Goal: Information Seeking & Learning: Learn about a topic

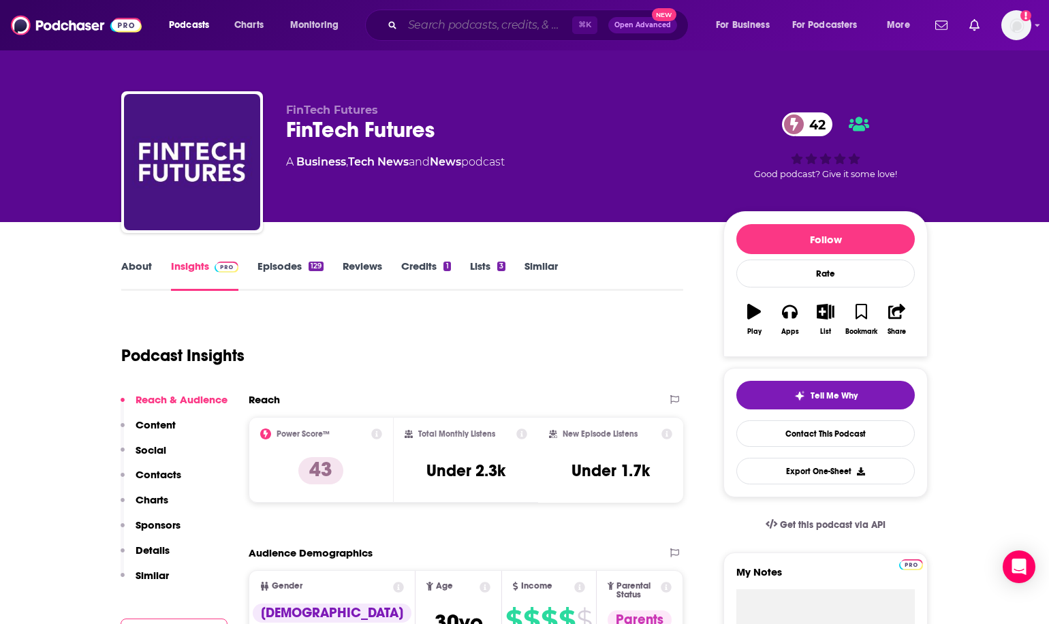
click at [459, 20] on input "Search podcasts, credits, & more..." at bounding box center [488, 25] width 170 height 22
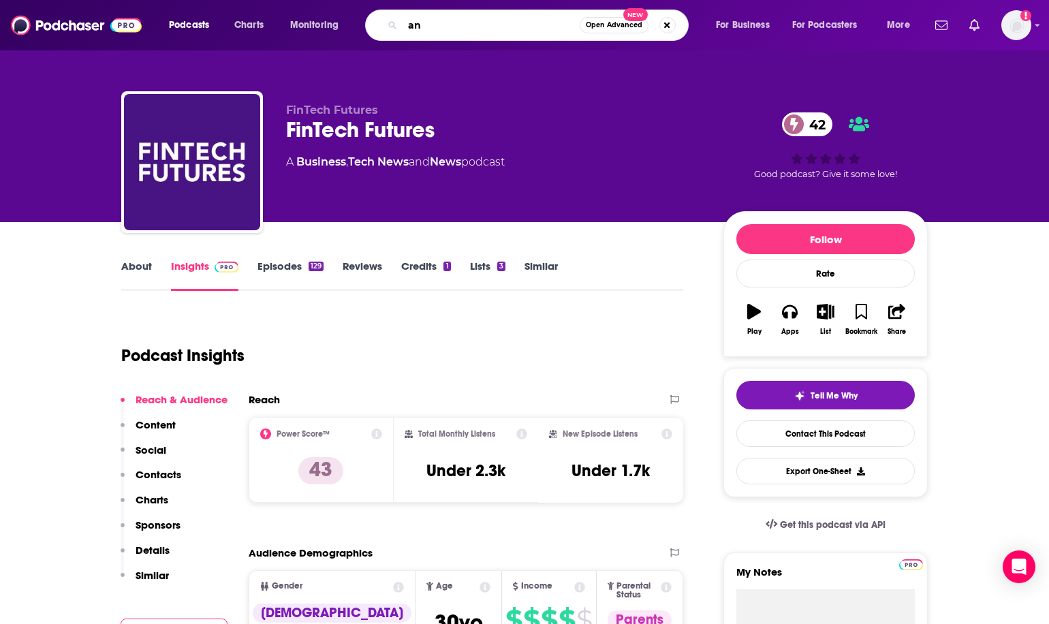
type input "a"
type input "banking"
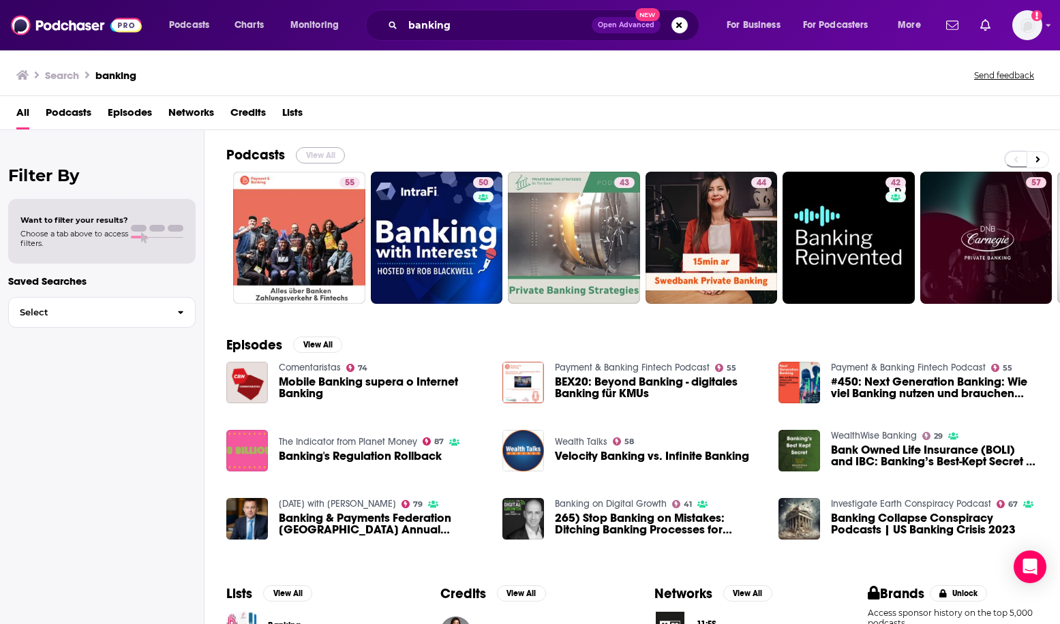
click at [330, 151] on button "View All" at bounding box center [320, 155] width 49 height 16
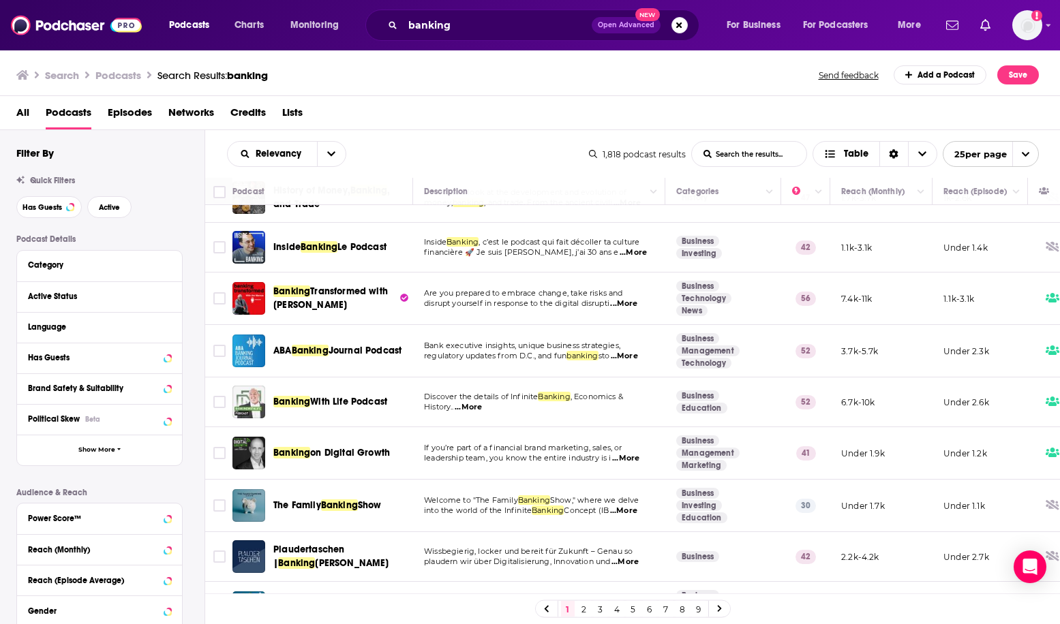
scroll to position [604, 0]
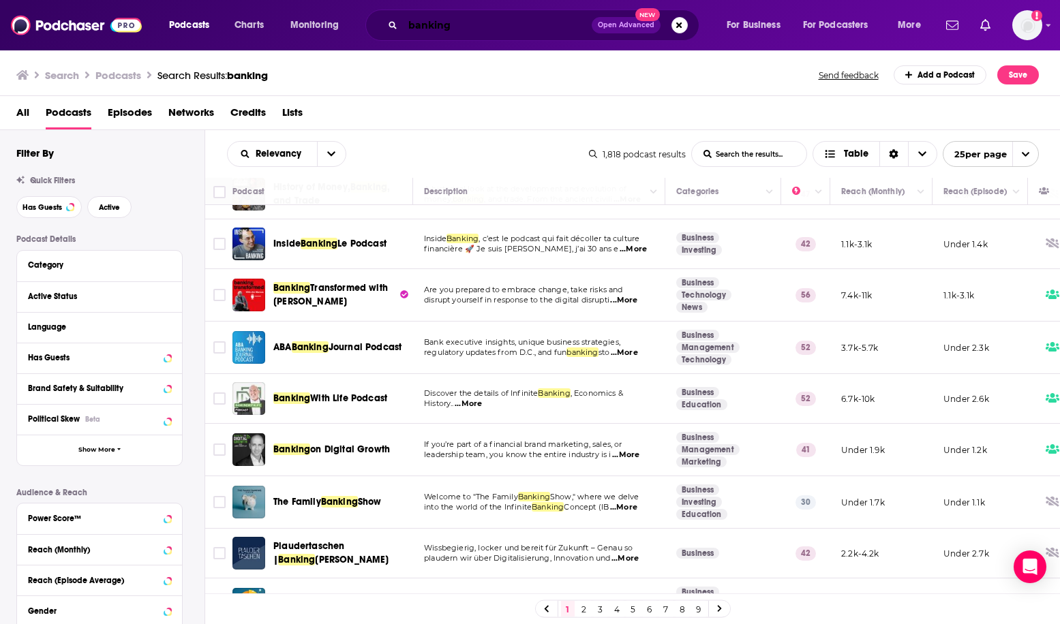
click at [458, 27] on input "banking" at bounding box center [497, 25] width 189 height 22
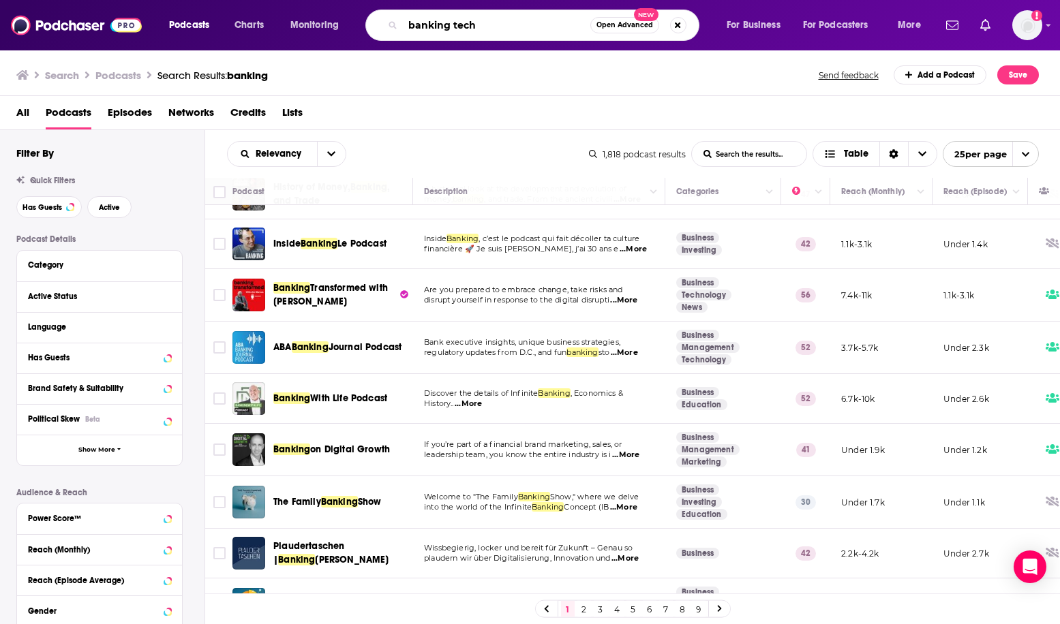
type input "banking tech"
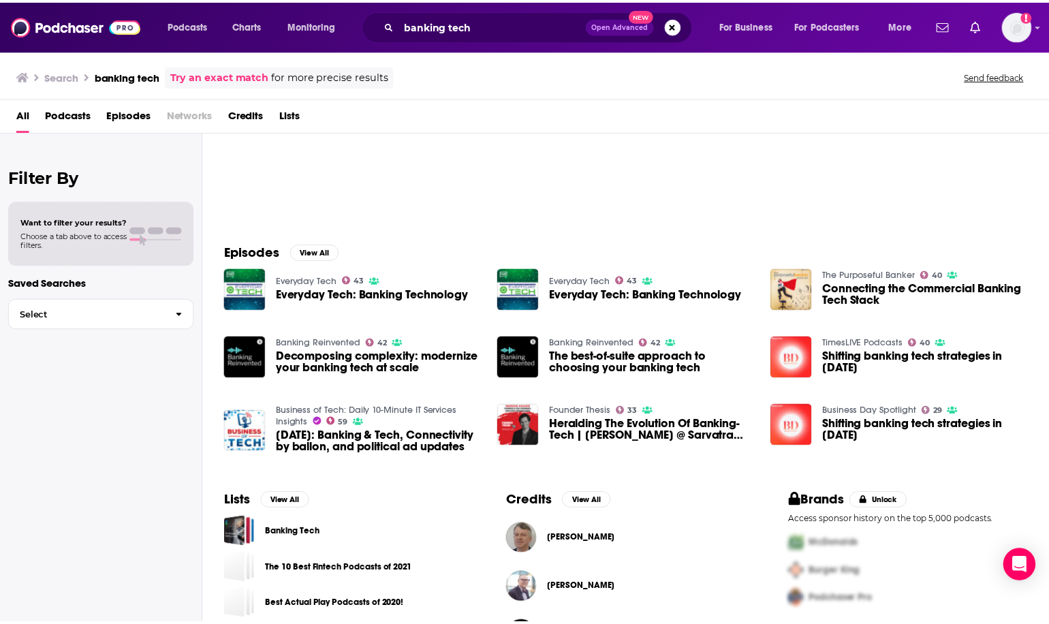
scroll to position [95, 0]
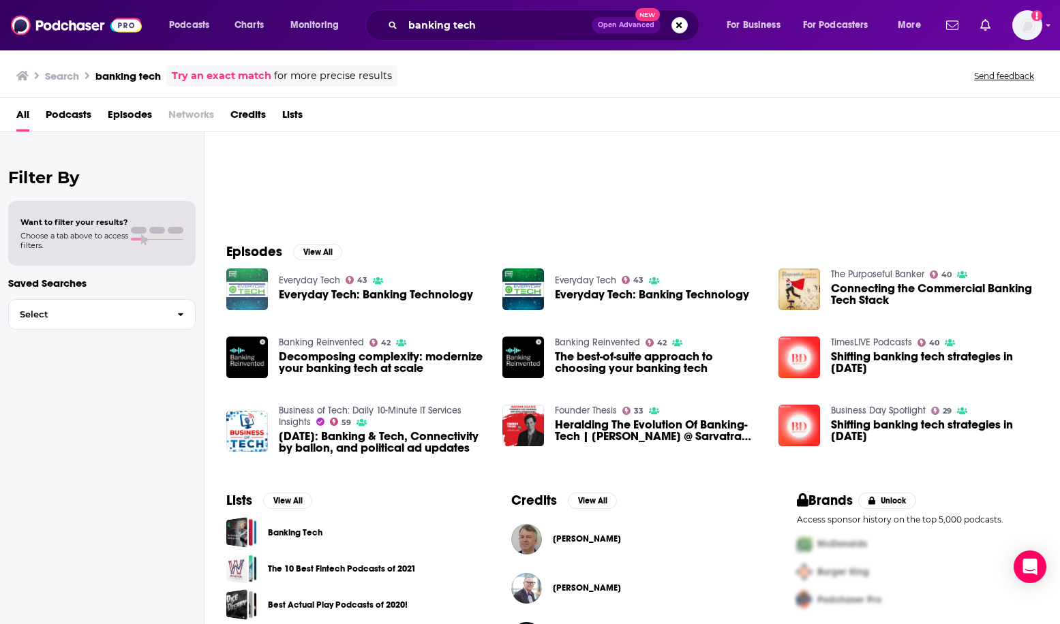
click at [241, 282] on img "Everyday Tech: Banking Technology" at bounding box center [247, 289] width 42 height 42
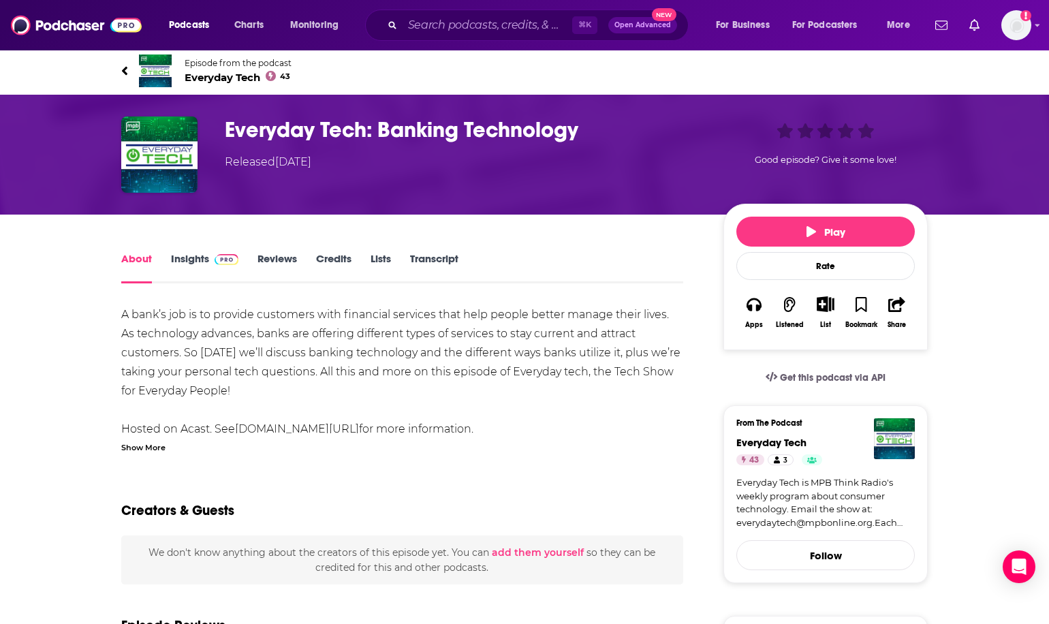
scroll to position [3, 0]
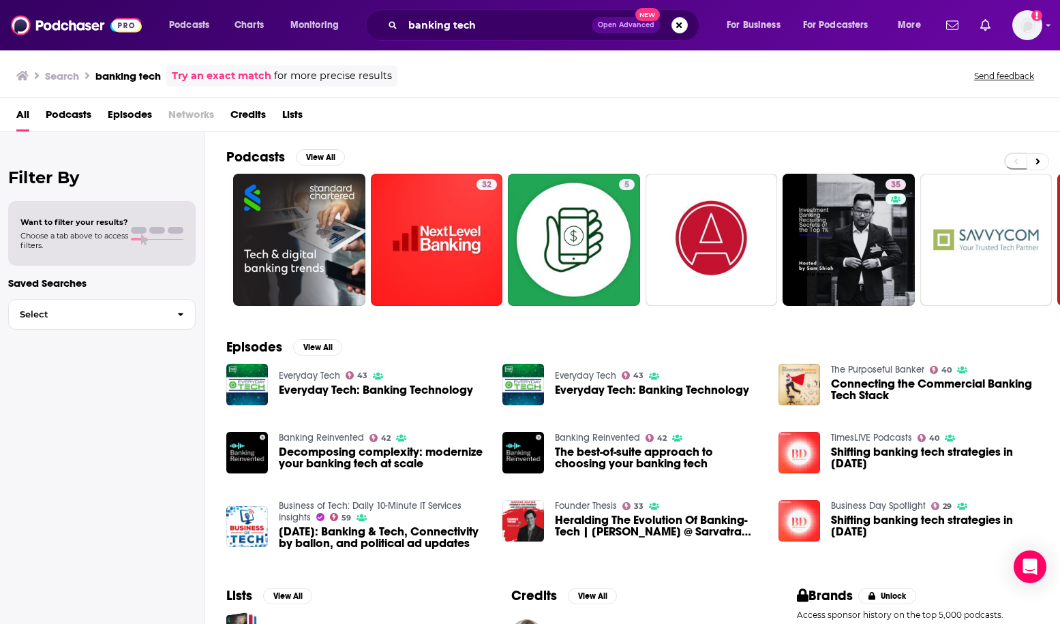
click at [101, 114] on div "All Podcasts Episodes Networks Credits Lists" at bounding box center [532, 118] width 1032 height 28
click at [83, 112] on span "Podcasts" at bounding box center [69, 118] width 46 height 28
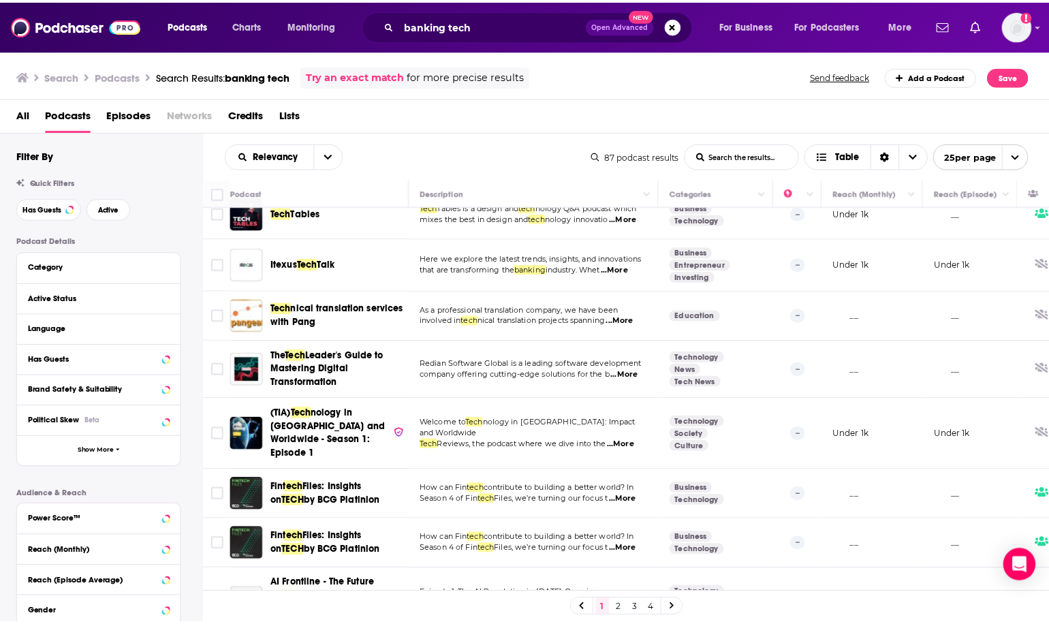
scroll to position [976, 0]
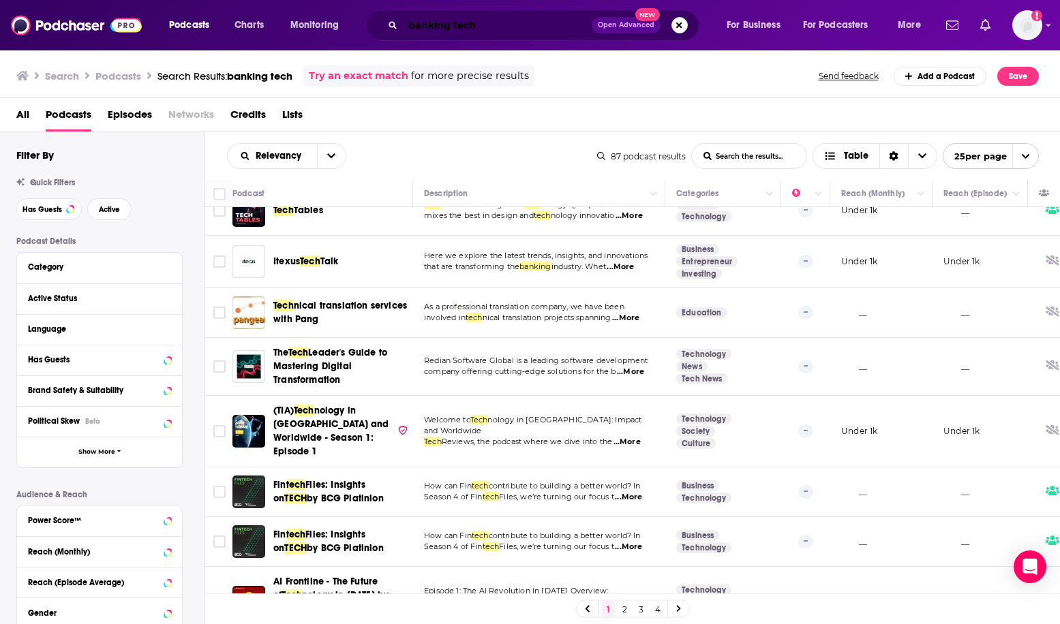
click at [497, 21] on input "banking tech" at bounding box center [497, 25] width 189 height 22
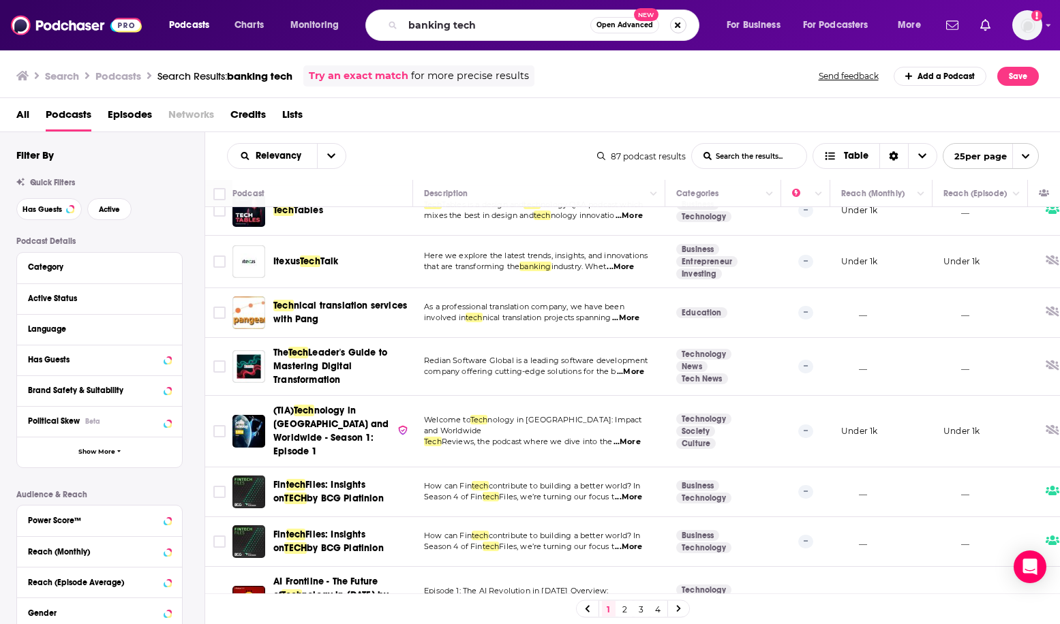
click at [680, 20] on button "Search podcasts, credits, & more..." at bounding box center [678, 25] width 16 height 16
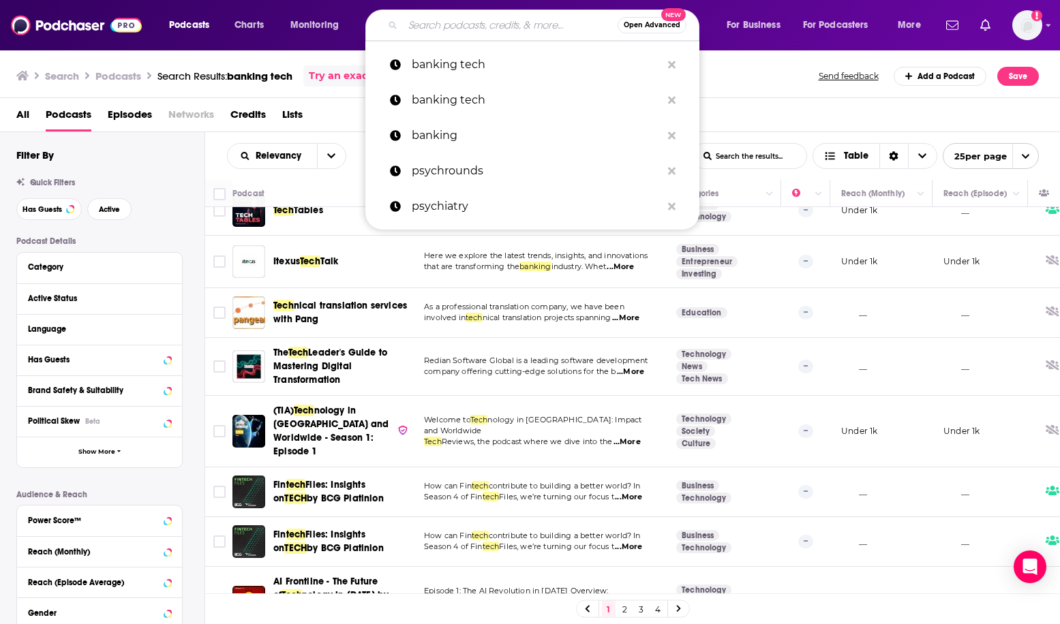
click at [527, 28] on input "Search podcasts, credits, & more..." at bounding box center [510, 25] width 215 height 22
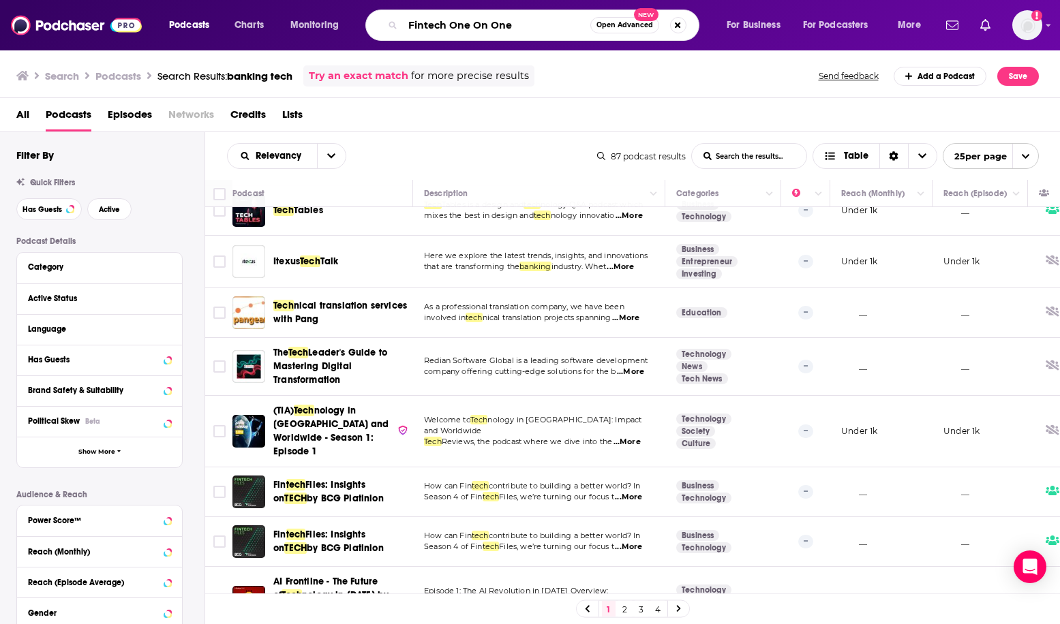
type input "Fintech One On One"
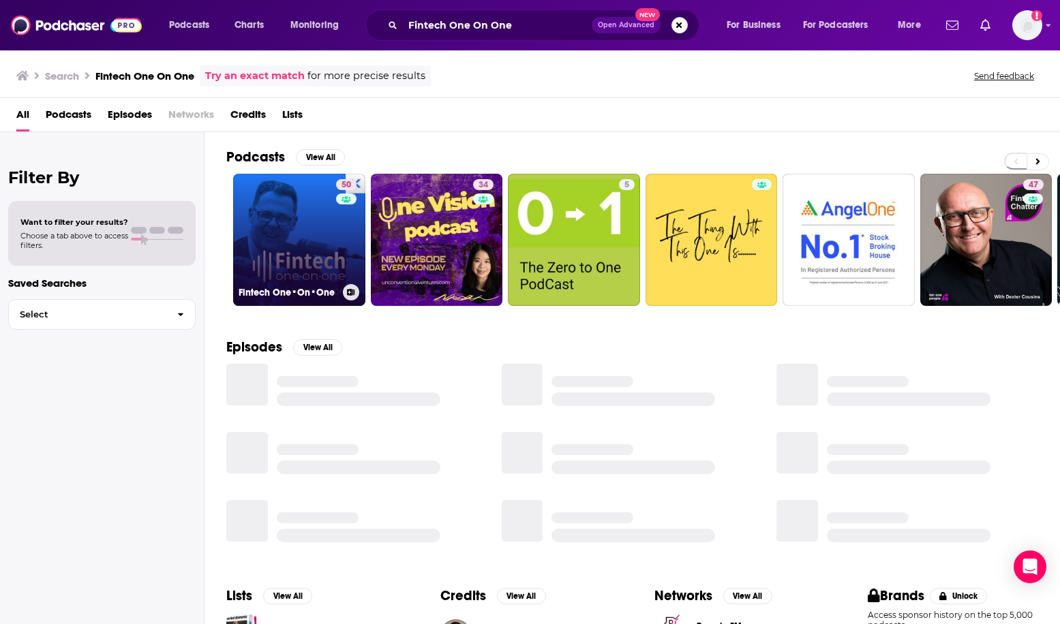
click at [305, 238] on link "50 Fintech One•On•One" at bounding box center [299, 240] width 132 height 132
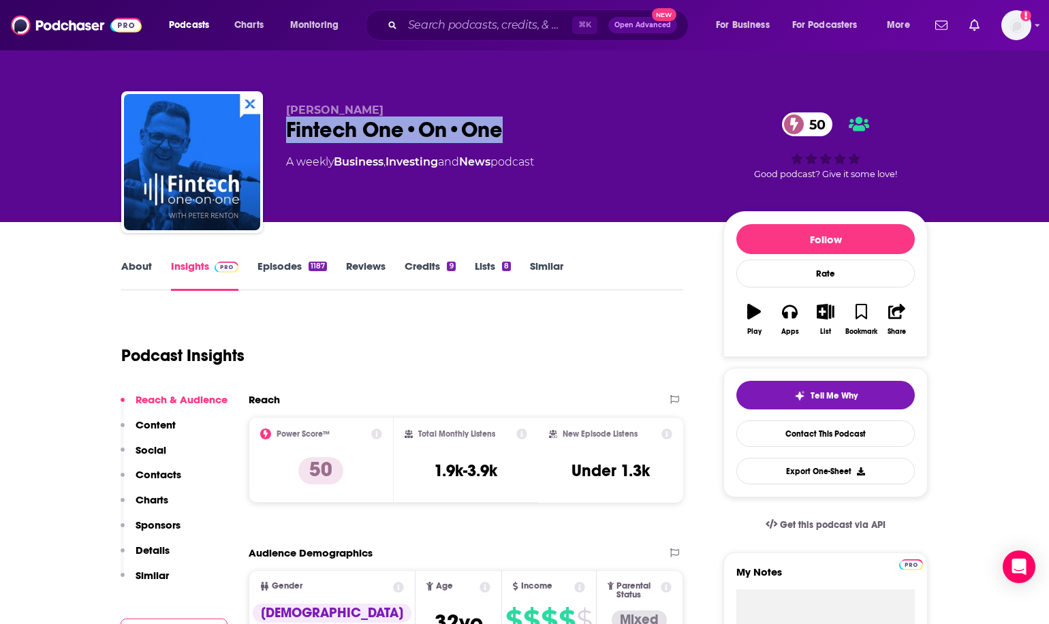
drag, startPoint x: 282, startPoint y: 139, endPoint x: 518, endPoint y: 145, distance: 235.8
click at [518, 145] on div "Peter Renton Fintech One•On•One 50 A weekly Business , Investing and News podca…" at bounding box center [524, 164] width 807 height 147
copy h2 "Fintech One•On•One"
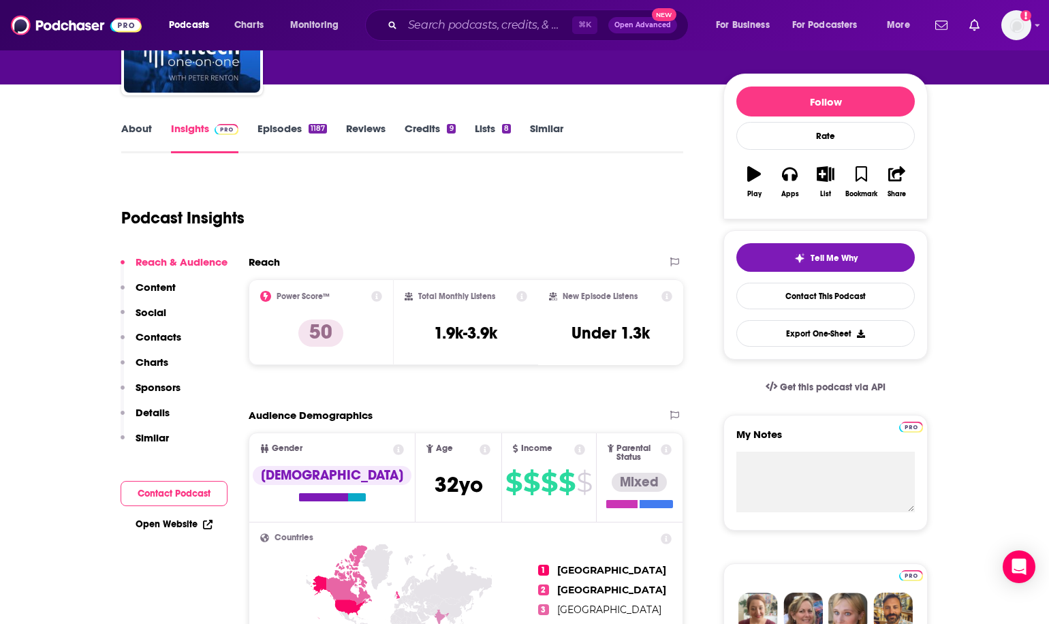
scroll to position [167, 0]
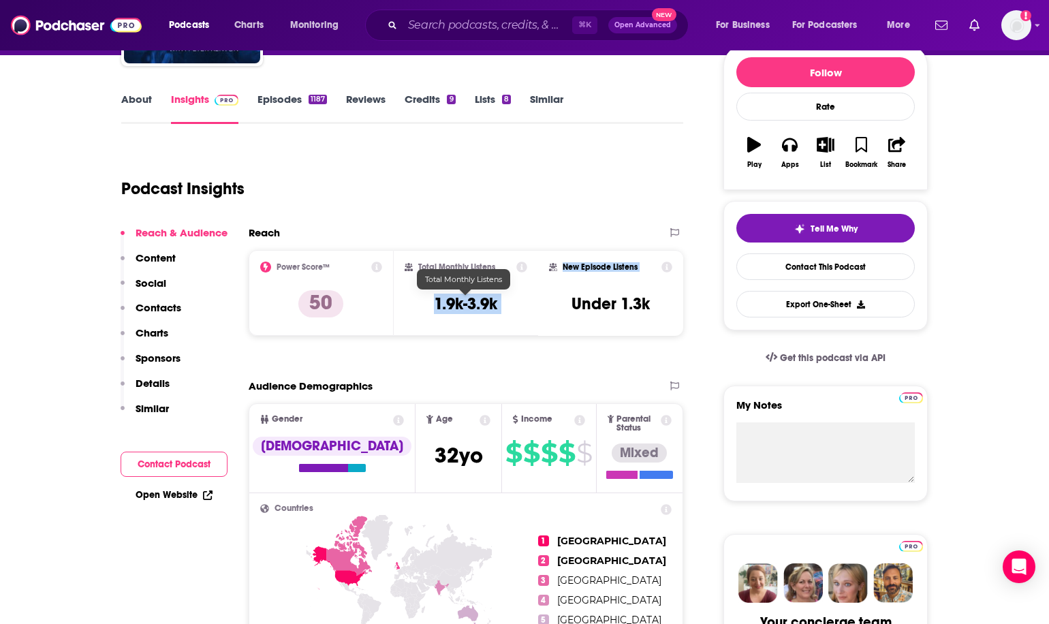
drag, startPoint x: 425, startPoint y: 298, endPoint x: 549, endPoint y: 297, distance: 123.3
click at [549, 297] on div "Power Score™ 50 Total Monthly Listens 1.9k-3.9k New Episode Listens Under 1.3k" at bounding box center [466, 293] width 435 height 86
click at [478, 258] on div "Total Monthly Listens 1.9k-3.9k" at bounding box center [466, 293] width 145 height 86
drag, startPoint x: 425, startPoint y: 305, endPoint x: 497, endPoint y: 303, distance: 71.6
click at [497, 303] on div "Total Monthly Listens 1.9k-3.9k" at bounding box center [466, 293] width 123 height 63
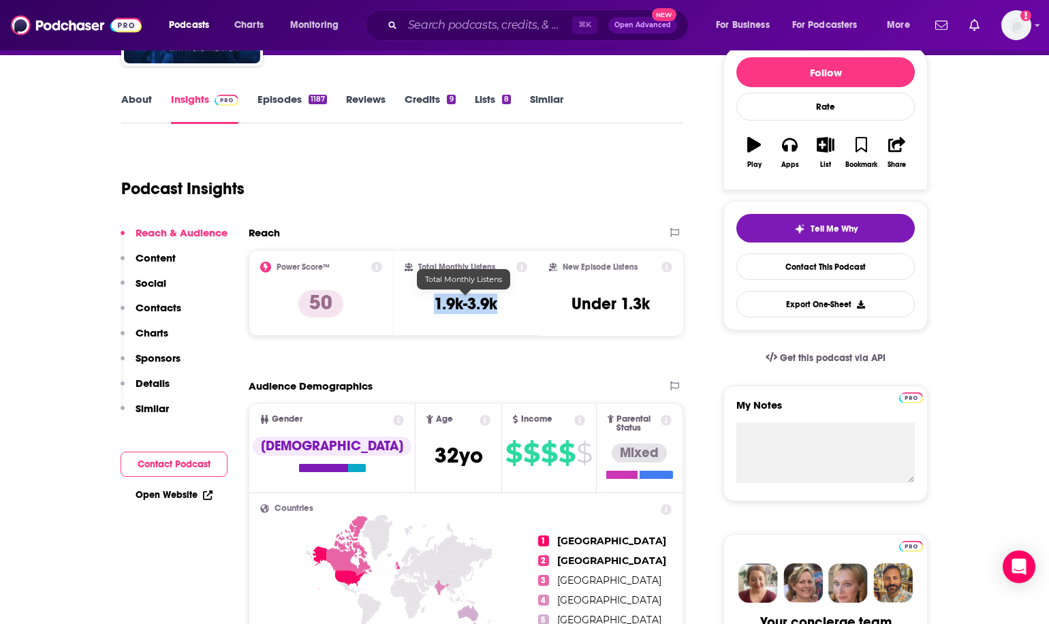
copy h3 "1.9k-3.9k"
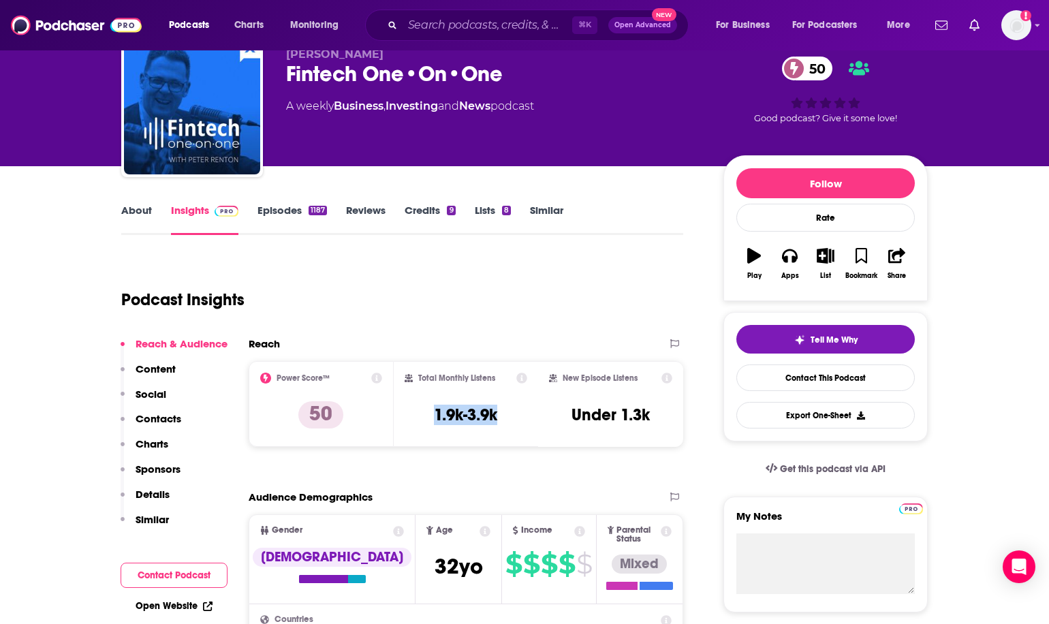
scroll to position [13, 0]
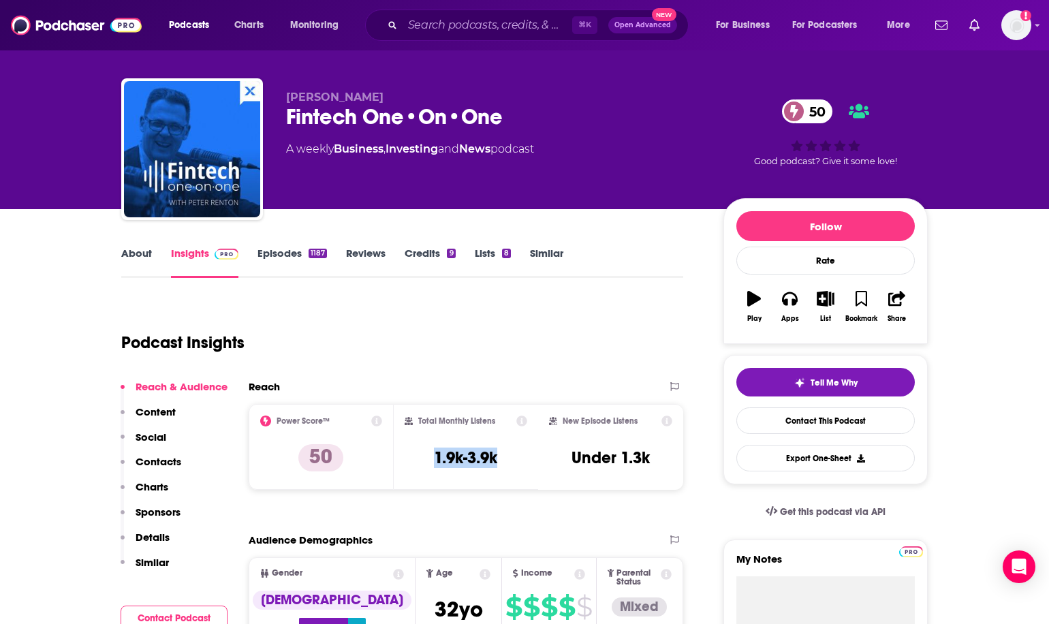
click at [125, 264] on link "About" at bounding box center [136, 262] width 31 height 31
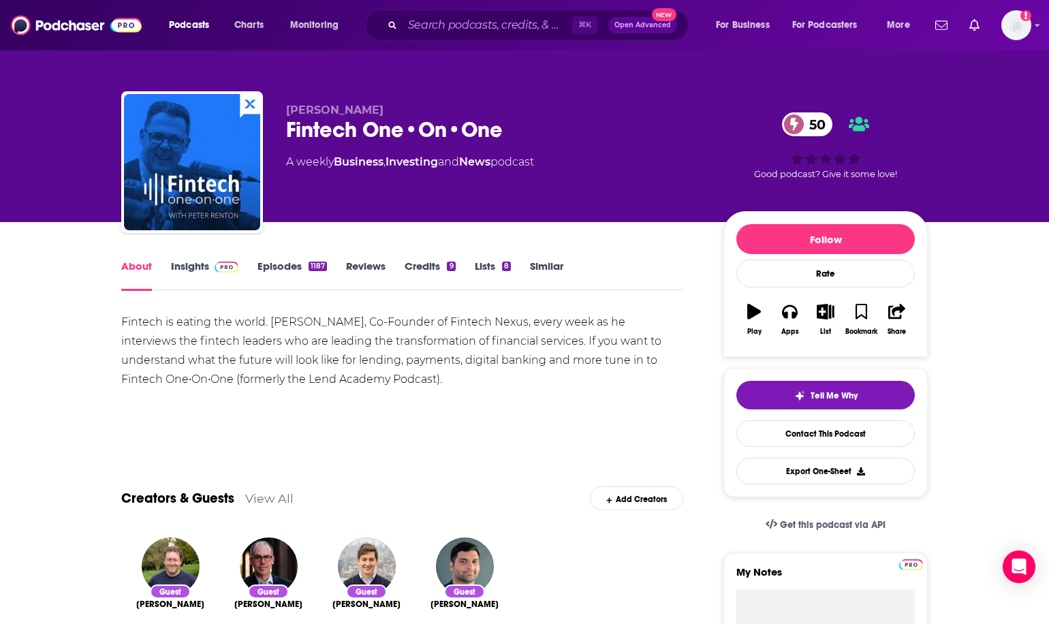
drag, startPoint x: 113, startPoint y: 319, endPoint x: 410, endPoint y: 388, distance: 304.4
copy div "Fintech is eating the world. Join Peter Renton, Co-Founder of Fintech Nexus, ev…"
click at [181, 268] on link "Insights" at bounding box center [204, 275] width 67 height 31
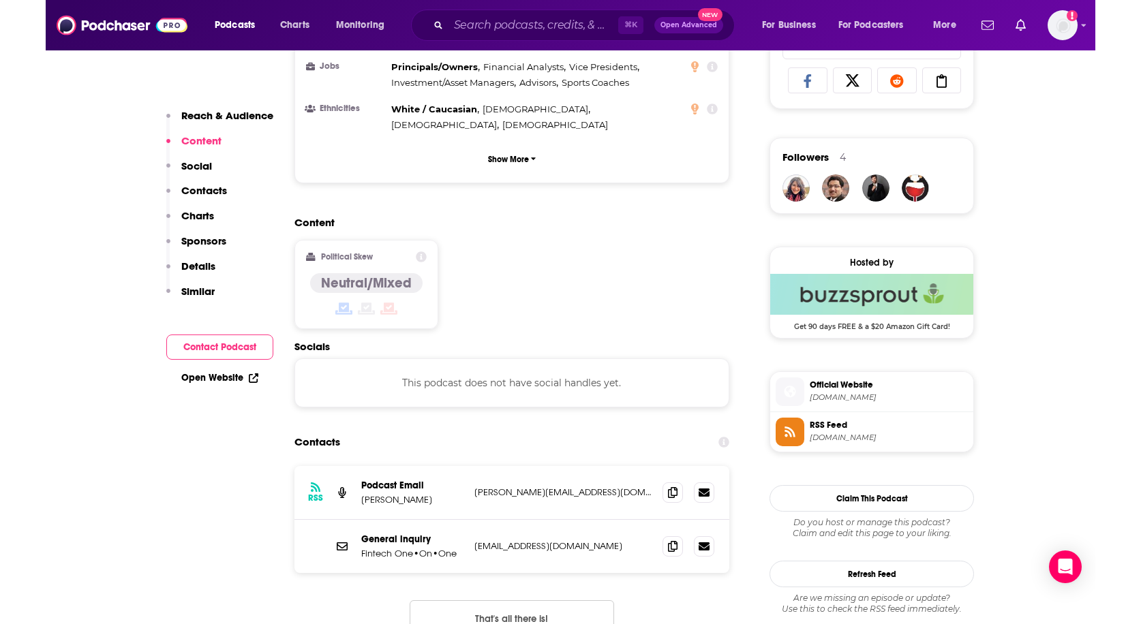
scroll to position [910, 0]
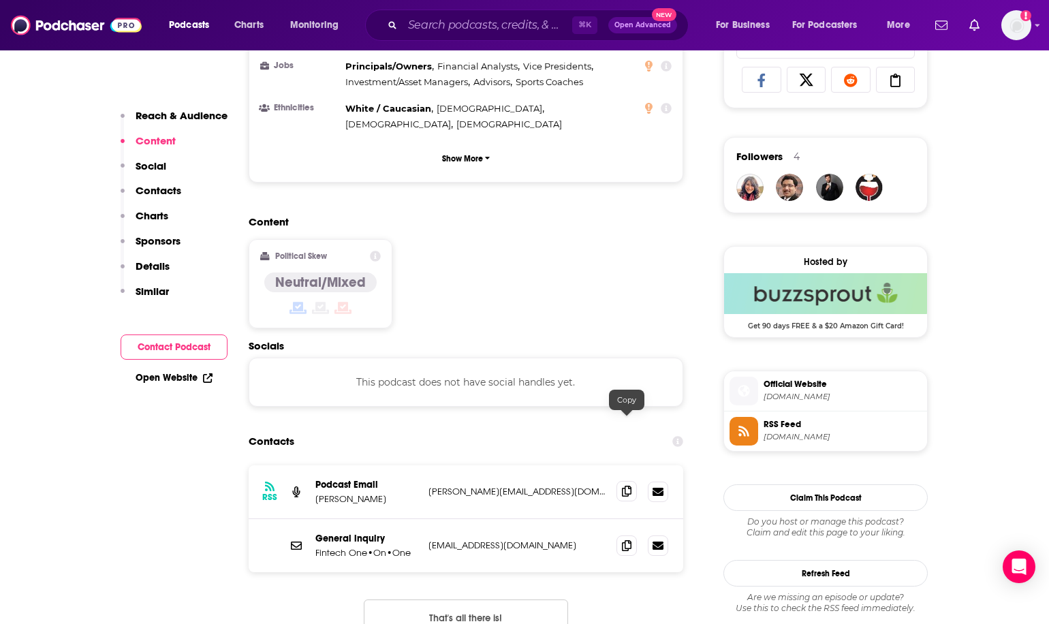
click at [630, 486] on icon at bounding box center [627, 491] width 10 height 11
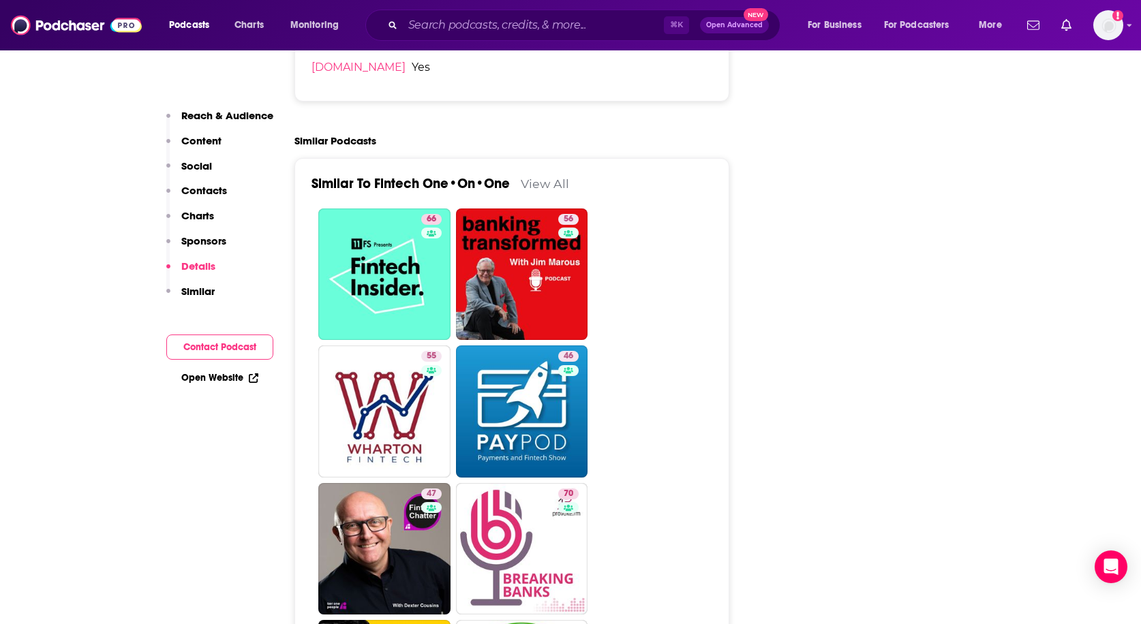
scroll to position [2280, 0]
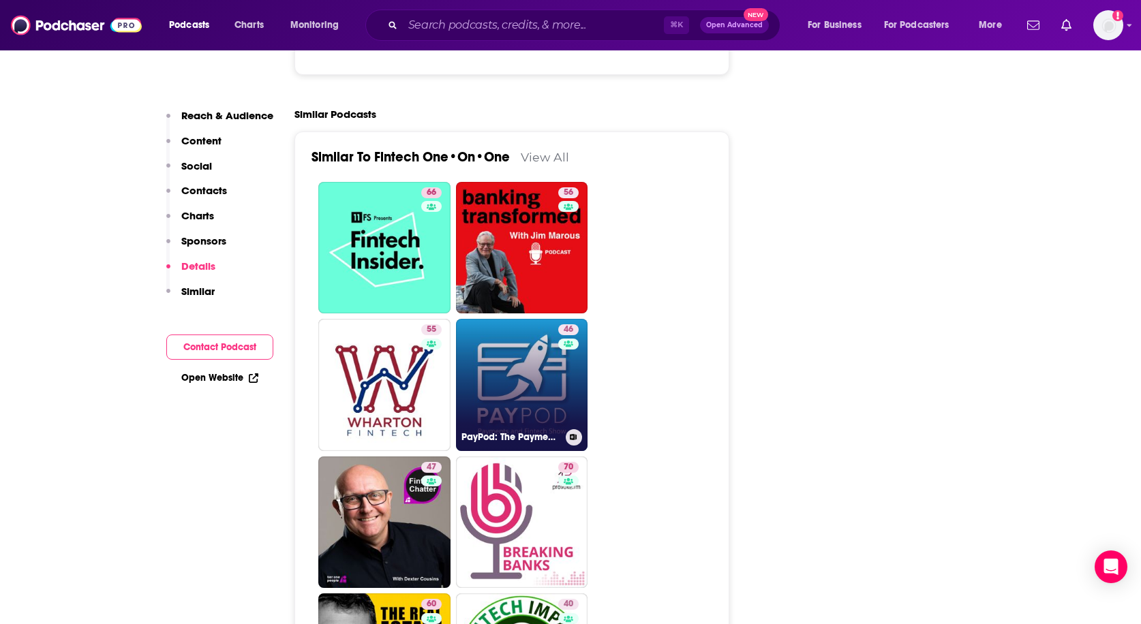
click at [542, 343] on link "46 PayPod: The Payments and Fintech Podcast" at bounding box center [522, 385] width 132 height 132
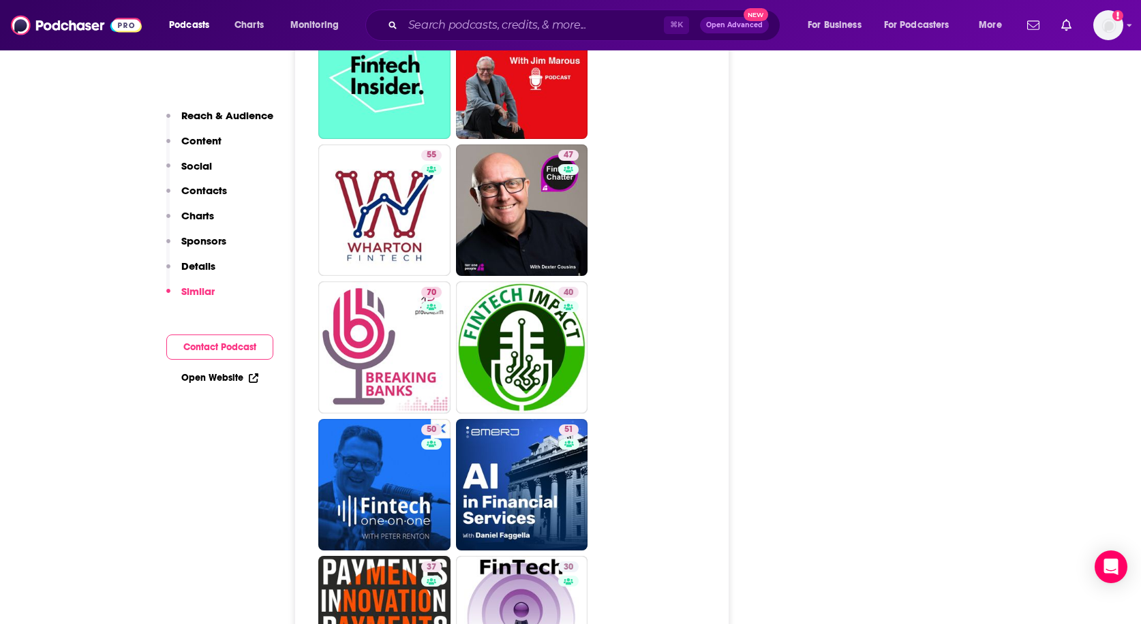
scroll to position [2227, 0]
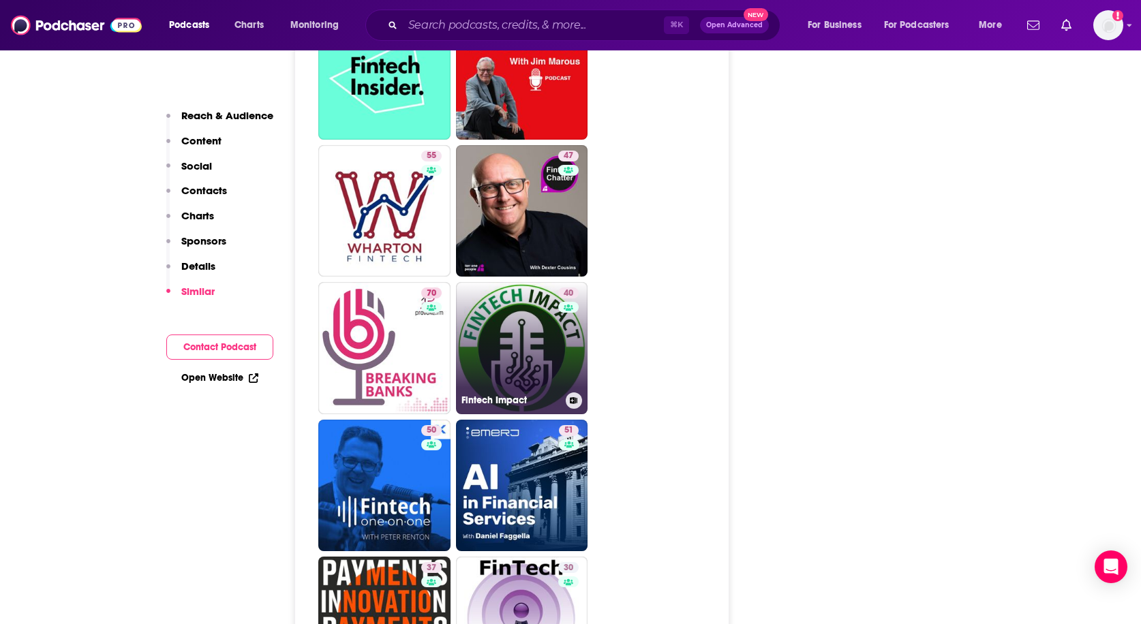
click at [531, 309] on link "40 Fintech Impact" at bounding box center [522, 348] width 132 height 132
type input "https://www.podchaser.com/podcasts/fintech-impact-642158"
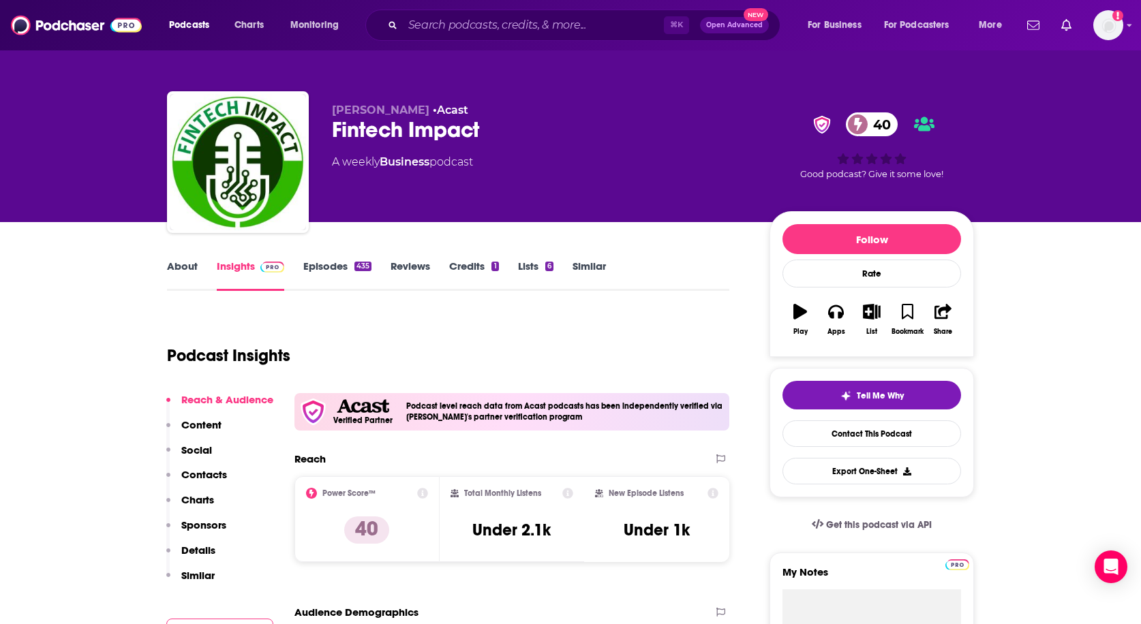
click at [191, 274] on link "About" at bounding box center [182, 275] width 31 height 31
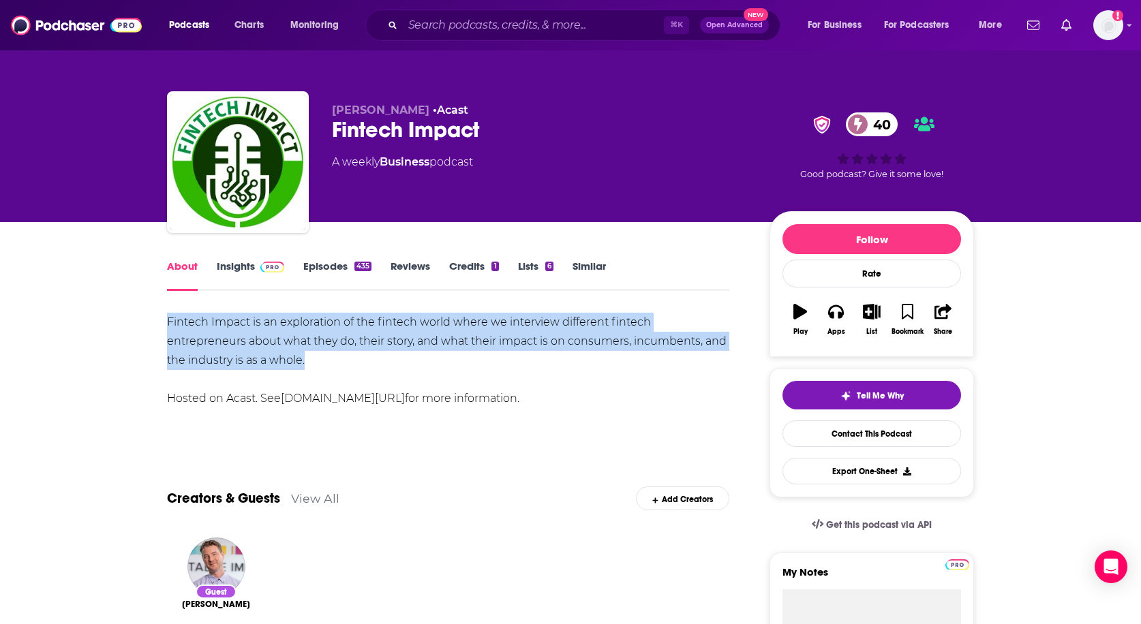
drag, startPoint x: 161, startPoint y: 318, endPoint x: 275, endPoint y: 353, distance: 118.3
copy div "Fintech Impact is an exploration of the fintech world where we interview differ…"
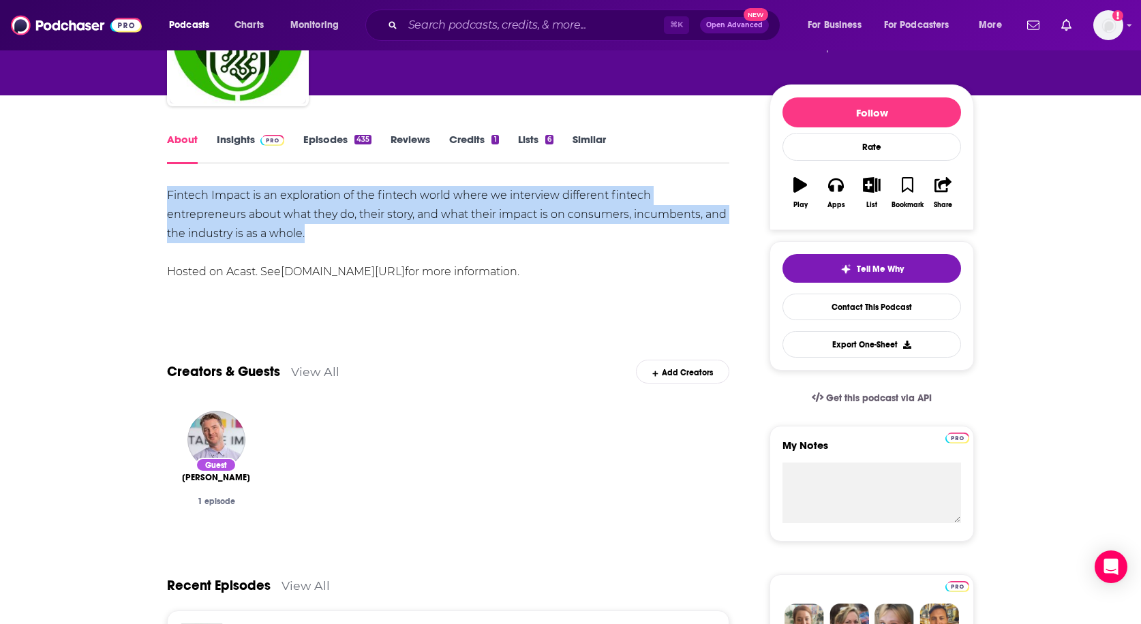
scroll to position [127, 0]
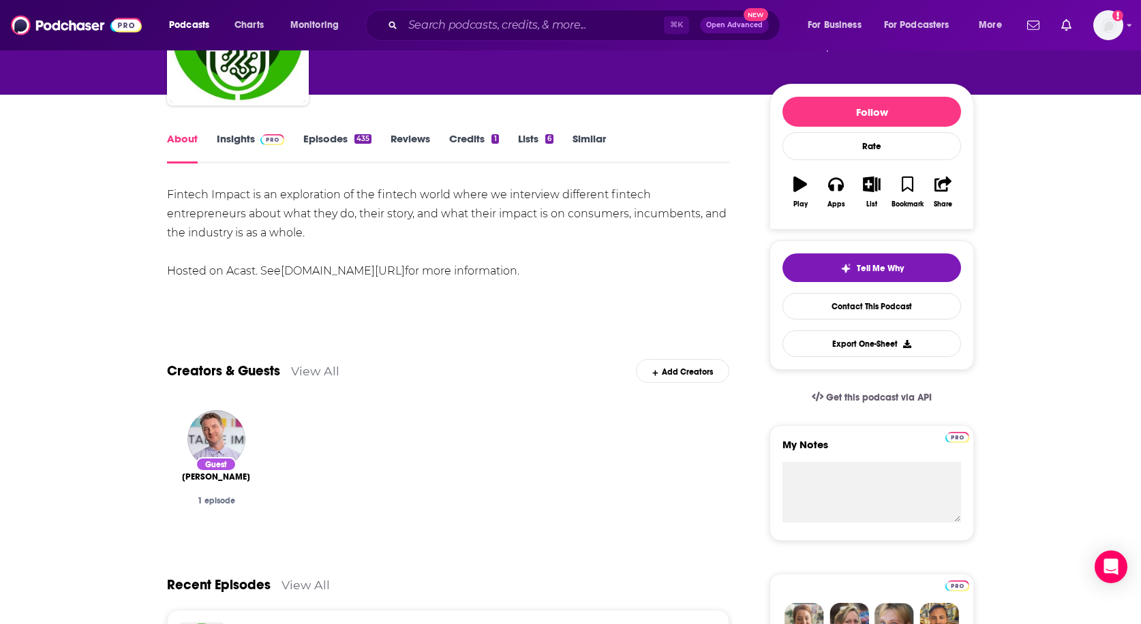
click at [457, 367] on div "Creators & Guests View All Add Creators" at bounding box center [448, 362] width 562 height 73
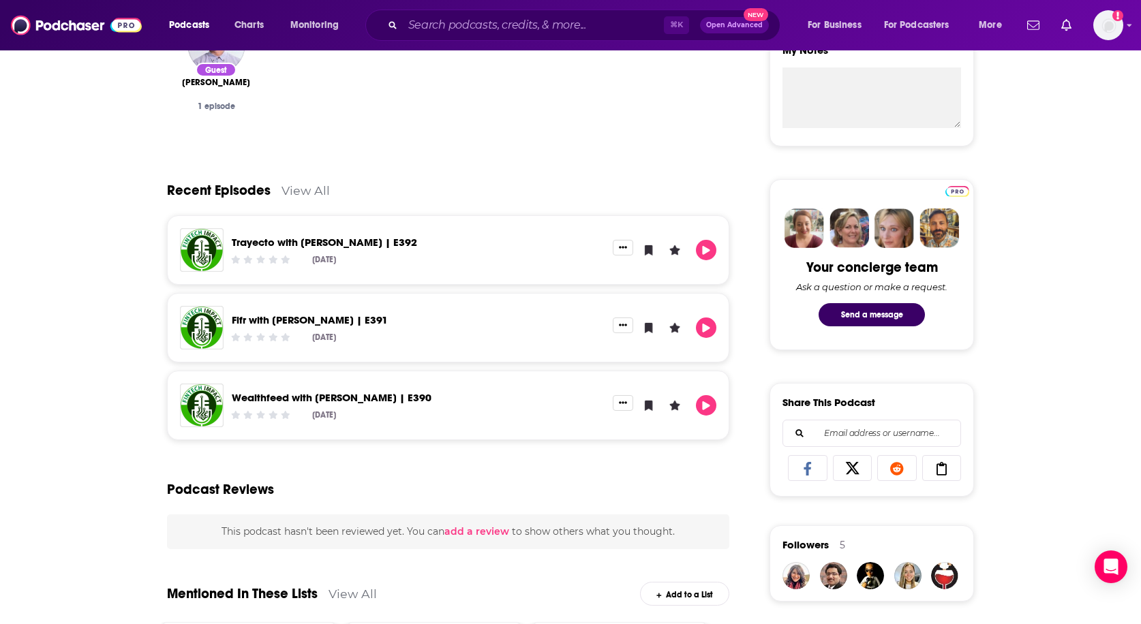
scroll to position [61, 0]
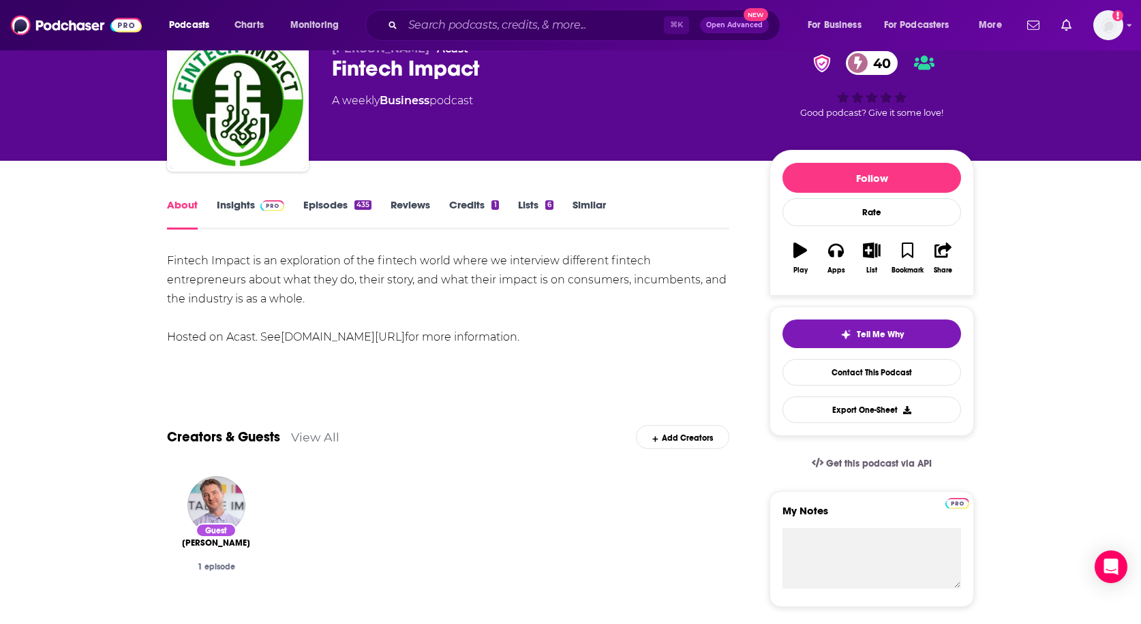
click at [237, 210] on link "Insights" at bounding box center [250, 213] width 67 height 31
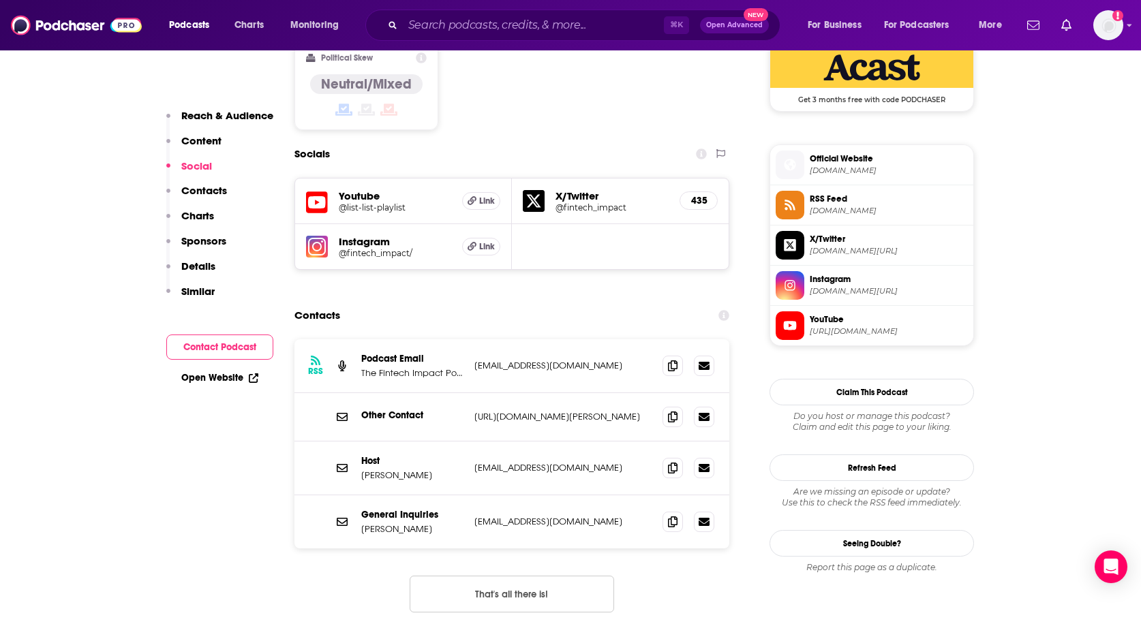
scroll to position [1196, 0]
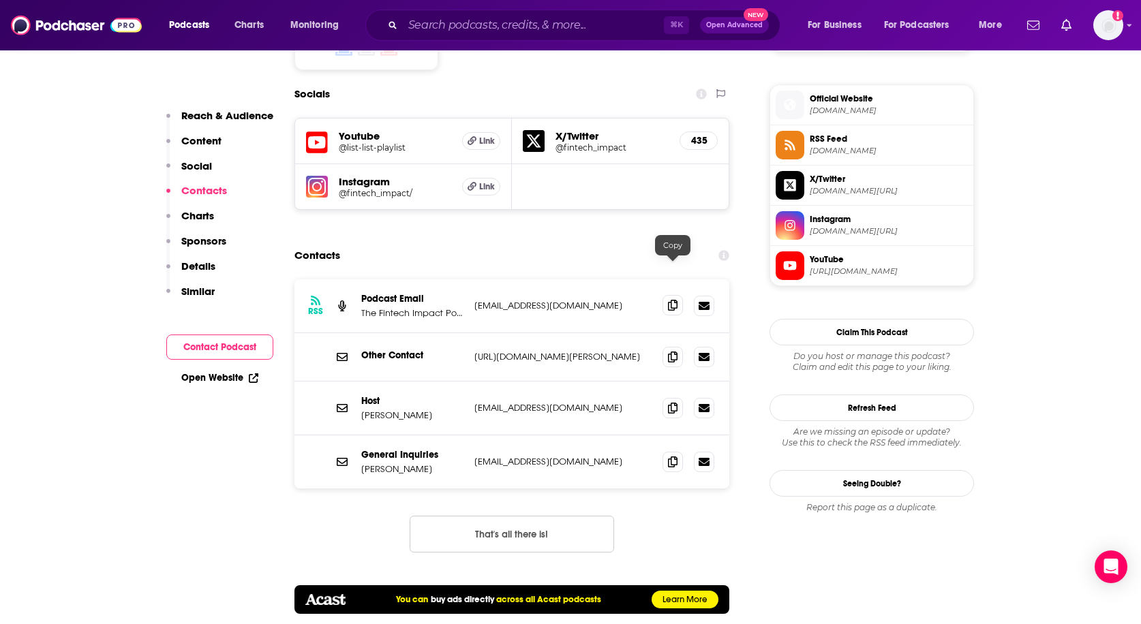
click at [678, 295] on span at bounding box center [672, 305] width 20 height 20
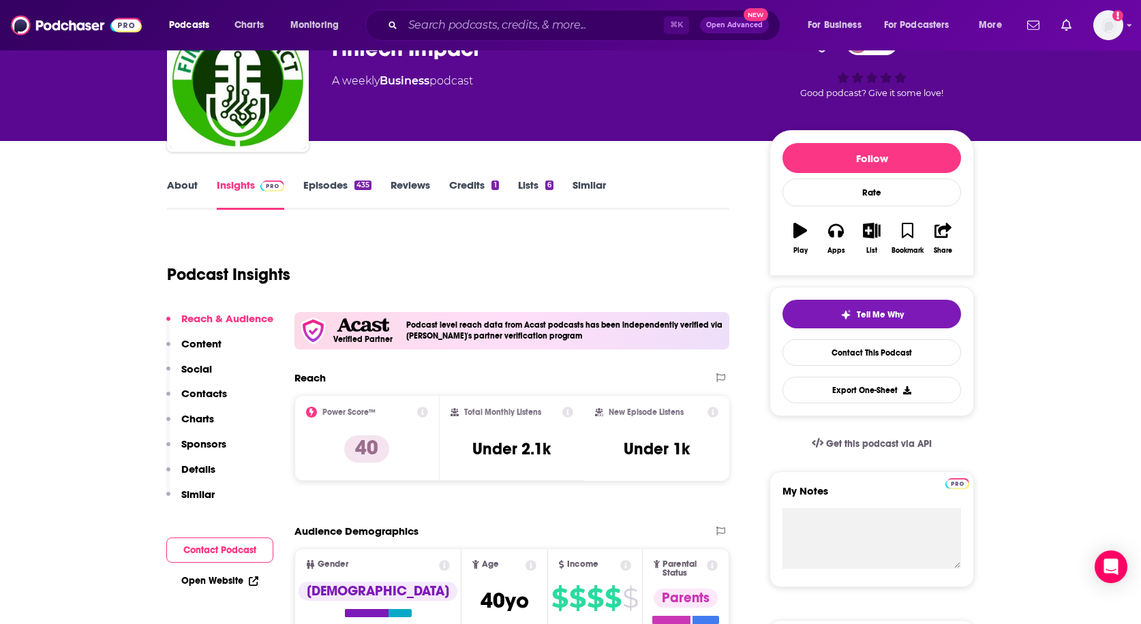
scroll to position [87, 0]
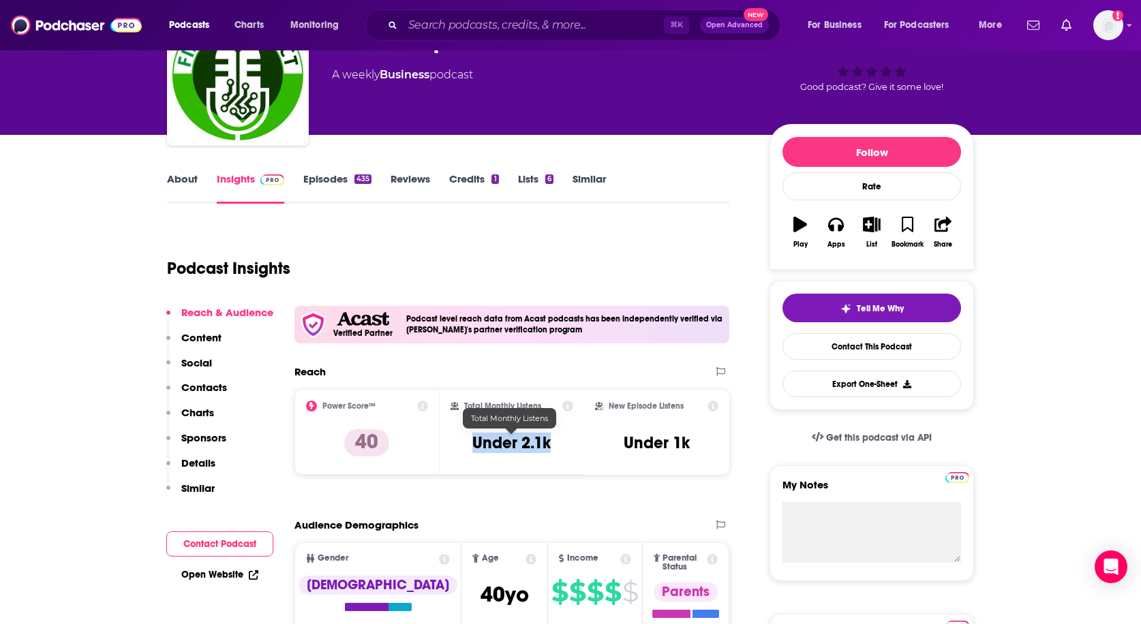
drag, startPoint x: 463, startPoint y: 445, endPoint x: 553, endPoint y: 446, distance: 90.0
click at [553, 446] on div "Total Monthly Listens Under 2.1k" at bounding box center [511, 432] width 123 height 63
copy h3 "Under 2.1k"
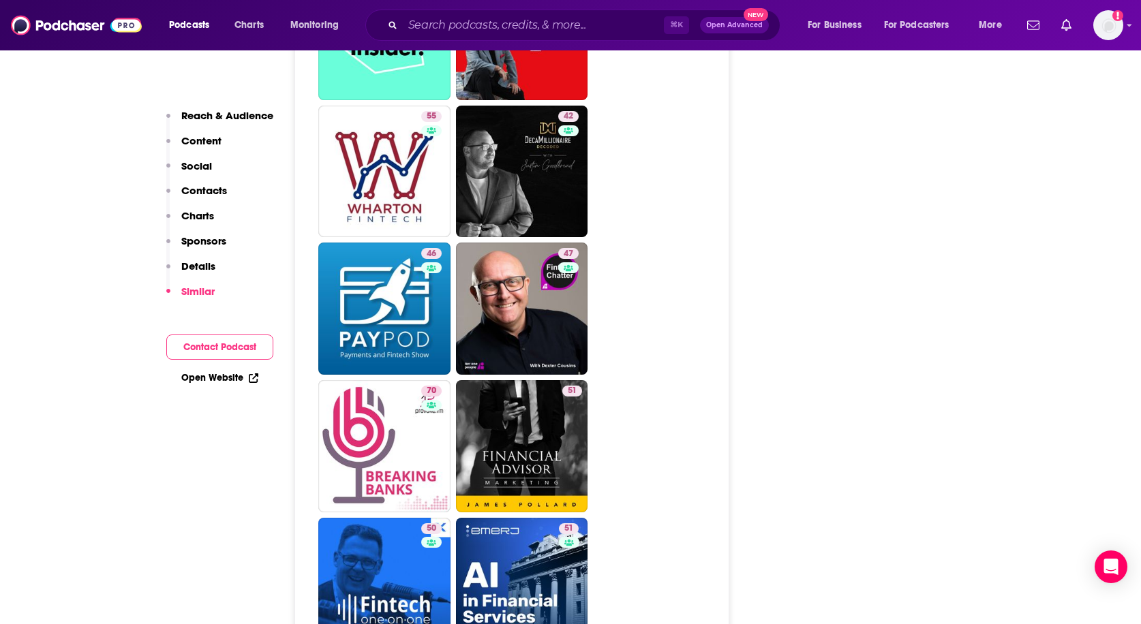
scroll to position [2882, 0]
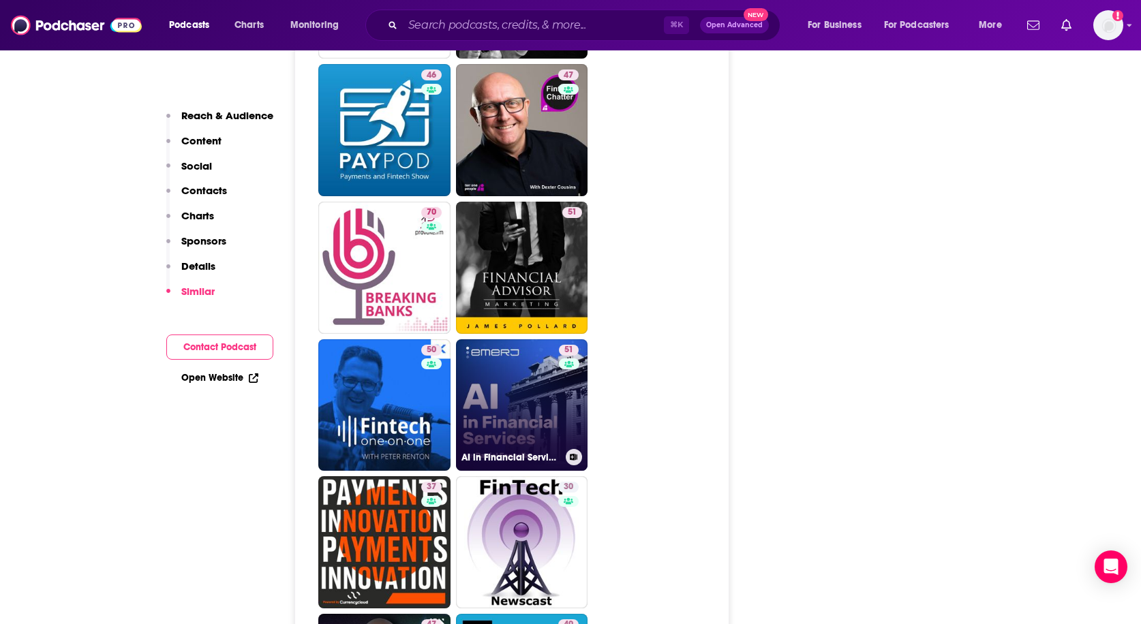
click at [521, 358] on link "51 AI in Financial Services Podcast" at bounding box center [522, 405] width 132 height 132
type input "https://www.podchaser.com/podcasts/ai-in-financial-services-podca-885967"
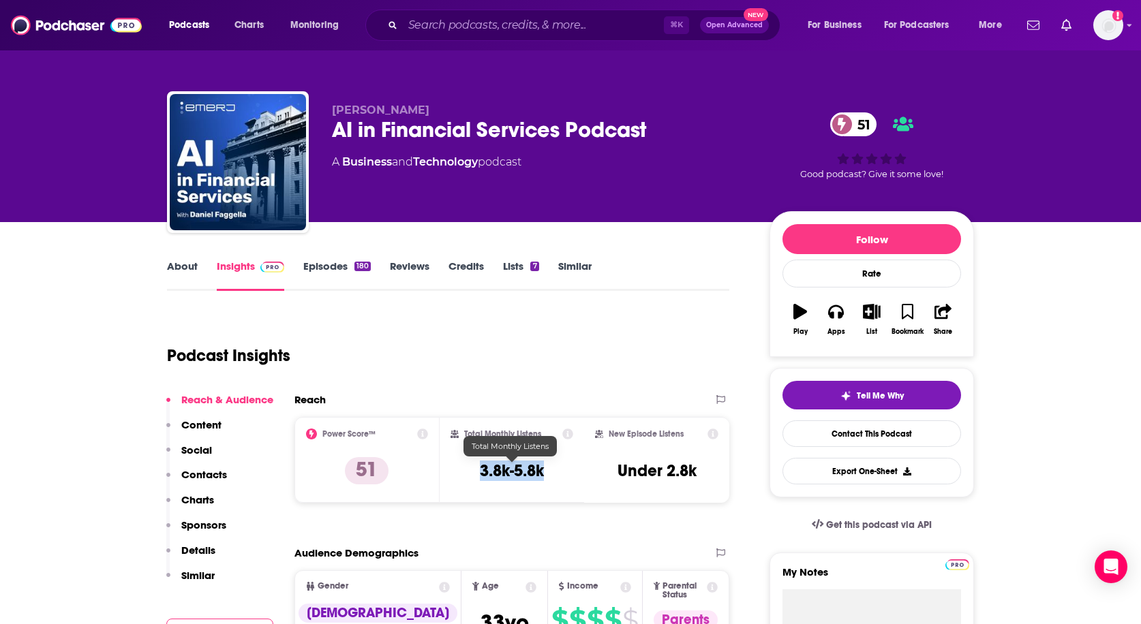
drag, startPoint x: 469, startPoint y: 470, endPoint x: 554, endPoint y: 474, distance: 85.3
click at [554, 474] on div "Total Monthly Listens 3.8k-5.8k" at bounding box center [511, 460] width 123 height 63
copy h3 "3.8k-5.8k"
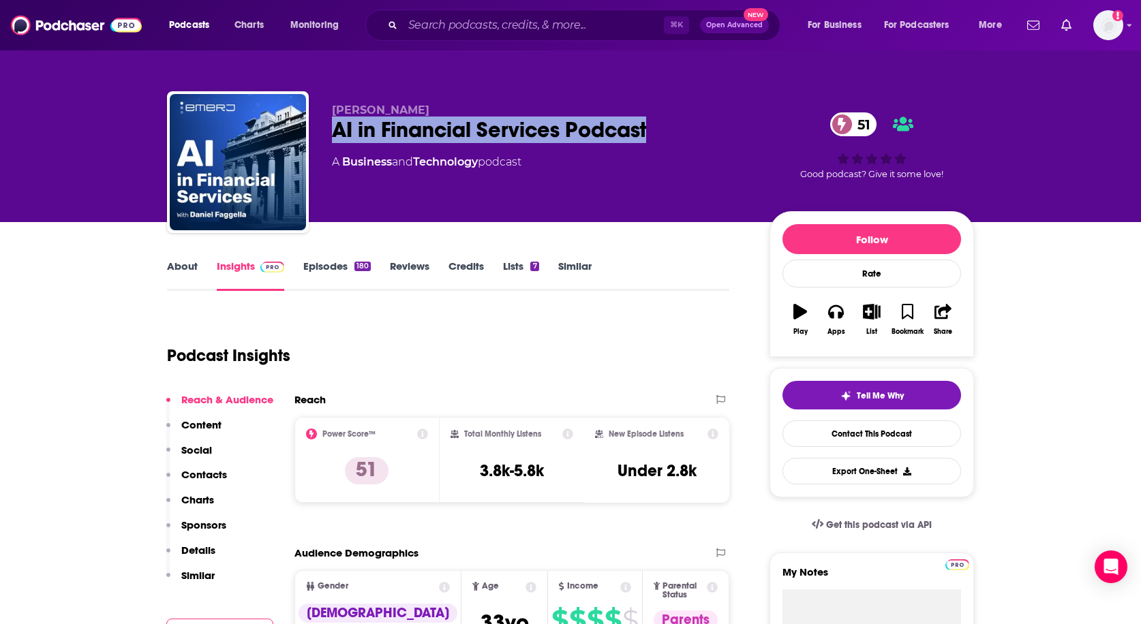
drag, startPoint x: 319, startPoint y: 125, endPoint x: 653, endPoint y: 142, distance: 334.3
click at [653, 142] on div "Daniel Faggella AI in Financial Services Podcast 51 A Business and Technology p…" at bounding box center [570, 164] width 807 height 147
copy h2 "AI in Financial Services Podcast"
click at [186, 272] on link "About" at bounding box center [182, 275] width 31 height 31
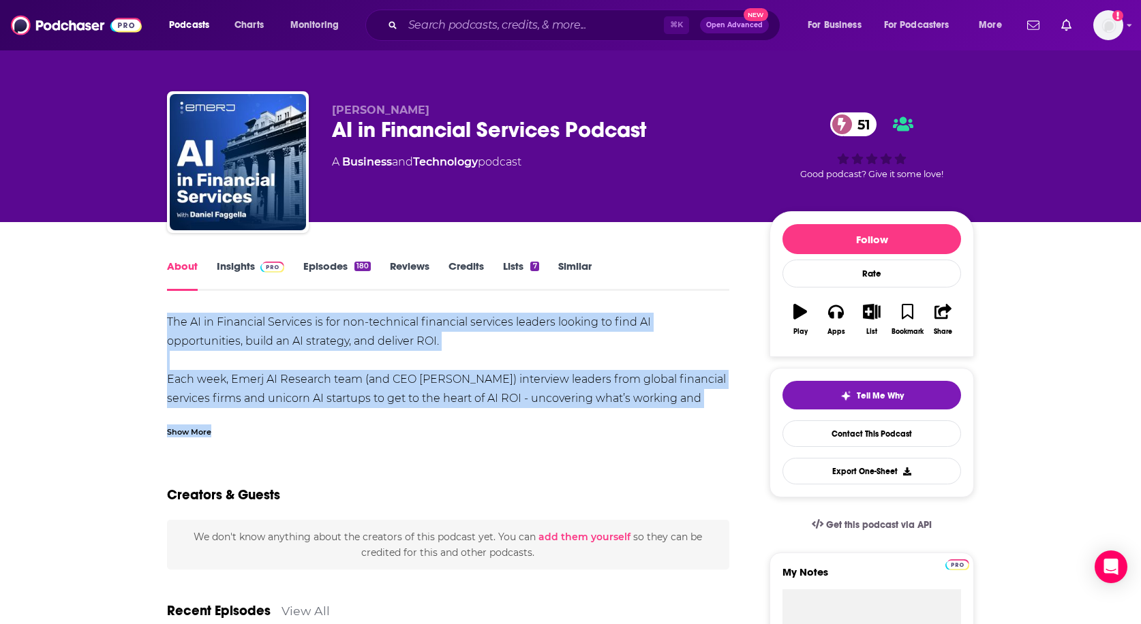
drag, startPoint x: 159, startPoint y: 319, endPoint x: 686, endPoint y: 435, distance: 539.4
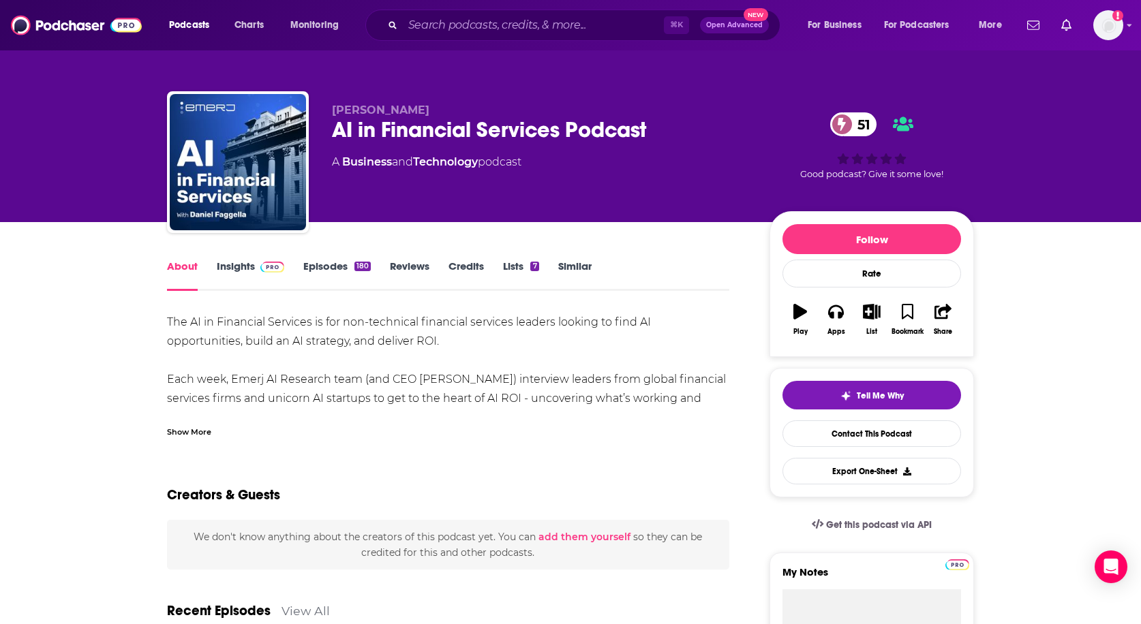
click at [319, 377] on div "The AI in Financial Services is for non-technical financial services leaders lo…" at bounding box center [448, 399] width 562 height 172
click at [206, 429] on div "Show More" at bounding box center [189, 430] width 44 height 13
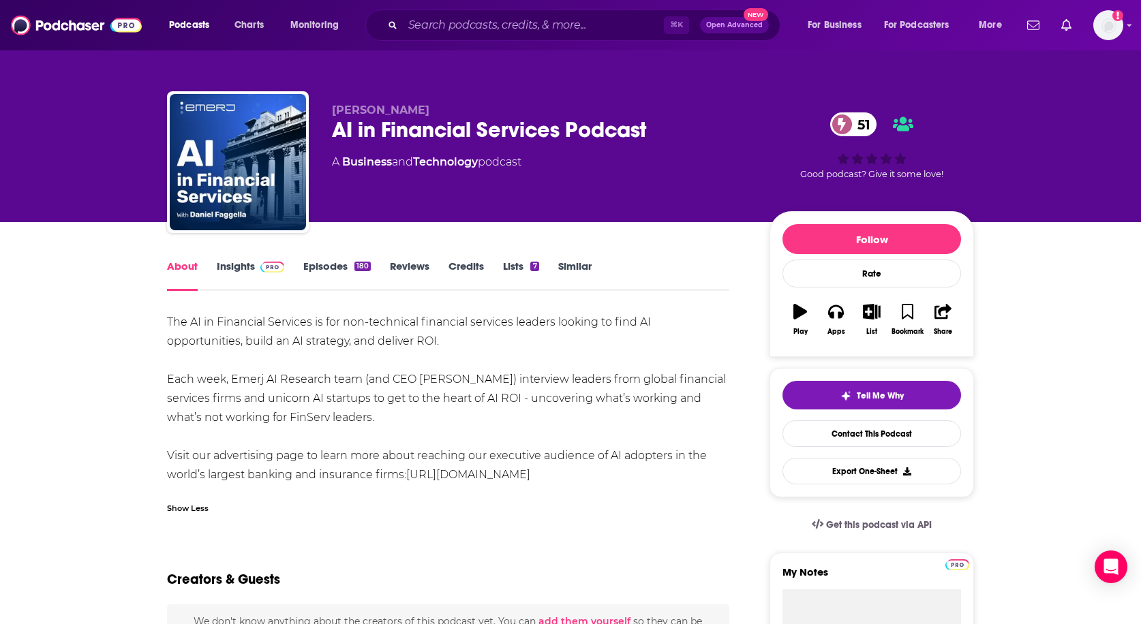
drag, startPoint x: 157, startPoint y: 324, endPoint x: 434, endPoint y: 420, distance: 292.8
copy div "The AI in Financial Services is for non-technical financial services leaders lo…"
click at [243, 272] on link "Insights" at bounding box center [250, 275] width 67 height 31
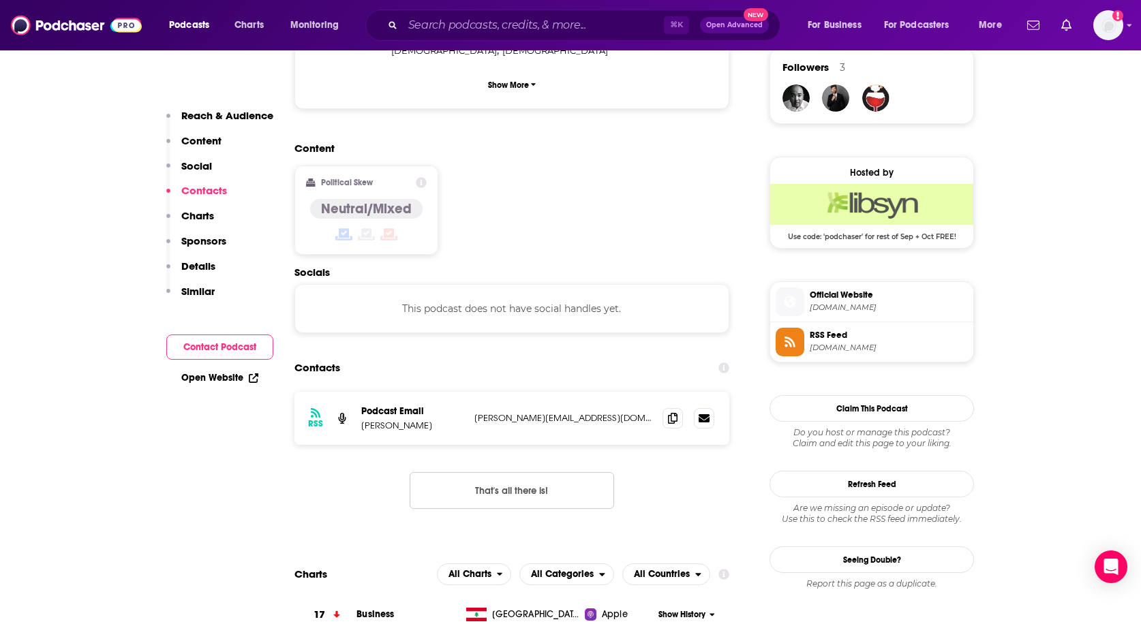
scroll to position [1003, 0]
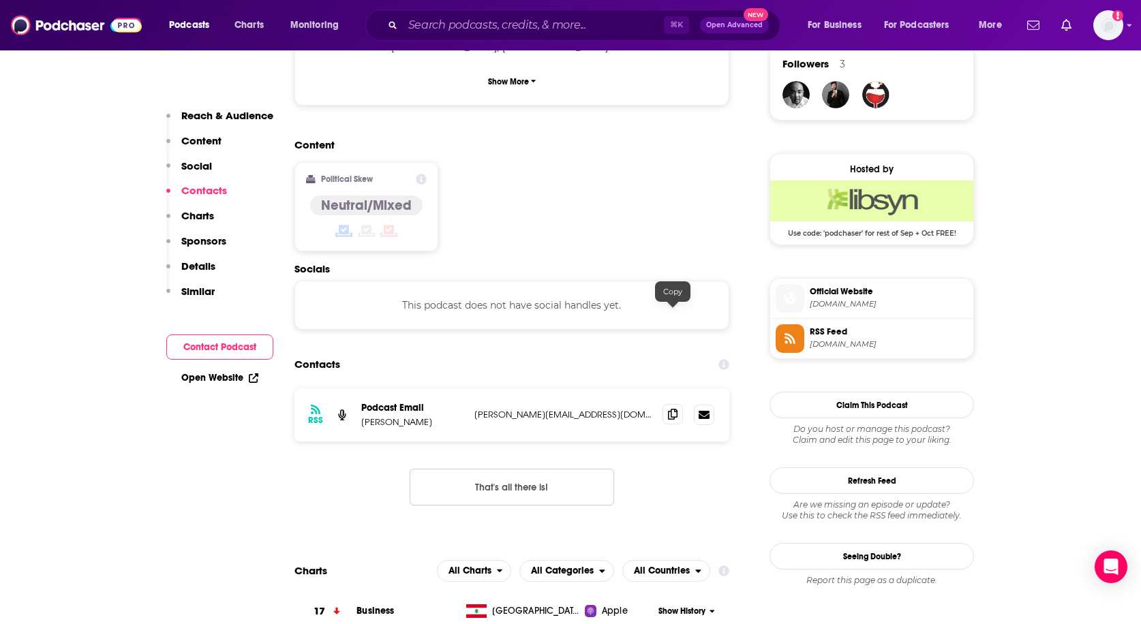
click at [675, 409] on icon at bounding box center [673, 414] width 10 height 11
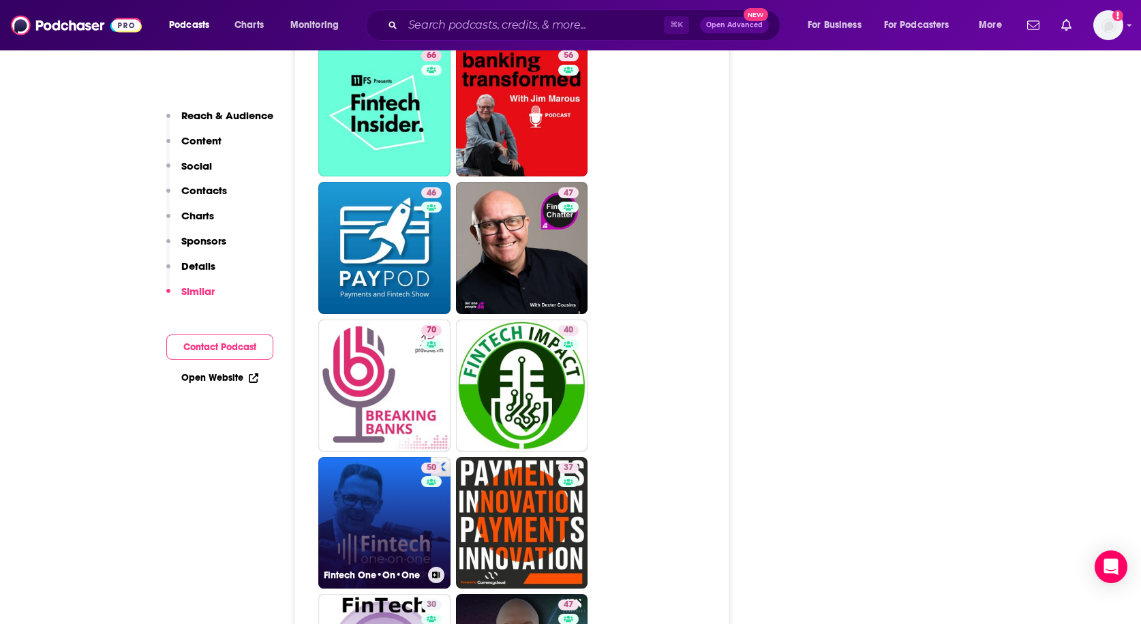
scroll to position [2314, 0]
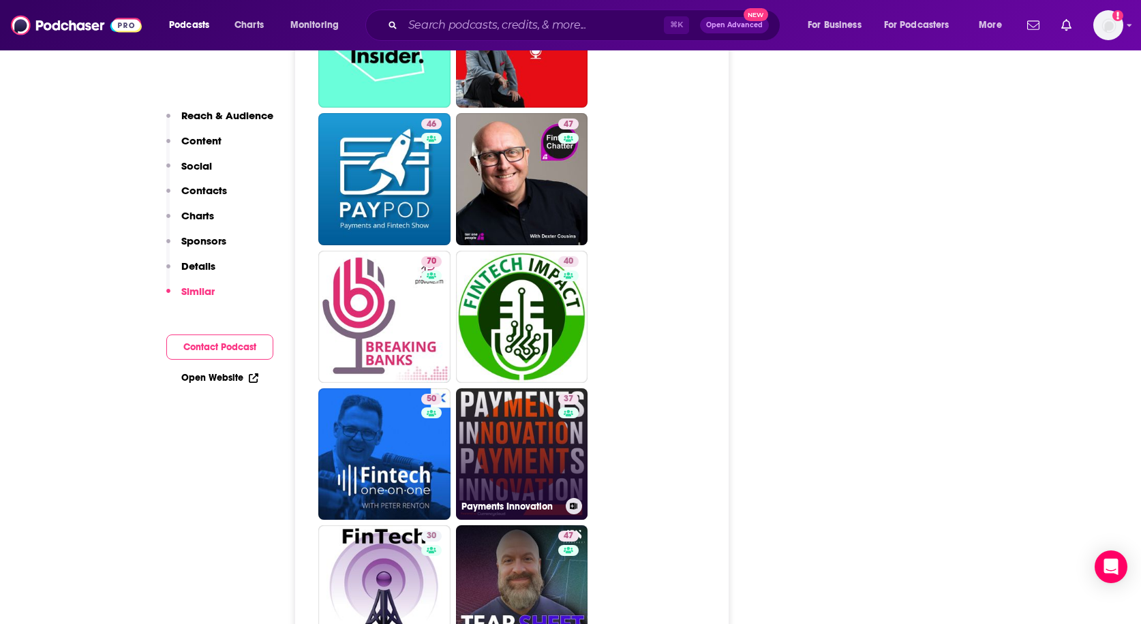
click at [519, 388] on link "37 Payments Innovation" at bounding box center [522, 454] width 132 height 132
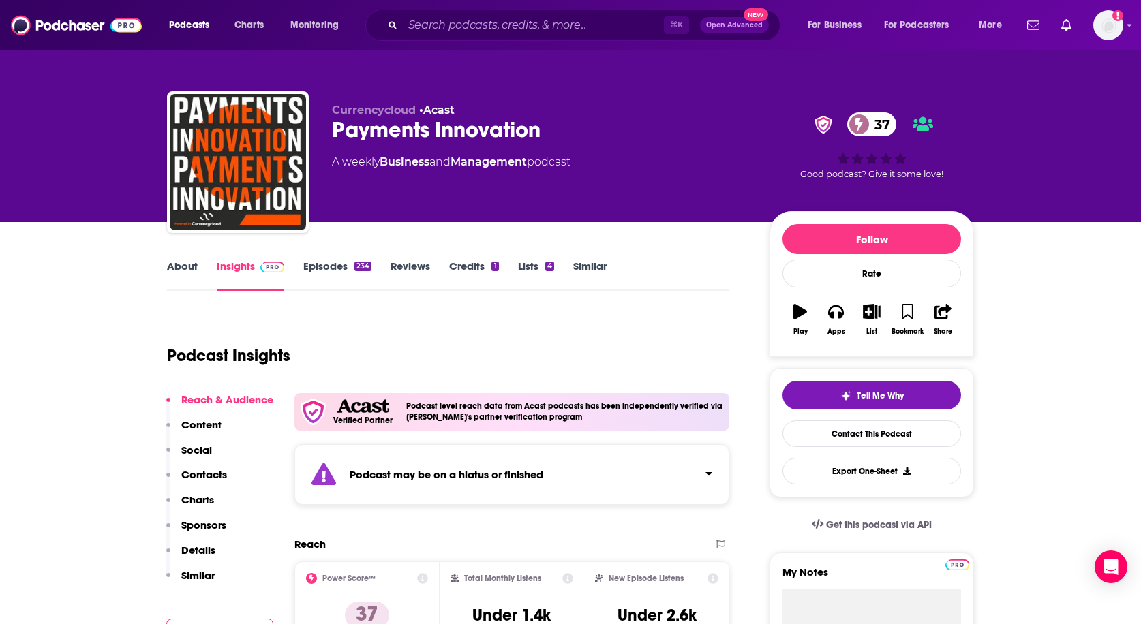
type input "https://www.podchaser.com/podcasts/ai-in-financial-services-podca-885967"
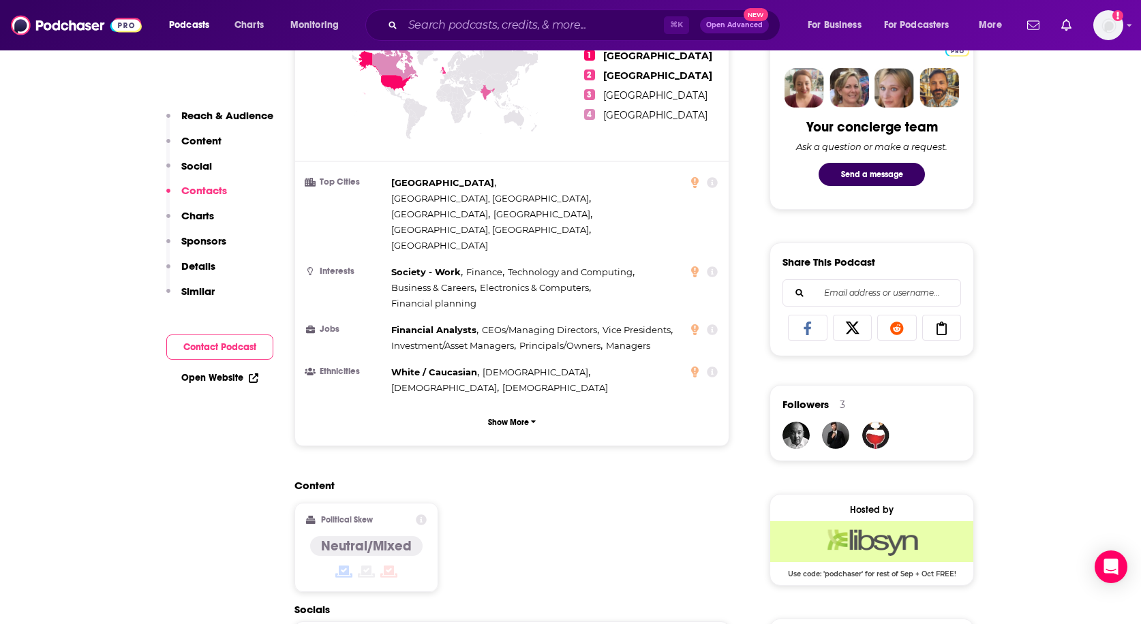
scroll to position [153, 0]
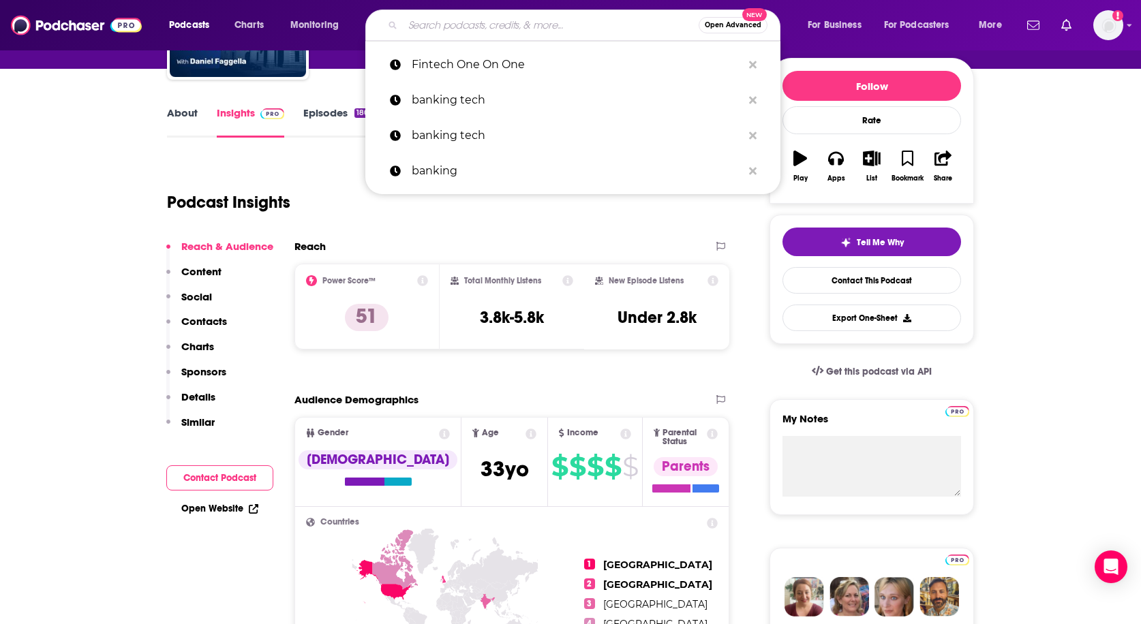
click at [474, 25] on input "Search podcasts, credits, & more..." at bounding box center [551, 25] width 296 height 22
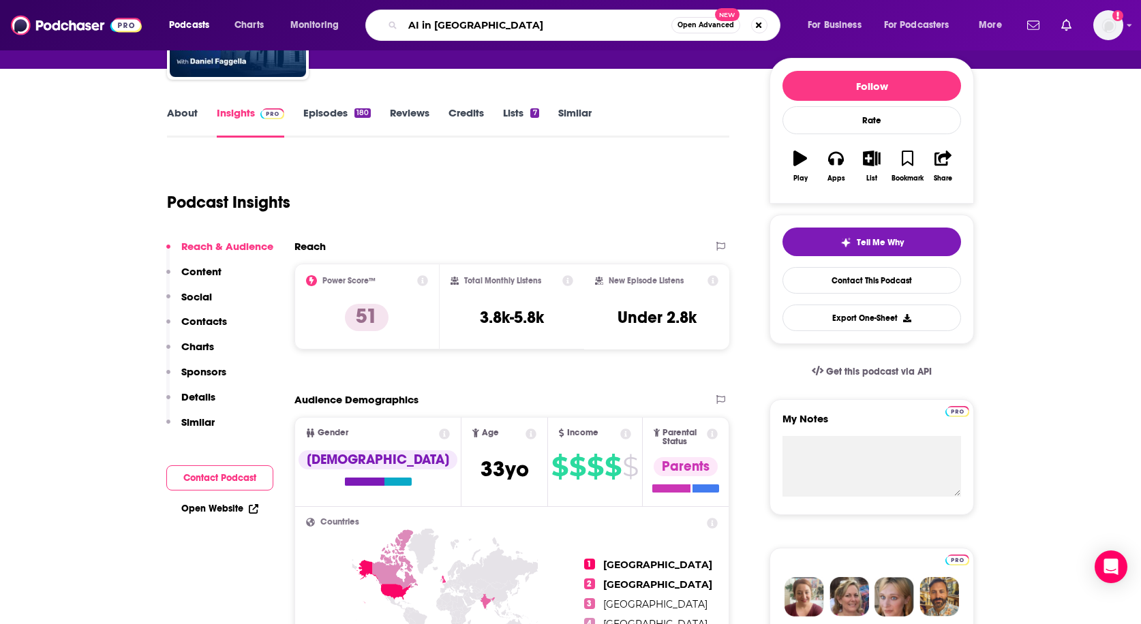
type input "AI in Finance"
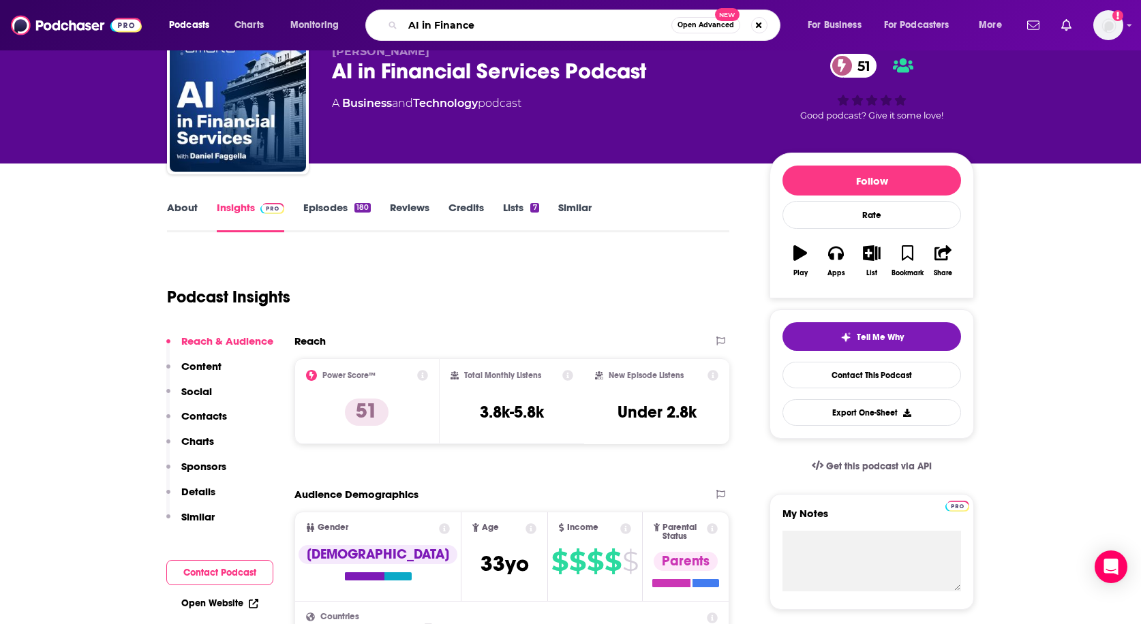
scroll to position [49, 0]
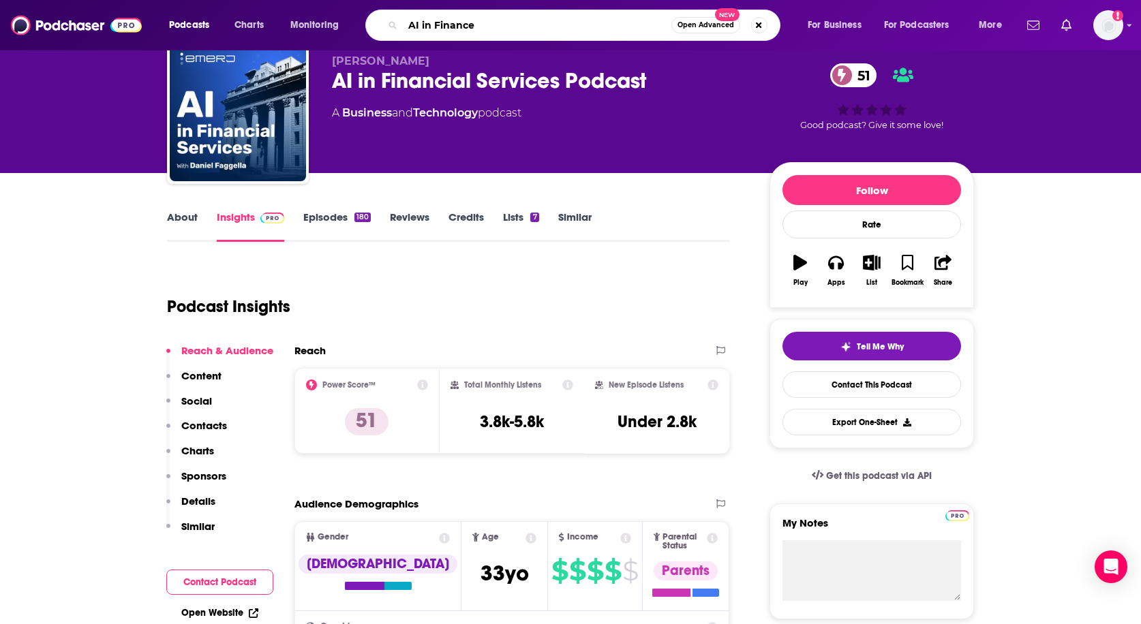
click at [609, 18] on input "AI in Finance" at bounding box center [537, 25] width 268 height 22
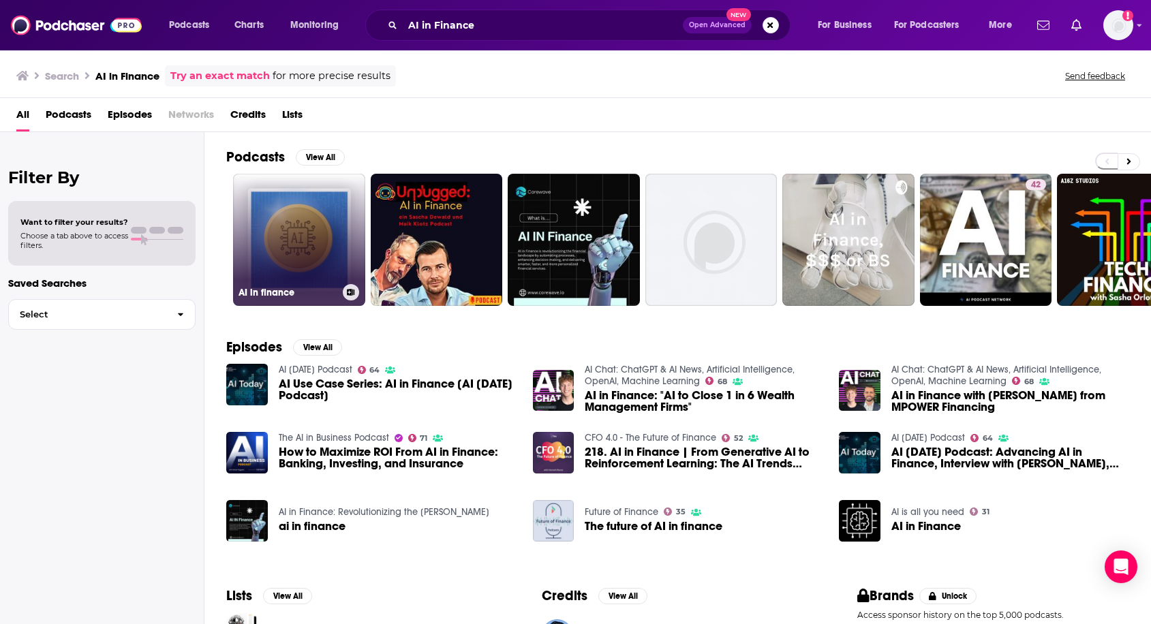
click at [279, 245] on link "AI in finance" at bounding box center [299, 240] width 132 height 132
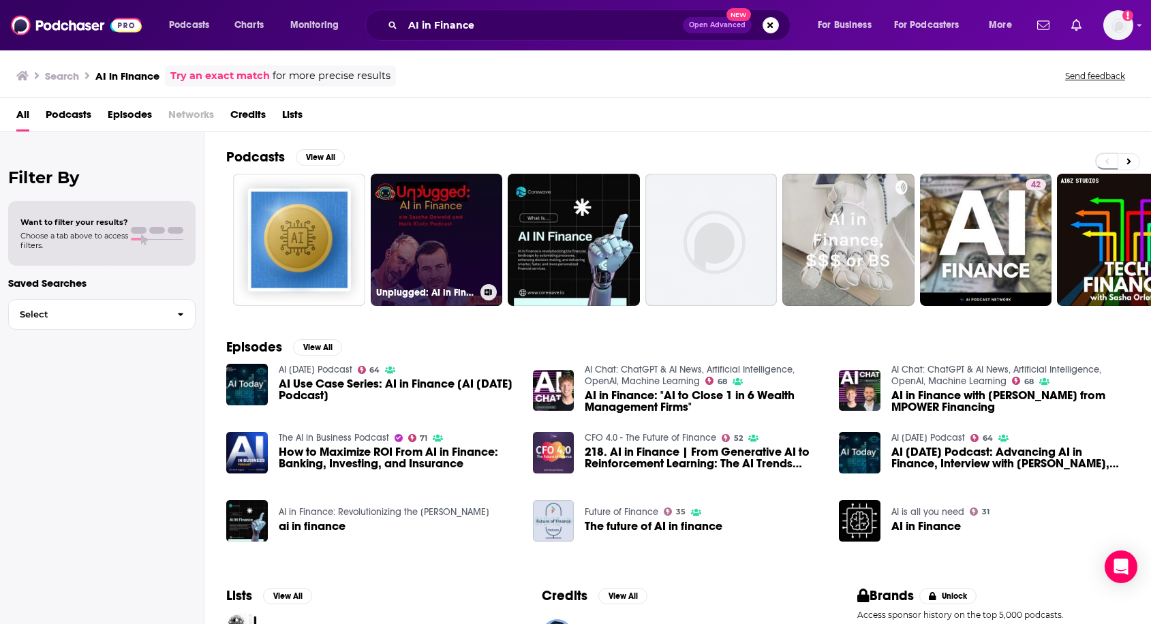
click at [405, 191] on link "Unplugged: AI in Finance" at bounding box center [437, 240] width 132 height 132
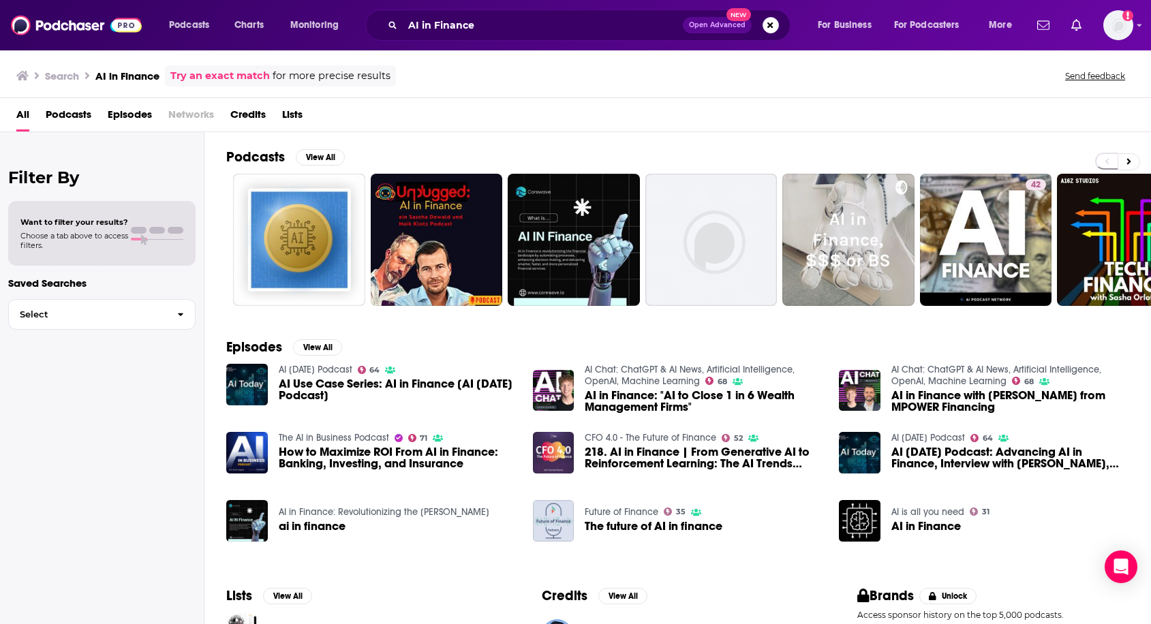
click at [243, 156] on h2 "Podcasts" at bounding box center [255, 157] width 59 height 17
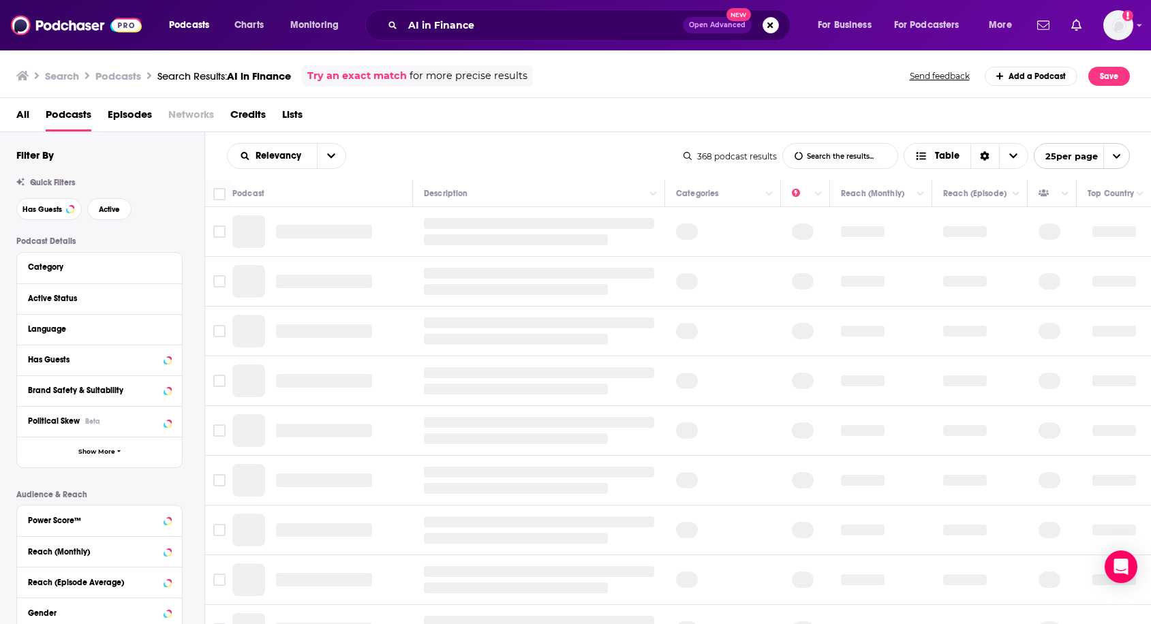
click at [32, 221] on div "Filter By Quick Filters Has Guests Active Podcast Details Category Active Statu…" at bounding box center [110, 446] width 188 height 594
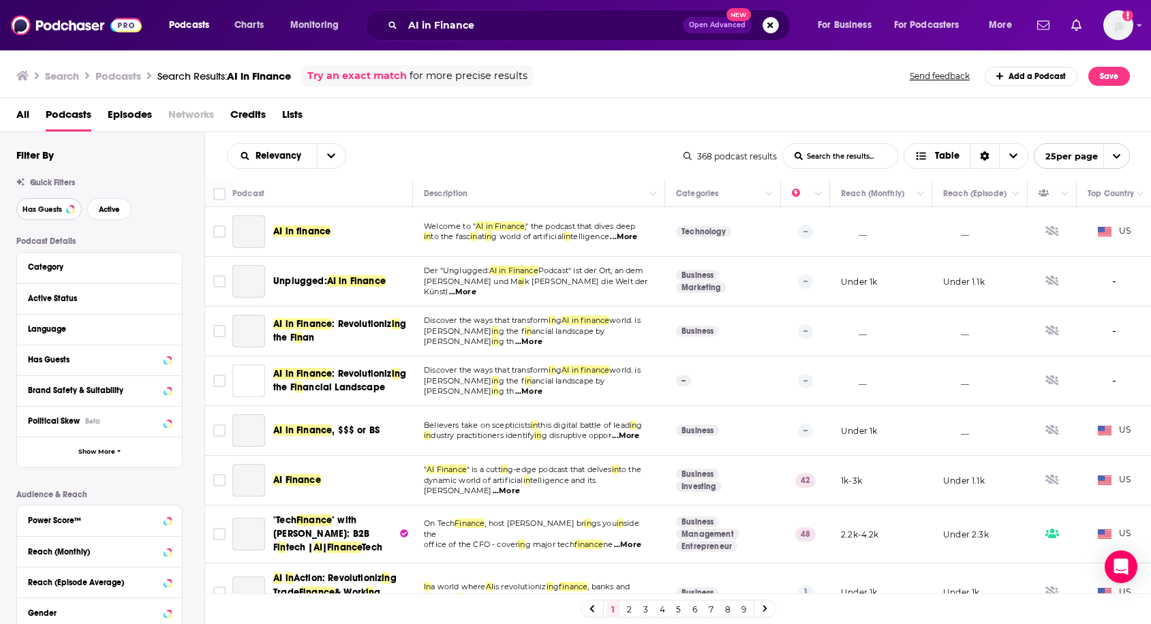
click at [32, 212] on span "Has Guests" at bounding box center [42, 209] width 40 height 7
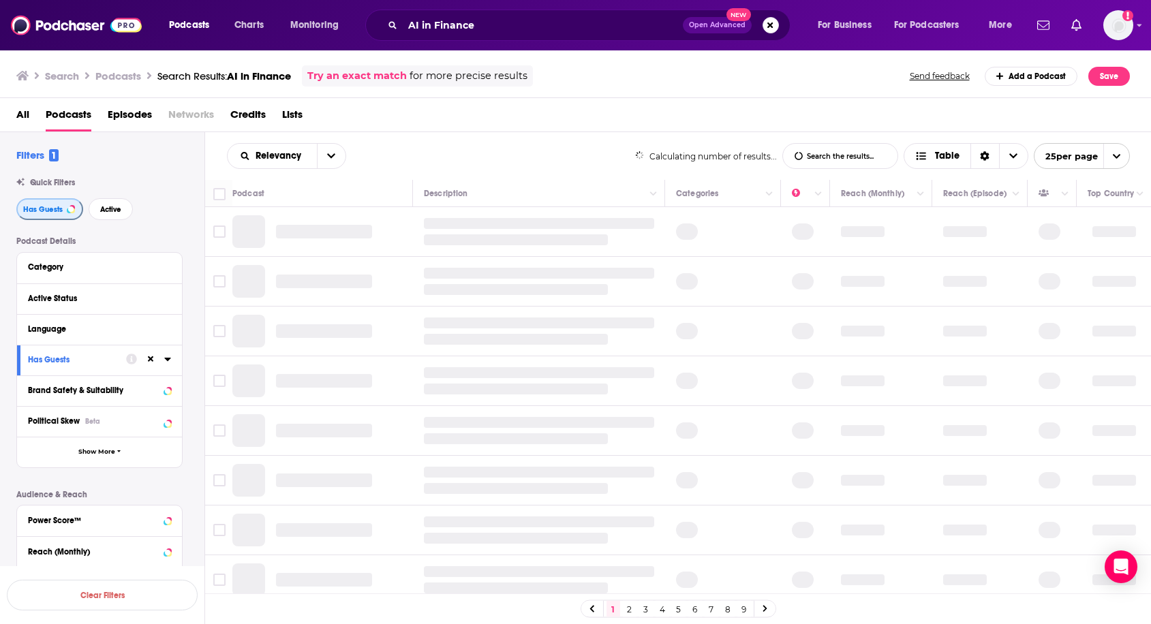
click at [52, 208] on span "Has Guests" at bounding box center [43, 209] width 40 height 7
click at [52, 208] on span "Has Guests" at bounding box center [42, 209] width 40 height 7
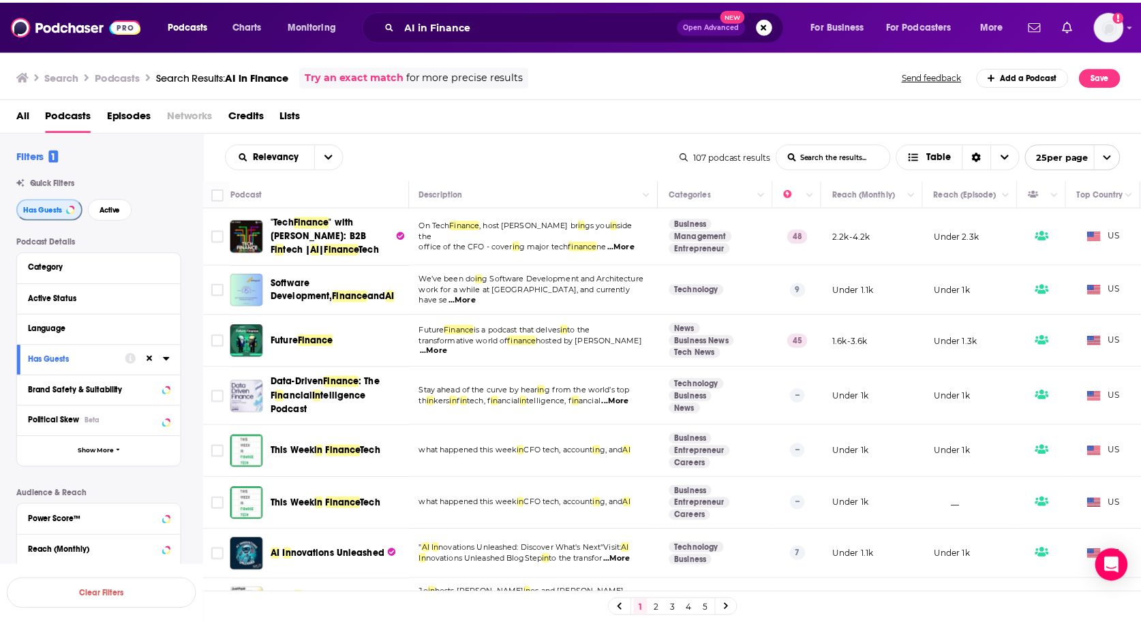
scroll to position [3, 0]
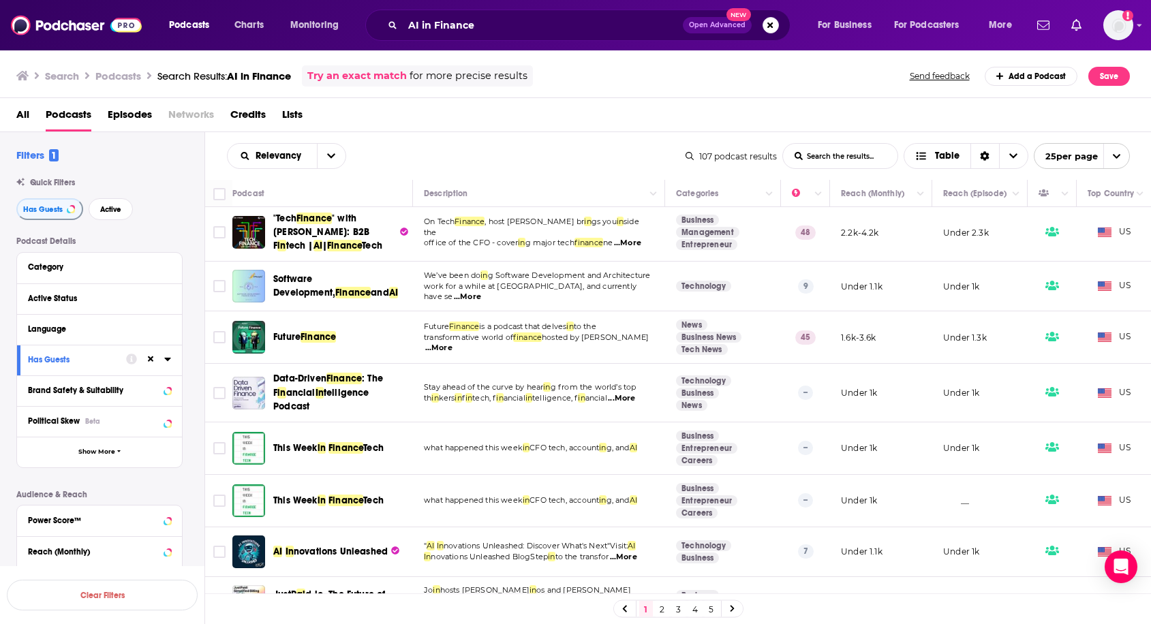
click at [633, 239] on span "...More" at bounding box center [627, 243] width 27 height 11
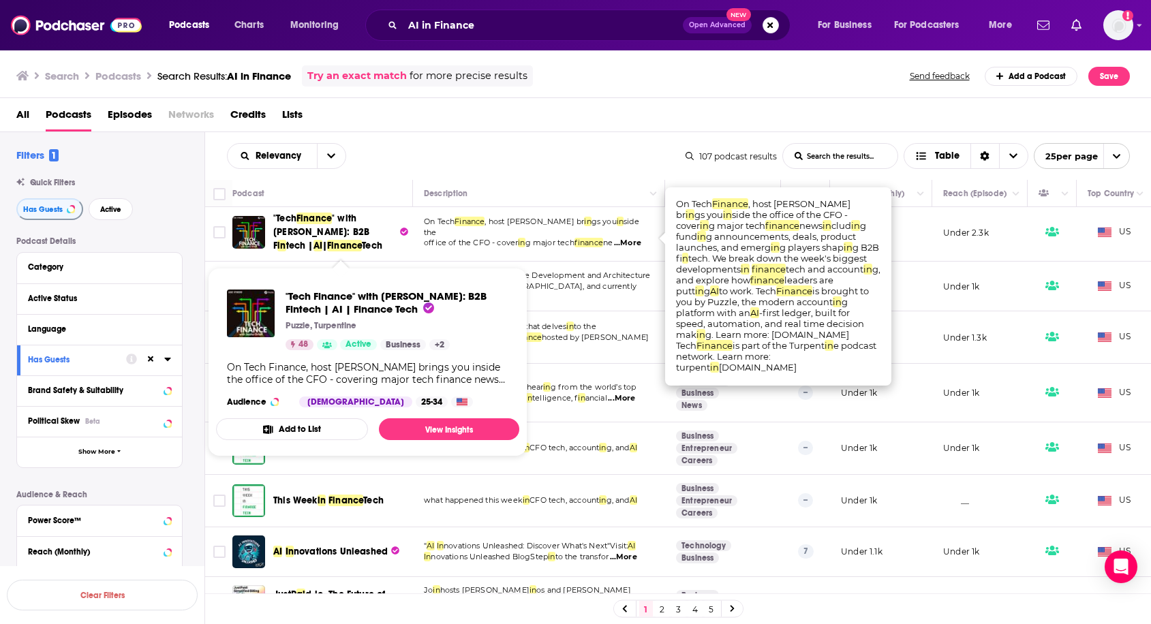
click at [324, 219] on span "Finance" at bounding box center [313, 219] width 35 height 12
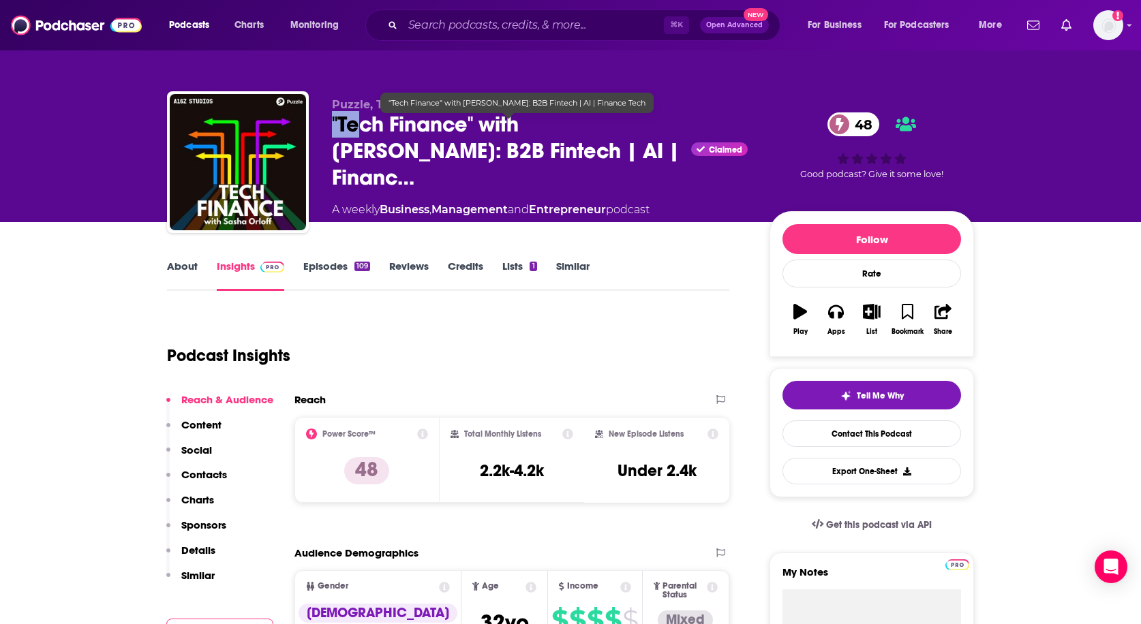
drag, startPoint x: 326, startPoint y: 123, endPoint x: 358, endPoint y: 136, distance: 34.5
click at [358, 136] on div "Puzzle, Turpentine "Tech Finance" with Sasha Orloff: B2B Fintech | AI | Financ……" at bounding box center [570, 164] width 807 height 147
click at [514, 131] on span ""Tech Finance" with Sasha Orloff: B2B Fintech | AI | Financ…" at bounding box center [509, 151] width 354 height 80
click at [529, 166] on span ""Tech Finance" with Sasha Orloff: B2B Fintech | AI | Financ…" at bounding box center [509, 151] width 354 height 80
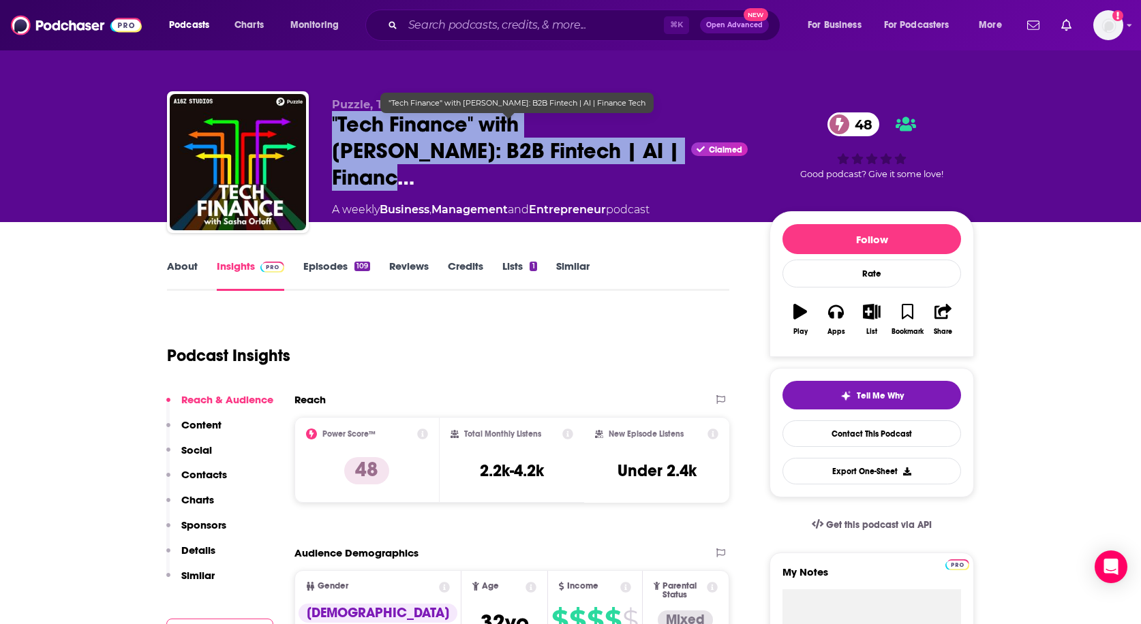
drag, startPoint x: 326, startPoint y: 127, endPoint x: 611, endPoint y: 155, distance: 285.6
click at [611, 155] on div "Puzzle, Turpentine "Tech Finance" with Sasha Orloff: B2B Fintech | AI | Financ……" at bounding box center [570, 164] width 807 height 147
copy h2 ""Tech Finance" with Sasha Orloff: B2B Fintech | AI | Financ…"
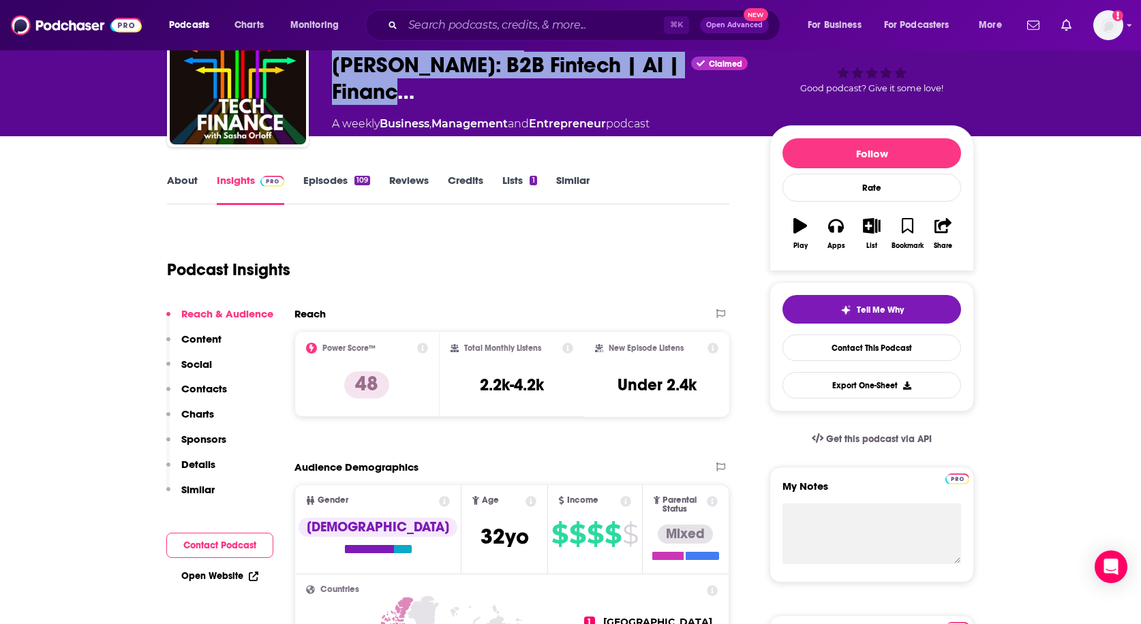
scroll to position [90, 0]
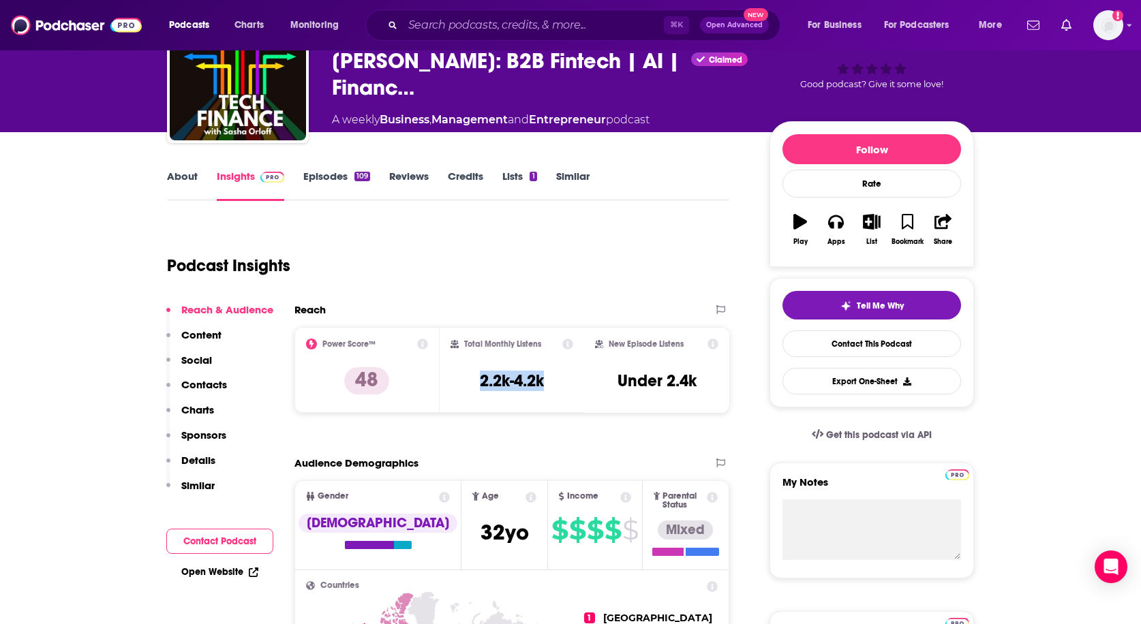
drag, startPoint x: 475, startPoint y: 382, endPoint x: 561, endPoint y: 380, distance: 86.5
click at [561, 380] on div "Total Monthly Listens 2.2k-4.2k" at bounding box center [511, 370] width 123 height 63
copy h3 "2.2k-4.2k"
click at [190, 182] on link "About" at bounding box center [182, 185] width 31 height 31
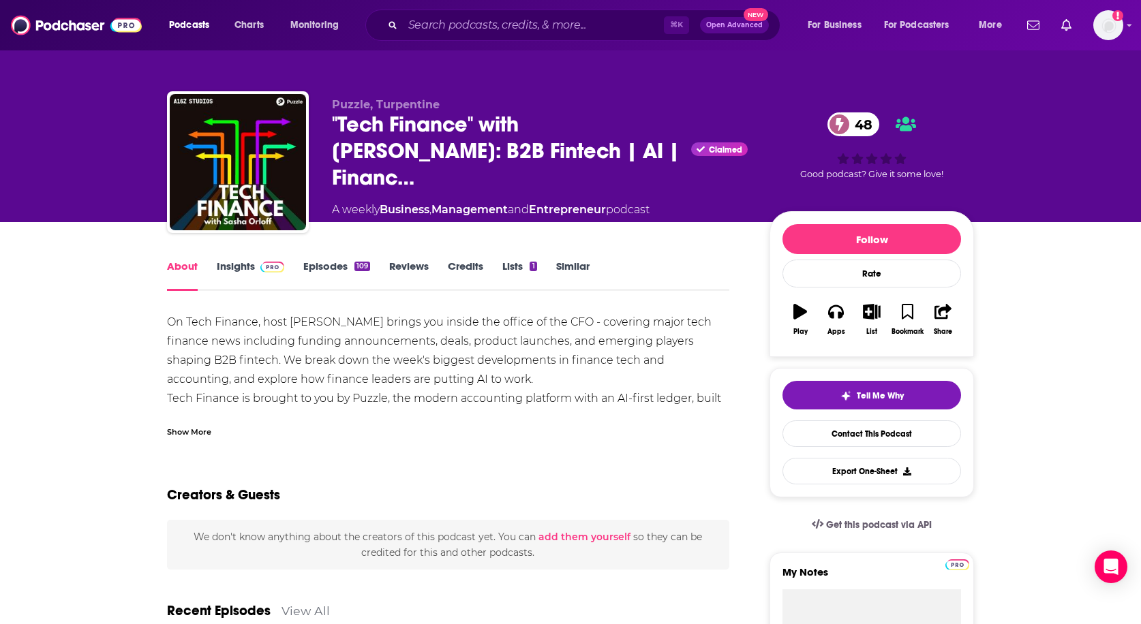
click at [192, 424] on div "Show More" at bounding box center [189, 430] width 44 height 13
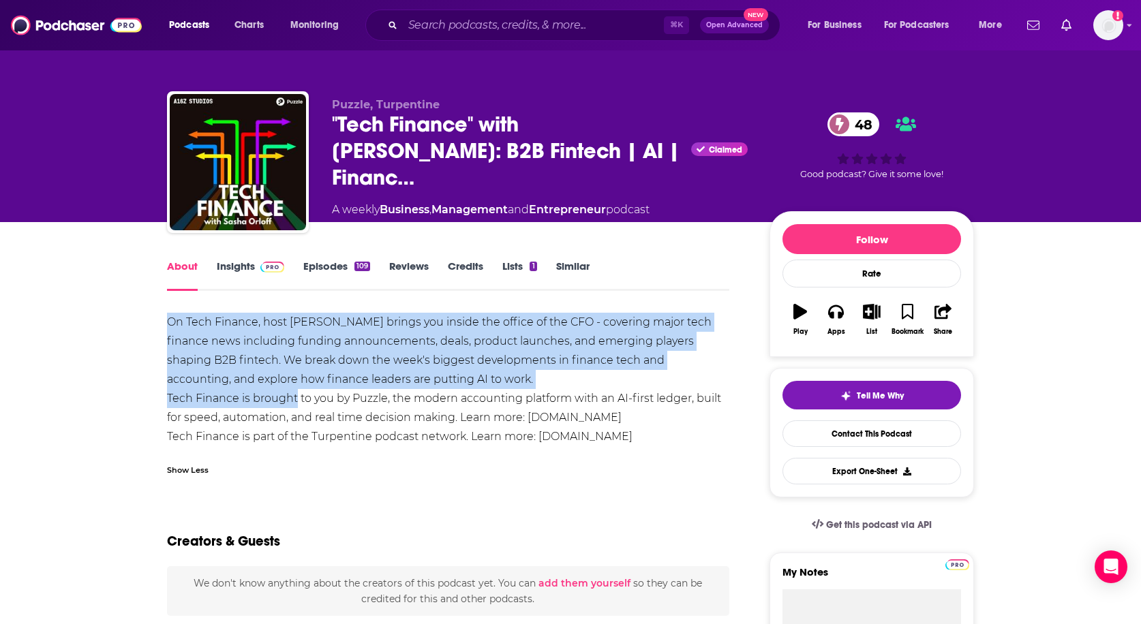
drag, startPoint x: 159, startPoint y: 317, endPoint x: 296, endPoint y: 395, distance: 157.5
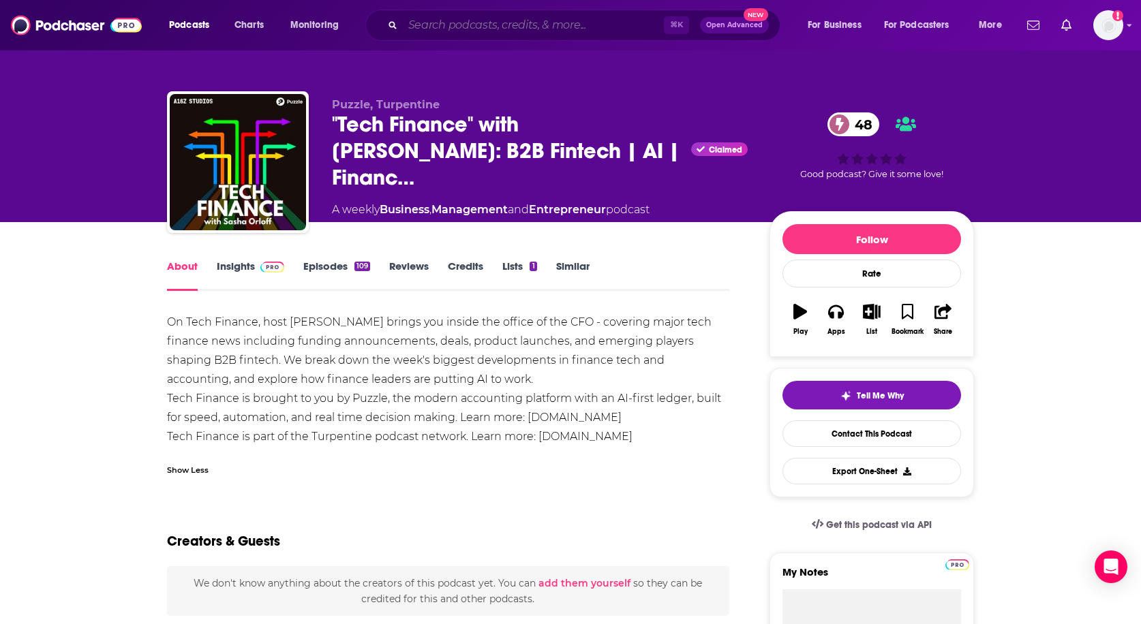
click at [489, 27] on input "Search podcasts, credits, & more..." at bounding box center [533, 25] width 261 height 22
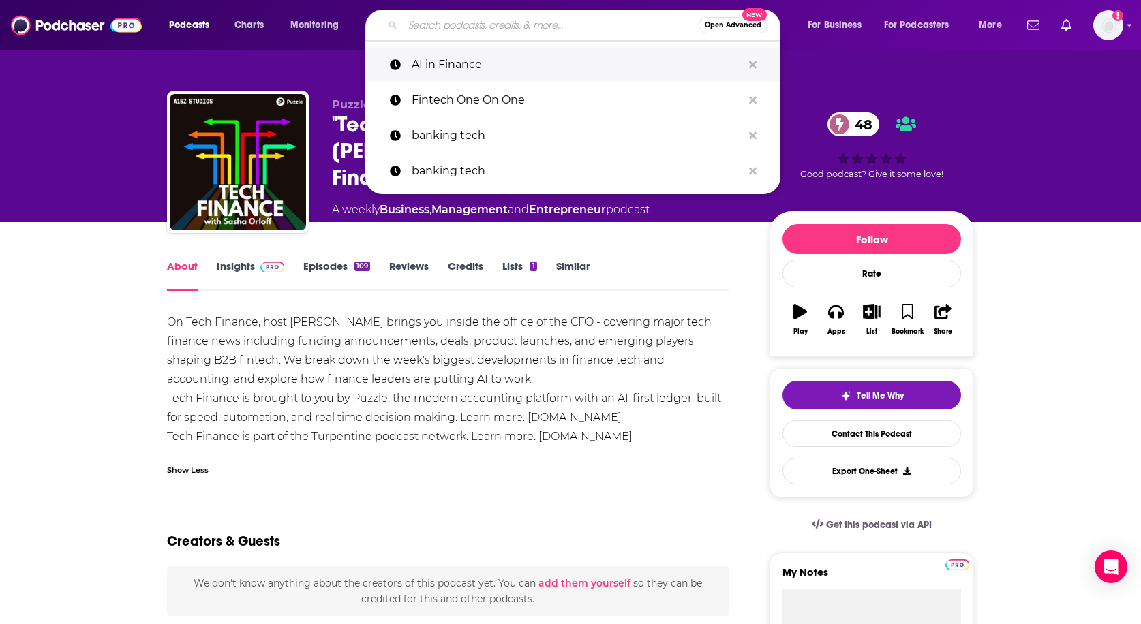
click at [457, 63] on p "AI in Finance" at bounding box center [577, 64] width 330 height 35
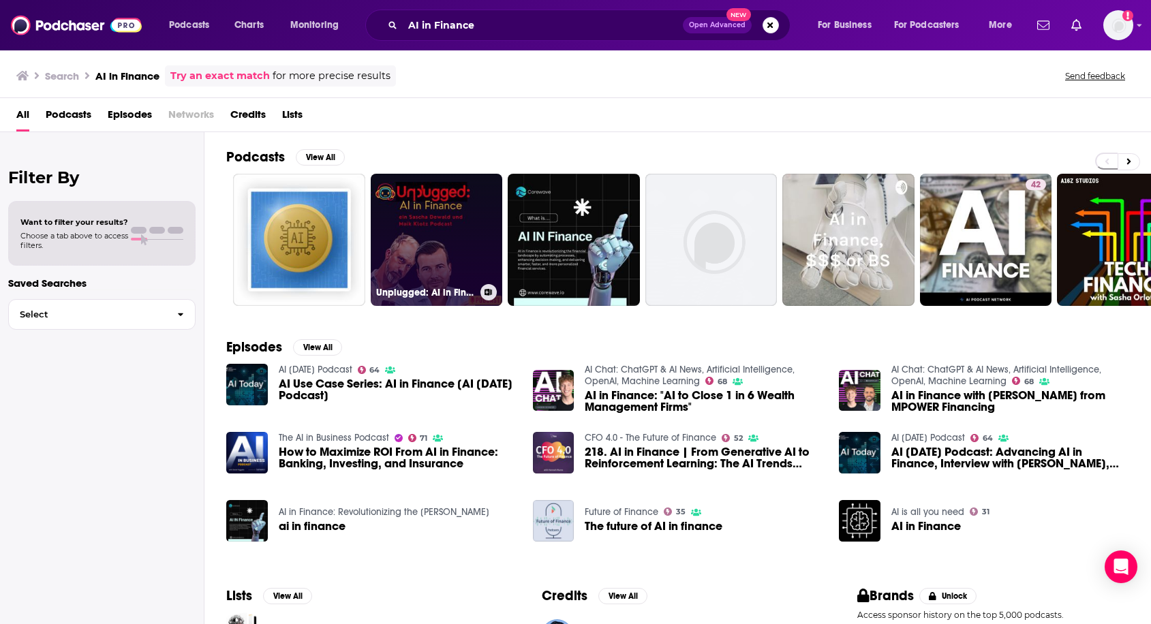
click at [445, 247] on link "Unplugged: AI in Finance" at bounding box center [437, 240] width 132 height 132
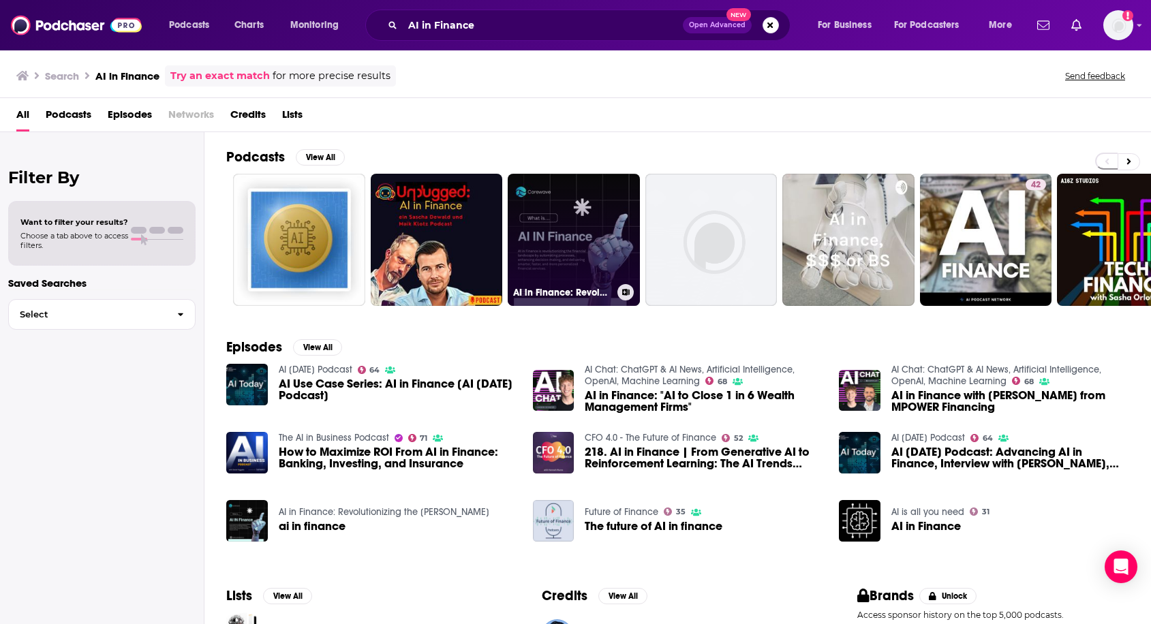
click at [523, 203] on link "AI in Finance: Revolutionizing the Finan" at bounding box center [574, 240] width 132 height 132
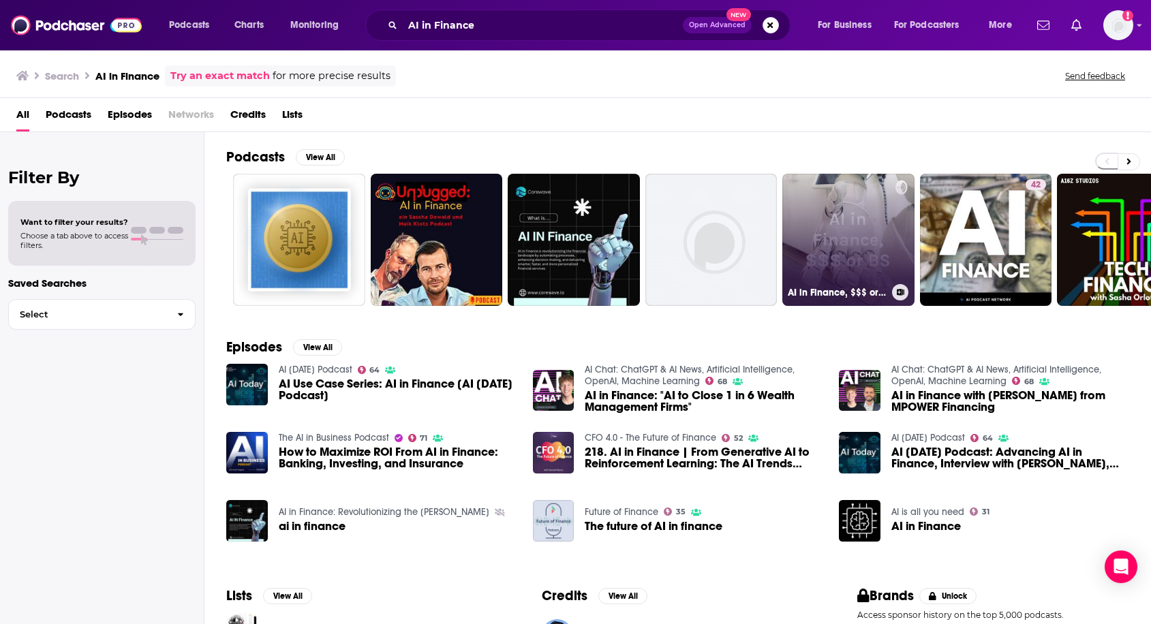
click at [844, 251] on link "AI in Finance, $$$ or BS" at bounding box center [848, 240] width 132 height 132
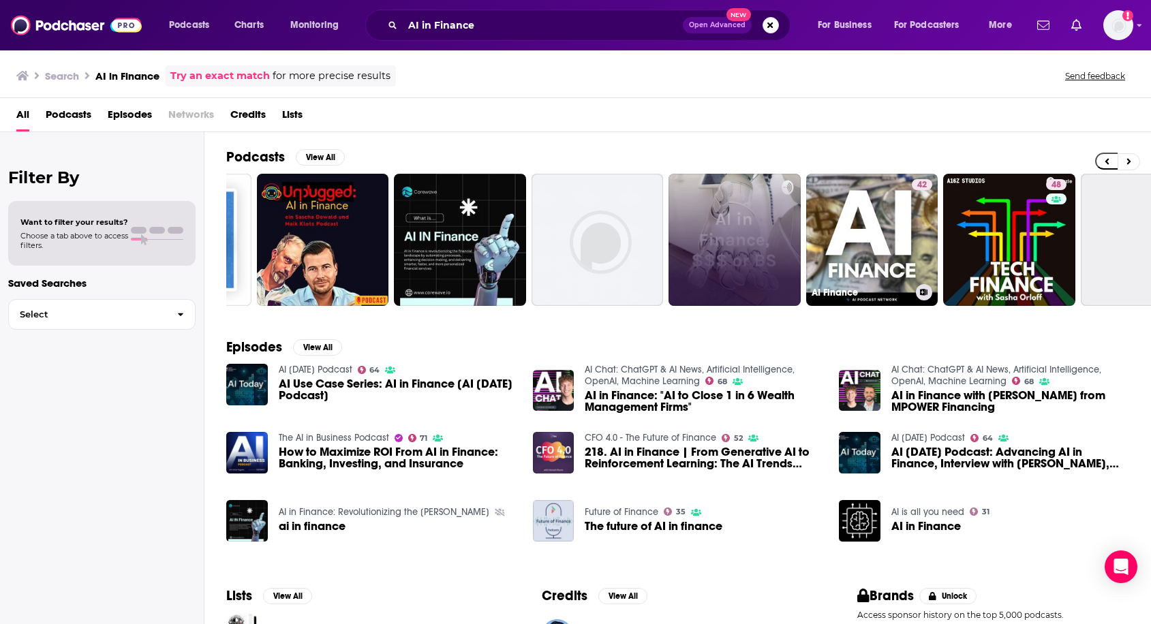
scroll to position [0, 119]
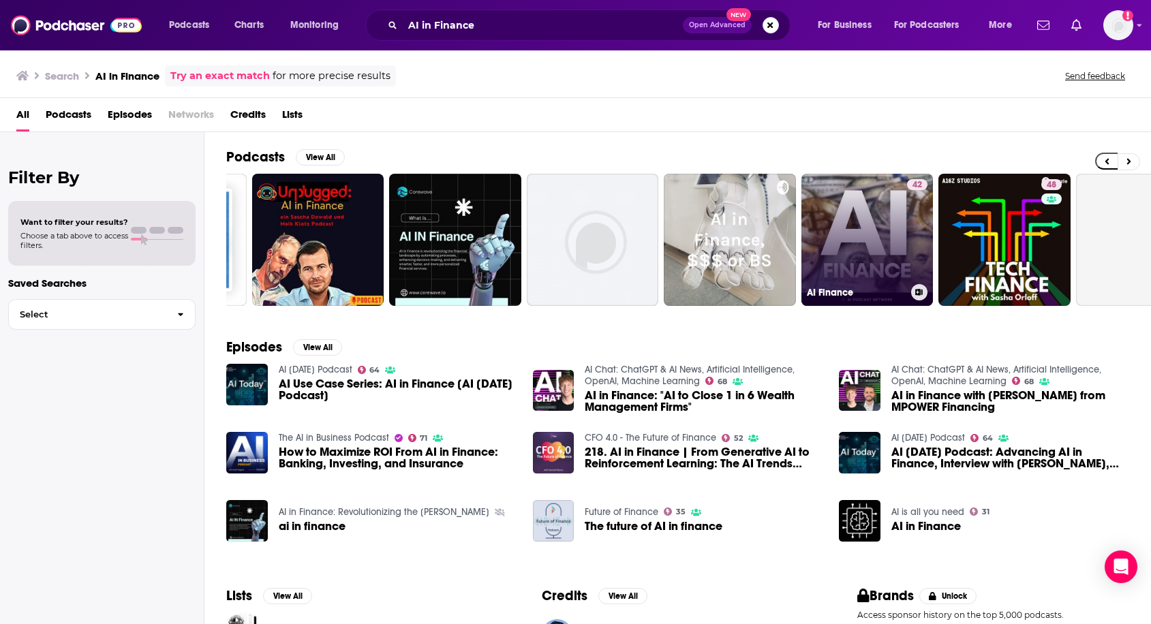
click at [833, 238] on link "42 AI Finance" at bounding box center [867, 240] width 132 height 132
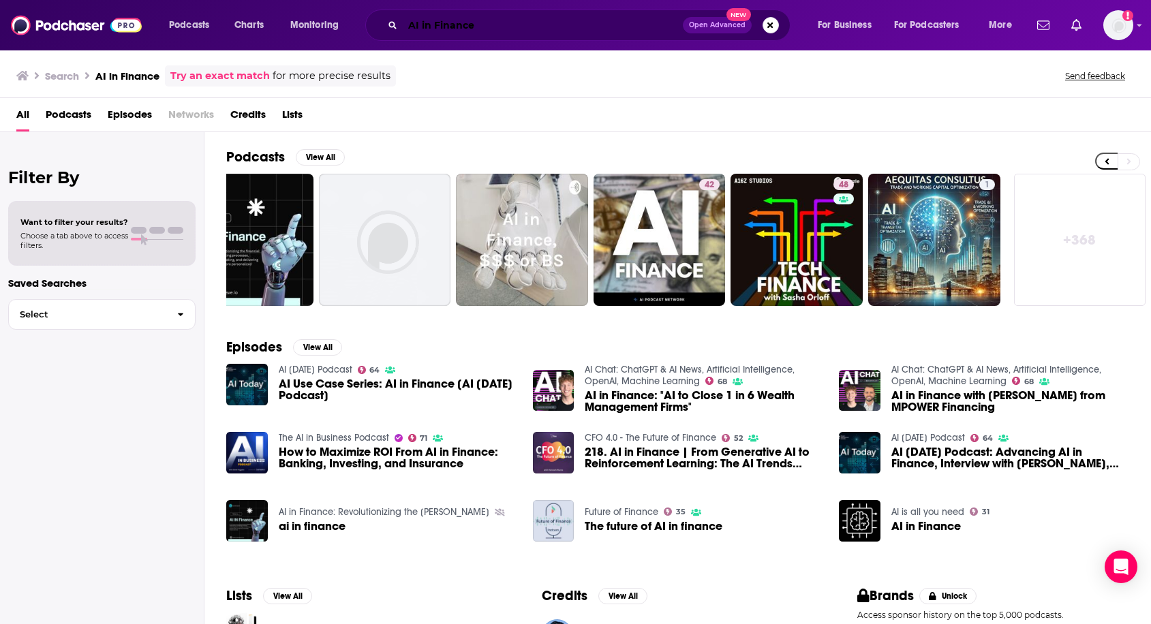
click at [489, 35] on input "AI in Finance" at bounding box center [543, 25] width 280 height 22
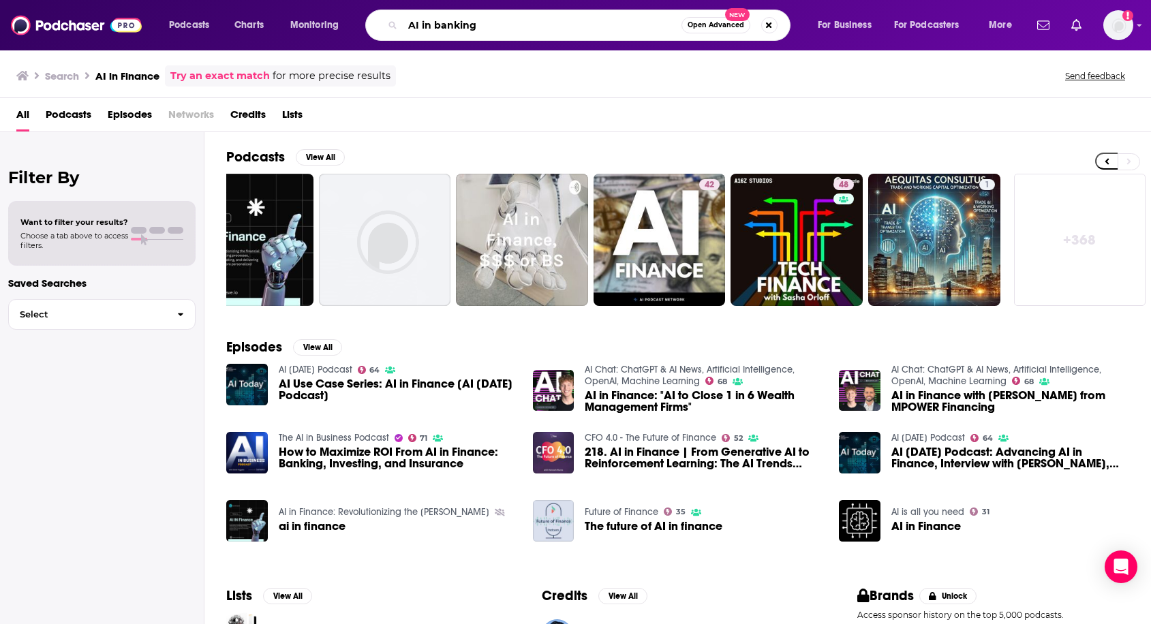
type input "AI in banking"
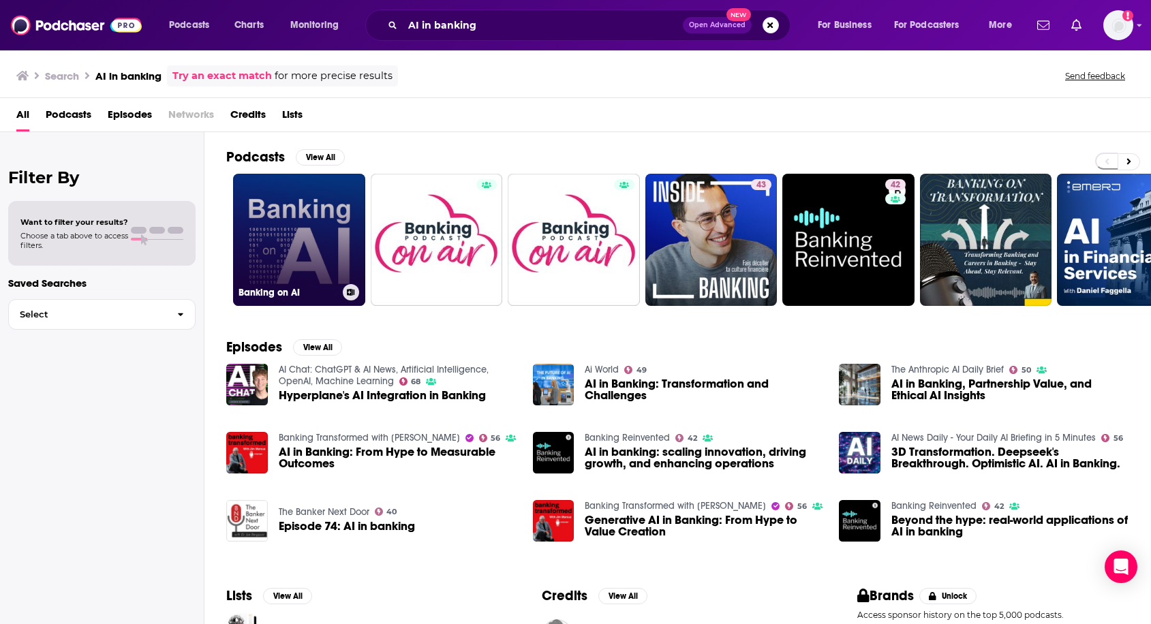
click at [318, 212] on link "Banking on AI" at bounding box center [299, 240] width 132 height 132
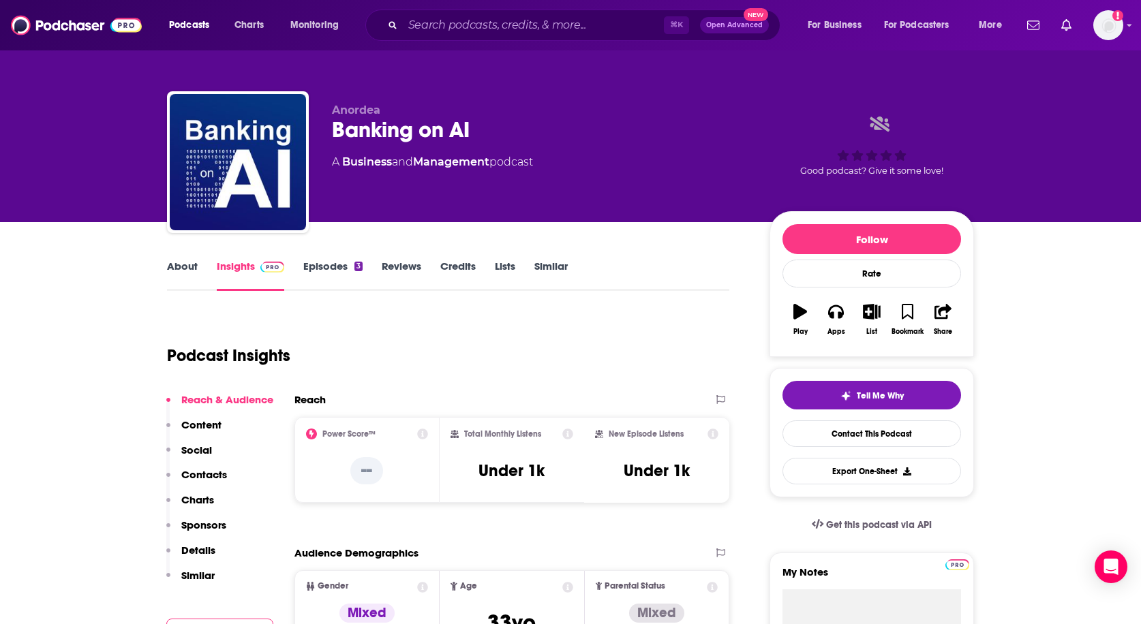
click at [188, 261] on link "About" at bounding box center [182, 275] width 31 height 31
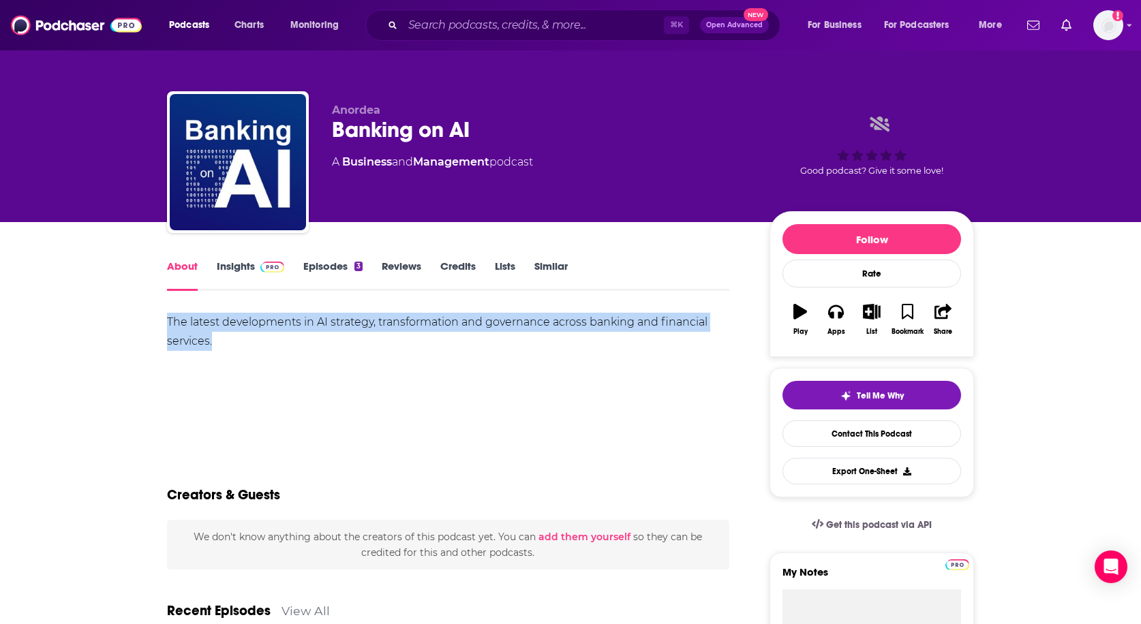
drag, startPoint x: 166, startPoint y: 321, endPoint x: 253, endPoint y: 342, distance: 89.1
click at [253, 342] on div "The latest developments in AI strategy, transformation and governance across ba…" at bounding box center [448, 332] width 562 height 38
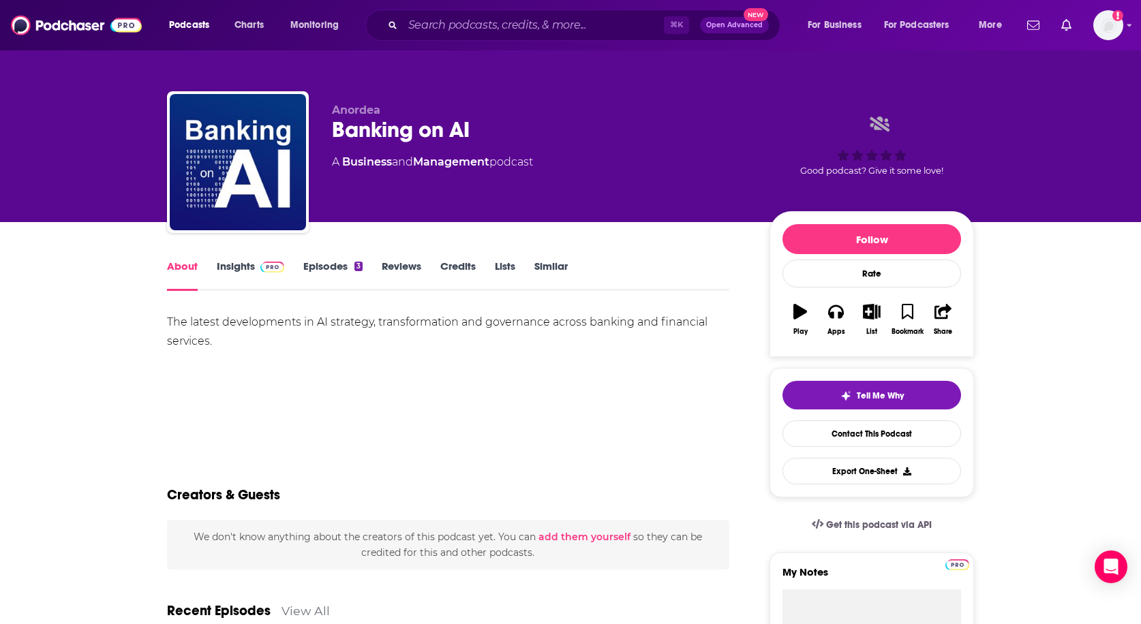
click at [438, 376] on div "The latest developments in AI strategy, transformation and governance across ba…" at bounding box center [448, 360] width 562 height 95
click at [251, 274] on link "Insights" at bounding box center [250, 275] width 67 height 31
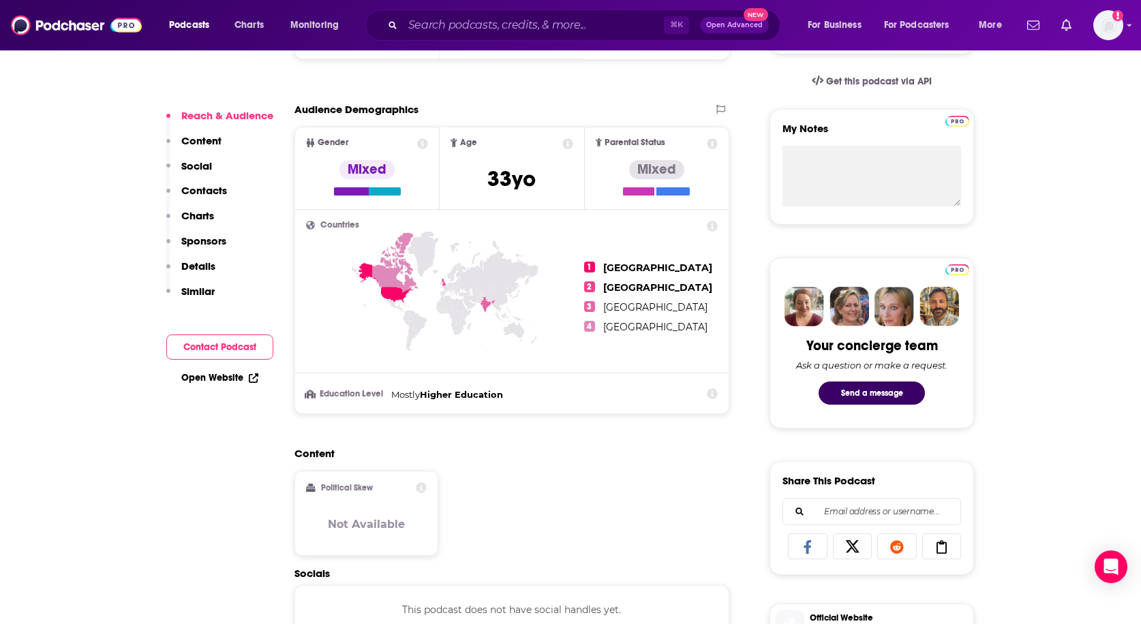
scroll to position [194, 0]
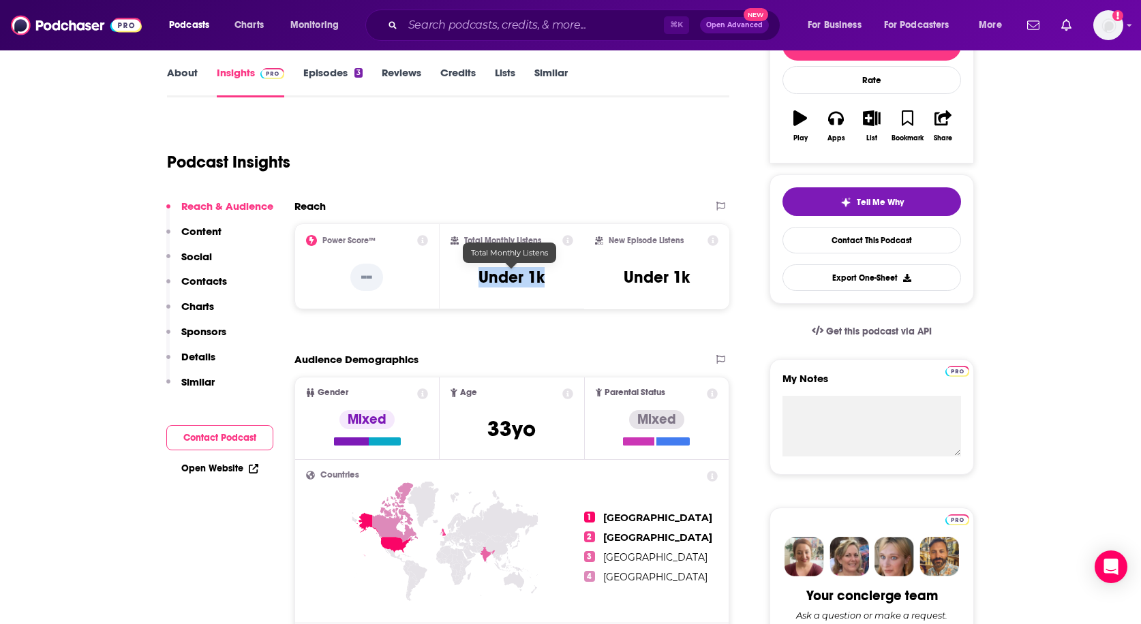
drag, startPoint x: 480, startPoint y: 284, endPoint x: 546, endPoint y: 286, distance: 66.1
click at [546, 286] on div "Total Monthly Listens Under 1k" at bounding box center [511, 266] width 123 height 63
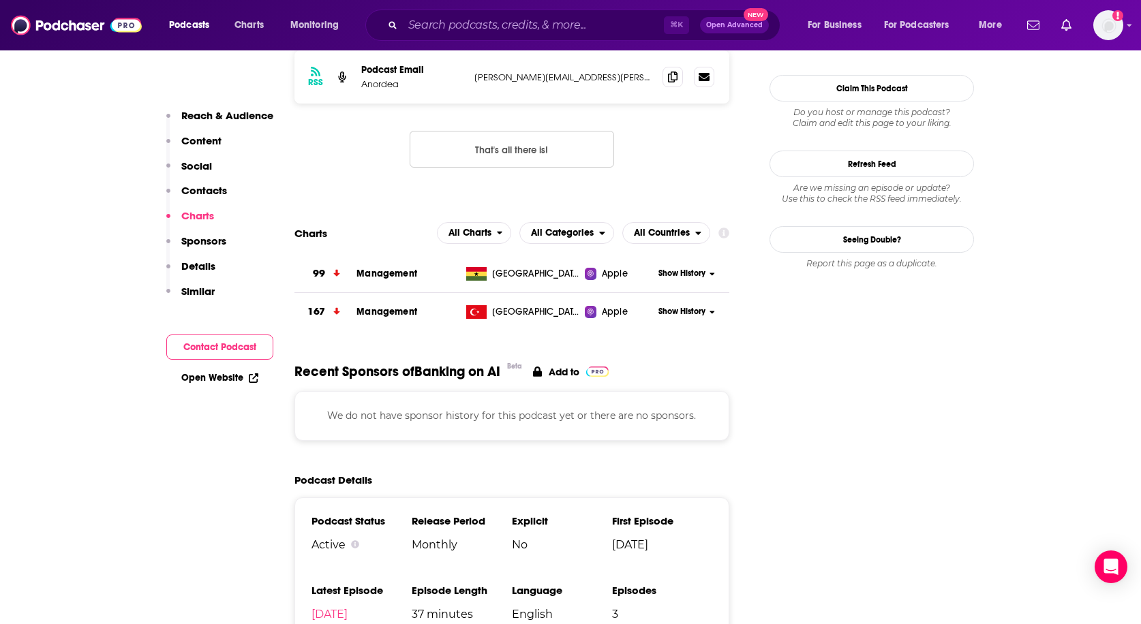
scroll to position [941, 0]
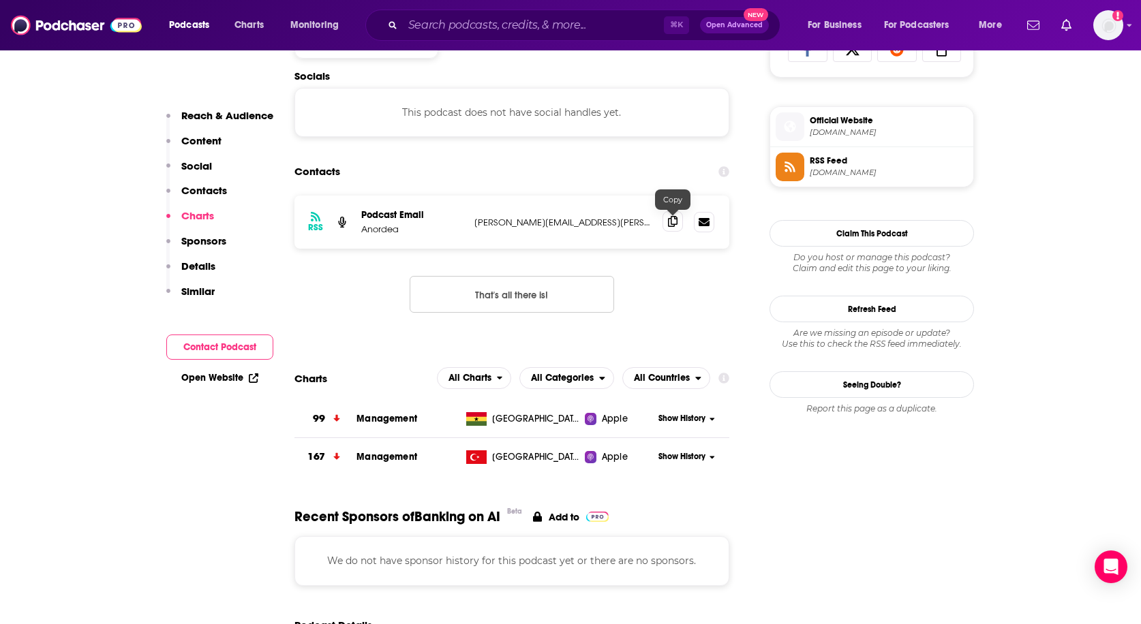
click at [673, 220] on icon at bounding box center [673, 221] width 10 height 11
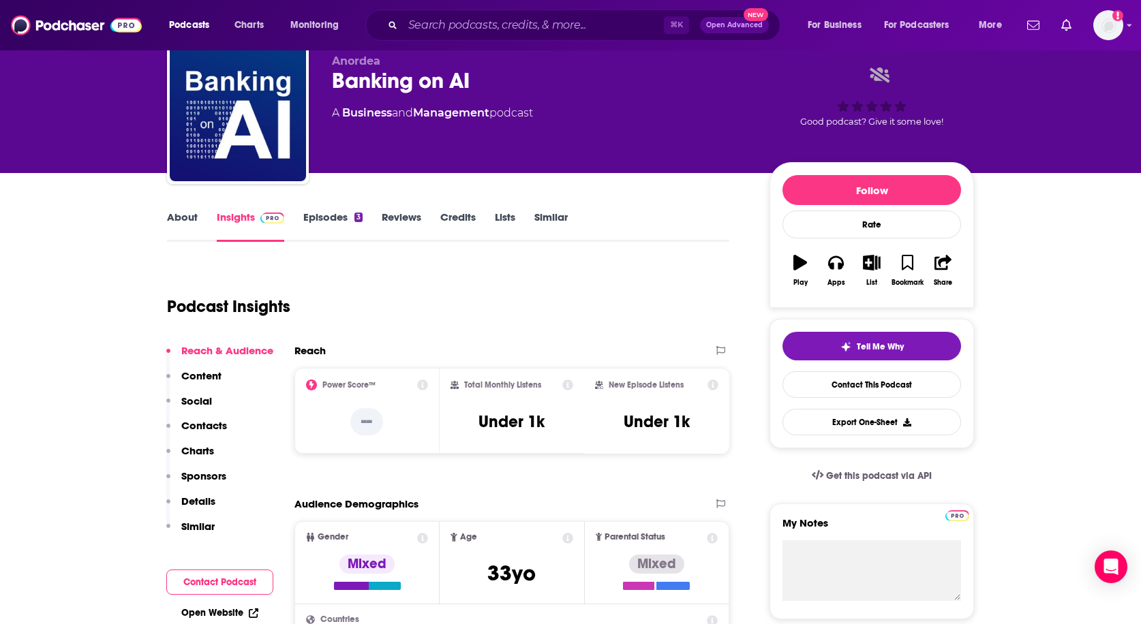
scroll to position [0, 0]
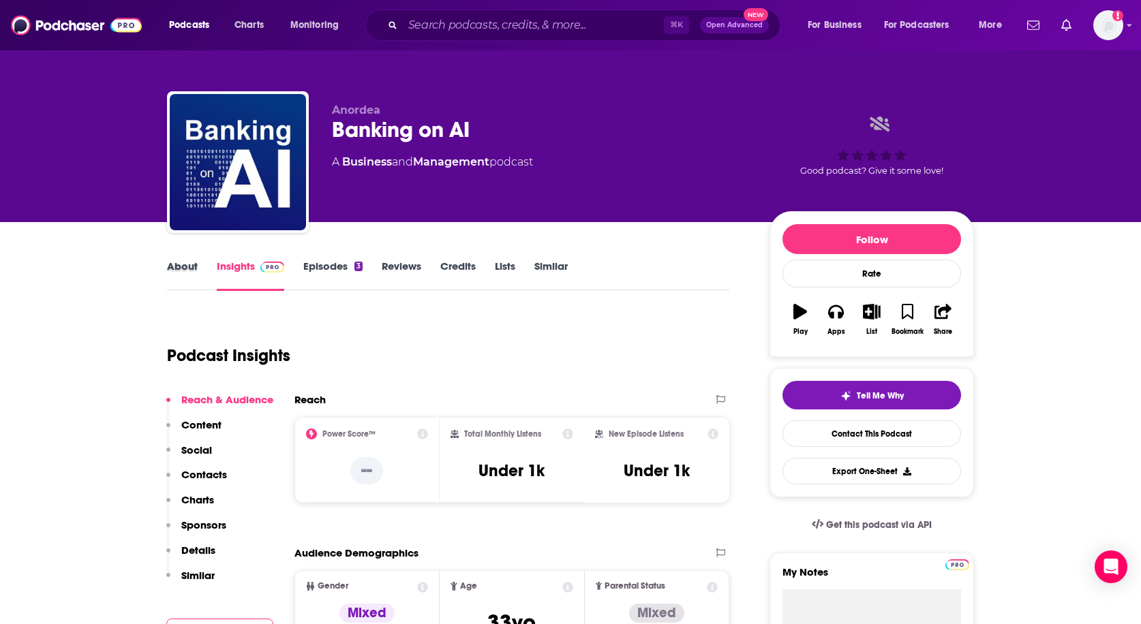
click at [198, 266] on div "About" at bounding box center [192, 275] width 50 height 31
click at [183, 268] on link "About" at bounding box center [182, 275] width 31 height 31
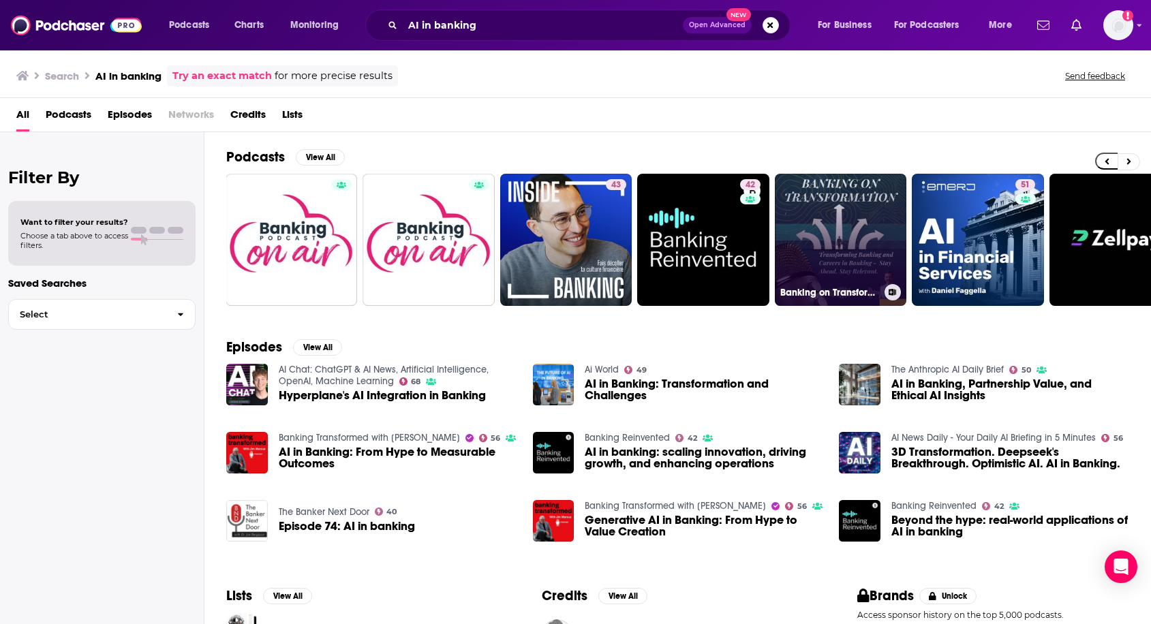
scroll to position [0, 146]
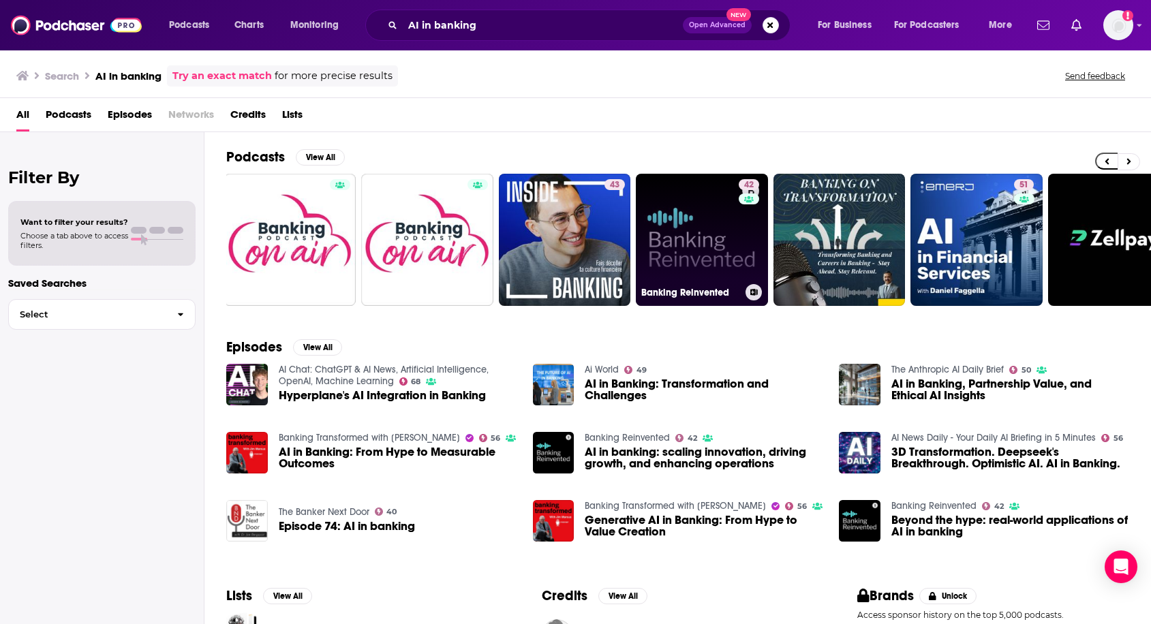
click at [706, 214] on link "42 Banking Reinvented" at bounding box center [702, 240] width 132 height 132
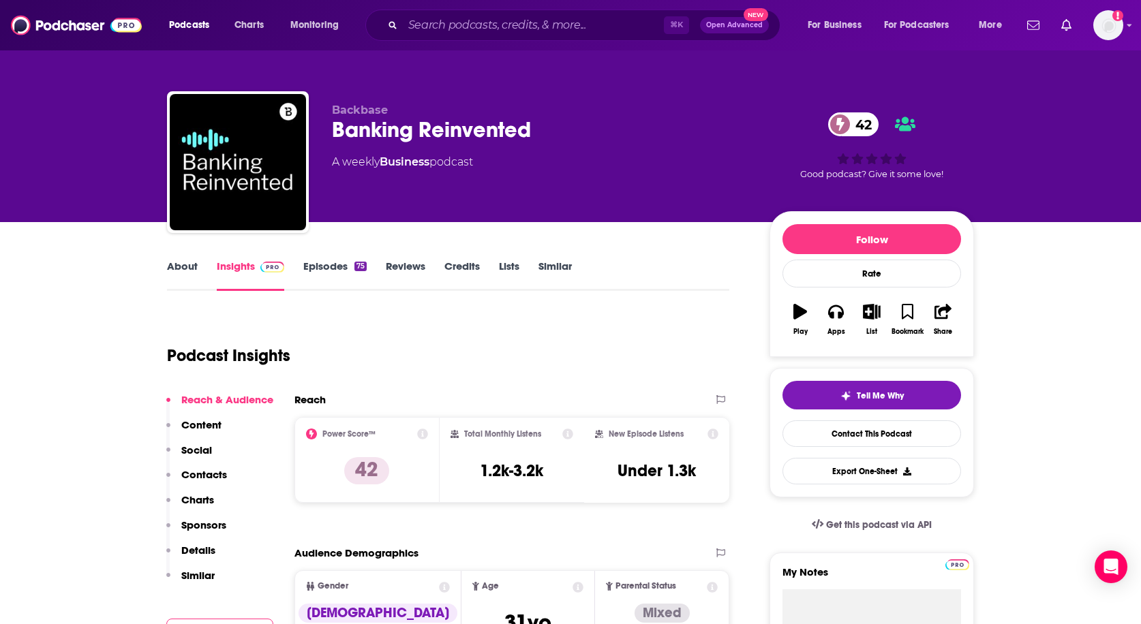
click at [183, 284] on link "About" at bounding box center [182, 275] width 31 height 31
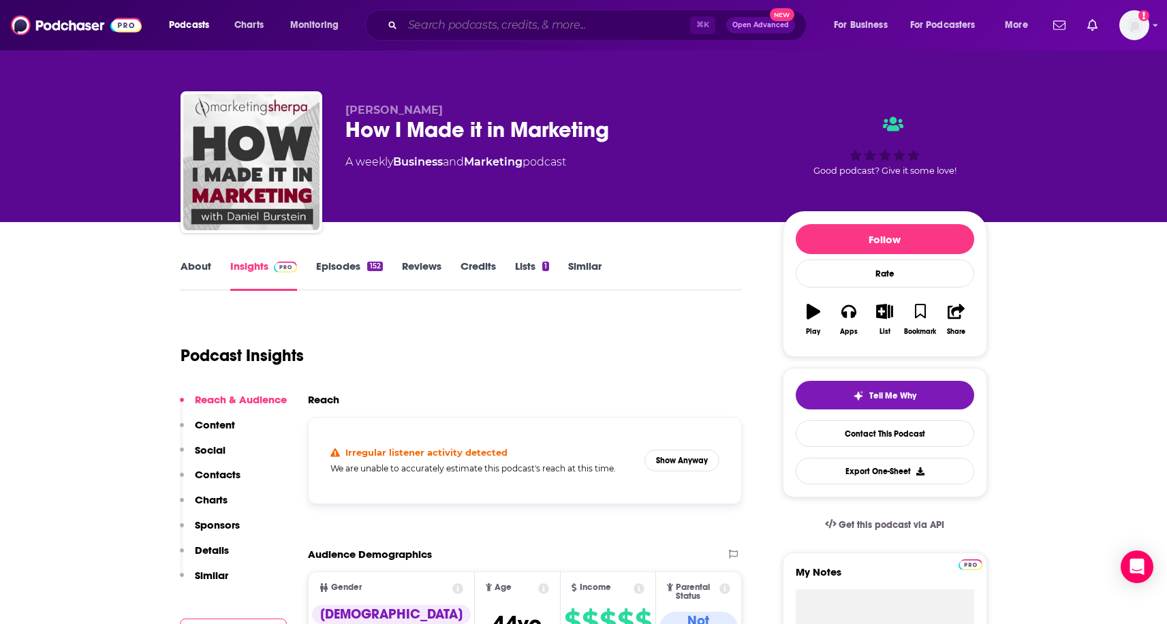
click at [581, 22] on input "Search podcasts, credits, & more..." at bounding box center [547, 25] width 288 height 22
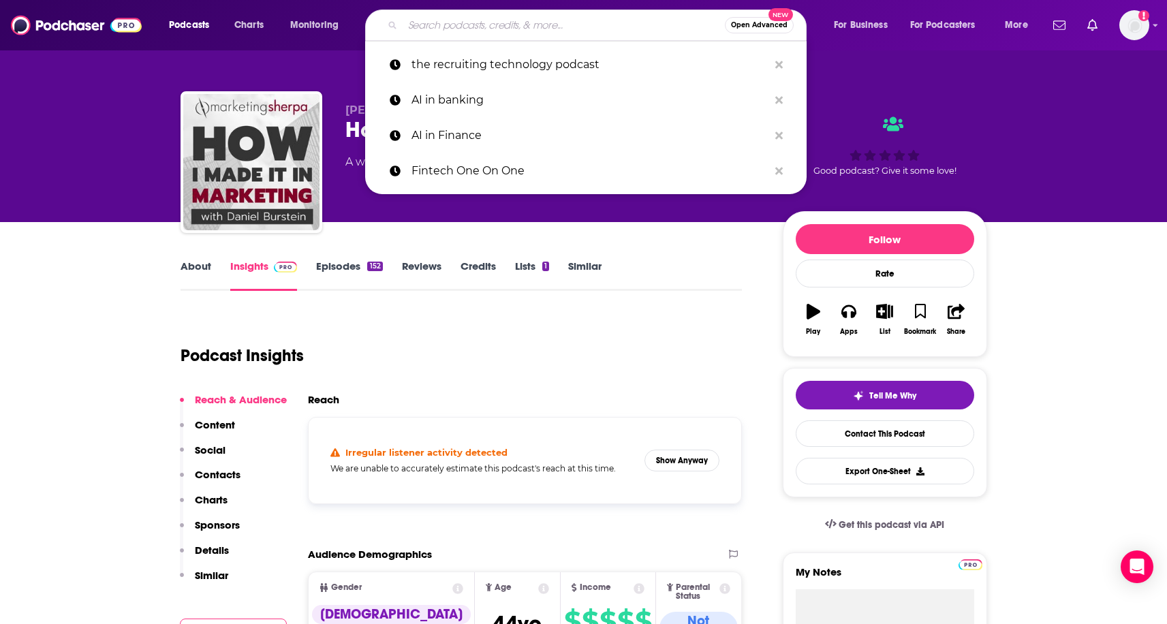
paste input "Remarkable Retail"
type input "Remarkable Retail"
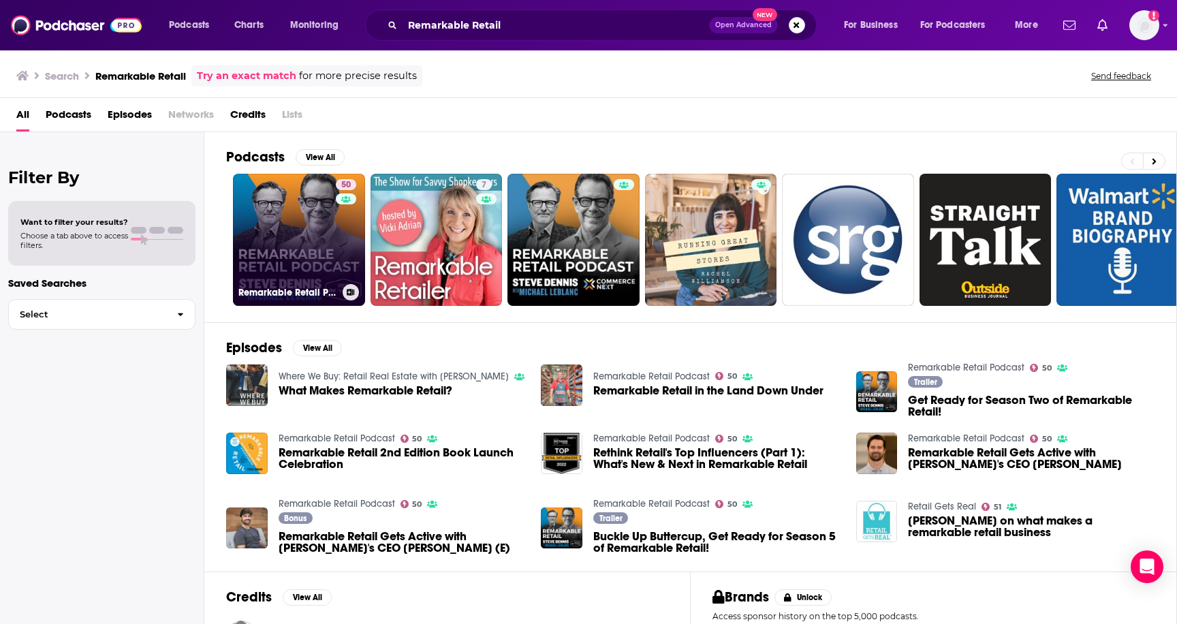
click at [273, 229] on link "50 Remarkable Retail Podcast" at bounding box center [299, 240] width 132 height 132
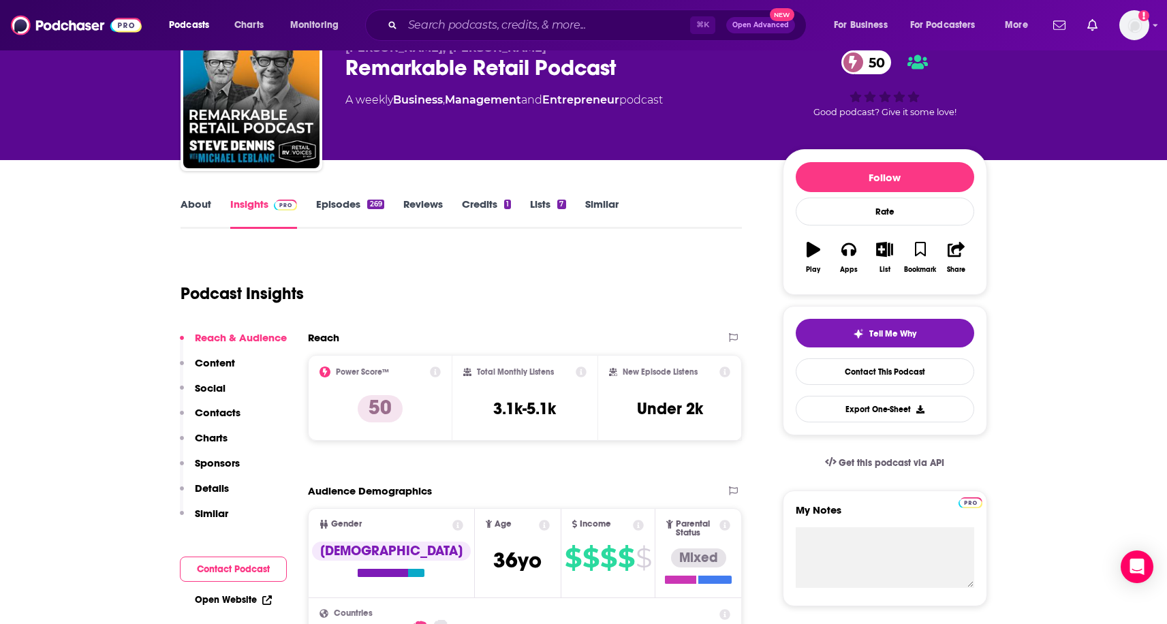
scroll to position [82, 0]
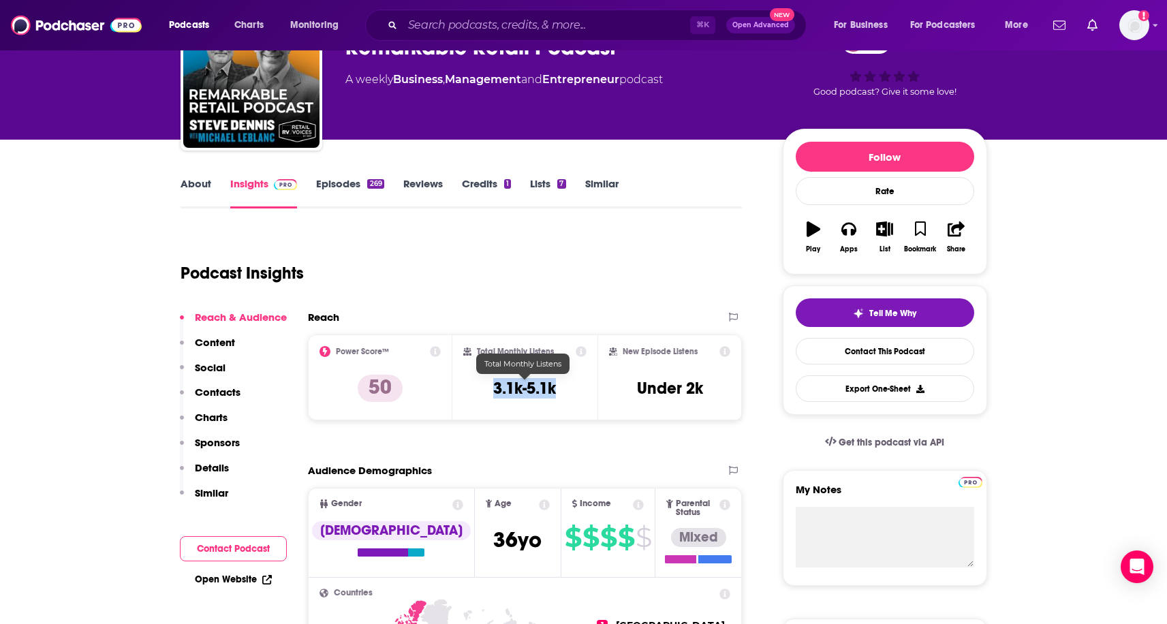
drag, startPoint x: 490, startPoint y: 388, endPoint x: 570, endPoint y: 398, distance: 80.3
click at [570, 398] on div "Total Monthly Listens 3.1k-5.1k" at bounding box center [524, 377] width 123 height 63
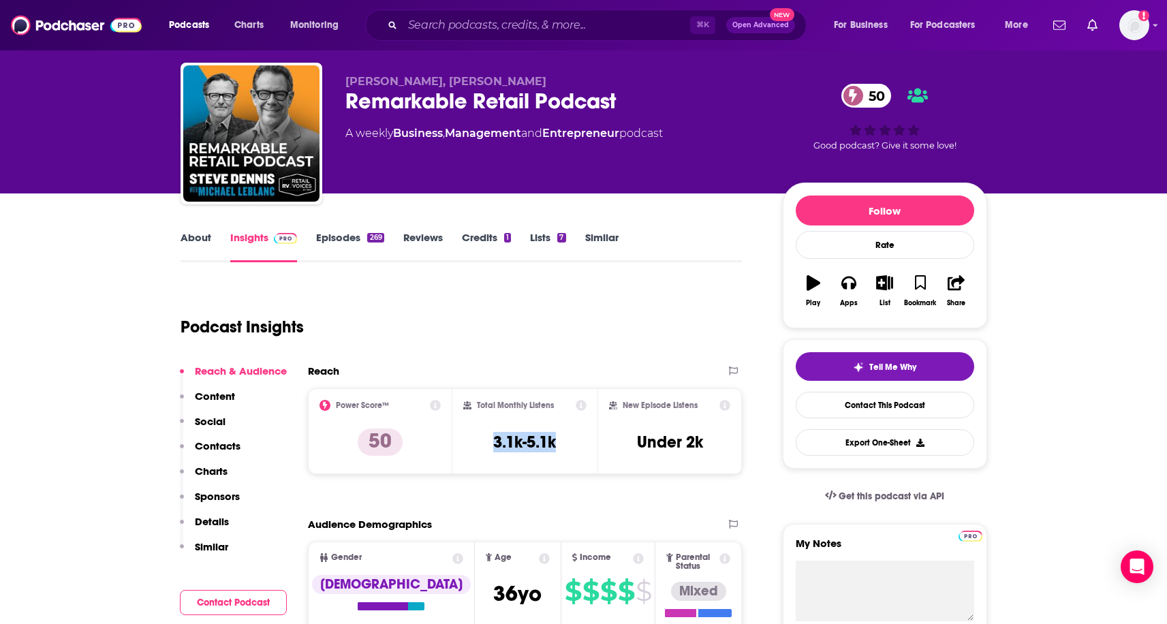
scroll to position [27, 0]
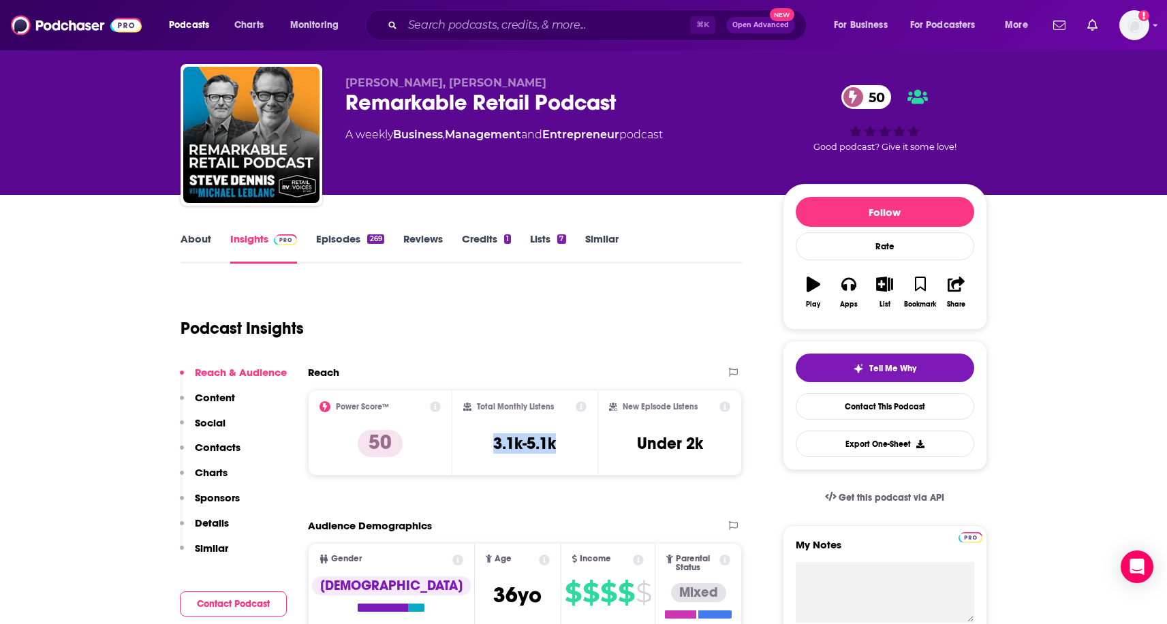
copy h3 "3.1k-5.1k"
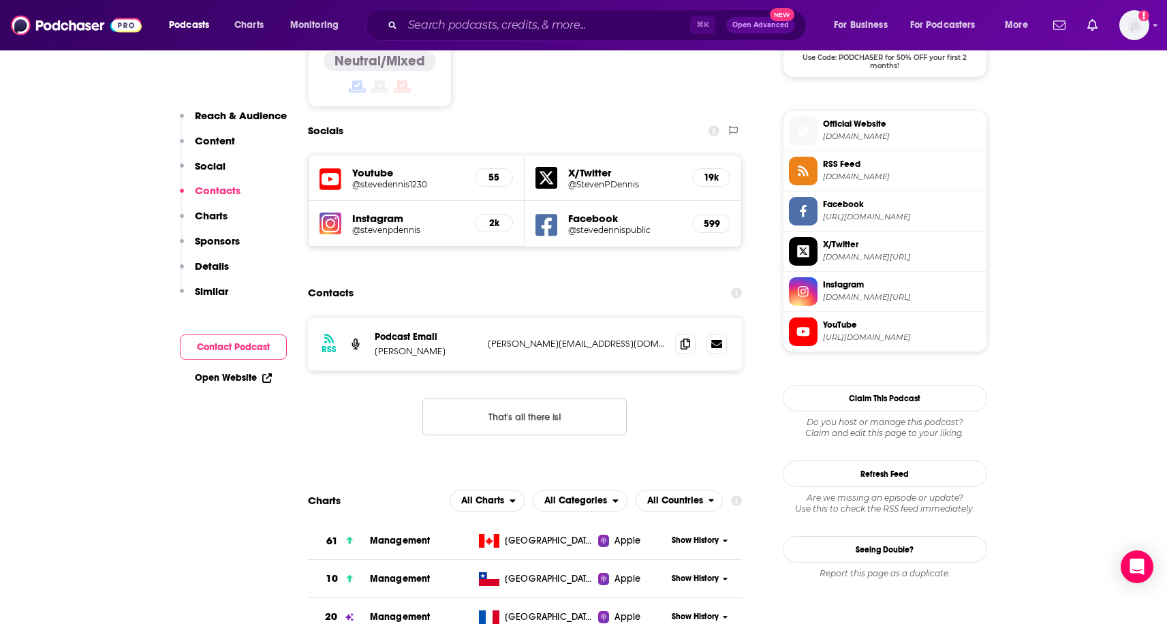
scroll to position [1175, 0]
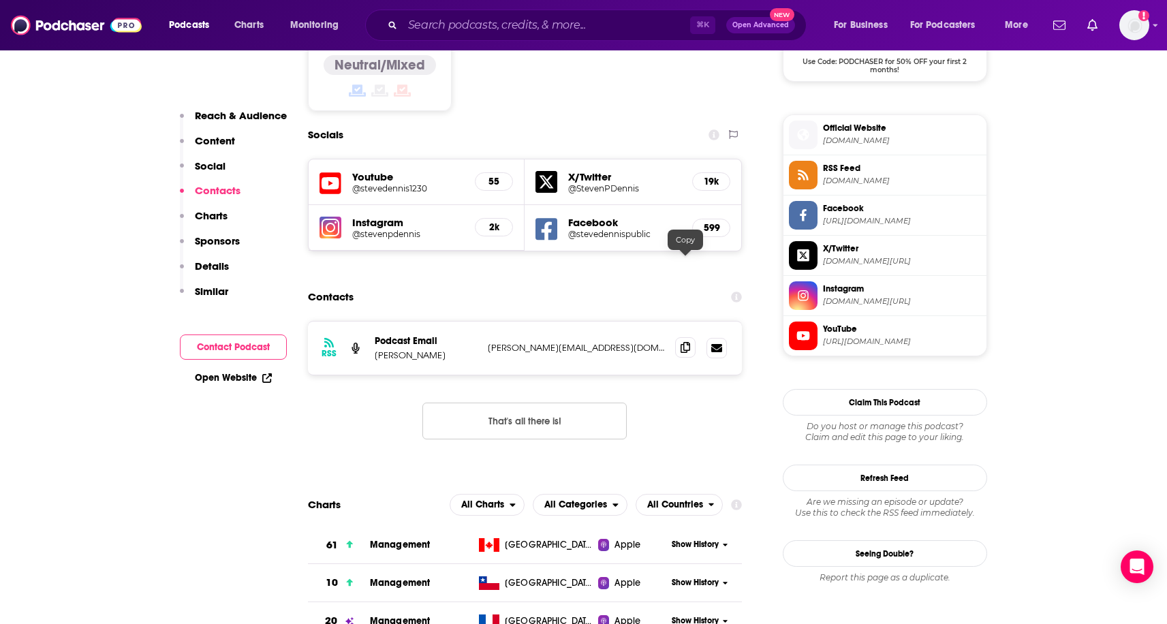
click at [685, 342] on icon at bounding box center [686, 347] width 10 height 11
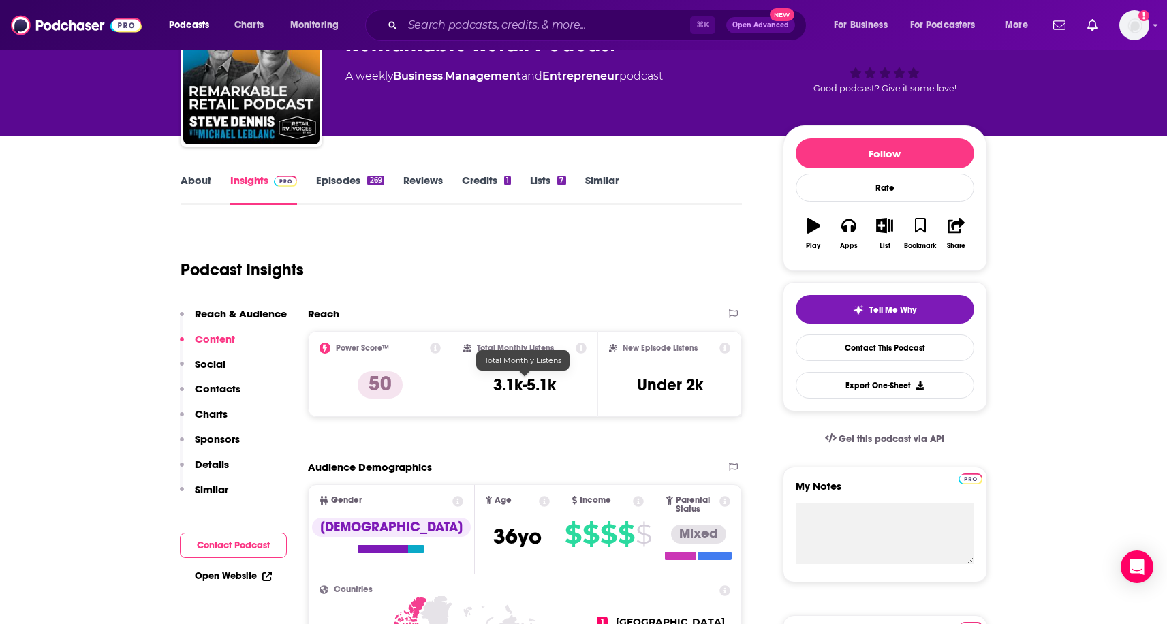
scroll to position [0, 0]
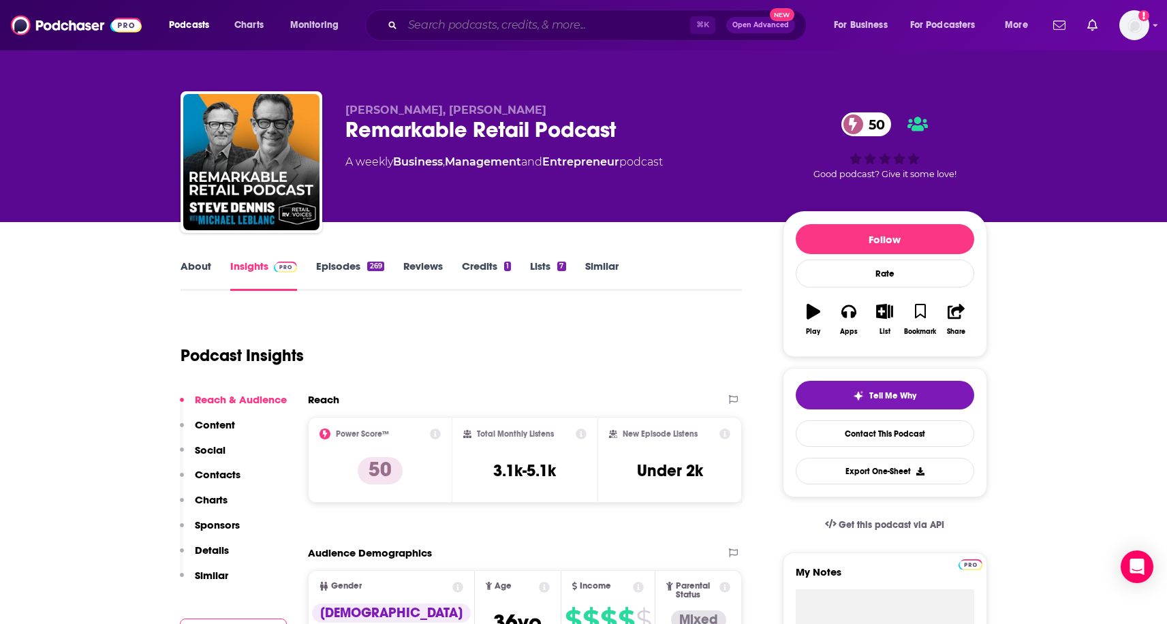
click at [463, 25] on input "Search podcasts, credits, & more..." at bounding box center [547, 25] width 288 height 22
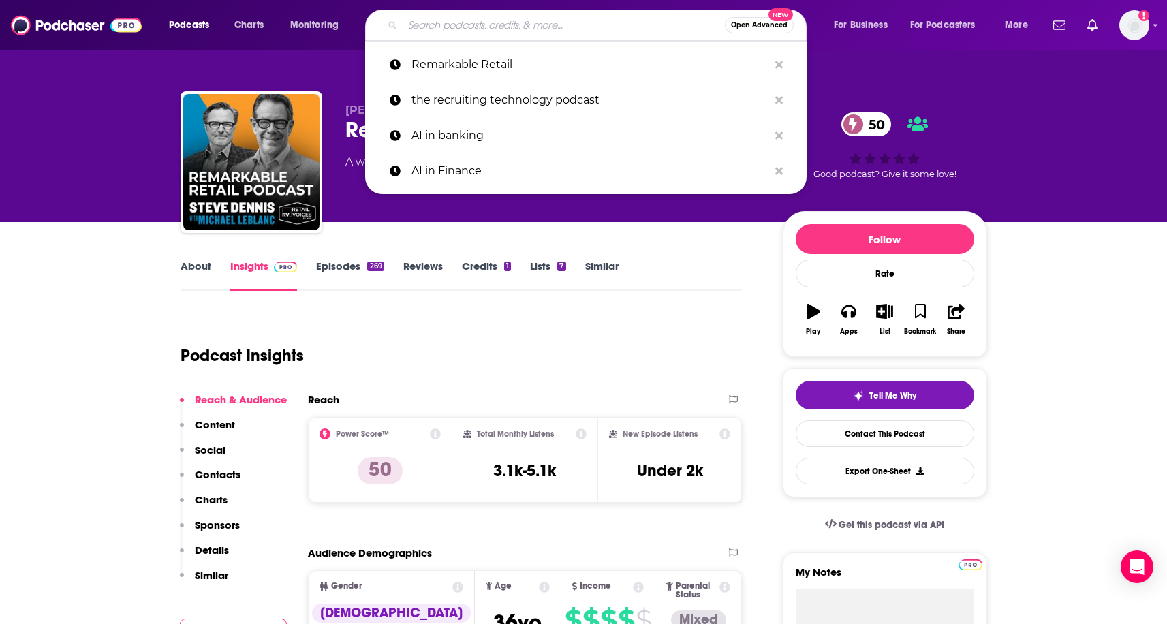
paste input "Omni Talk"
type input "Omni Talk"
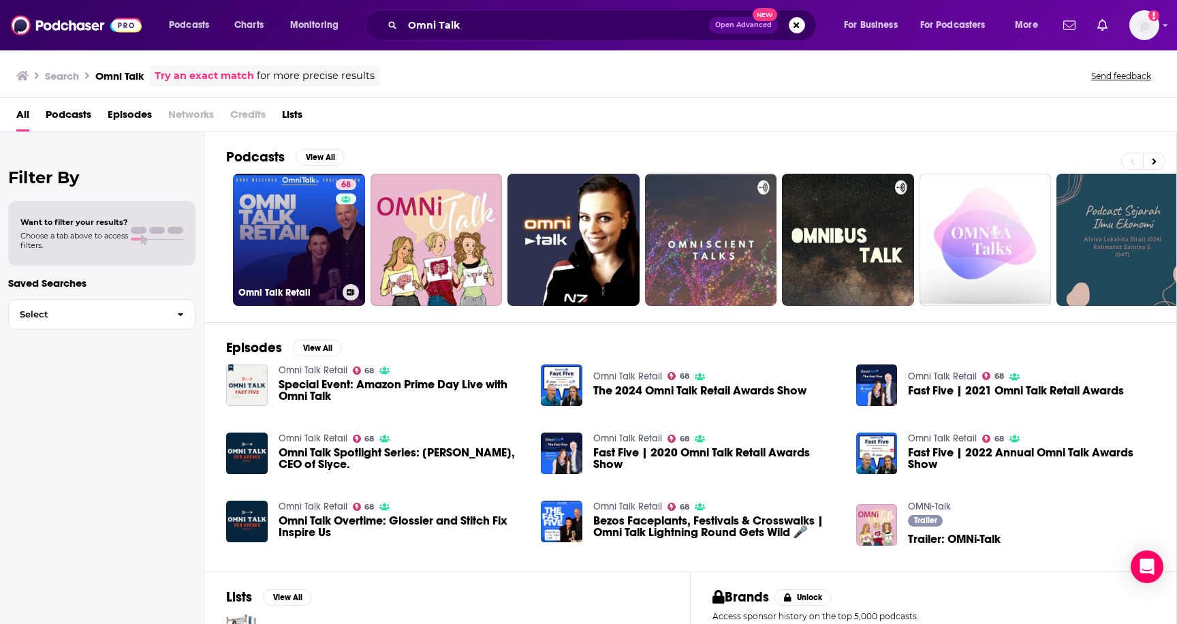
click at [279, 243] on link "68 Omni Talk Retail" at bounding box center [299, 240] width 132 height 132
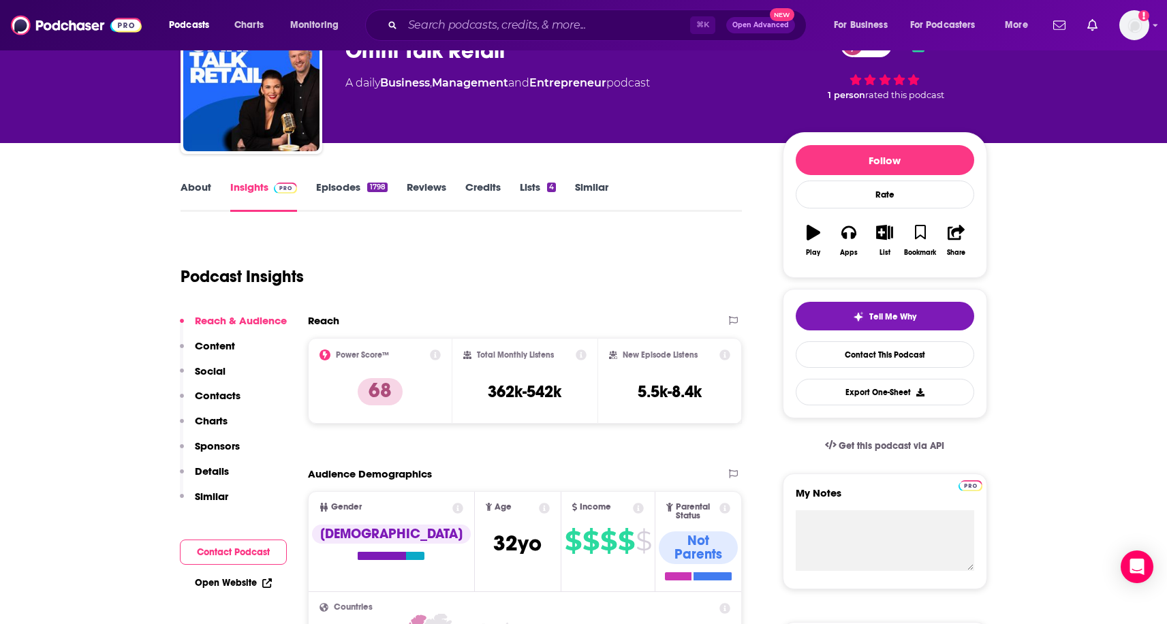
scroll to position [86, 0]
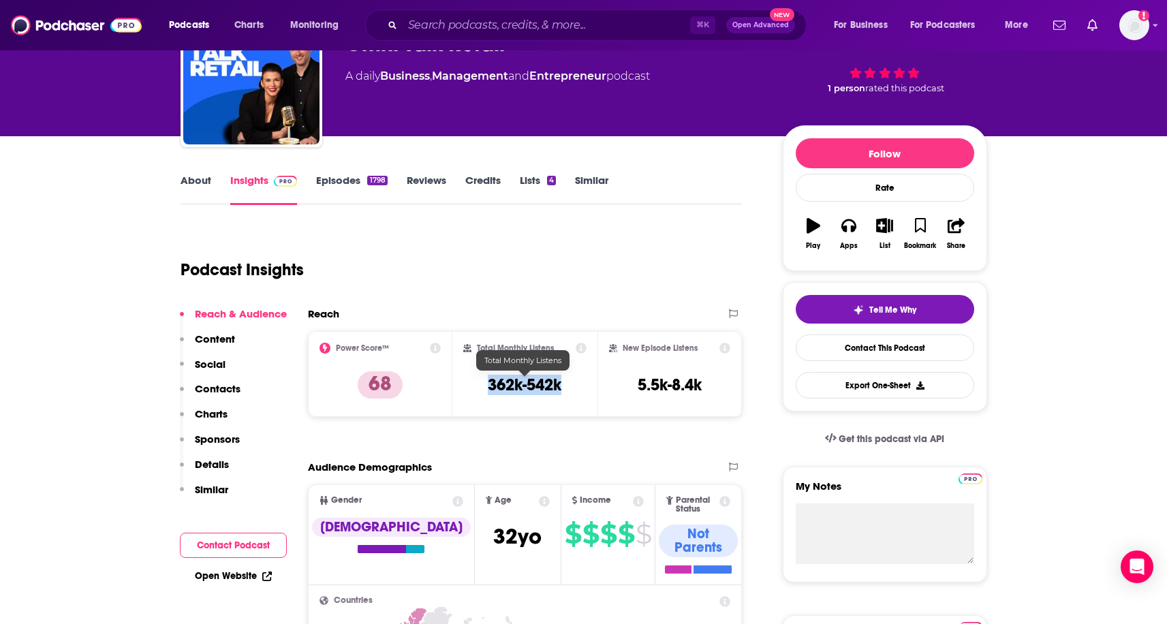
drag, startPoint x: 480, startPoint y: 382, endPoint x: 573, endPoint y: 383, distance: 92.7
click at [573, 383] on div "Total Monthly Listens 362k-542k" at bounding box center [524, 374] width 123 height 63
copy h3 "362k-542k"
click at [200, 191] on link "About" at bounding box center [196, 189] width 31 height 31
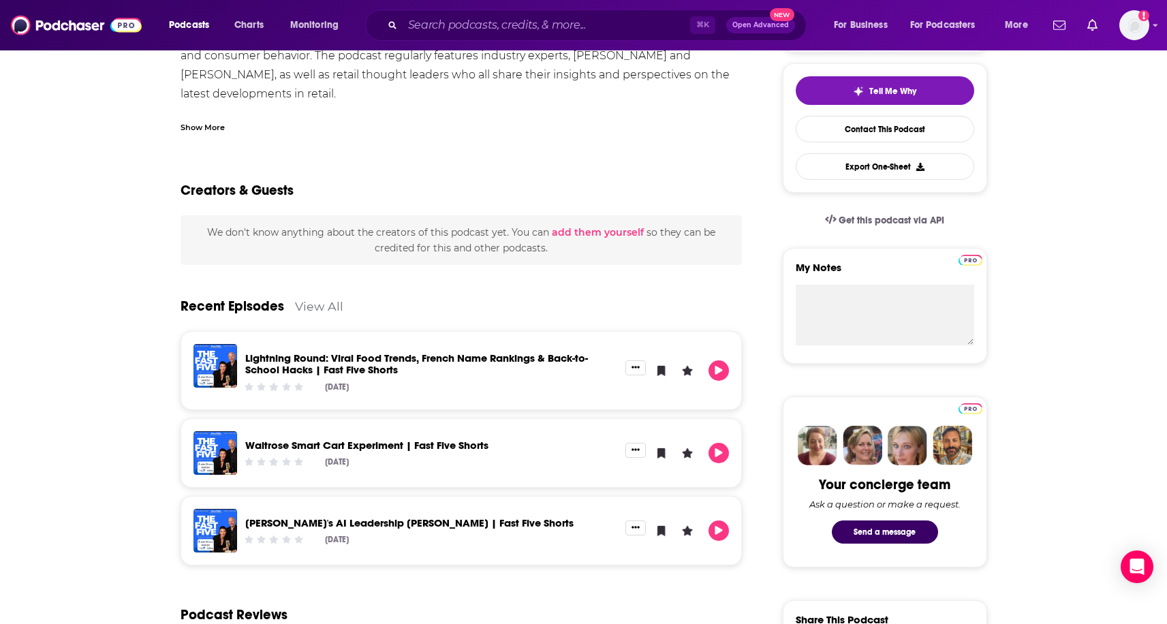
scroll to position [52, 0]
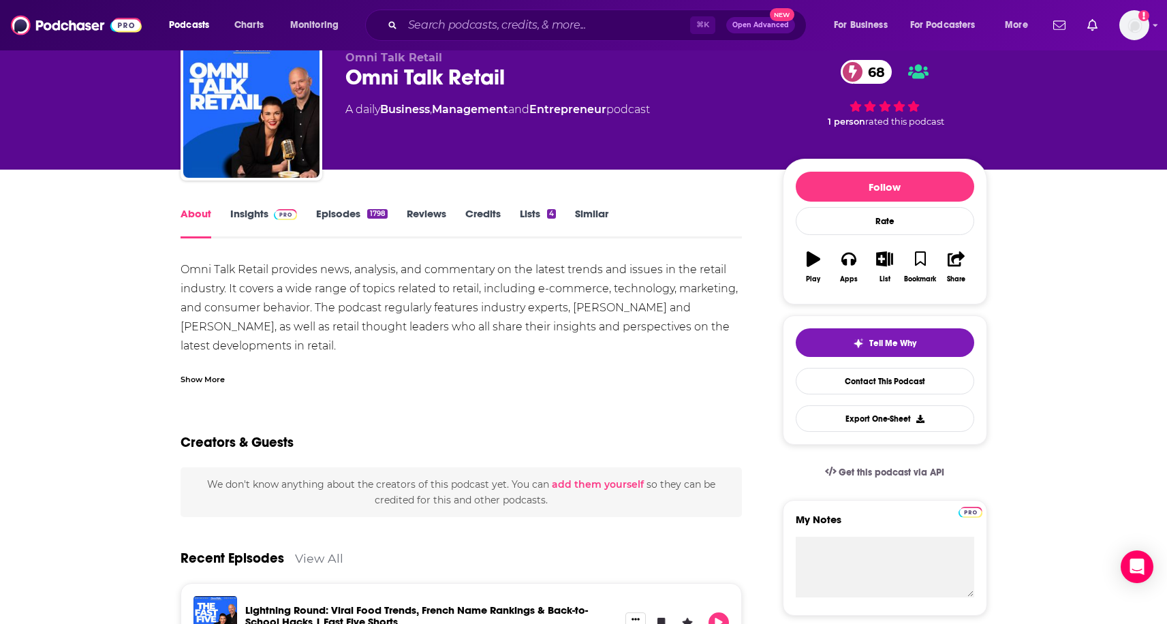
click at [251, 213] on link "Insights" at bounding box center [263, 222] width 67 height 31
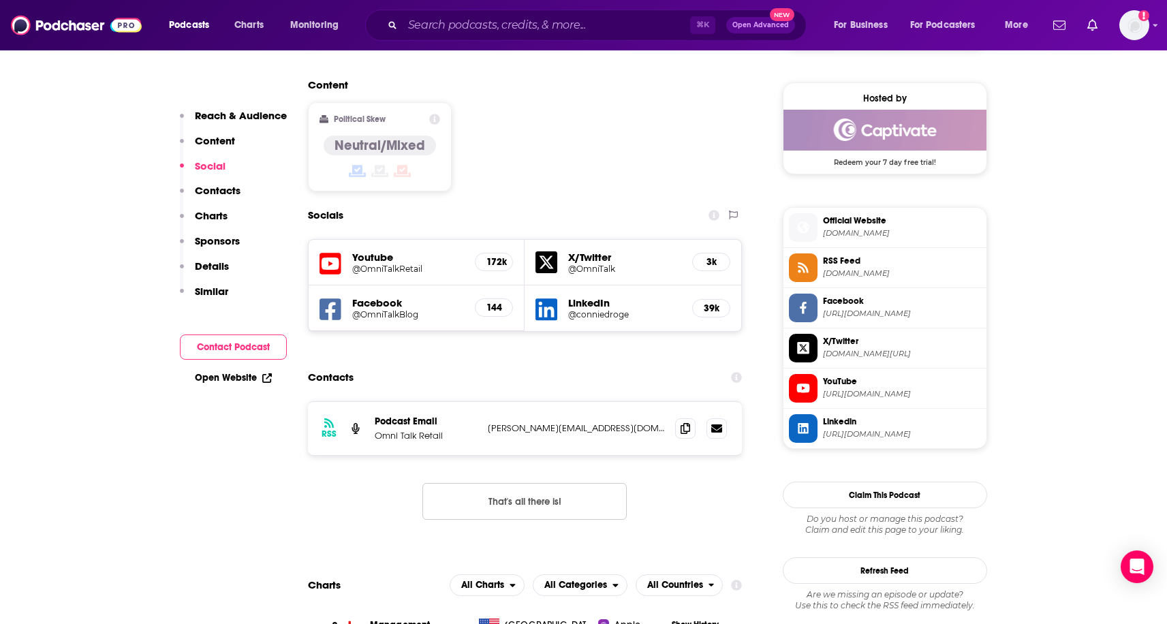
scroll to position [1089, 0]
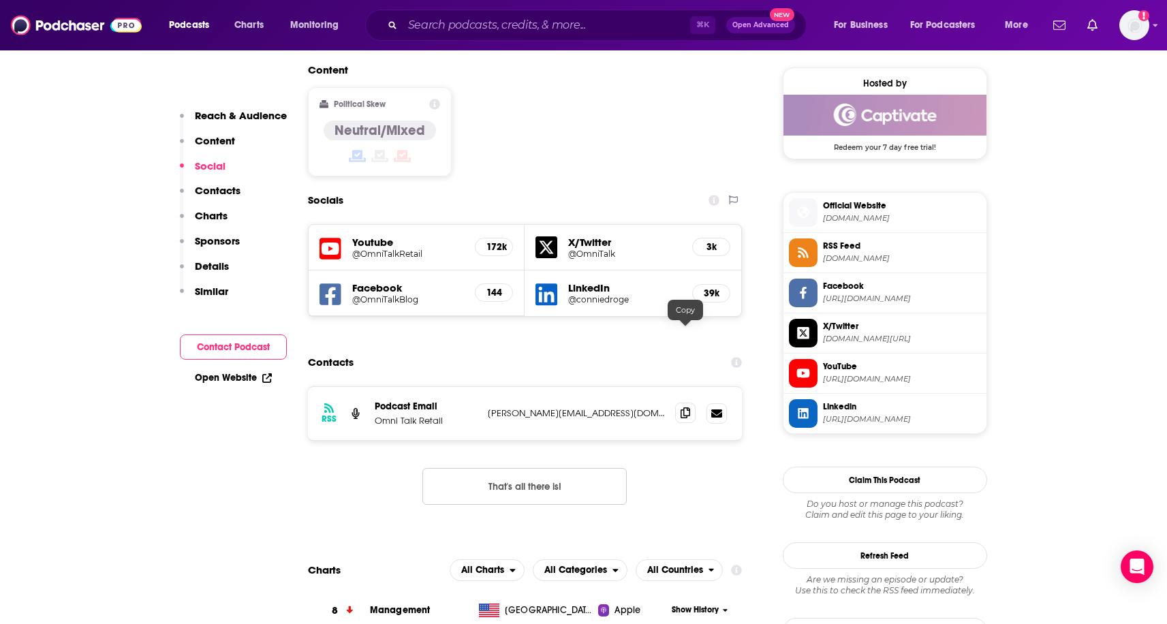
click at [688, 407] on icon at bounding box center [686, 412] width 10 height 11
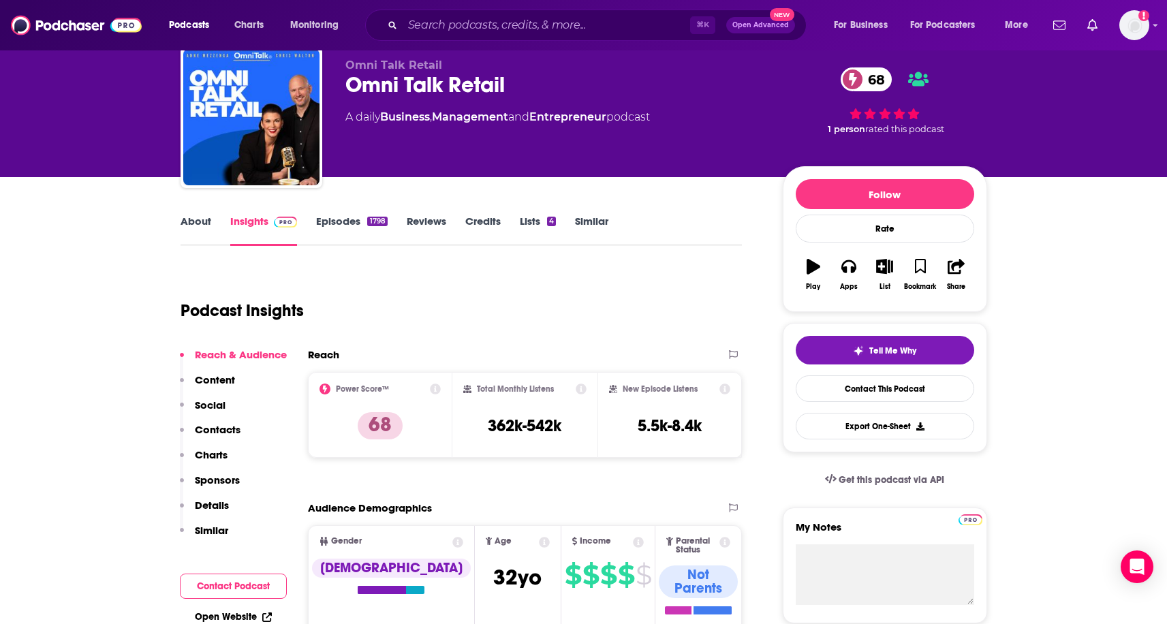
scroll to position [46, 0]
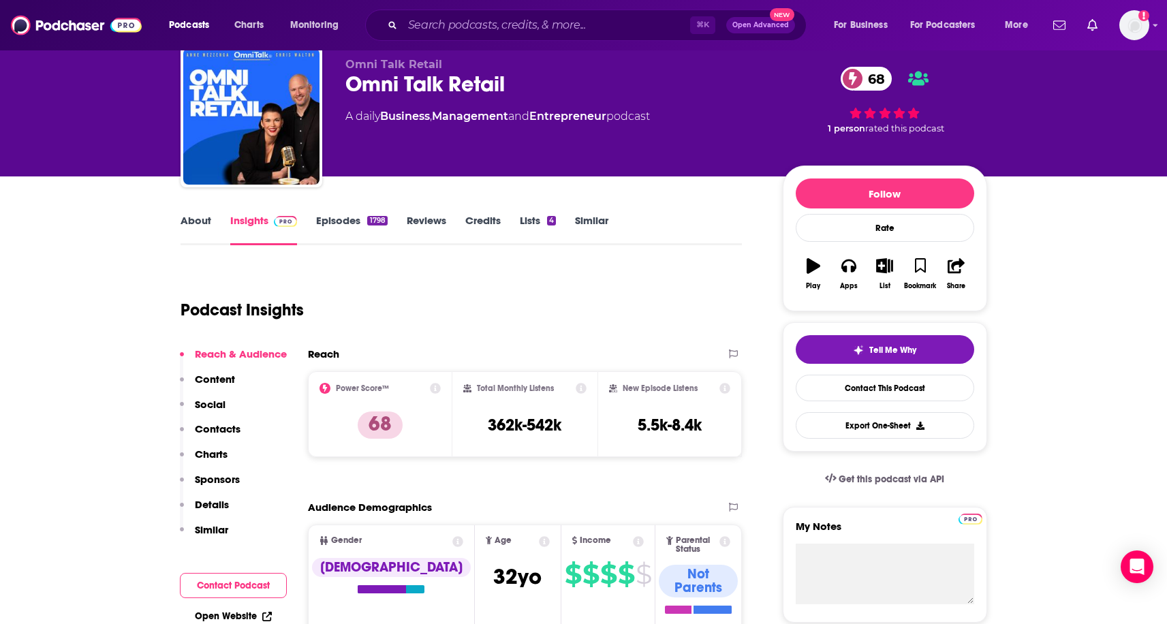
click at [209, 225] on link "About" at bounding box center [196, 229] width 31 height 31
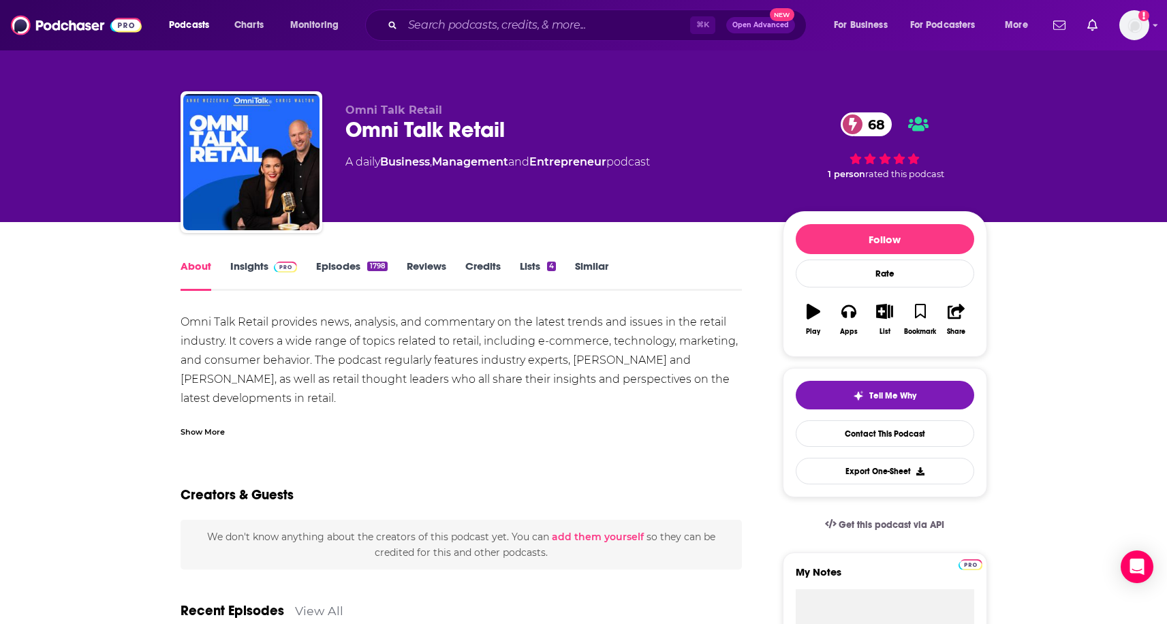
click at [213, 381] on div "Omni Talk Retail provides news, analysis, and commentary on the latest trends a…" at bounding box center [462, 399] width 562 height 172
copy div "[PERSON_NAME]"
click at [583, 362] on div "Omni Talk Retail provides news, analysis, and commentary on the latest trends a…" at bounding box center [462, 399] width 562 height 172
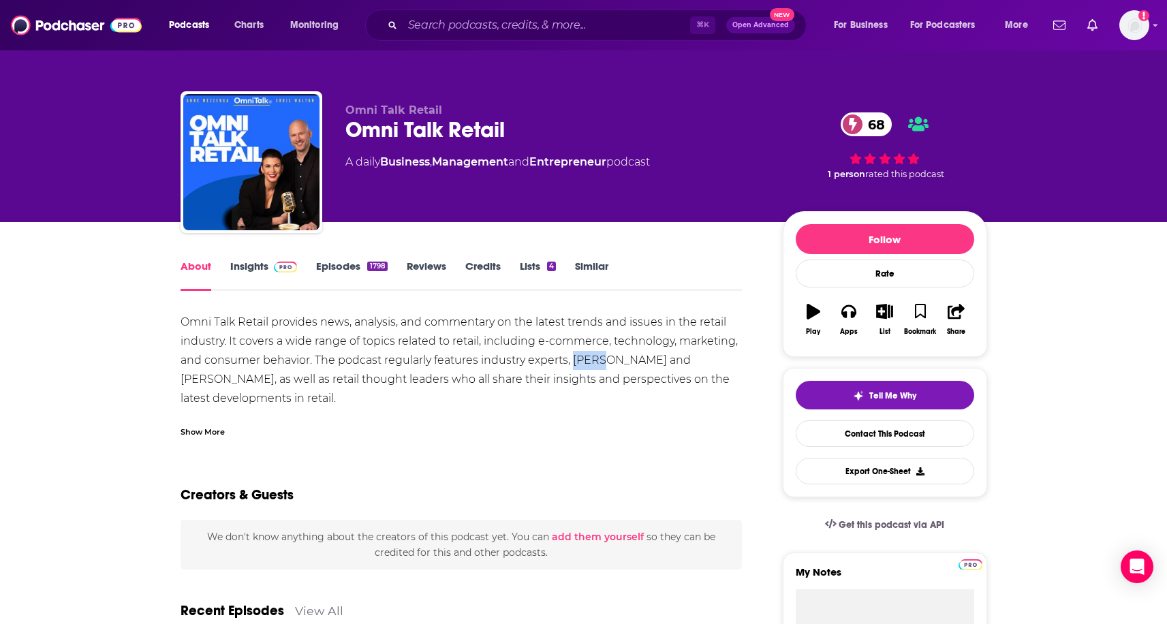
copy div "[PERSON_NAME]"
click at [467, 42] on div "Podcasts Charts Monitoring ⌘ K Open Advanced New For Business For Podcasters Mo…" at bounding box center [583, 25] width 1167 height 50
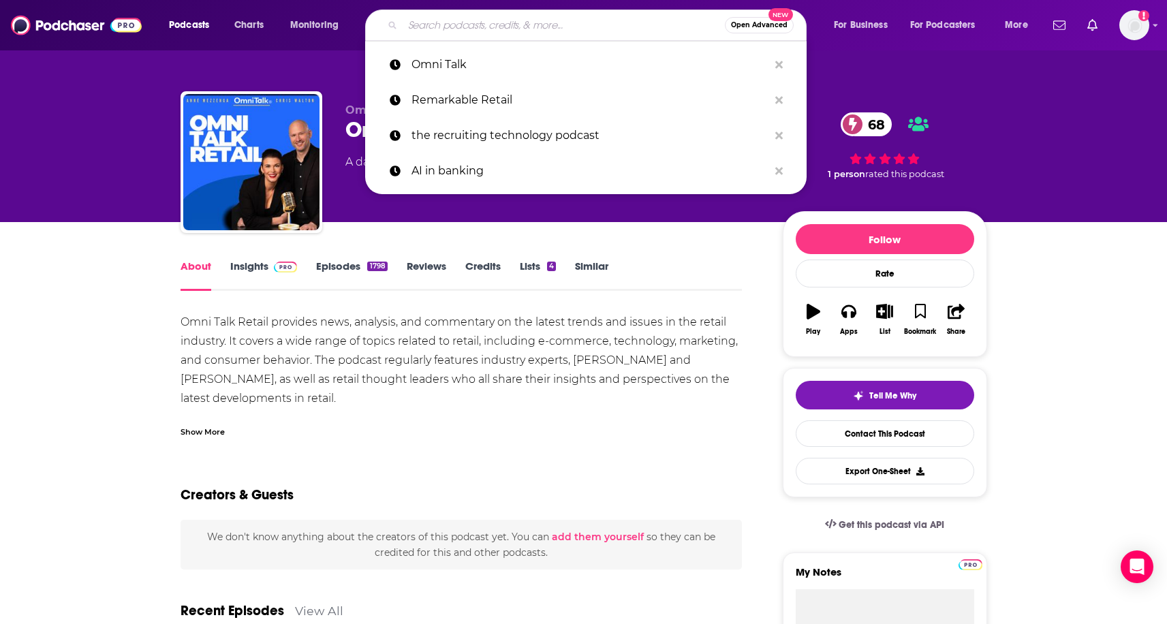
click at [457, 31] on input "Search podcasts, credits, & more..." at bounding box center [564, 25] width 322 height 22
paste input "RETHINK Retail"
type input "RETHINK Retail"
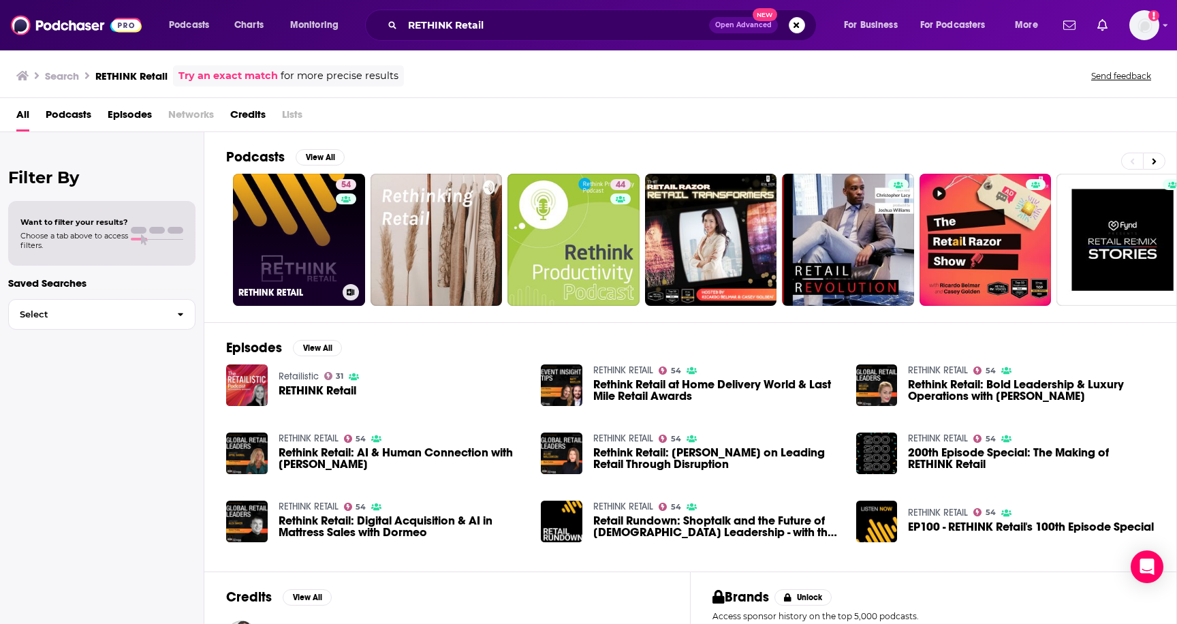
click at [309, 215] on link "54 RETHINK RETAIL" at bounding box center [299, 240] width 132 height 132
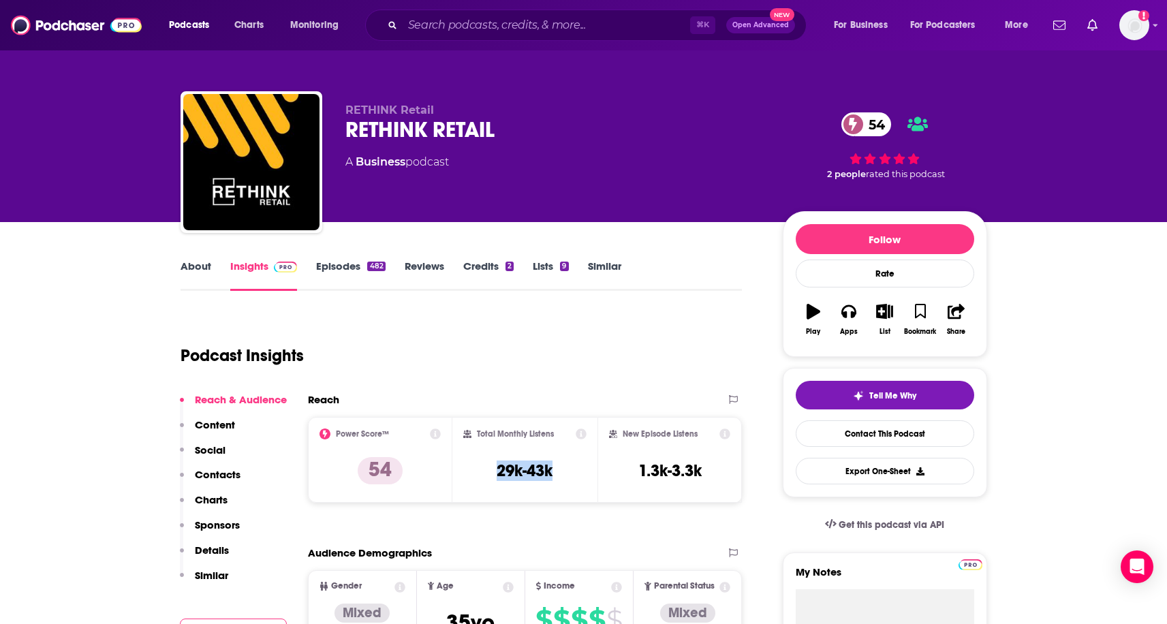
drag, startPoint x: 487, startPoint y: 473, endPoint x: 566, endPoint y: 476, distance: 79.1
click at [566, 476] on div "Total Monthly Listens 29k-43k" at bounding box center [524, 460] width 123 height 63
copy h3 "29k-43k"
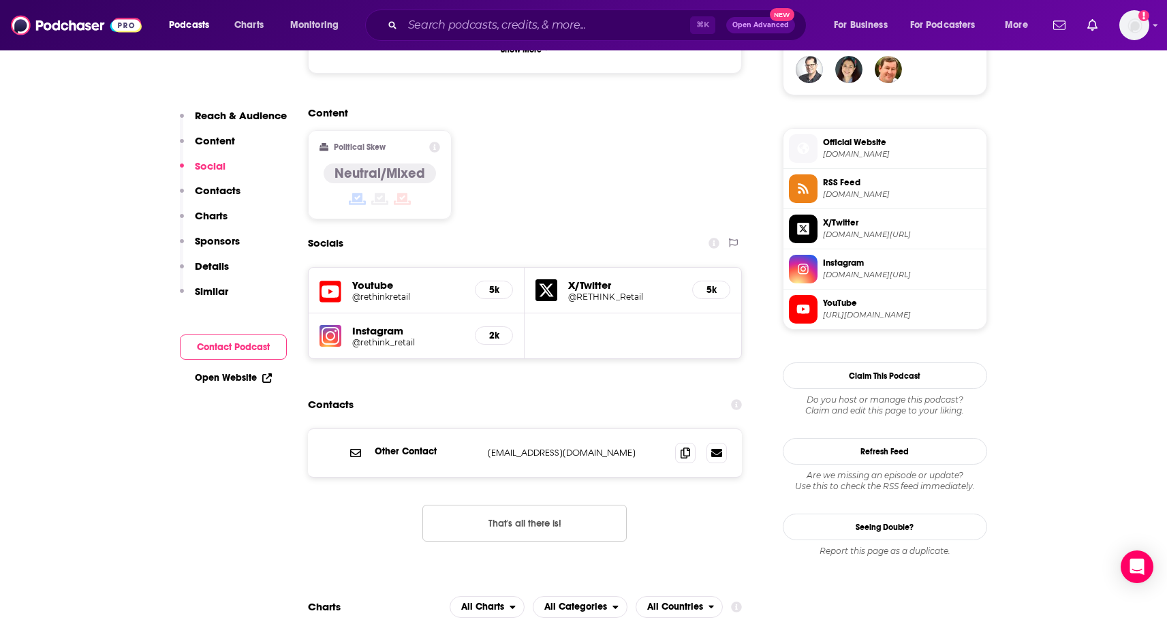
scroll to position [1045, 0]
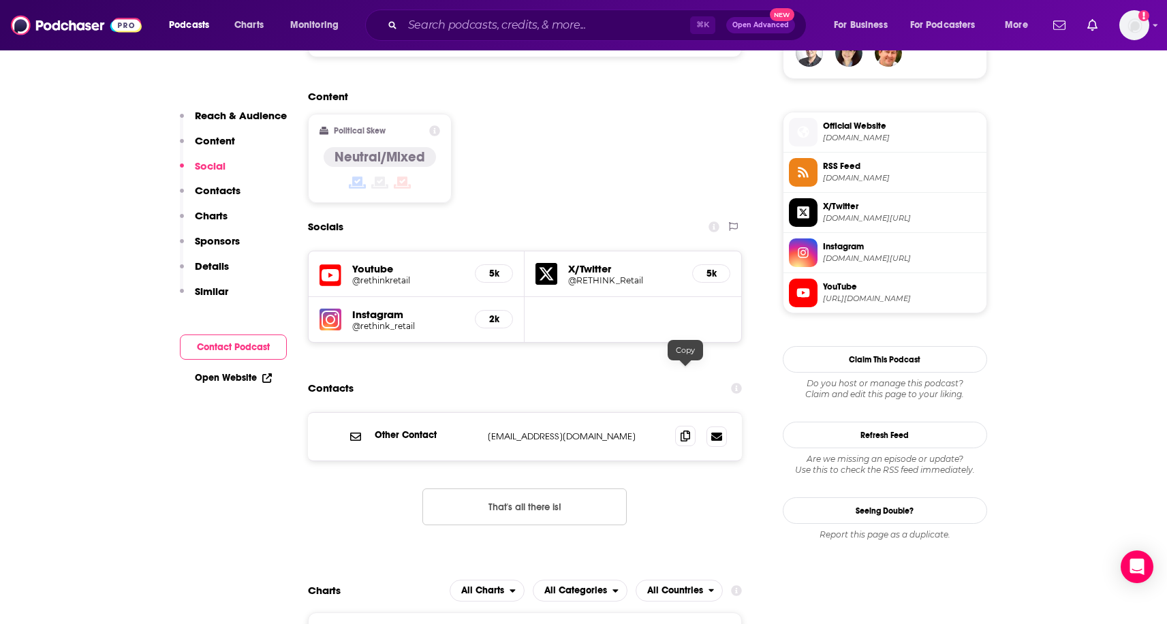
click at [679, 426] on span at bounding box center [685, 436] width 20 height 20
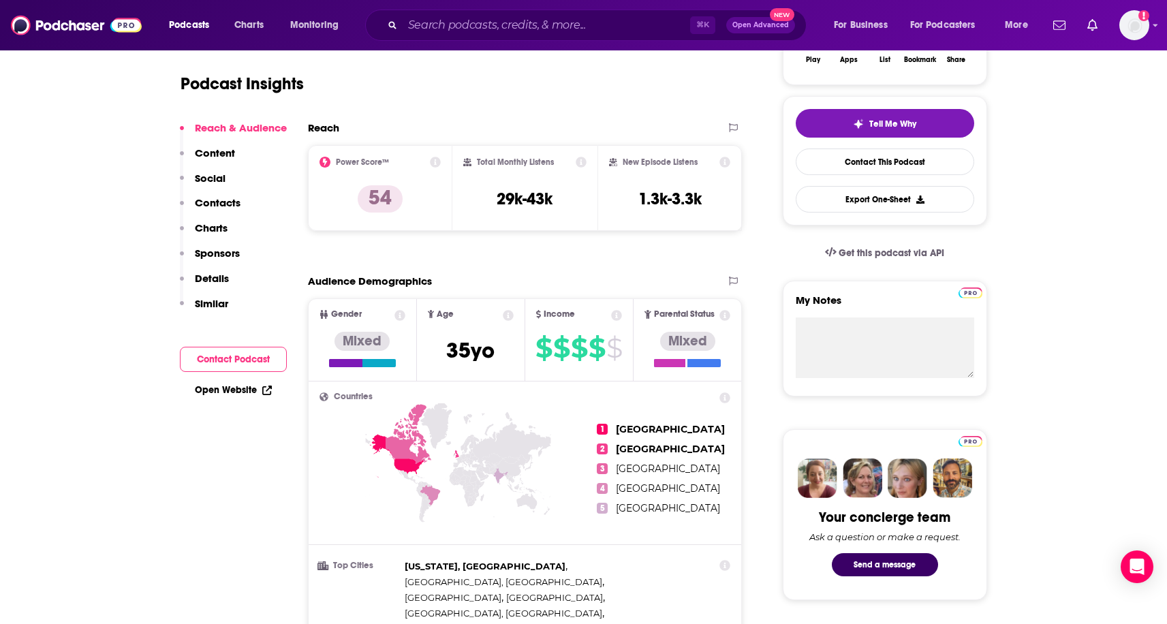
scroll to position [0, 0]
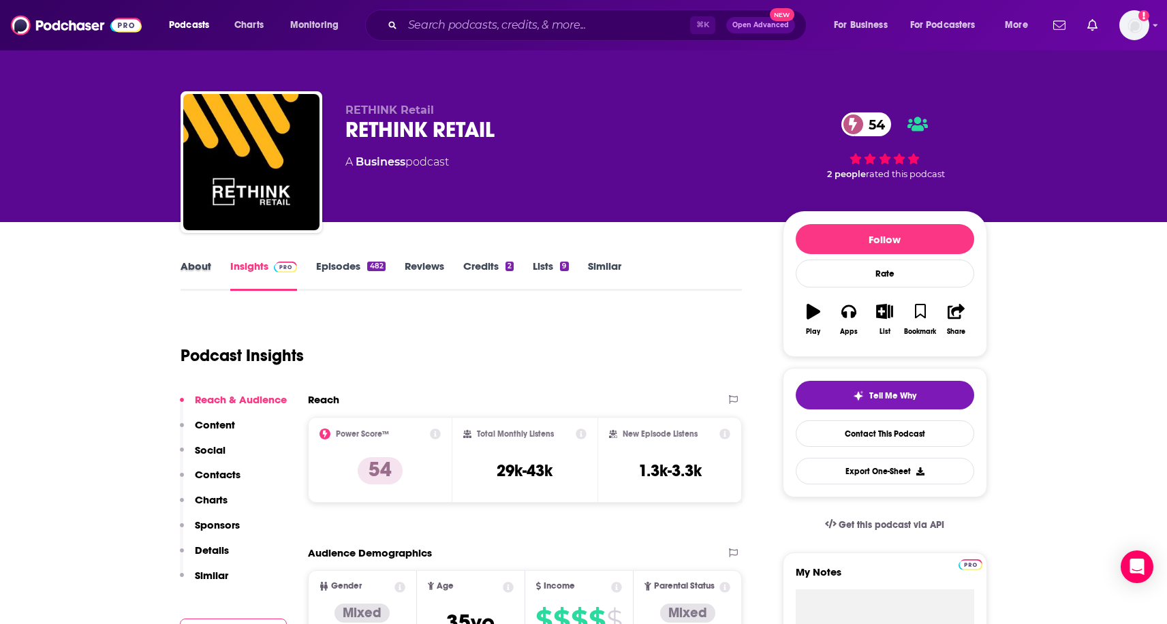
click at [217, 276] on div "About" at bounding box center [206, 275] width 50 height 31
click at [194, 271] on link "About" at bounding box center [196, 275] width 31 height 31
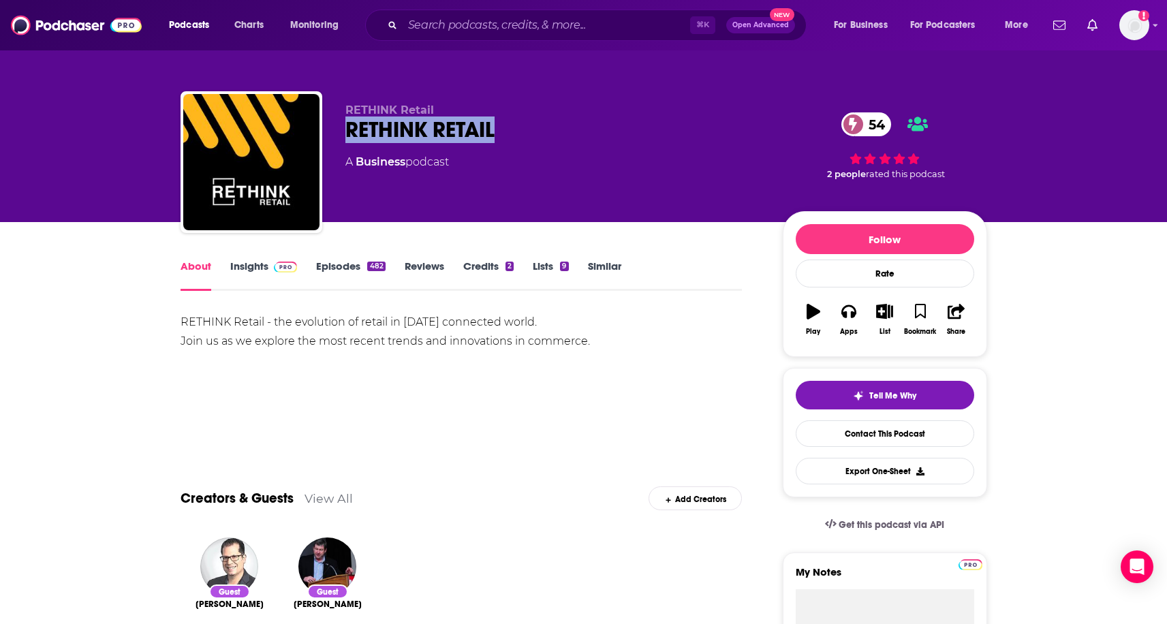
drag, startPoint x: 338, startPoint y: 132, endPoint x: 523, endPoint y: 135, distance: 184.7
click at [523, 135] on div "RETHINK Retail RETHINK RETAIL 54 A Business podcast 54 2 people rated this podc…" at bounding box center [584, 164] width 807 height 147
copy h1 "RETHINK RETAIL"
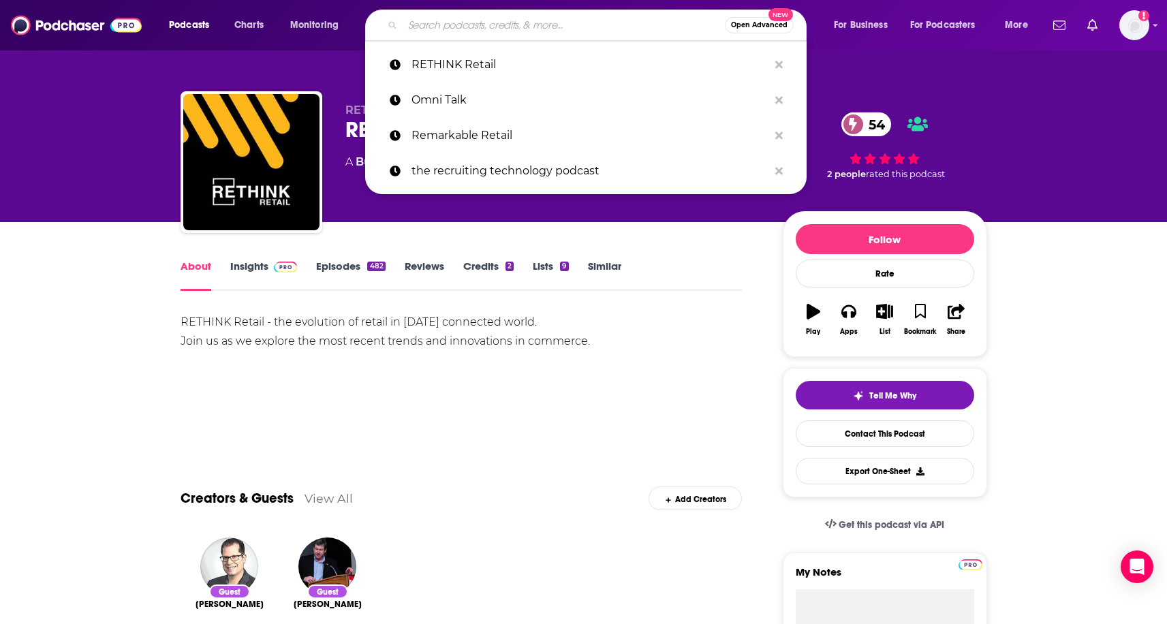
click at [493, 21] on input "Search podcasts, credits, & more..." at bounding box center [564, 25] width 322 height 22
paste input "The Retail Focus Podcast"
type input "The Retail Focus Podcast"
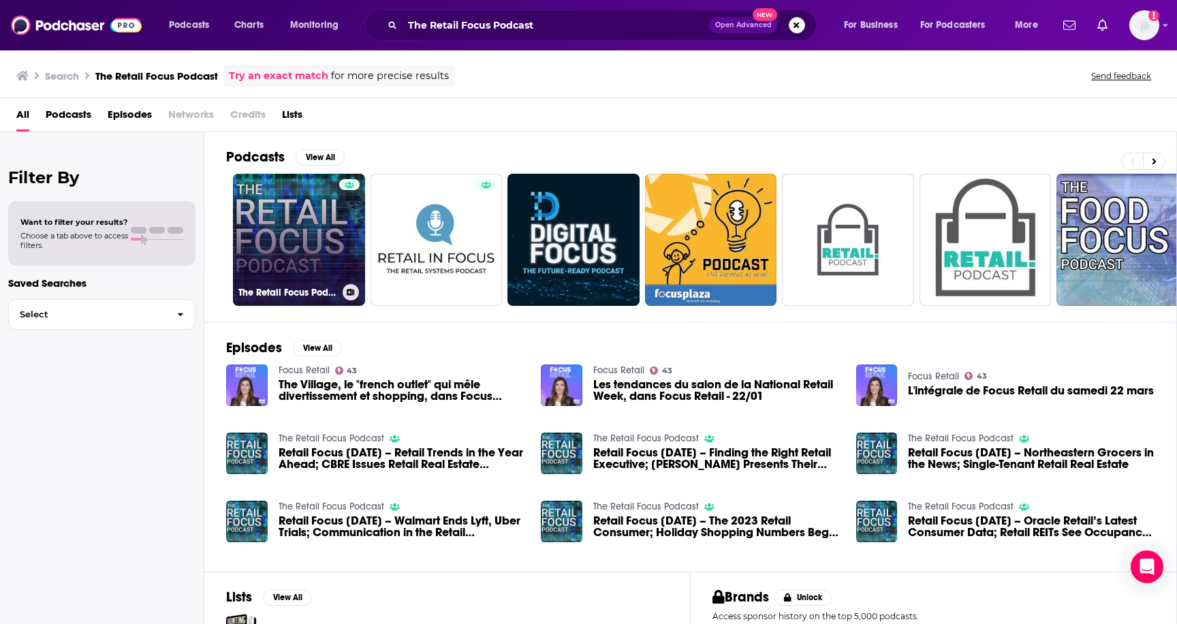
click at [257, 209] on link "The Retail Focus Podcast" at bounding box center [299, 240] width 132 height 132
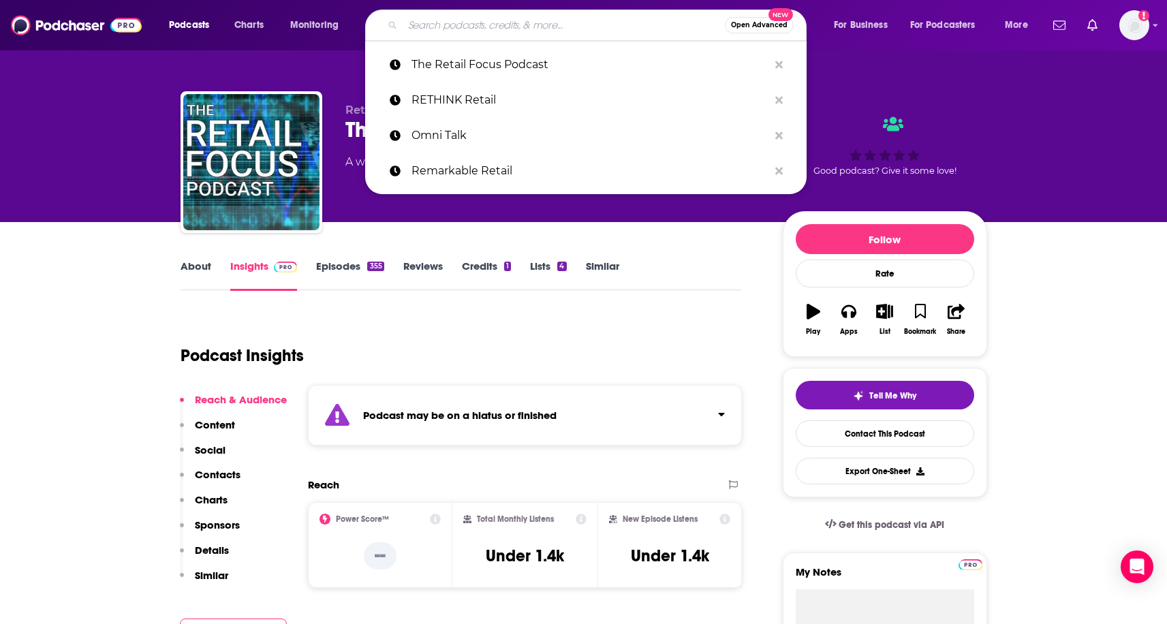
click at [511, 26] on input "Search podcasts, credits, & more..." at bounding box center [564, 25] width 322 height 22
paste input "The Retail Exchange"
type input "The Retail Exchange"
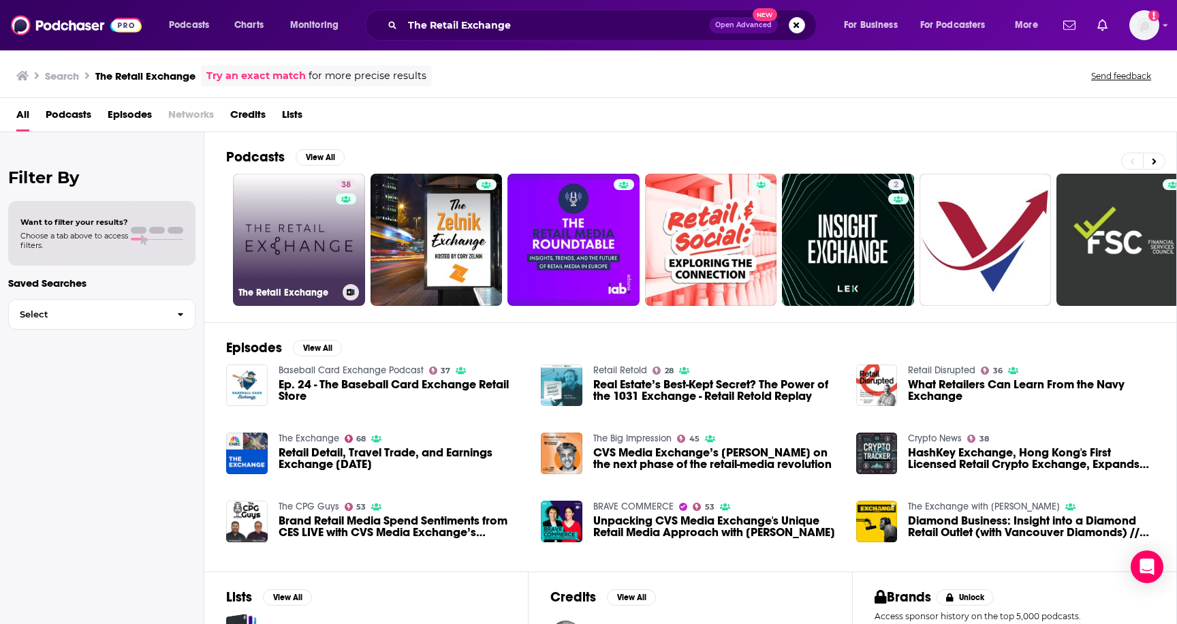
click at [290, 240] on link "38 The Retail Exchange" at bounding box center [299, 240] width 132 height 132
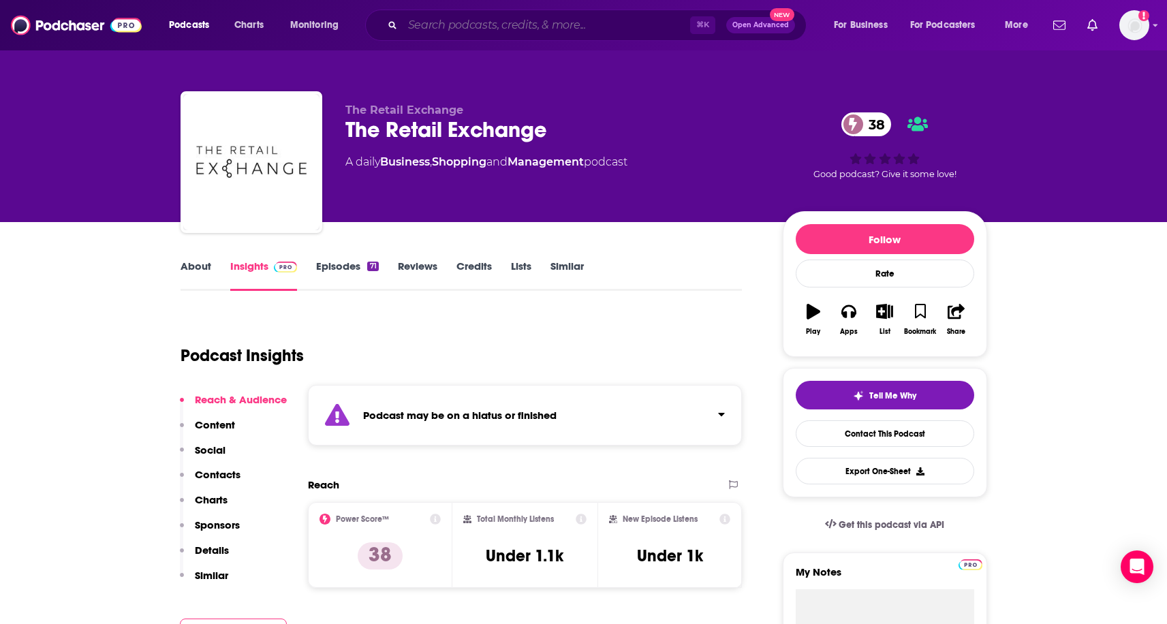
click at [478, 27] on input "Search podcasts, credits, & more..." at bounding box center [547, 25] width 288 height 22
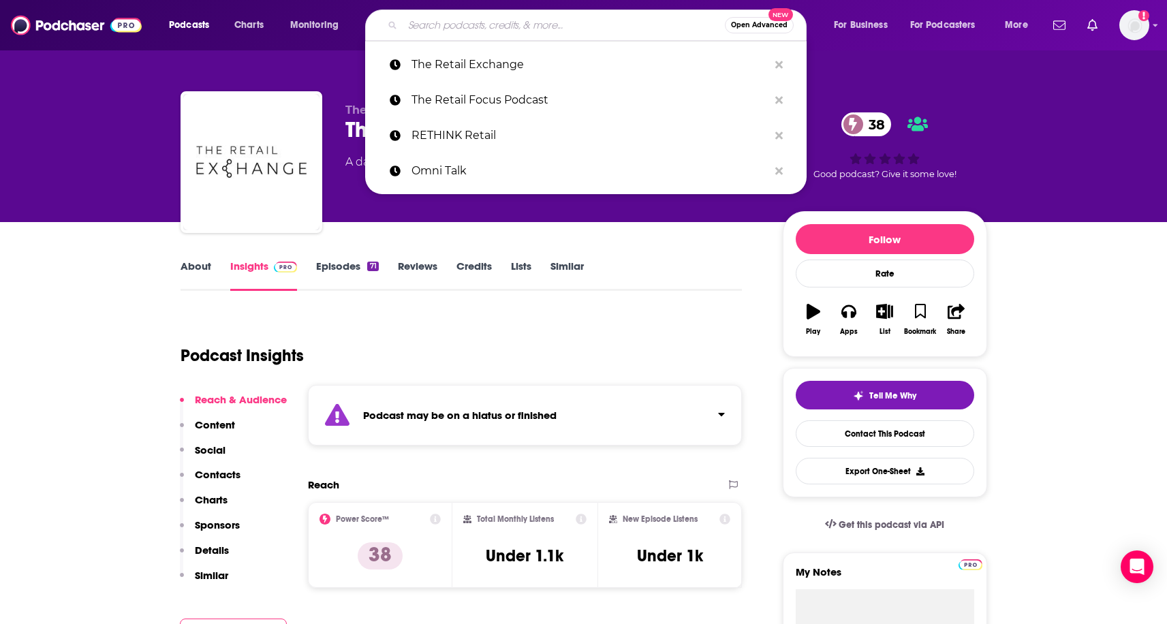
paste input "Modern Retail Podcast"
type input "Modern Retail Podcast"
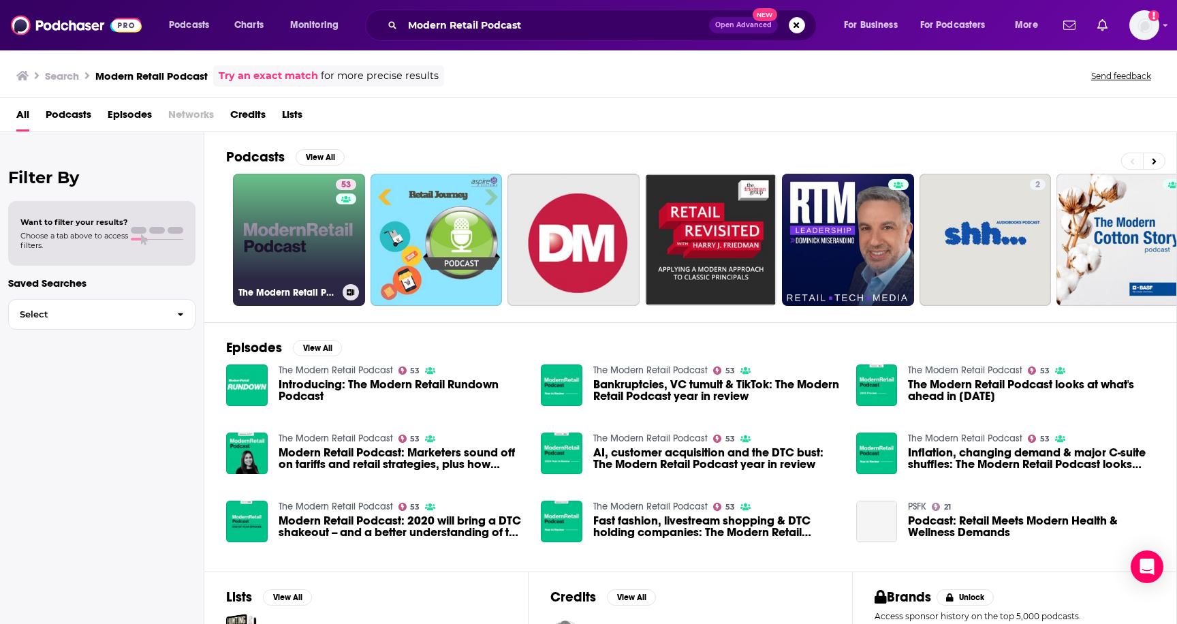
click at [267, 260] on link "53 The Modern Retail Podcast" at bounding box center [299, 240] width 132 height 132
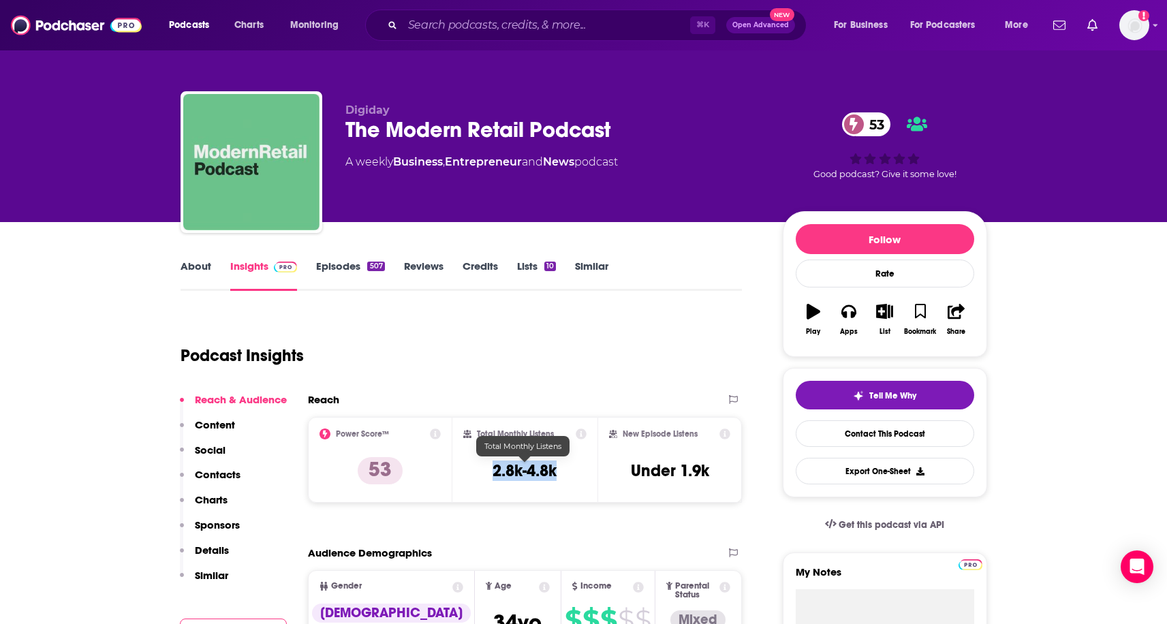
drag, startPoint x: 486, startPoint y: 460, endPoint x: 572, endPoint y: 481, distance: 87.8
click at [572, 481] on div "Total Monthly Listens 2.8k-4.8k" at bounding box center [524, 460] width 123 height 63
copy h3 "2.8k-4.8k"
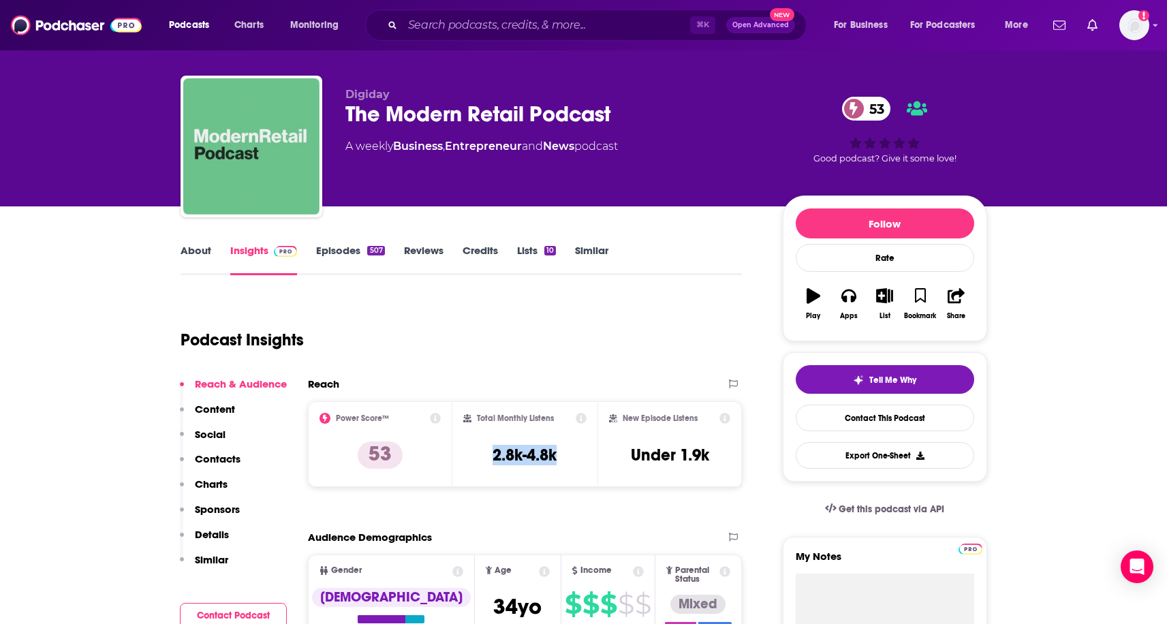
scroll to position [17, 0]
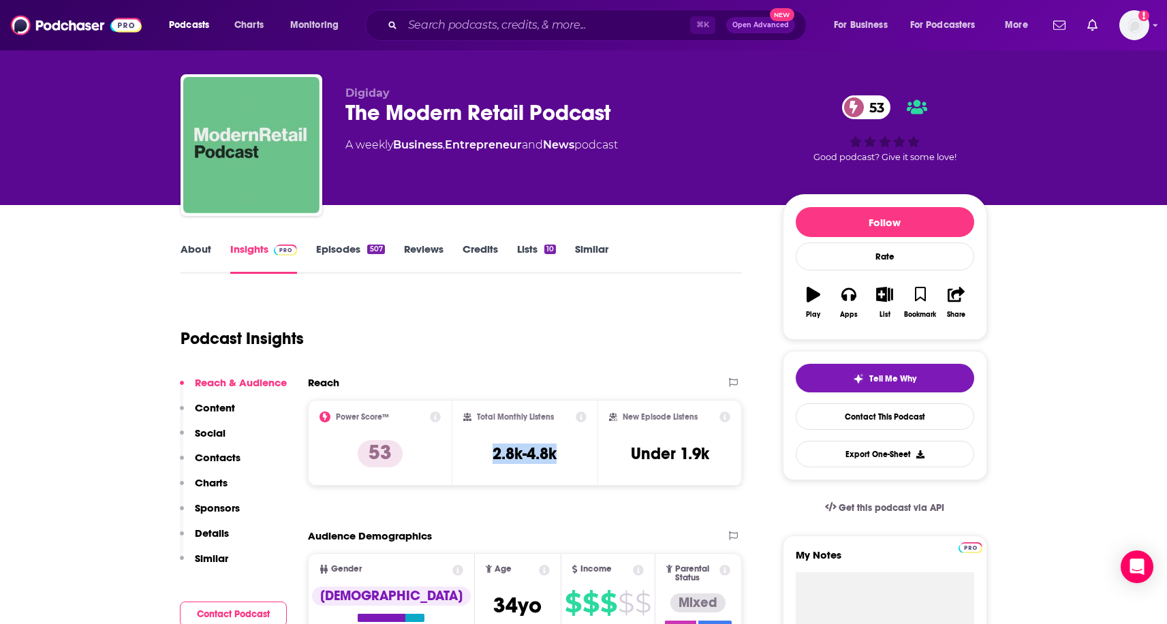
click at [199, 252] on link "About" at bounding box center [196, 258] width 31 height 31
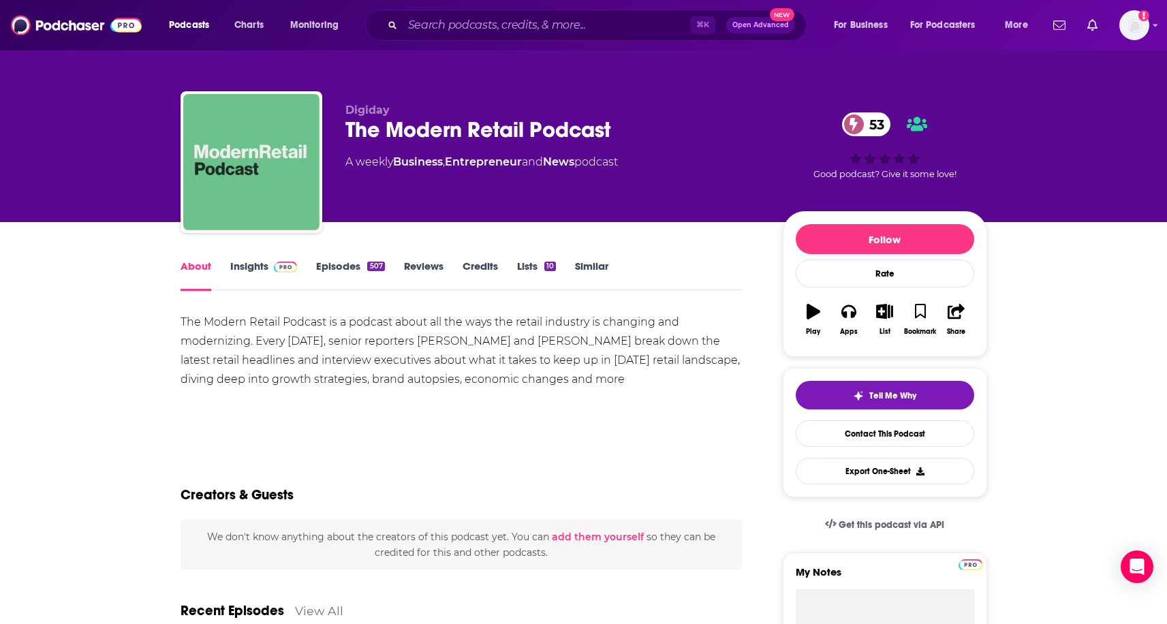
click at [432, 340] on div "The Modern Retail Podcast is a podcast about all the ways the retail industry i…" at bounding box center [462, 351] width 562 height 76
copy div "Gabi"
click at [469, 344] on div "The Modern Retail Podcast is a podcast about all the ways the retail industry i…" at bounding box center [462, 351] width 562 height 76
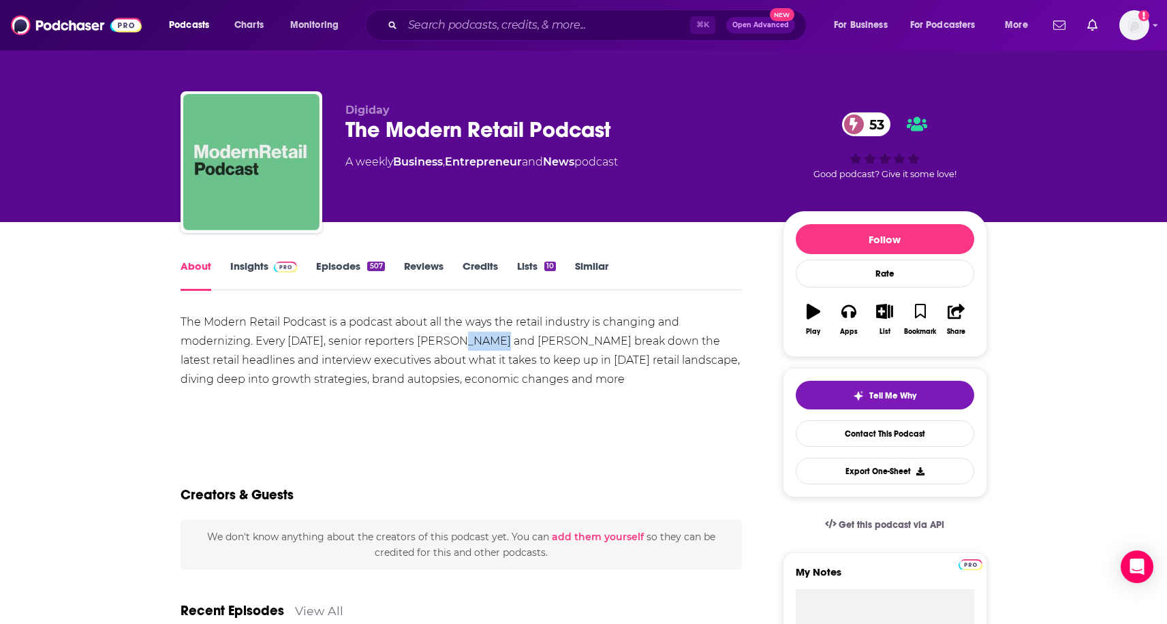
copy div "[PERSON_NAME]"
click at [536, 335] on div "The Modern Retail Podcast is a podcast about all the ways the retail industry i…" at bounding box center [462, 351] width 562 height 76
copy div "Melissa"
click at [265, 264] on link "Insights" at bounding box center [263, 275] width 67 height 31
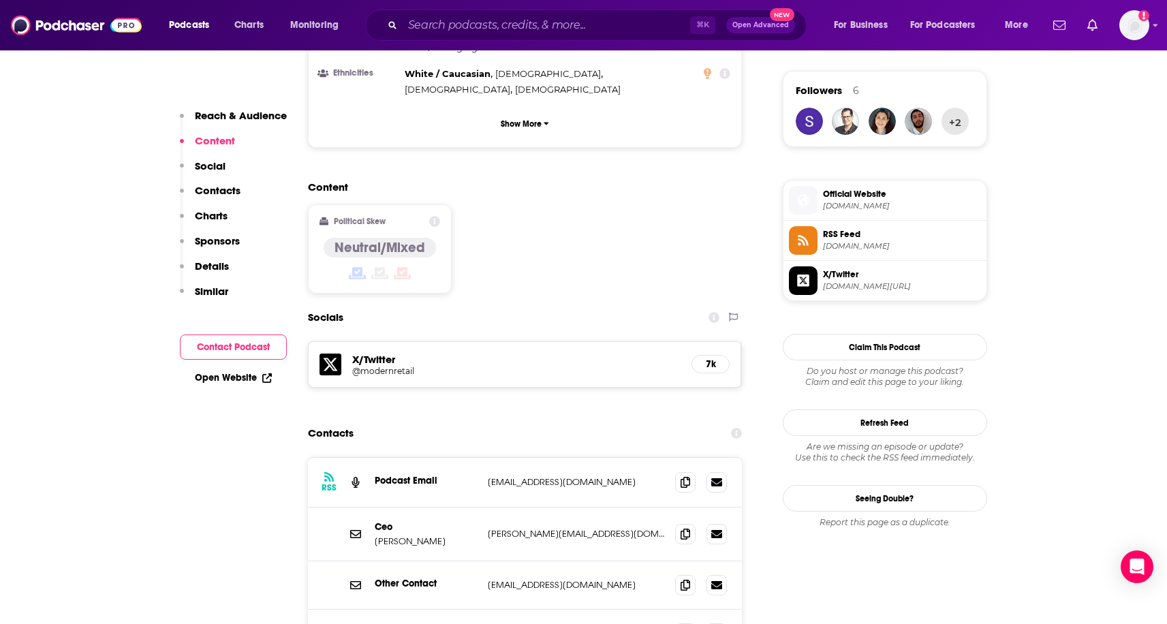
scroll to position [997, 0]
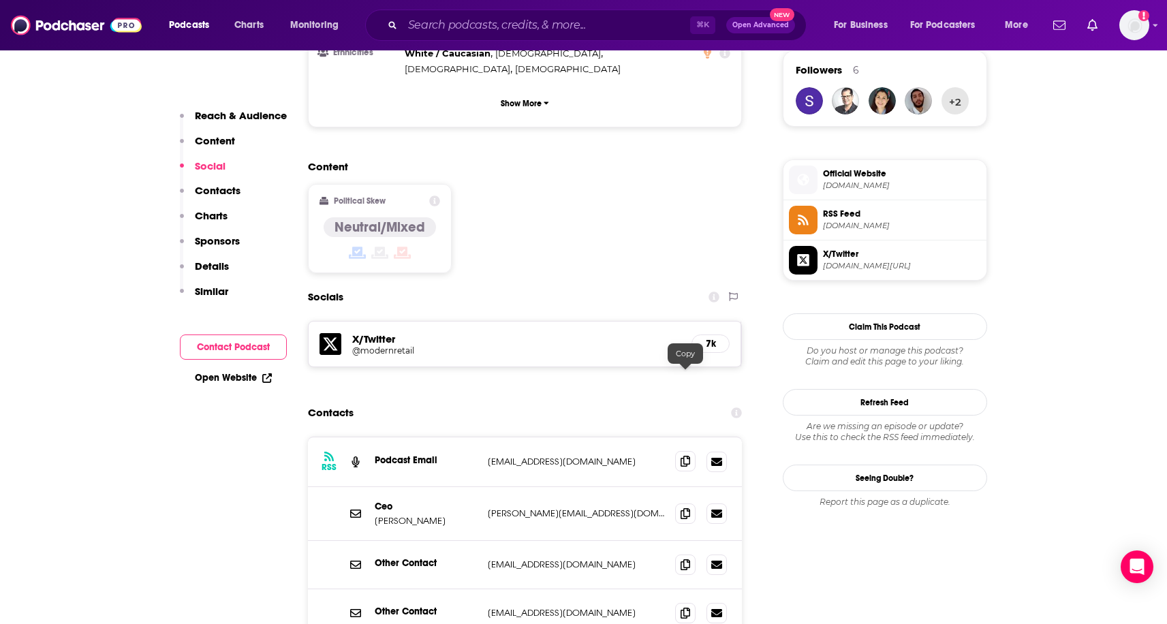
click at [683, 456] on icon at bounding box center [686, 461] width 10 height 11
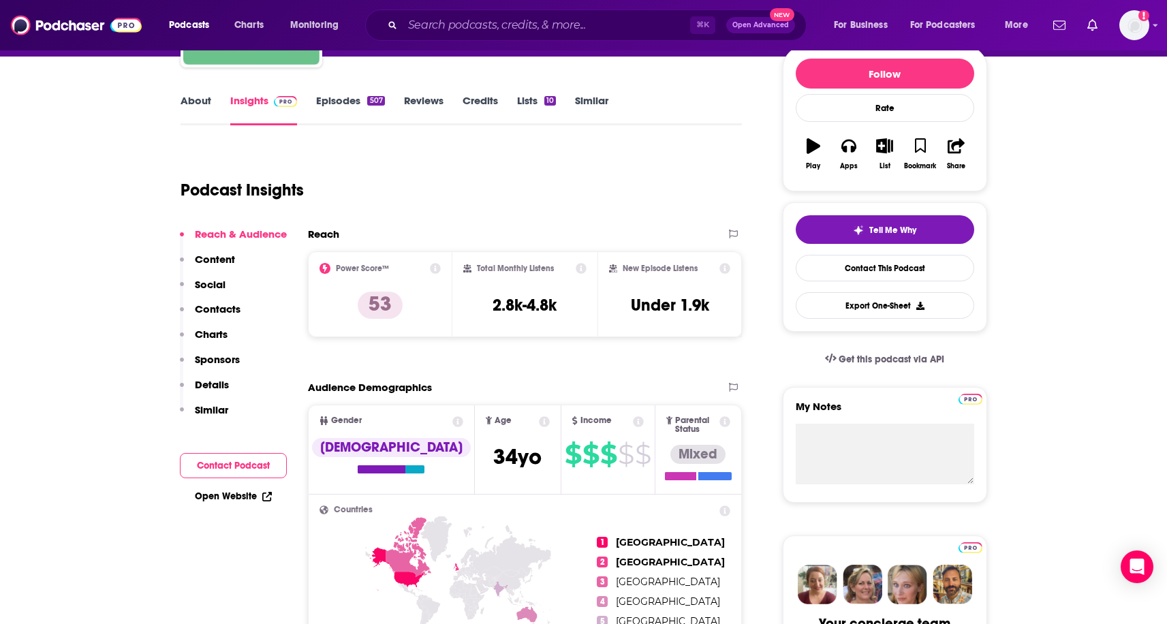
scroll to position [0, 0]
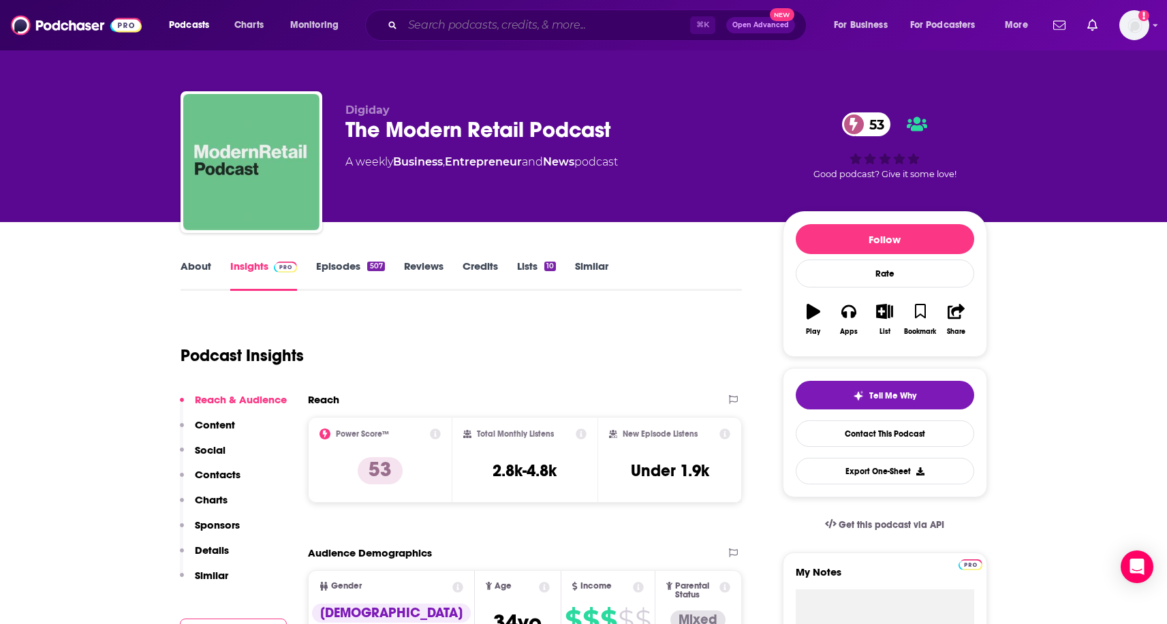
click at [452, 20] on input "Search podcasts, credits, & more..." at bounding box center [547, 25] width 288 height 22
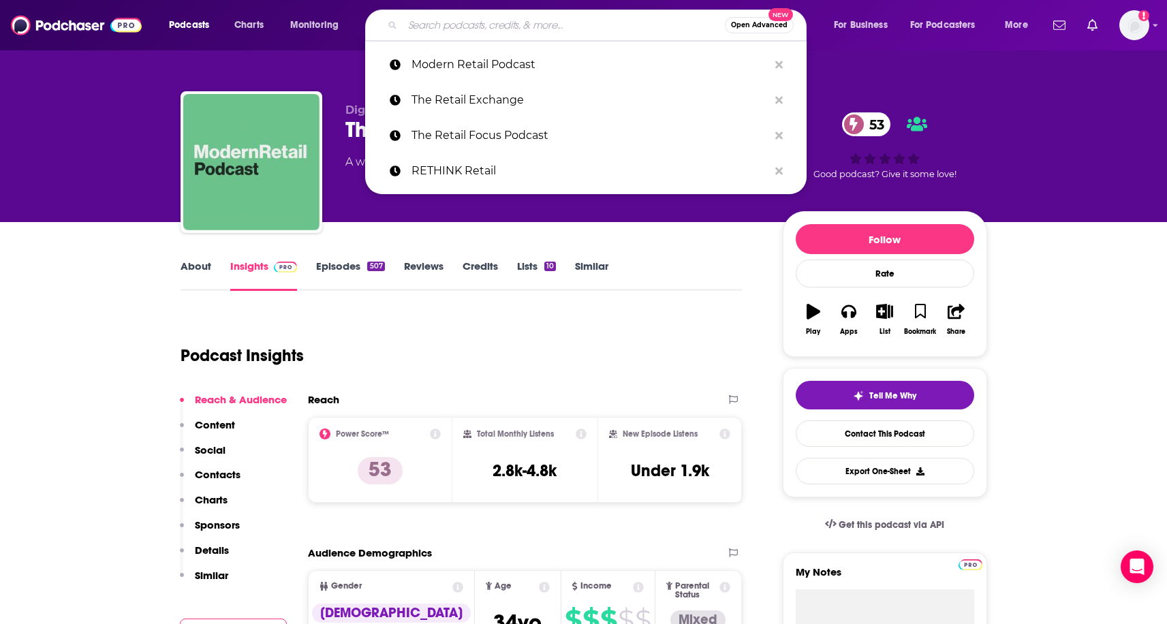
paste input "Retail Gets Real"
type input "Retail Gets Real"
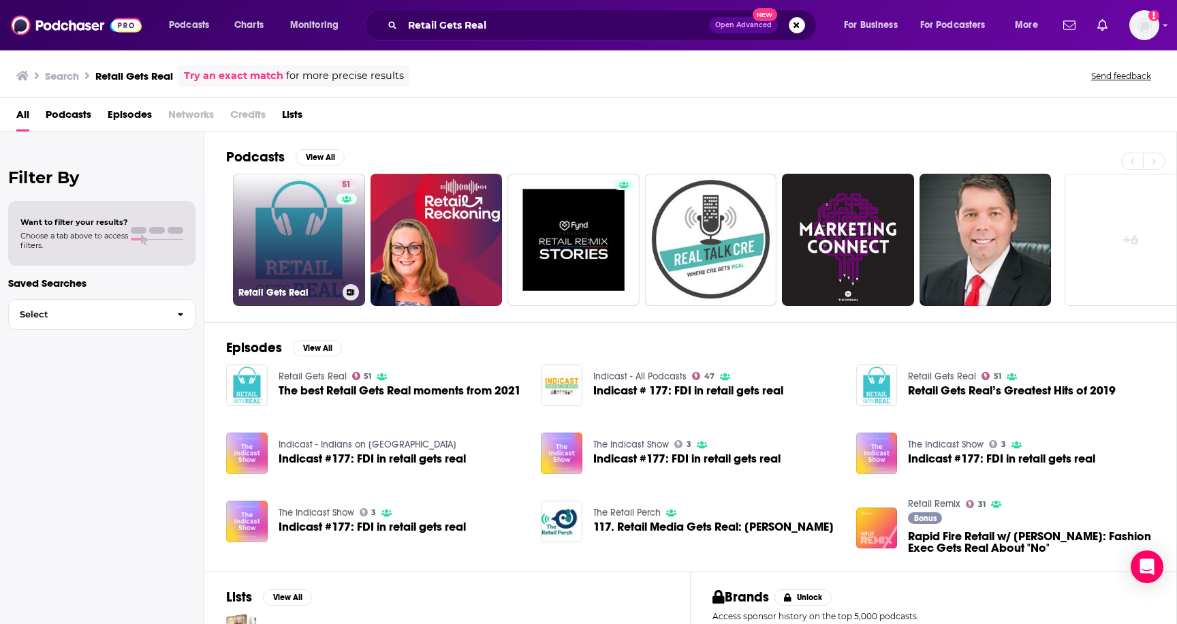
click at [307, 226] on link "51 Retail Gets Real" at bounding box center [299, 240] width 132 height 132
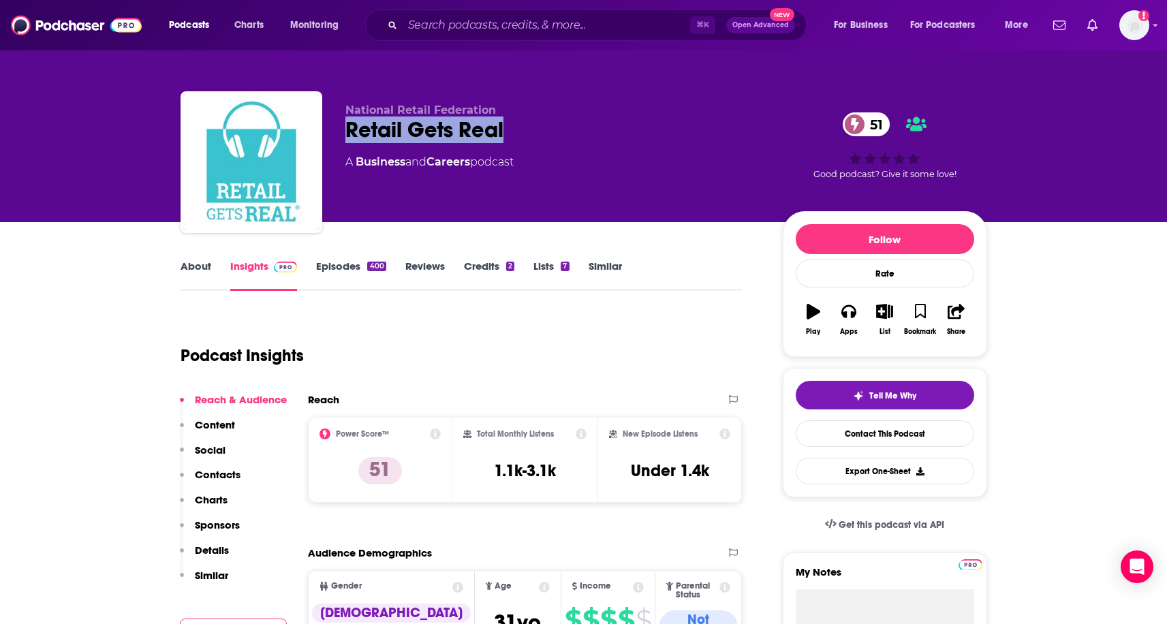
drag, startPoint x: 342, startPoint y: 132, endPoint x: 555, endPoint y: 132, distance: 212.6
click at [555, 132] on div "National Retail Federation Retail Gets Real 51 A Business and Careers podcast 5…" at bounding box center [584, 164] width 807 height 147
click at [201, 266] on link "About" at bounding box center [196, 275] width 31 height 31
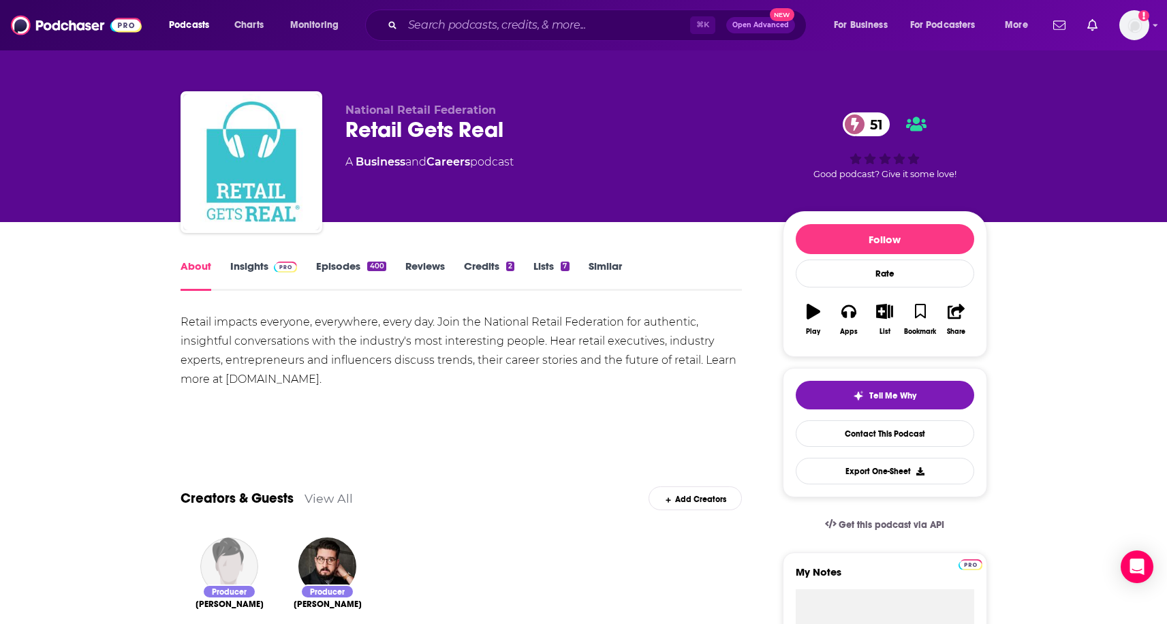
scroll to position [27, 0]
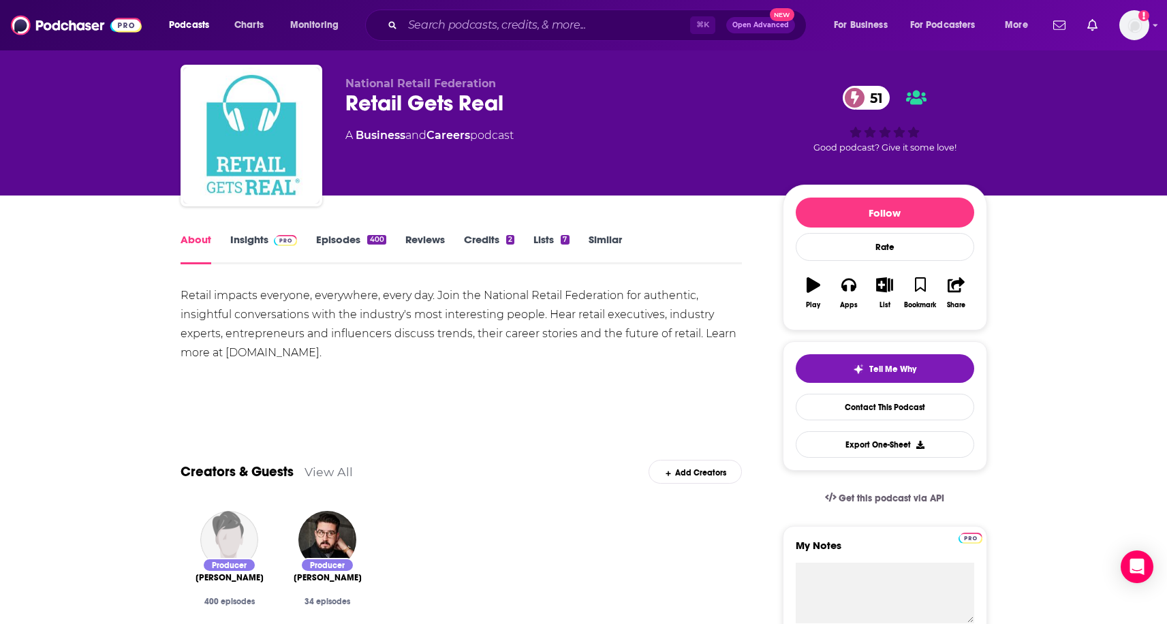
click at [274, 238] on img at bounding box center [286, 240] width 24 height 11
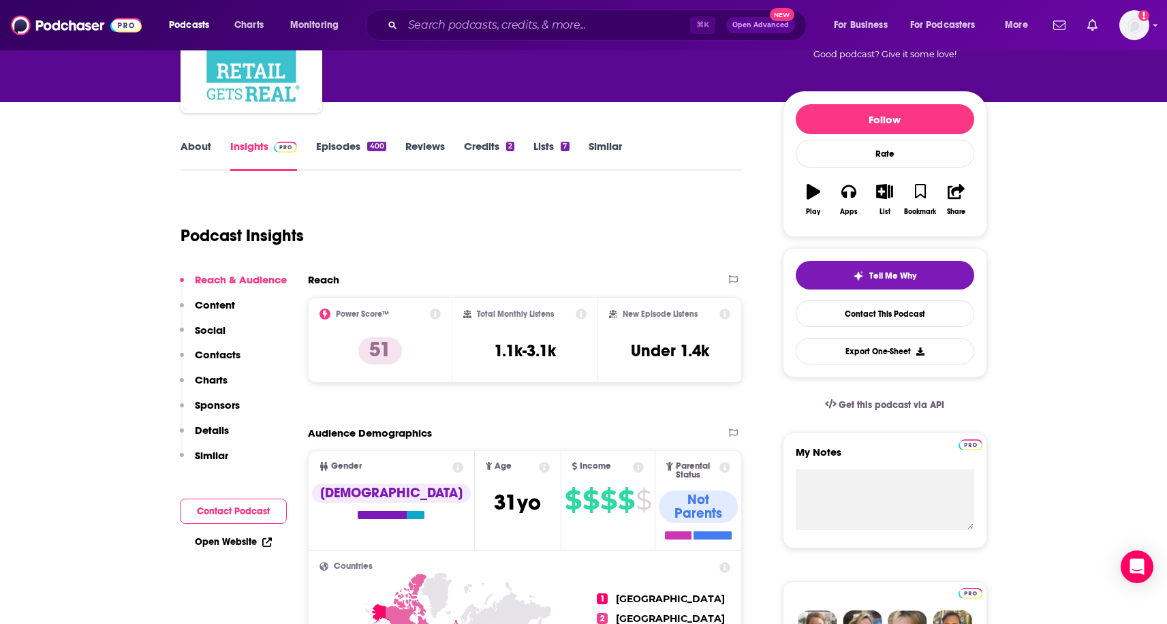
scroll to position [119, 0]
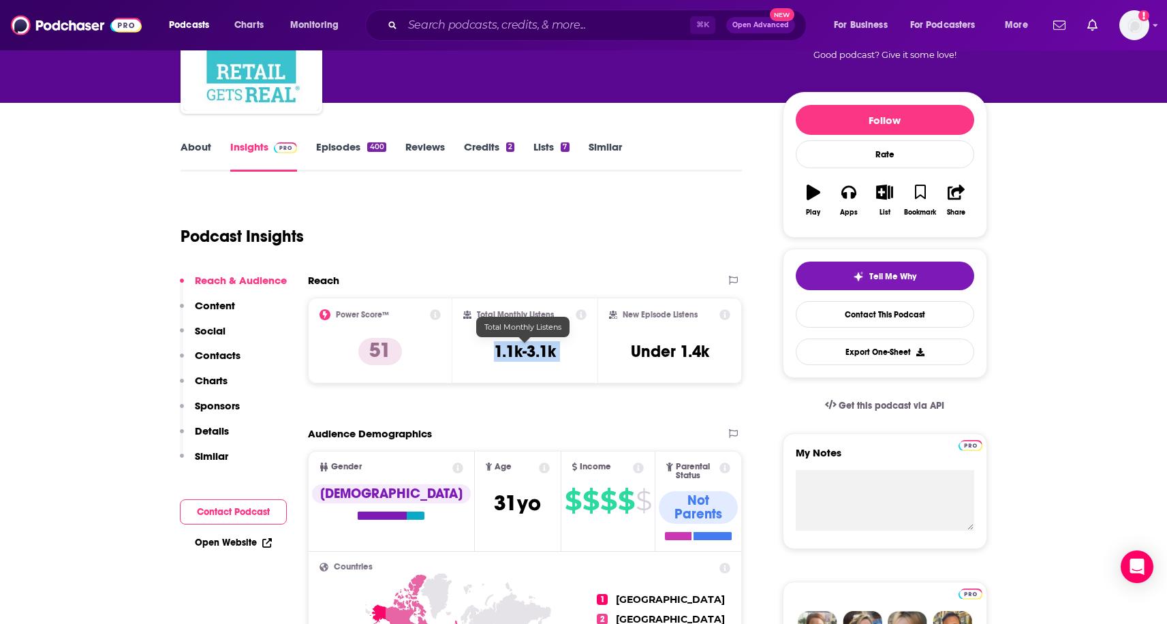
drag, startPoint x: 495, startPoint y: 345, endPoint x: 600, endPoint y: 349, distance: 104.3
click at [600, 349] on div "Power Score™ 51 Total Monthly Listens 1.1k-3.1k New Episode Listens Under 1.4k" at bounding box center [525, 341] width 435 height 86
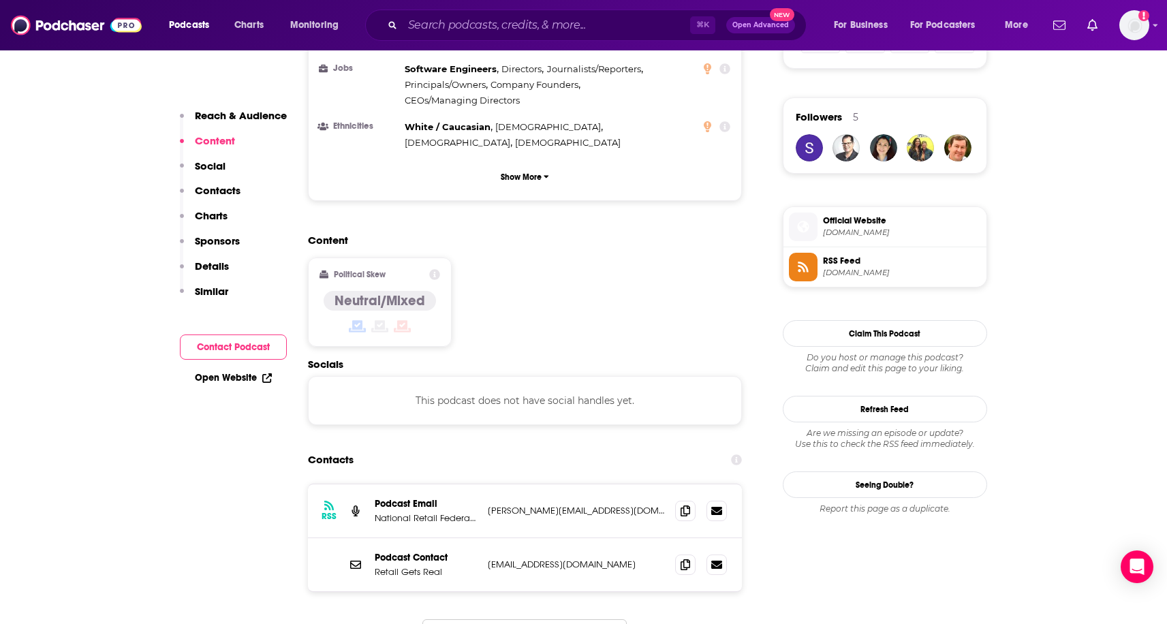
scroll to position [951, 0]
click at [685, 504] on icon at bounding box center [686, 509] width 10 height 11
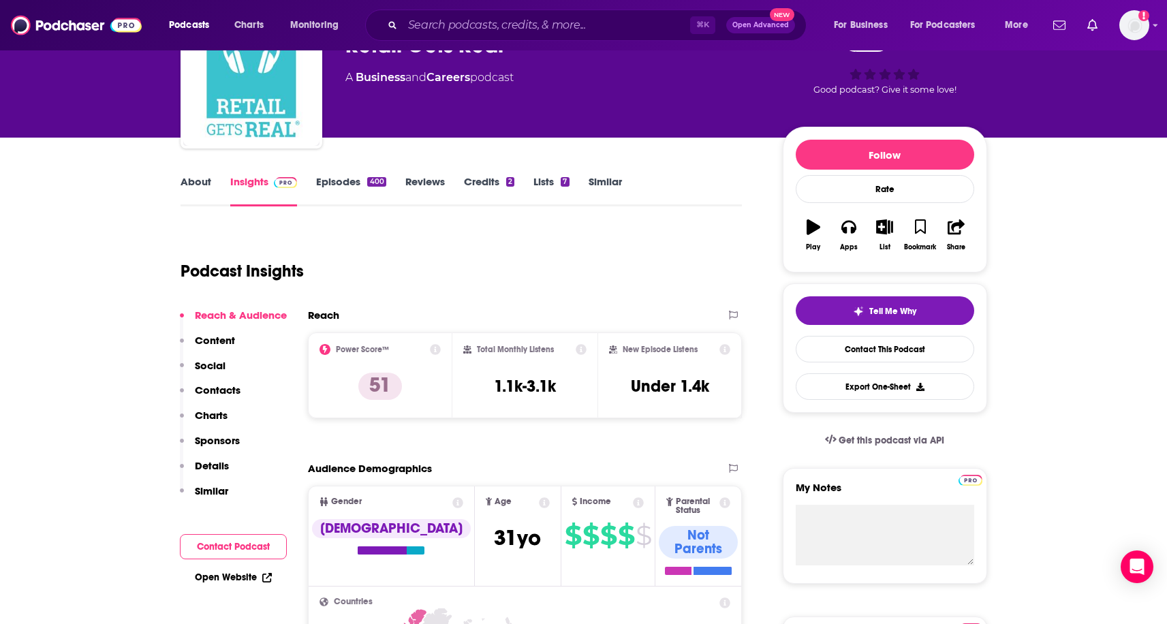
scroll to position [80, 0]
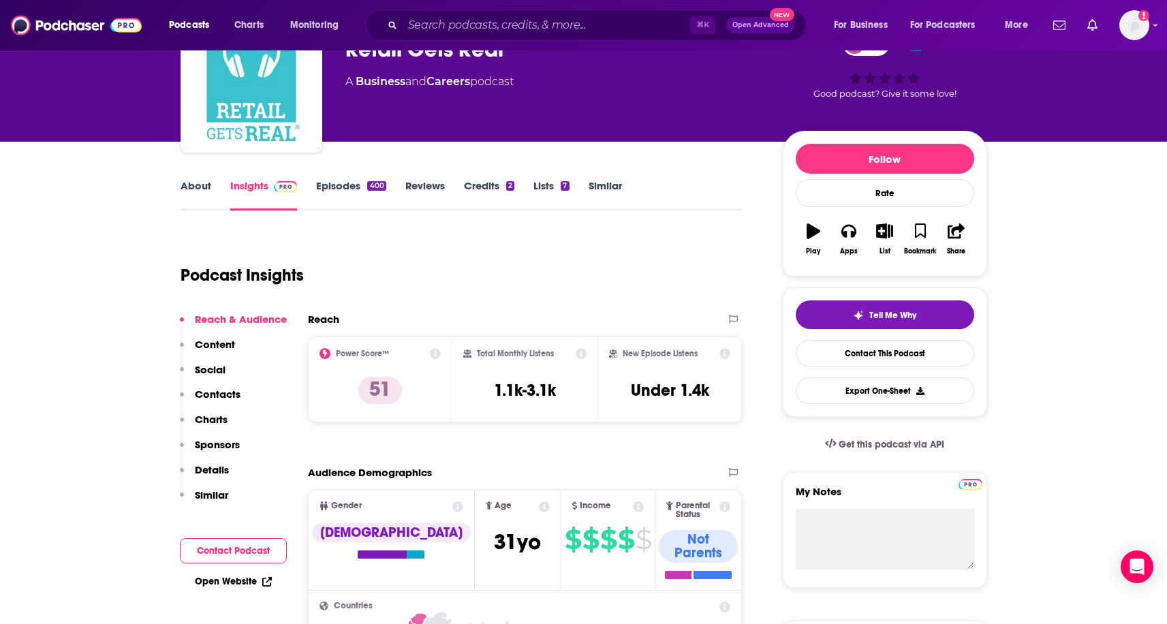
click at [202, 185] on link "About" at bounding box center [196, 194] width 31 height 31
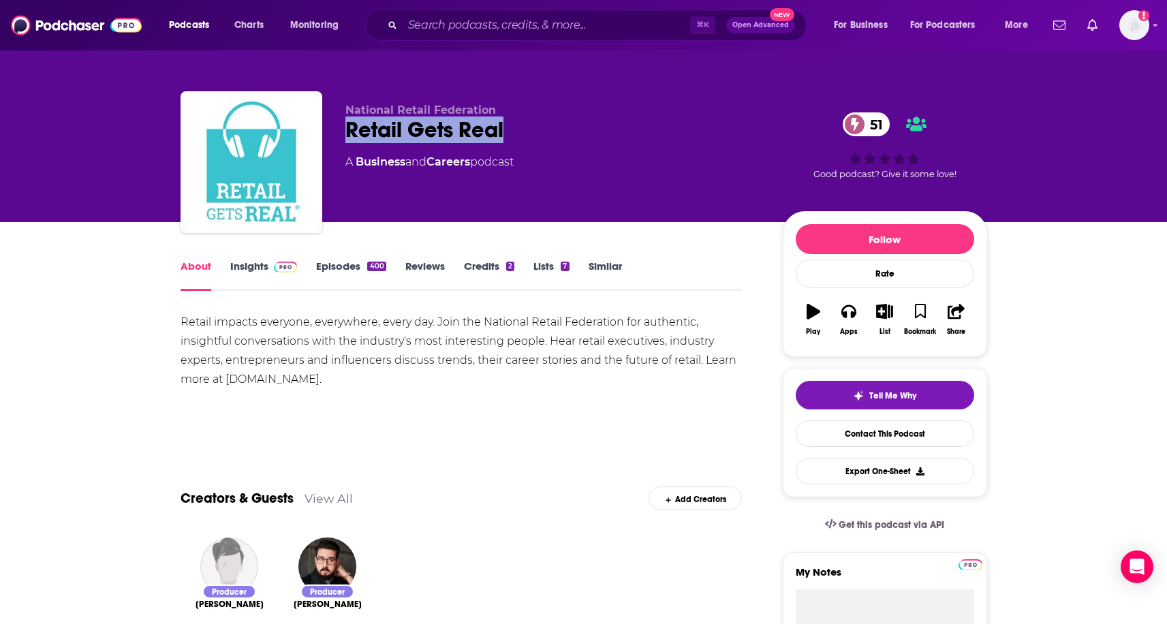
drag, startPoint x: 327, startPoint y: 136, endPoint x: 508, endPoint y: 136, distance: 180.6
click at [508, 136] on div "National Retail Federation Retail Gets Real 51 A Business and Careers podcast 5…" at bounding box center [584, 164] width 807 height 147
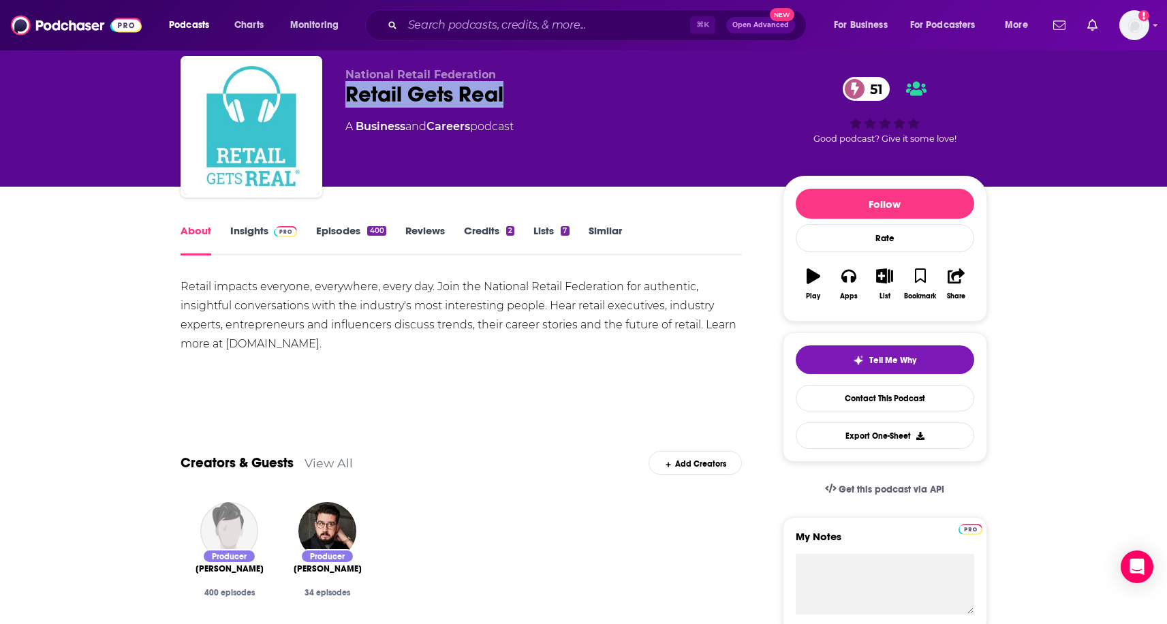
scroll to position [44, 0]
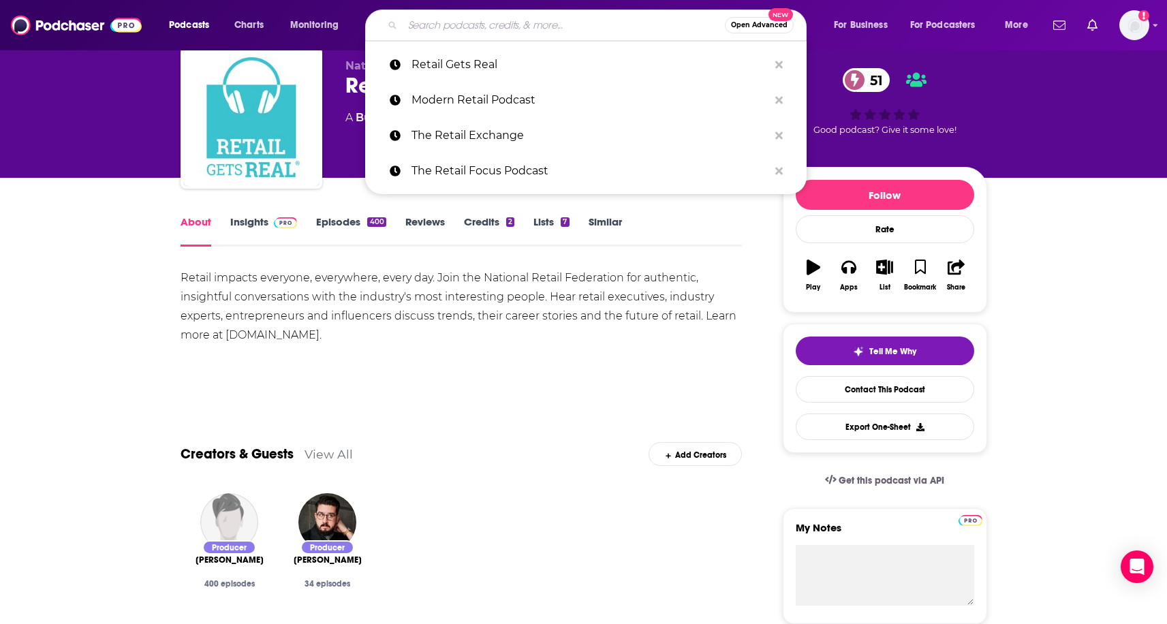
click at [493, 20] on input "Search podcasts, credits, & more..." at bounding box center [564, 25] width 322 height 22
paste input "Total Retail Talks"
type input "Total Retail Talks"
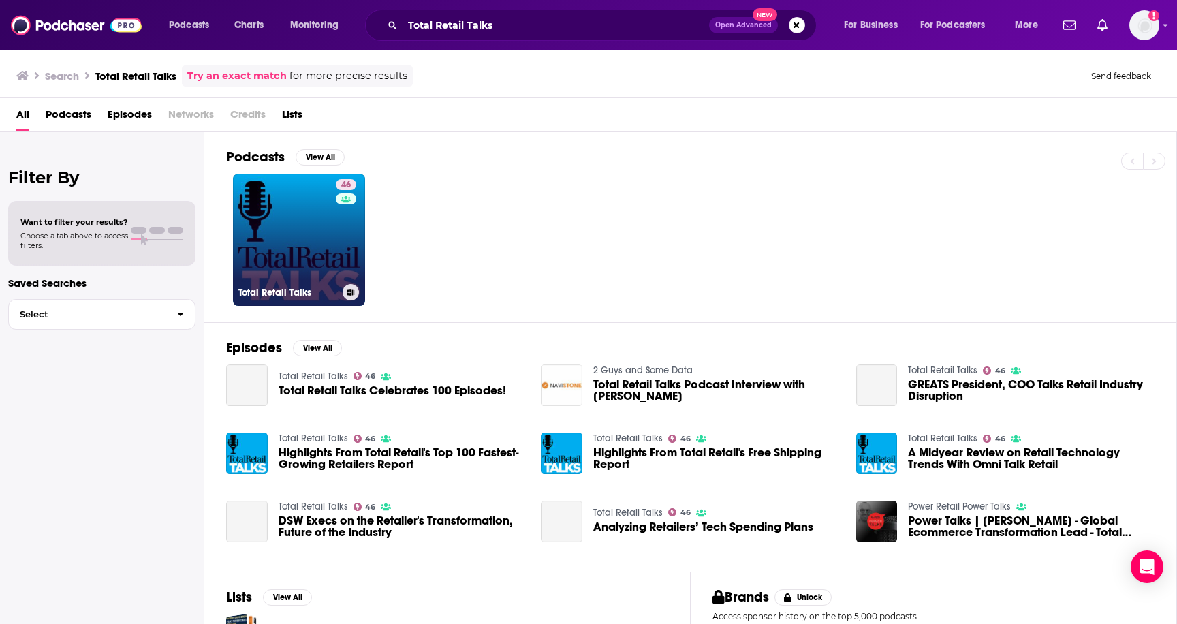
click at [311, 215] on link "46 Total Retail Talks" at bounding box center [299, 240] width 132 height 132
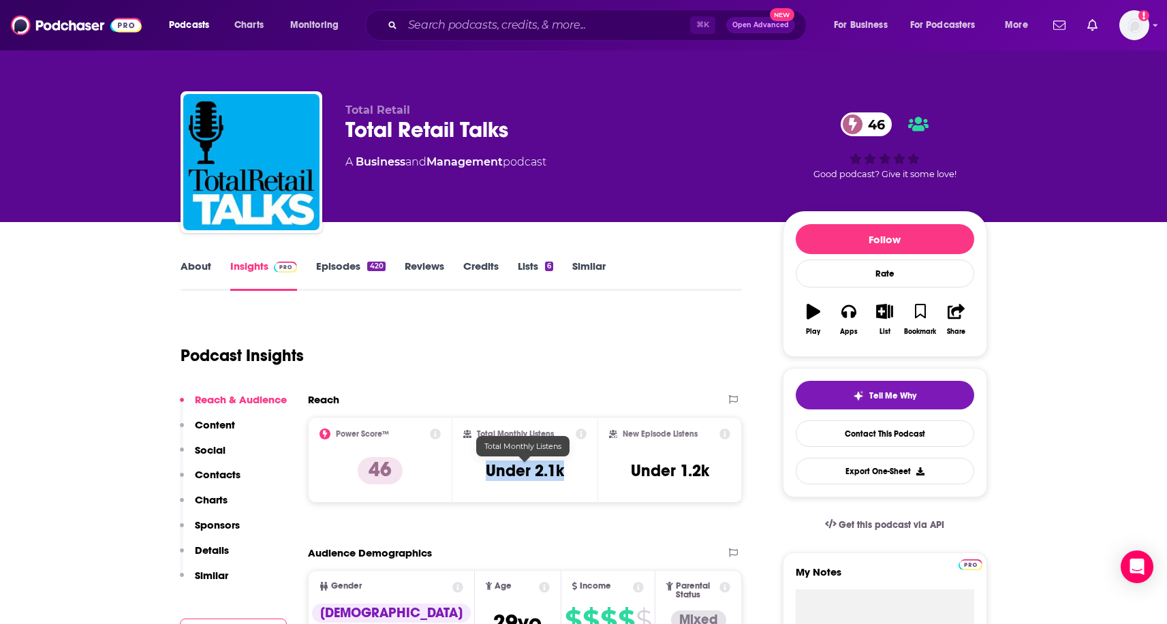
drag, startPoint x: 479, startPoint y: 467, endPoint x: 570, endPoint y: 467, distance: 90.6
click at [570, 467] on div "Total Monthly Listens Under 2.1k" at bounding box center [524, 460] width 123 height 63
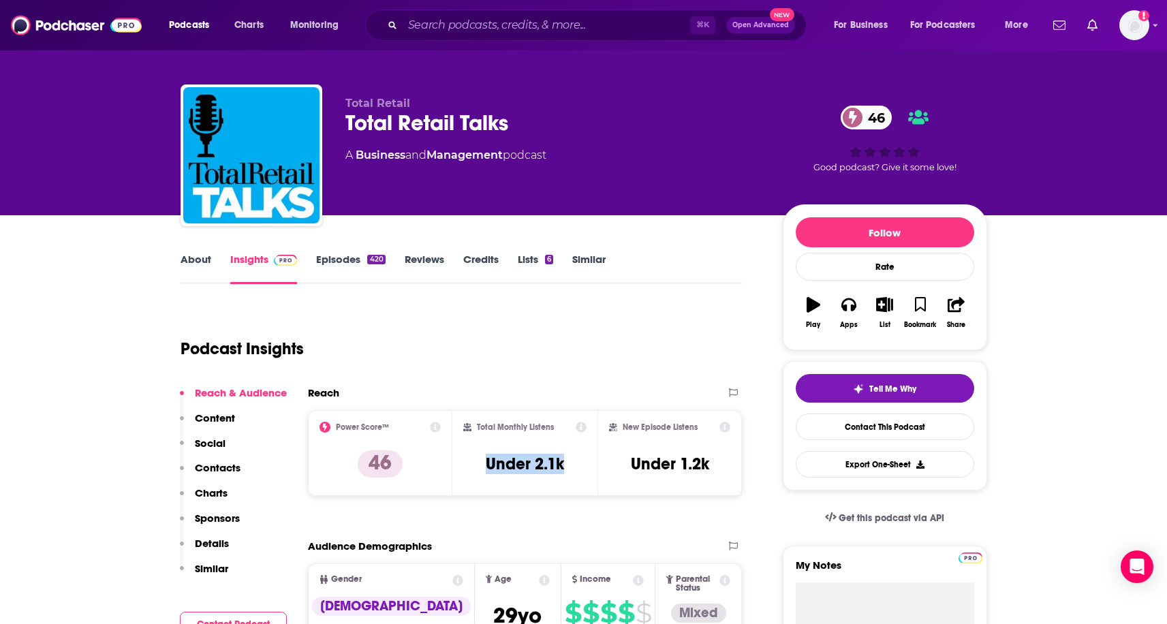
click at [194, 263] on link "About" at bounding box center [196, 268] width 31 height 31
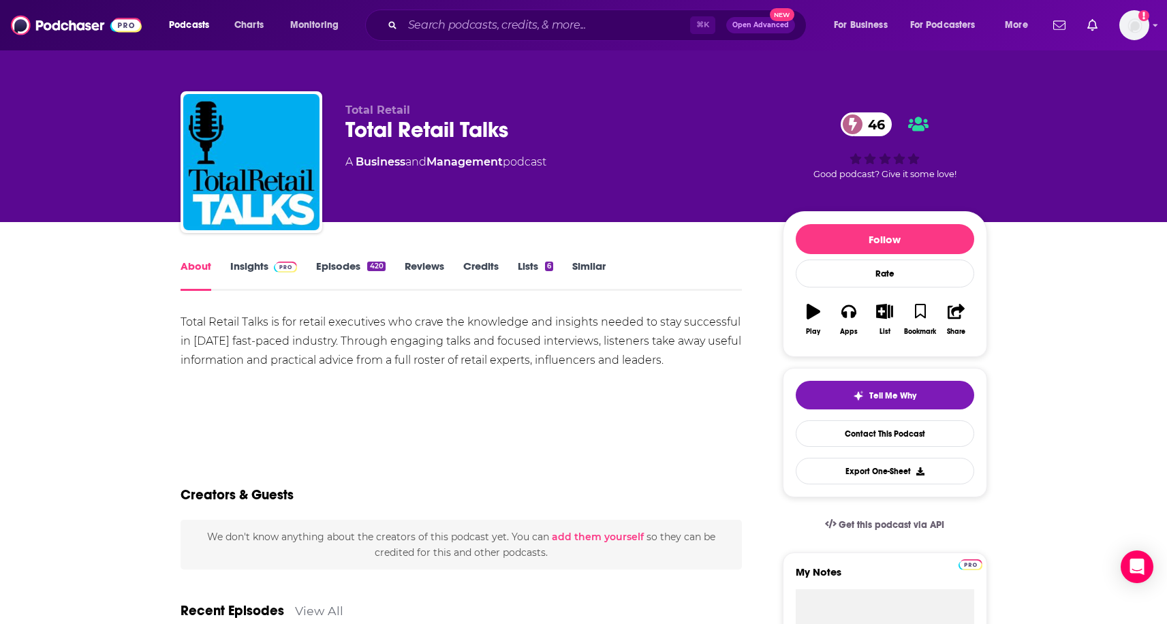
click at [260, 277] on link "Insights" at bounding box center [263, 275] width 67 height 31
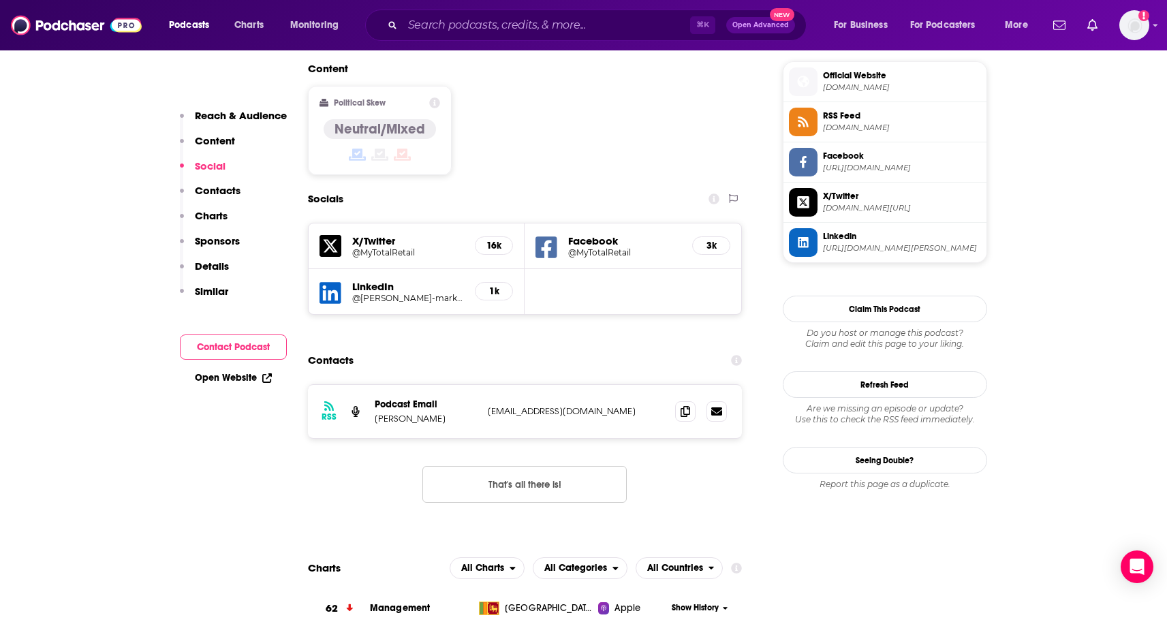
scroll to position [1096, 0]
click at [686, 404] on icon at bounding box center [686, 409] width 10 height 11
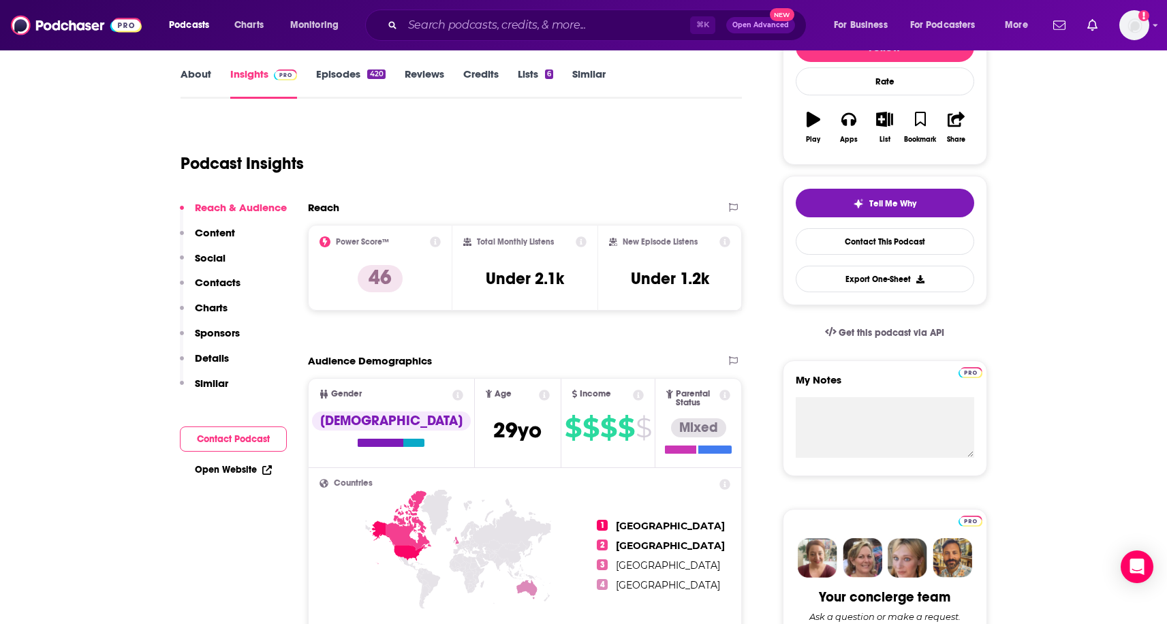
scroll to position [0, 0]
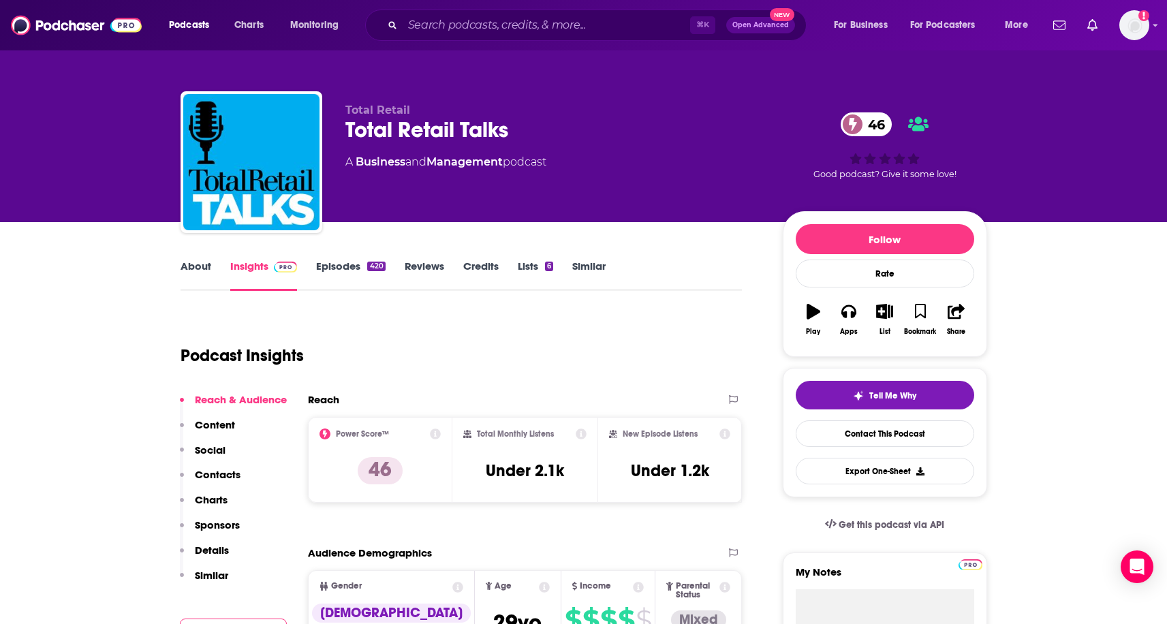
click at [181, 273] on link "About" at bounding box center [196, 275] width 31 height 31
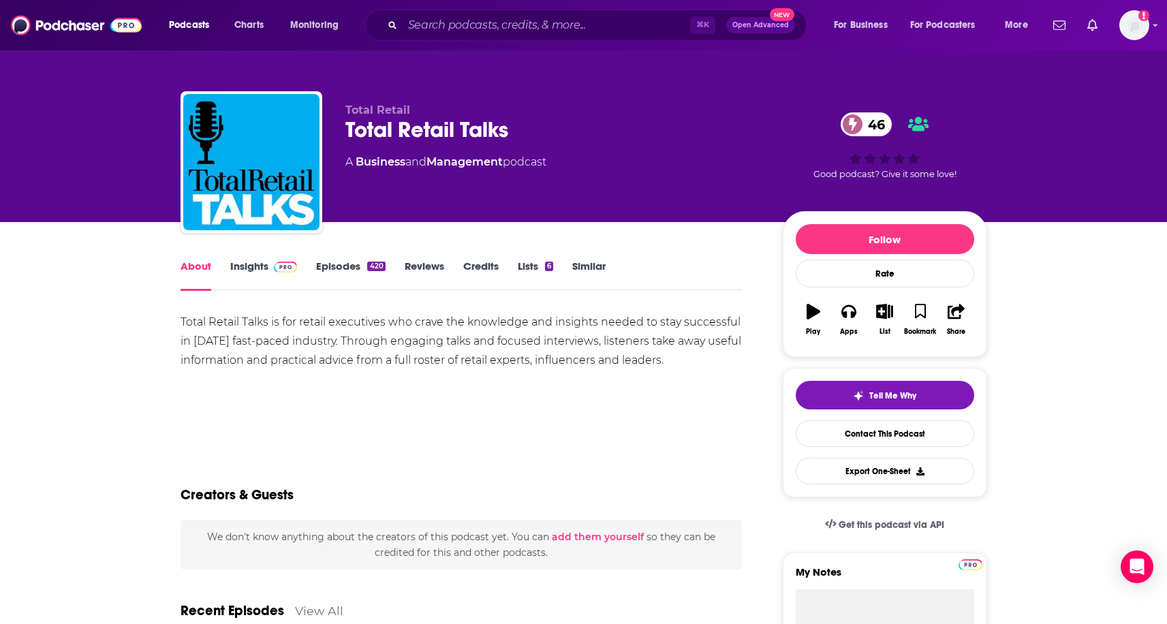
click at [283, 267] on img at bounding box center [286, 267] width 24 height 11
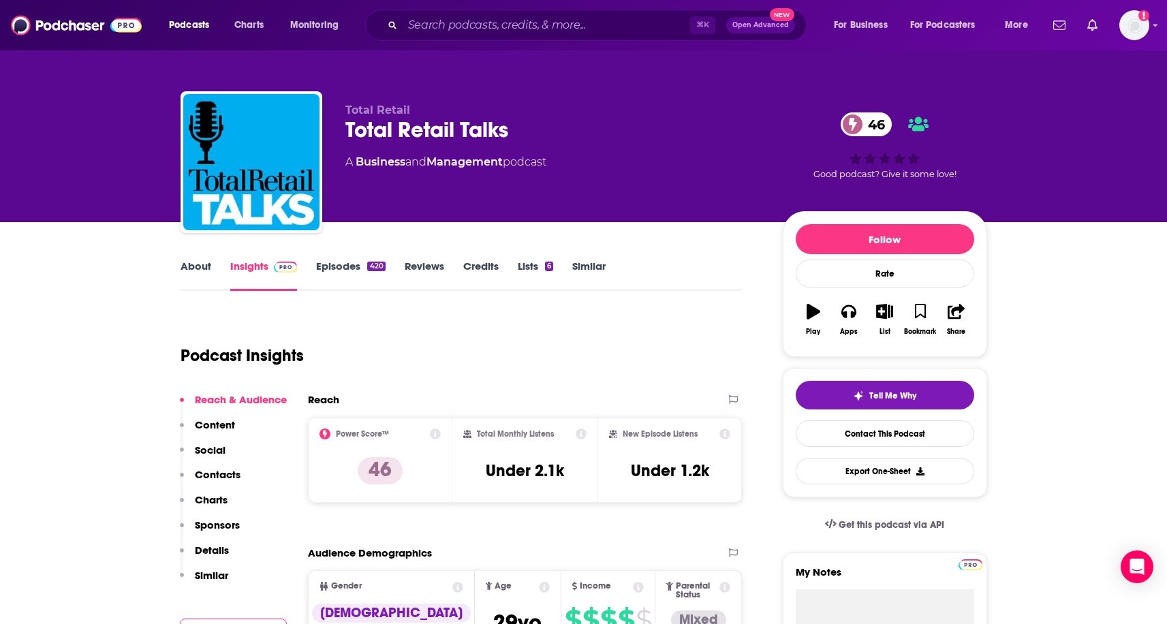
click at [337, 271] on link "Episodes 420" at bounding box center [350, 275] width 69 height 31
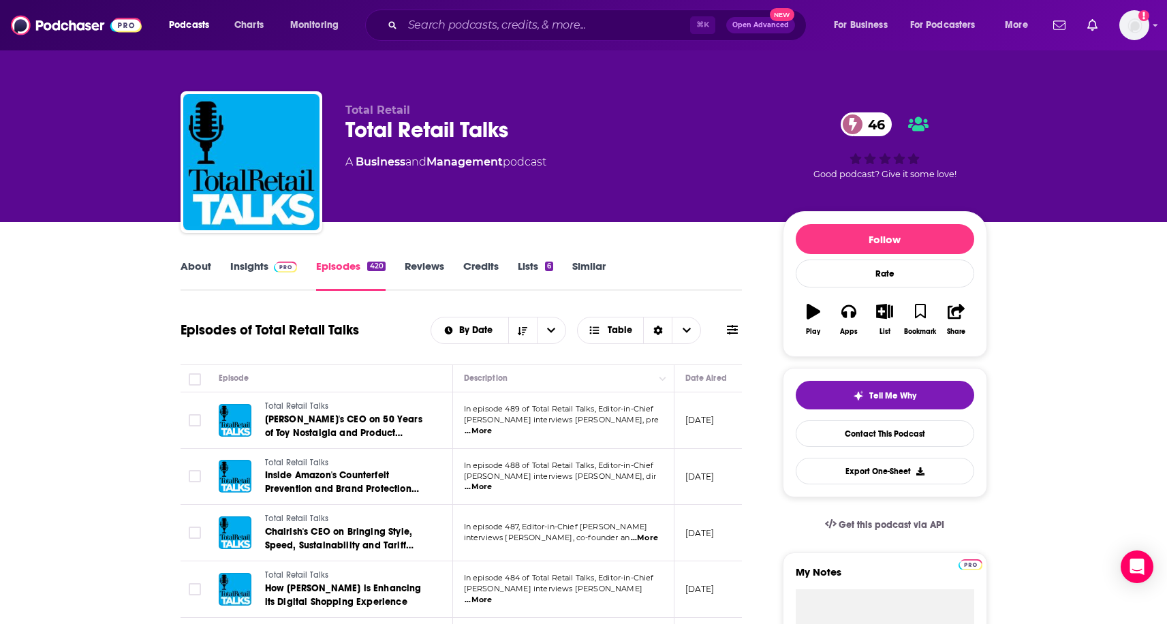
click at [192, 267] on link "About" at bounding box center [196, 275] width 31 height 31
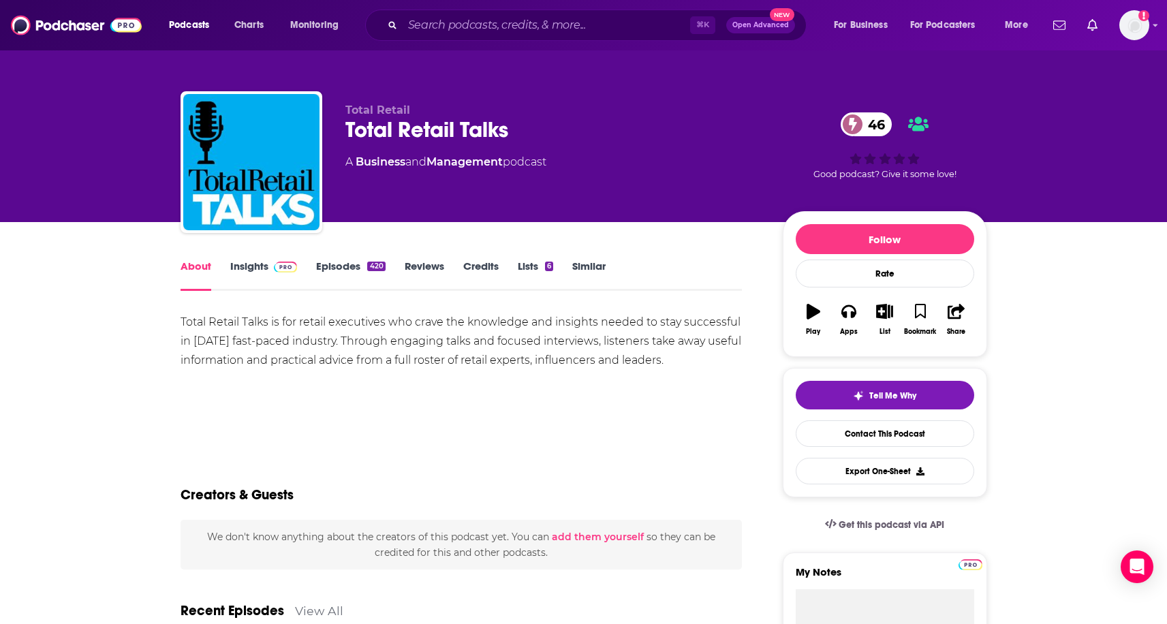
click at [259, 272] on link "Insights" at bounding box center [263, 275] width 67 height 31
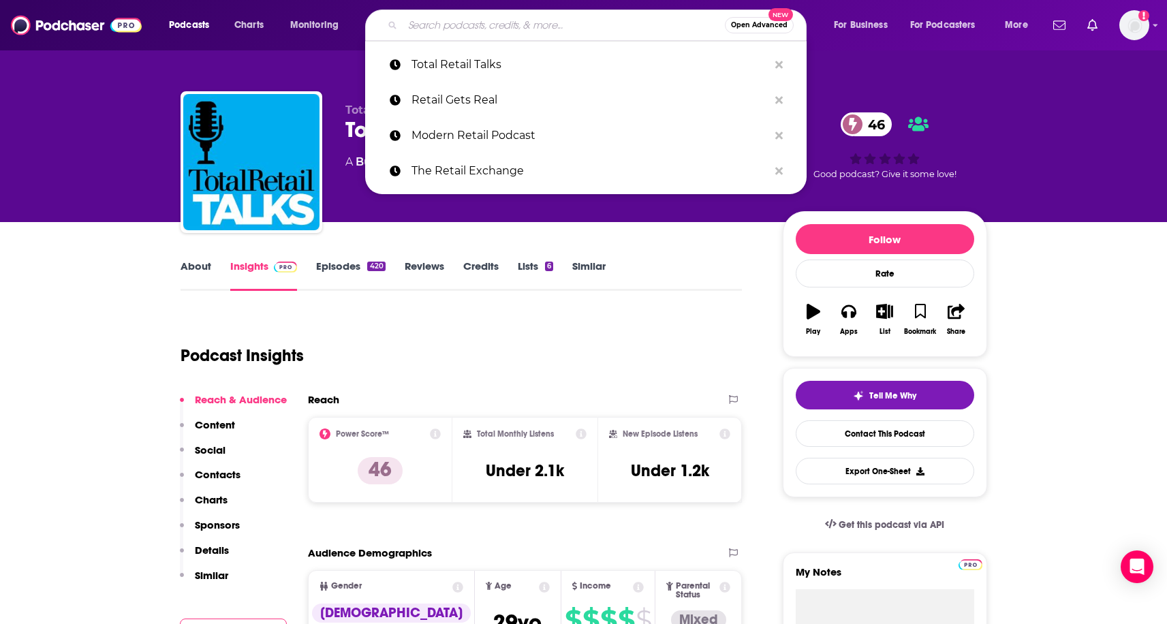
click at [516, 25] on input "Search podcasts, credits, & more..." at bounding box center [564, 25] width 322 height 22
paste input "The Jason & Scot Show"
type input "The Jason & Scot Show"
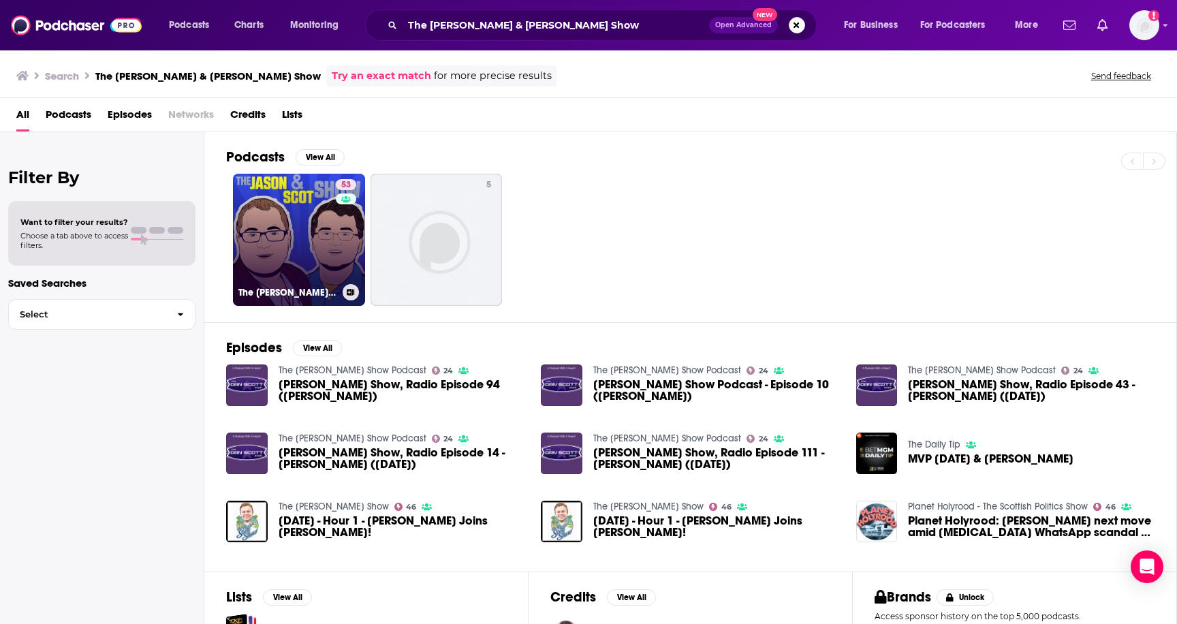
click at [303, 193] on link "53 The Jason & Scot Show - E-Commerce And Retail News" at bounding box center [299, 240] width 132 height 132
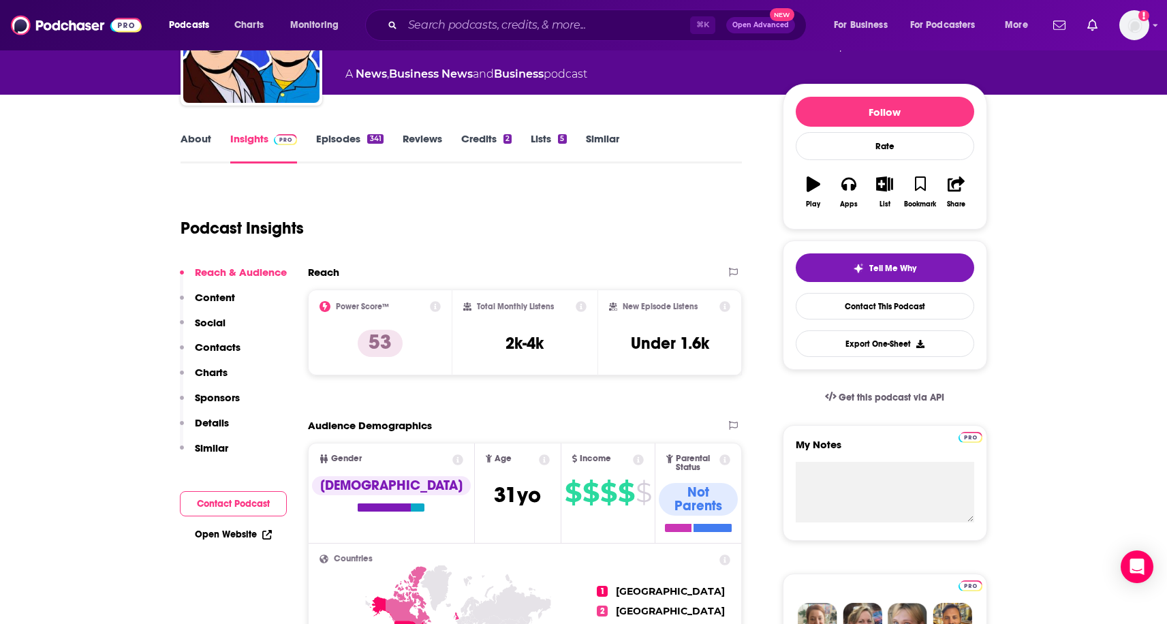
scroll to position [159, 0]
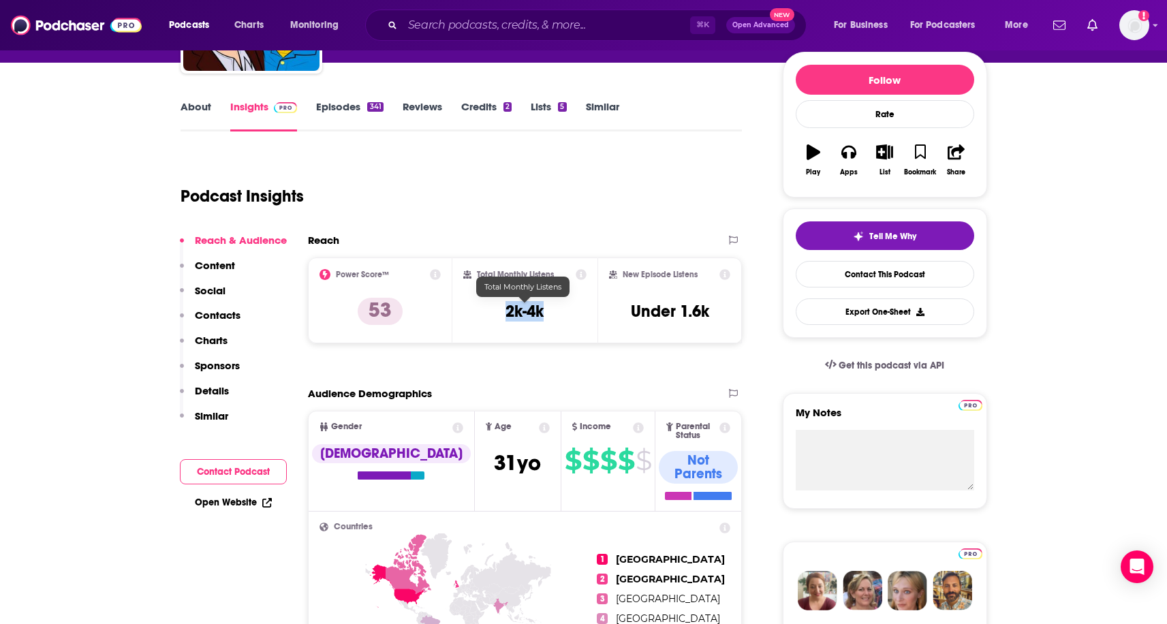
drag, startPoint x: 486, startPoint y: 311, endPoint x: 553, endPoint y: 313, distance: 66.8
click at [553, 313] on div "Total Monthly Listens 2k-4k" at bounding box center [524, 300] width 123 height 63
click at [318, 120] on link "Episodes 341" at bounding box center [349, 115] width 67 height 31
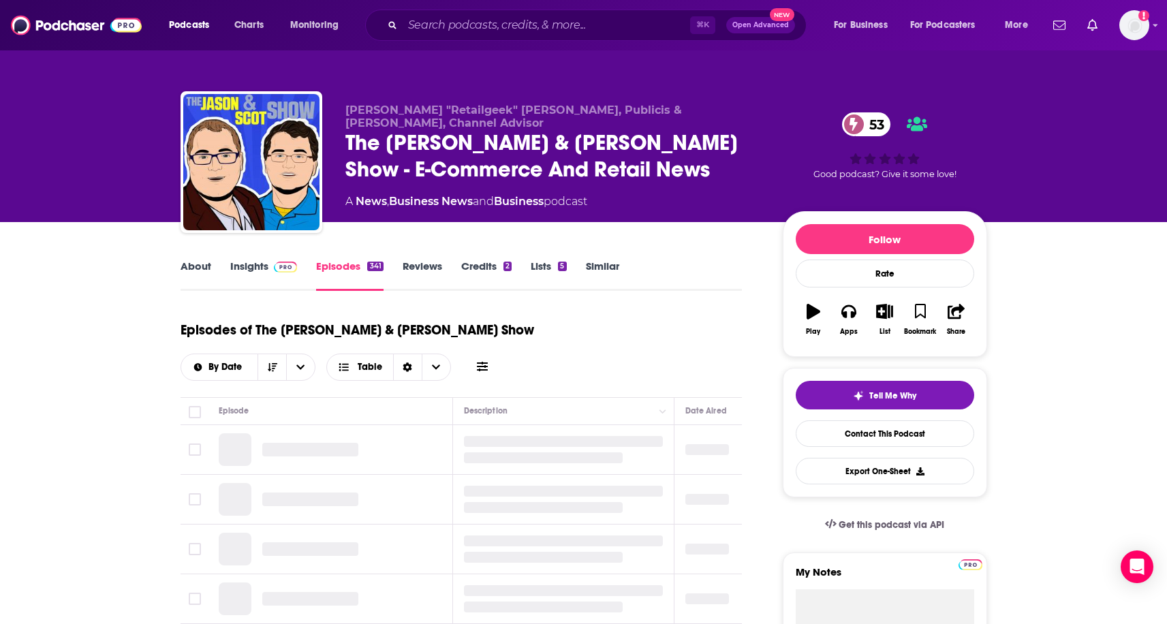
click at [251, 277] on link "Insights" at bounding box center [263, 275] width 67 height 31
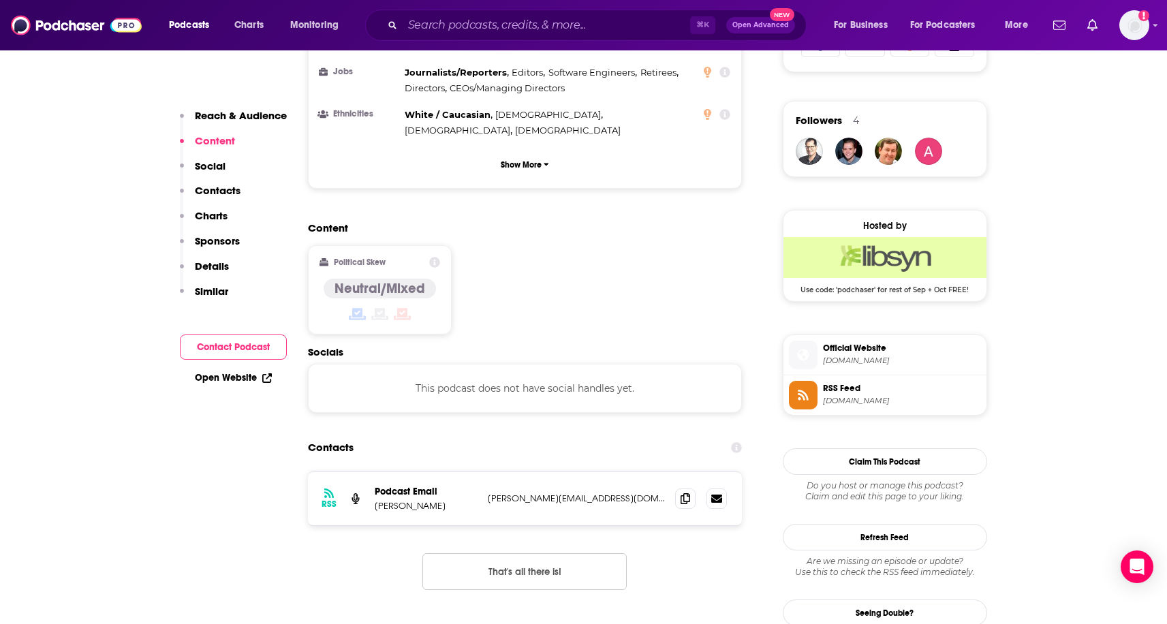
scroll to position [955, 0]
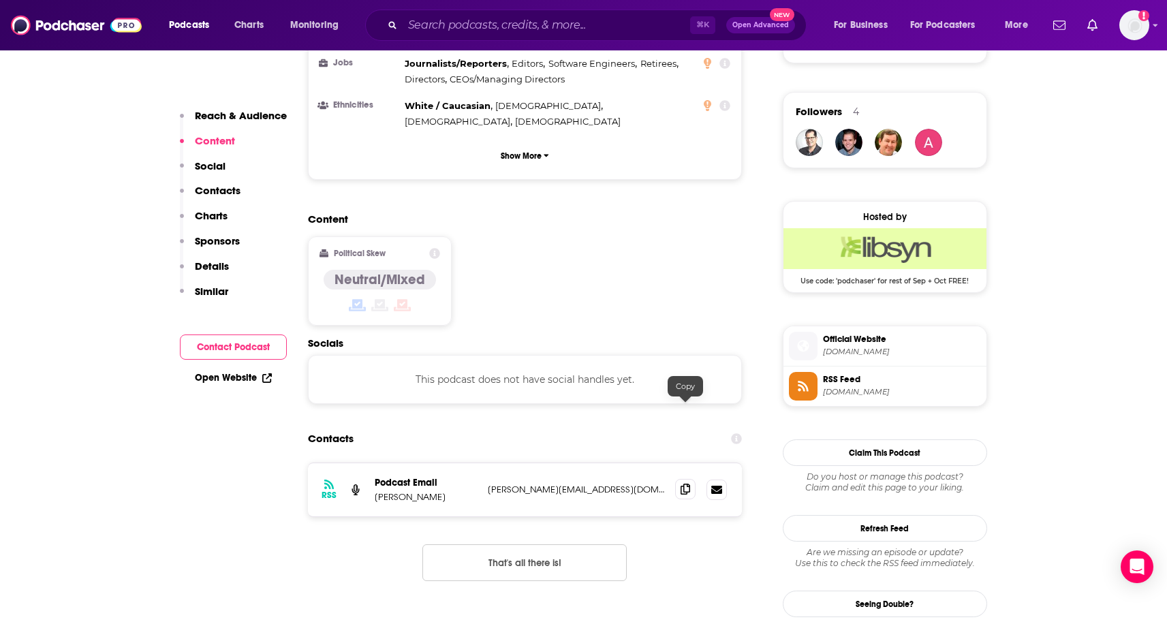
click at [688, 484] on icon at bounding box center [686, 489] width 10 height 11
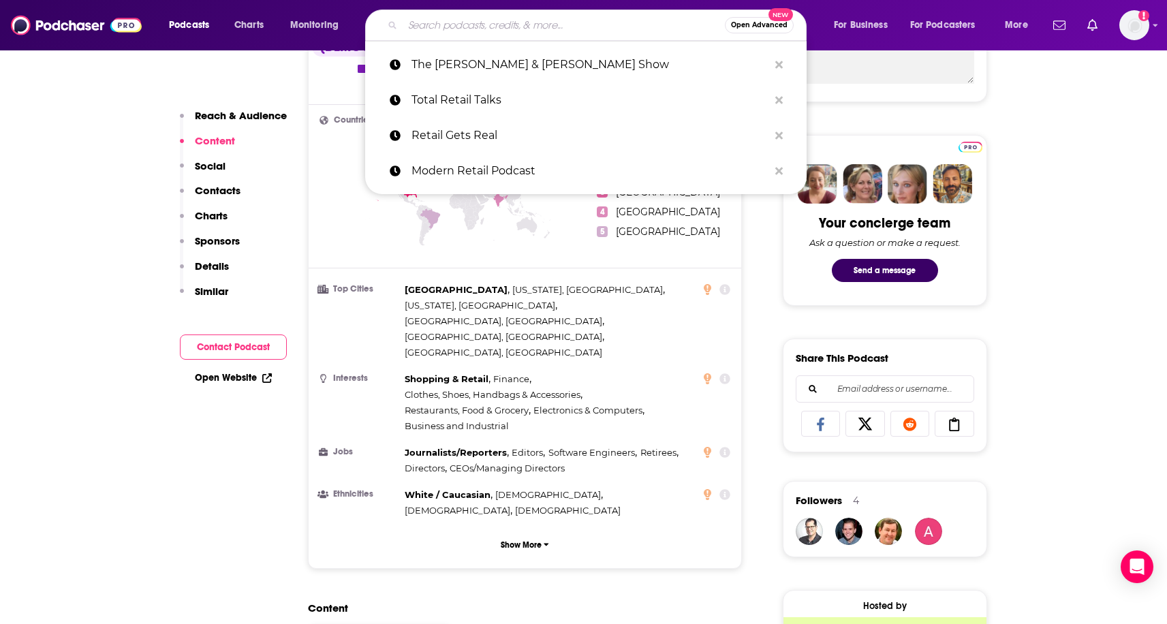
click at [466, 22] on input "Search podcasts, credits, & more..." at bounding box center [564, 25] width 322 height 22
paste input "Future Commerce"
type input "Future Commerce"
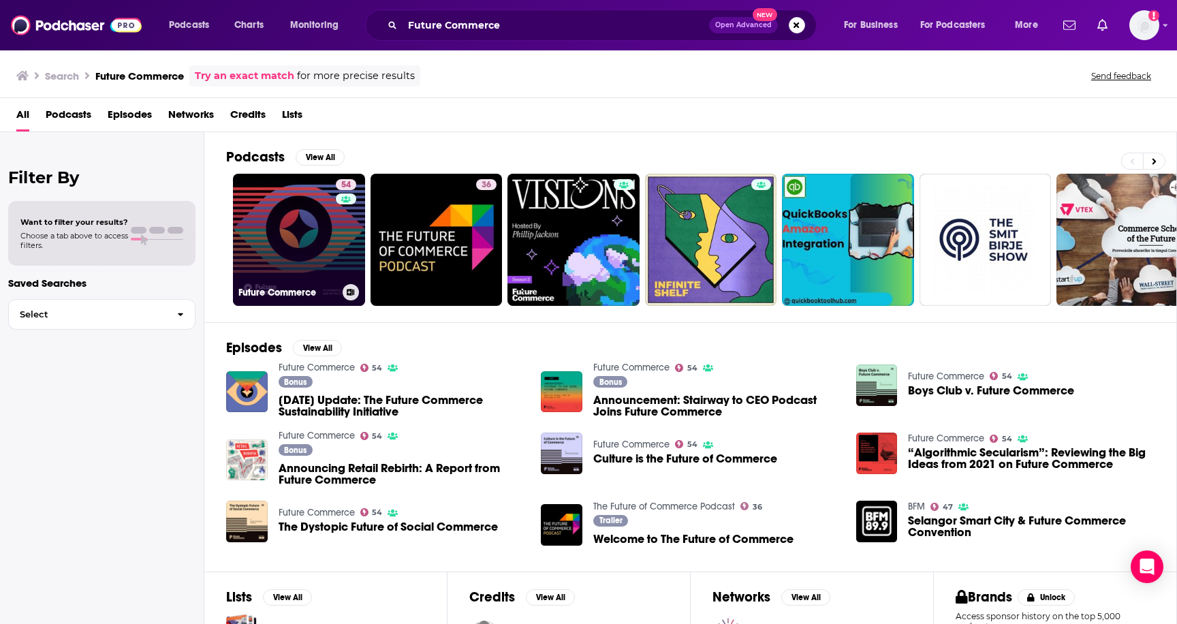
click at [294, 258] on link "54 Future Commerce" at bounding box center [299, 240] width 132 height 132
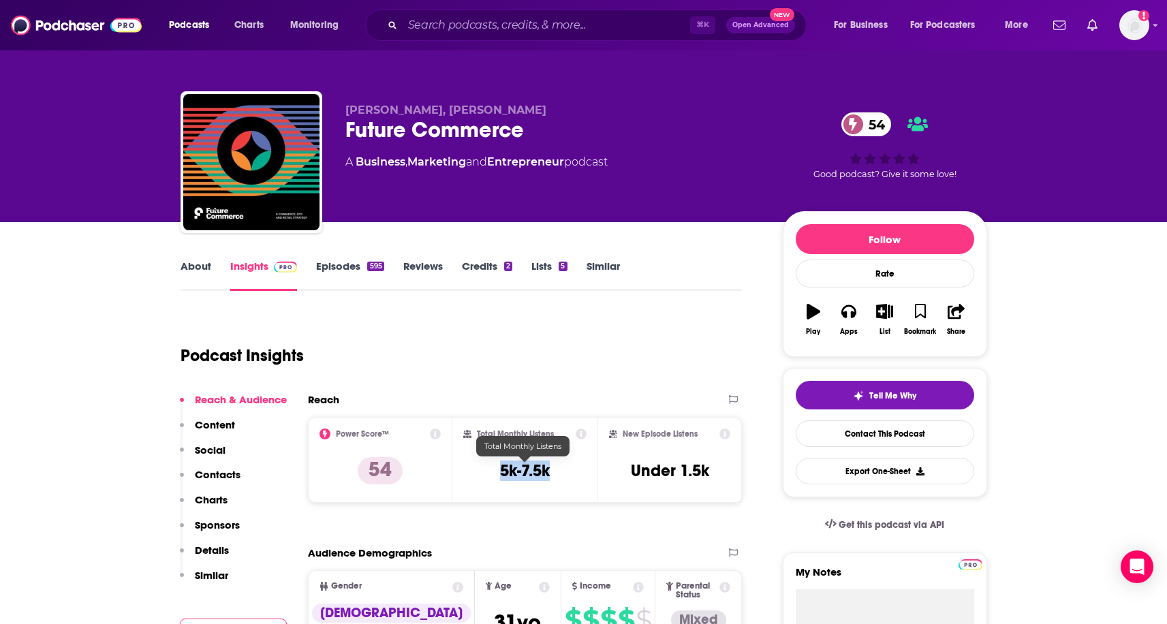
drag, startPoint x: 493, startPoint y: 474, endPoint x: 554, endPoint y: 475, distance: 61.3
click at [554, 475] on div "Total Monthly Listens 5k-7.5k" at bounding box center [524, 460] width 123 height 63
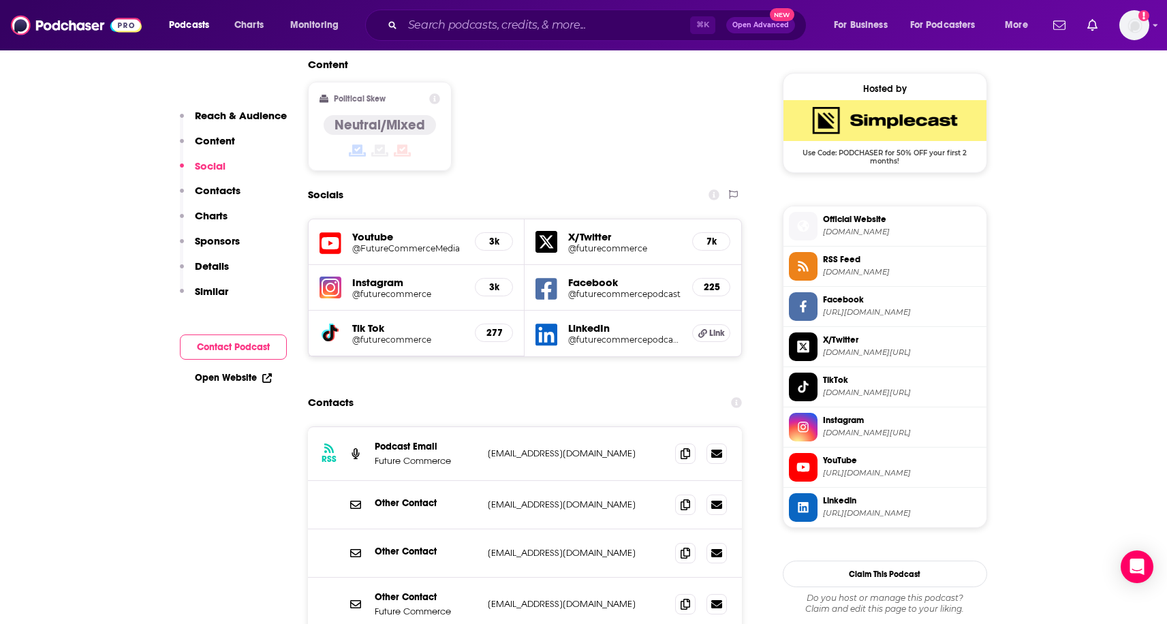
scroll to position [1084, 0]
click at [692, 442] on span at bounding box center [685, 452] width 20 height 20
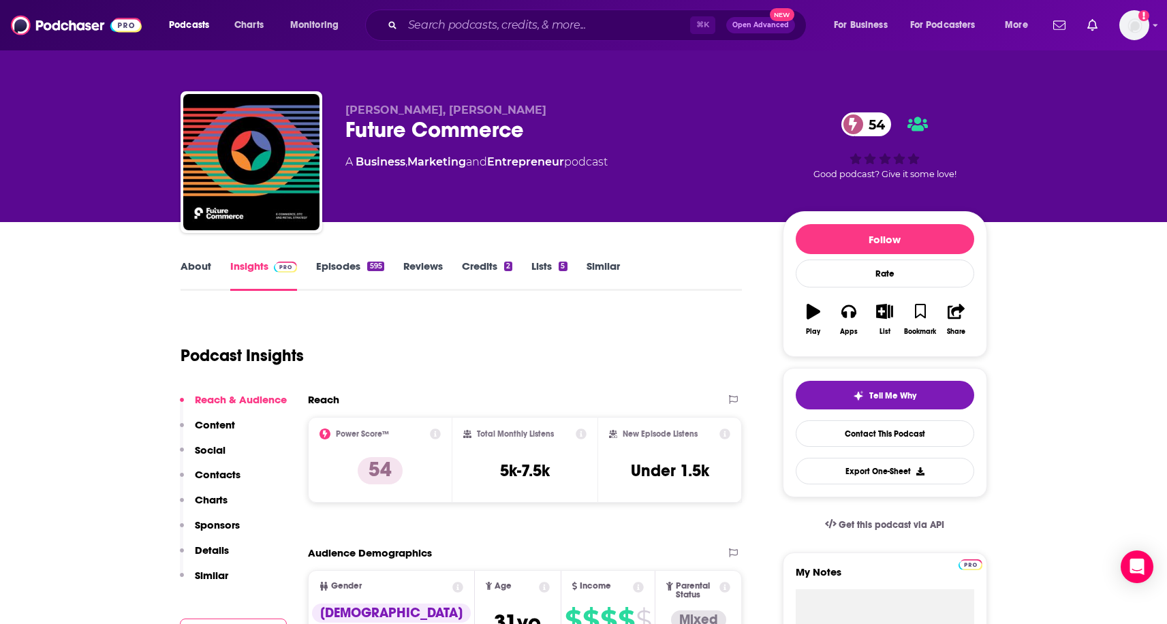
click at [192, 260] on link "About" at bounding box center [196, 275] width 31 height 31
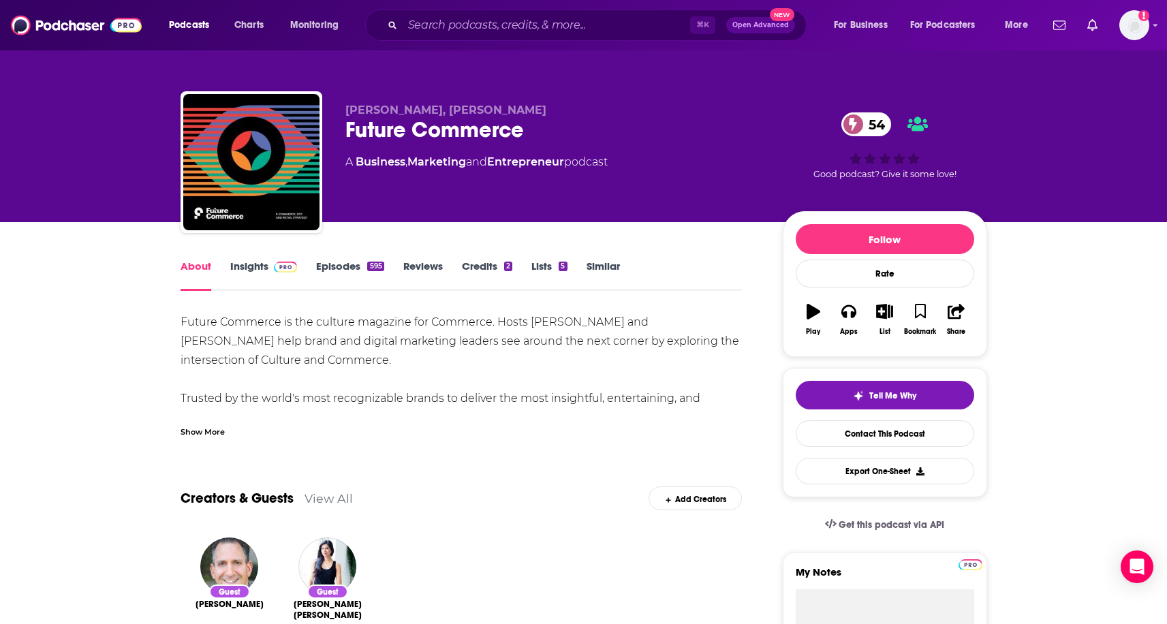
click at [534, 319] on div "Future Commerce is the culture magazine for Commerce. Hosts Phillip Jackson and…" at bounding box center [462, 446] width 562 height 267
click at [577, 320] on div "Future Commerce is the culture magazine for Commerce. Hosts Phillip Jackson and…" at bounding box center [462, 446] width 562 height 267
click at [646, 315] on div "Future Commerce is the culture magazine for Commerce. Hosts Phillip Jackson and…" at bounding box center [462, 446] width 562 height 267
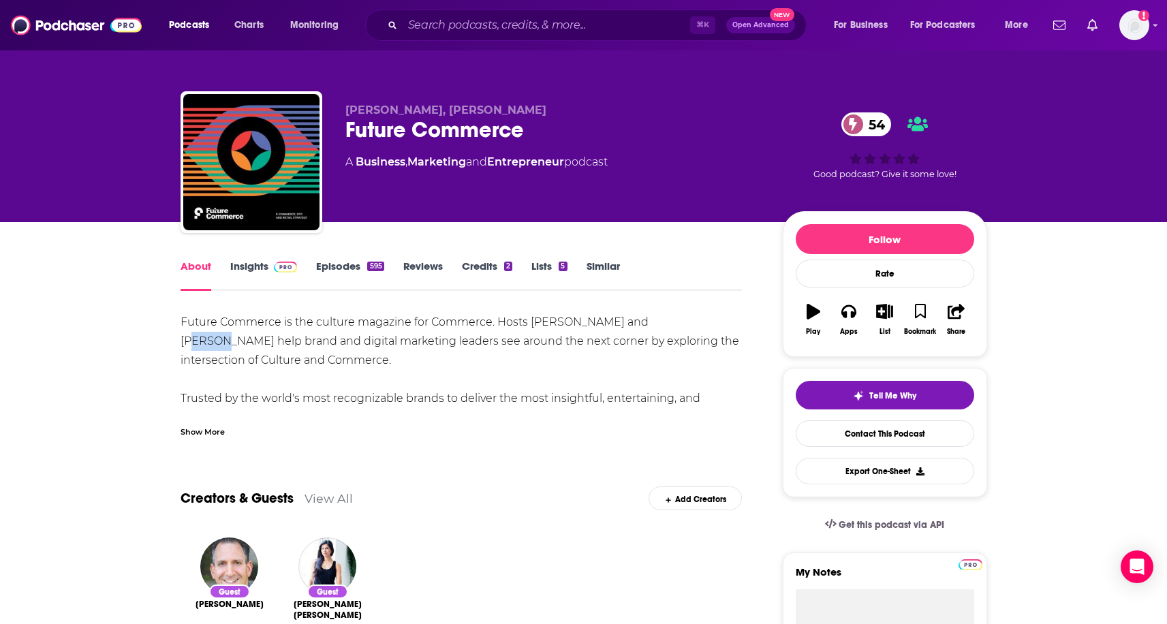
click at [646, 315] on div "Future Commerce is the culture magazine for Commerce. Hosts Phillip Jackson and…" at bounding box center [462, 446] width 562 height 267
click at [528, 24] on input "Search podcasts, credits, & more..." at bounding box center [547, 25] width 288 height 22
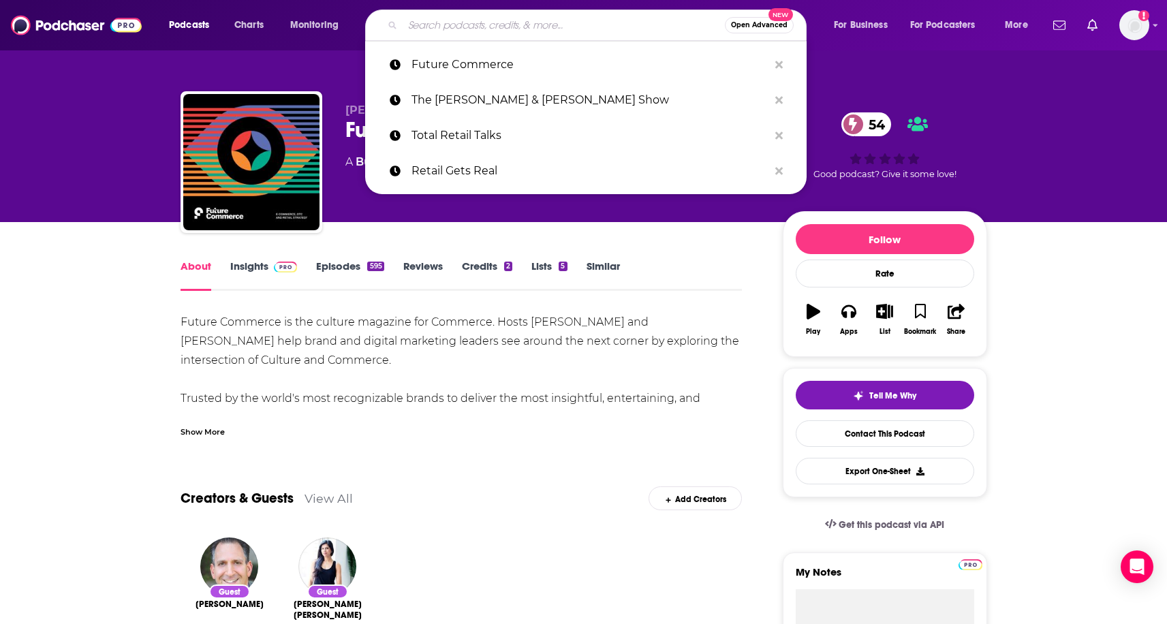
paste input "Future Commerce"
type input "Future Commerce"
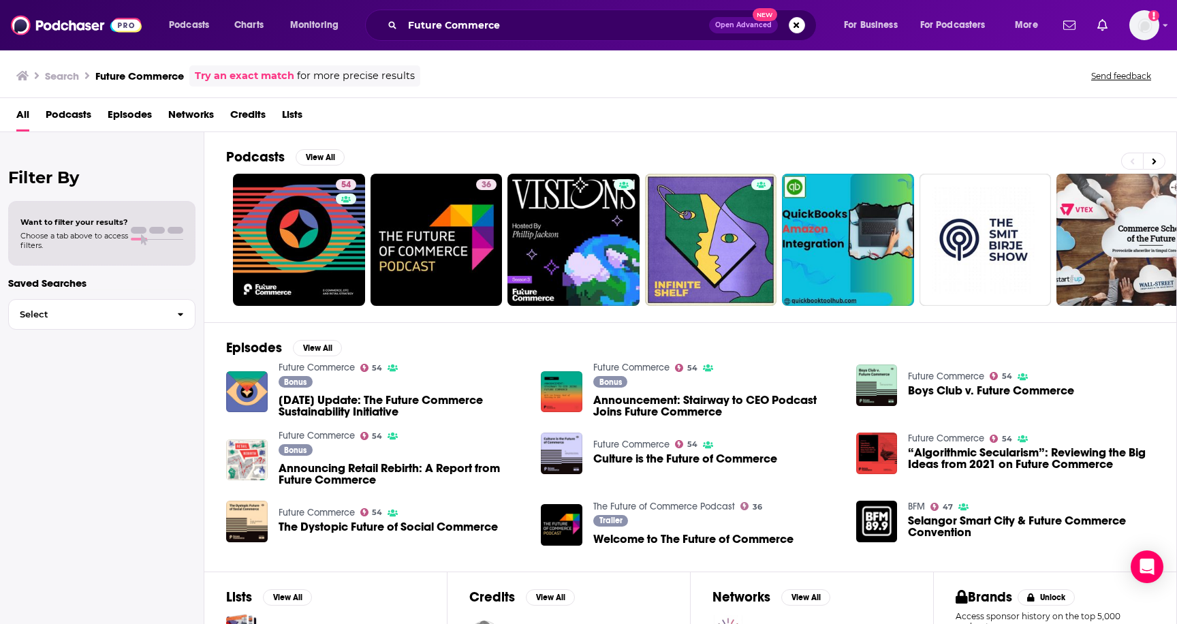
click at [478, 36] on div "Future Commerce Open Advanced New" at bounding box center [591, 25] width 452 height 31
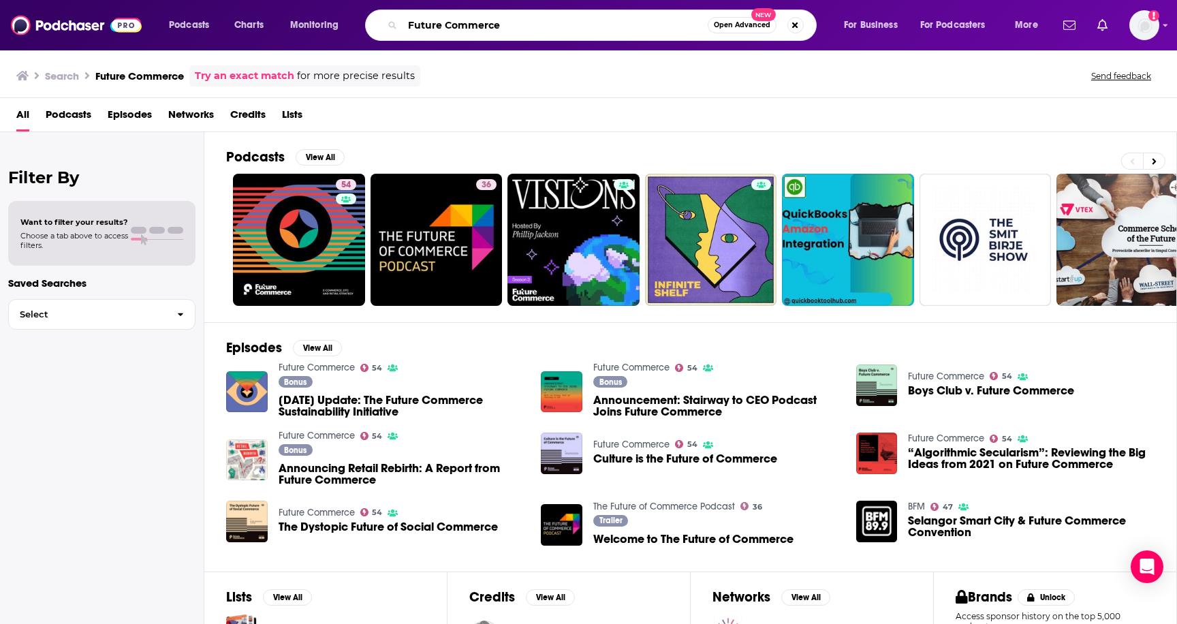
click at [506, 29] on input "Future Commerce" at bounding box center [555, 25] width 305 height 22
type input "F"
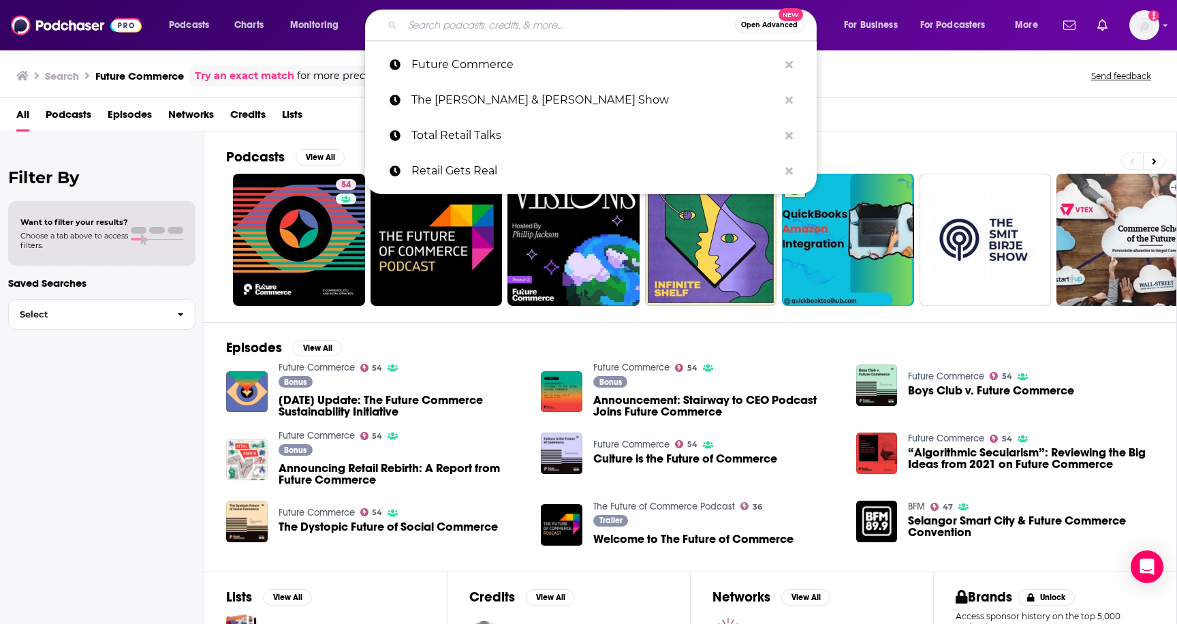
paste input "Retailistic"
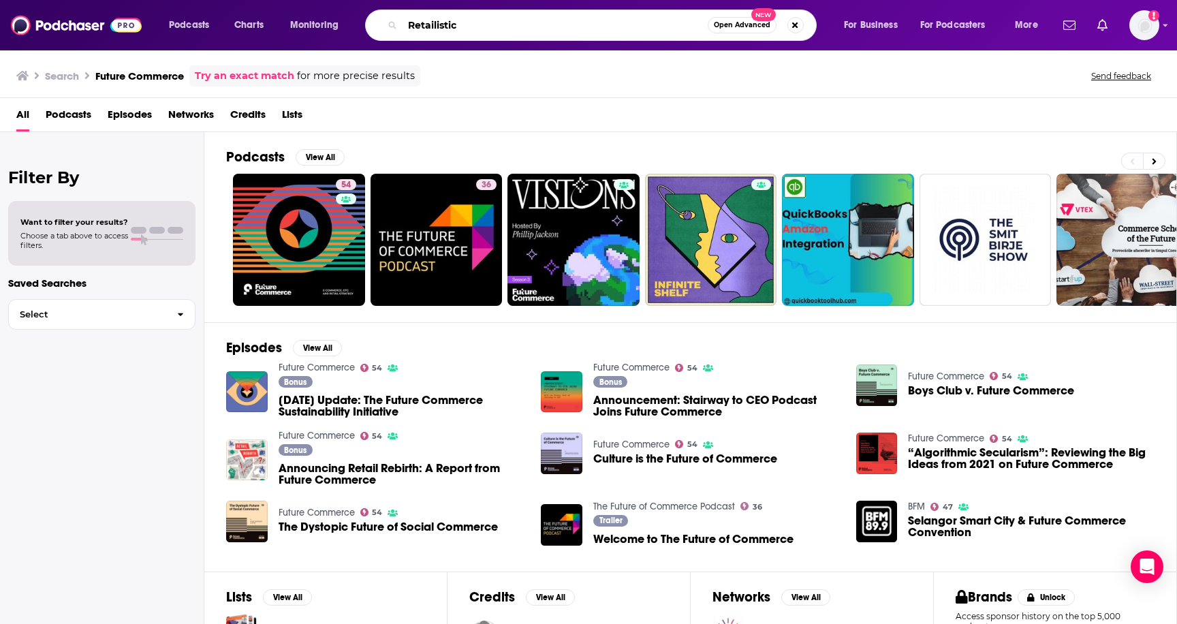
type input "Retailistic"
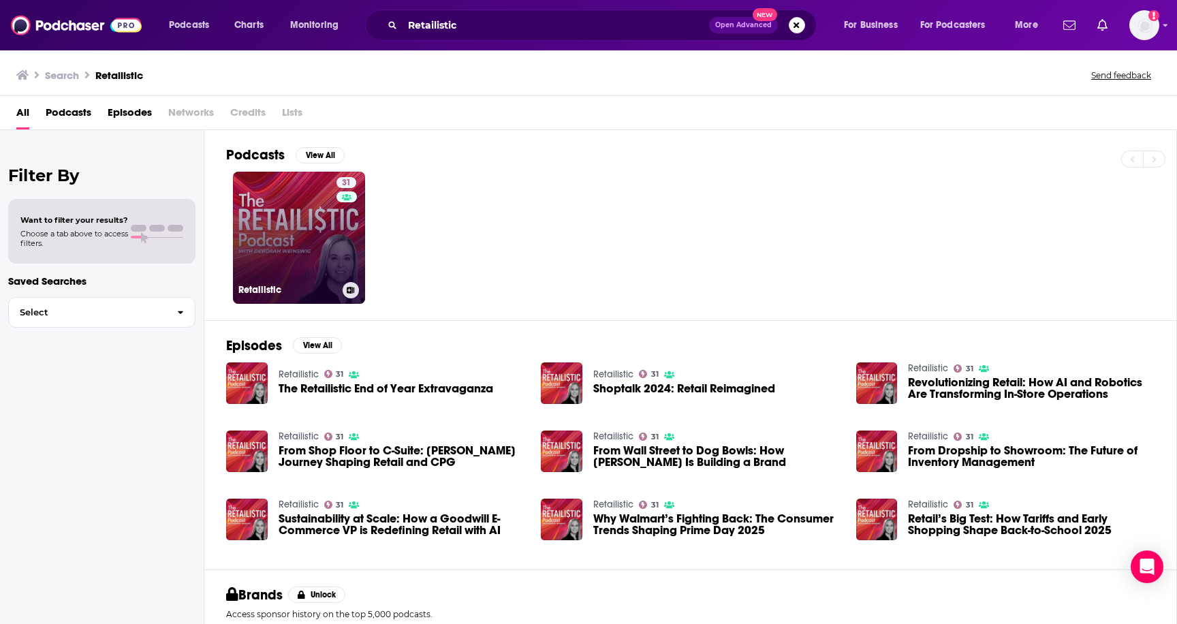
click at [284, 203] on link "31 Retailistic" at bounding box center [299, 238] width 132 height 132
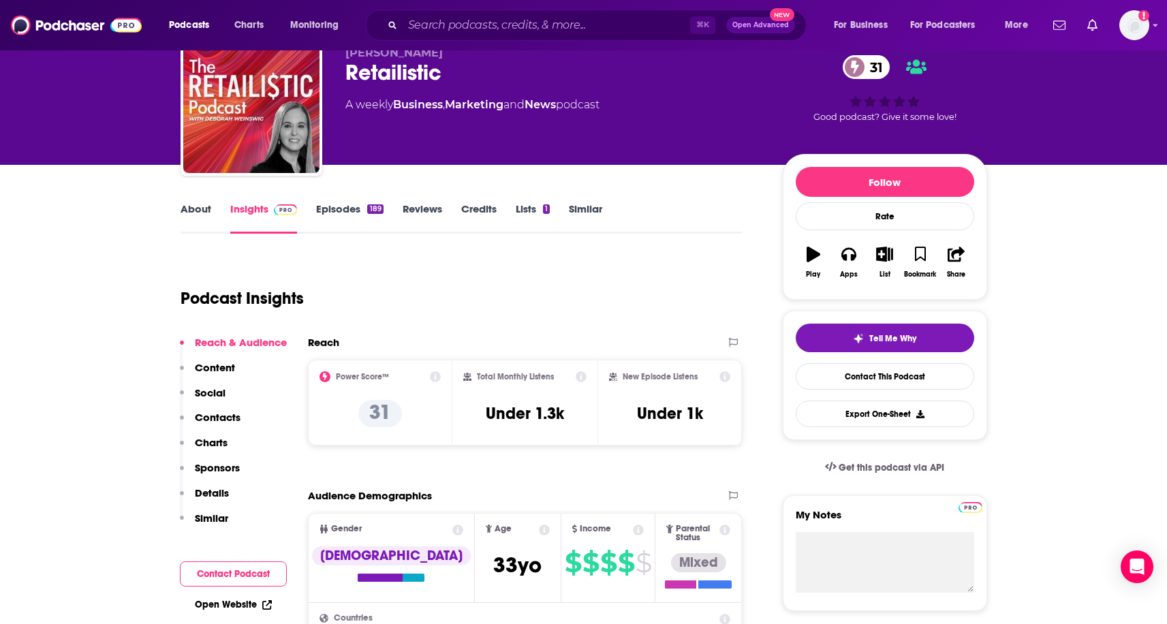
scroll to position [96, 0]
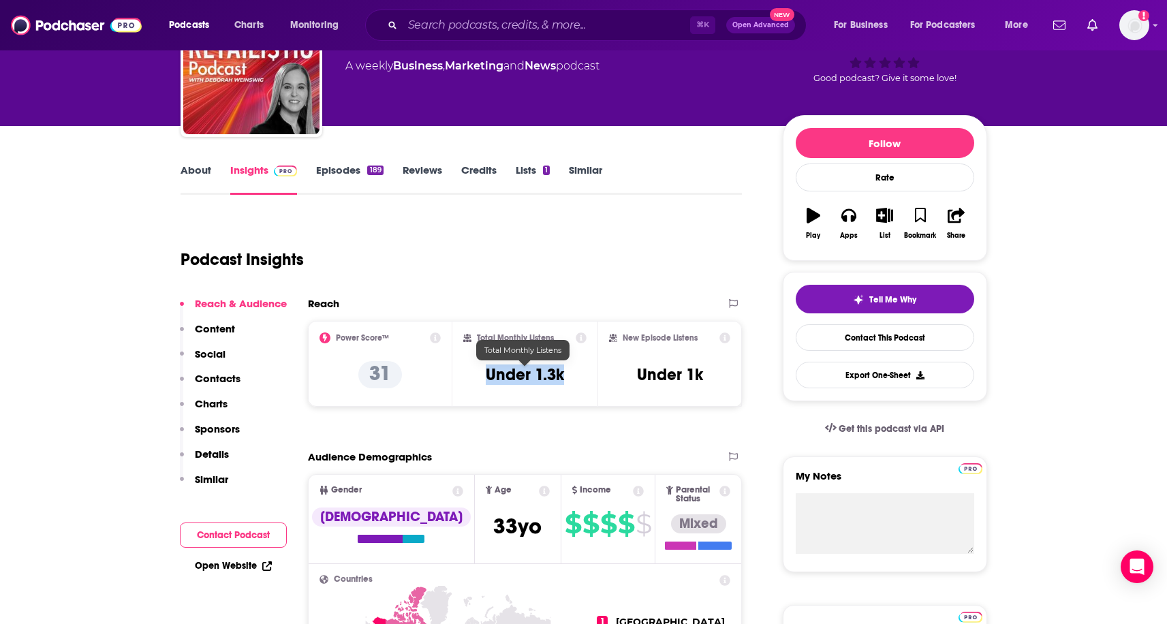
drag, startPoint x: 475, startPoint y: 383, endPoint x: 567, endPoint y: 377, distance: 92.1
click at [568, 377] on div "Total Monthly Listens Under 1.3k" at bounding box center [524, 364] width 123 height 63
click at [184, 166] on link "About" at bounding box center [196, 179] width 31 height 31
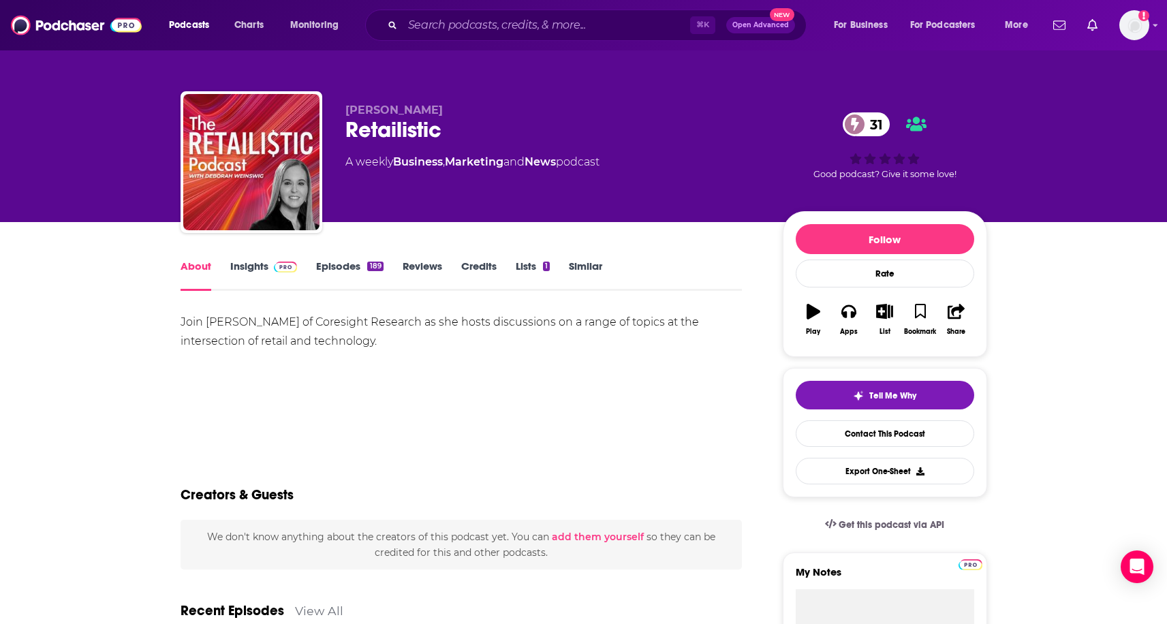
click at [240, 319] on div "Join Deborah Weinswig of Coresight Research as she hosts discussions on a range…" at bounding box center [462, 332] width 562 height 38
click at [272, 319] on div "Join Deborah Weinswig of Coresight Research as she hosts discussions on a range…" at bounding box center [462, 332] width 562 height 38
click at [410, 330] on div "Join Deborah Weinswig of Coresight Research as she hosts discussions on a range…" at bounding box center [462, 332] width 562 height 38
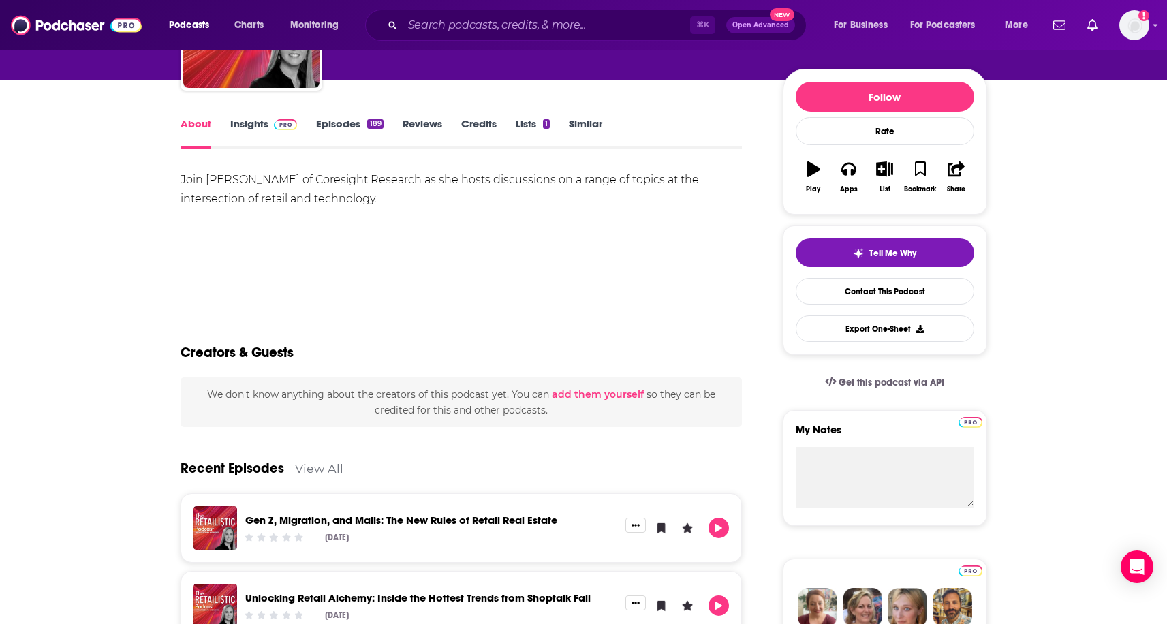
scroll to position [144, 0]
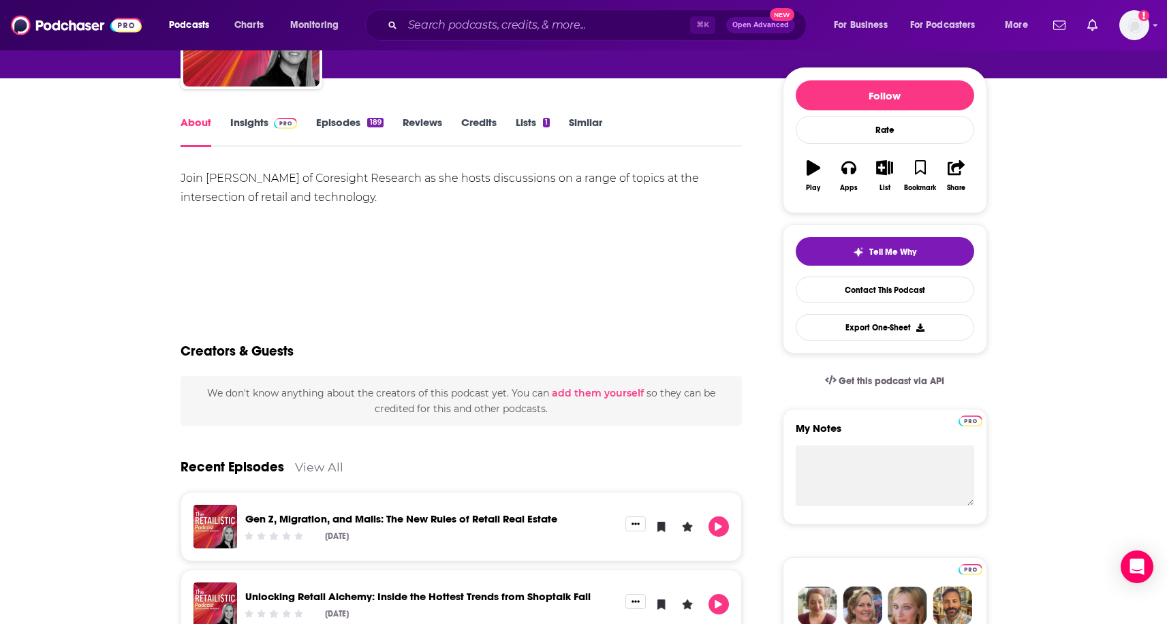
click at [266, 126] on link "Insights" at bounding box center [263, 131] width 67 height 31
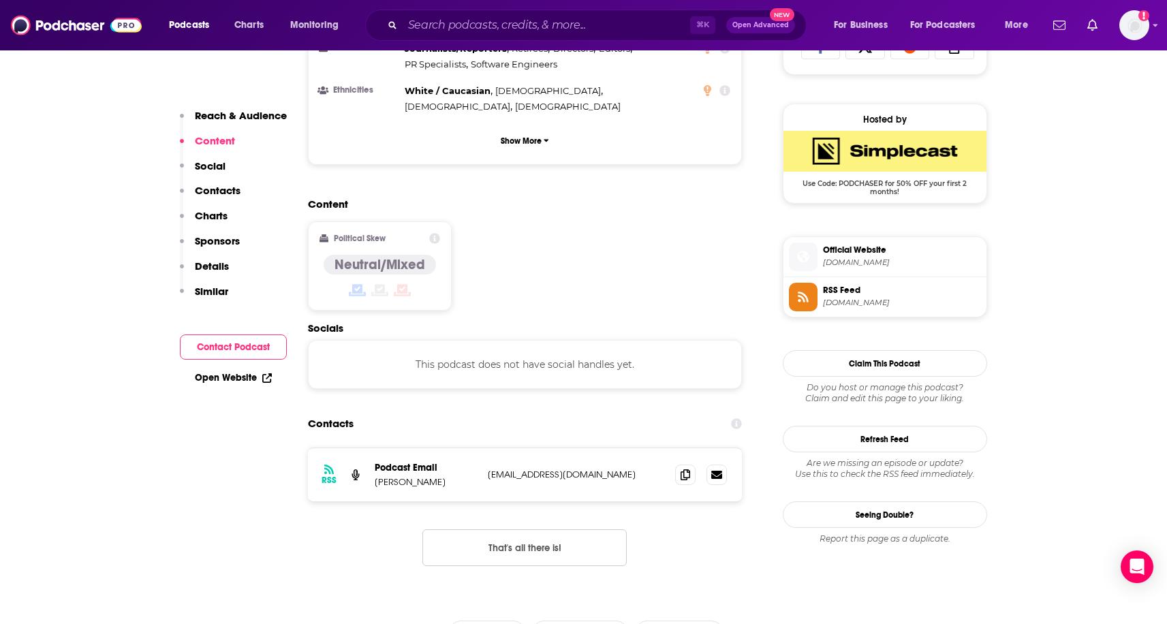
scroll to position [952, 0]
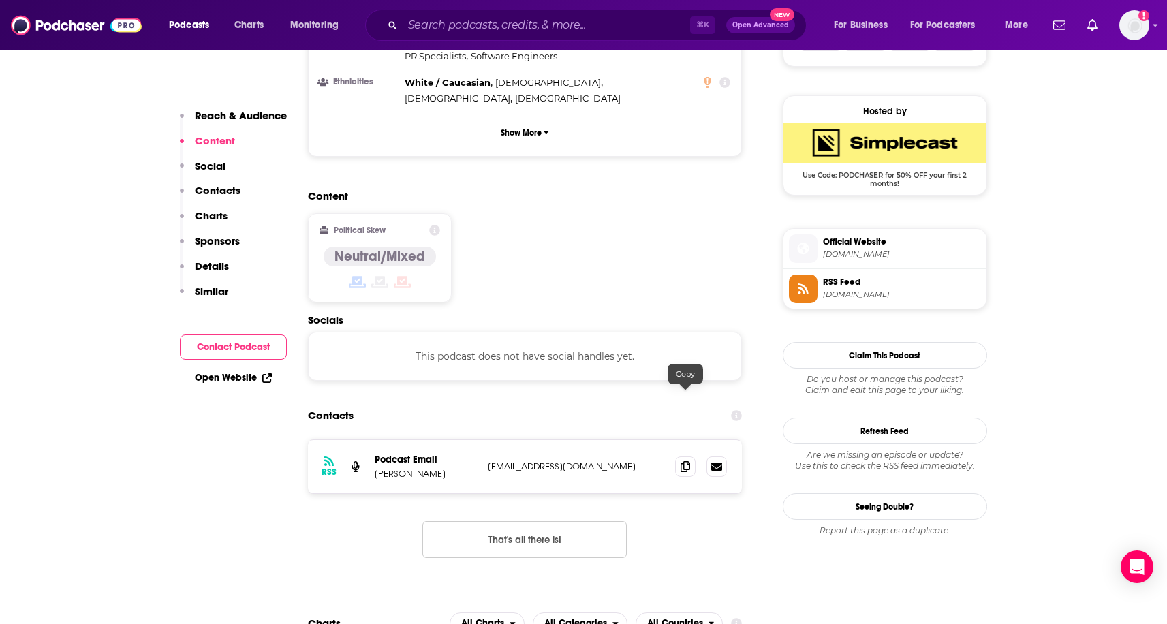
click at [696, 457] on div at bounding box center [701, 467] width 52 height 20
click at [681, 461] on icon at bounding box center [686, 466] width 10 height 11
click at [535, 19] on input "Search podcasts, credits, & more..." at bounding box center [547, 25] width 288 height 22
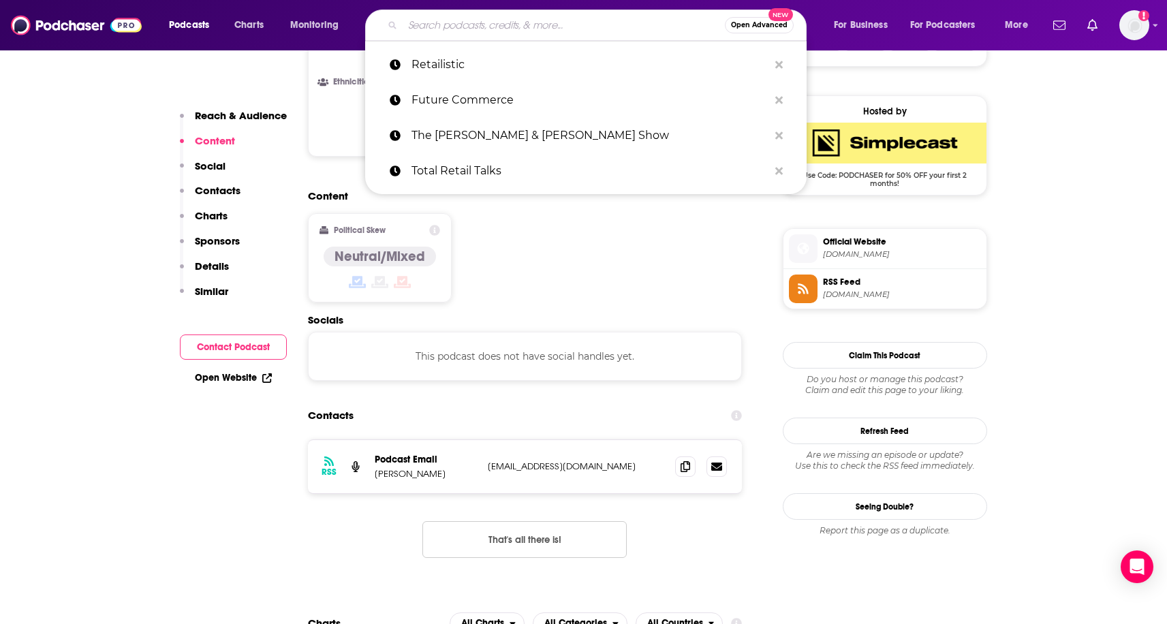
paste input "McKinsey on Consumer and Retail Podcast"
type input "McKinsey on Consumer and Retail Podcast"
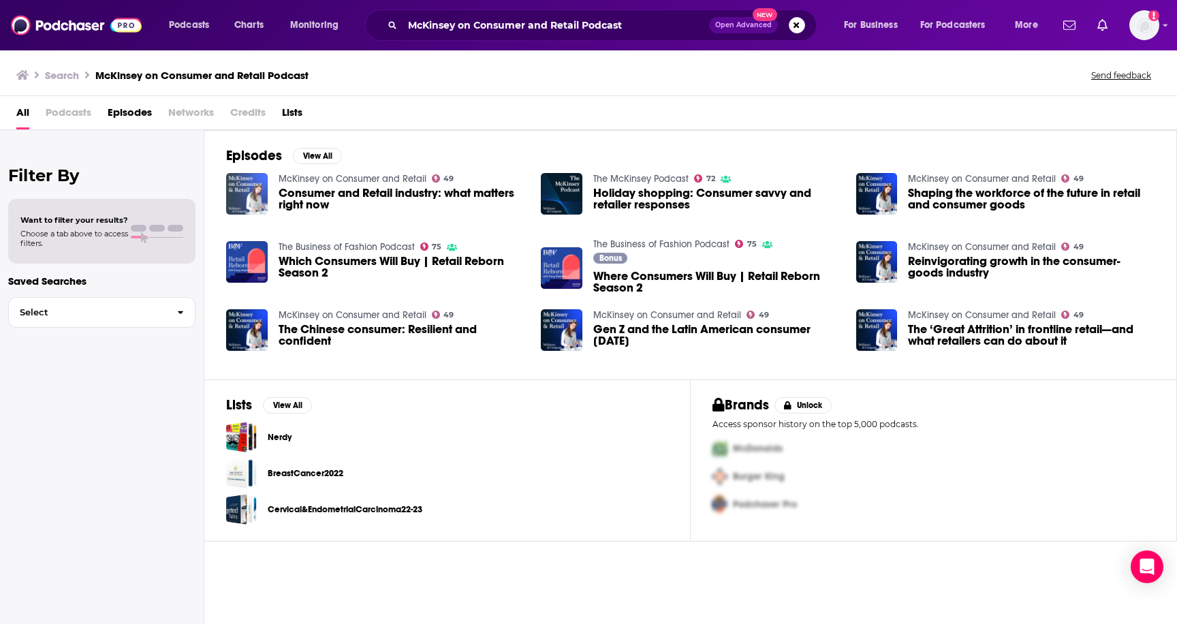
click at [253, 187] on img "Consumer and Retail industry: what matters right now" at bounding box center [247, 194] width 42 height 42
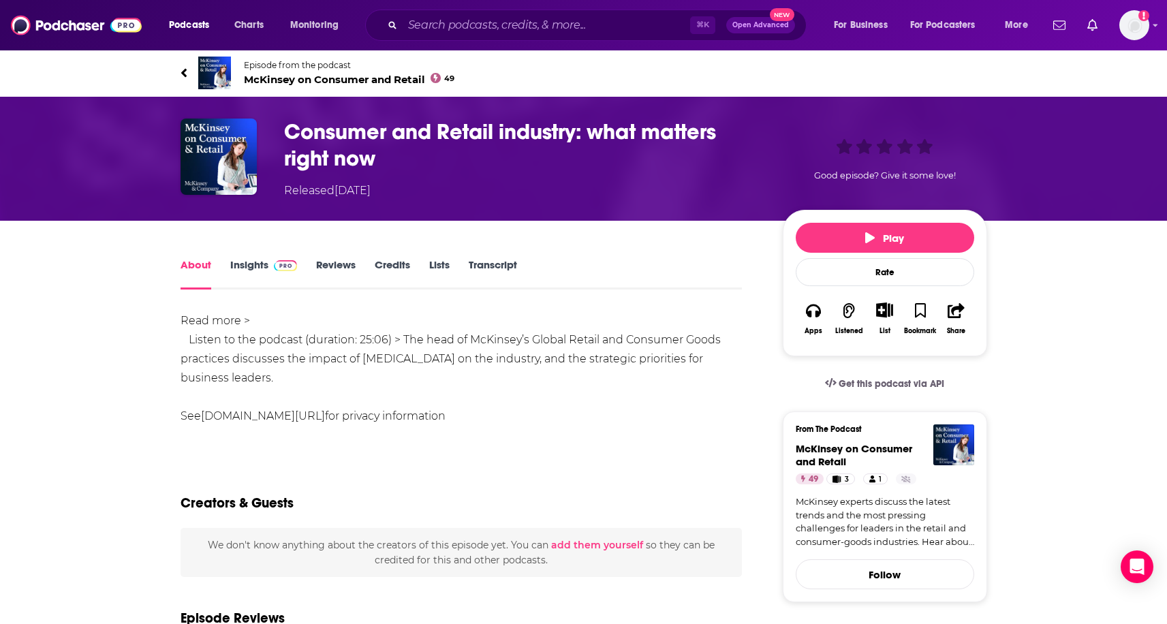
click at [375, 76] on span "McKinsey on Consumer and Retail 49" at bounding box center [349, 79] width 211 height 13
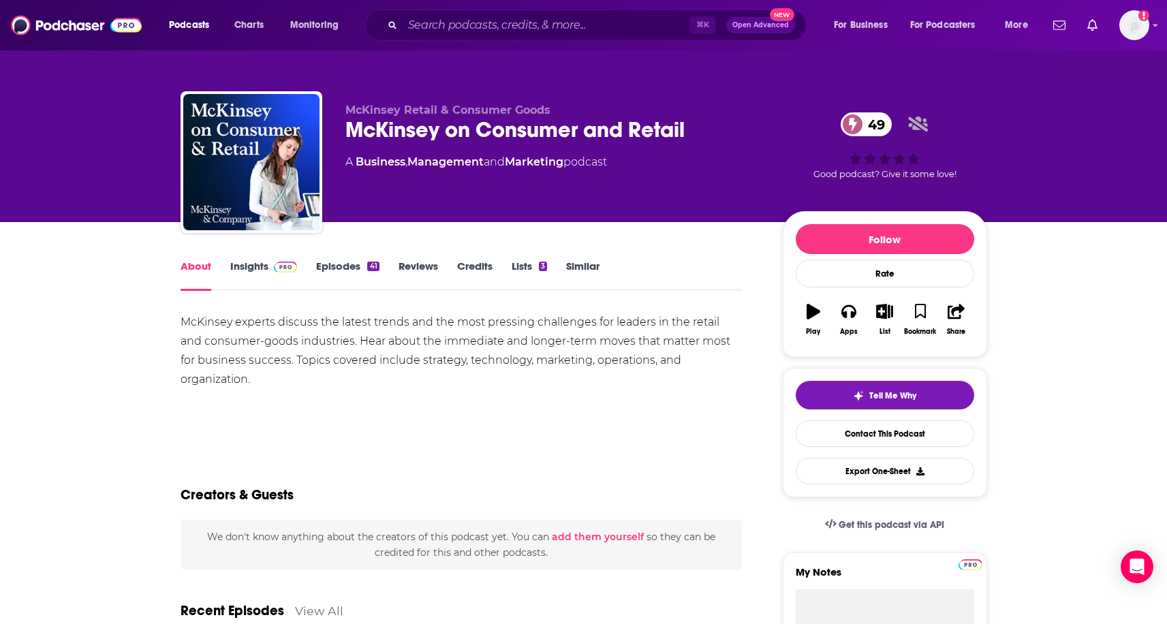
scroll to position [5, 0]
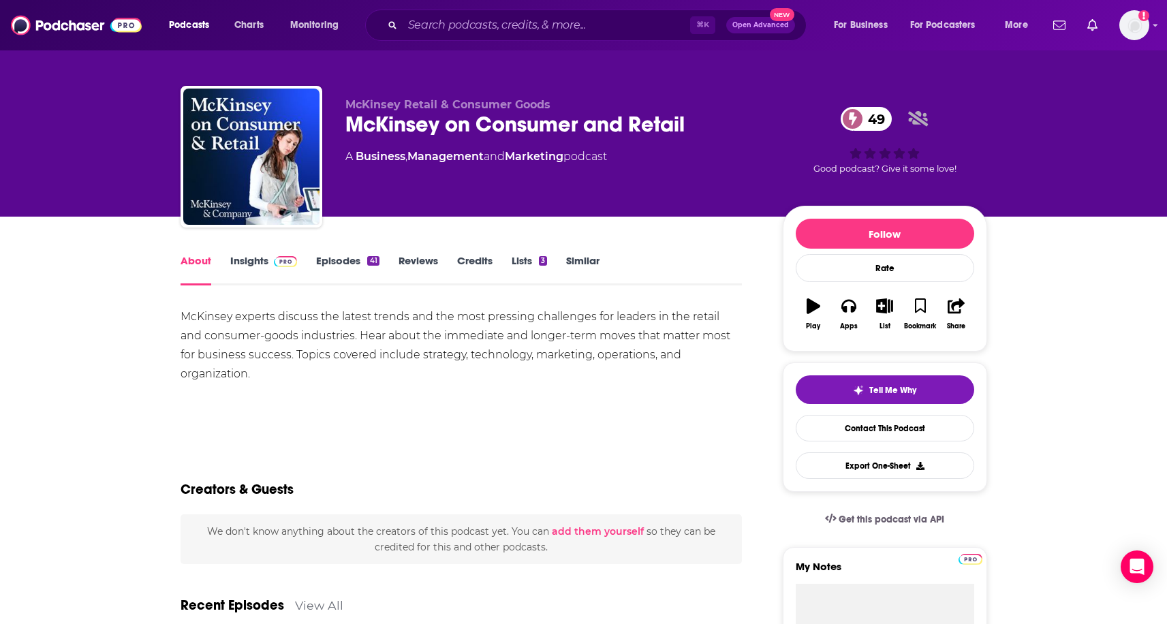
click at [257, 259] on link "Insights" at bounding box center [263, 269] width 67 height 31
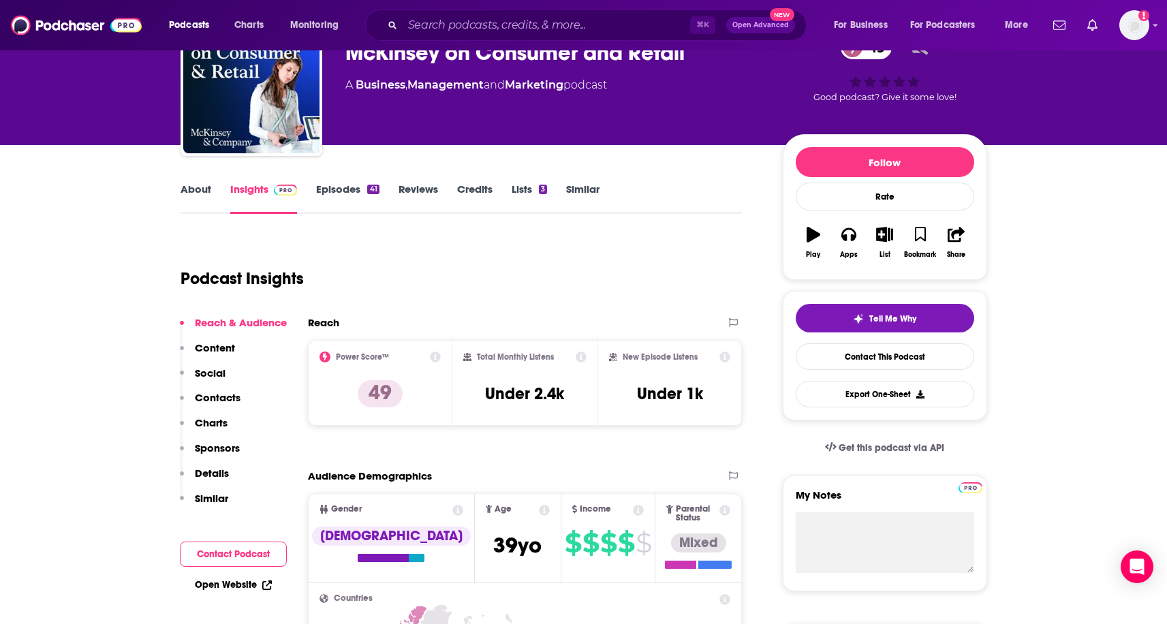
scroll to position [86, 0]
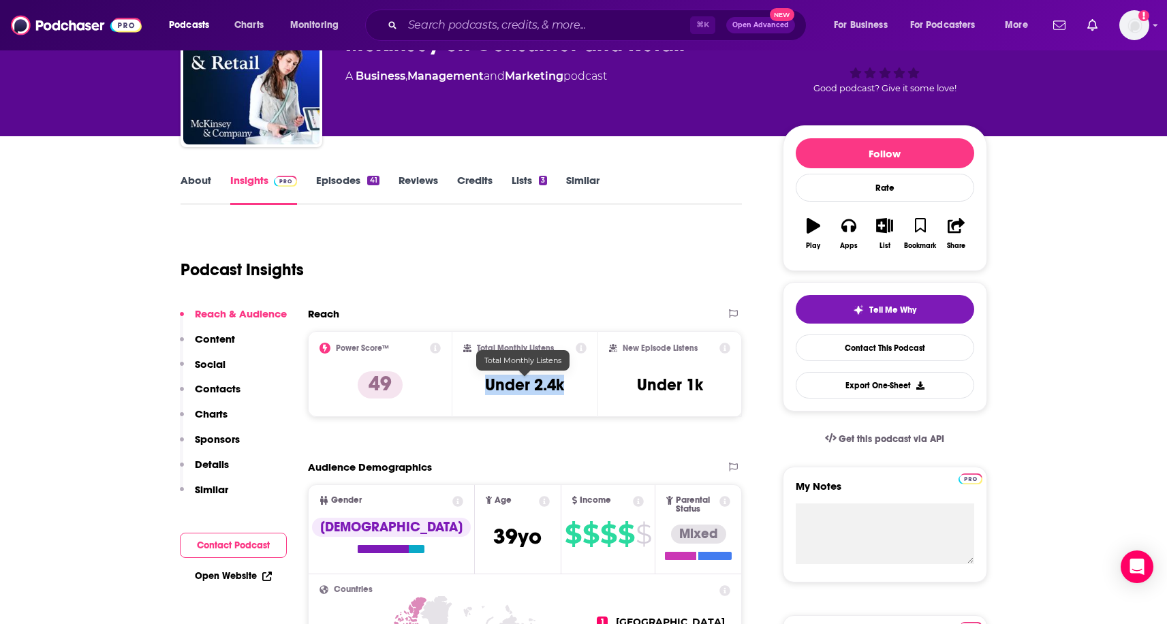
drag, startPoint x: 479, startPoint y: 388, endPoint x: 563, endPoint y: 385, distance: 83.9
click at [563, 385] on div "Total Monthly Listens Under 2.4k" at bounding box center [524, 374] width 123 height 63
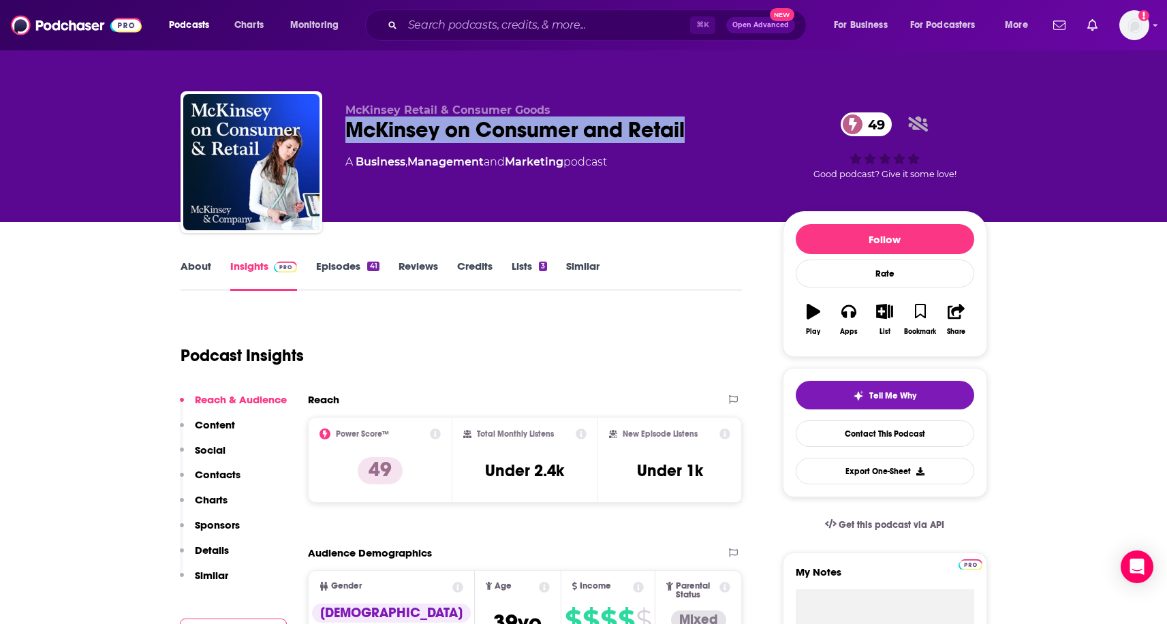
drag, startPoint x: 342, startPoint y: 132, endPoint x: 754, endPoint y: 131, distance: 411.5
click at [754, 131] on div "McKinsey Retail & Consumer Goods McKinsey on Consumer and Retail 49 A Business …" at bounding box center [584, 164] width 807 height 147
click at [197, 275] on link "About" at bounding box center [196, 275] width 31 height 31
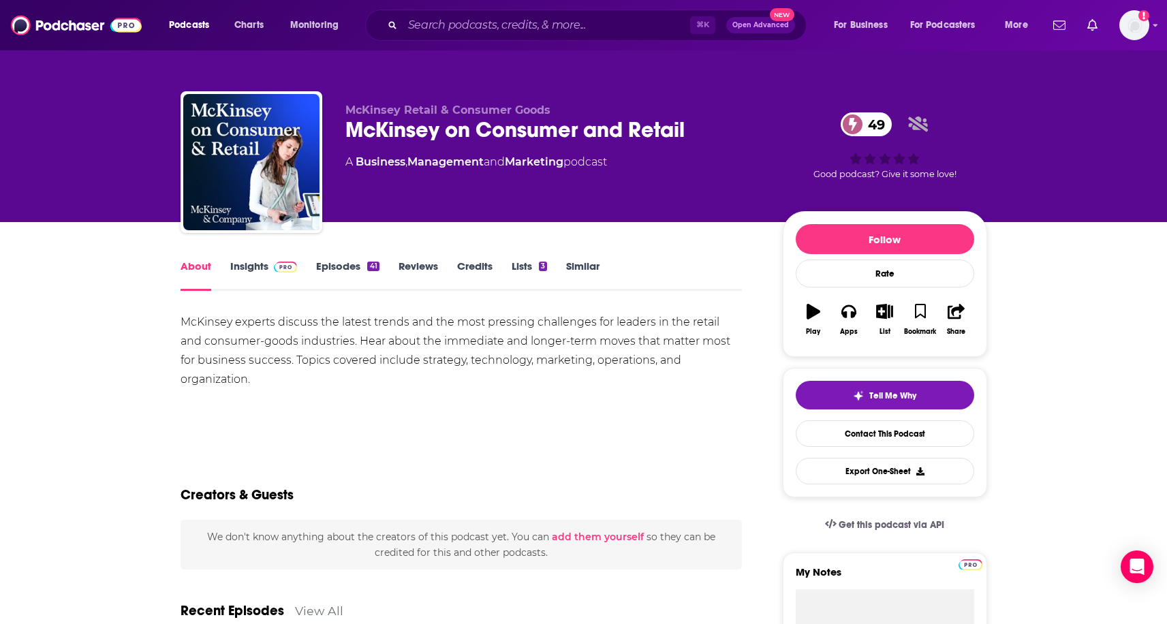
click at [271, 273] on link "Insights" at bounding box center [263, 275] width 67 height 31
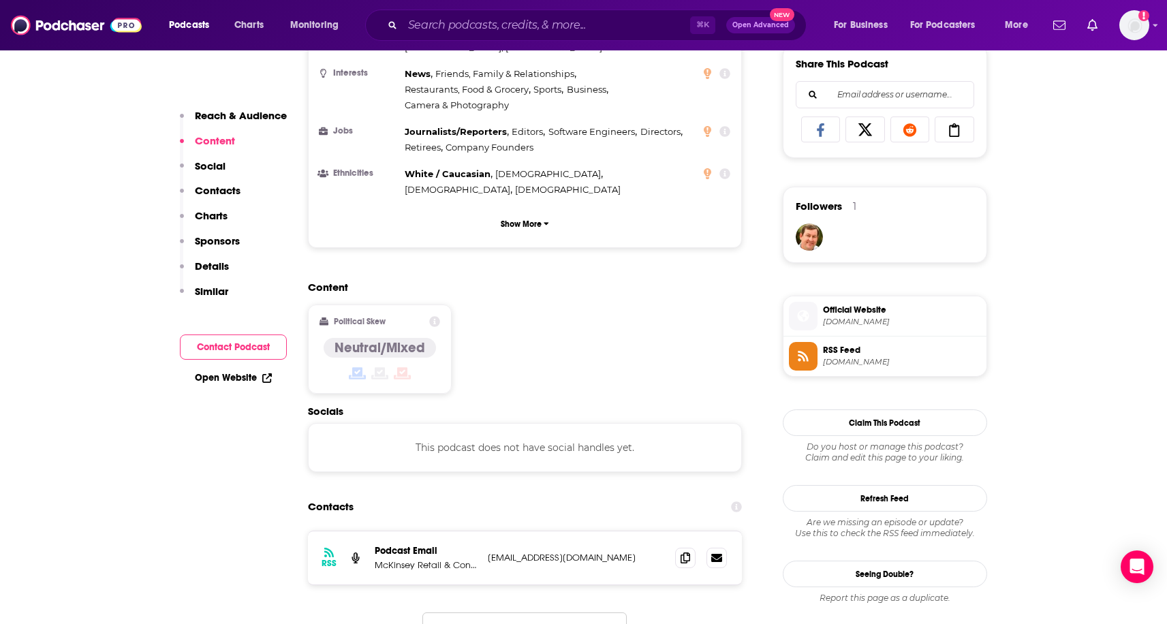
scroll to position [886, 0]
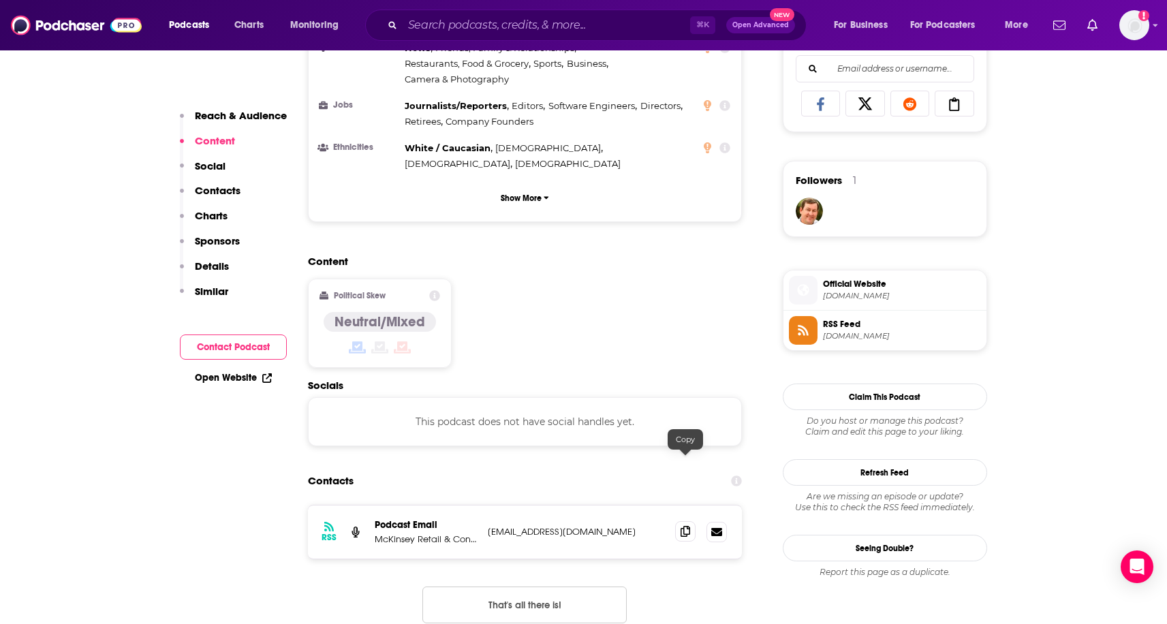
click at [683, 526] on icon at bounding box center [686, 531] width 10 height 11
click at [536, 23] on input "Search podcasts, credits, & more..." at bounding box center [547, 25] width 288 height 22
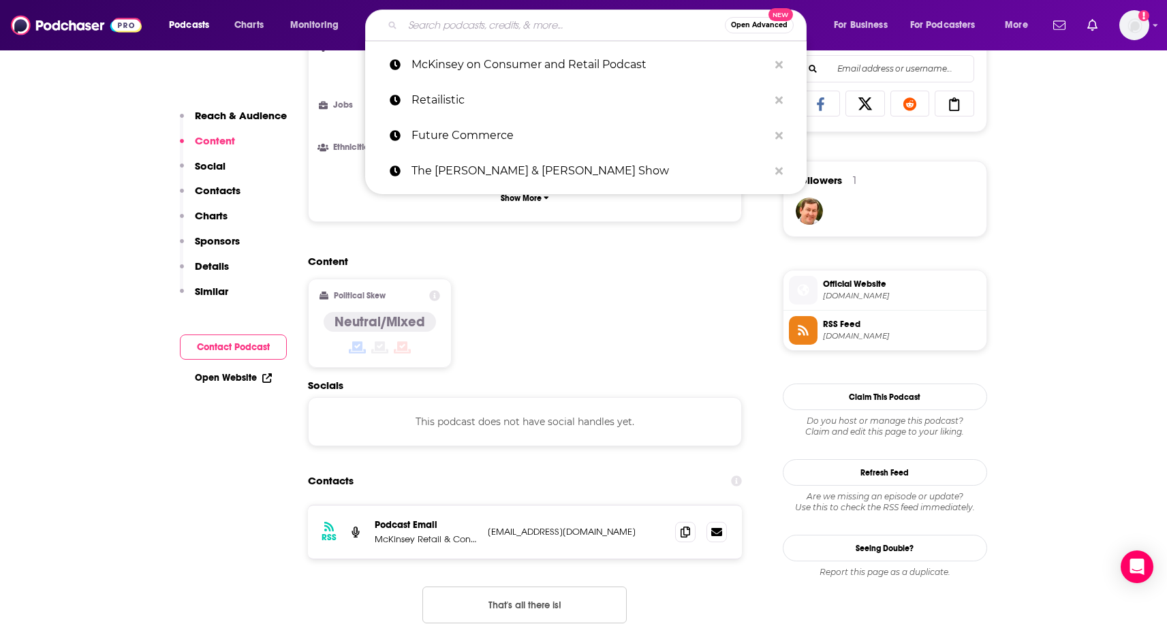
paste input "Tap Into An Expert"
type input "Tap Into An Expert"
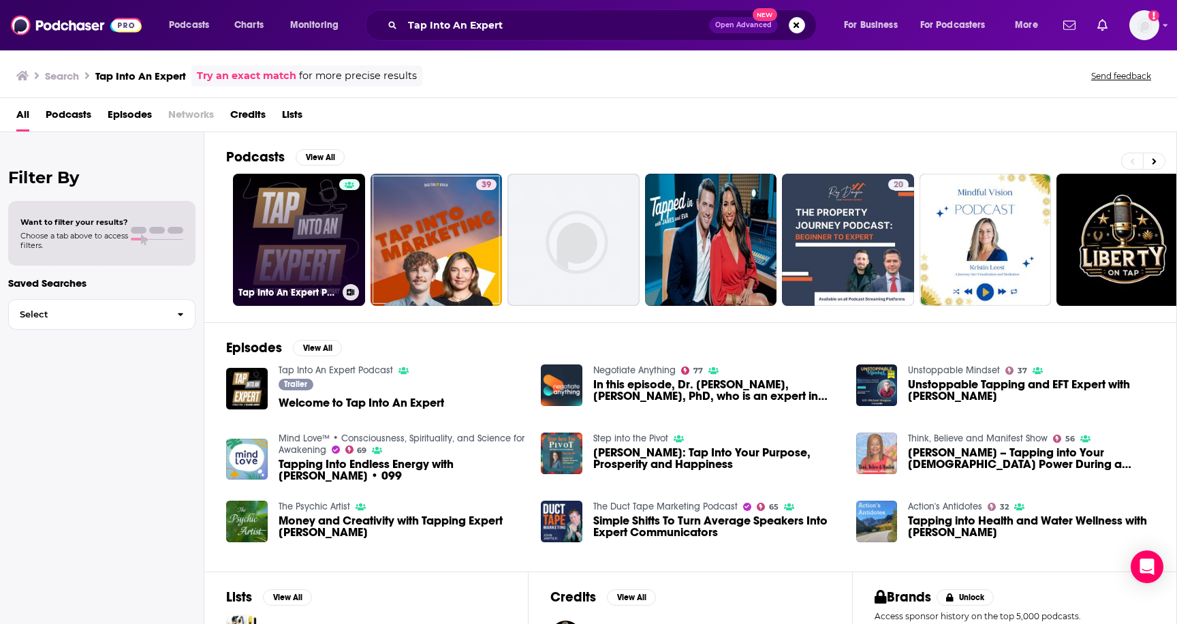
click at [303, 191] on link "Tap Into An Expert Podcast" at bounding box center [299, 240] width 132 height 132
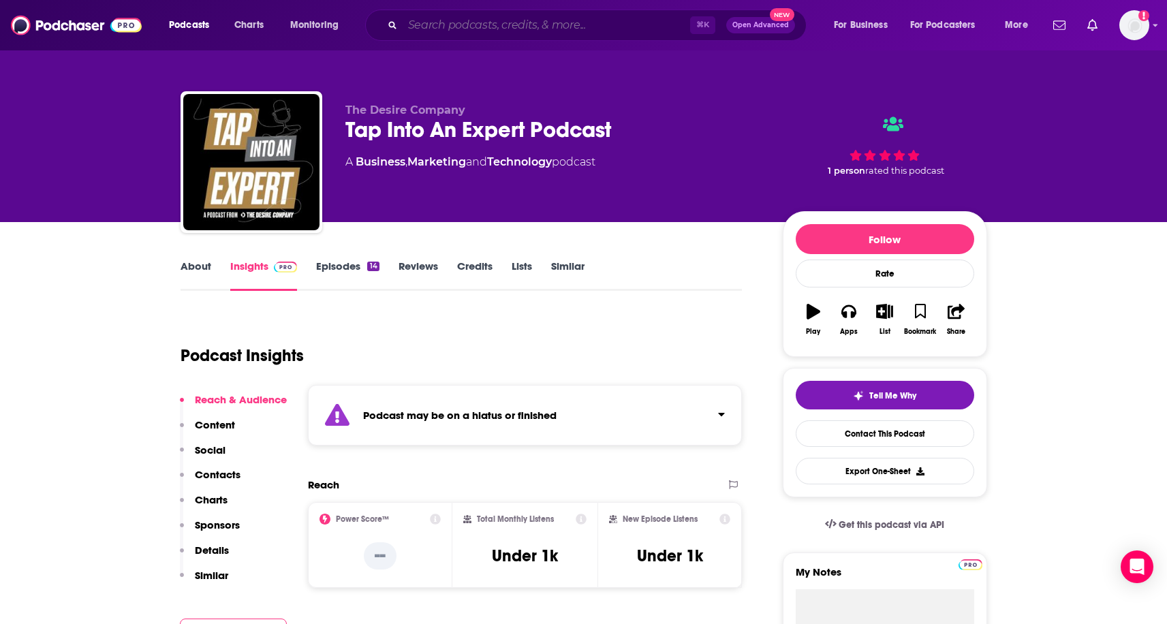
click at [437, 29] on input "Search podcasts, credits, & more..." at bounding box center [547, 25] width 288 height 22
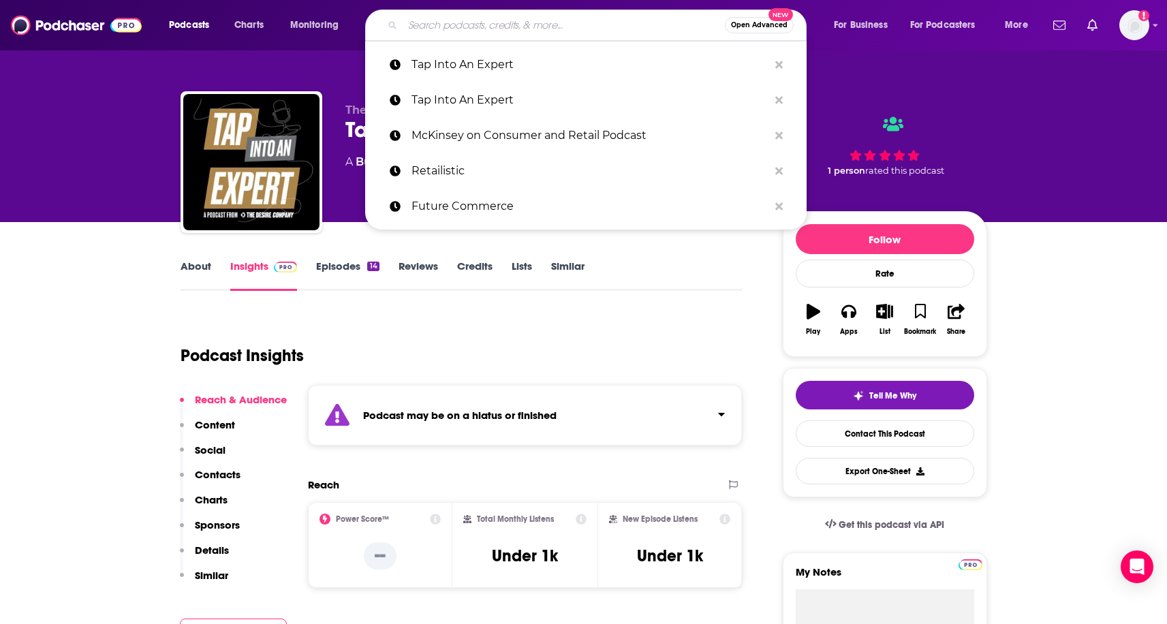
paste input "Perpetual Traffic Podcast"
type input "Perpetual Traffic Podcast"
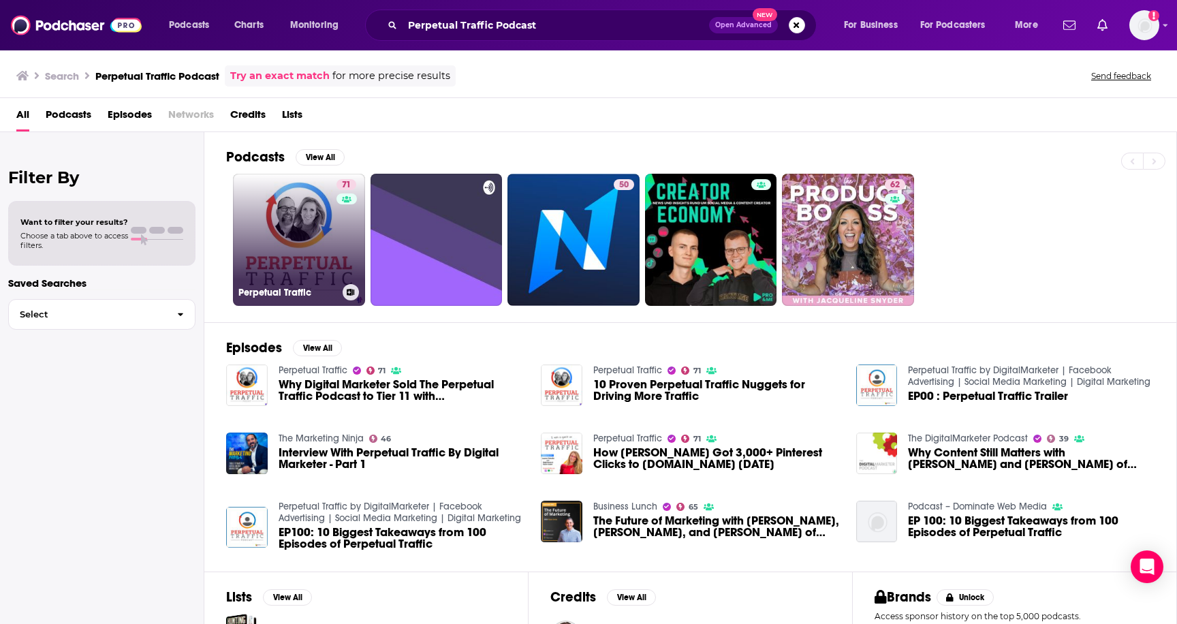
click at [300, 232] on link "71 Perpetual Traffic" at bounding box center [299, 240] width 132 height 132
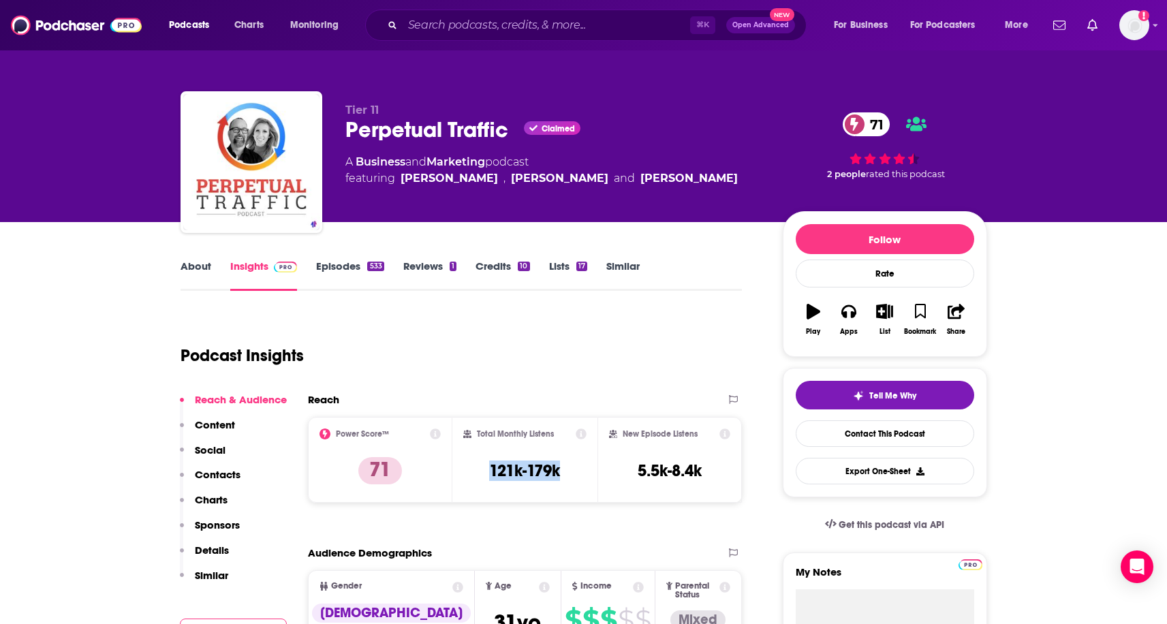
drag, startPoint x: 476, startPoint y: 476, endPoint x: 593, endPoint y: 474, distance: 117.2
click at [593, 474] on div "Total Monthly Listens 121k-179k" at bounding box center [524, 460] width 145 height 86
click at [205, 263] on link "About" at bounding box center [196, 275] width 31 height 31
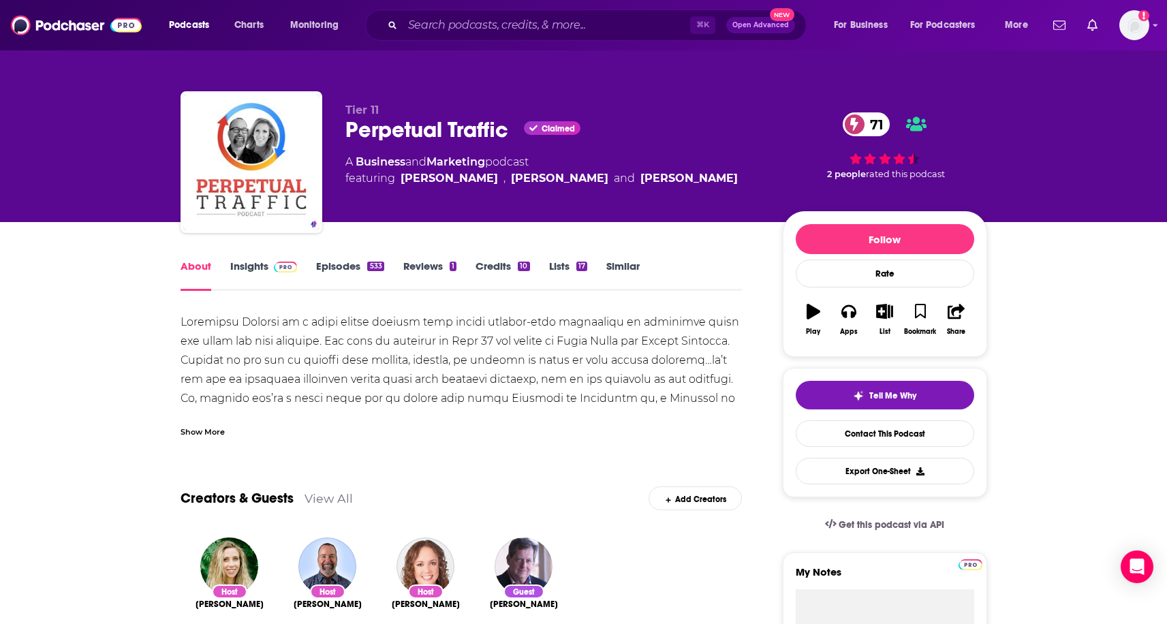
click at [566, 341] on div at bounding box center [462, 427] width 562 height 229
click at [652, 341] on div at bounding box center [462, 427] width 562 height 229
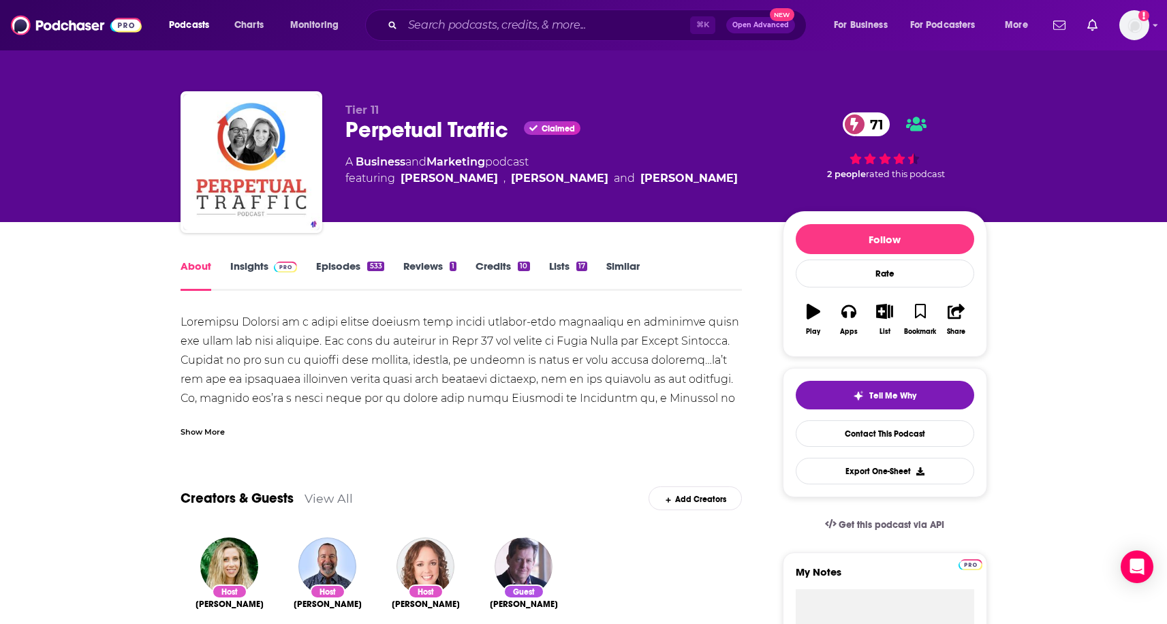
click at [703, 333] on div at bounding box center [462, 427] width 562 height 229
click at [266, 277] on link "Insights" at bounding box center [263, 275] width 67 height 31
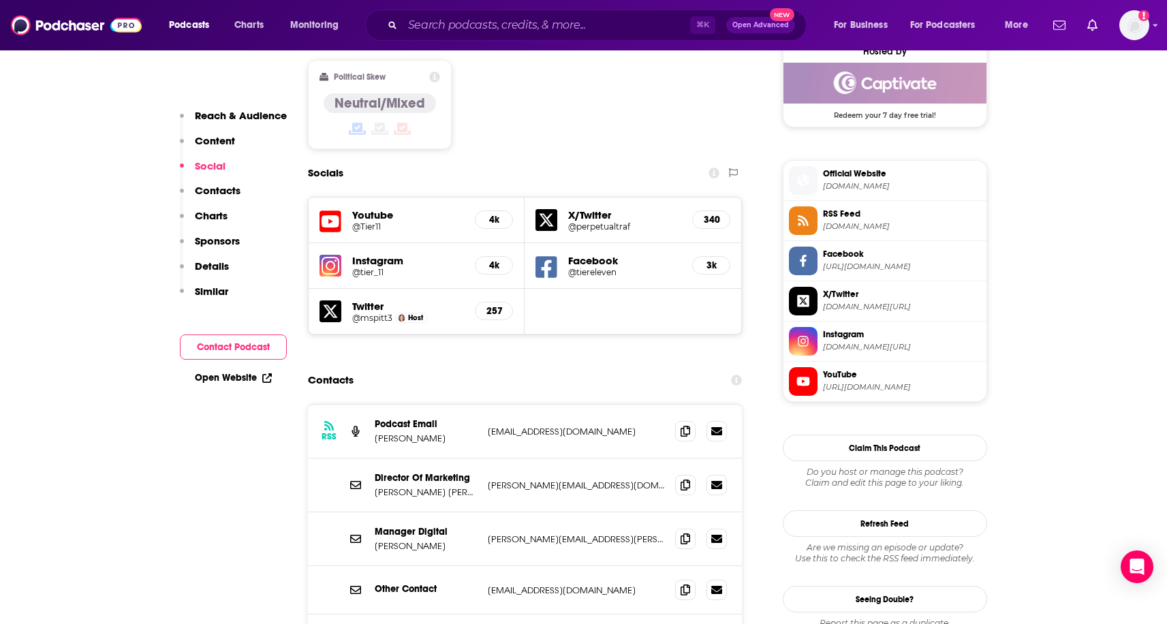
scroll to position [1134, 0]
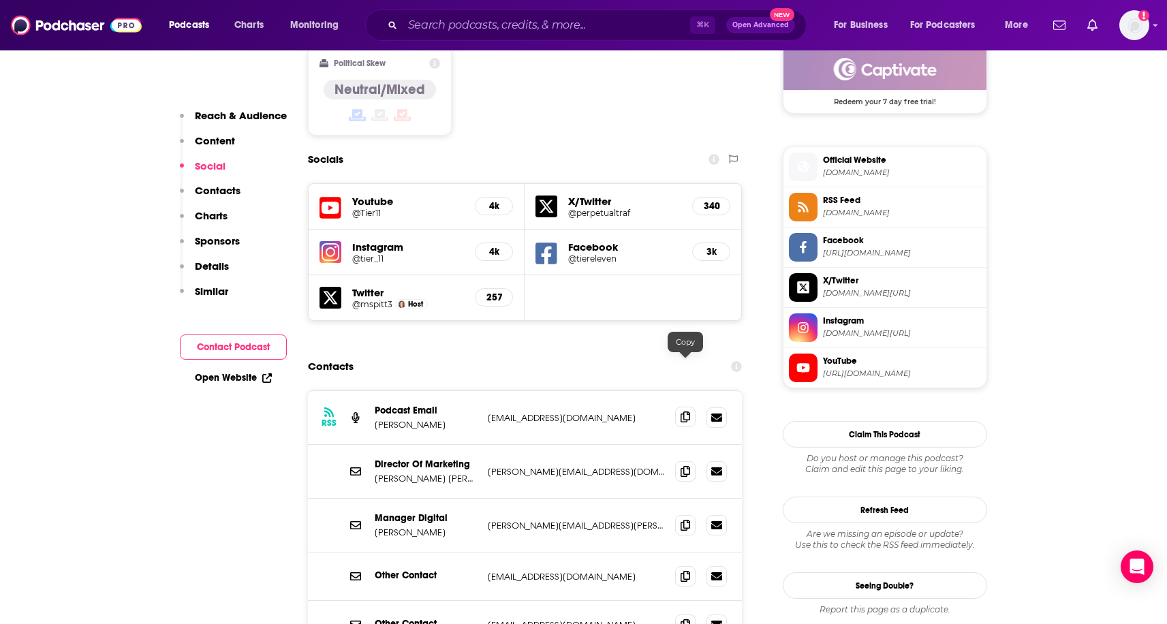
click at [686, 412] on icon at bounding box center [686, 417] width 10 height 11
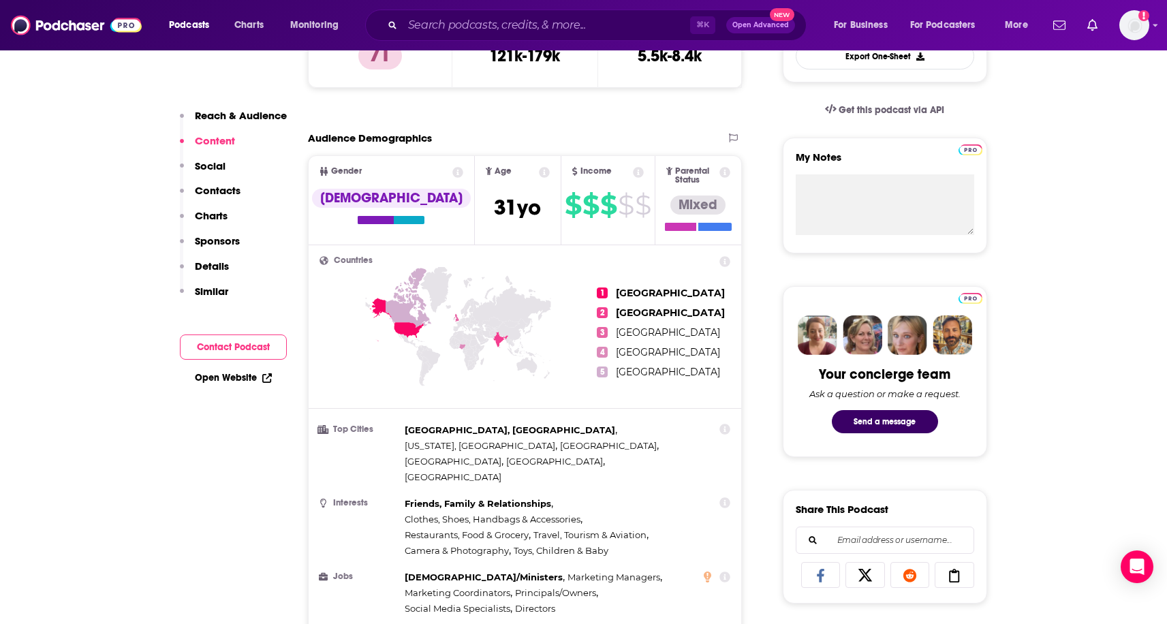
scroll to position [0, 0]
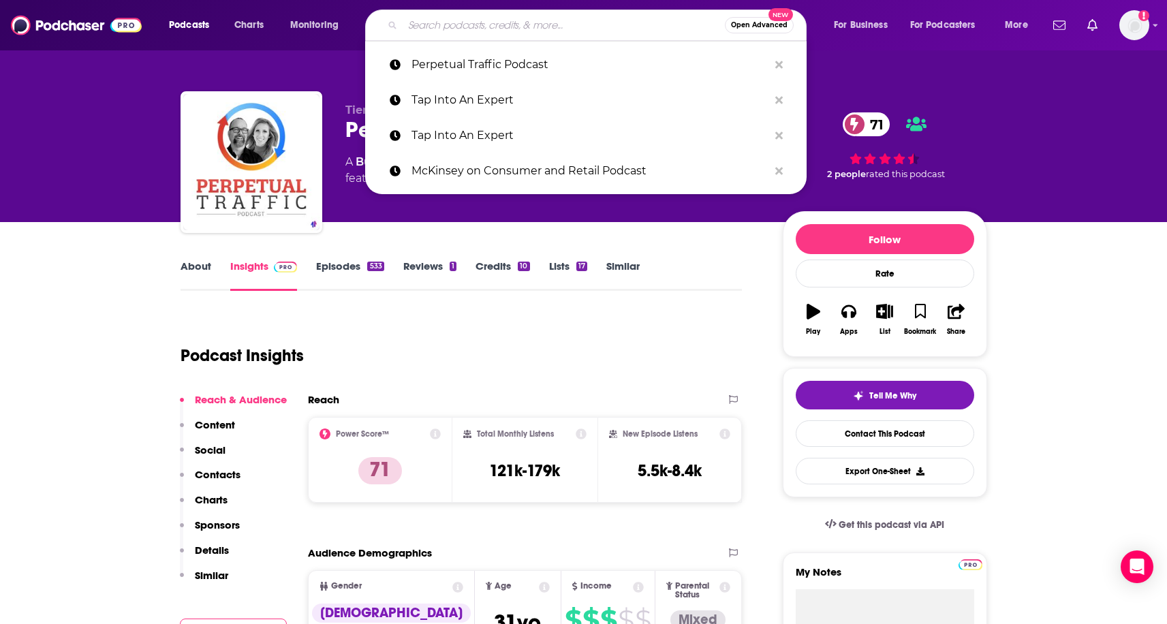
click at [436, 20] on input "Search podcasts, credits, & more..." at bounding box center [564, 25] width 322 height 22
paste input "Retail Media Breakfast Club"
type input "Retail Media Breakfast Club"
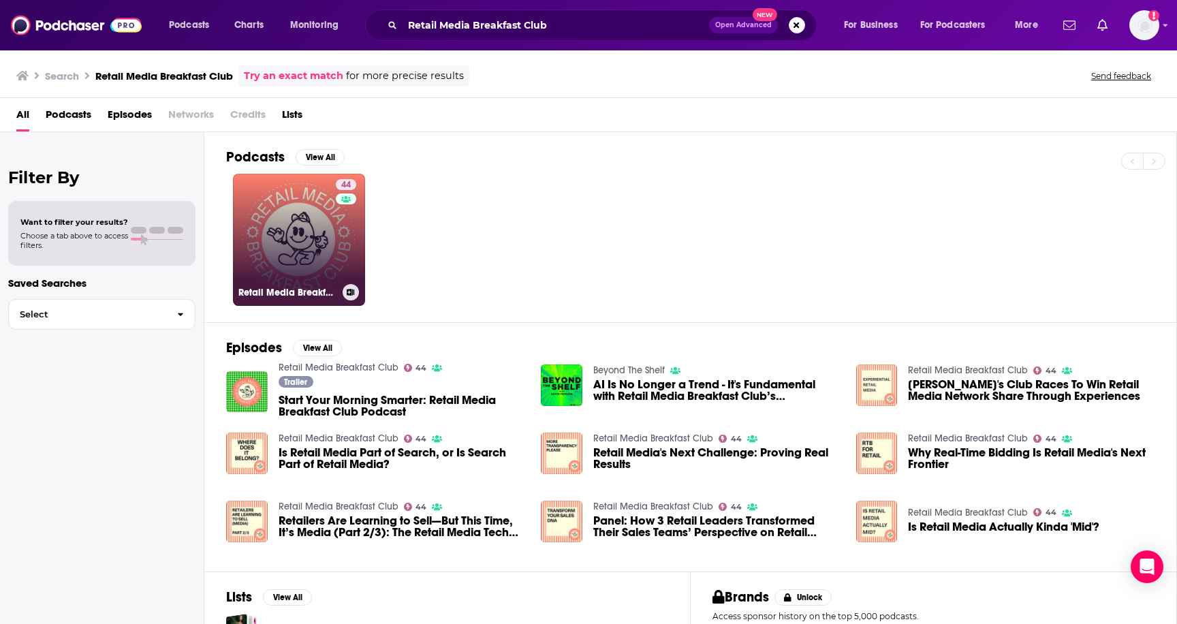
click at [300, 266] on link "44 Retail Media Breakfast Club" at bounding box center [299, 240] width 132 height 132
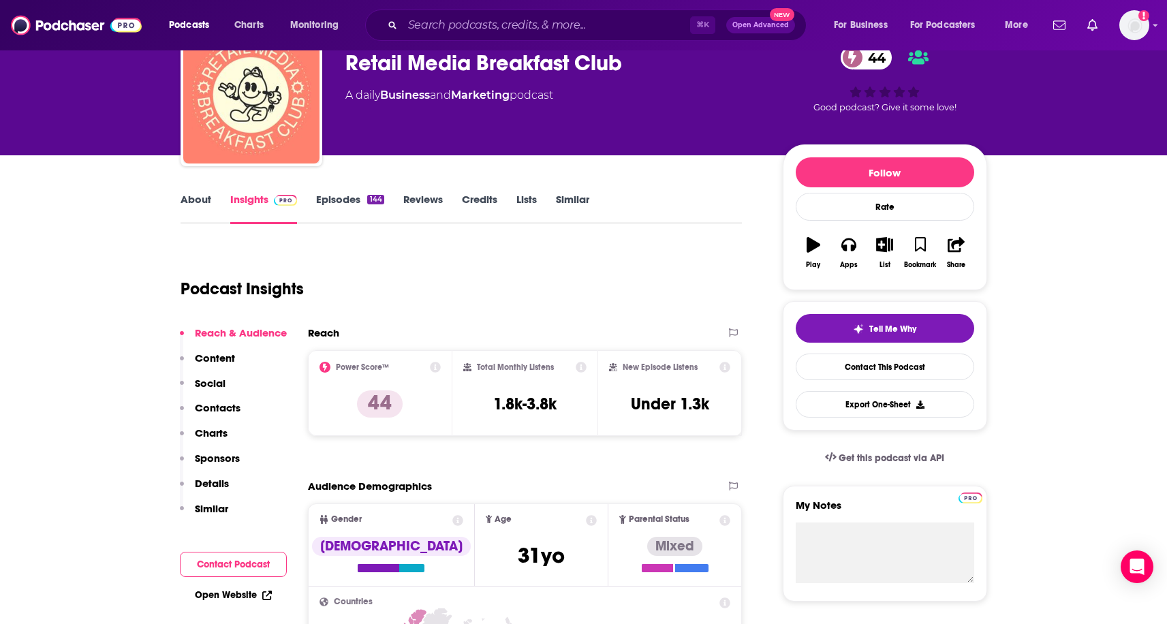
scroll to position [82, 0]
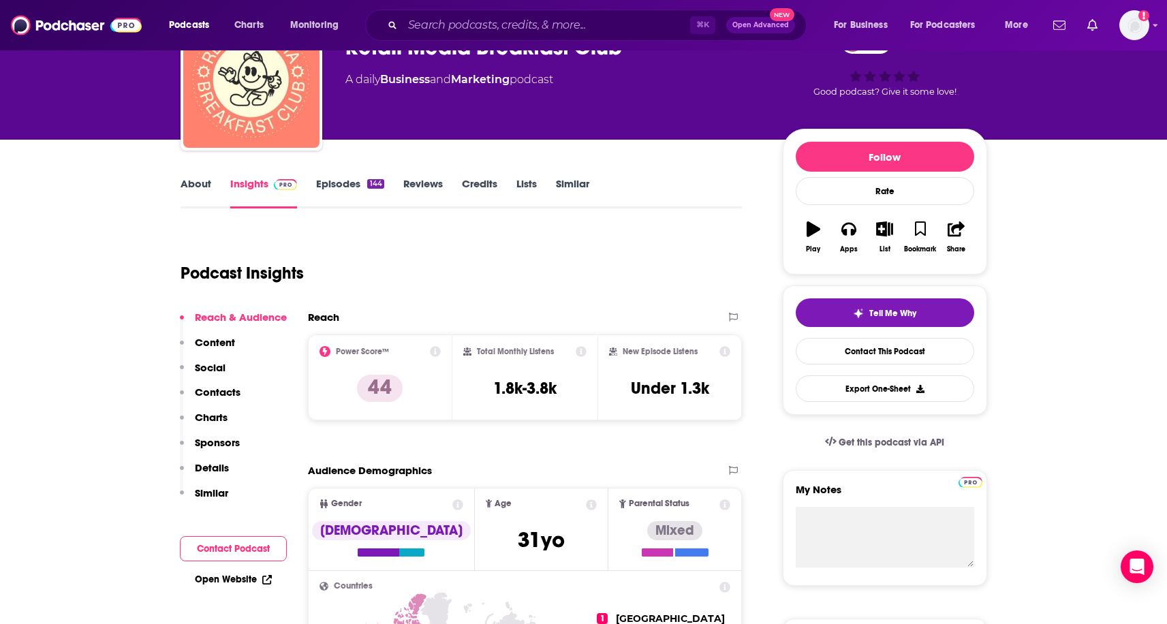
drag, startPoint x: 486, startPoint y: 399, endPoint x: 557, endPoint y: 399, distance: 70.9
click at [557, 399] on div "Total Monthly Listens 1.8k-3.8k" at bounding box center [524, 377] width 123 height 63
drag, startPoint x: 478, startPoint y: 383, endPoint x: 576, endPoint y: 388, distance: 97.6
click at [576, 388] on div "Total Monthly Listens 1.8k-3.8k" at bounding box center [524, 377] width 123 height 63
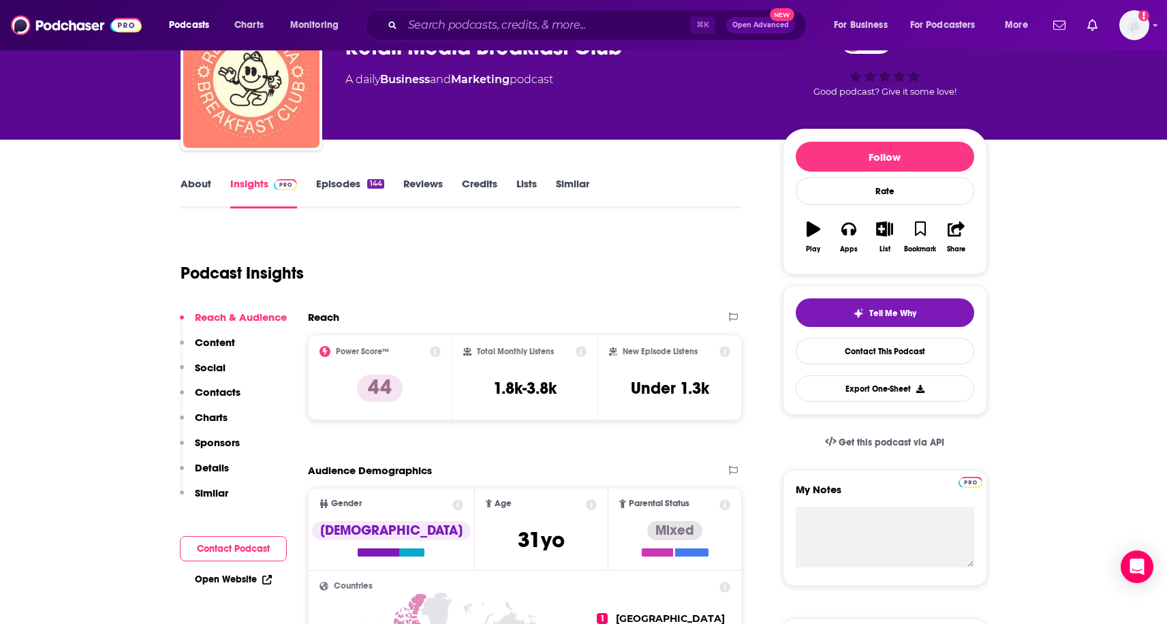
click at [190, 180] on link "About" at bounding box center [196, 192] width 31 height 31
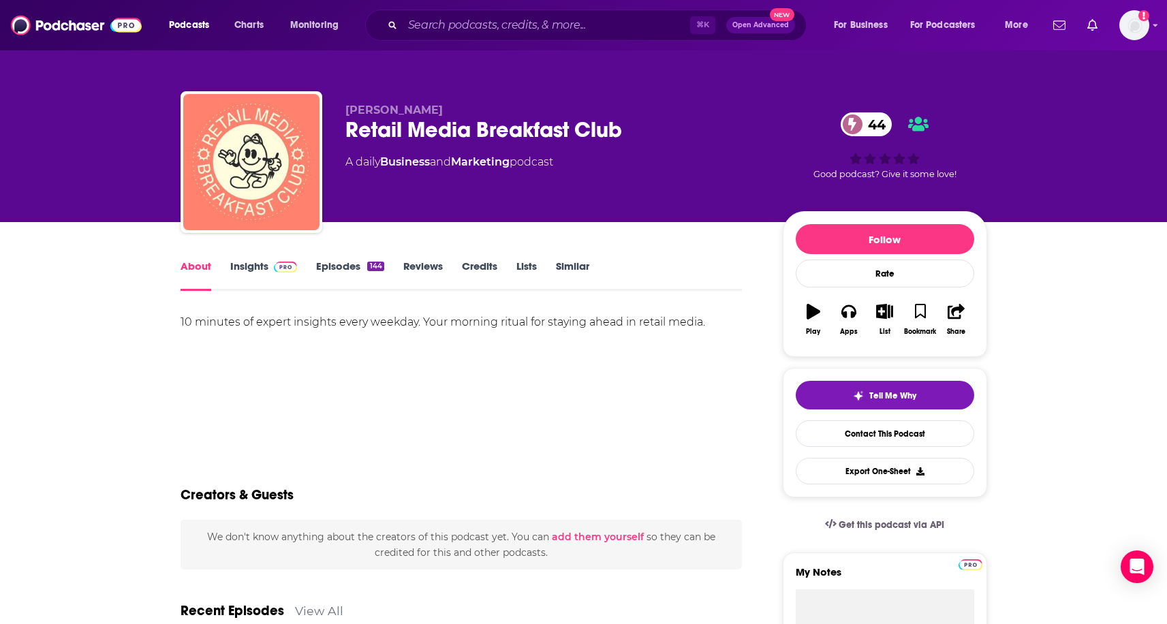
click at [259, 265] on link "Insights" at bounding box center [263, 275] width 67 height 31
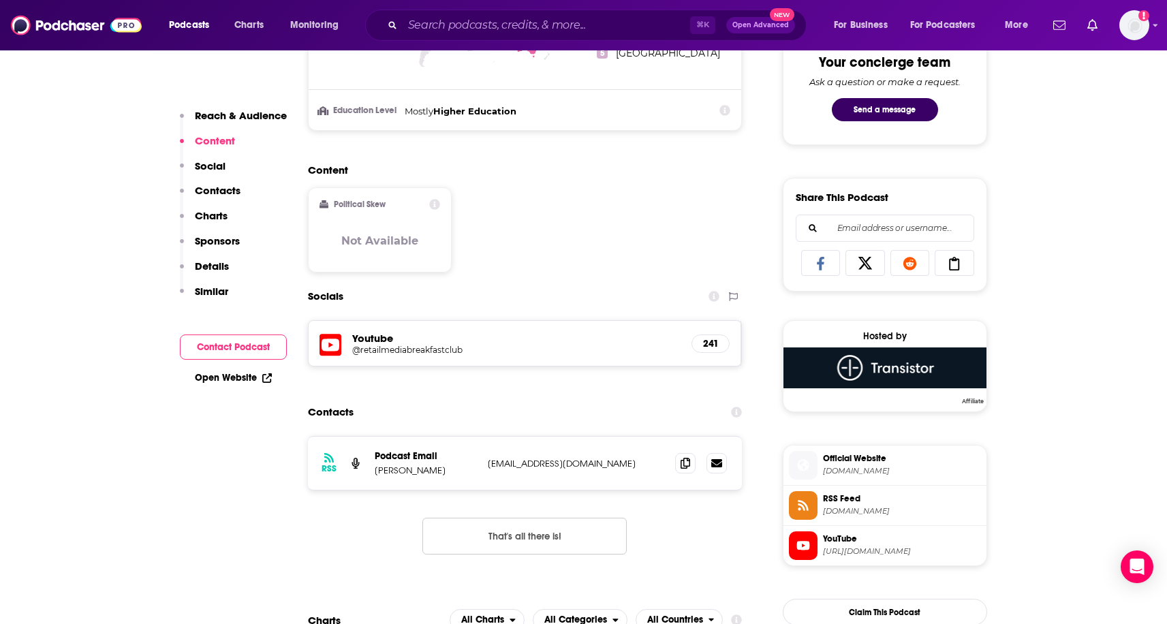
scroll to position [728, 0]
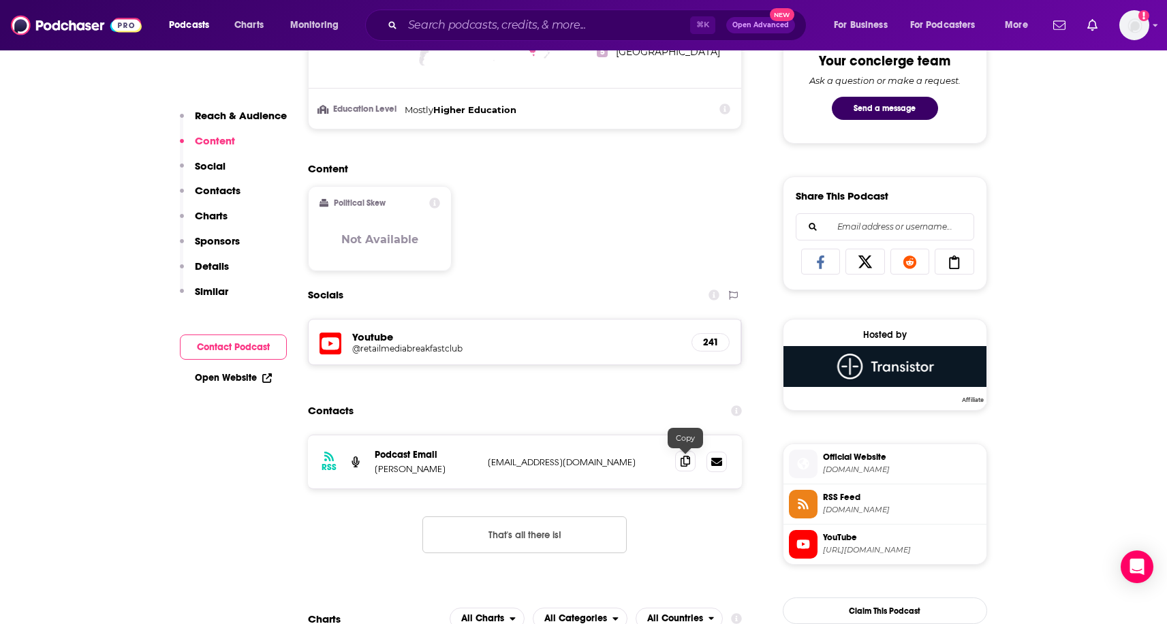
click at [688, 463] on icon at bounding box center [686, 461] width 10 height 11
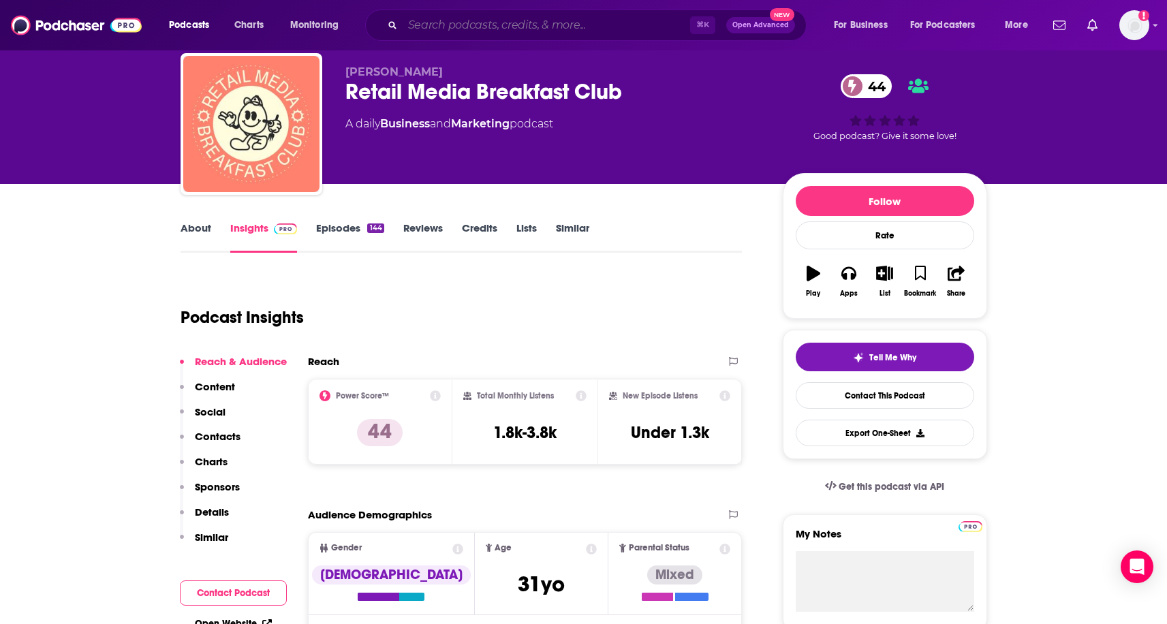
click at [493, 30] on input "Search podcasts, credits, & more..." at bounding box center [547, 25] width 288 height 22
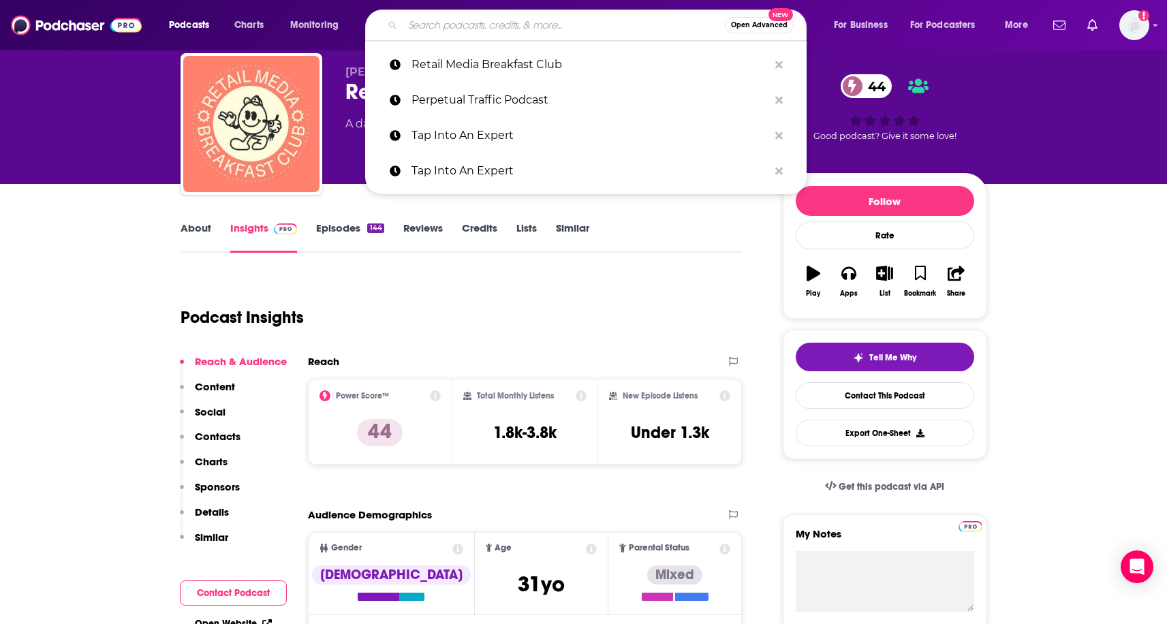
paste input "The CPG Guys Podcast"
type input "The CPG Guys Podcast"
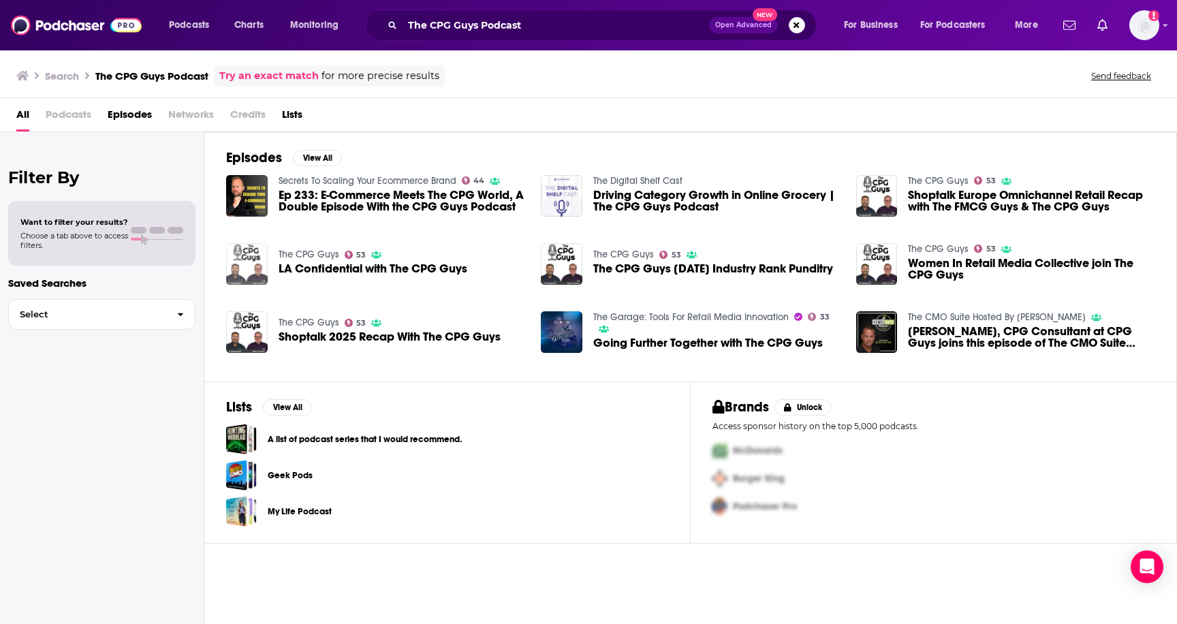
click at [245, 266] on img "LA Confidential with The CPG Guys" at bounding box center [247, 264] width 42 height 42
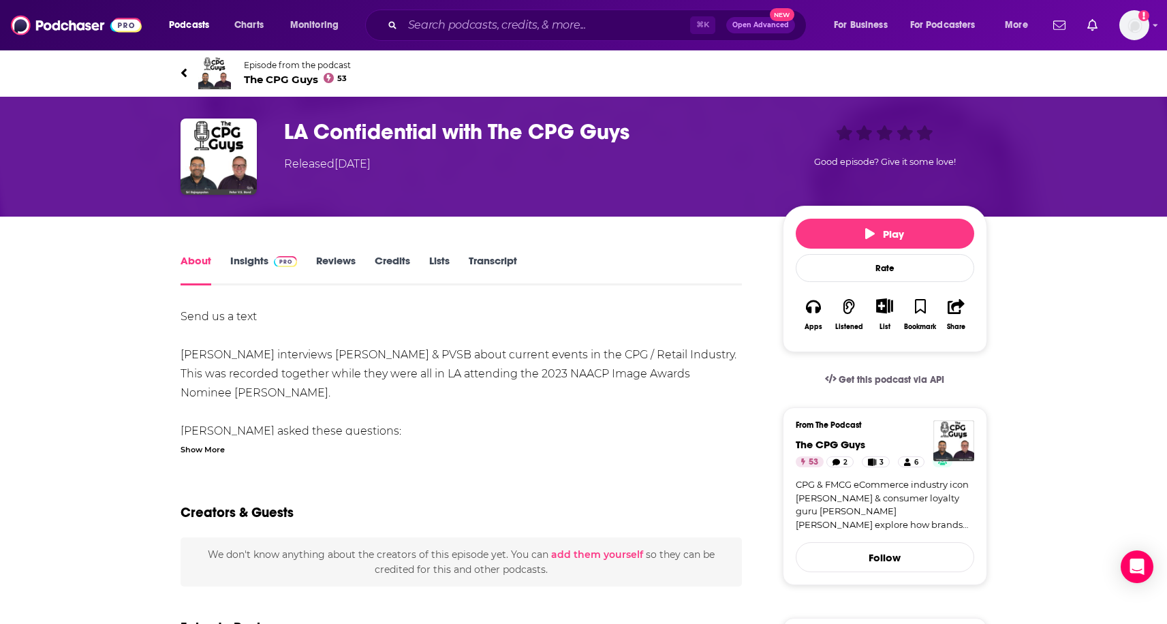
click at [250, 268] on link "Insights" at bounding box center [263, 269] width 67 height 31
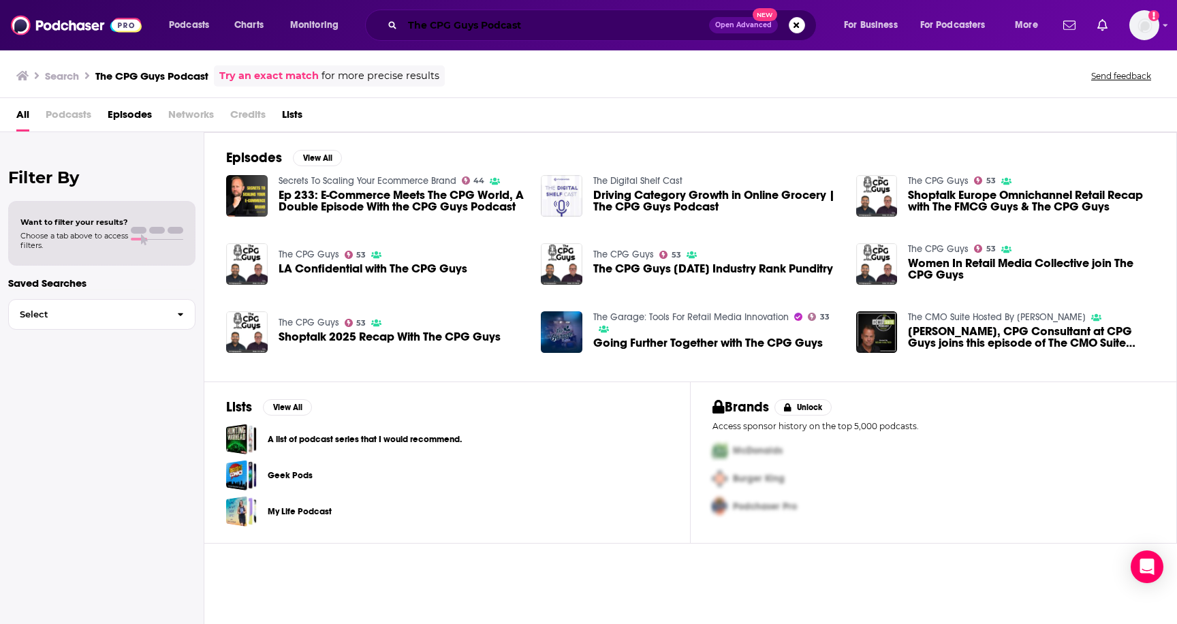
click at [539, 22] on input "The CPG Guys Podcast" at bounding box center [556, 25] width 307 height 22
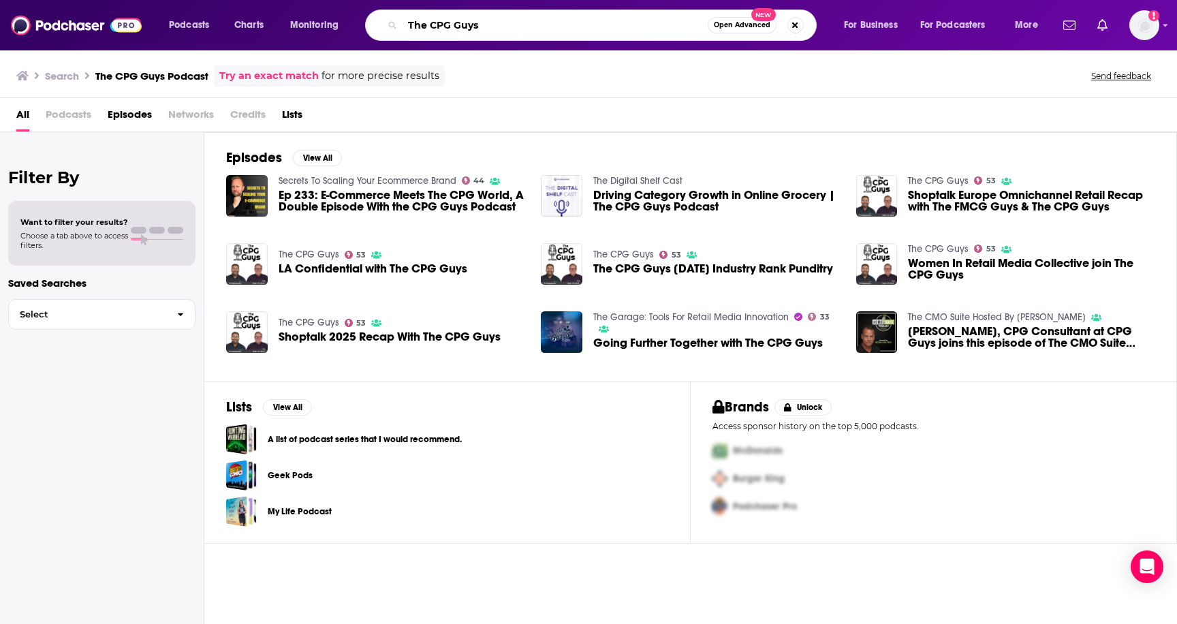
type input "The CPG Guys"
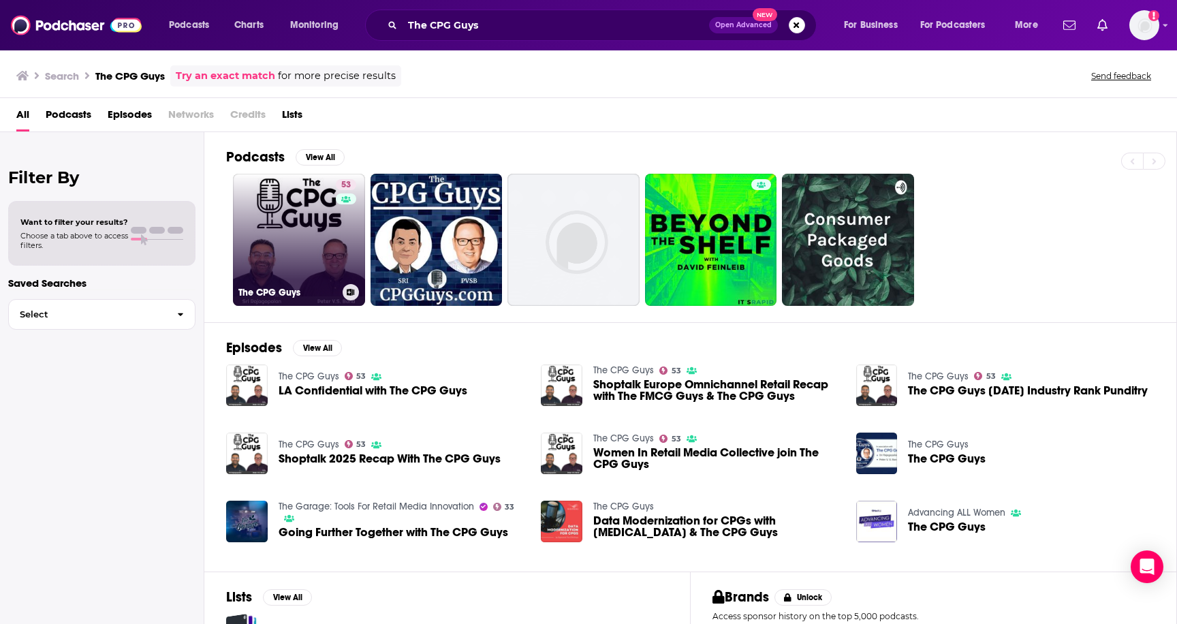
click at [330, 207] on link "53 The CPG Guys" at bounding box center [299, 240] width 132 height 132
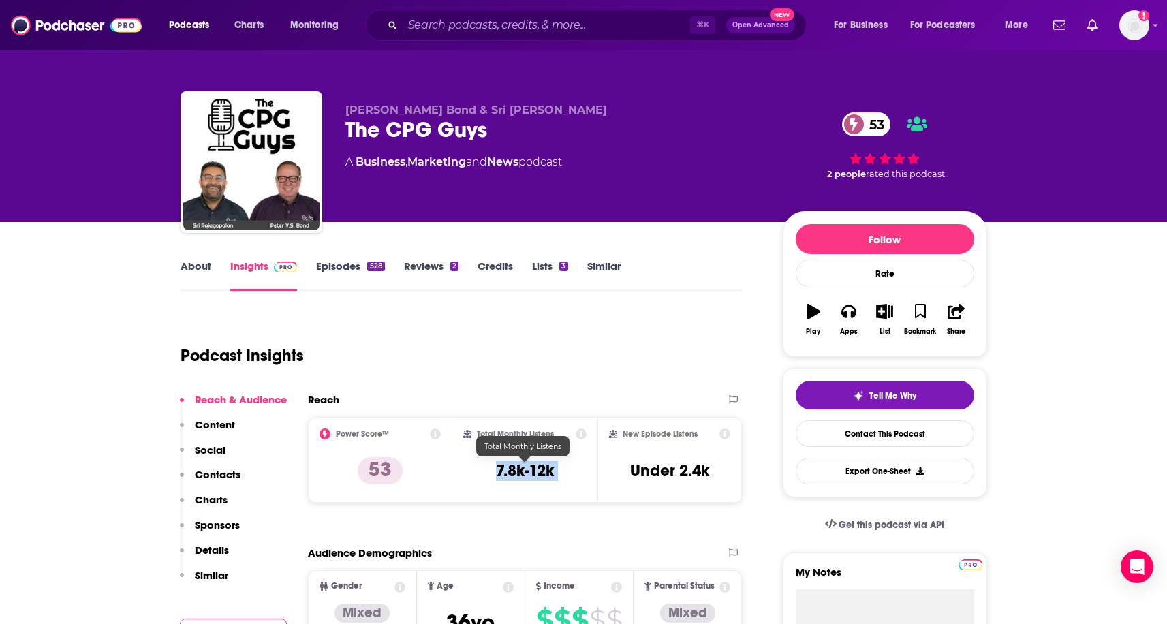
drag, startPoint x: 481, startPoint y: 469, endPoint x: 598, endPoint y: 469, distance: 116.5
click at [598, 469] on div "Power Score™ 53 Total Monthly Listens 7.8k-12k New Episode Listens Under 2.4k" at bounding box center [525, 460] width 435 height 86
click at [499, 335] on div "Podcast Insights" at bounding box center [456, 347] width 551 height 69
click at [202, 262] on link "About" at bounding box center [196, 275] width 31 height 31
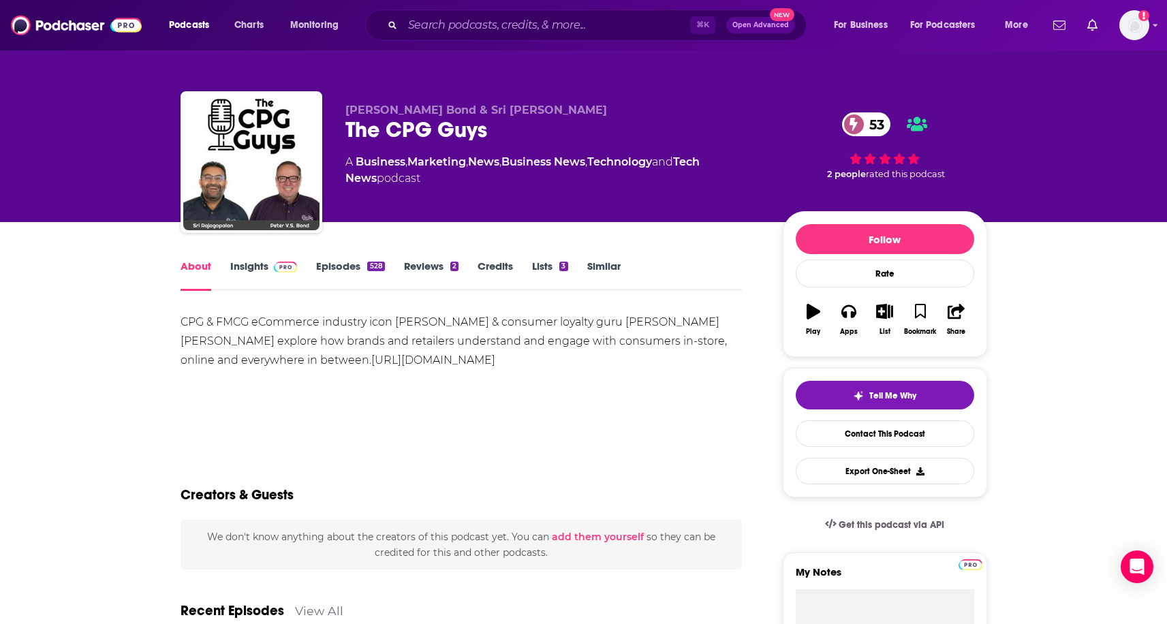
click at [410, 318] on div "CPG & FMCG eCommerce industry icon Sri Rajagopalan & consumer loyalty guru Pete…" at bounding box center [462, 341] width 562 height 57
click at [395, 316] on div "CPG & FMCG eCommerce industry icon Sri Rajagopalan & consumer loyalty guru Pete…" at bounding box center [462, 341] width 562 height 57
click at [399, 316] on div "CPG & FMCG eCommerce industry icon Sri Rajagopalan & consumer loyalty guru Pete…" at bounding box center [462, 341] width 562 height 57
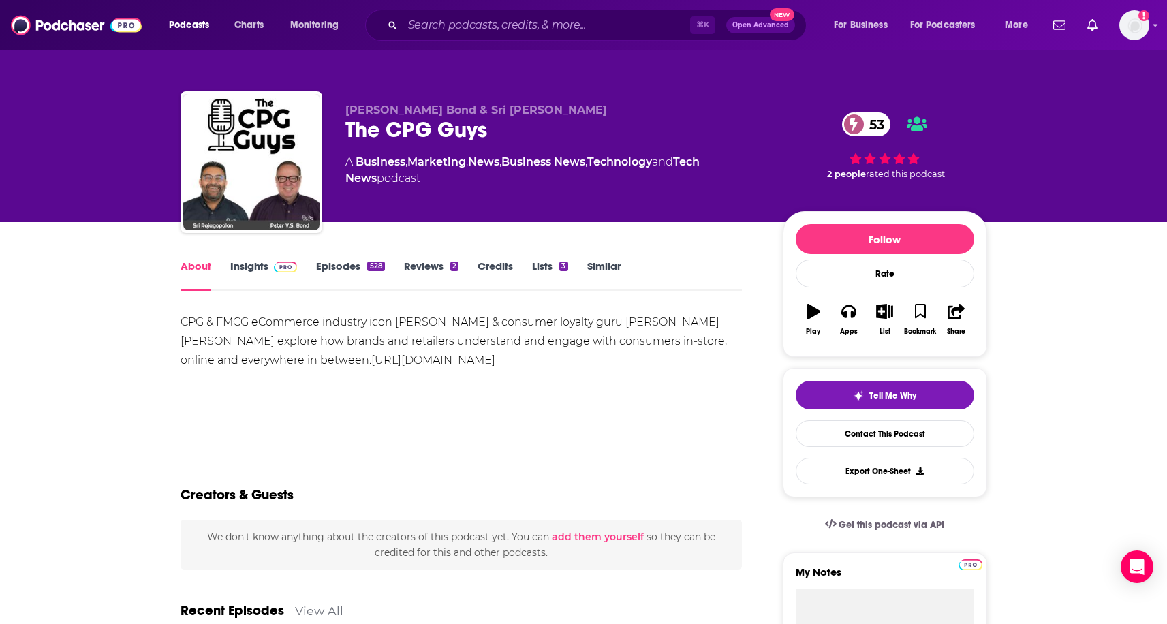
click at [447, 323] on div "CPG & FMCG eCommerce industry icon Sri Rajagopalan & consumer loyalty guru Pete…" at bounding box center [462, 341] width 562 height 57
click at [635, 320] on div "CPG & FMCG eCommerce industry icon Sri Rajagopalan & consumer loyalty guru Pete…" at bounding box center [462, 341] width 562 height 57
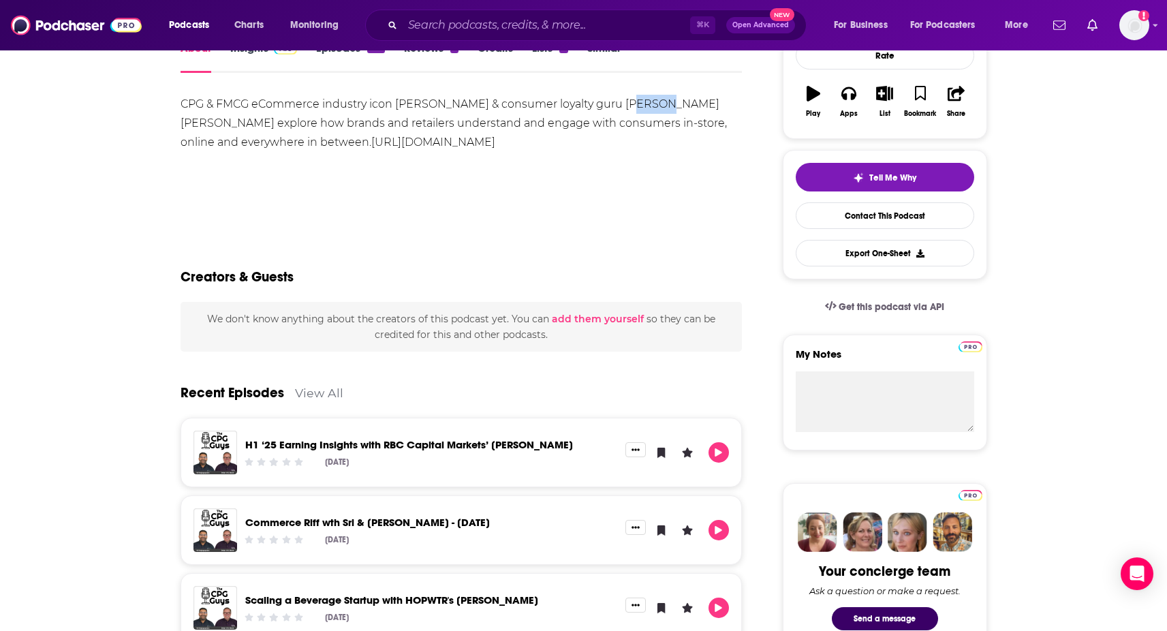
scroll to position [74, 0]
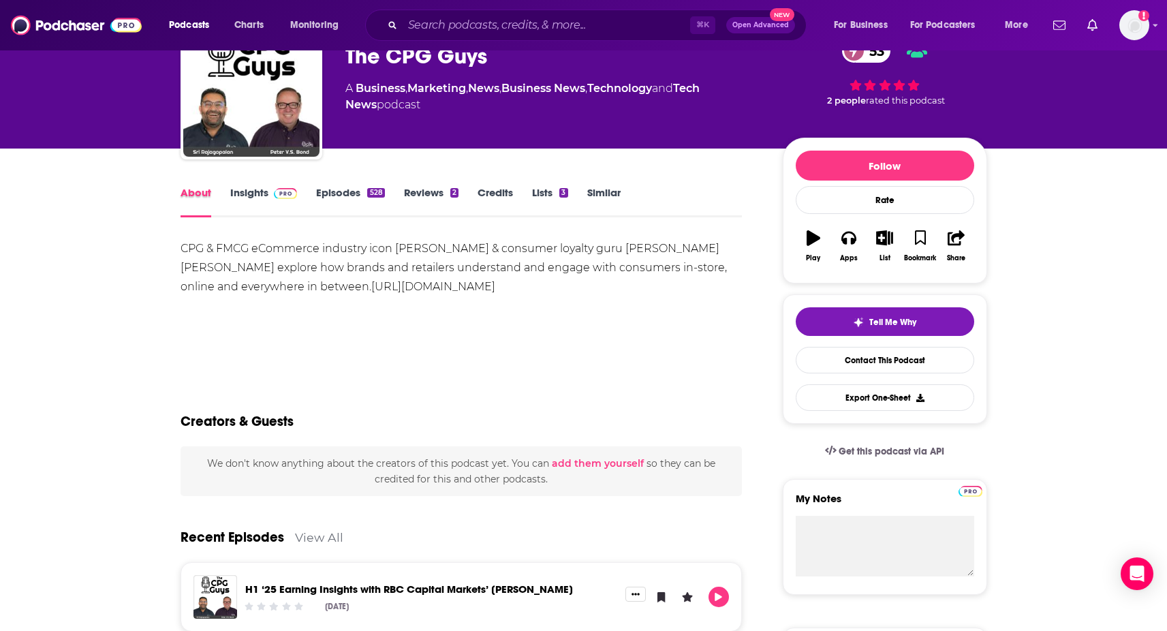
click at [229, 187] on div "About" at bounding box center [206, 201] width 50 height 31
click at [237, 190] on link "Insights" at bounding box center [263, 201] width 67 height 31
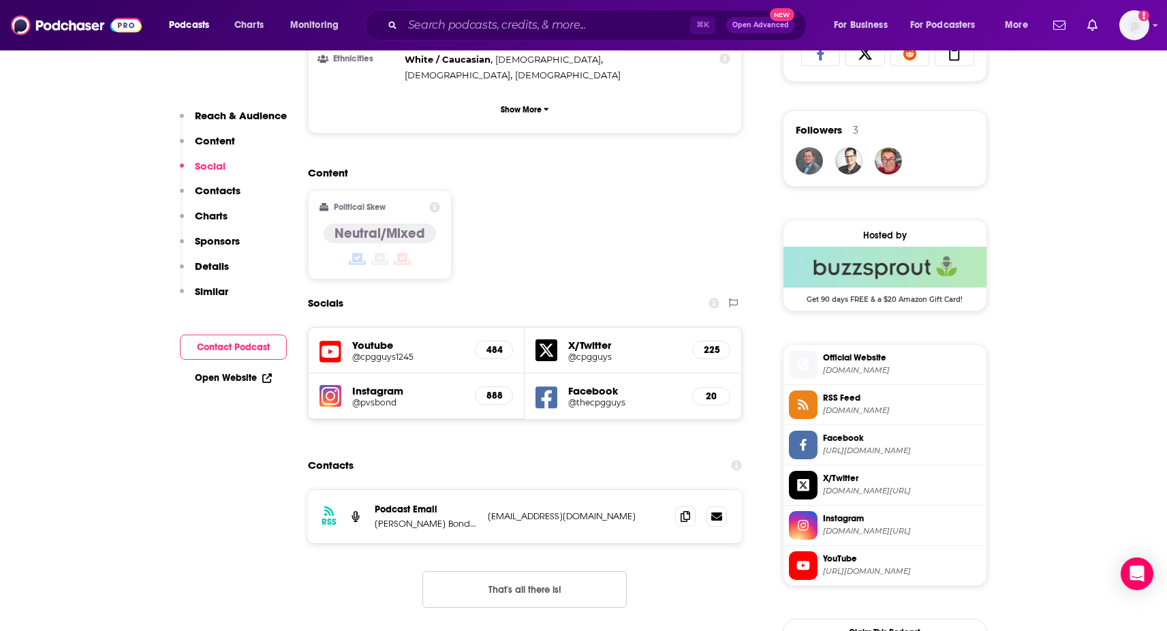
scroll to position [978, 0]
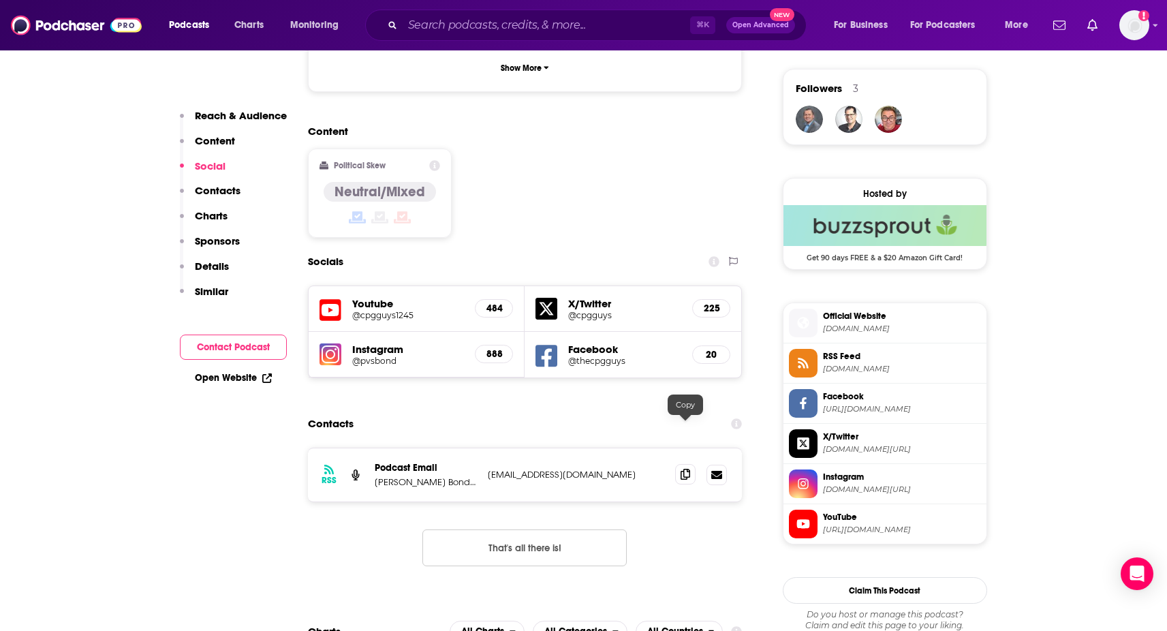
click at [689, 469] on icon at bounding box center [686, 474] width 10 height 11
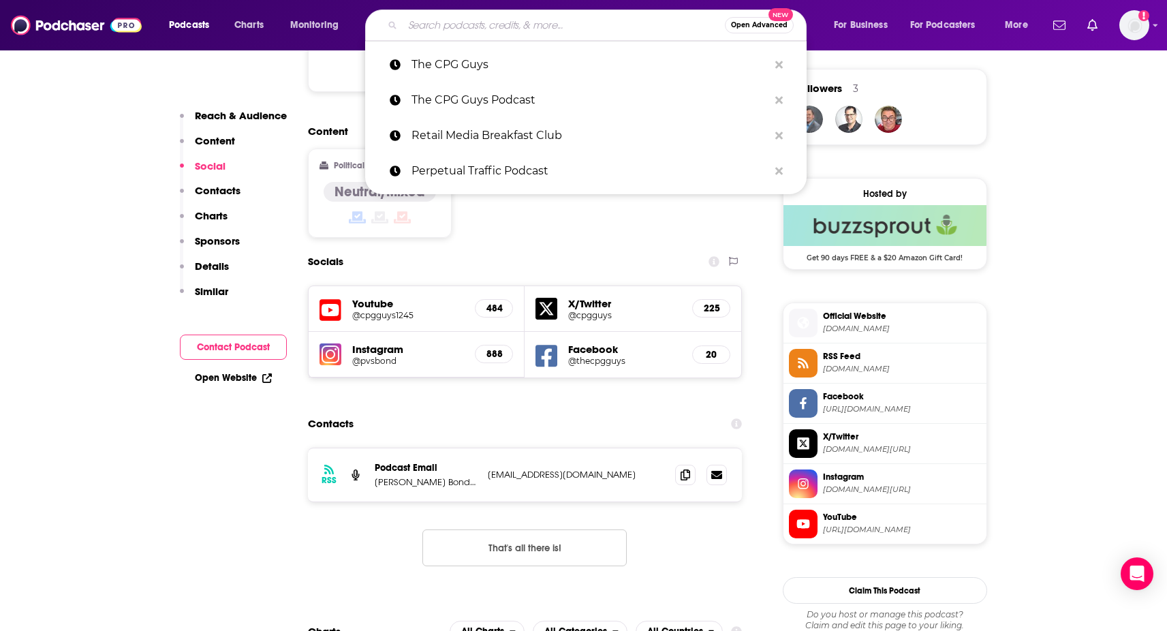
click at [482, 26] on input "Search podcasts, credits, & more..." at bounding box center [564, 25] width 322 height 22
paste input "Beyond the Shelf"
type input "Beyond the Shelf"
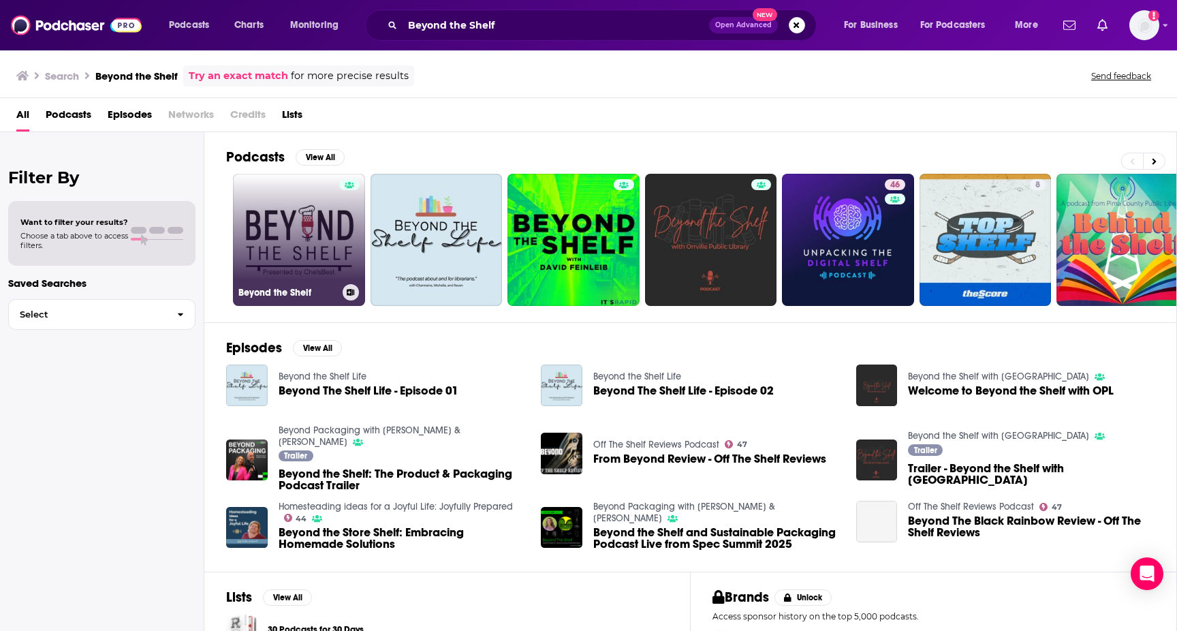
click at [291, 227] on link "Beyond the Shelf" at bounding box center [299, 240] width 132 height 132
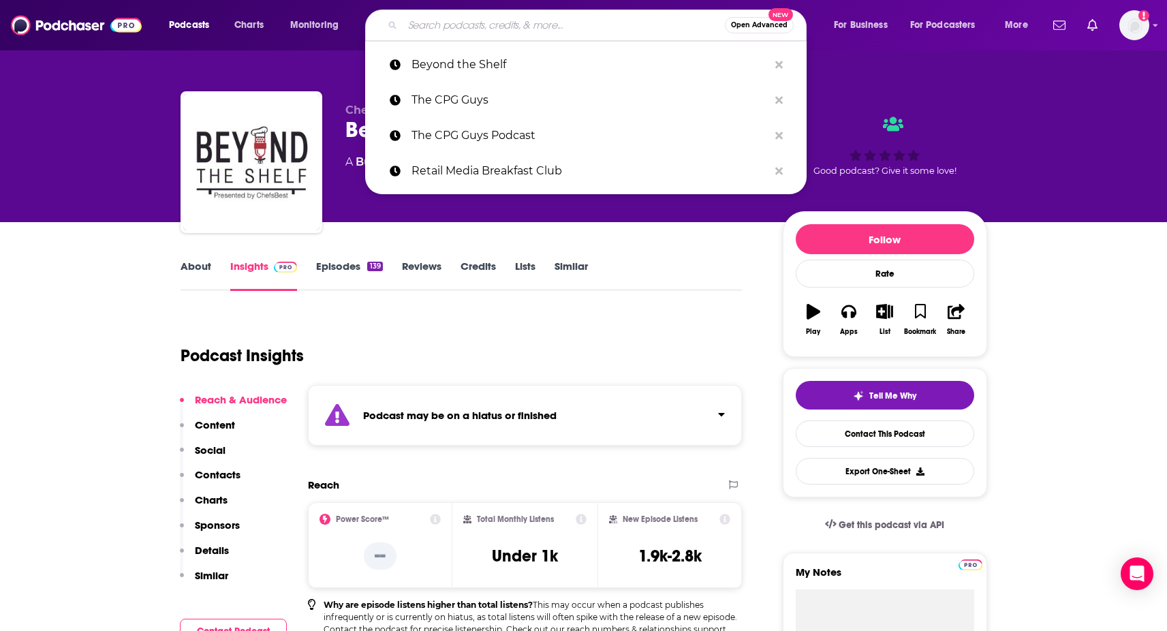
click at [451, 27] on input "Search podcasts, credits, & more..." at bounding box center [564, 25] width 322 height 22
paste input "Unofficial Shopify Podcast"
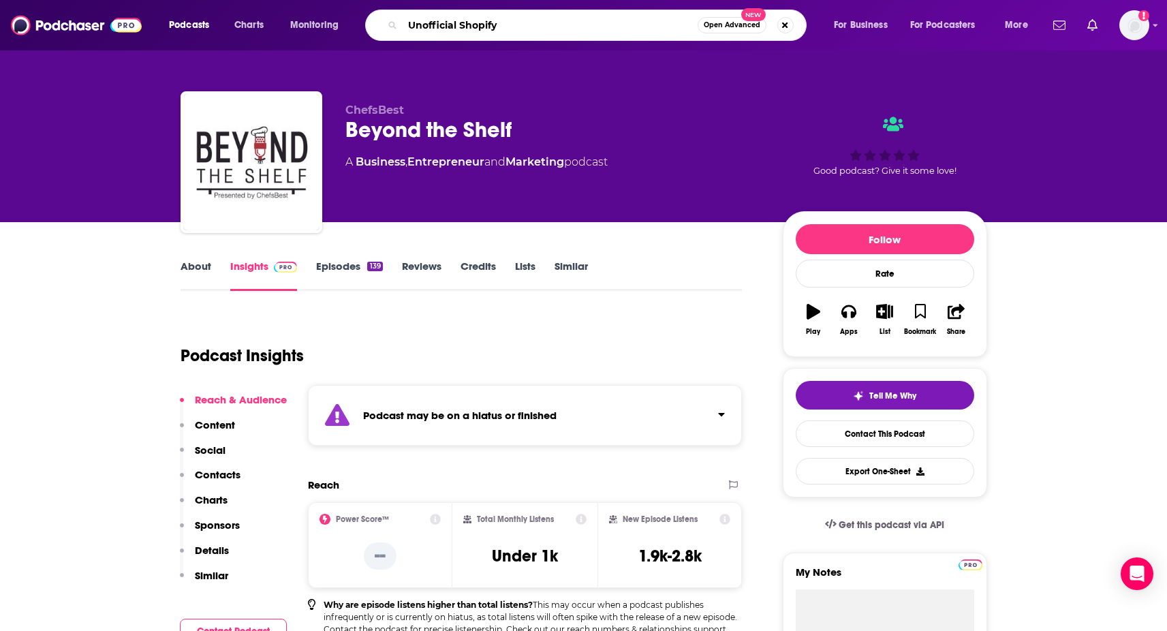
type input "Unofficial Shopify"
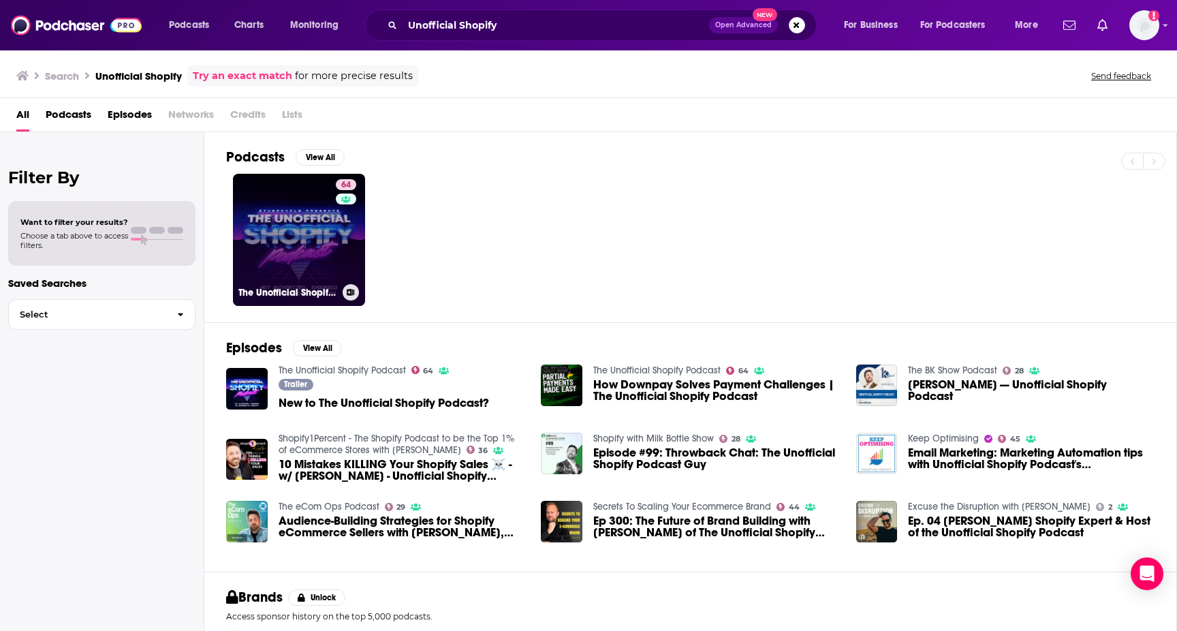
click at [319, 247] on link "64 The Unofficial Shopify Podcast" at bounding box center [299, 240] width 132 height 132
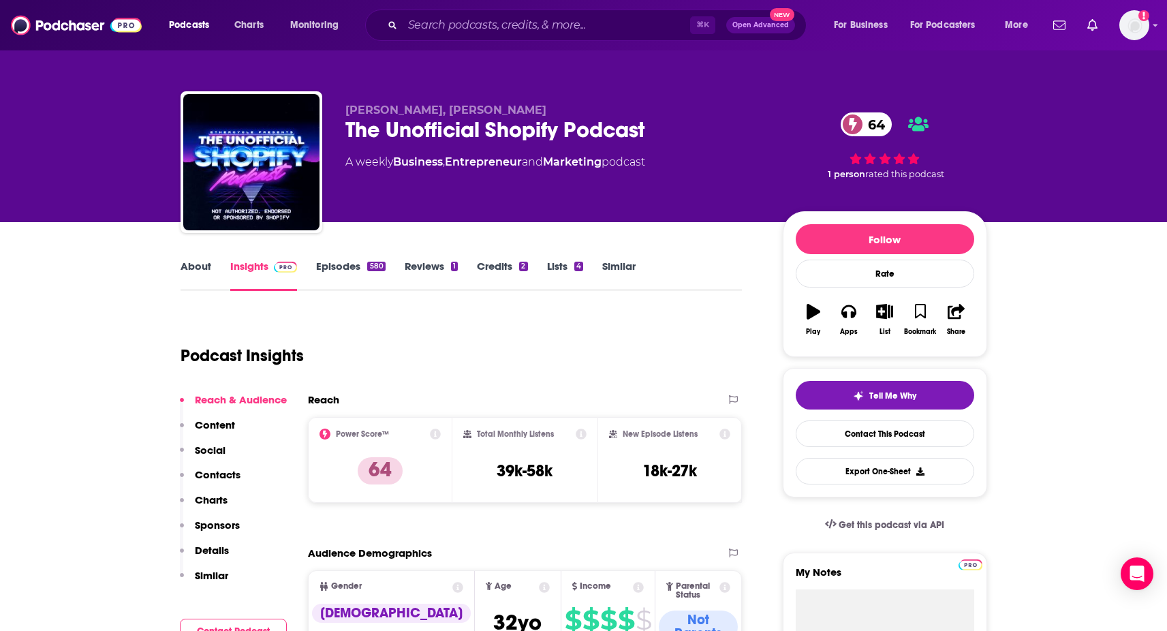
drag, startPoint x: 493, startPoint y: 484, endPoint x: 593, endPoint y: 482, distance: 99.5
click at [593, 482] on div "Total Monthly Listens 39k-58k" at bounding box center [524, 460] width 145 height 86
drag, startPoint x: 490, startPoint y: 466, endPoint x: 587, endPoint y: 466, distance: 97.4
click at [587, 466] on div "Total Monthly Listens 39k-58k" at bounding box center [524, 460] width 145 height 86
drag, startPoint x: 489, startPoint y: 469, endPoint x: 591, endPoint y: 469, distance: 102.9
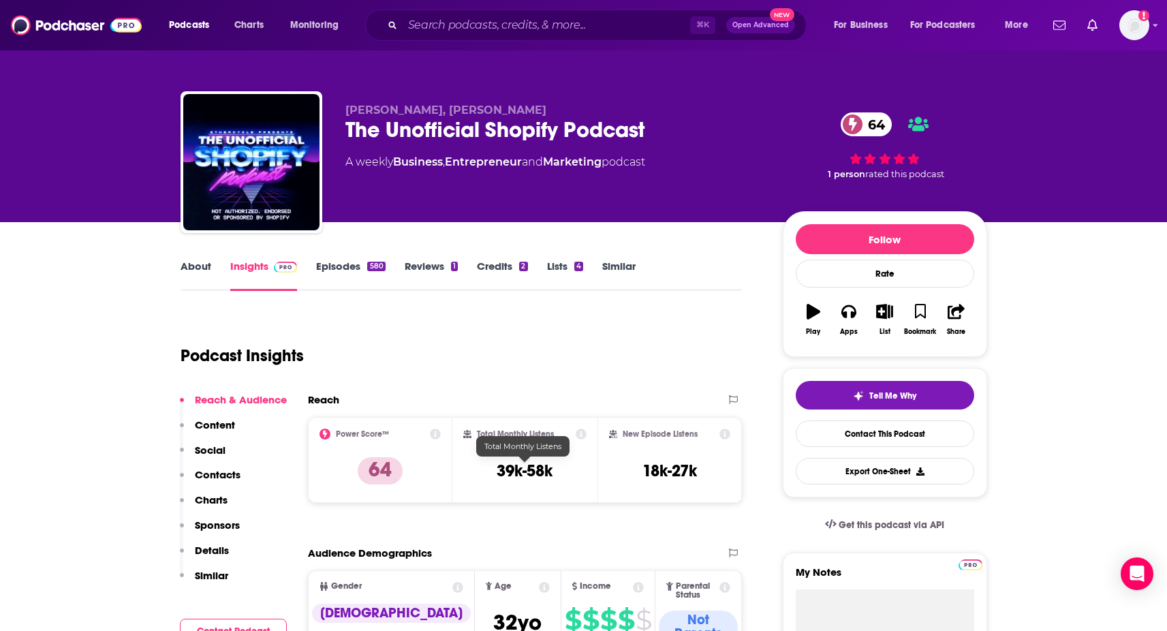
click at [591, 469] on div "Total Monthly Listens 39k-58k" at bounding box center [524, 460] width 145 height 86
drag, startPoint x: 484, startPoint y: 469, endPoint x: 555, endPoint y: 471, distance: 70.9
click at [555, 471] on div "Total Monthly Listens 39k-58k" at bounding box center [524, 460] width 123 height 63
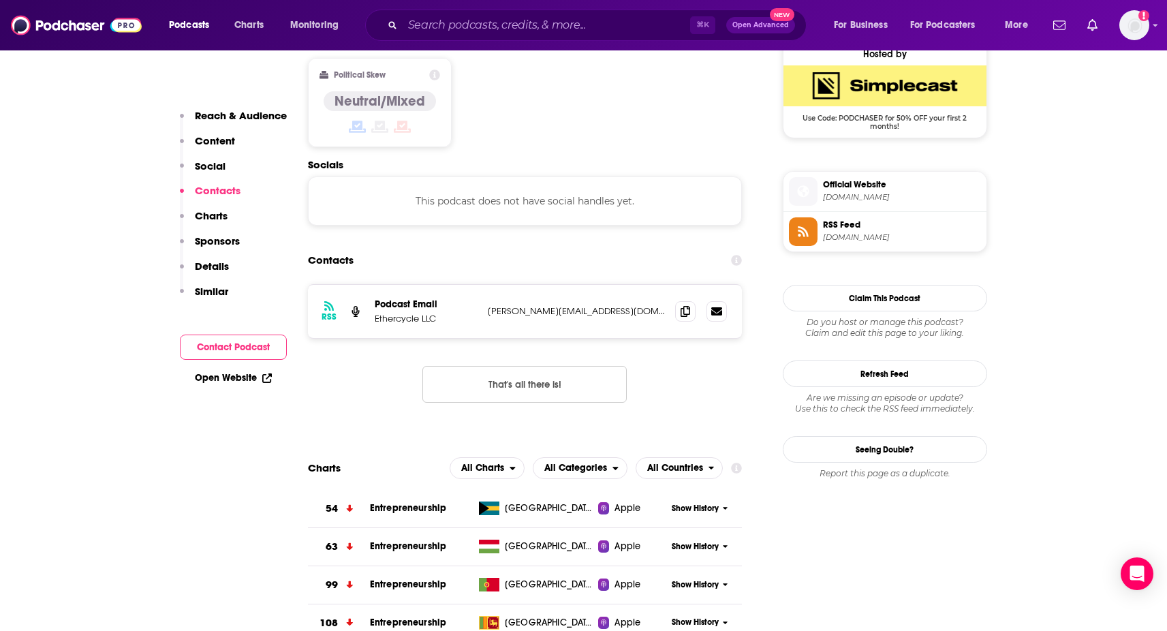
scroll to position [1117, 0]
click at [685, 306] on icon at bounding box center [686, 311] width 10 height 11
click at [502, 21] on input "Search podcasts, credits, & more..." at bounding box center [547, 25] width 288 height 22
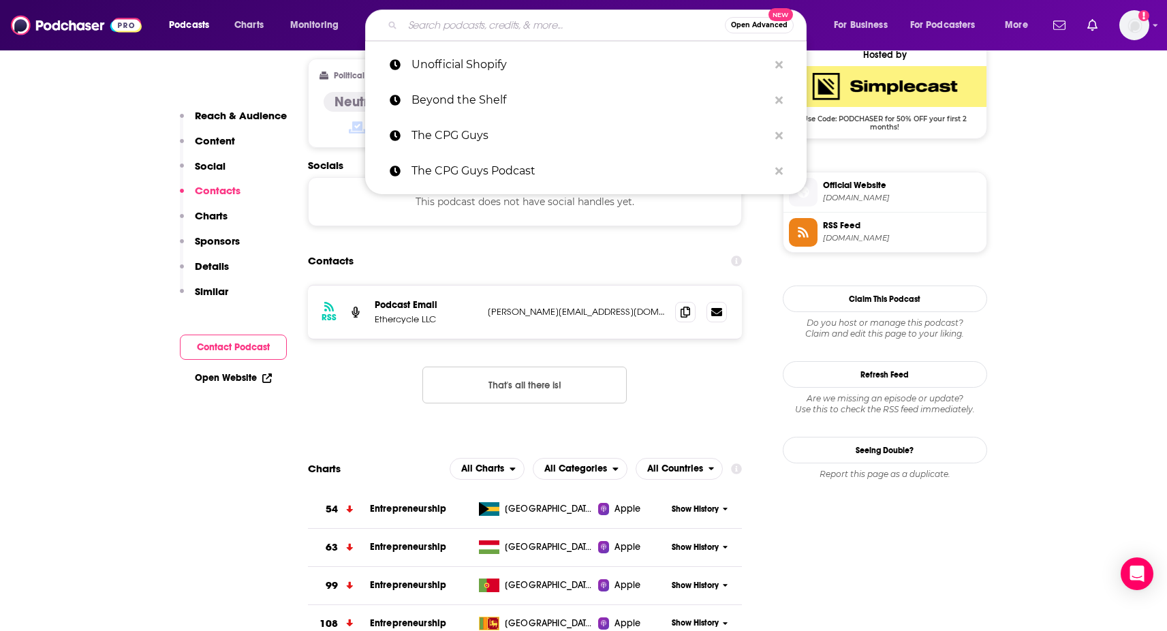
paste input "Always Off Brand"
type input "Always Off Brand"
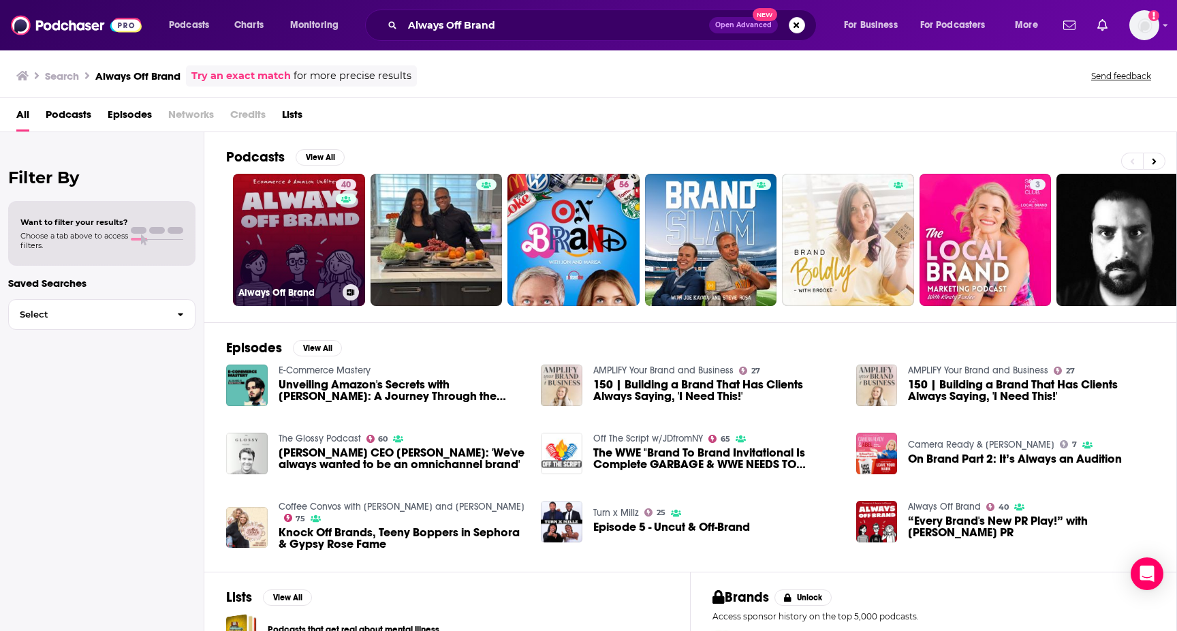
click at [275, 201] on link "40 Always Off Brand" at bounding box center [299, 240] width 132 height 132
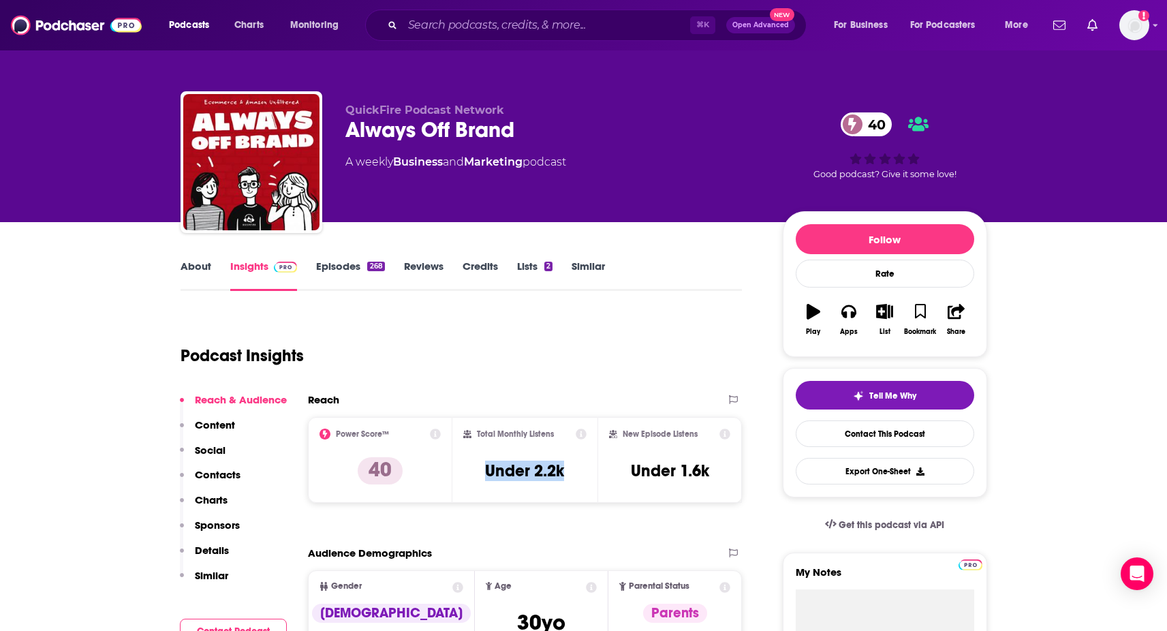
drag, startPoint x: 482, startPoint y: 468, endPoint x: 583, endPoint y: 470, distance: 100.9
click at [583, 470] on div "Total Monthly Listens Under 2.2k" at bounding box center [524, 460] width 123 height 63
click at [200, 269] on link "About" at bounding box center [196, 275] width 31 height 31
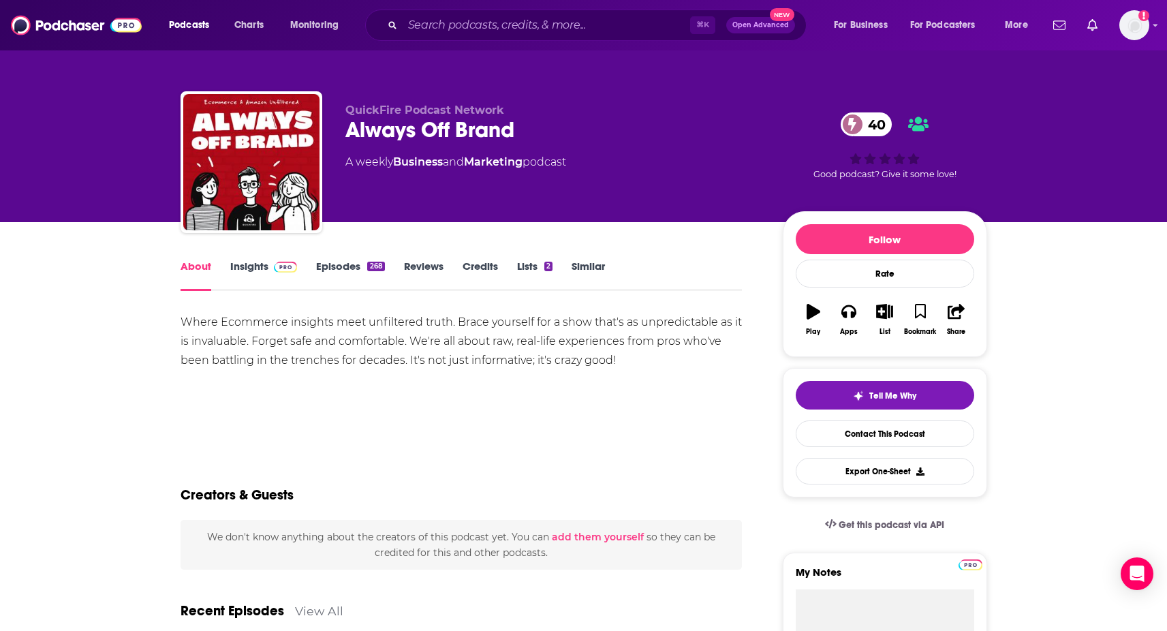
click at [274, 271] on img at bounding box center [286, 267] width 24 height 11
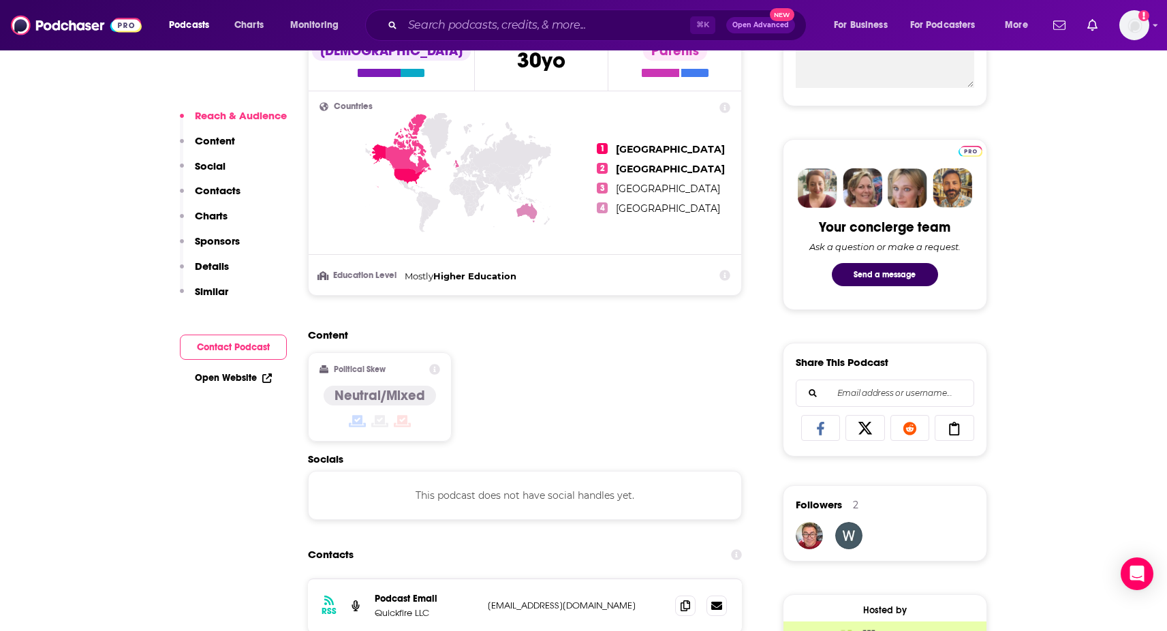
scroll to position [722, 0]
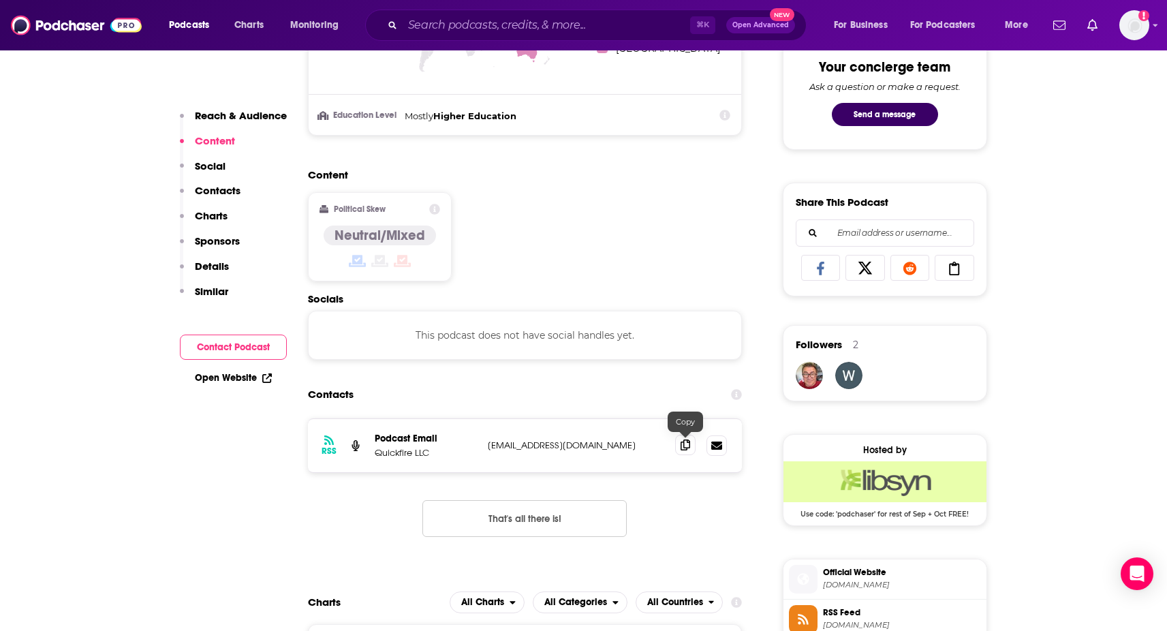
click at [681, 450] on icon at bounding box center [686, 444] width 10 height 11
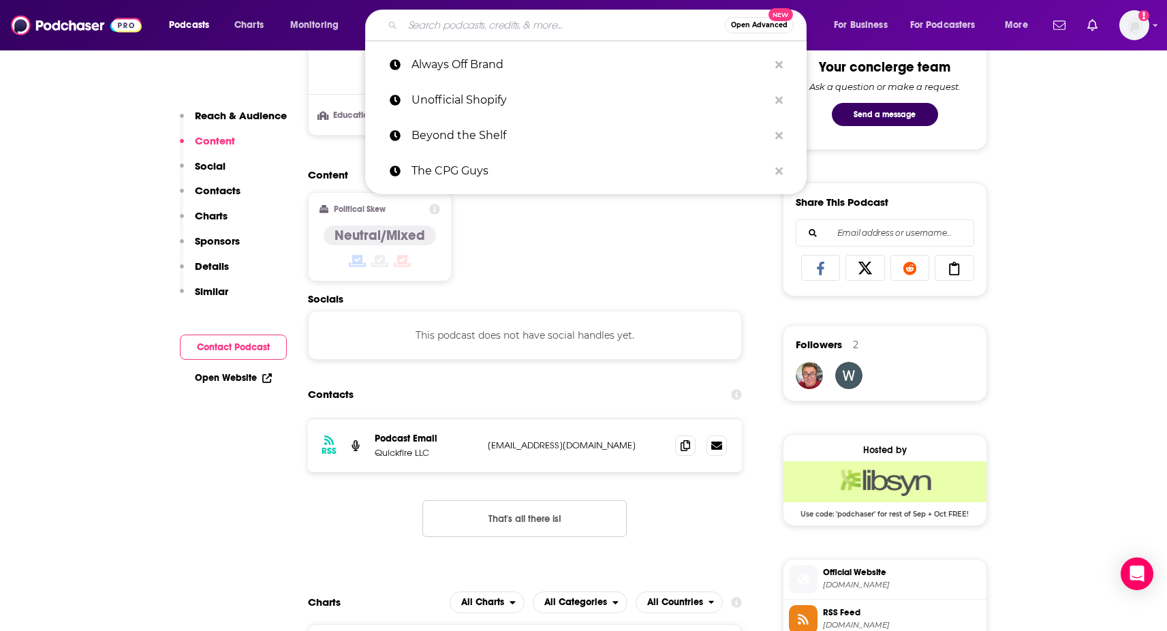
click at [462, 20] on input "Search podcasts, credits, & more..." at bounding box center [564, 25] width 322 height 22
paste input "Tell Me Something Good About Retail"
type input "Tell Me Something Good About Retail"
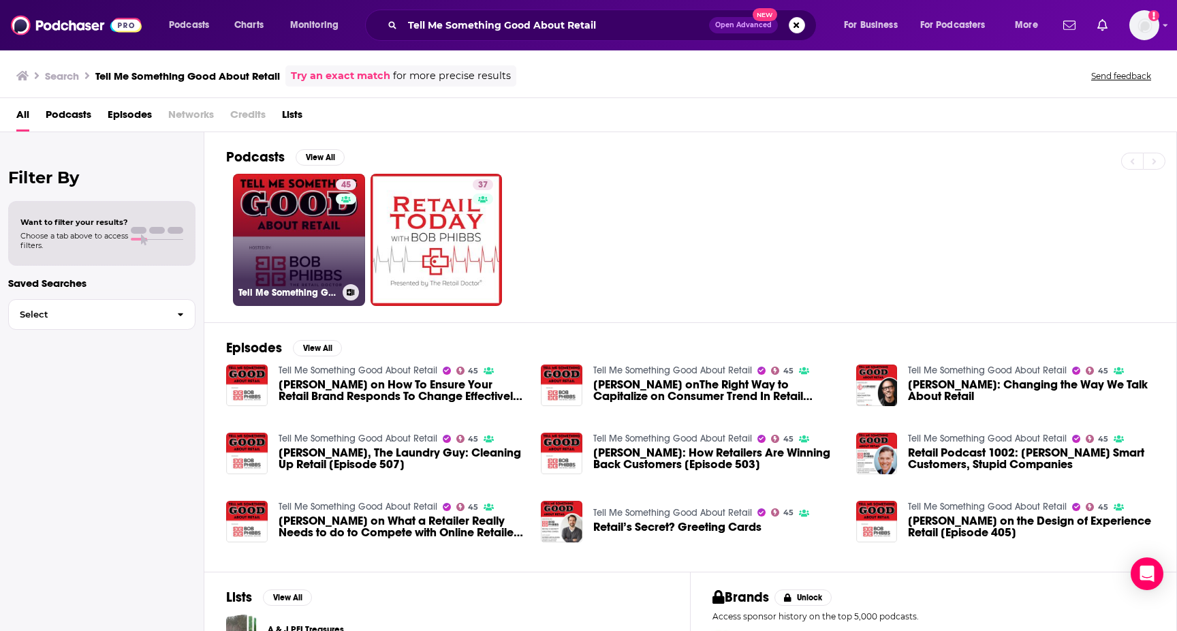
click at [282, 238] on link "45 Tell Me Something Good About Retail" at bounding box center [299, 240] width 132 height 132
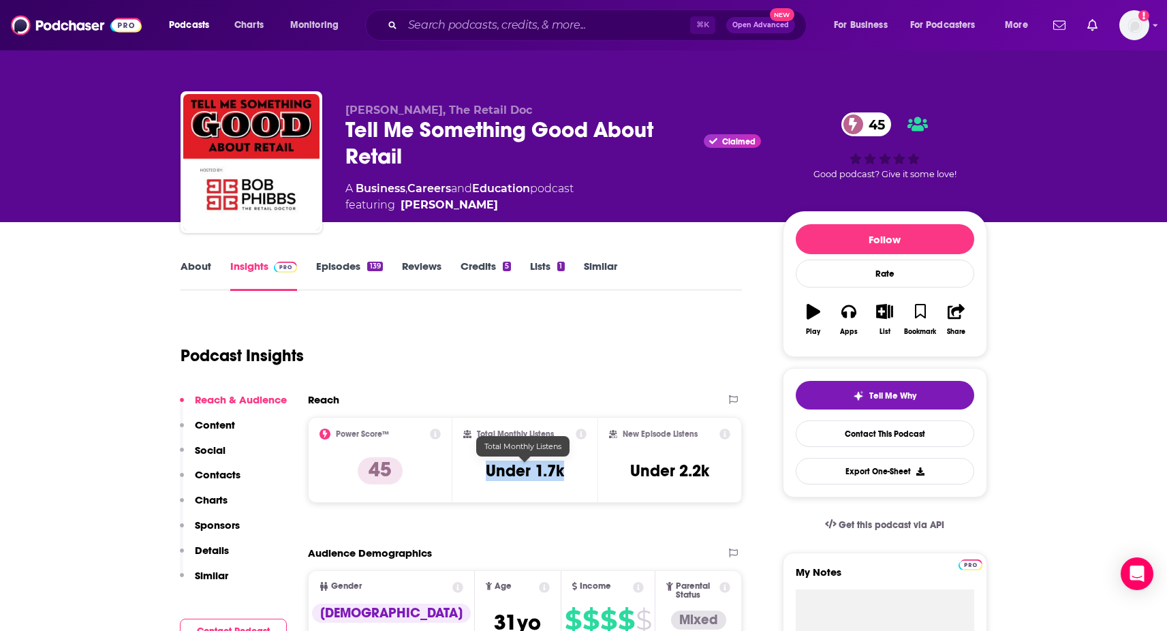
drag, startPoint x: 471, startPoint y: 472, endPoint x: 568, endPoint y: 475, distance: 97.5
click at [568, 475] on div "Total Monthly Listens Under 1.7k" at bounding box center [524, 460] width 123 height 63
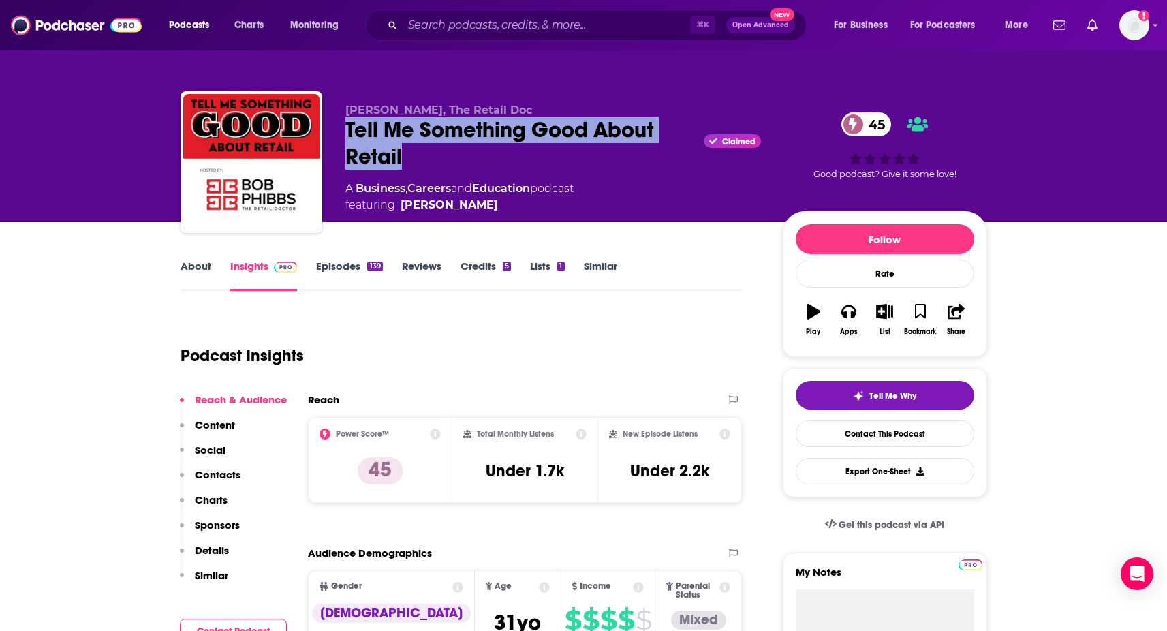
drag, startPoint x: 337, startPoint y: 132, endPoint x: 411, endPoint y: 149, distance: 76.4
click at [411, 149] on div "Bob Phibbs, The Retail Doc Tell Me Something Good About Retail Claimed 45 A Bus…" at bounding box center [584, 164] width 807 height 147
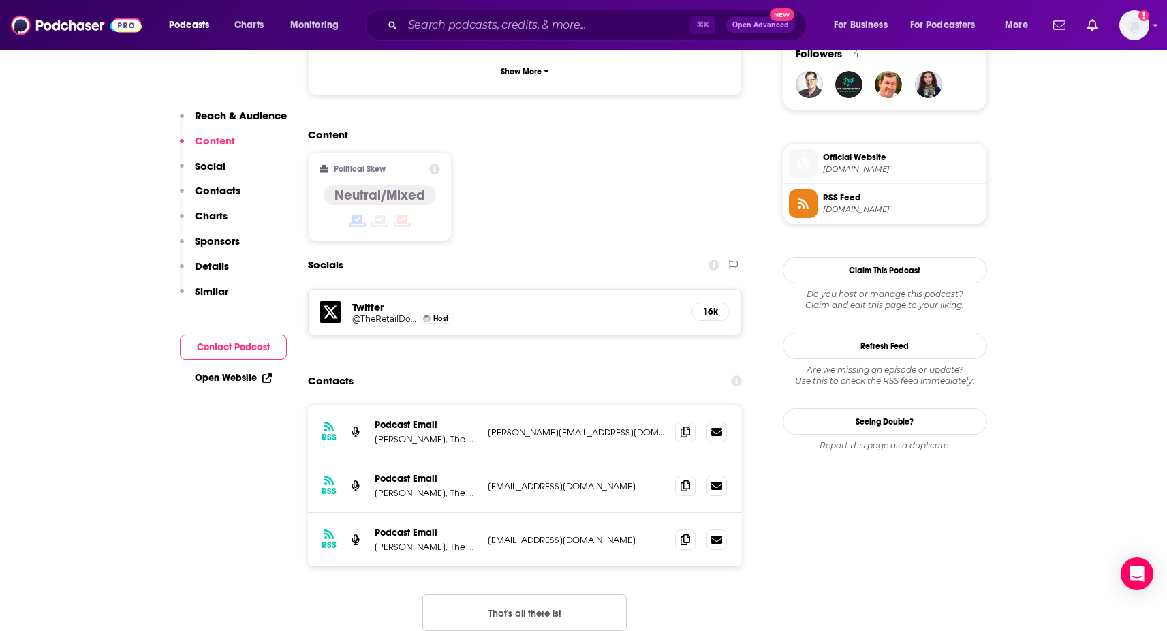
scroll to position [1021, 0]
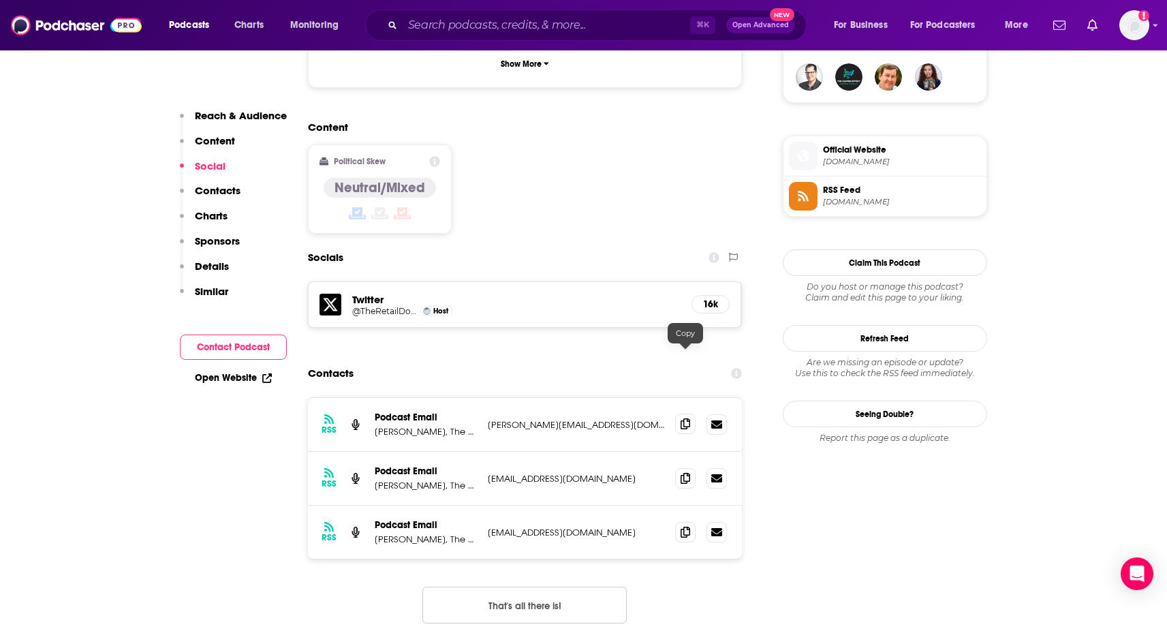
click at [683, 418] on icon at bounding box center [686, 423] width 10 height 11
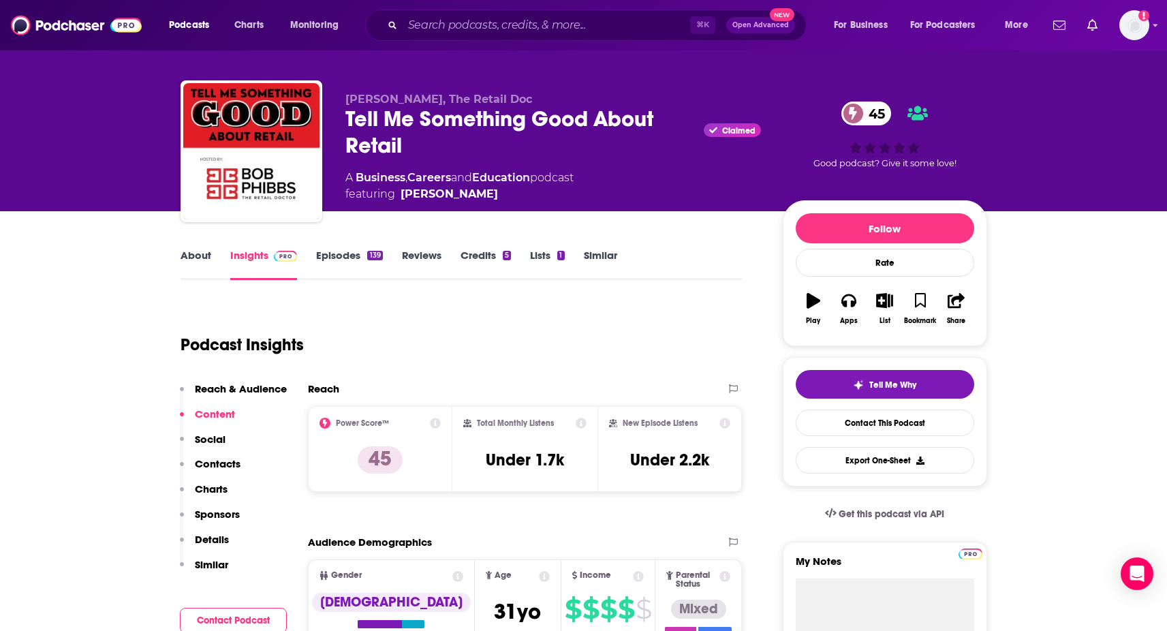
scroll to position [0, 0]
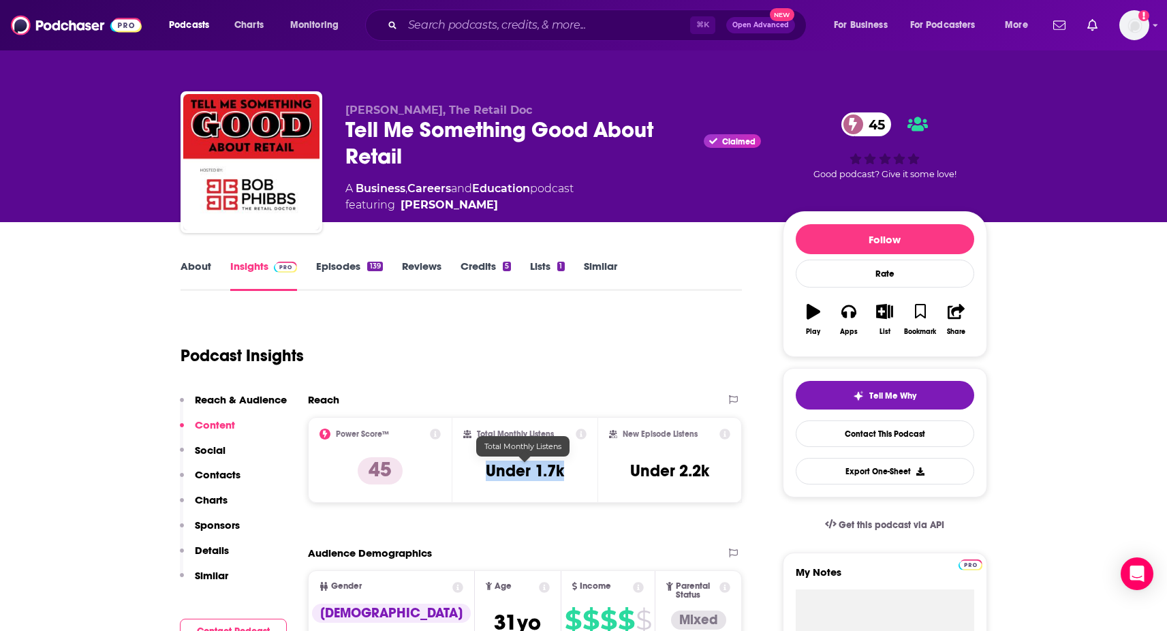
drag, startPoint x: 482, startPoint y: 472, endPoint x: 566, endPoint y: 476, distance: 84.6
click at [566, 476] on div "Total Monthly Listens Under 1.7k" at bounding box center [524, 460] width 123 height 63
click at [564, 27] on input "Search podcasts, credits, & more..." at bounding box center [547, 25] width 288 height 22
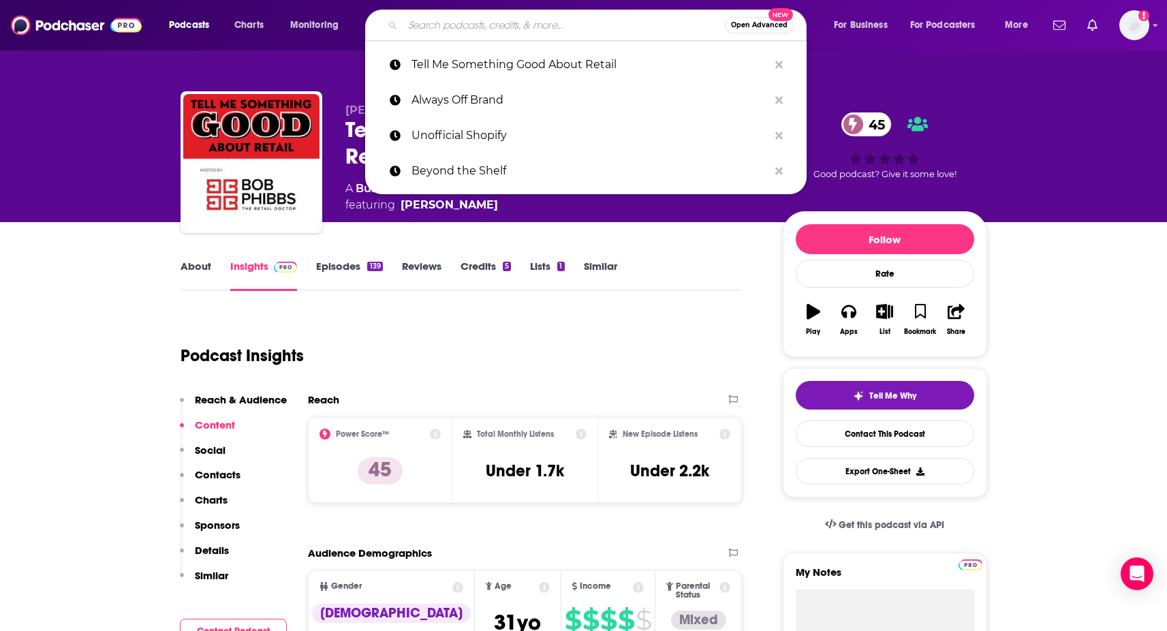
paste input "Retail Leader Trend Talk"
type input "Retail Leader Trend Talk"
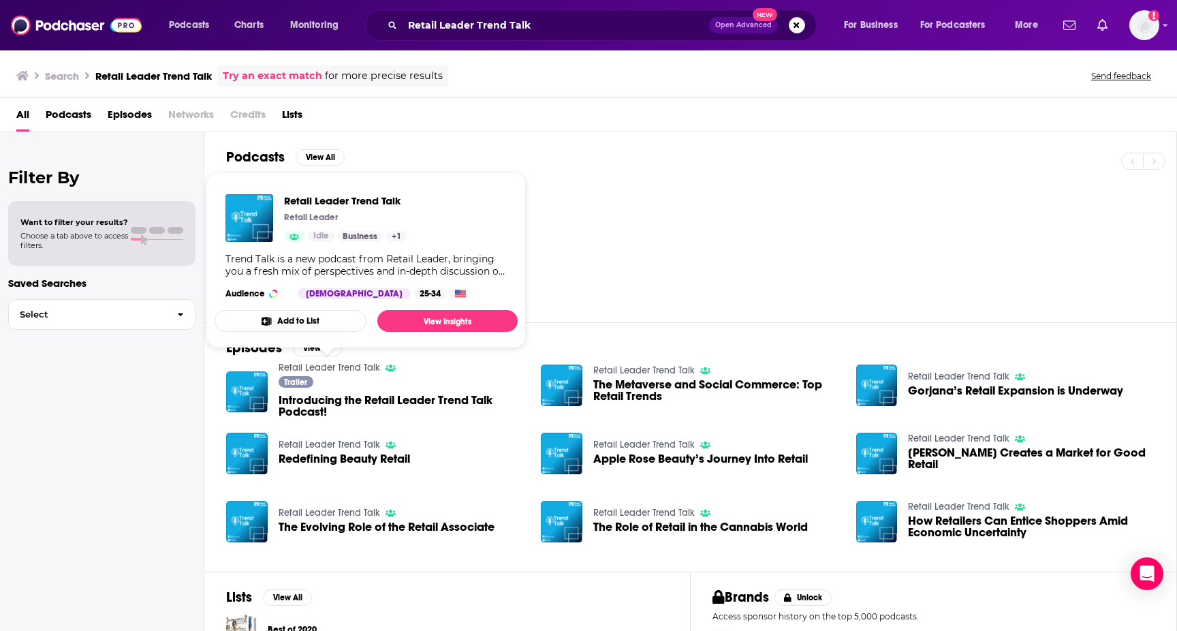
click at [326, 365] on link "Retail Leader Trend Talk" at bounding box center [330, 368] width 102 height 12
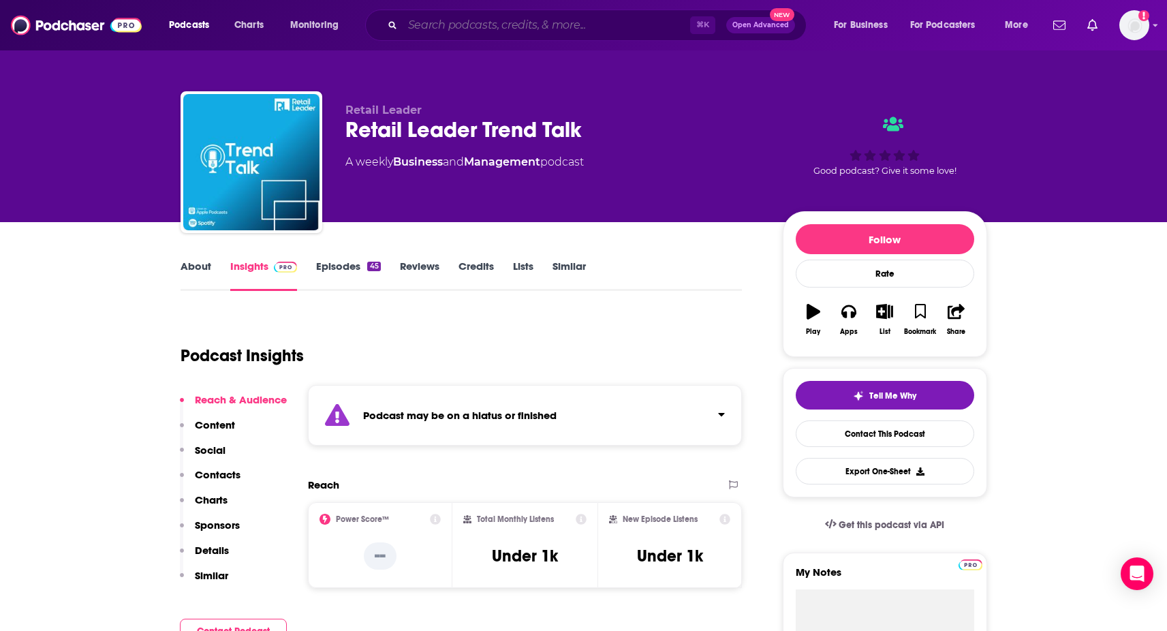
click at [578, 29] on input "Search podcasts, credits, & more..." at bounding box center [547, 25] width 288 height 22
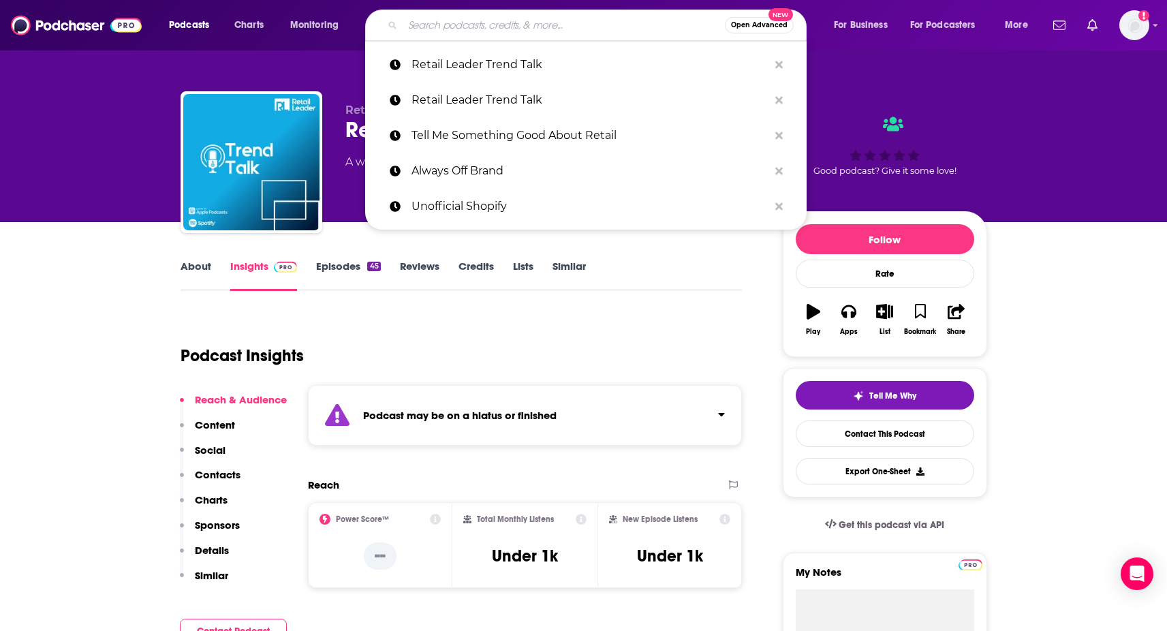
paste input "Retail Remix"
type input "Retail Remix"
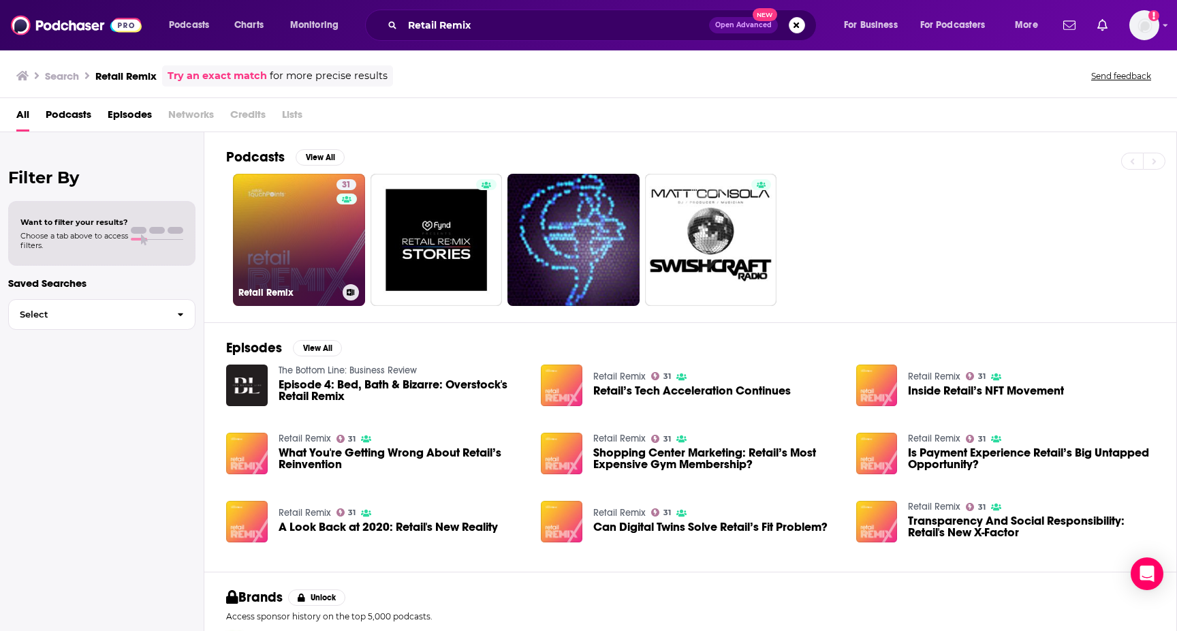
click at [288, 245] on link "31 Retail Remix" at bounding box center [299, 240] width 132 height 132
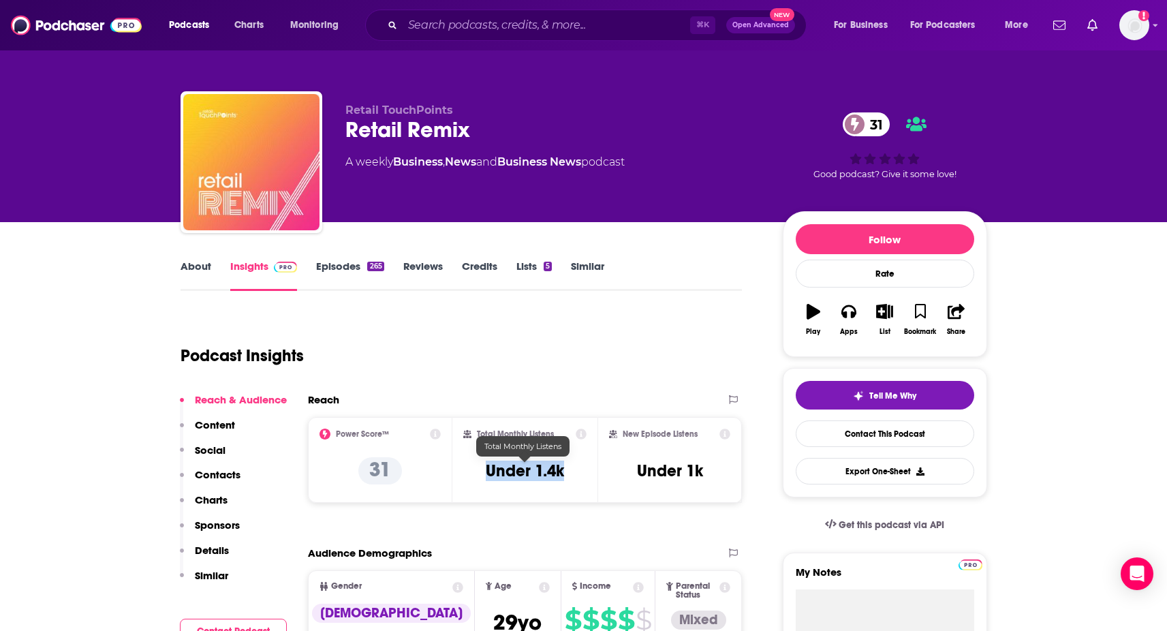
drag, startPoint x: 480, startPoint y: 476, endPoint x: 563, endPoint y: 478, distance: 83.8
click at [563, 478] on div "Total Monthly Listens Under 1.4k" at bounding box center [524, 460] width 123 height 63
copy h3 "Under 1.4k"
click at [361, 278] on link "Episodes 265" at bounding box center [349, 275] width 67 height 31
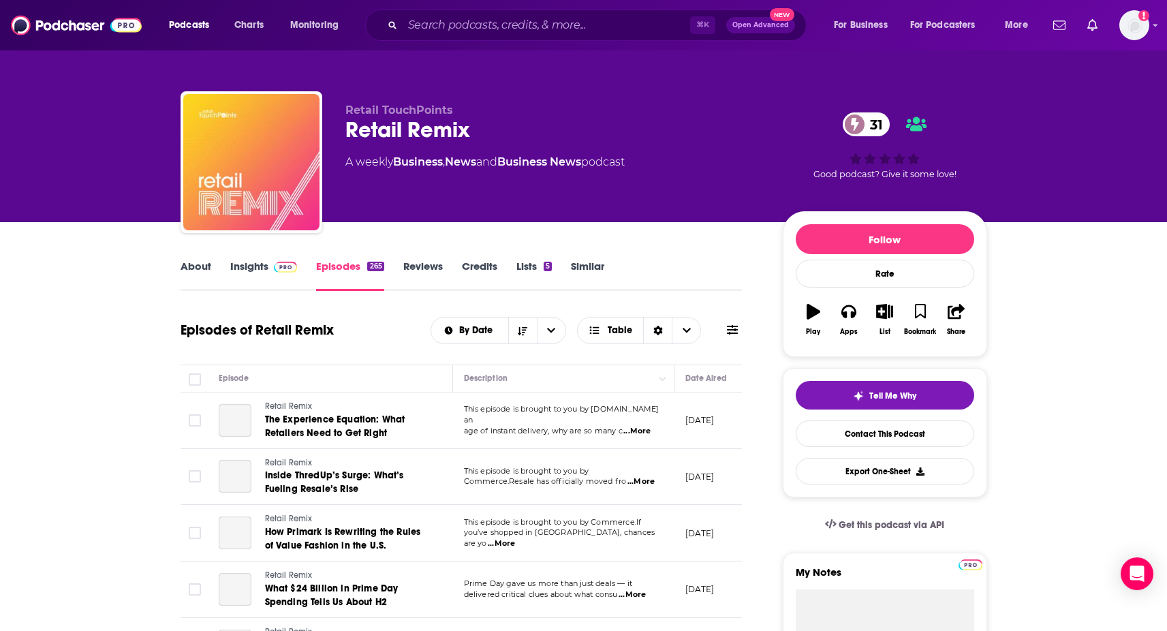
click at [238, 270] on link "Insights" at bounding box center [263, 275] width 67 height 31
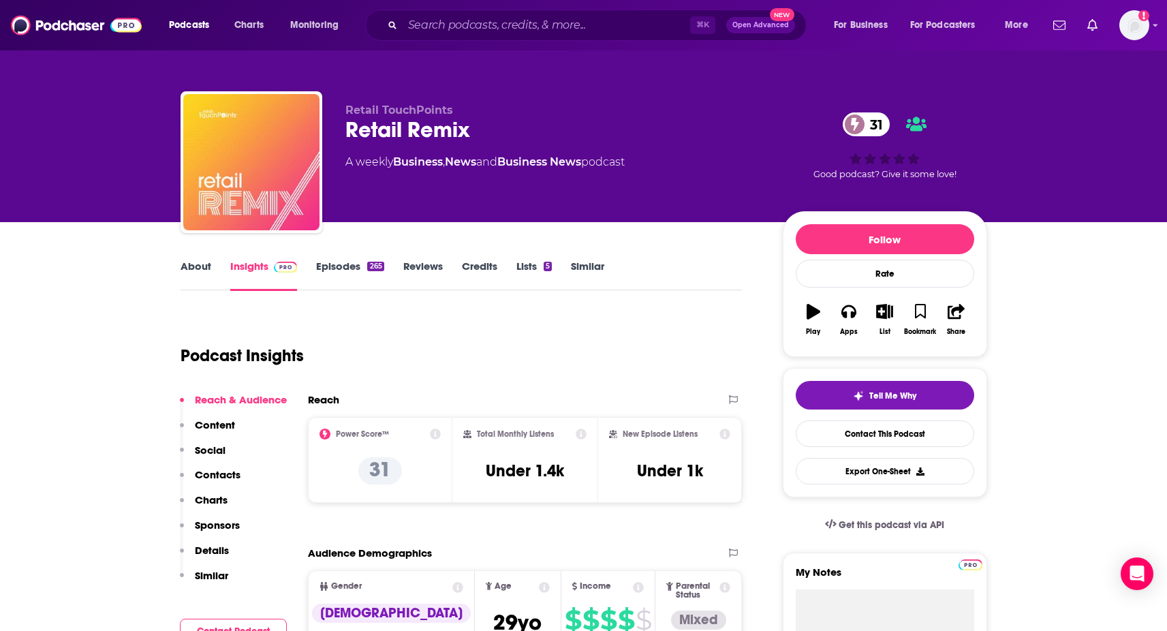
click at [195, 266] on link "About" at bounding box center [196, 275] width 31 height 31
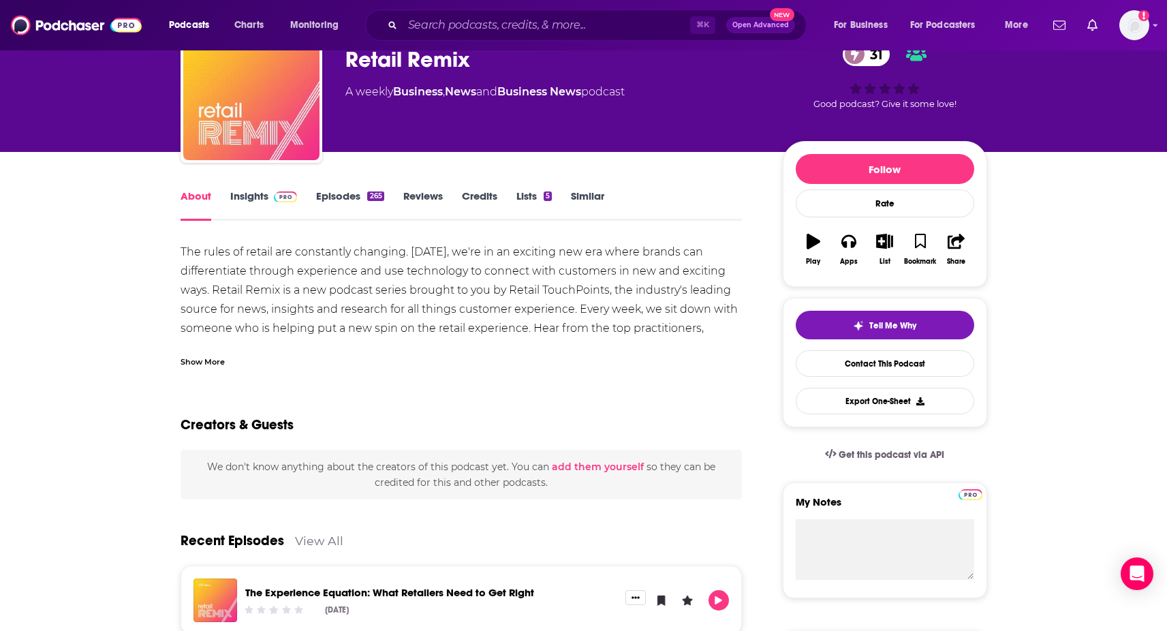
scroll to position [40, 0]
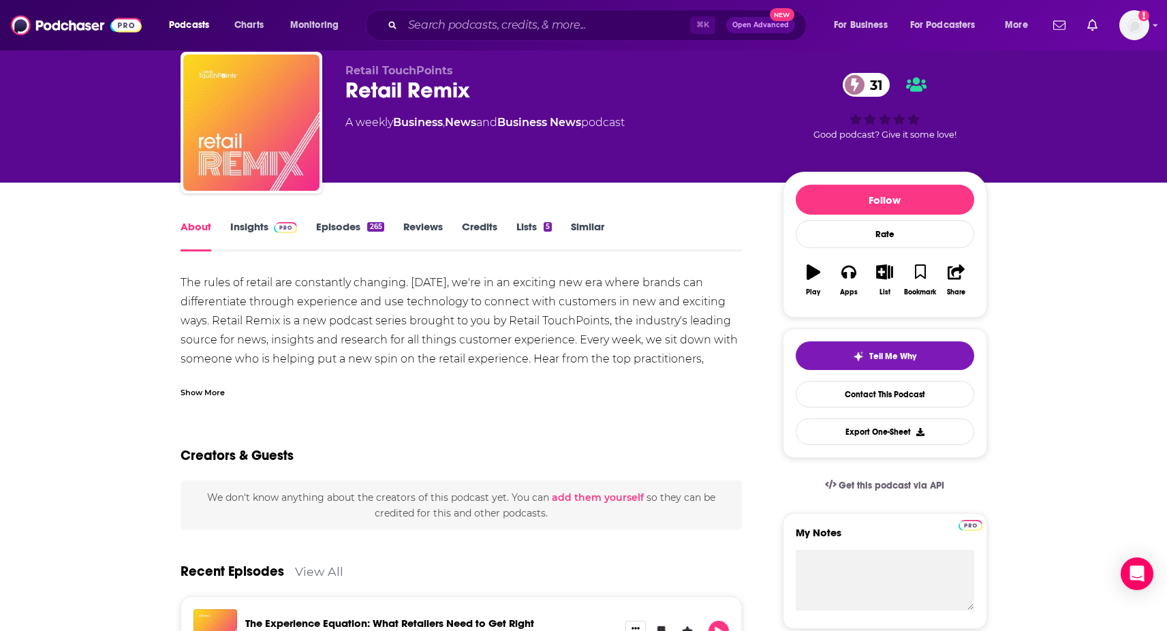
click at [268, 232] on span at bounding box center [282, 226] width 29 height 13
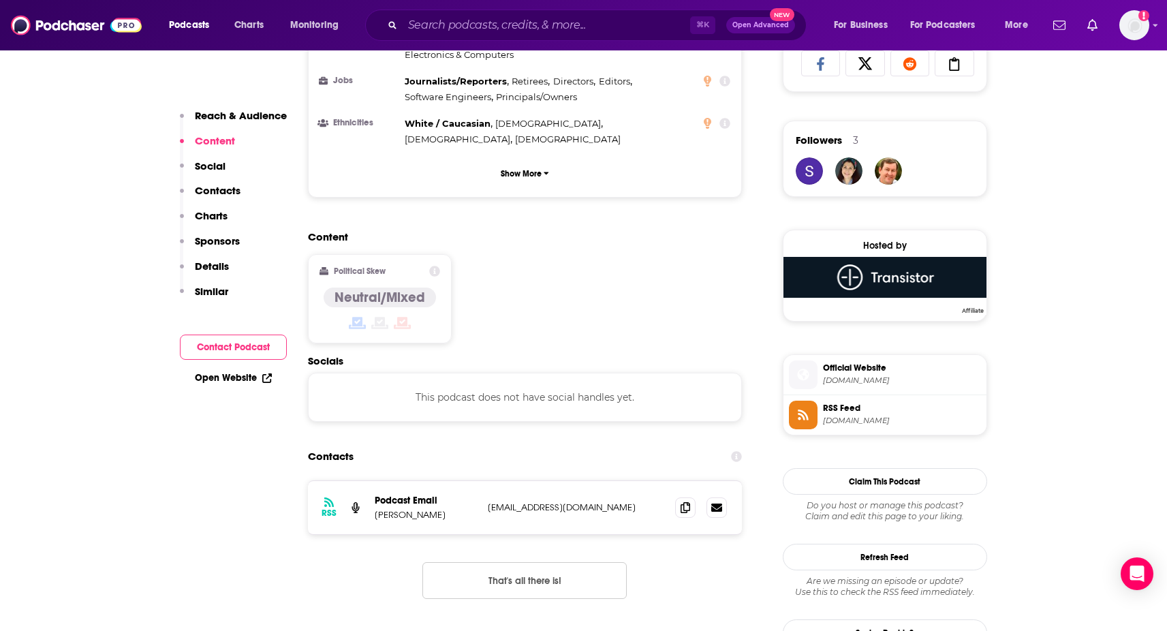
scroll to position [929, 0]
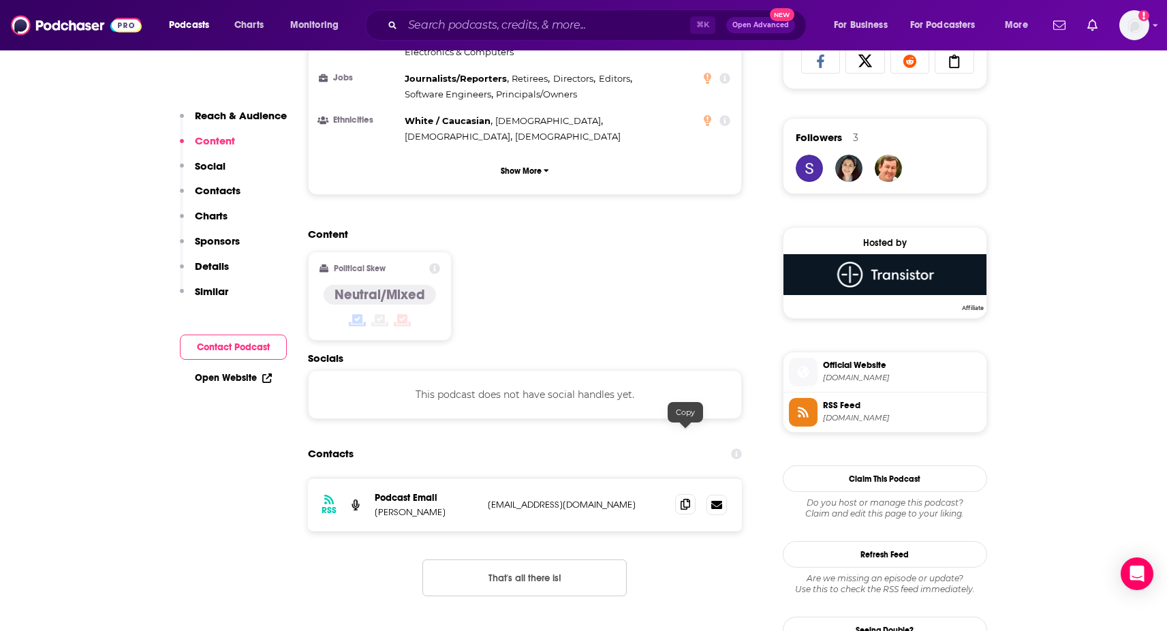
click at [682, 494] on span at bounding box center [685, 504] width 20 height 20
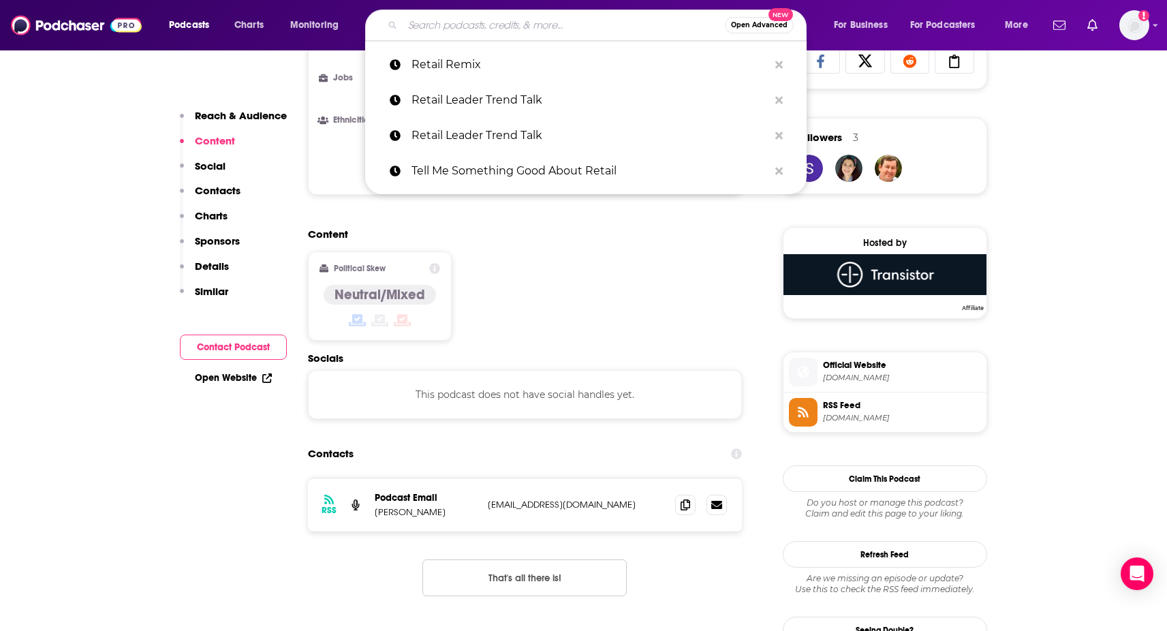
click at [623, 29] on input "Search podcasts, credits, & more..." at bounding box center [564, 25] width 322 height 22
paste input "Retail Transformation Show"
type input "Retail Transformation Show"
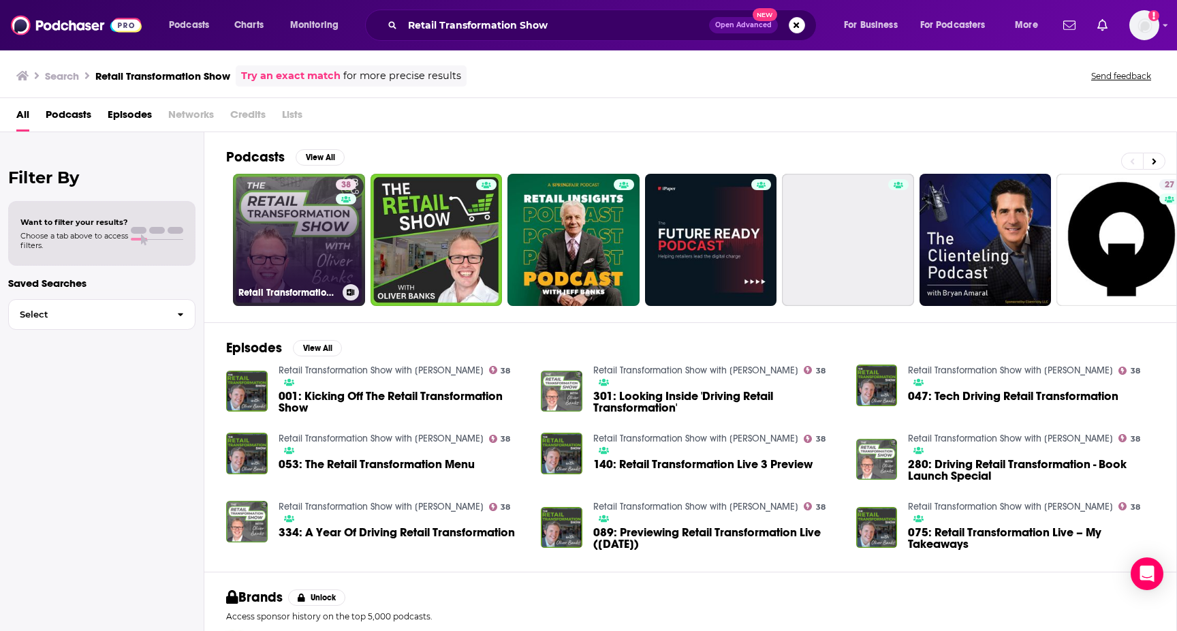
click at [285, 217] on link "38 Retail Transformation Show with Oliver Banks" at bounding box center [299, 240] width 132 height 132
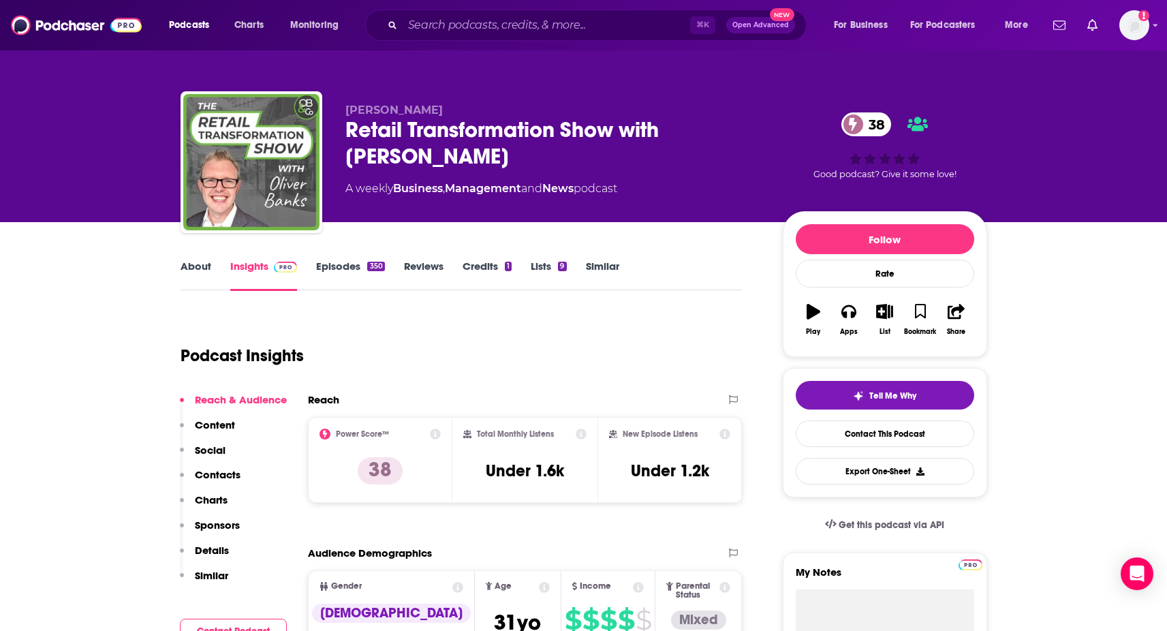
scroll to position [134, 0]
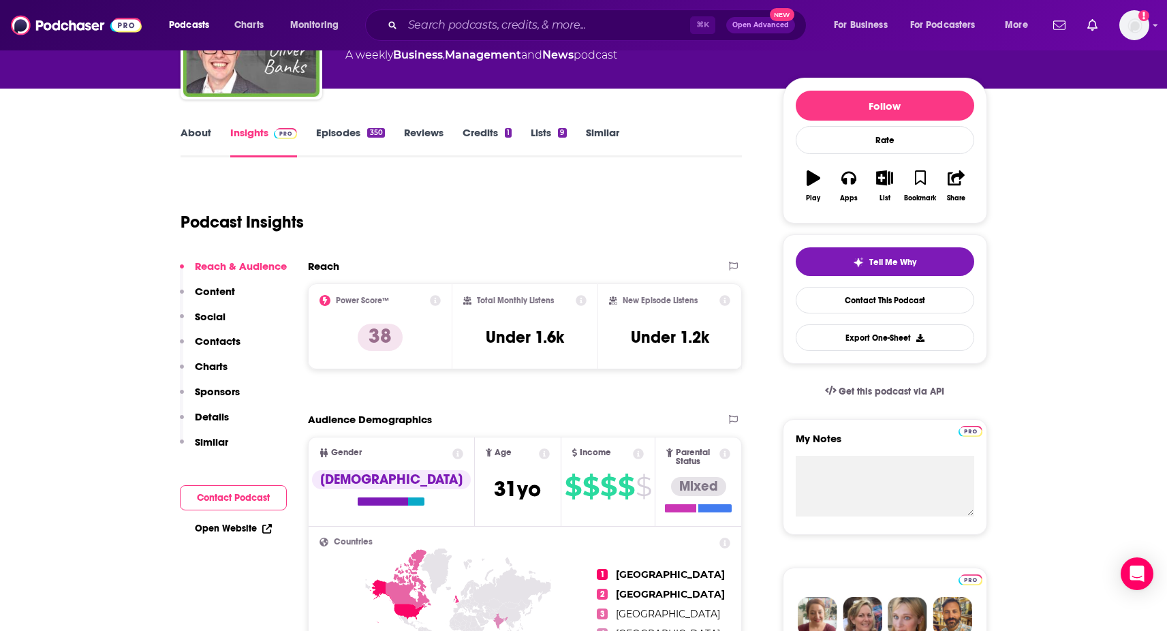
click at [200, 134] on link "About" at bounding box center [196, 141] width 31 height 31
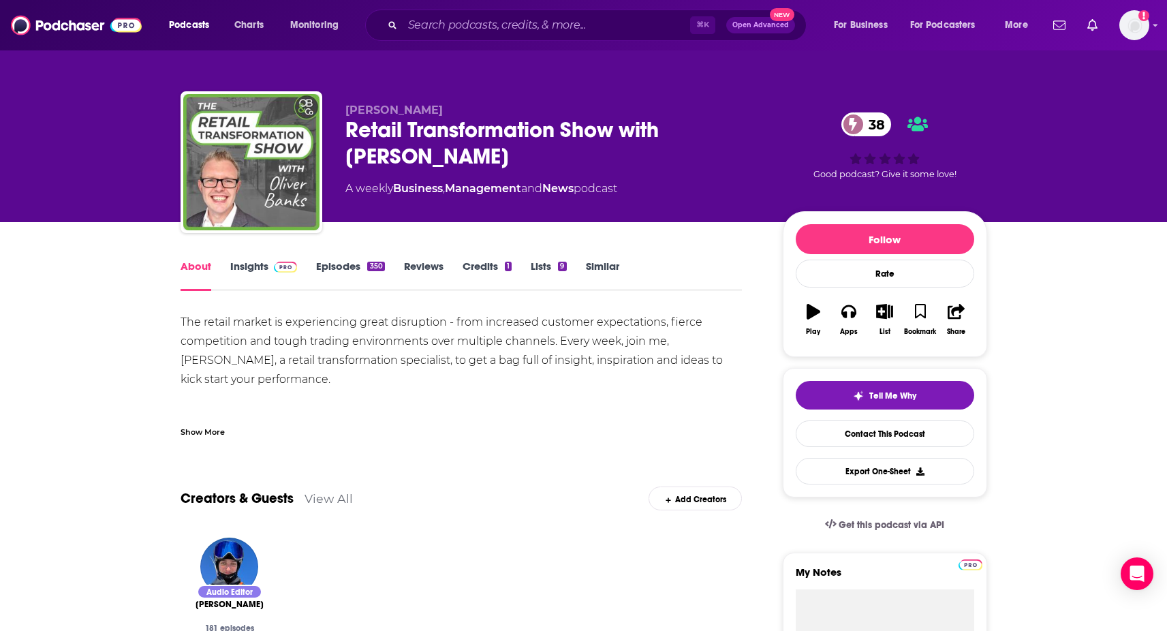
click at [257, 271] on link "Insights" at bounding box center [263, 275] width 67 height 31
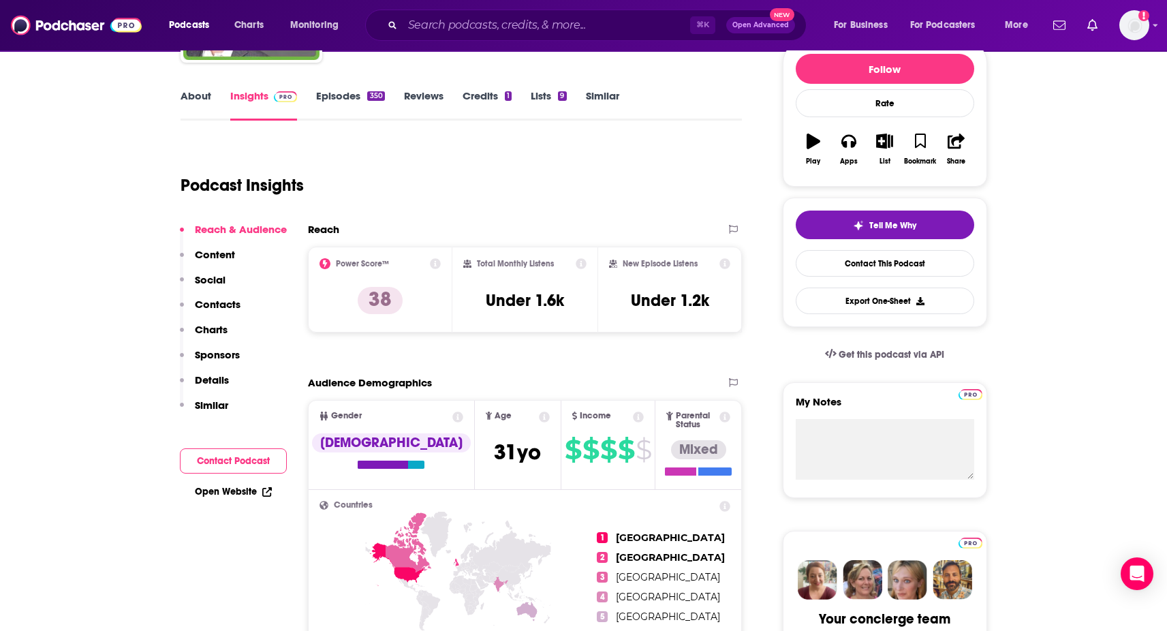
scroll to position [181, 0]
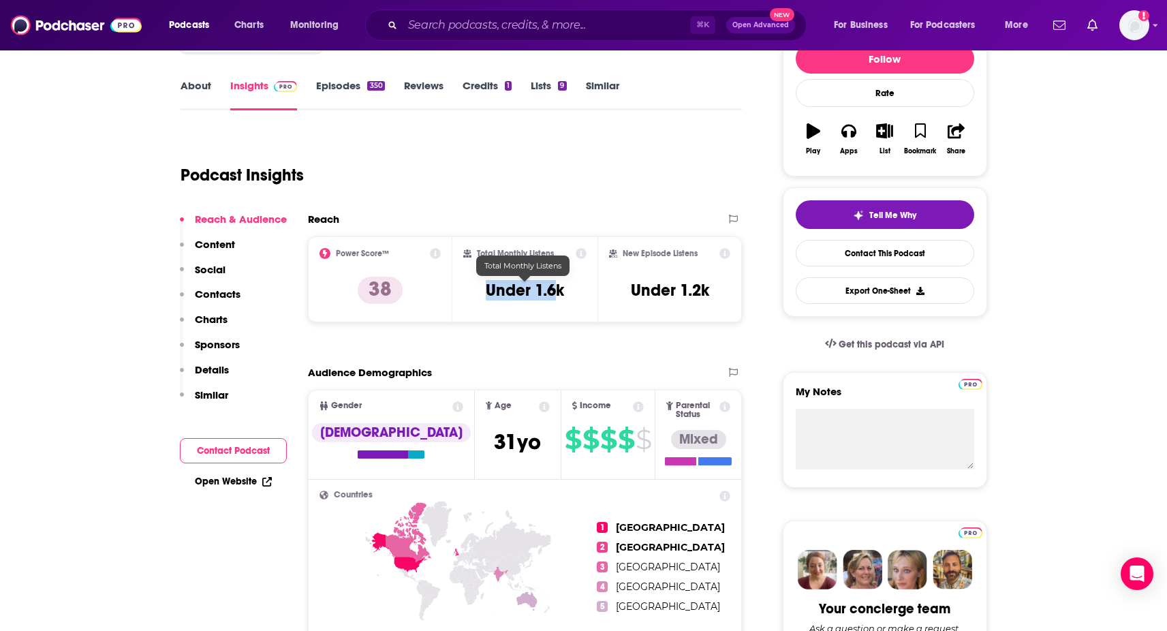
drag, startPoint x: 478, startPoint y: 292, endPoint x: 559, endPoint y: 290, distance: 81.1
click at [559, 290] on div "Total Monthly Listens Under 1.6k" at bounding box center [524, 279] width 123 height 63
click at [567, 290] on div "Total Monthly Listens Under 1.6k" at bounding box center [524, 279] width 123 height 63
drag, startPoint x: 486, startPoint y: 294, endPoint x: 586, endPoint y: 295, distance: 100.2
click at [586, 295] on div "Total Monthly Listens Under 1.6k" at bounding box center [524, 279] width 123 height 63
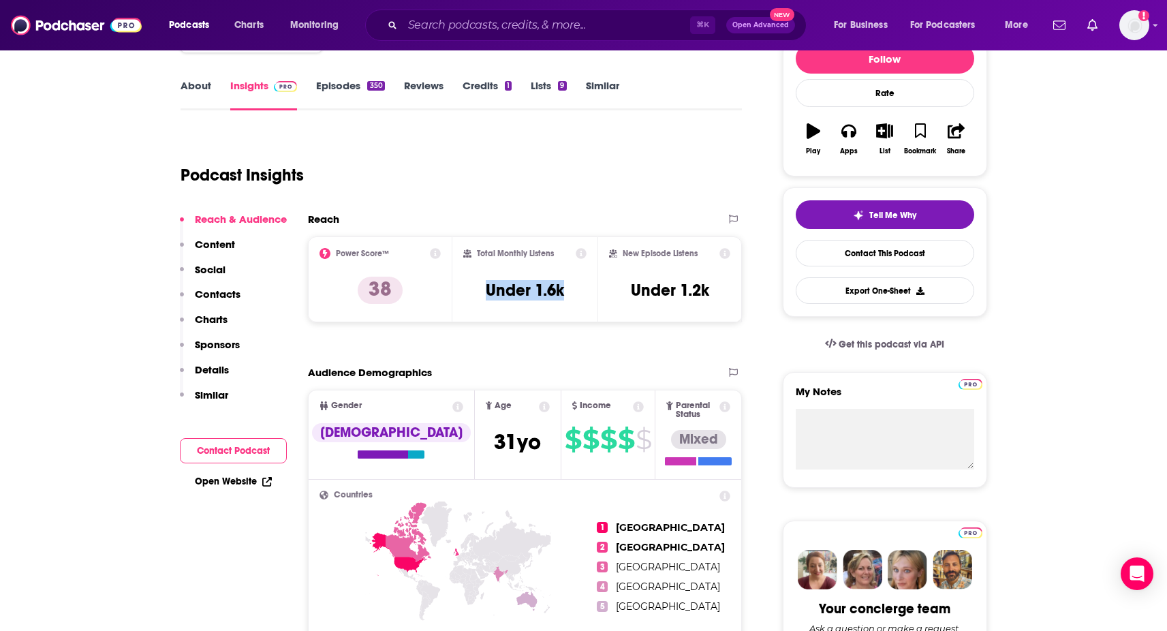
copy h3 "Under 1.6k"
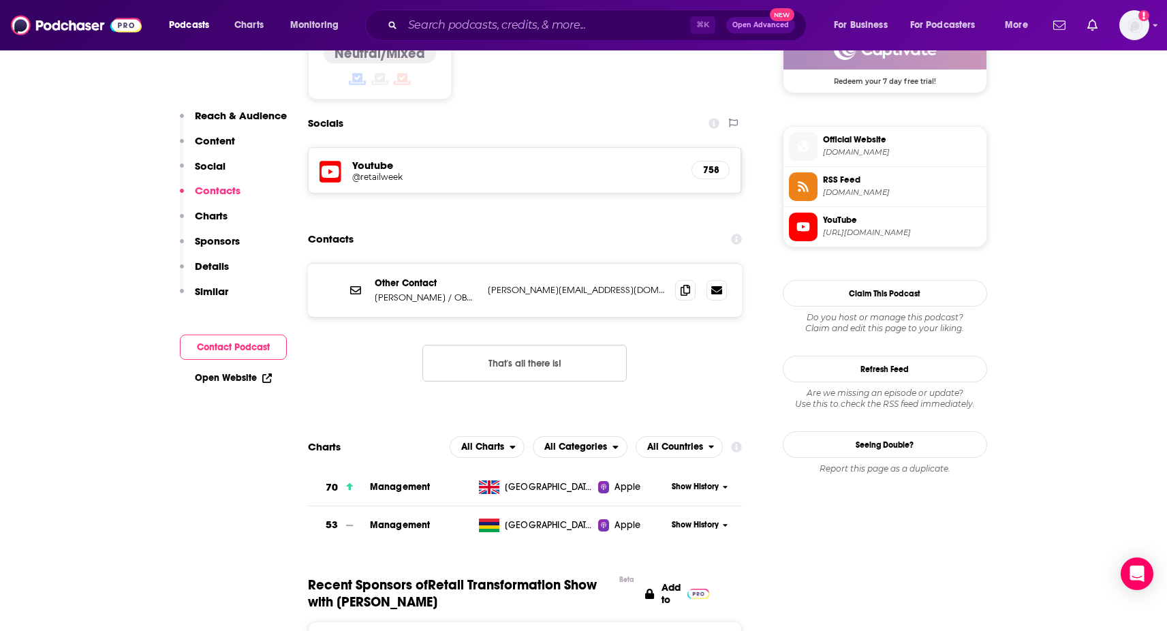
scroll to position [1157, 0]
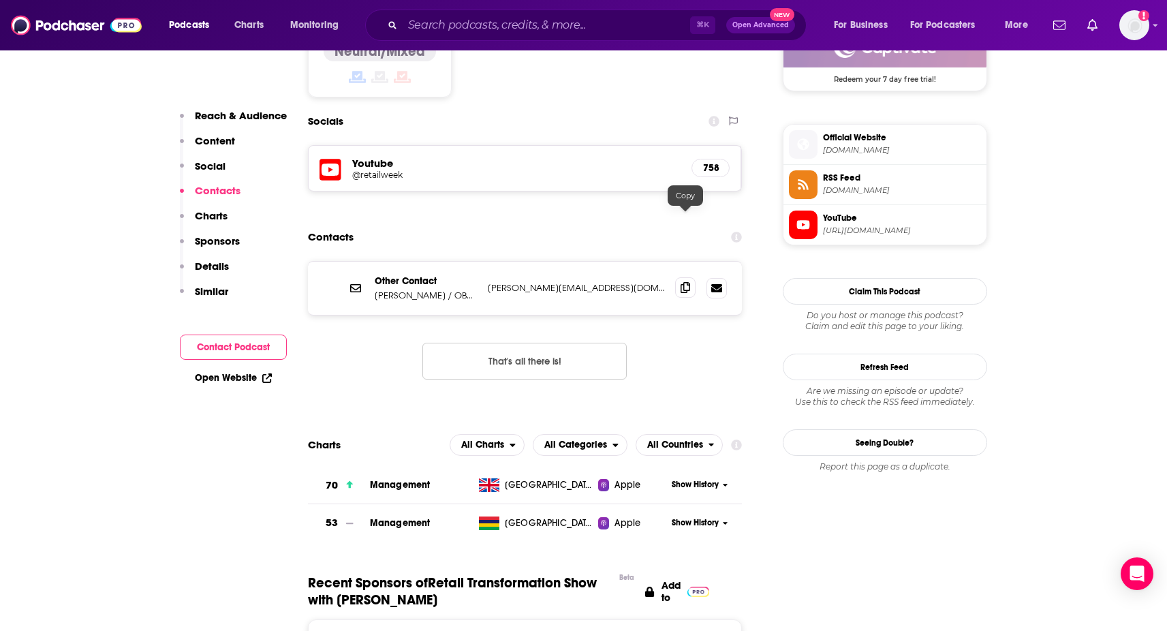
click at [686, 282] on icon at bounding box center [686, 287] width 10 height 11
click at [534, 21] on input "Search podcasts, credits, & more..." at bounding box center [547, 25] width 288 height 22
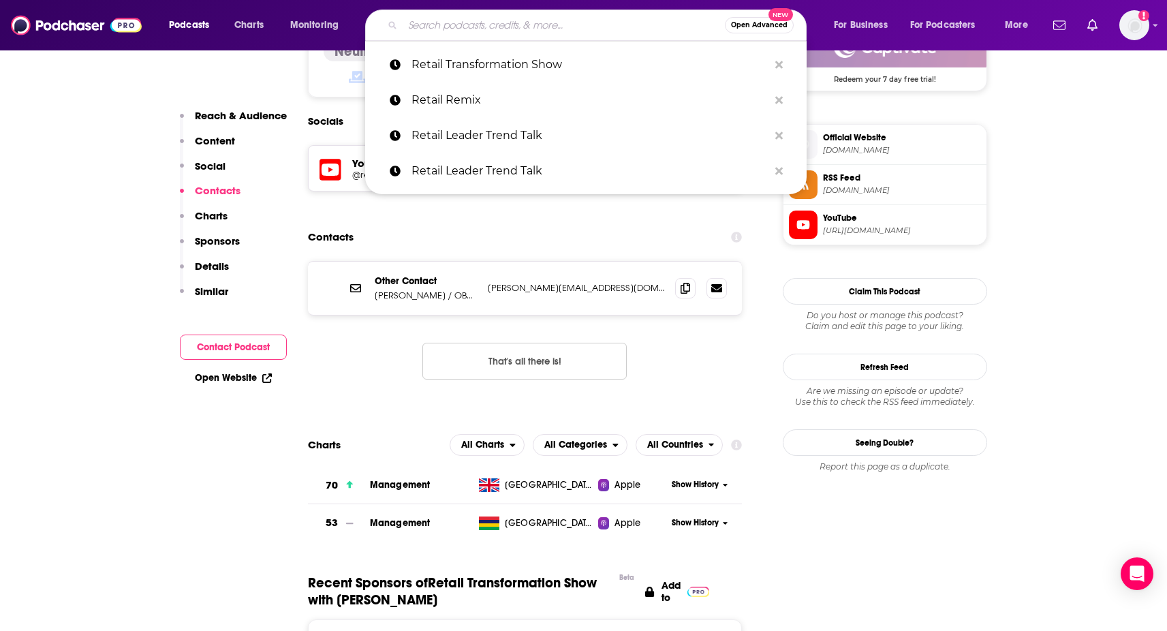
paste input "Serious Sellers Podcast"
type input "Serious Sellers Podcast"
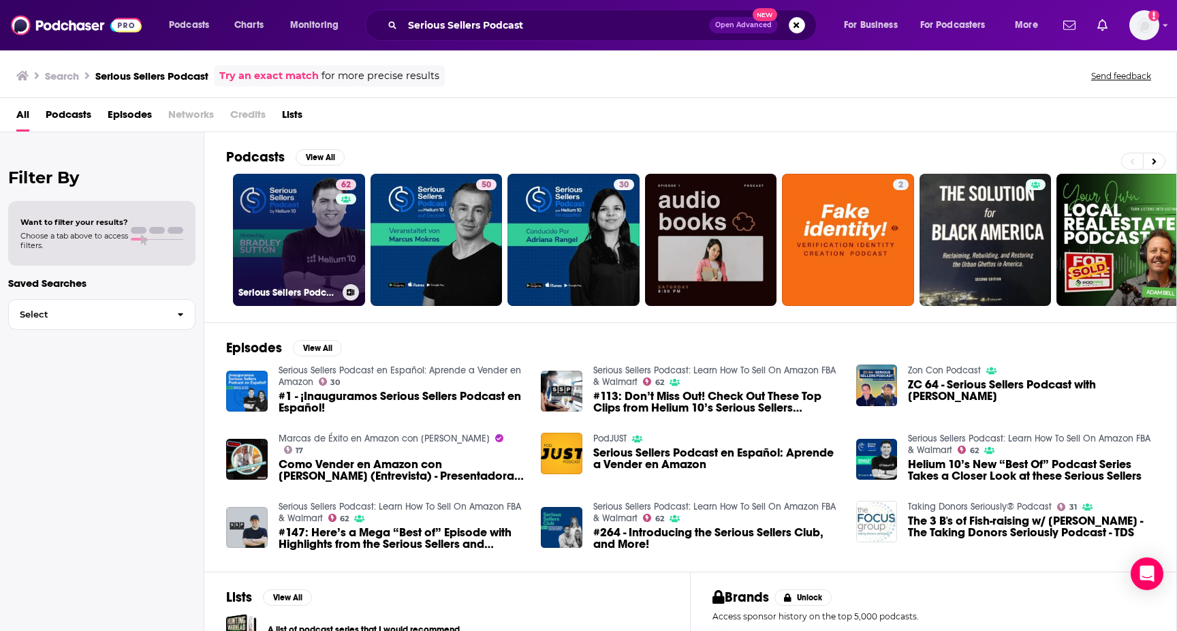
click at [320, 230] on link "62 Serious Sellers Podcast: Learn How To Sell On Amazon FBA & Walmart" at bounding box center [299, 240] width 132 height 132
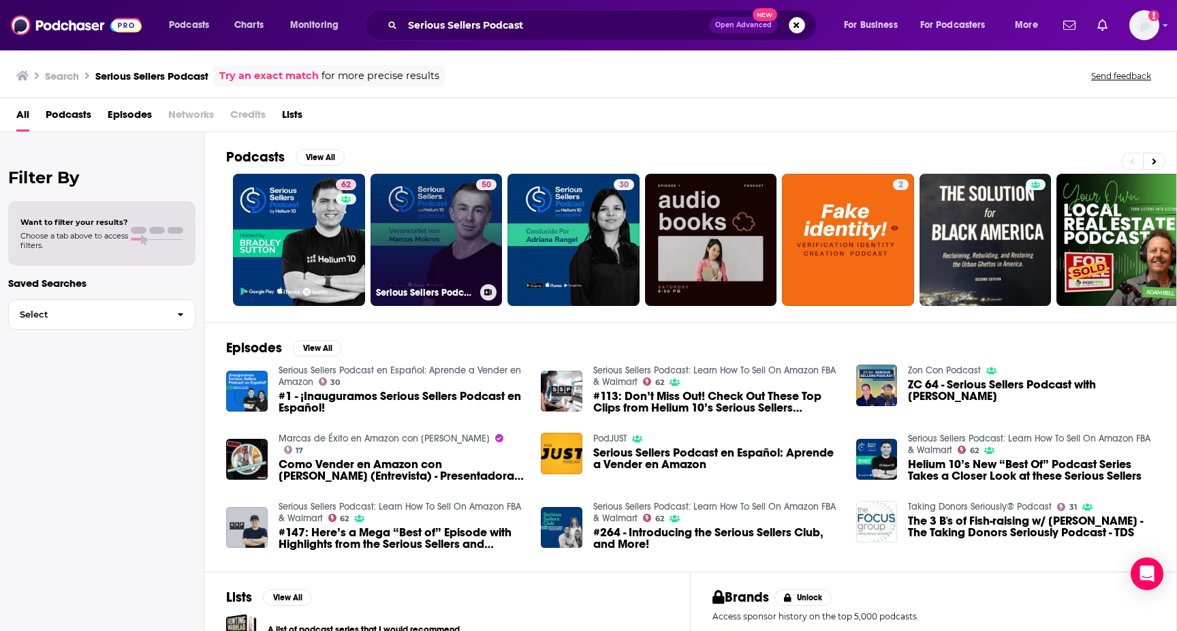
click at [444, 206] on link "50 Serious Sellers Podcast auf Deutsch: Lerne erfolgreich Verkaufen auf Amazon" at bounding box center [437, 240] width 132 height 132
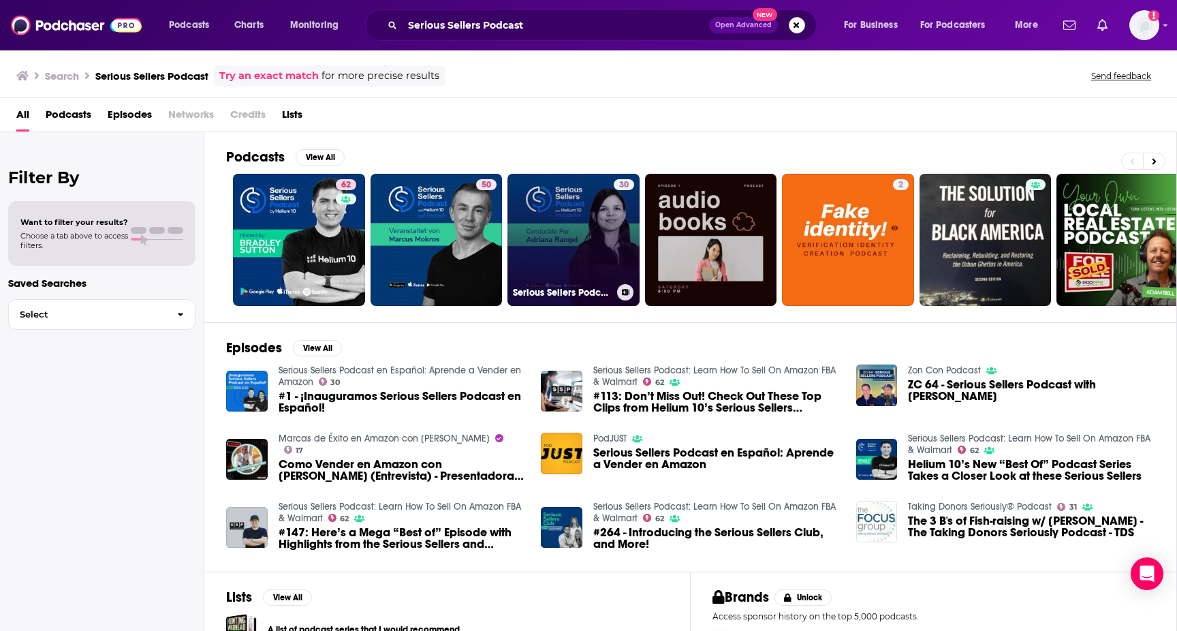
click at [557, 197] on link "30 Serious Sellers Podcast en Español: Aprende a Vender en Amazon" at bounding box center [574, 240] width 132 height 132
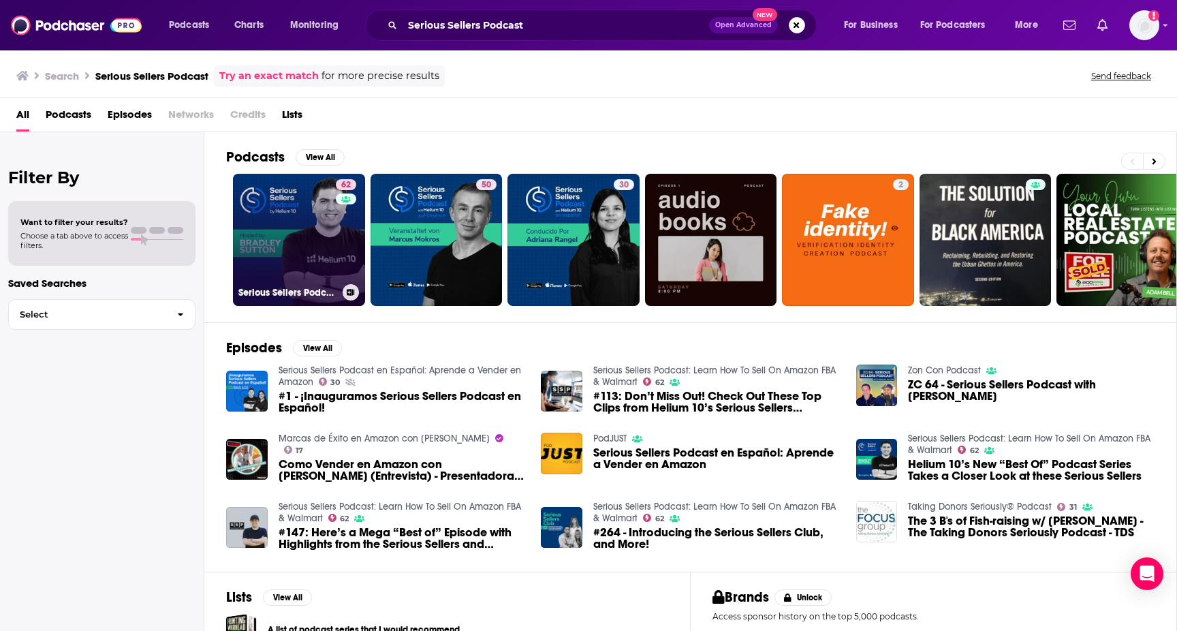
click at [289, 221] on link "62 Serious Sellers Podcast: Learn How To Sell On Amazon FBA & Walmart" at bounding box center [299, 240] width 132 height 132
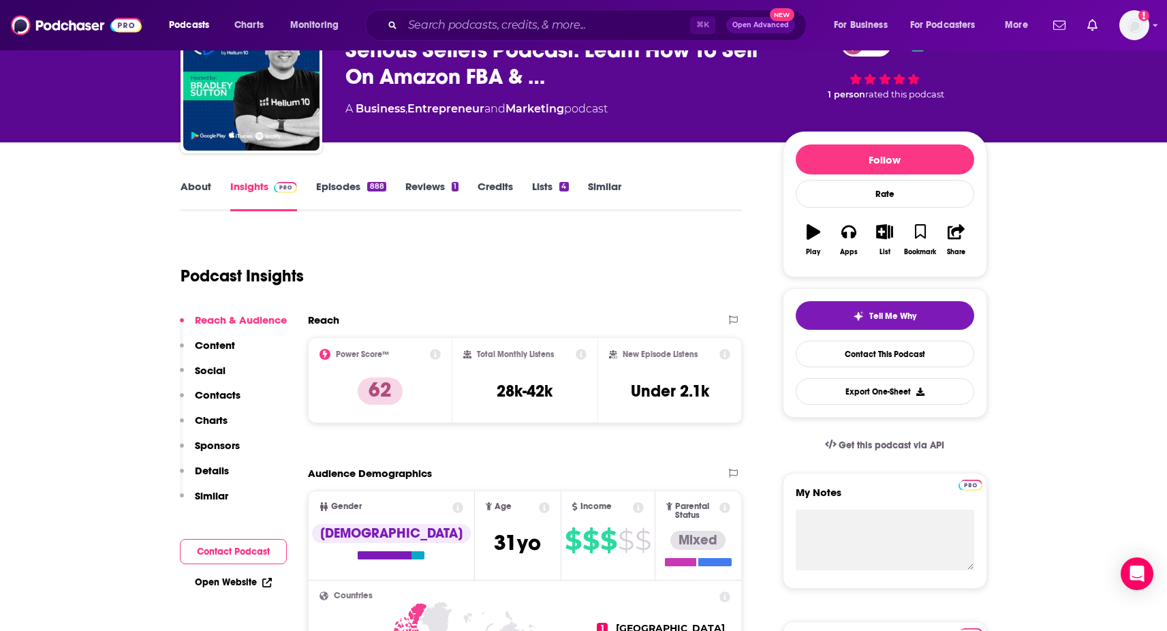
scroll to position [96, 0]
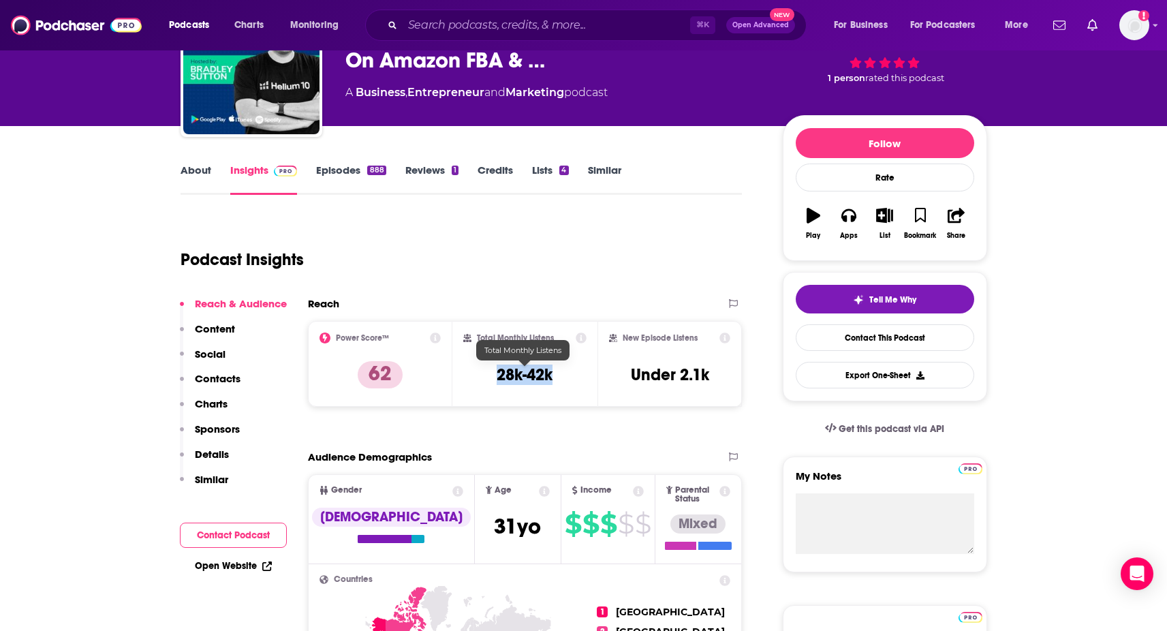
drag, startPoint x: 495, startPoint y: 371, endPoint x: 570, endPoint y: 372, distance: 74.3
click at [570, 371] on div "Total Monthly Listens 28k-42k" at bounding box center [524, 364] width 123 height 63
copy h3 "28k-42k"
click at [208, 170] on link "About" at bounding box center [196, 179] width 31 height 31
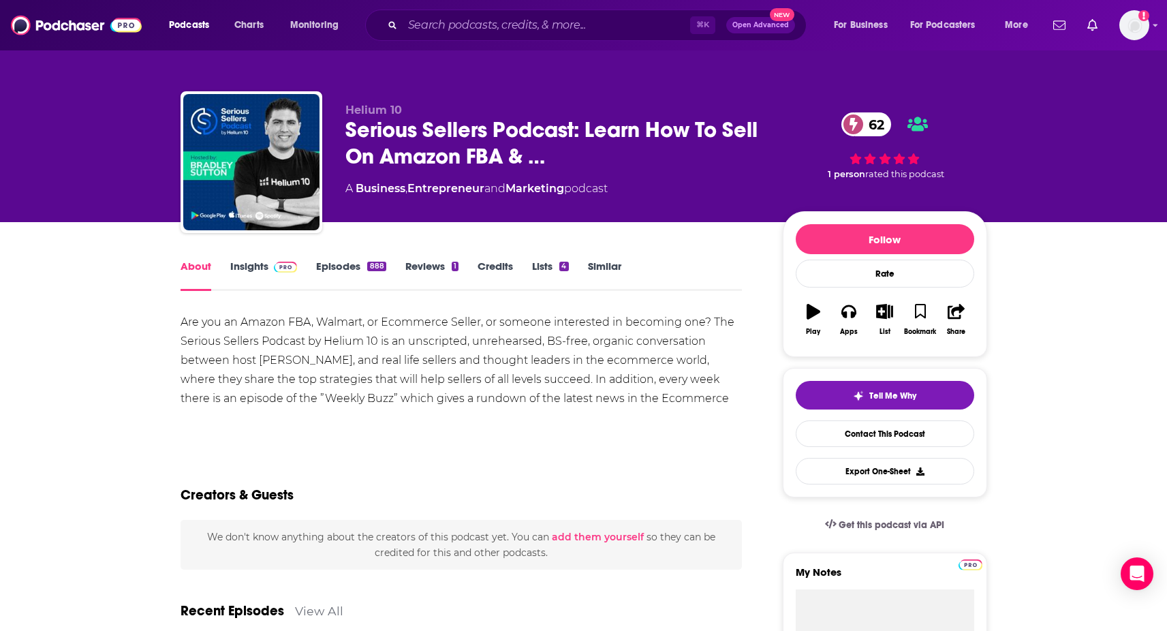
click at [260, 278] on link "Insights" at bounding box center [263, 275] width 67 height 31
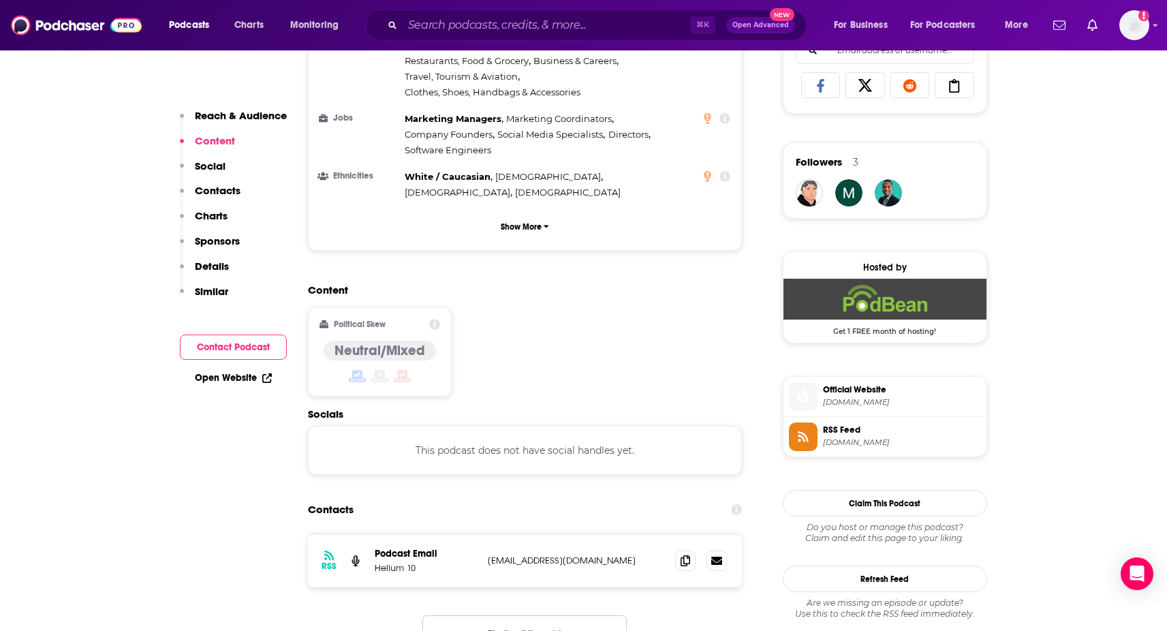
scroll to position [906, 0]
click at [685, 554] on icon at bounding box center [686, 559] width 10 height 11
click at [534, 30] on input "Search podcasts, credits, & more..." at bounding box center [547, 25] width 288 height 22
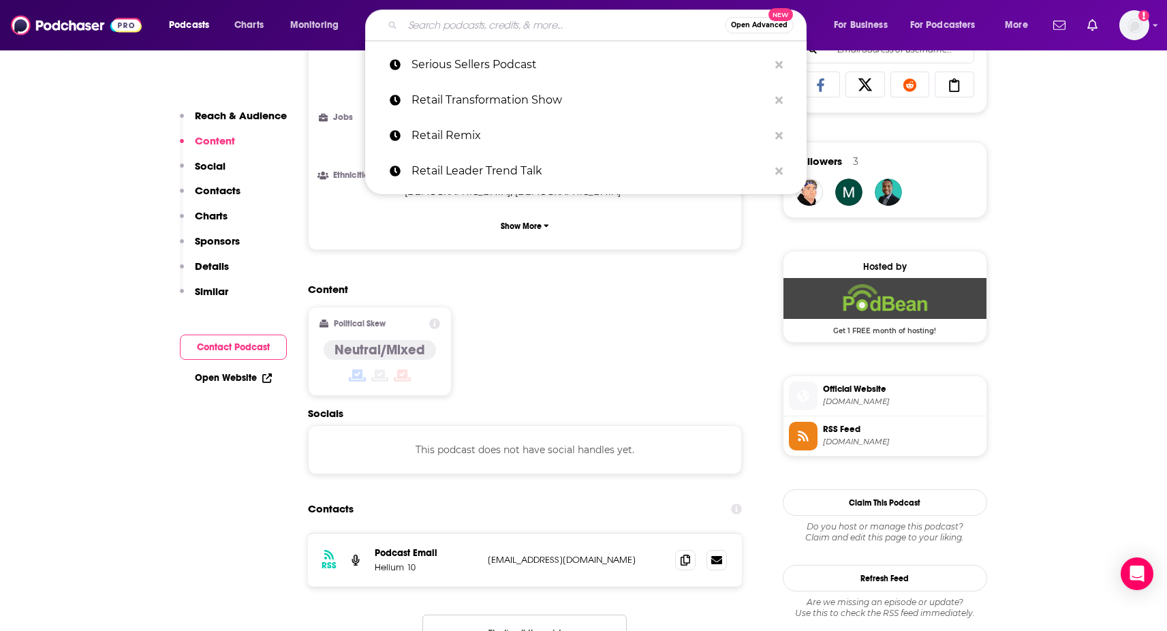
paste input "The Marketing Architects"
type input "The Marketing Architects"
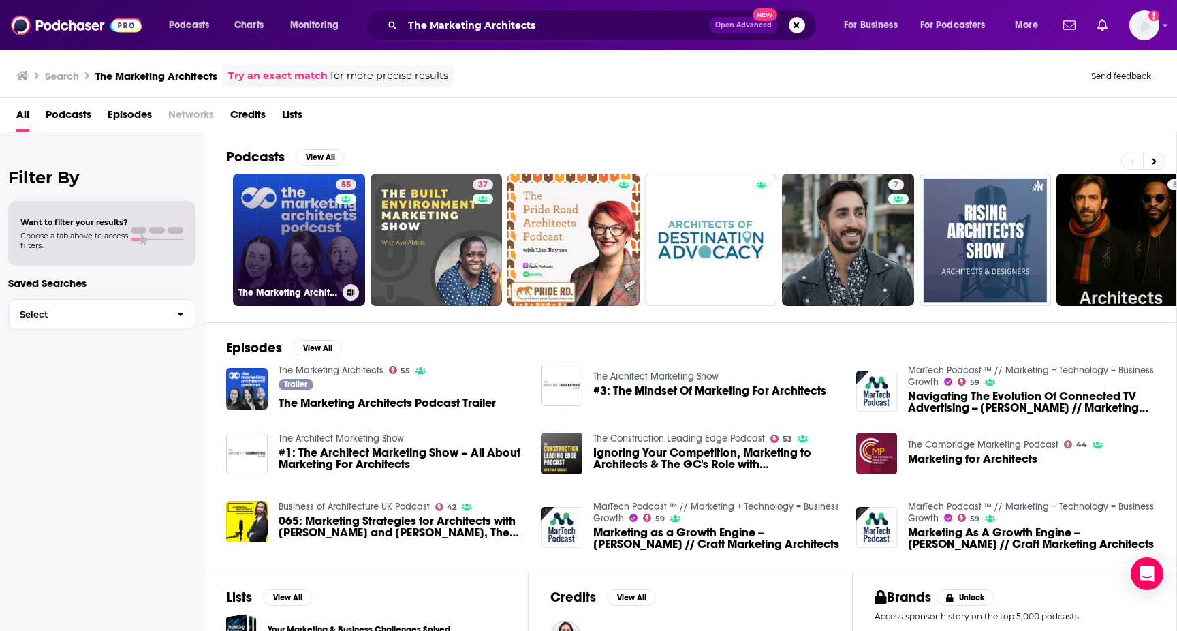
click at [287, 209] on link "55 The Marketing Architects" at bounding box center [299, 240] width 132 height 132
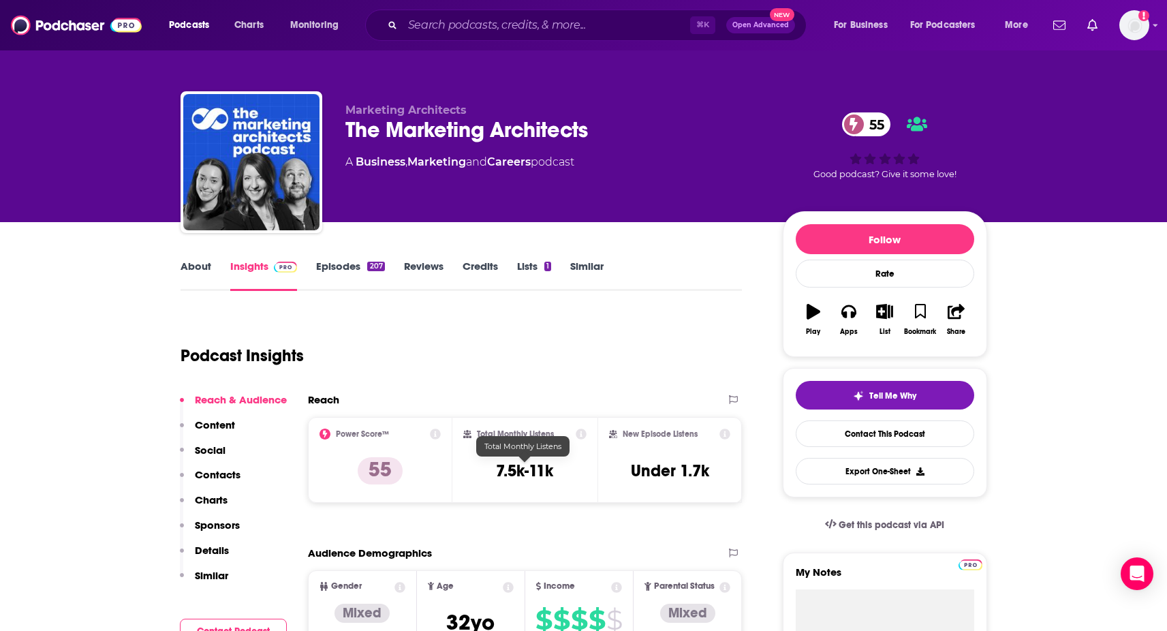
drag, startPoint x: 475, startPoint y: 469, endPoint x: 596, endPoint y: 476, distance: 121.5
click at [596, 476] on div "Total Monthly Listens 7.5k-11k" at bounding box center [524, 460] width 145 height 86
drag, startPoint x: 497, startPoint y: 472, endPoint x: 553, endPoint y: 473, distance: 56.6
click at [553, 473] on h3 "7.5k-11k" at bounding box center [524, 471] width 57 height 20
copy h3 "7.5k-11k"
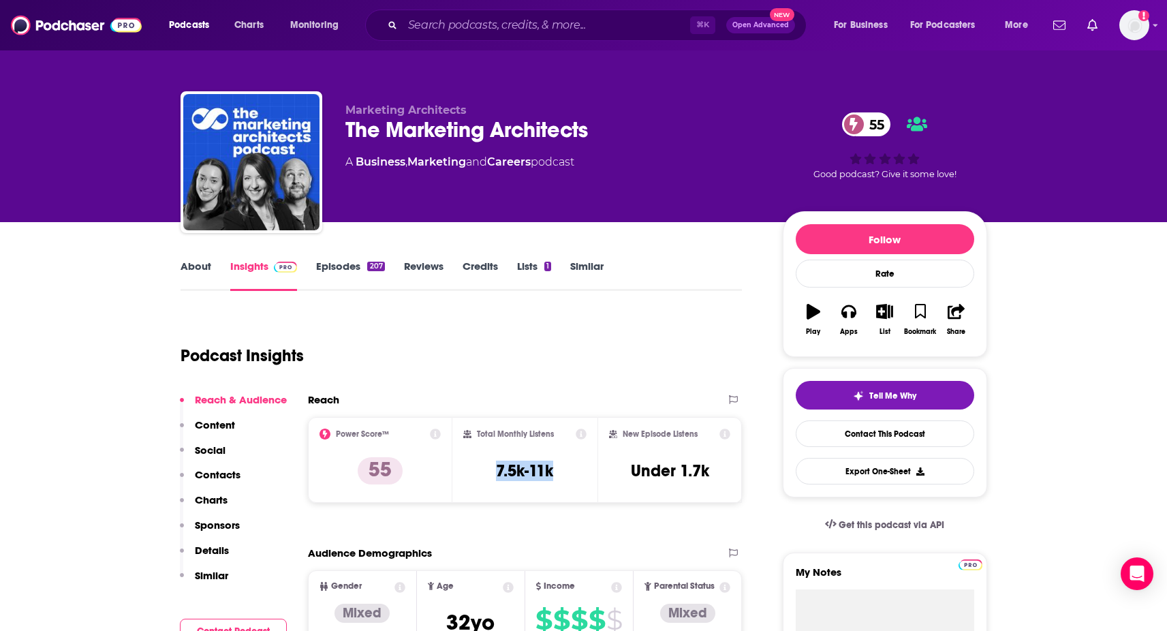
click at [203, 275] on link "About" at bounding box center [196, 275] width 31 height 31
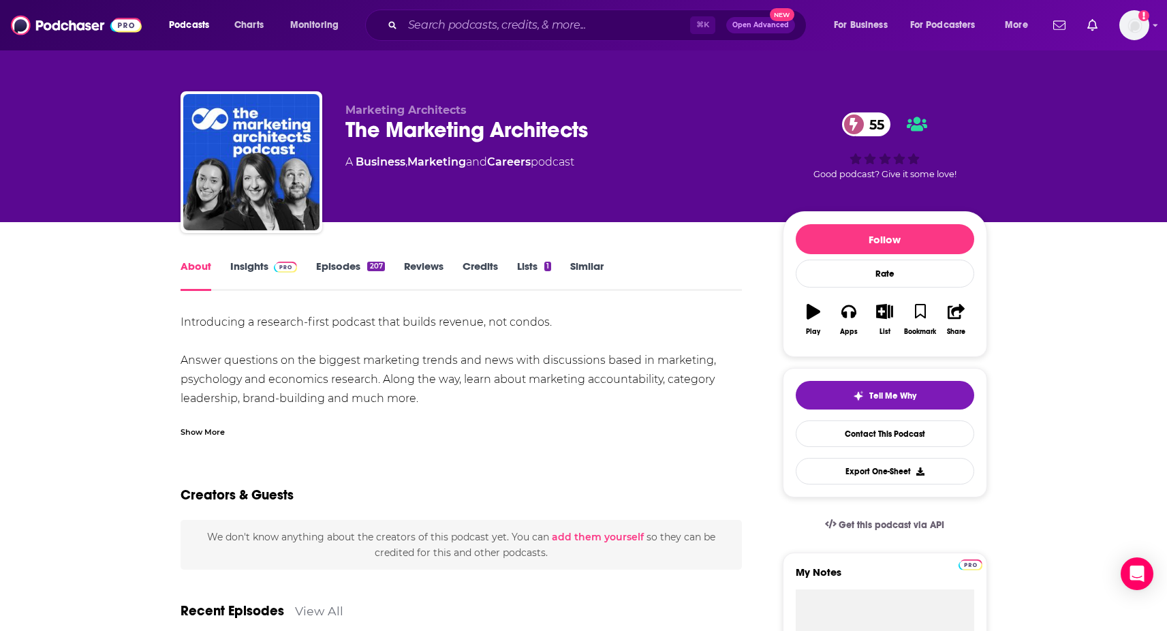
click at [271, 264] on span at bounding box center [282, 266] width 29 height 13
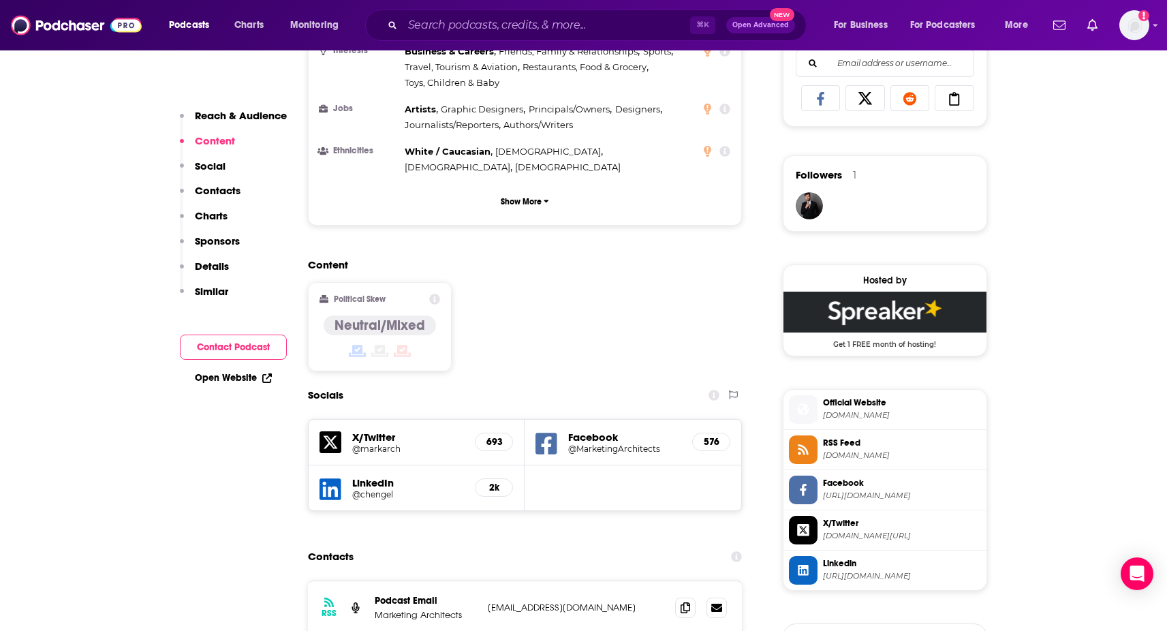
scroll to position [895, 0]
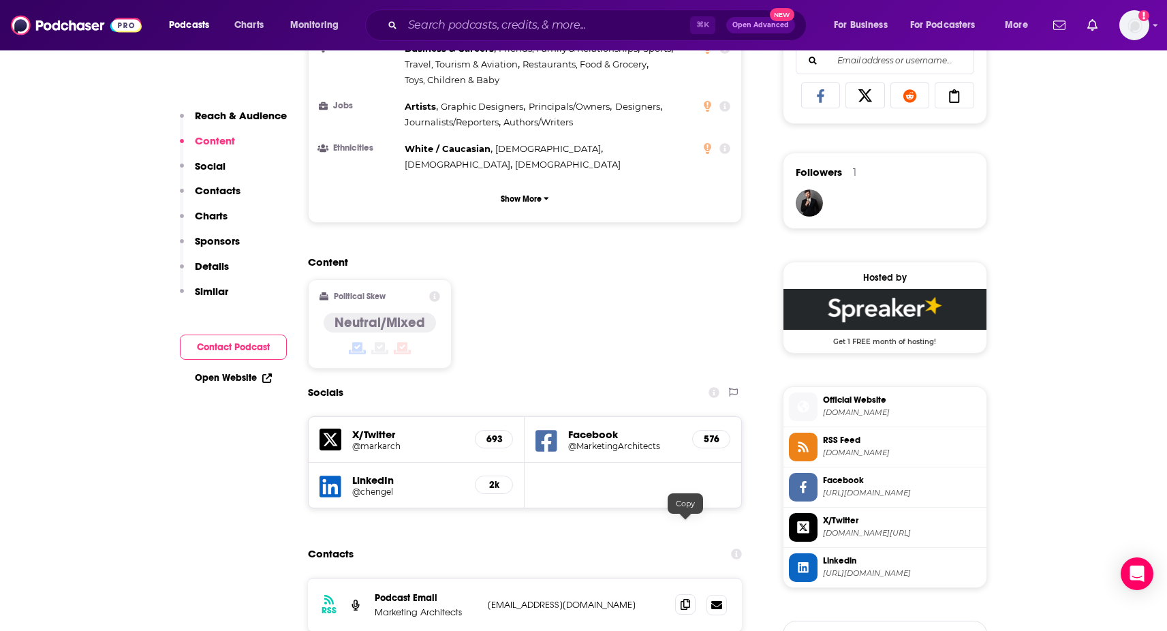
click at [679, 594] on span at bounding box center [685, 604] width 20 height 20
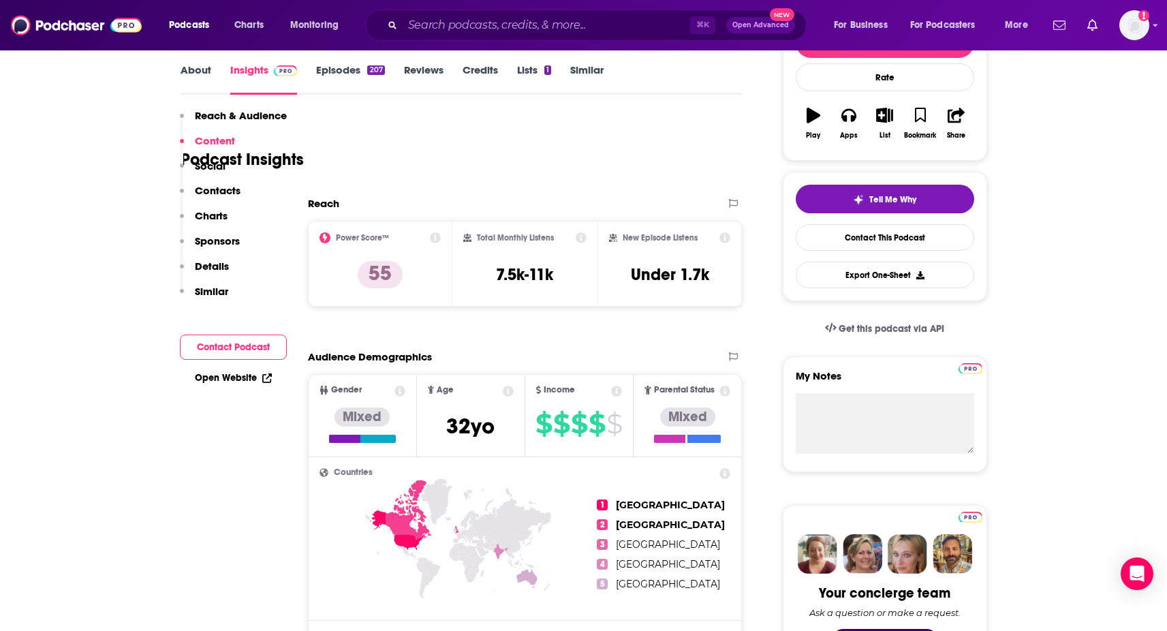
scroll to position [76, 0]
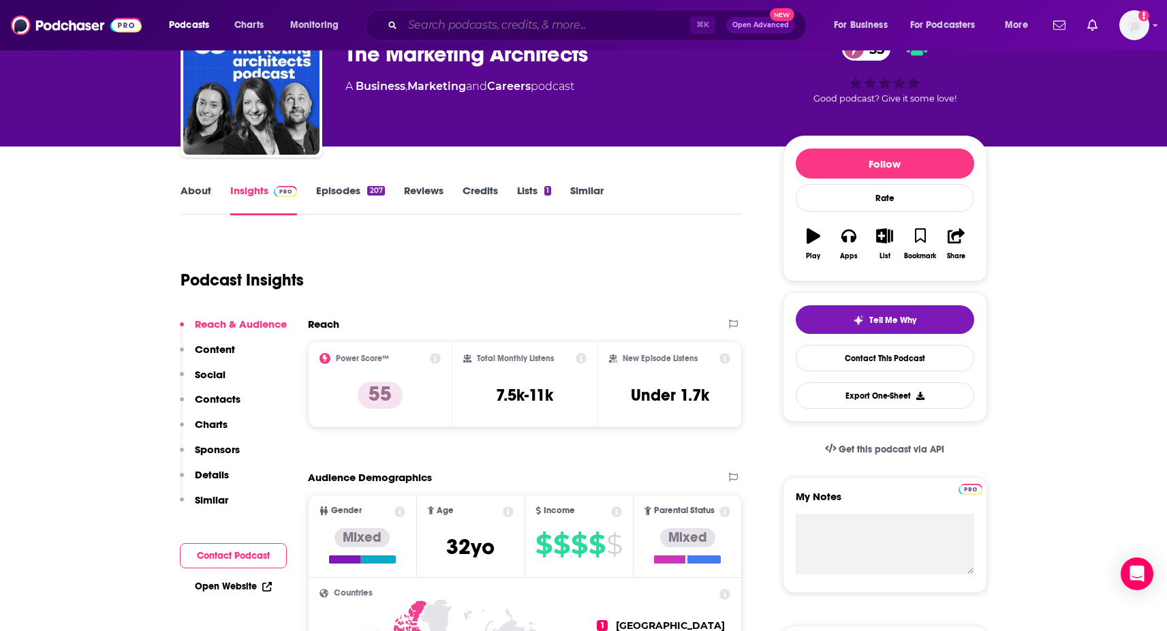
click at [446, 31] on input "Search podcasts, credits, & more..." at bounding box center [547, 25] width 288 height 22
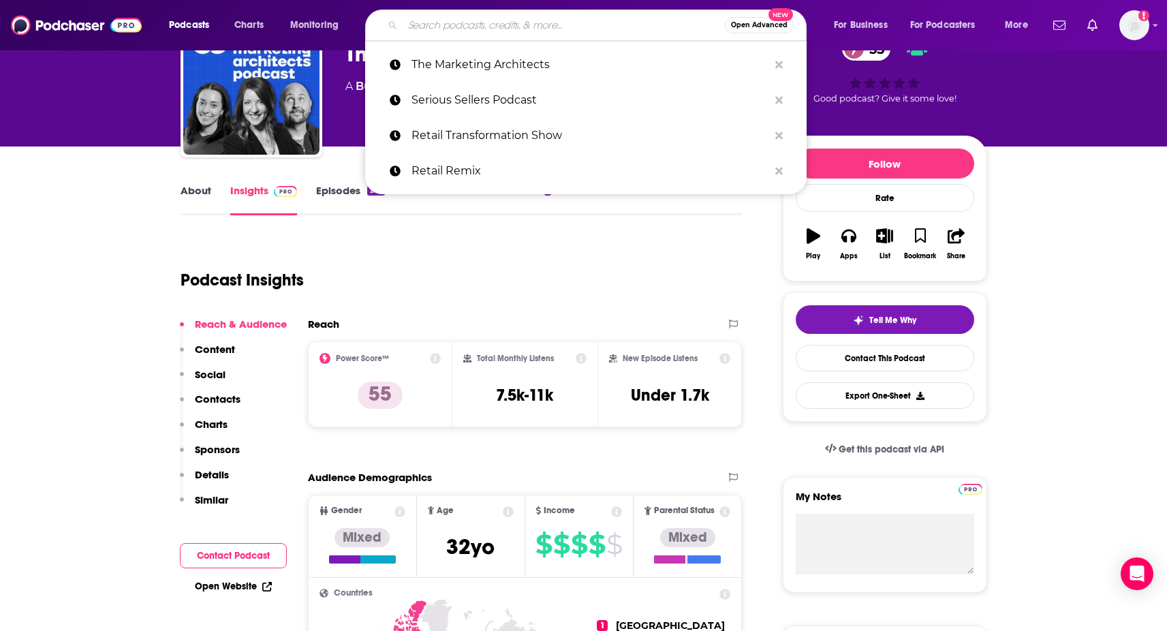
paste input "The Agile Brand"
type input "The Agile Brand"
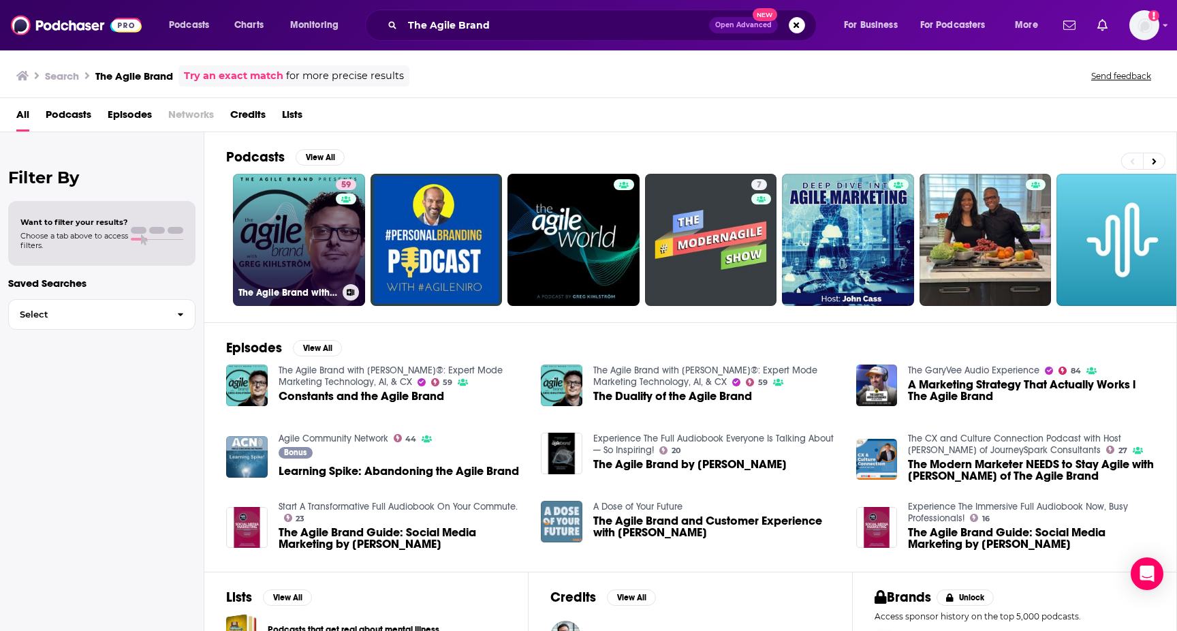
click at [243, 247] on link "59 The Agile Brand with Greg Kihlström®: Expert Mode Marketing Technology, AI, …" at bounding box center [299, 240] width 132 height 132
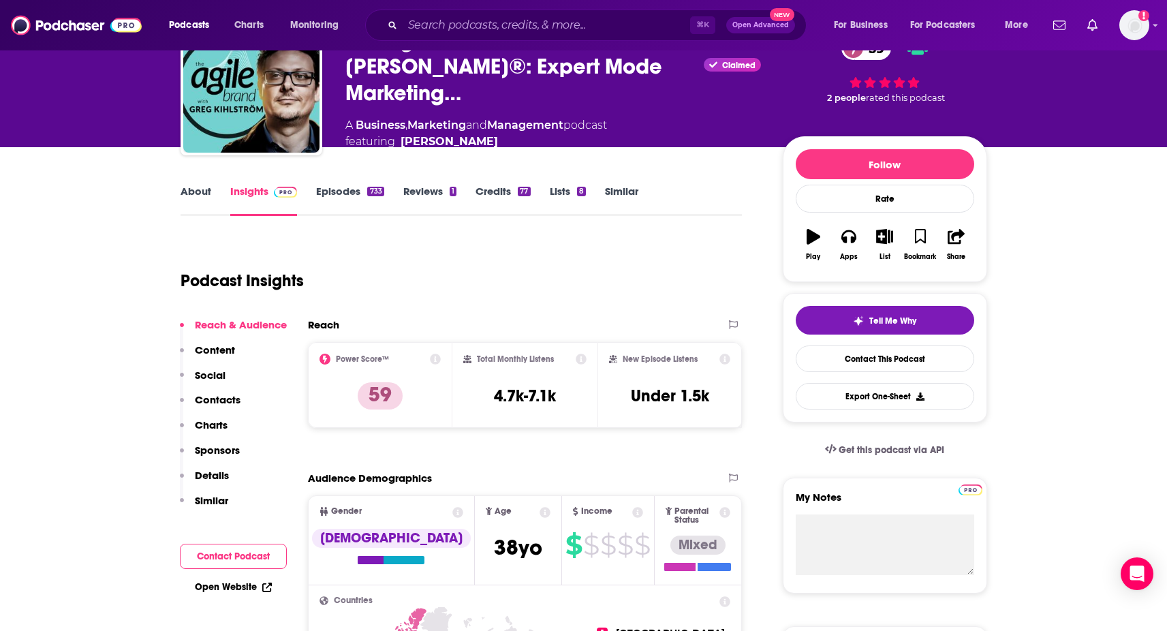
scroll to position [94, 0]
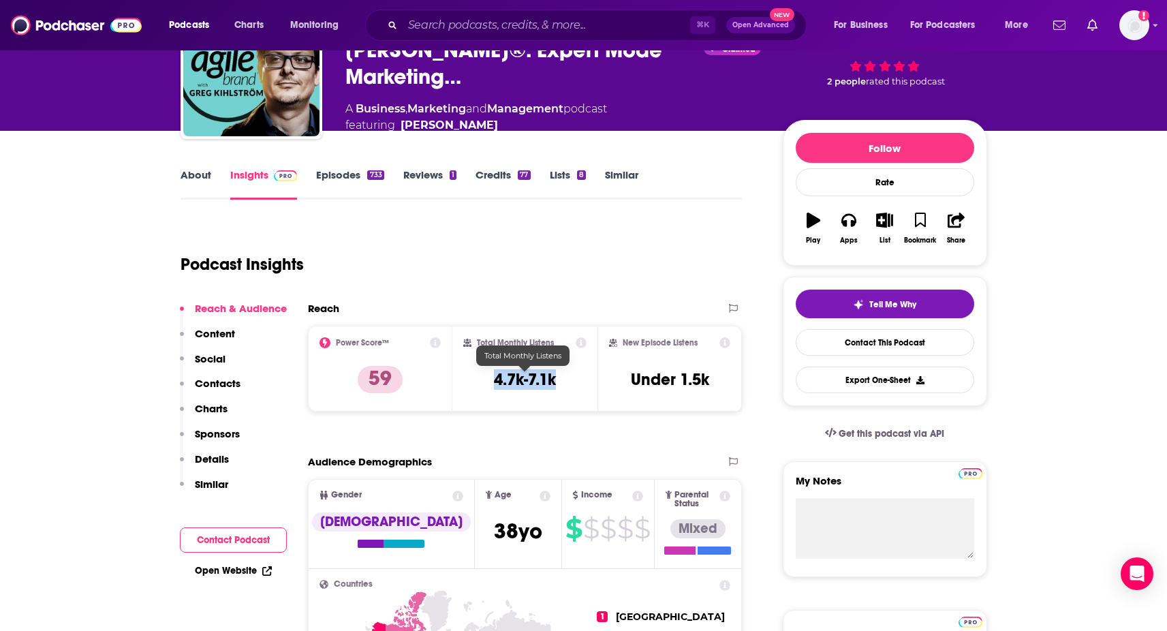
drag, startPoint x: 482, startPoint y: 379, endPoint x: 573, endPoint y: 377, distance: 90.6
click at [573, 377] on div "Total Monthly Listens 4.7k-7.1k" at bounding box center [524, 368] width 123 height 63
copy h3 "4.7k-7.1k"
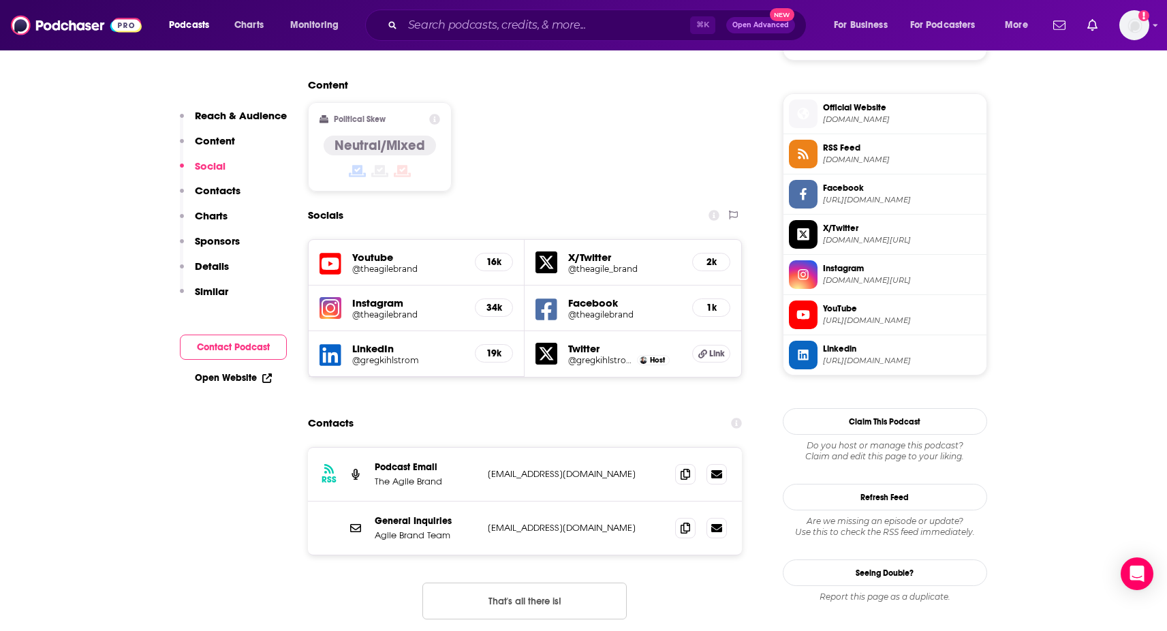
scroll to position [1072, 0]
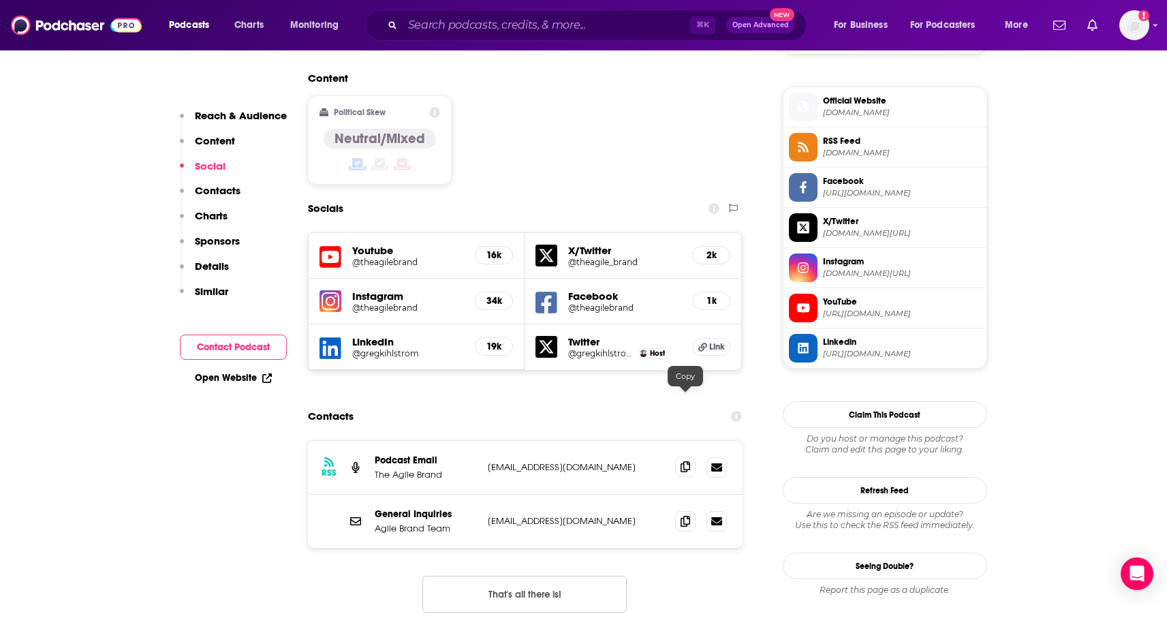
click at [690, 461] on icon at bounding box center [686, 466] width 10 height 11
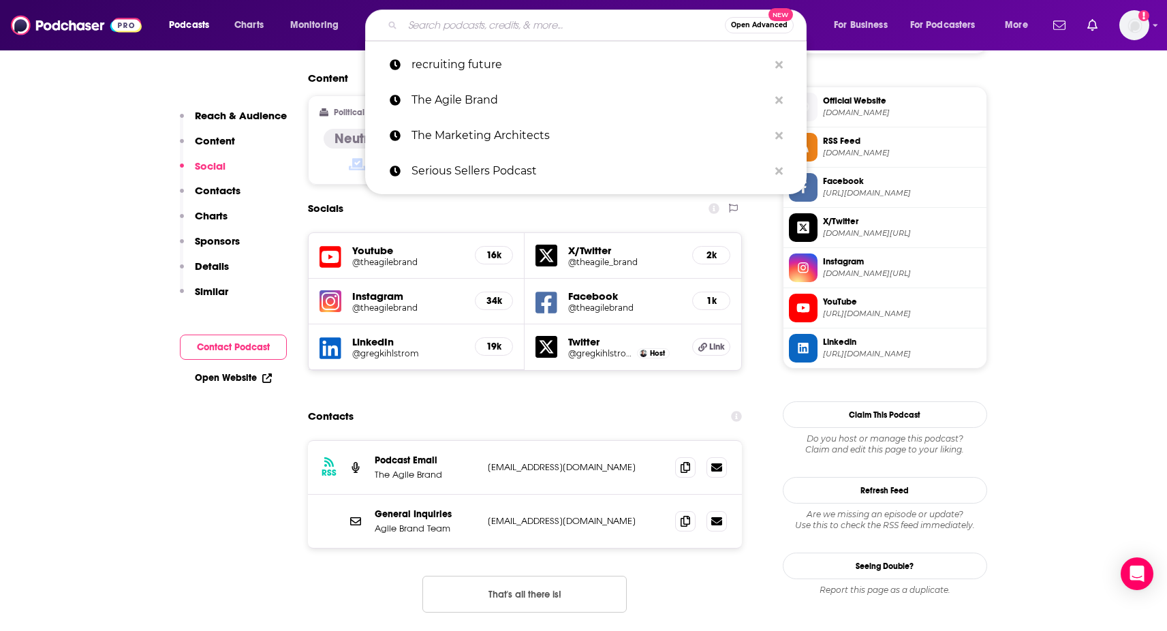
click at [510, 29] on input "Search podcasts, credits, & more..." at bounding box center [564, 25] width 322 height 22
paste input "Inclusion and Marketing"
type input "Inclusion and Marketing"
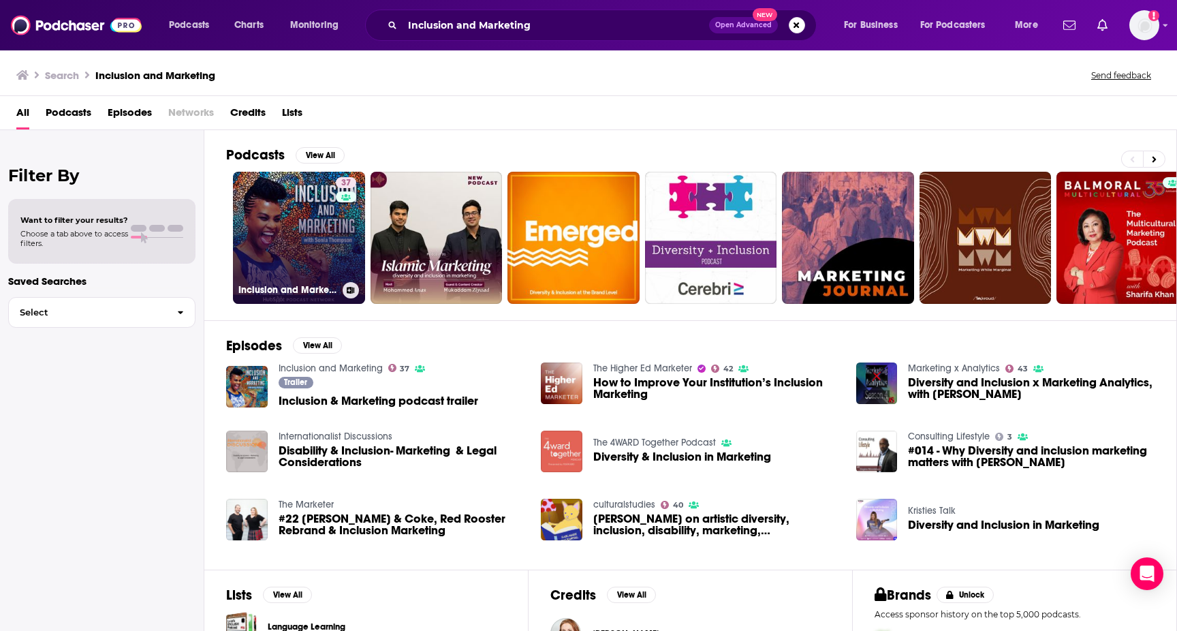
click at [314, 230] on link "37 Inclusion and Marketing" at bounding box center [299, 238] width 132 height 132
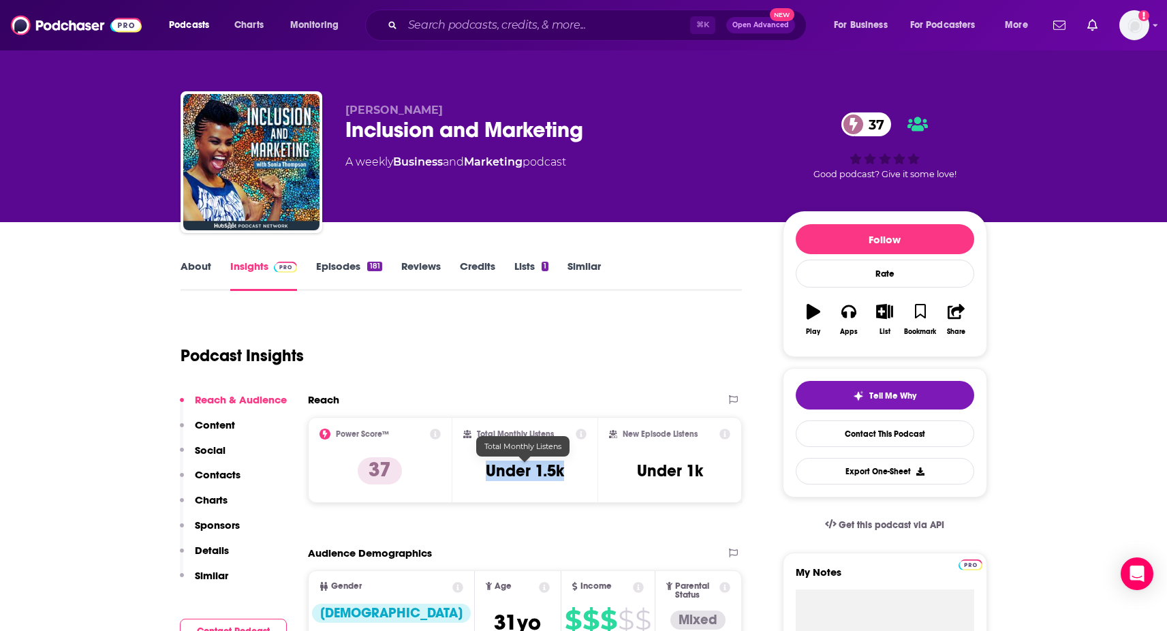
drag, startPoint x: 476, startPoint y: 478, endPoint x: 570, endPoint y: 476, distance: 93.4
click at [570, 476] on div "Total Monthly Listens Under 1.5k" at bounding box center [524, 460] width 123 height 63
copy h3 "Under 1.5k"
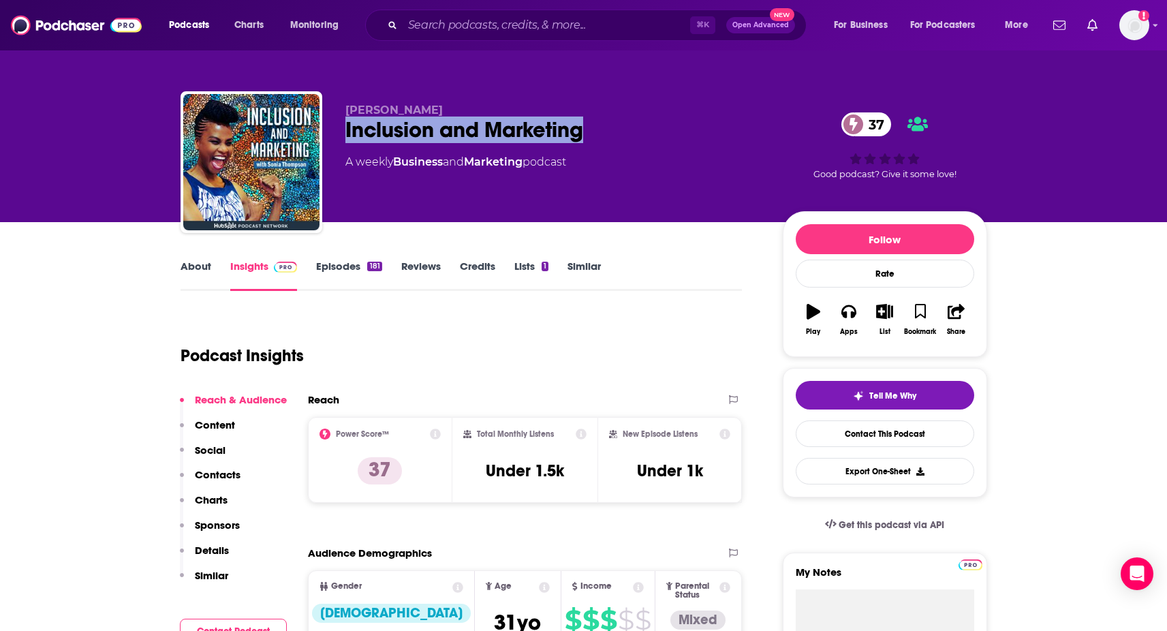
drag, startPoint x: 340, startPoint y: 135, endPoint x: 610, endPoint y: 138, distance: 269.8
click at [610, 138] on div "Sonia Thompson Inclusion and Marketing 37 A weekly Business and Marketing podca…" at bounding box center [584, 164] width 807 height 147
copy h2 "Inclusion and Marketing"
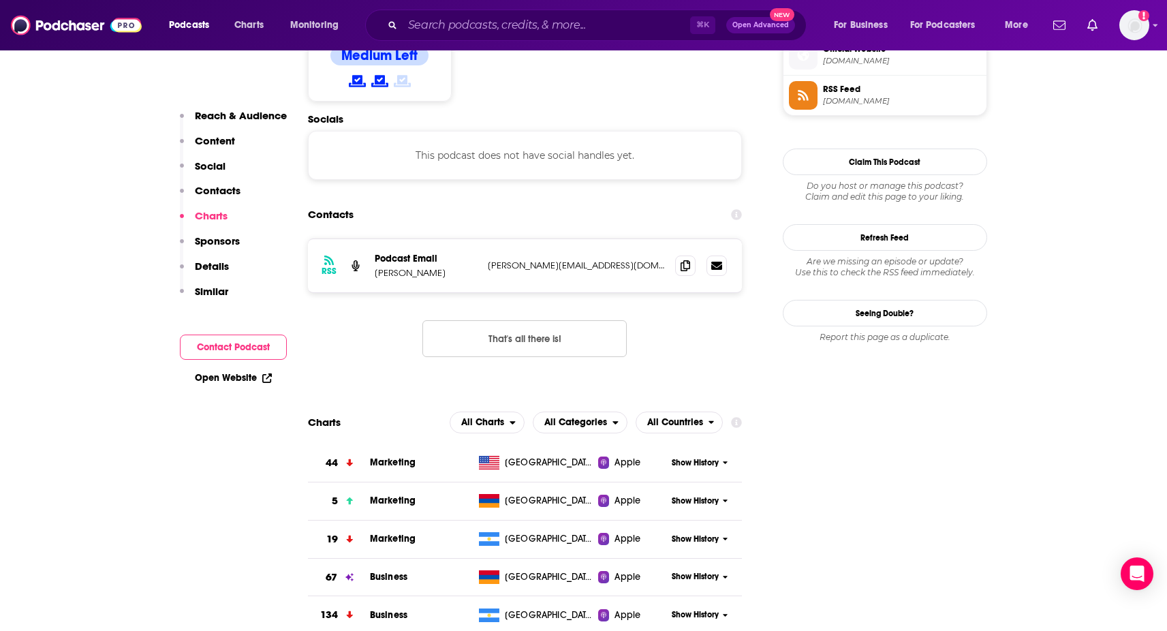
scroll to position [1121, 0]
click at [686, 260] on icon at bounding box center [686, 265] width 10 height 11
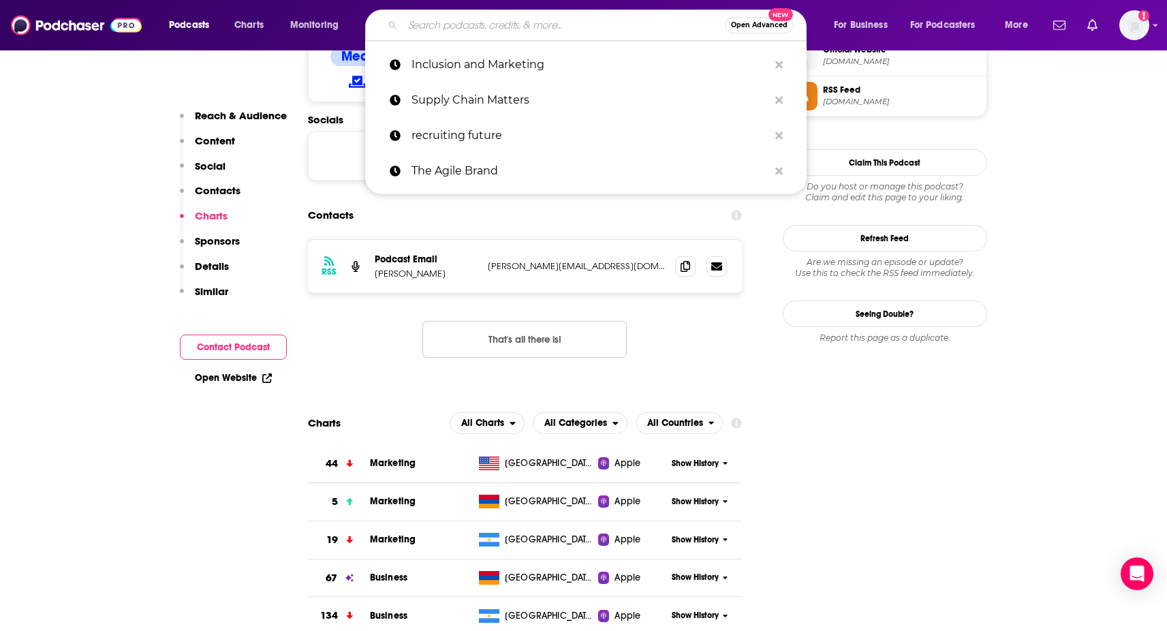
click at [479, 22] on input "Search podcasts, credits, & more..." at bounding box center [564, 25] width 322 height 22
paste input "Good Data, Better Marketing"
type input "Good Data, Better Marketing"
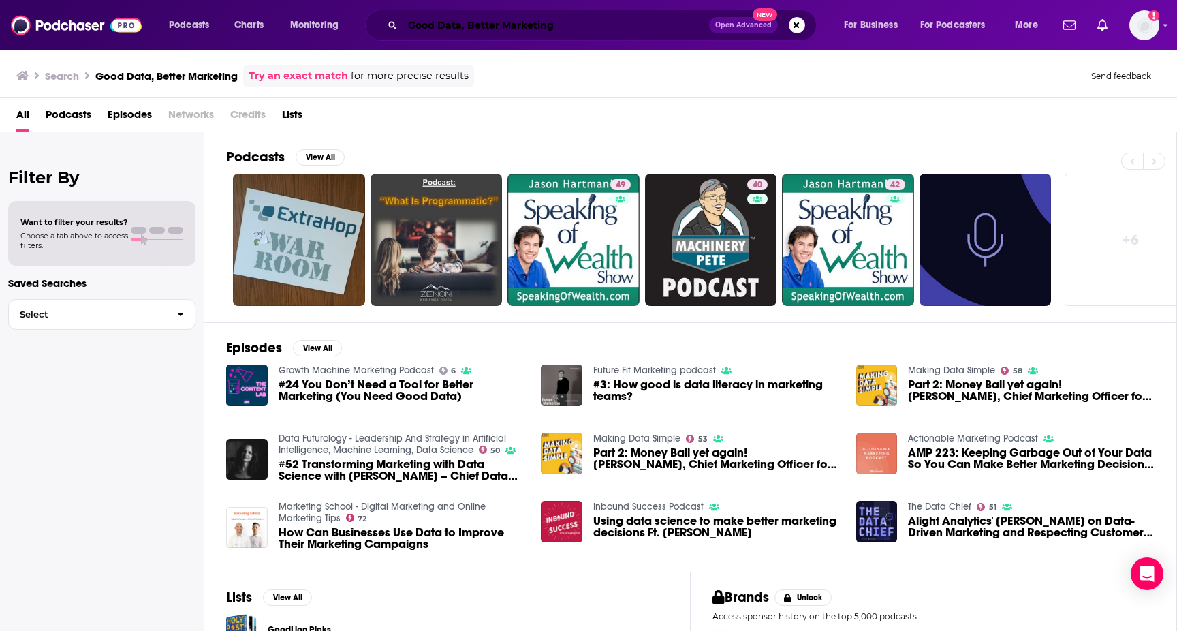
click at [559, 25] on input "Good Data, Better Marketing" at bounding box center [556, 25] width 307 height 22
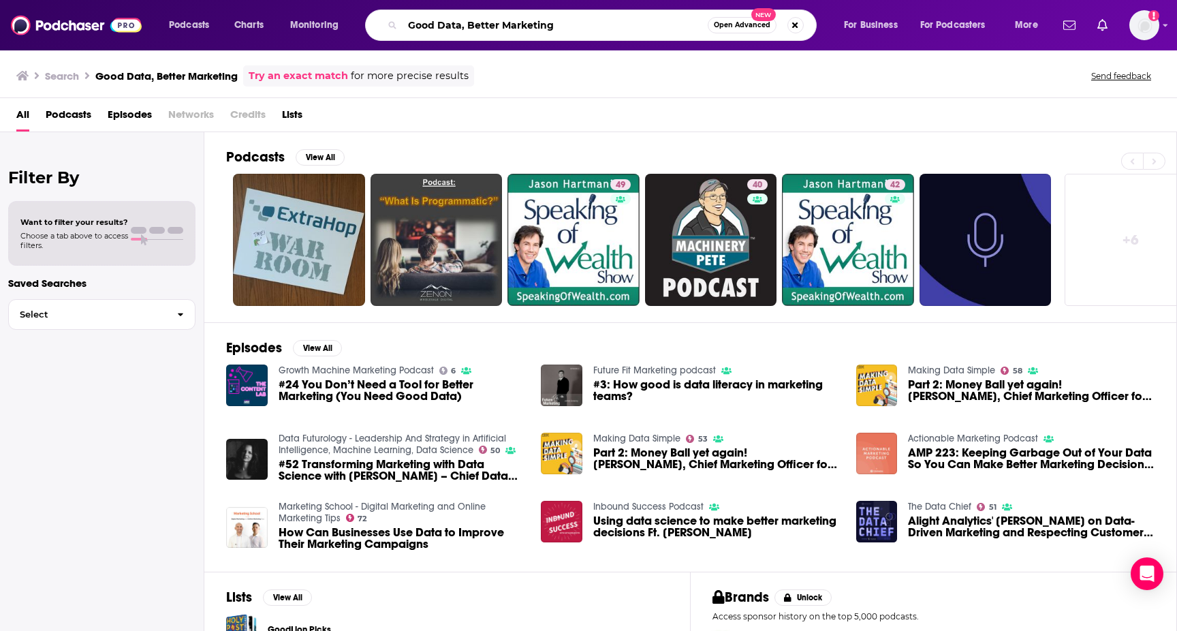
drag, startPoint x: 559, startPoint y: 25, endPoint x: 549, endPoint y: 25, distance: 10.2
click at [549, 25] on input "Good Data, Better Marketing" at bounding box center [555, 25] width 305 height 22
type input "Good Data"
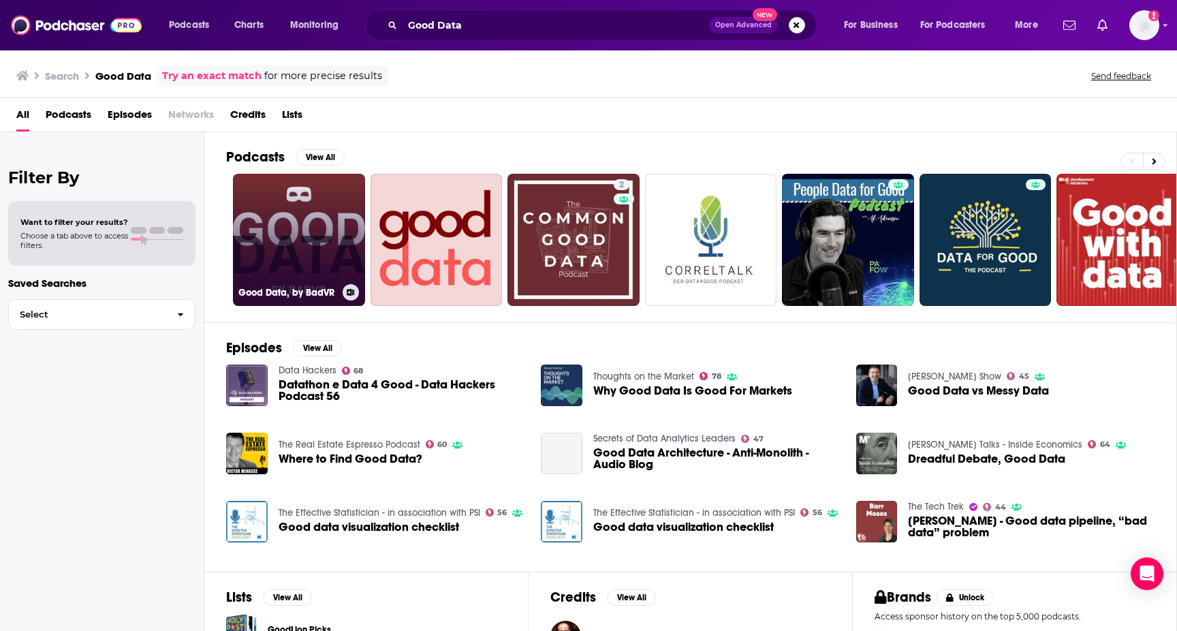
click at [309, 245] on link "Good Data, by BadVR" at bounding box center [299, 240] width 132 height 132
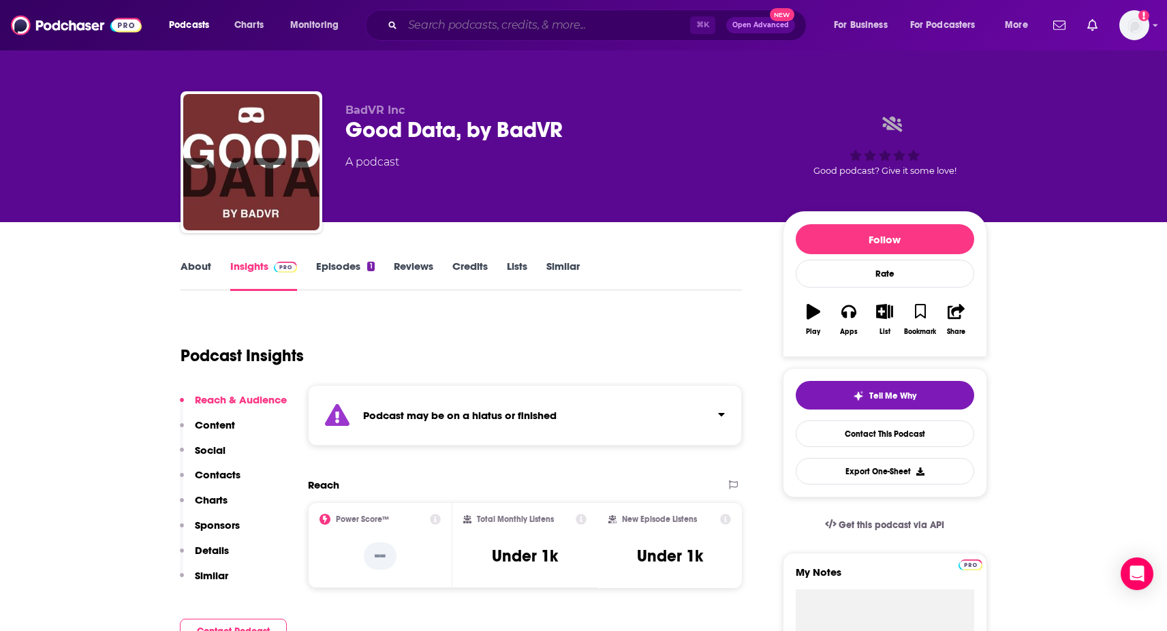
click at [457, 27] on input "Search podcasts, credits, & more..." at bounding box center [547, 25] width 288 height 22
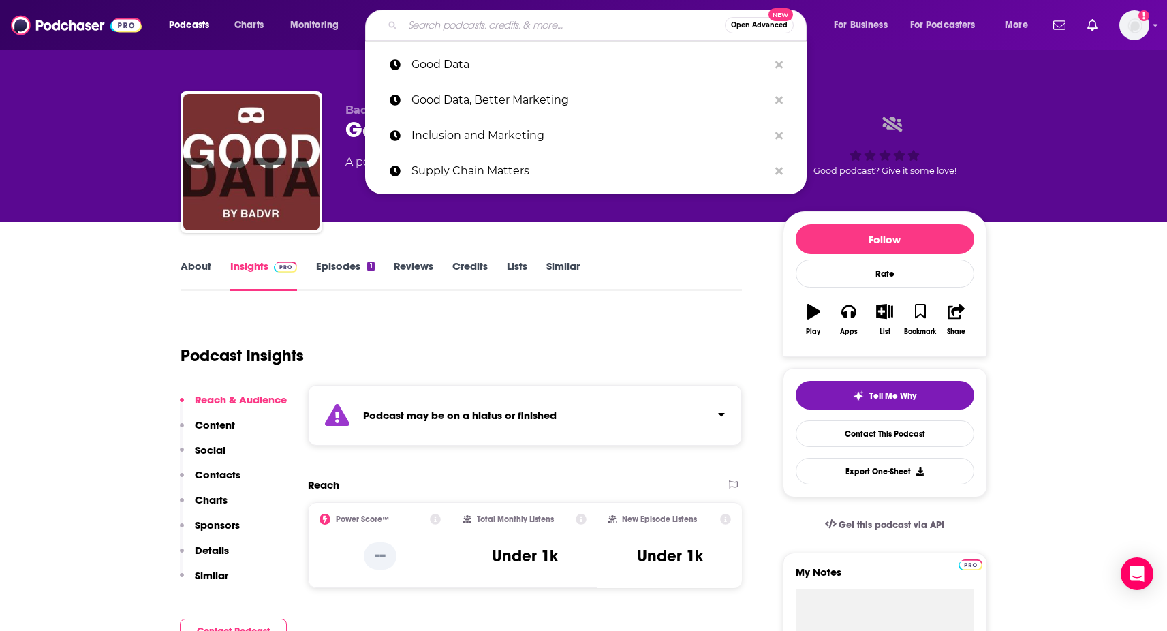
paste input "Better Marketing"
type input "Better Marketing"
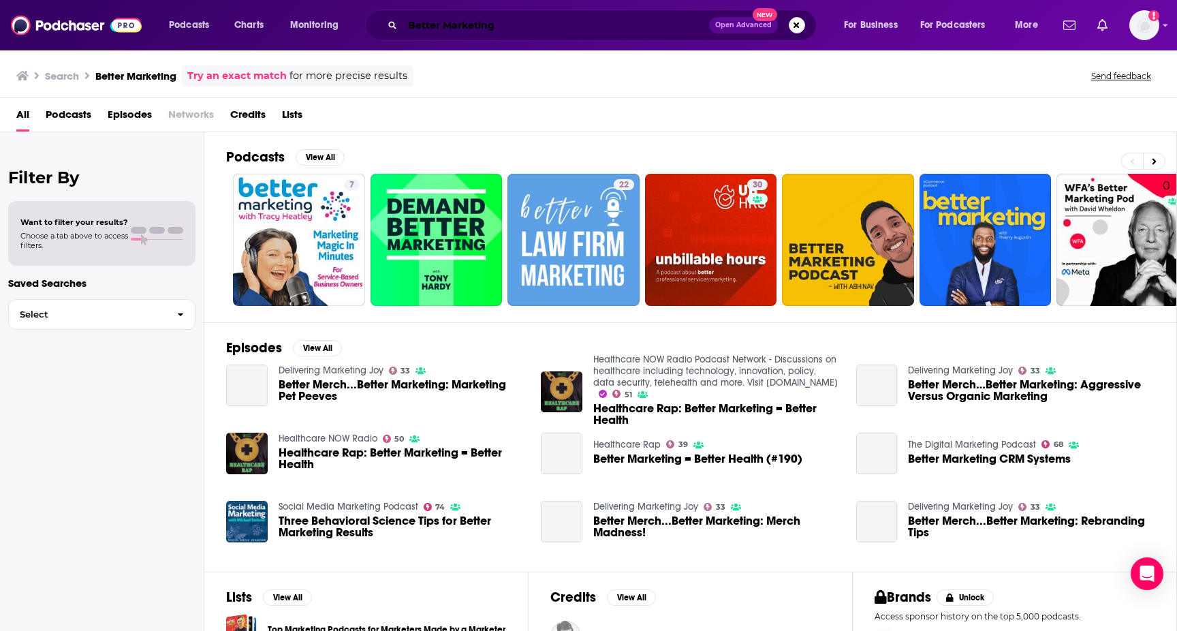
click at [519, 18] on input "Better Marketing" at bounding box center [556, 25] width 307 height 22
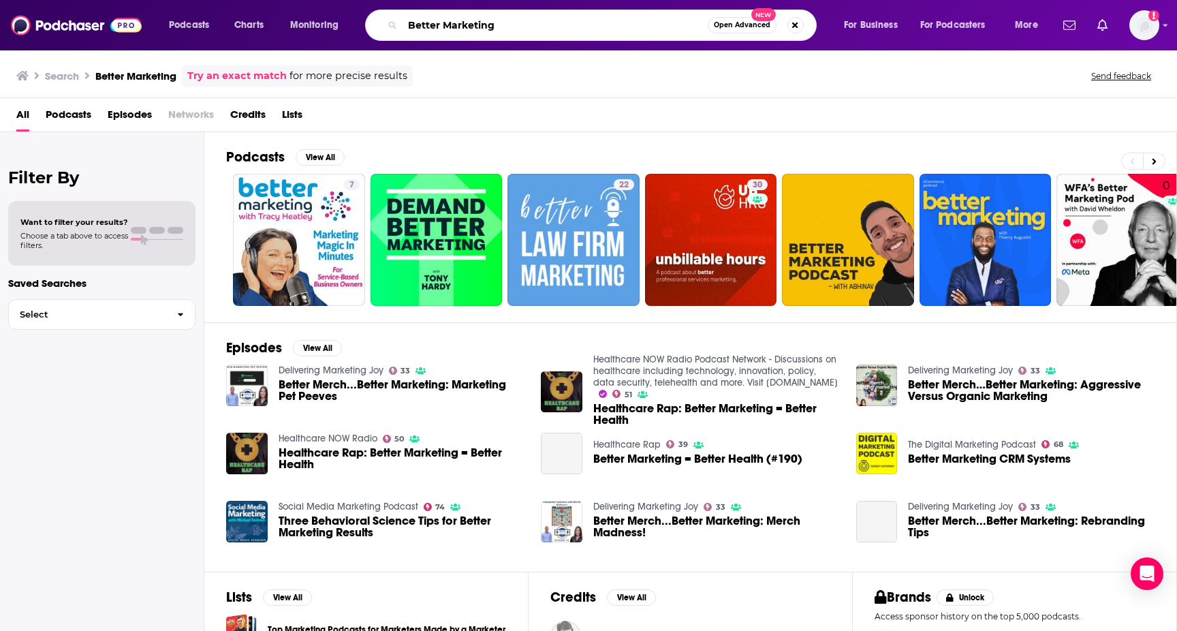
drag, startPoint x: 519, startPoint y: 18, endPoint x: 423, endPoint y: 5, distance: 96.9
click at [423, 5] on div "Podcasts Charts Monitoring Better Marketing Open Advanced New For Business For …" at bounding box center [588, 25] width 1177 height 50
drag, startPoint x: 503, startPoint y: 41, endPoint x: 441, endPoint y: 25, distance: 64.1
click at [440, 25] on div "Podcasts Charts Monitoring Better Marketing Open Advanced New For Business For …" at bounding box center [588, 25] width 1177 height 50
drag, startPoint x: 499, startPoint y: 25, endPoint x: 391, endPoint y: 25, distance: 107.7
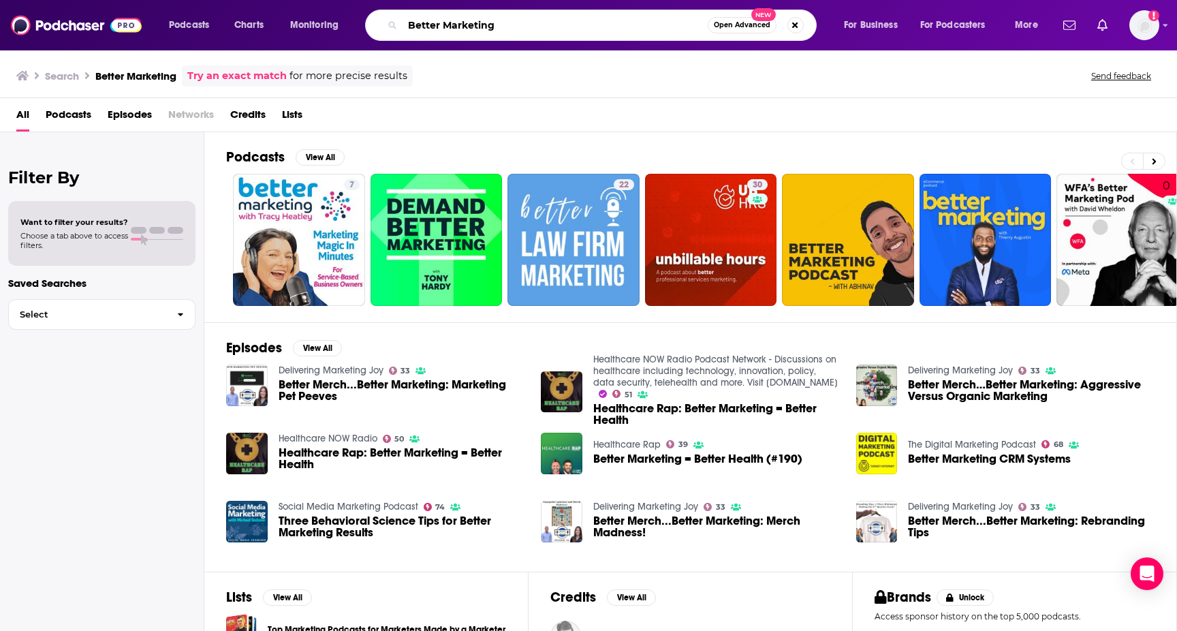
click at [391, 25] on div "Better Marketing Open Advanced New" at bounding box center [591, 25] width 452 height 31
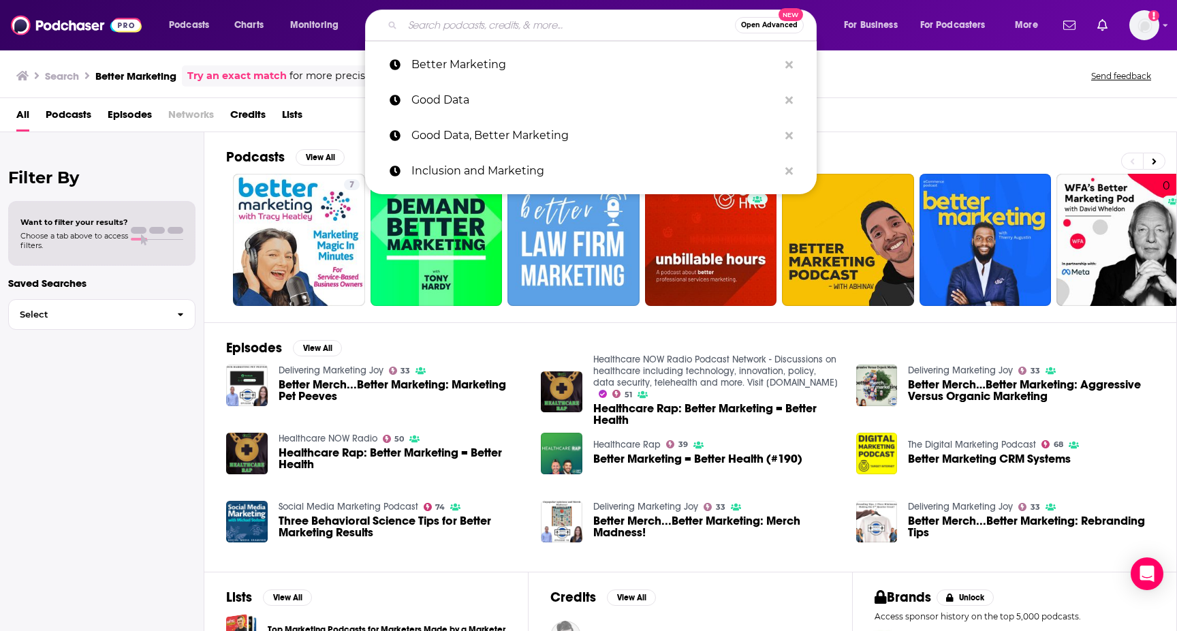
paste input "Good Data, Better Marketing"
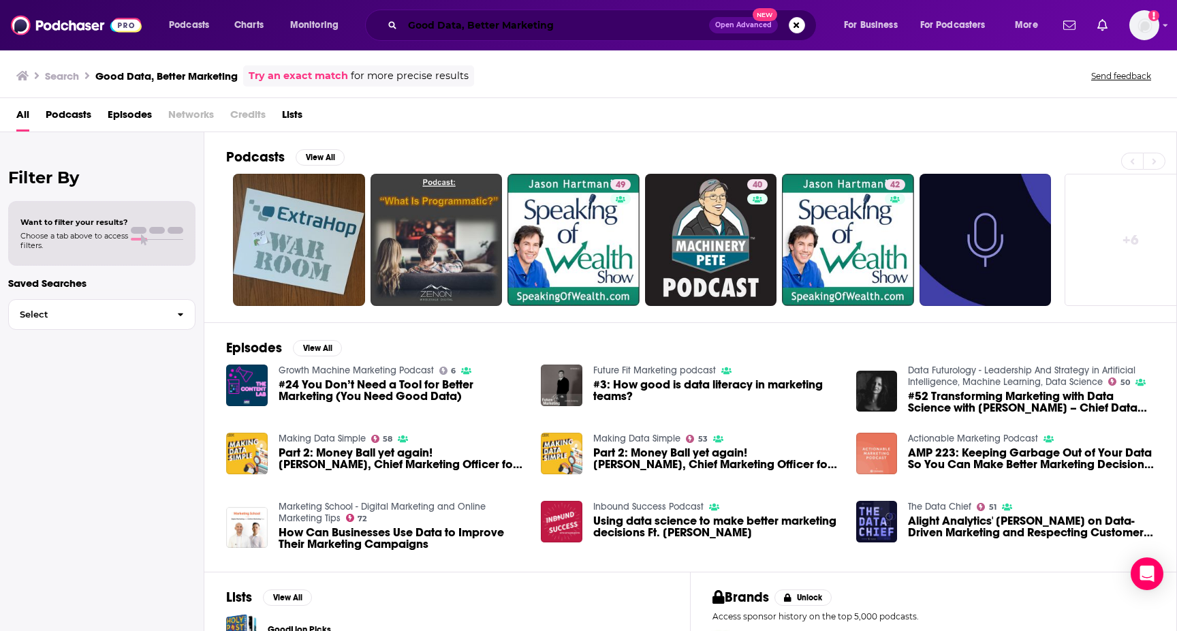
click at [555, 24] on input "Good Data, Better Marketing" at bounding box center [556, 25] width 307 height 22
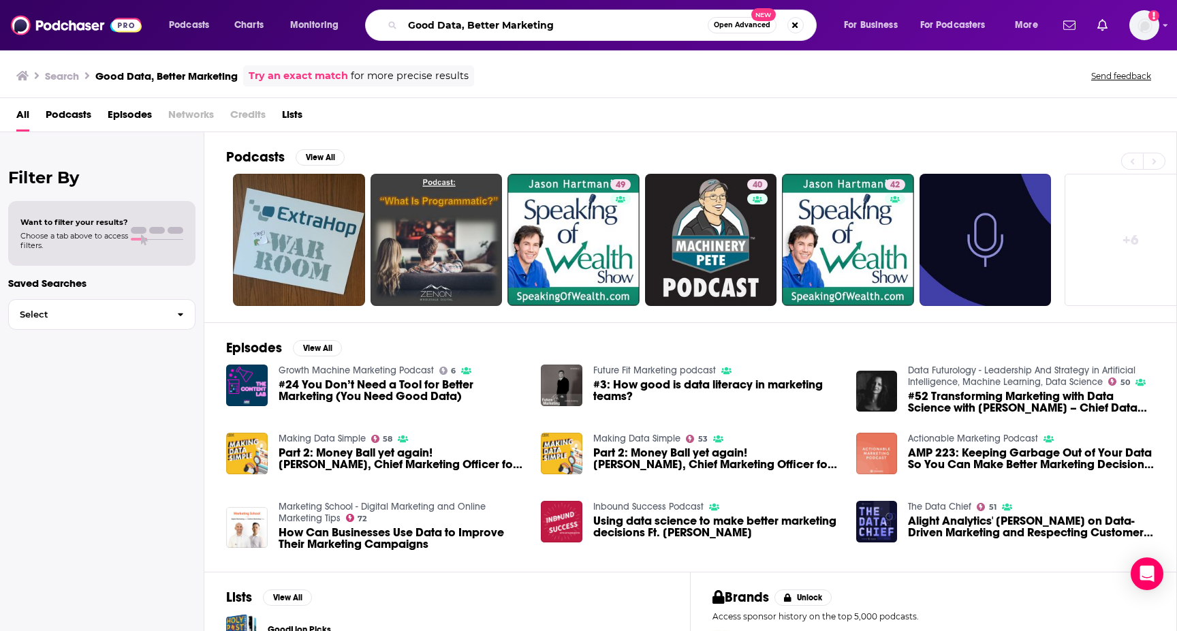
paste input "Twilio Segment"
type input "Good Data, Better Marketing Twilio Segment"
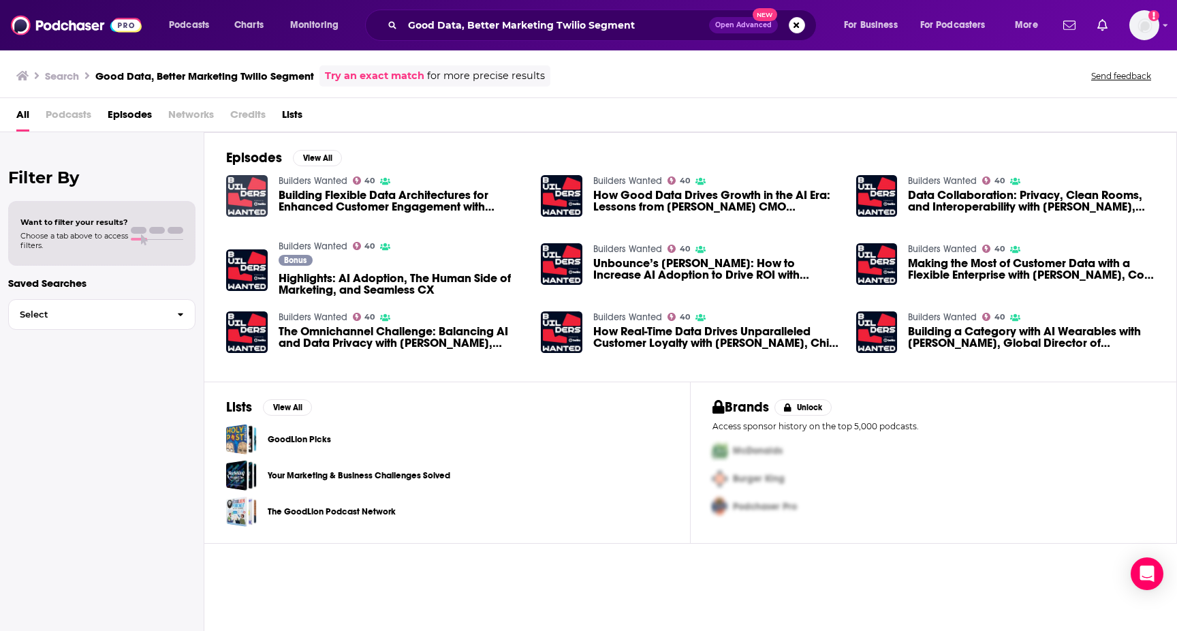
click at [243, 191] on img "Building Flexible Data Architectures for Enhanced Customer Engagement with Kevi…" at bounding box center [247, 196] width 42 height 42
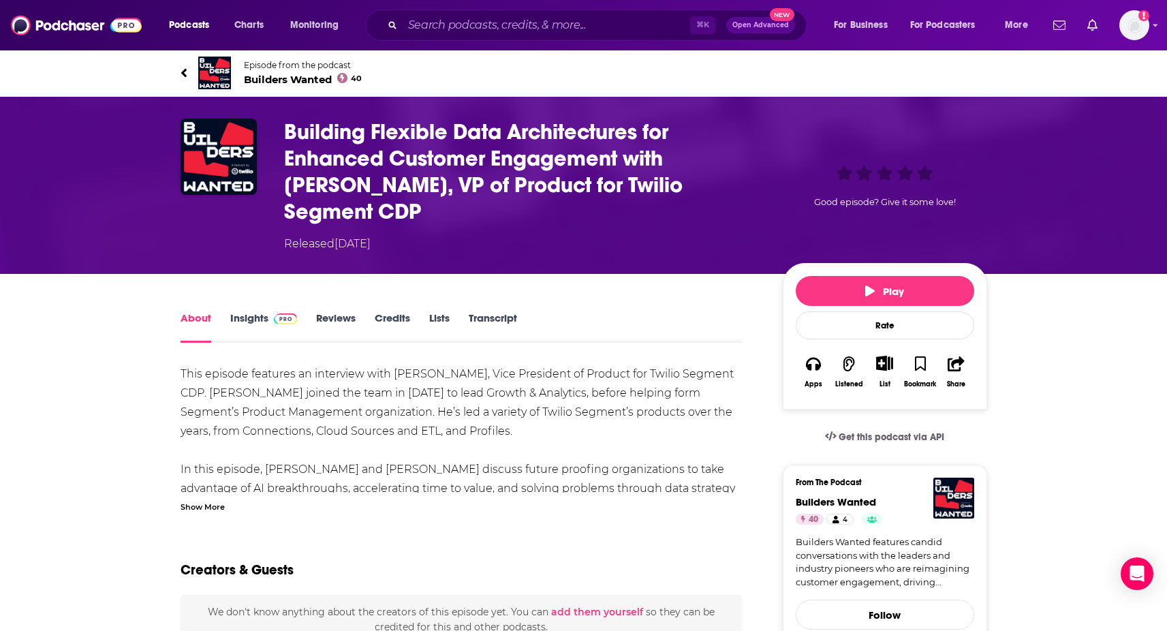
click at [257, 82] on span "Builders Wanted 40" at bounding box center [303, 79] width 119 height 13
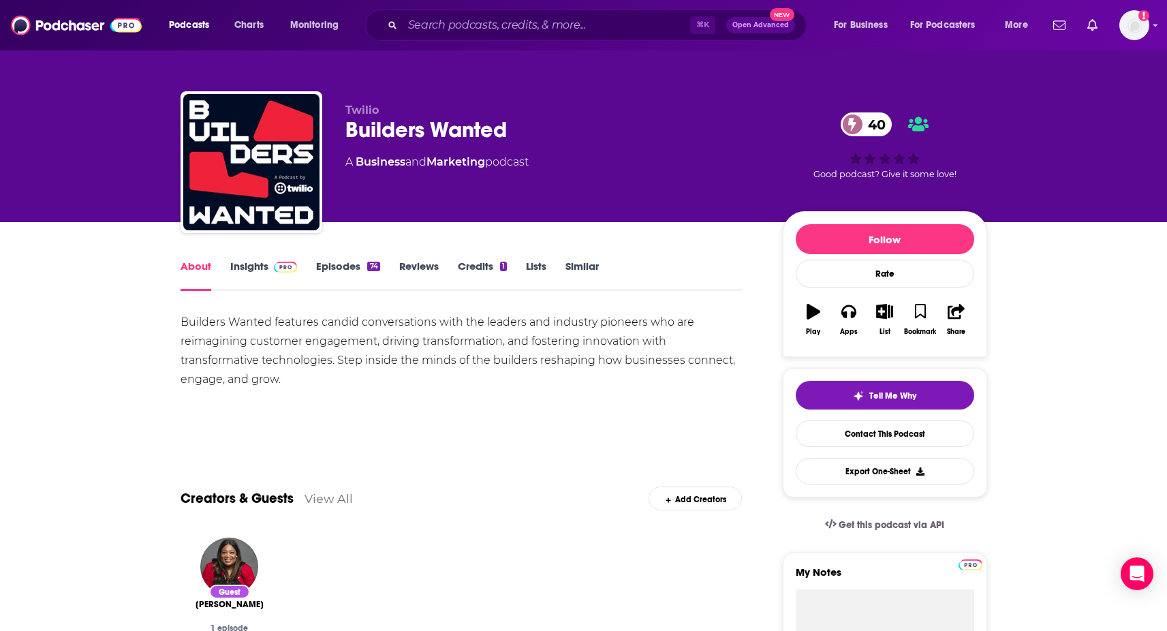
click at [249, 285] on link "Insights" at bounding box center [263, 275] width 67 height 31
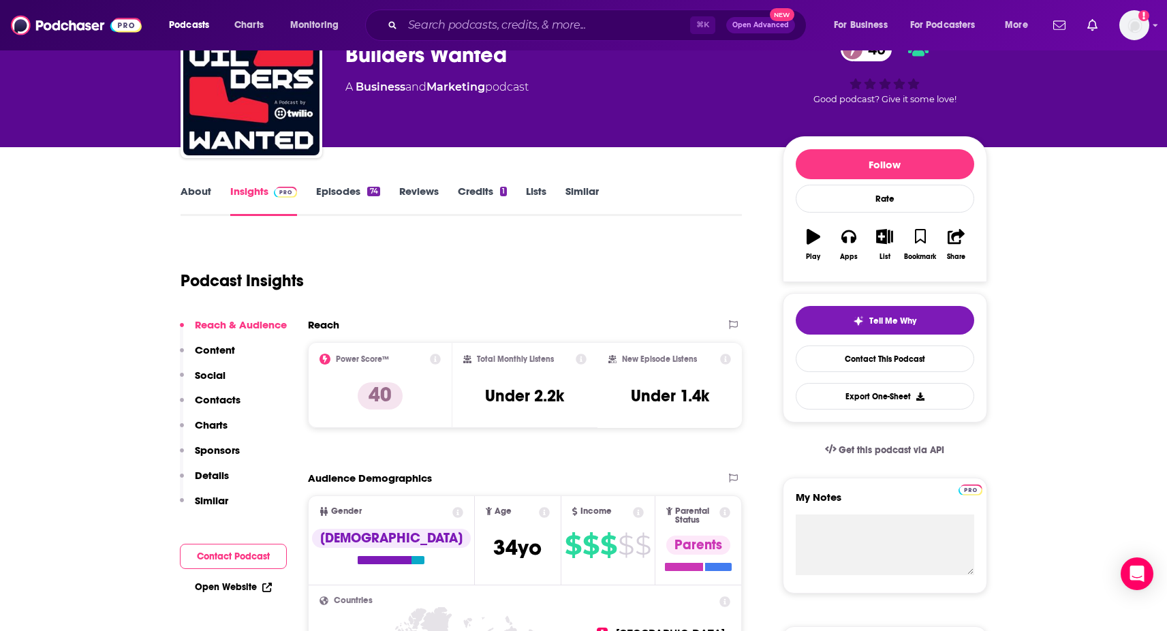
scroll to position [93, 0]
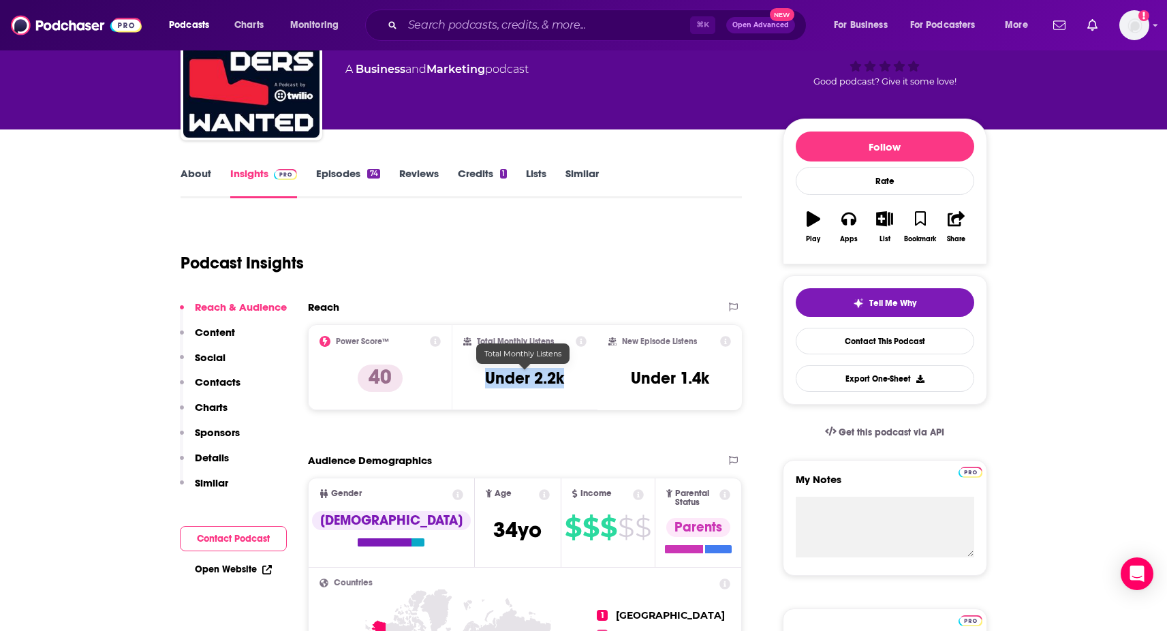
drag, startPoint x: 483, startPoint y: 378, endPoint x: 584, endPoint y: 380, distance: 100.9
click at [584, 380] on div "Total Monthly Listens Under 2.2k" at bounding box center [524, 367] width 123 height 63
copy h3 "Under 2.2k"
click at [435, 244] on div "Podcast Insights" at bounding box center [456, 254] width 551 height 69
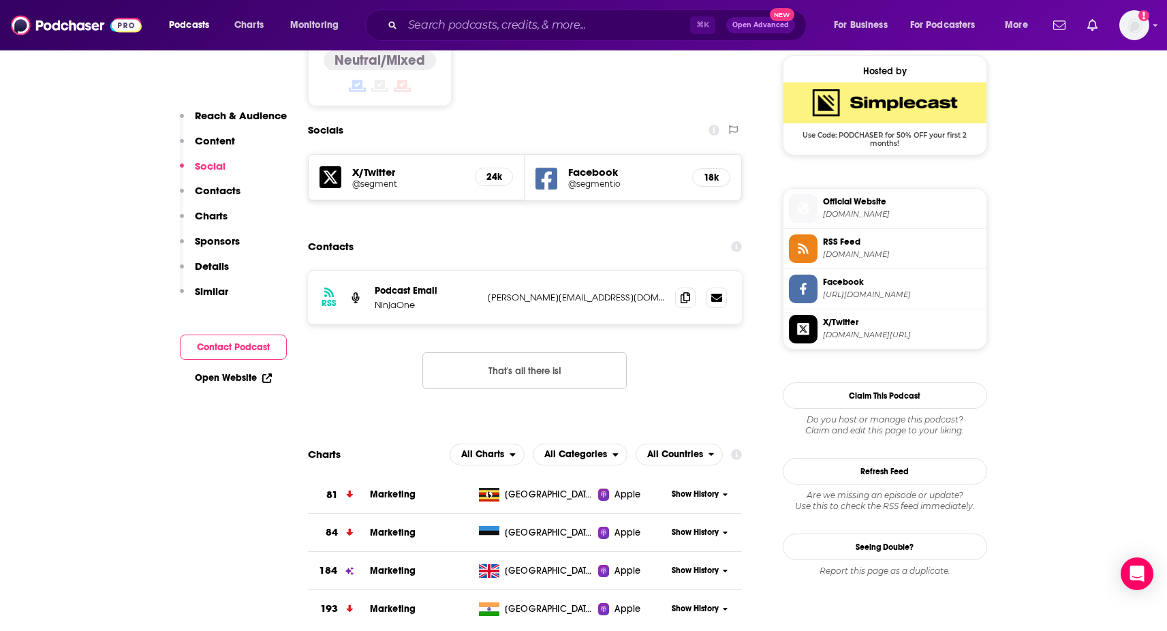
scroll to position [1111, 0]
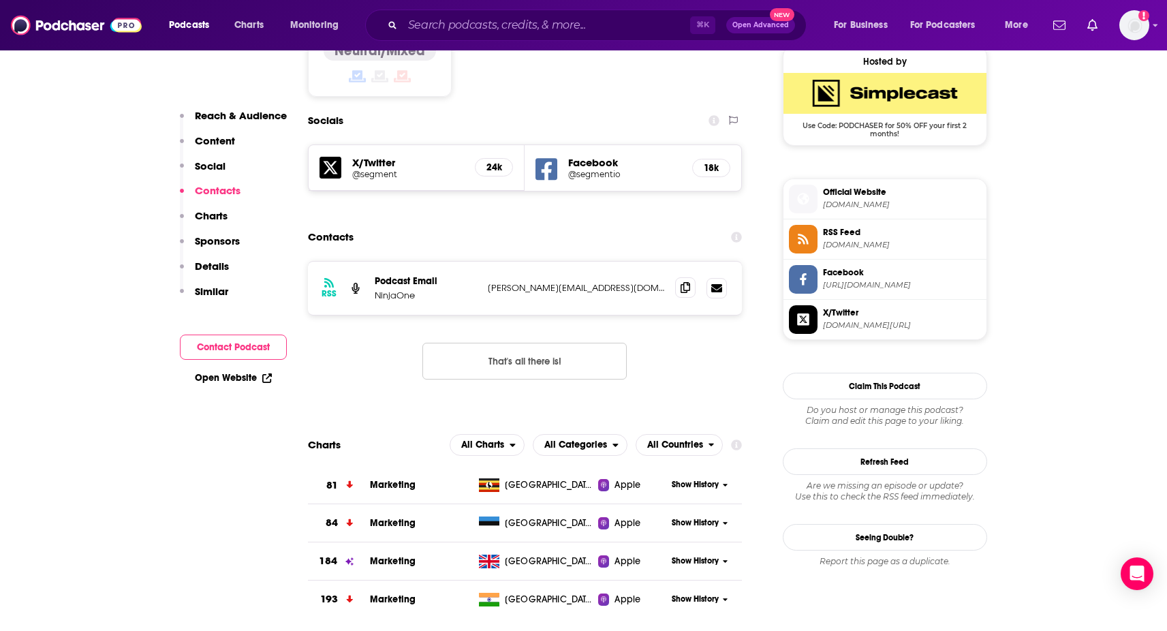
click at [683, 282] on icon at bounding box center [686, 287] width 10 height 11
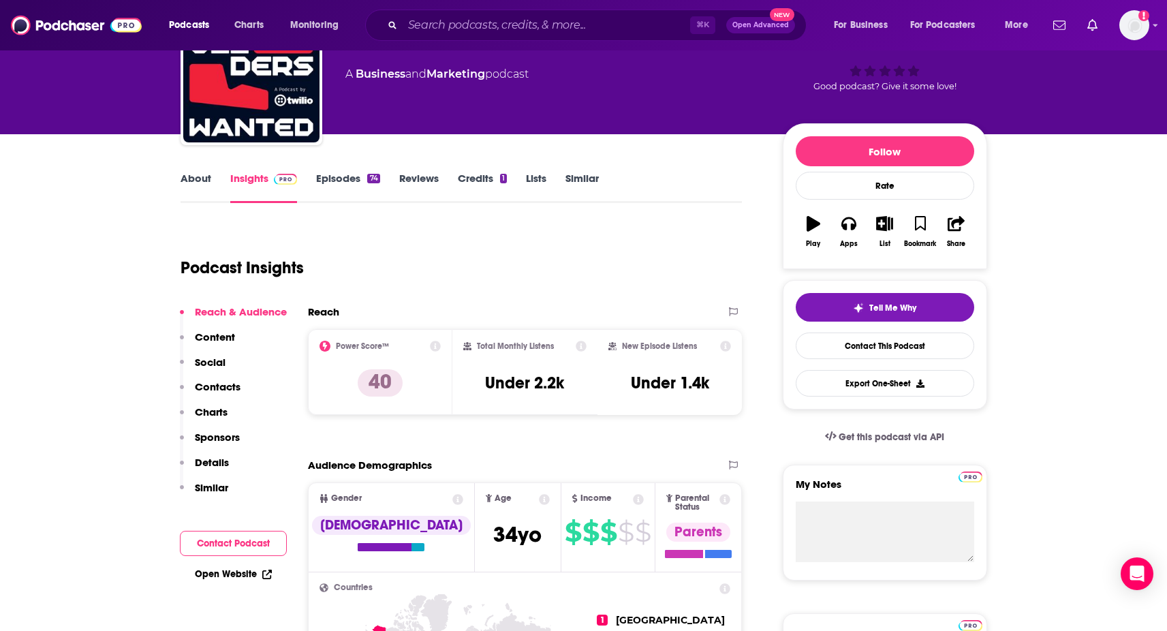
scroll to position [0, 0]
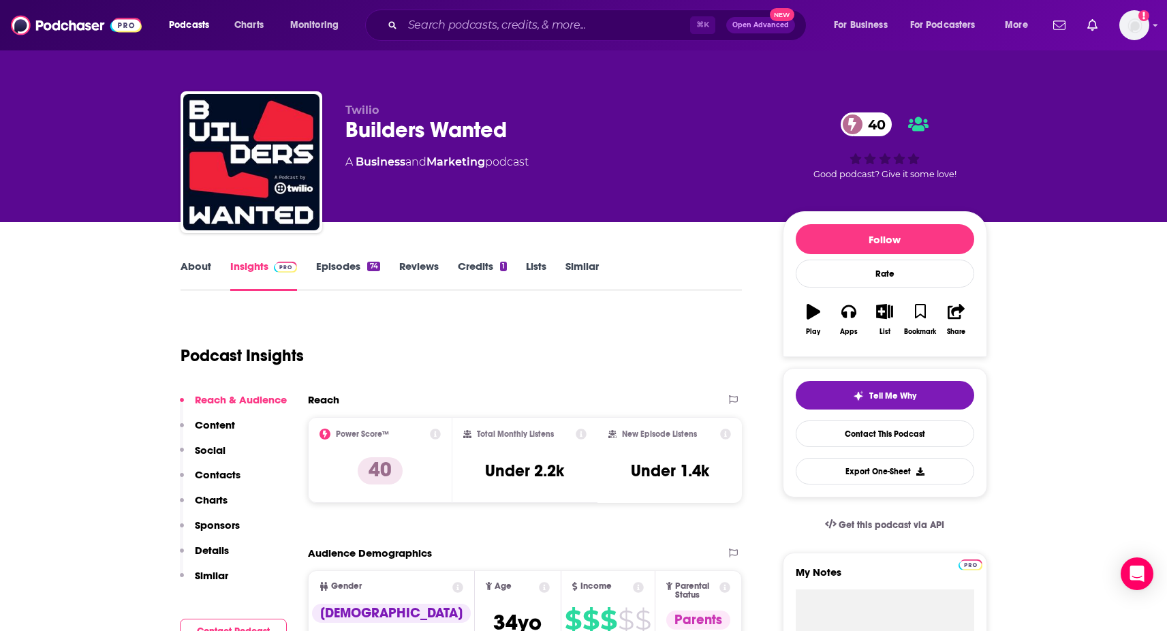
click at [201, 269] on link "About" at bounding box center [196, 275] width 31 height 31
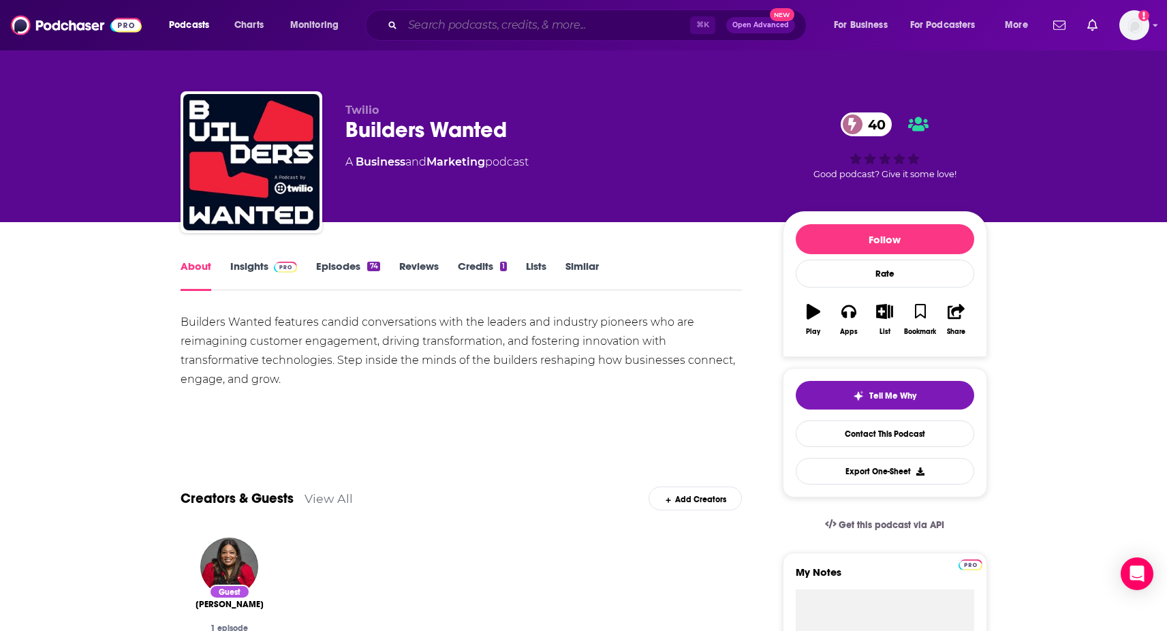
click at [518, 32] on input "Search podcasts, credits, & more..." at bounding box center [547, 25] width 288 height 22
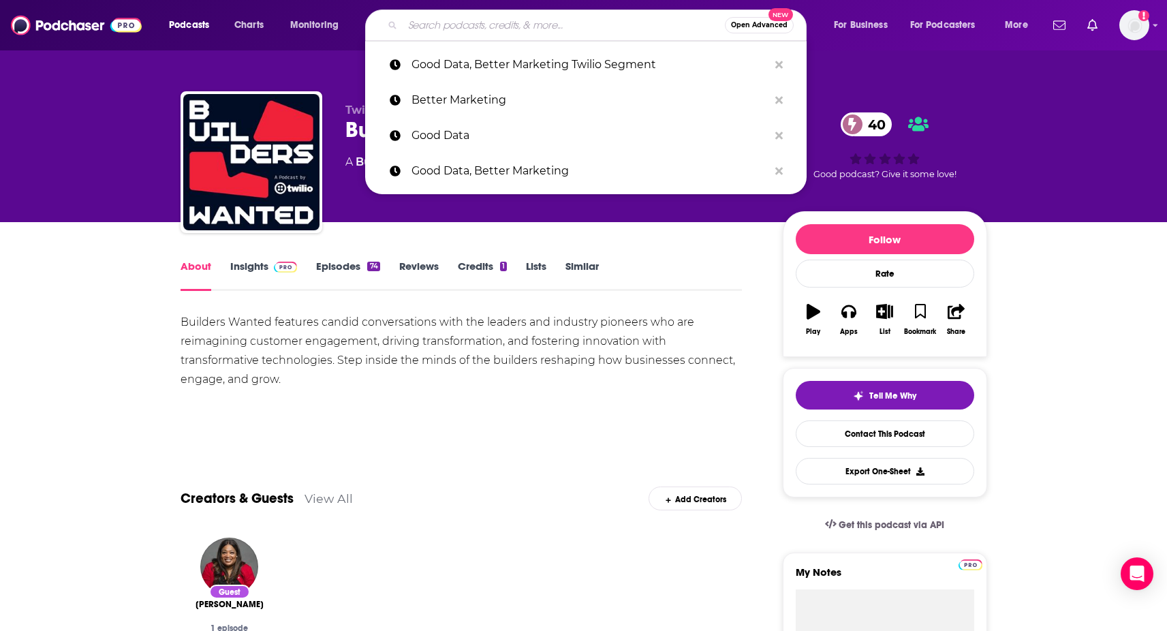
paste input "Online Marketing Made Easy"
type input "Online Marketing Made Easy"
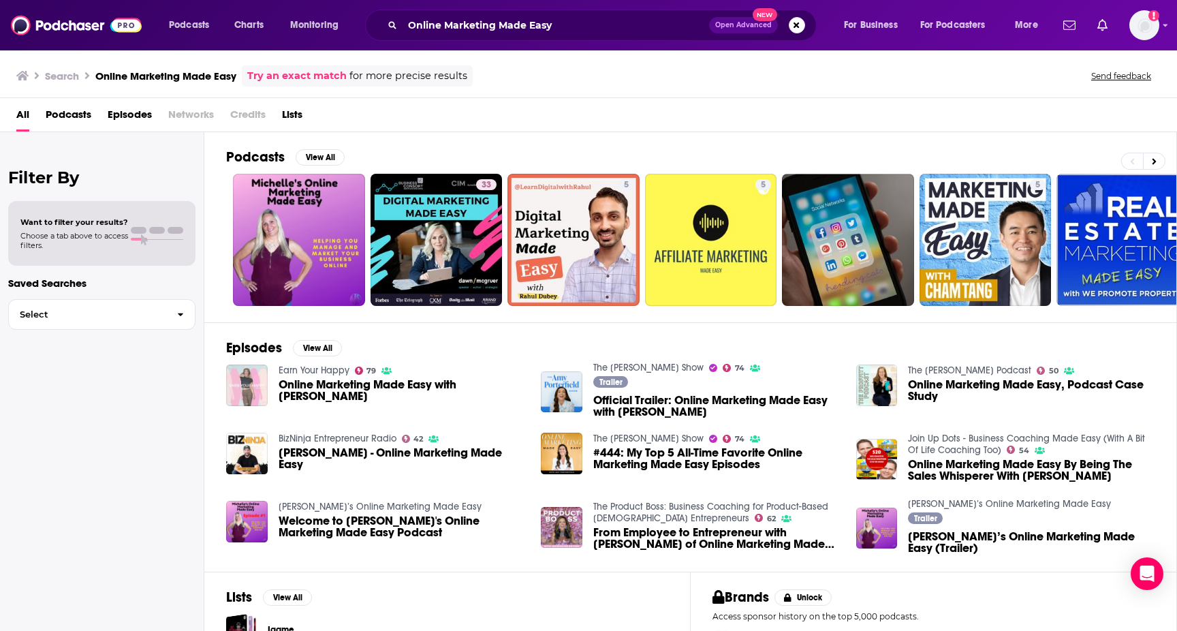
click at [249, 383] on img "Online Marketing Made Easy with Amy Porterfield" at bounding box center [247, 386] width 42 height 42
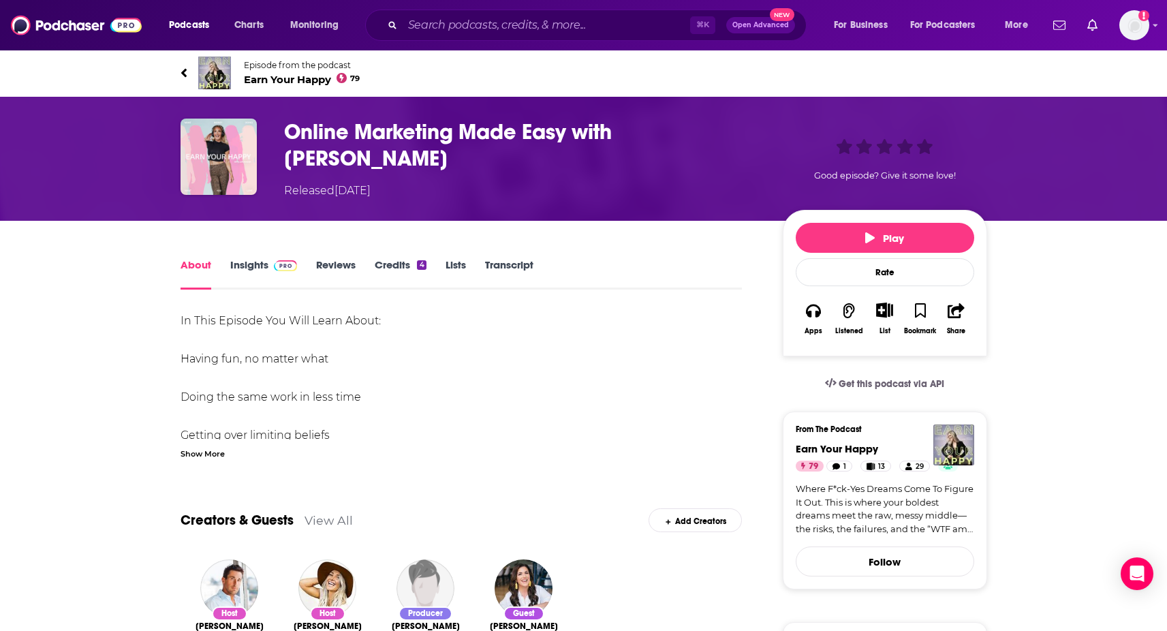
click at [272, 271] on span at bounding box center [282, 264] width 29 height 13
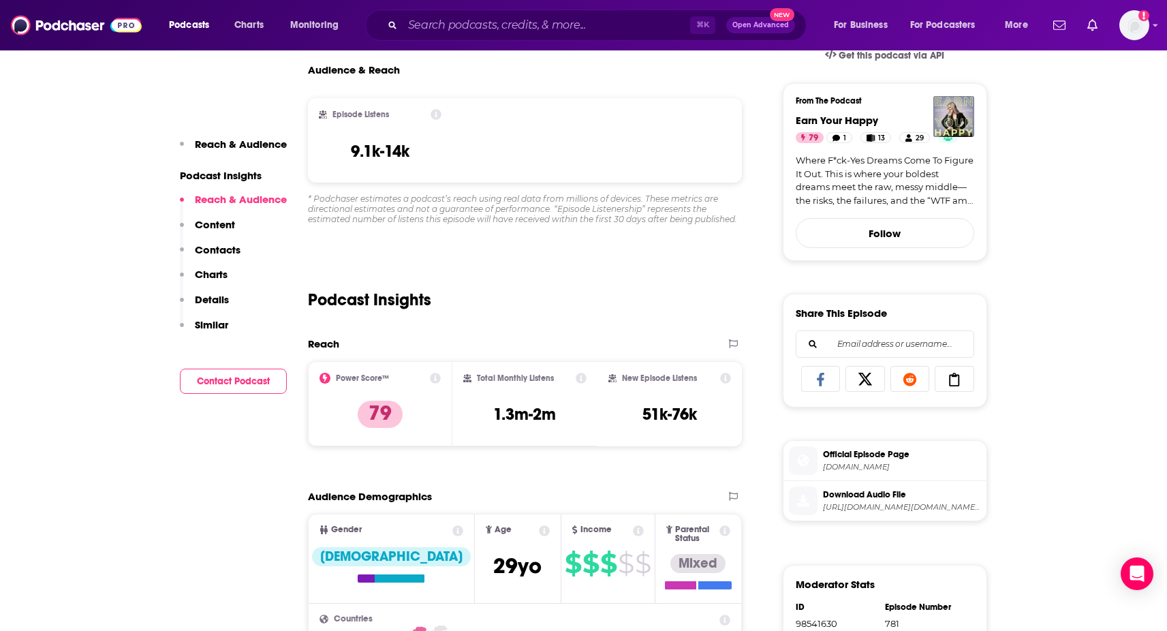
scroll to position [260, 0]
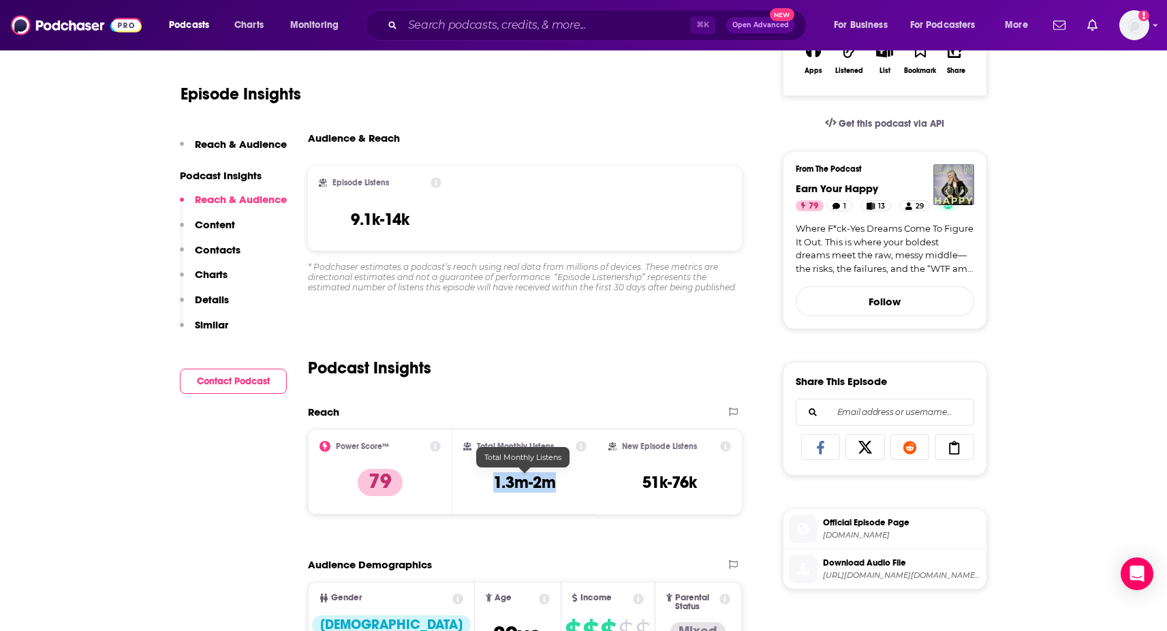
drag, startPoint x: 478, startPoint y: 484, endPoint x: 579, endPoint y: 484, distance: 101.5
click at [579, 484] on div "Total Monthly Listens 1.3m-2m" at bounding box center [524, 472] width 123 height 63
copy h3 "1.3m-2m"
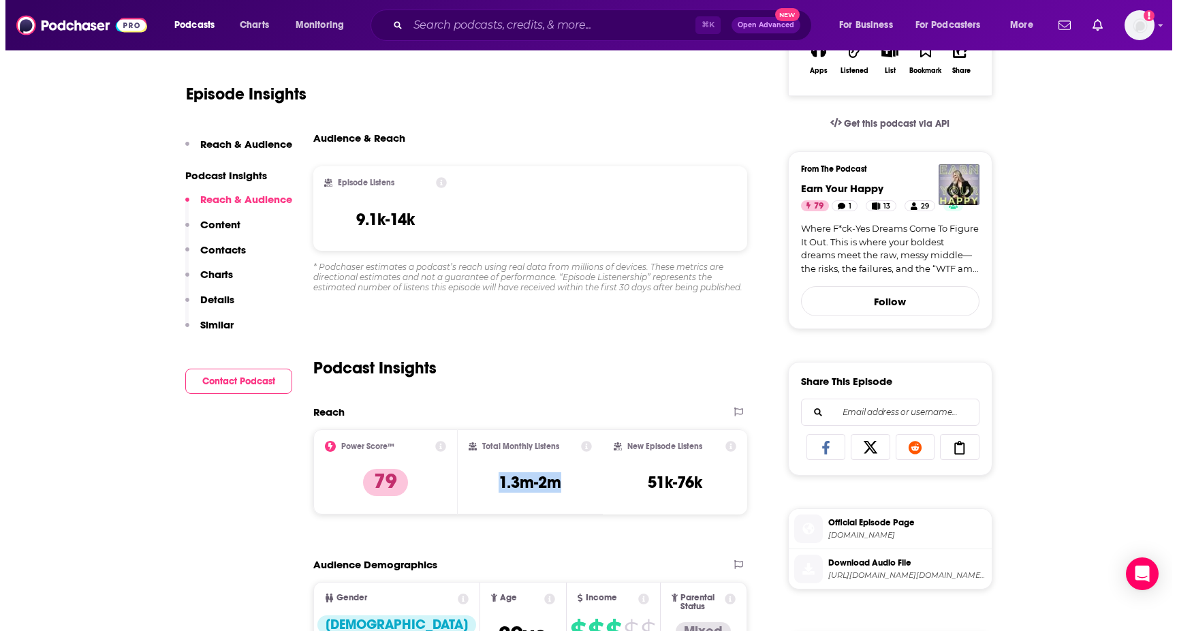
scroll to position [0, 0]
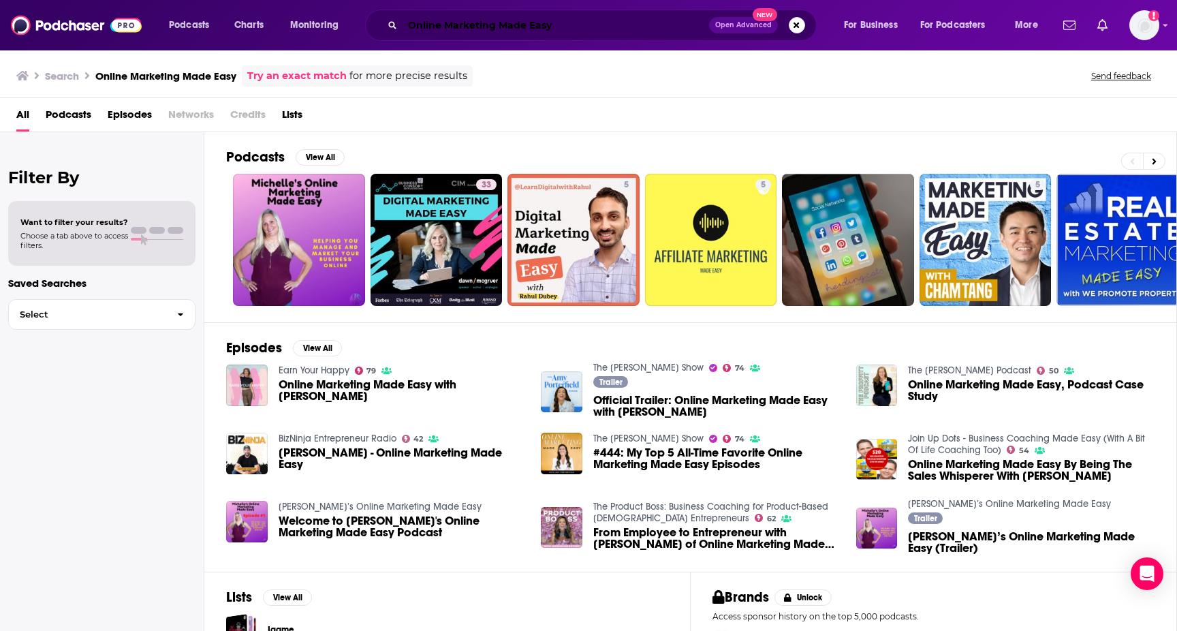
click at [583, 28] on input "Online Marketing Made Easy" at bounding box center [556, 25] width 307 height 22
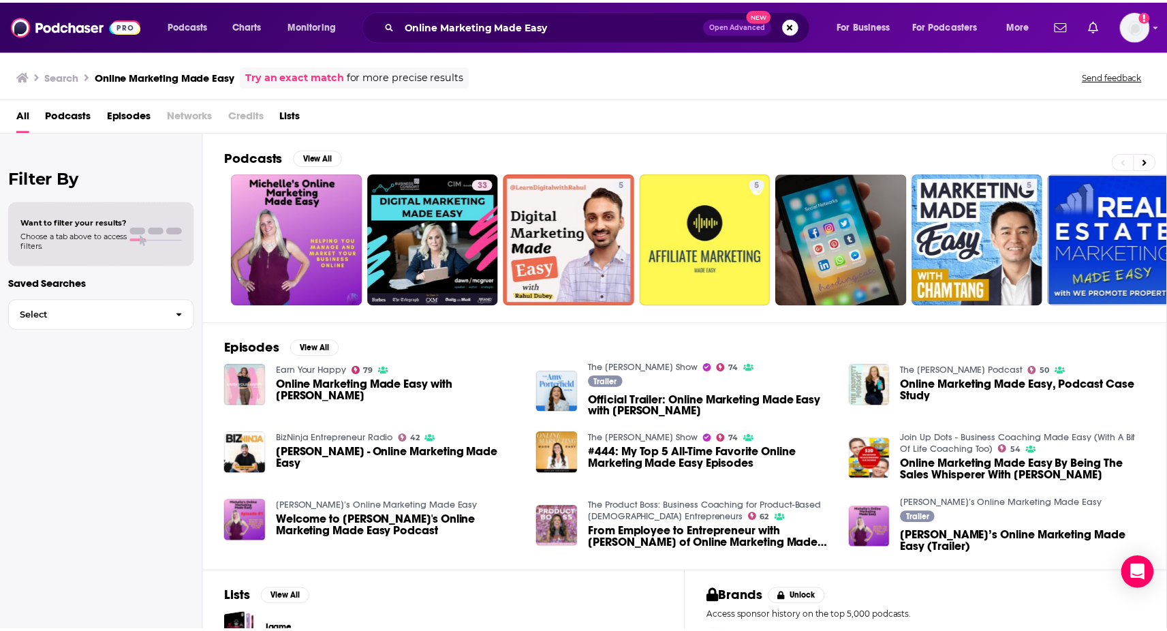
scroll to position [99, 0]
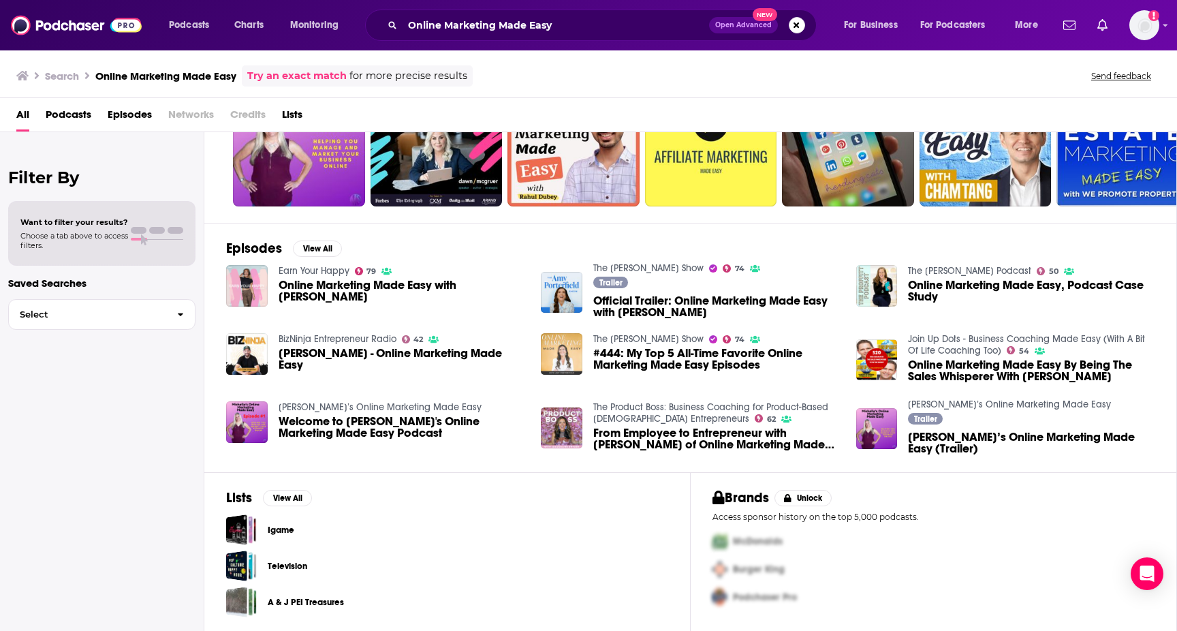
click at [561, 350] on img "#444: My Top 5 All-Time Favorite Online Marketing Made Easy Episodes" at bounding box center [562, 354] width 42 height 42
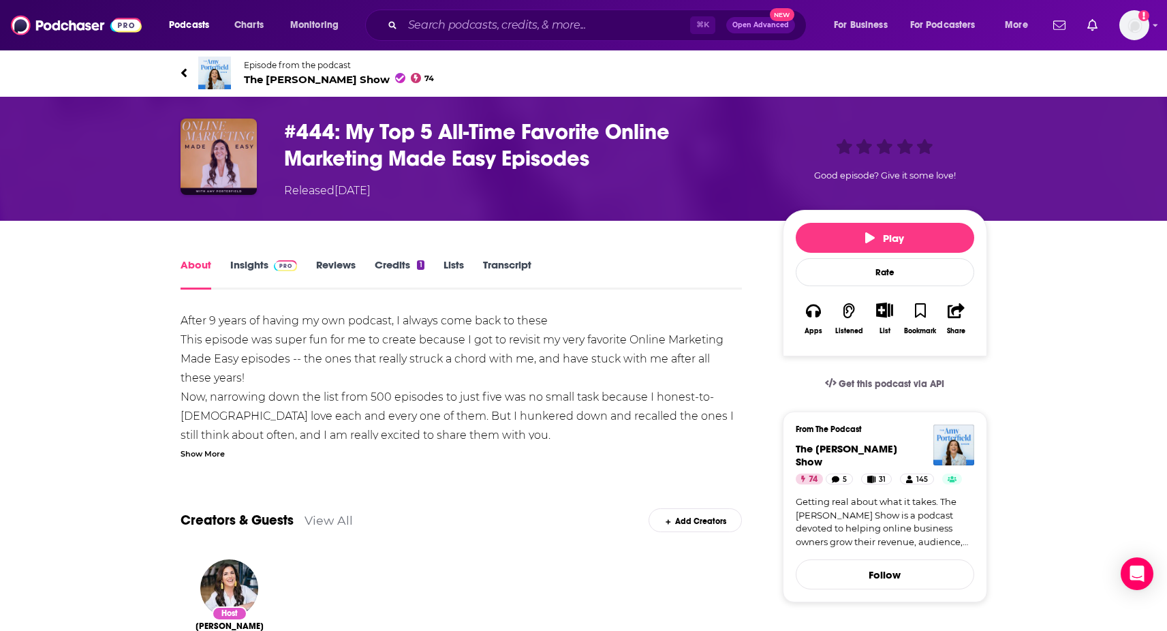
click at [218, 147] on img "#444: My Top 5 All-Time Favorite Online Marketing Made Easy Episodes" at bounding box center [219, 157] width 76 height 76
click at [274, 269] on img at bounding box center [286, 265] width 24 height 11
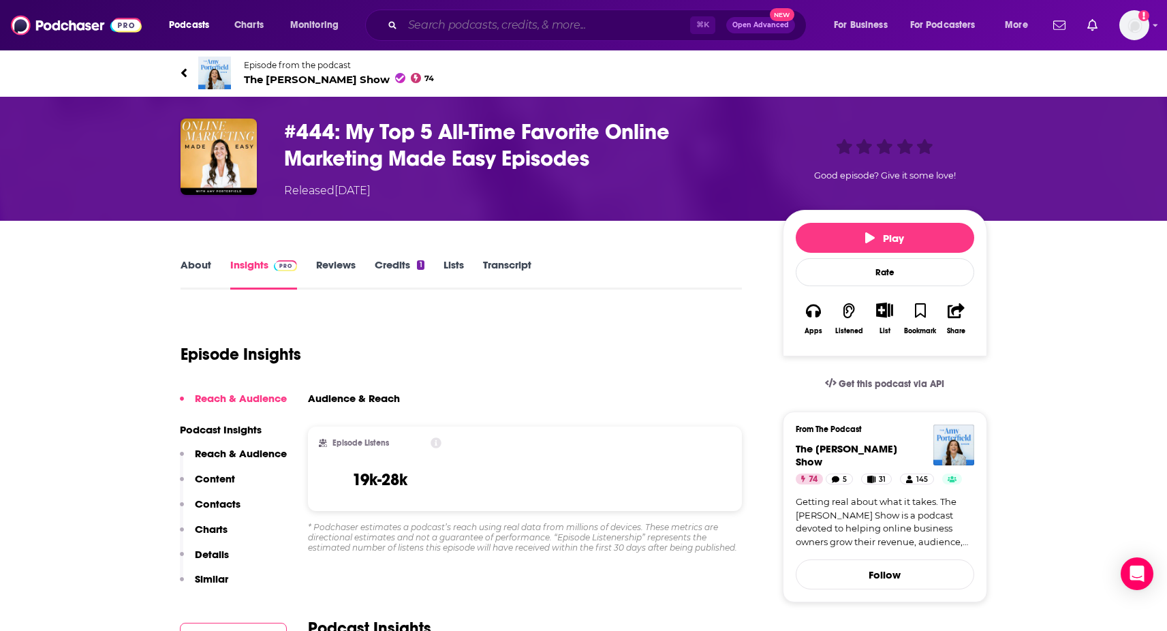
click at [524, 22] on input "Search podcasts, credits, & more..." at bounding box center [547, 25] width 288 height 22
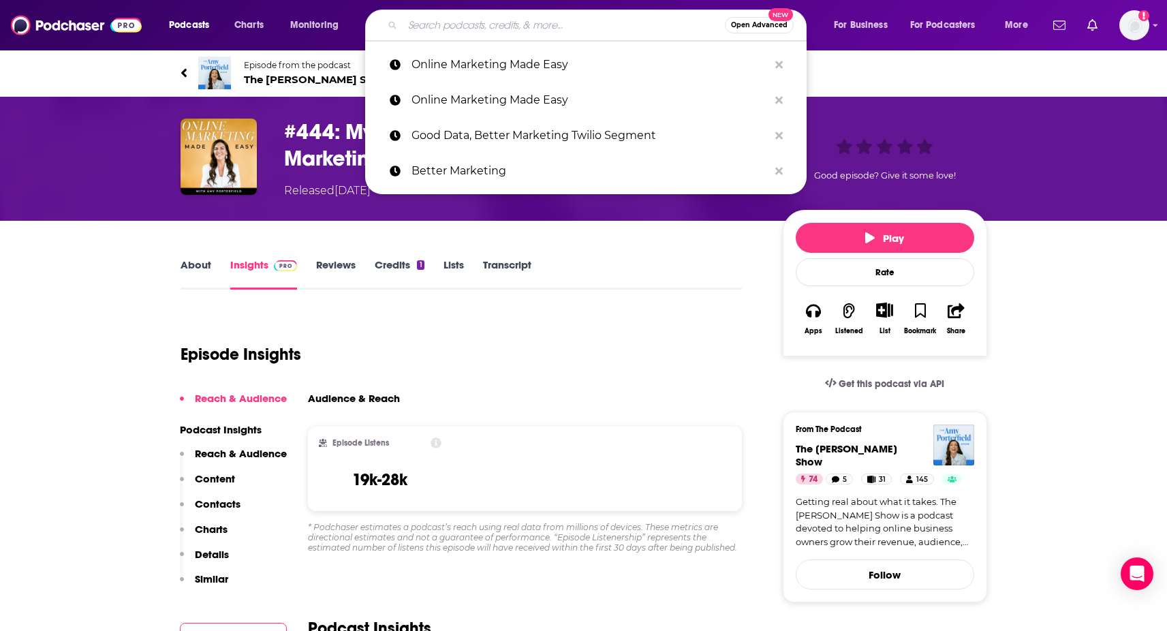
paste input "Online Marketing Made Easy (Amy Porterfield)"
type input "Online Marketing Made Easy (Amy Porterfield)"
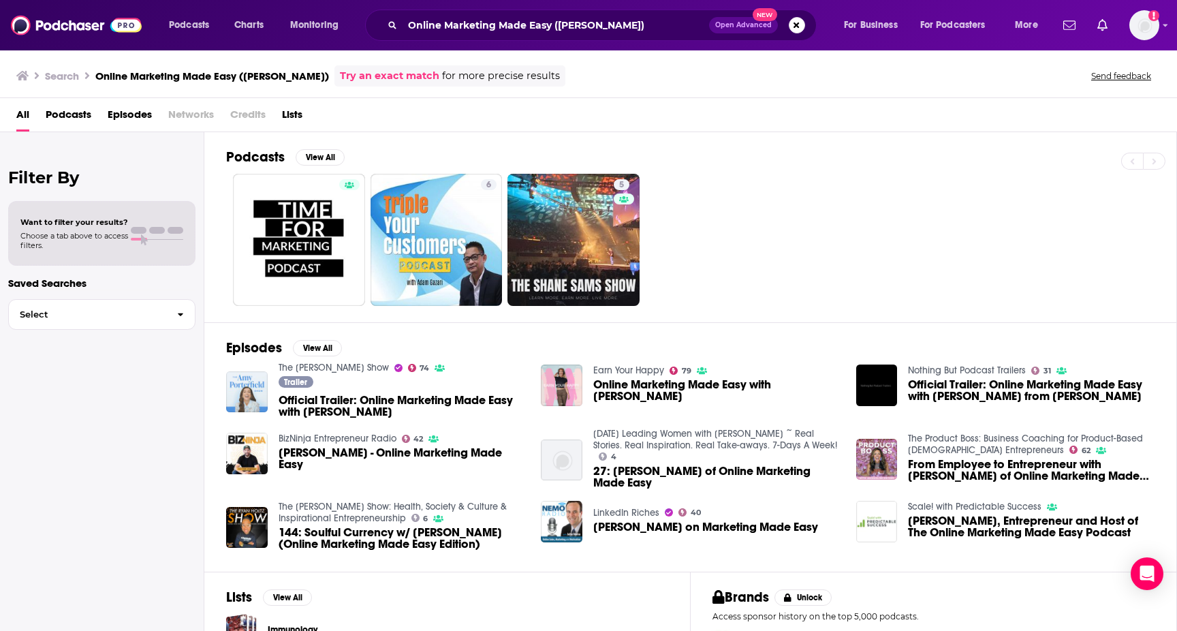
click at [251, 381] on img "Official Trailer: Online Marketing Made Easy with Amy Porterfield" at bounding box center [247, 392] width 42 height 42
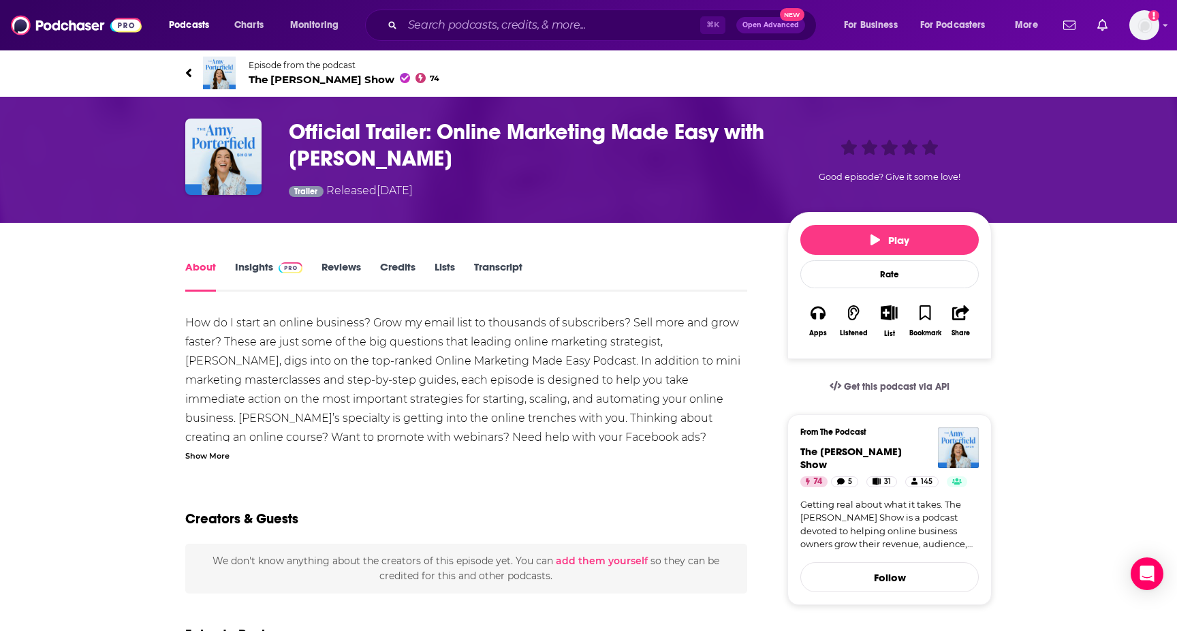
click at [268, 271] on link "Insights" at bounding box center [268, 275] width 67 height 31
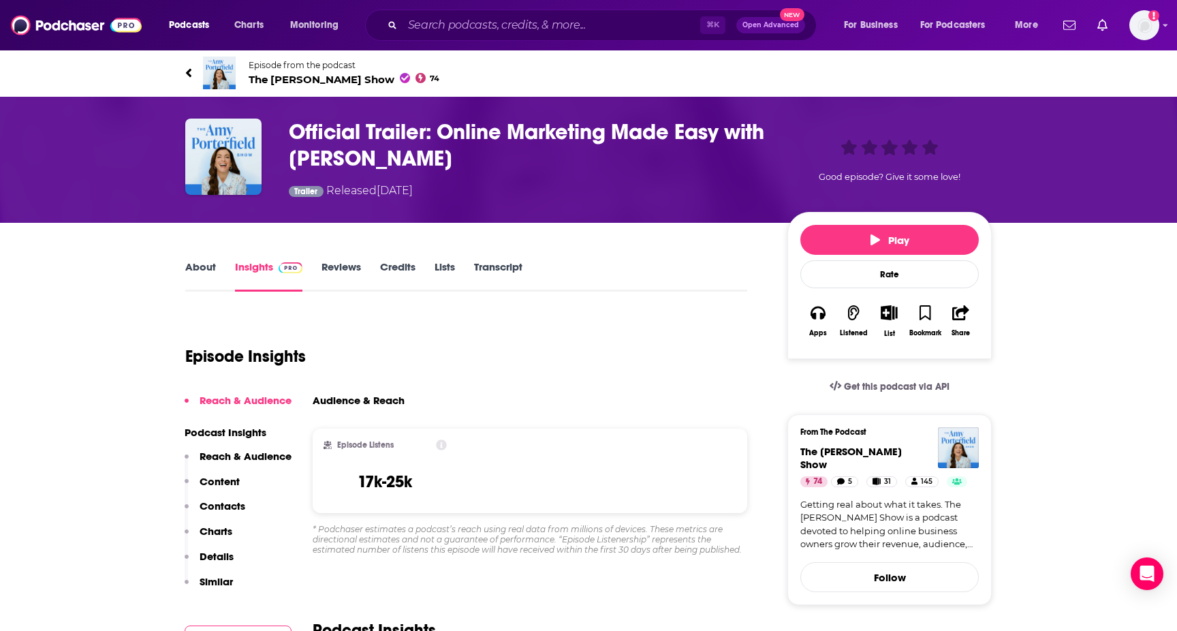
click at [226, 67] on img at bounding box center [219, 73] width 33 height 33
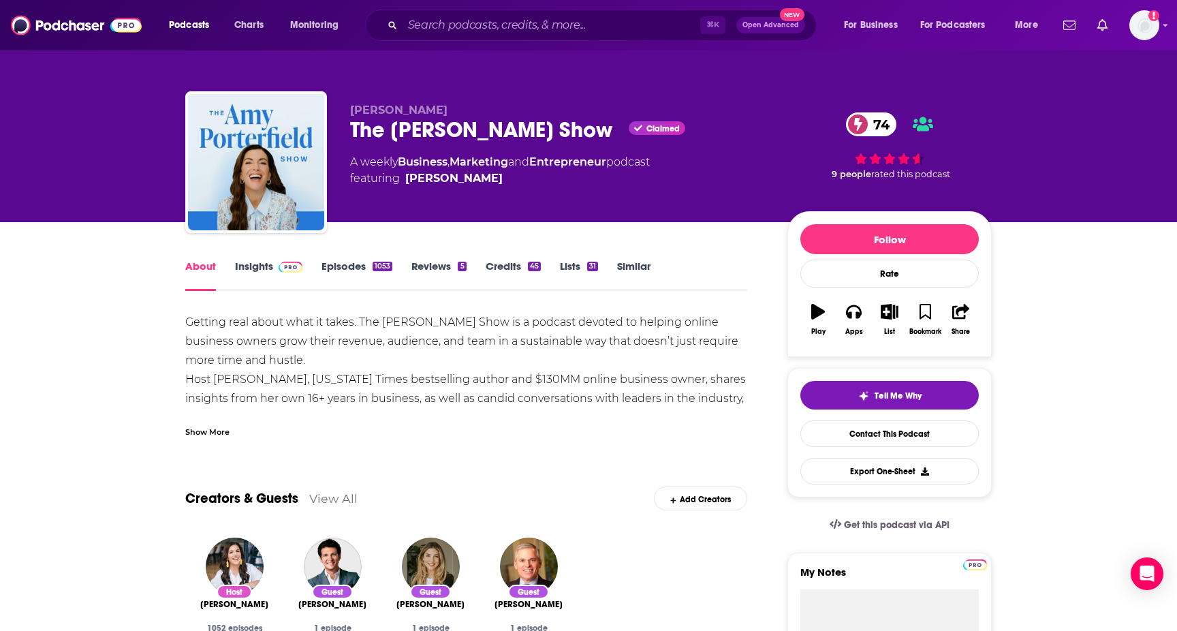
click at [272, 264] on link "Insights" at bounding box center [268, 275] width 67 height 31
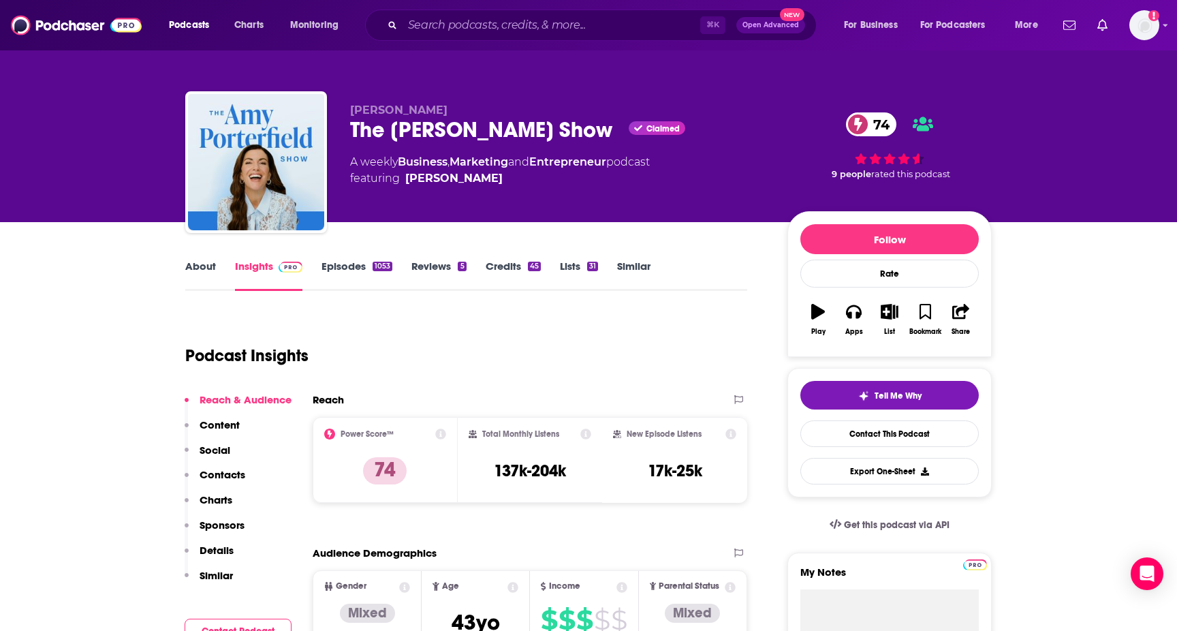
scroll to position [97, 0]
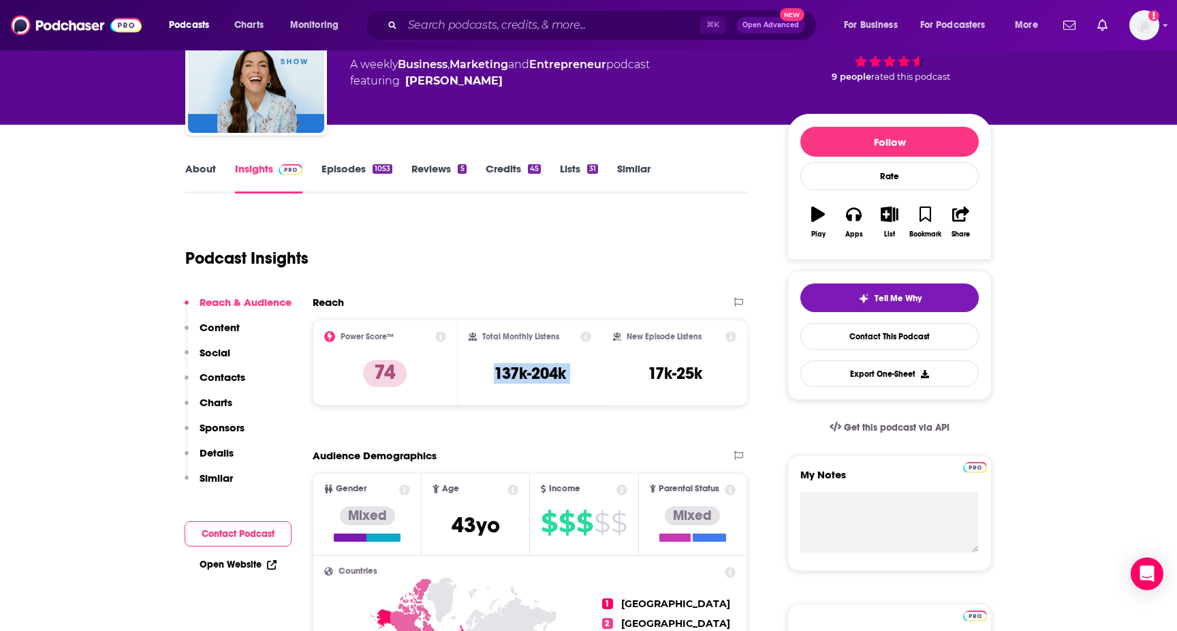
drag, startPoint x: 481, startPoint y: 369, endPoint x: 617, endPoint y: 371, distance: 135.6
click at [617, 371] on div "Power Score™ 74 Total Monthly Listens 137k-204k New Episode Listens 17k-25k" at bounding box center [530, 363] width 435 height 86
copy div "137k-204k"
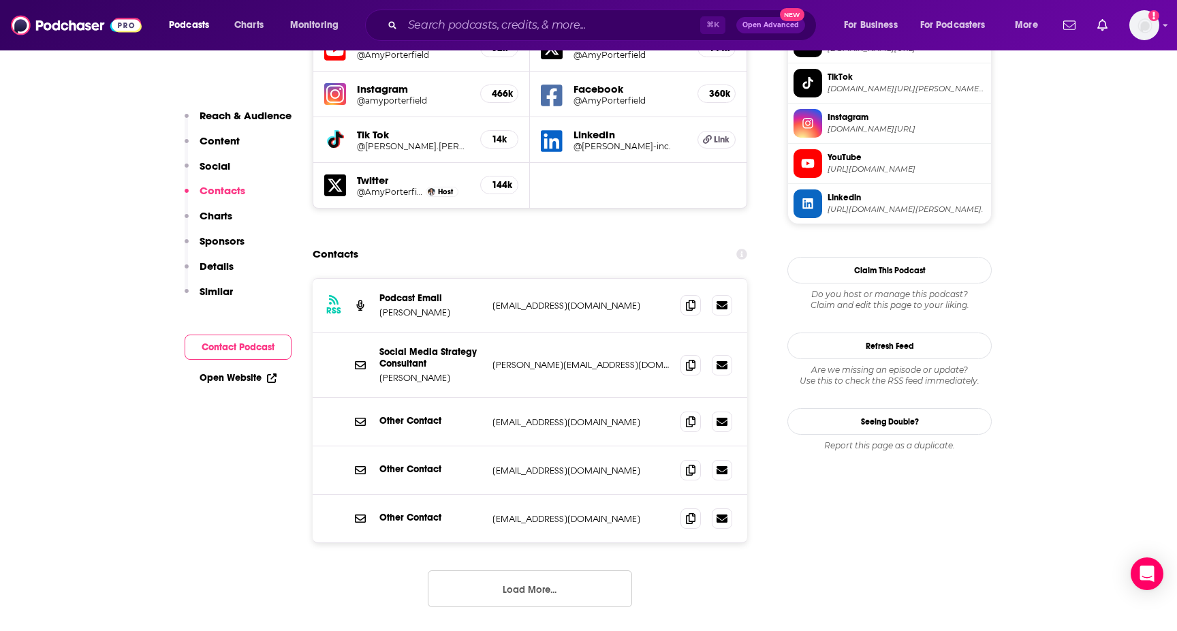
scroll to position [1254, 0]
click at [692, 295] on span at bounding box center [691, 305] width 20 height 20
click at [557, 19] on input "Search podcasts, credits, & more..." at bounding box center [552, 25] width 298 height 22
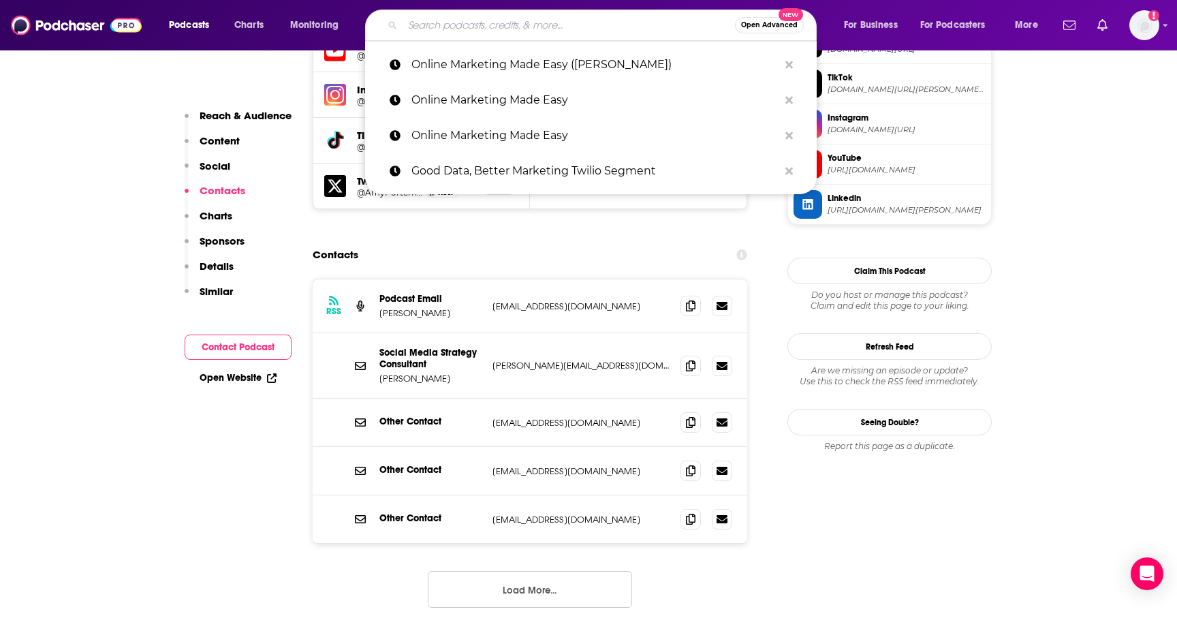
paste input "Marketing School"
type input "Marketing School"
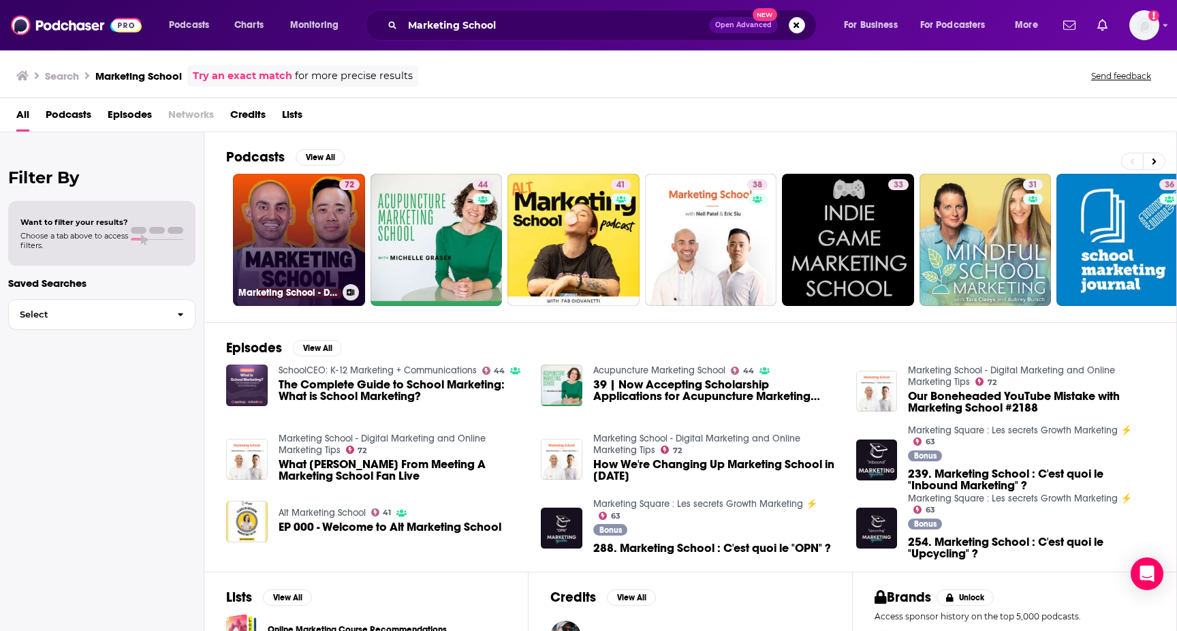
click at [310, 273] on link "72 Marketing School - Digital Marketing and Online Marketing Tips" at bounding box center [299, 240] width 132 height 132
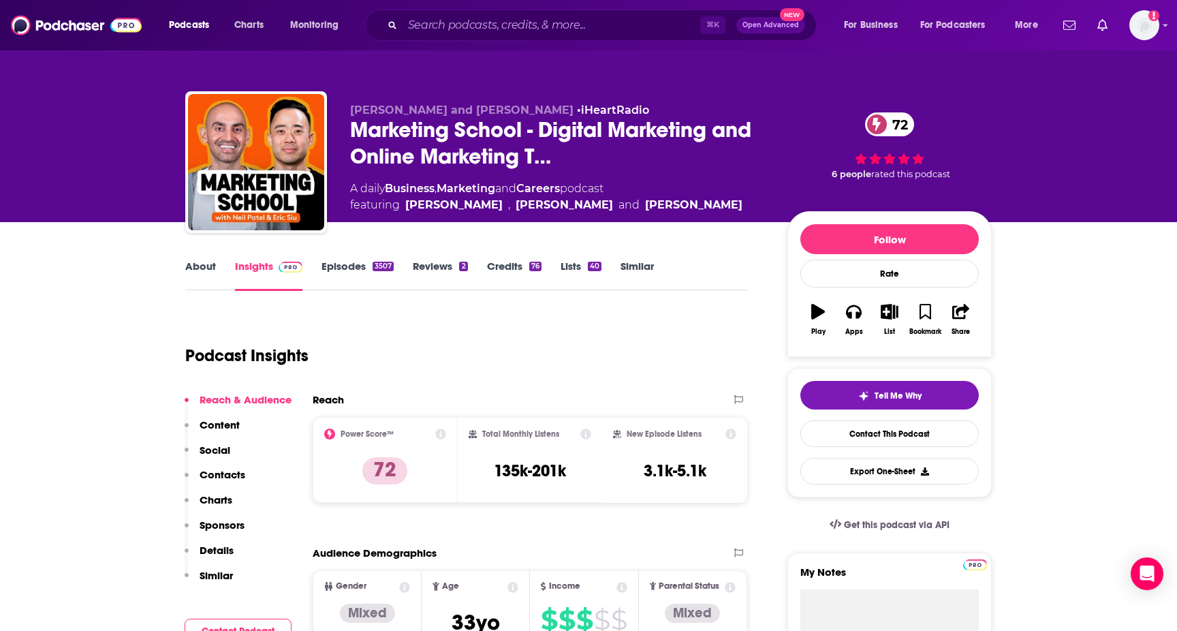
drag, startPoint x: 480, startPoint y: 461, endPoint x: 600, endPoint y: 467, distance: 120.1
click at [600, 467] on div "Total Monthly Listens 135k-201k" at bounding box center [530, 460] width 145 height 86
drag, startPoint x: 487, startPoint y: 467, endPoint x: 585, endPoint y: 472, distance: 98.2
click at [585, 472] on div "Total Monthly Listens 135k-201k" at bounding box center [530, 460] width 123 height 63
copy h3 "135k-201k"
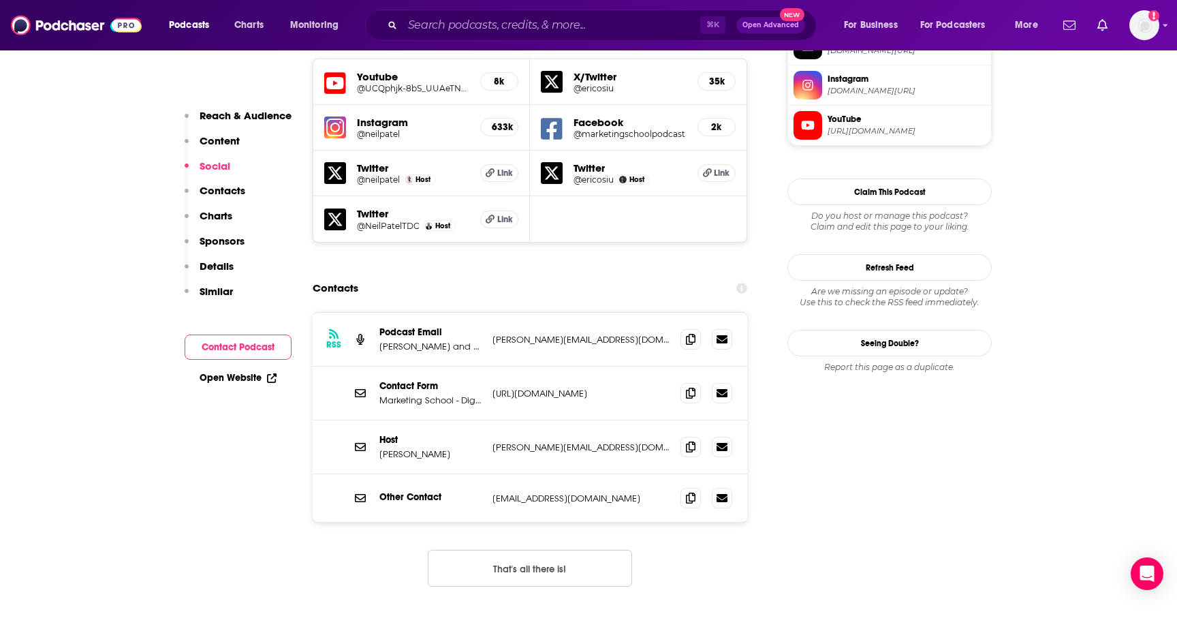
scroll to position [1267, 0]
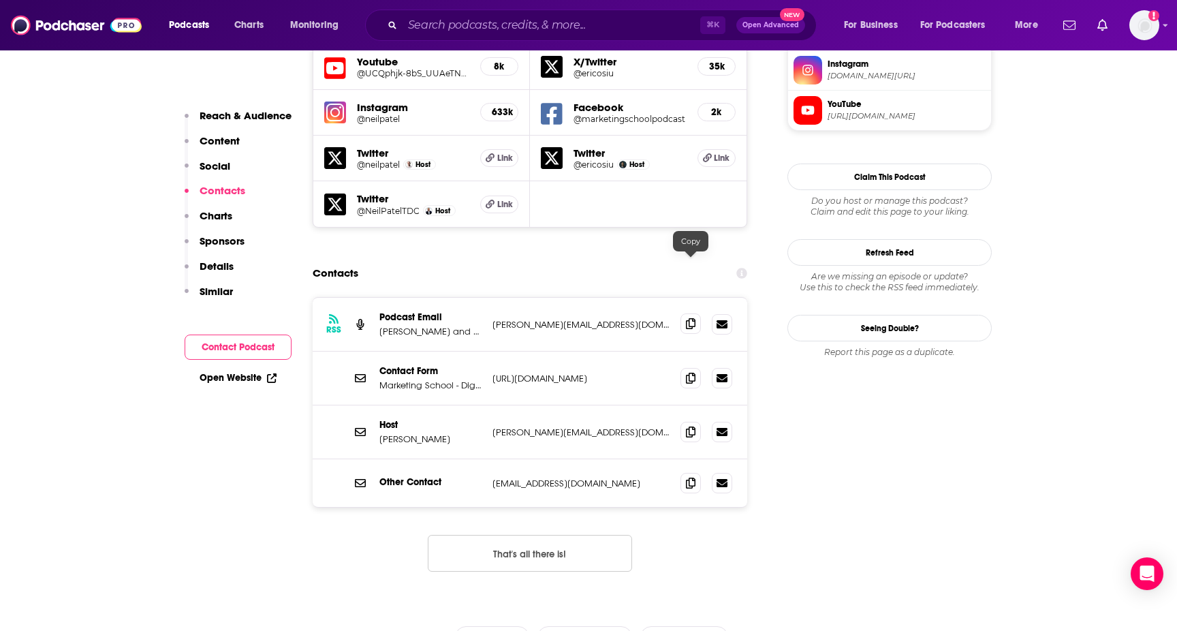
click at [693, 318] on icon at bounding box center [691, 323] width 10 height 11
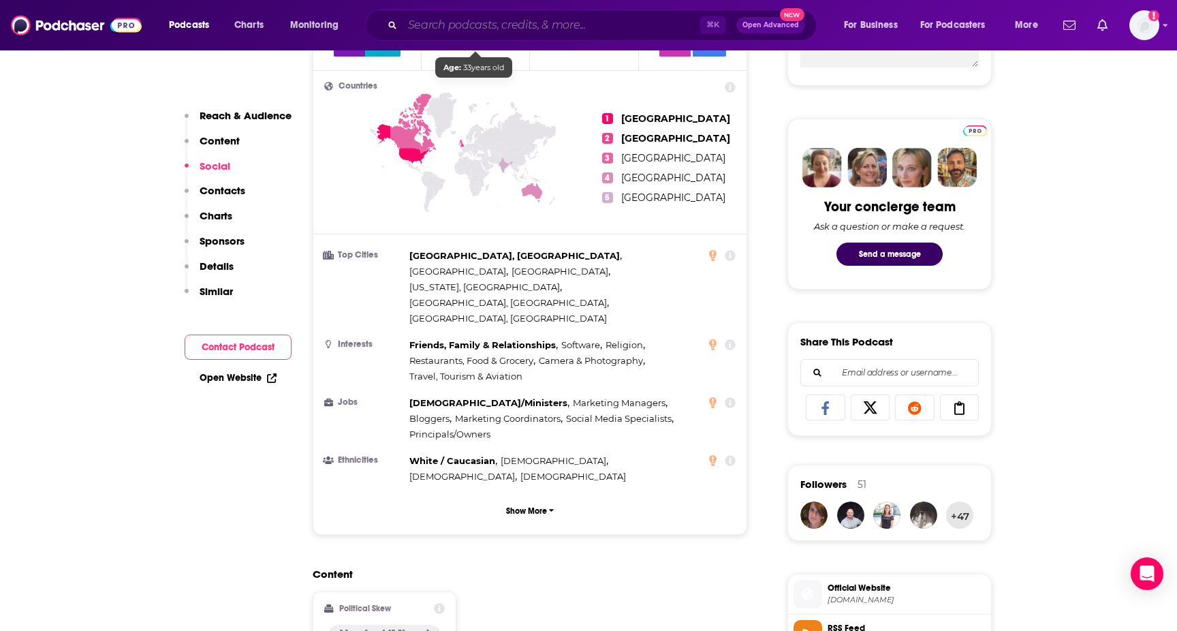
click at [444, 26] on input "Search podcasts, credits, & more..." at bounding box center [552, 25] width 298 height 22
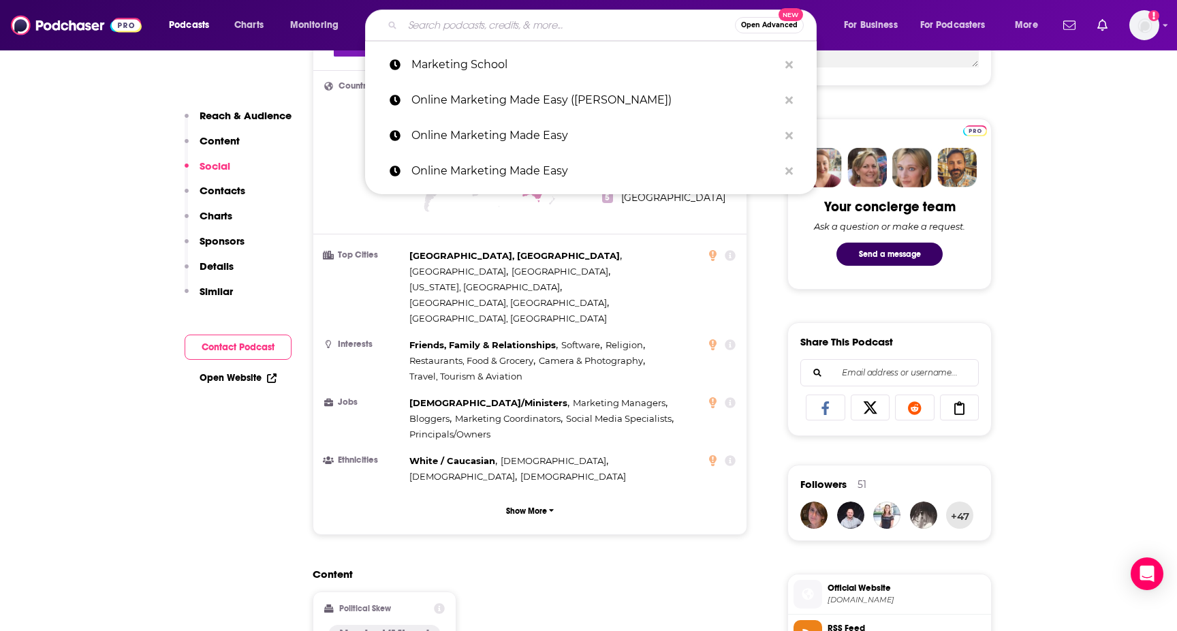
paste input "Marketing Over Coffee"
type input "Marketing Over Coffee"
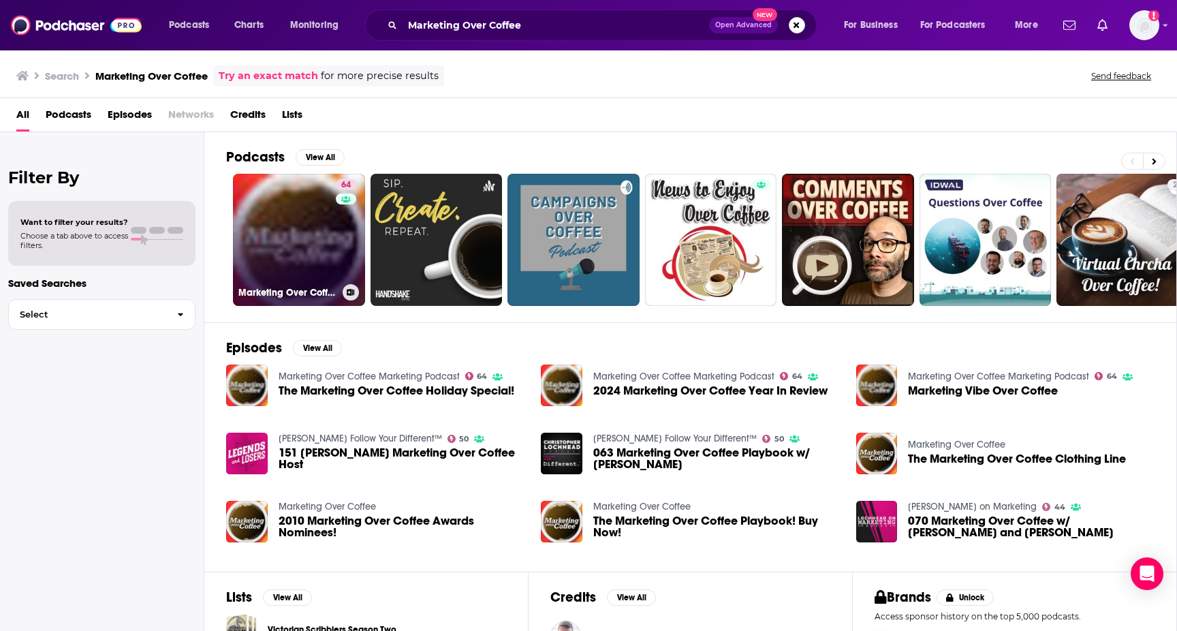
click at [312, 245] on link "64 Marketing Over Coffee Marketing Podcast" at bounding box center [299, 240] width 132 height 132
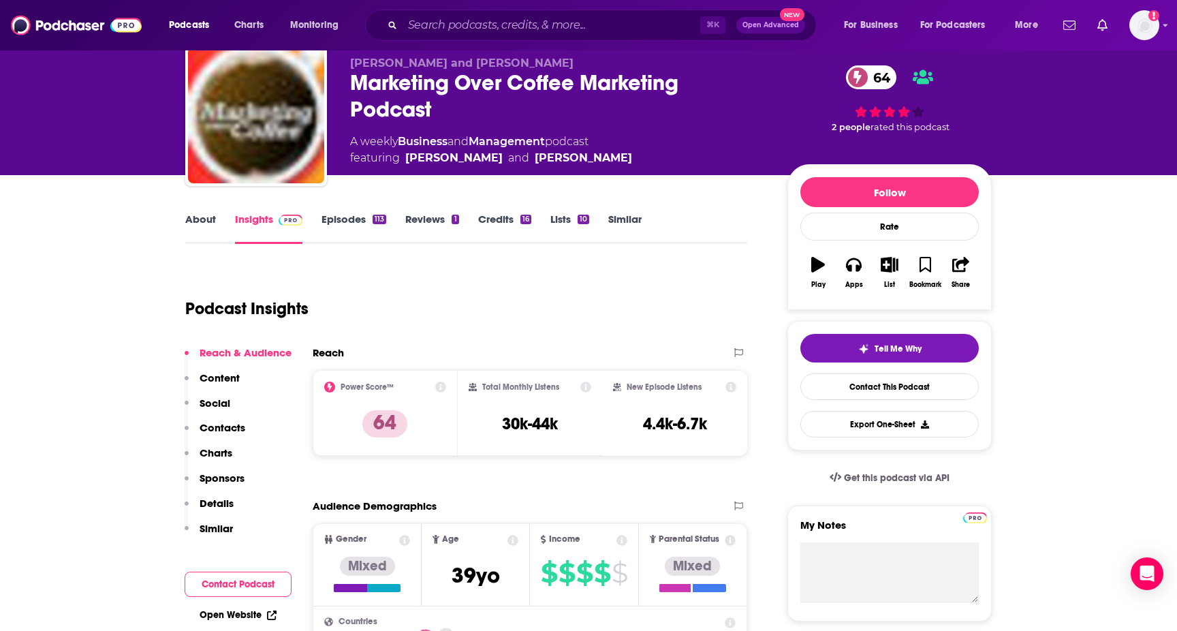
scroll to position [54, 0]
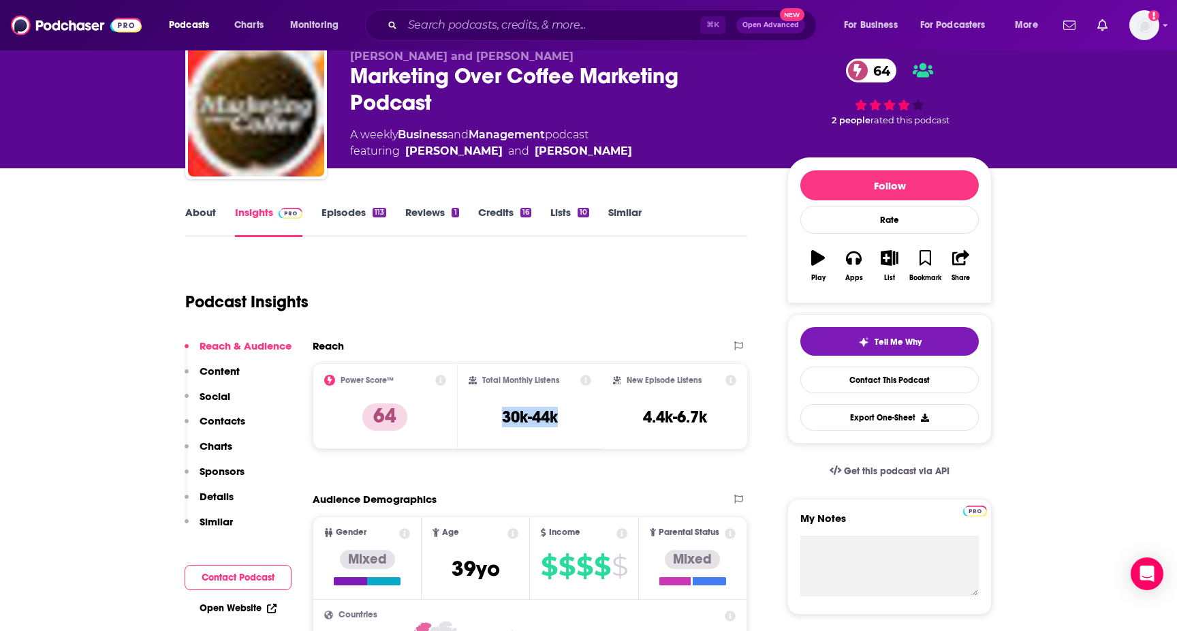
drag, startPoint x: 493, startPoint y: 419, endPoint x: 579, endPoint y: 419, distance: 85.9
click at [579, 419] on div "Total Monthly Listens 30k-44k" at bounding box center [530, 406] width 123 height 63
copy h3 "30k-44k"
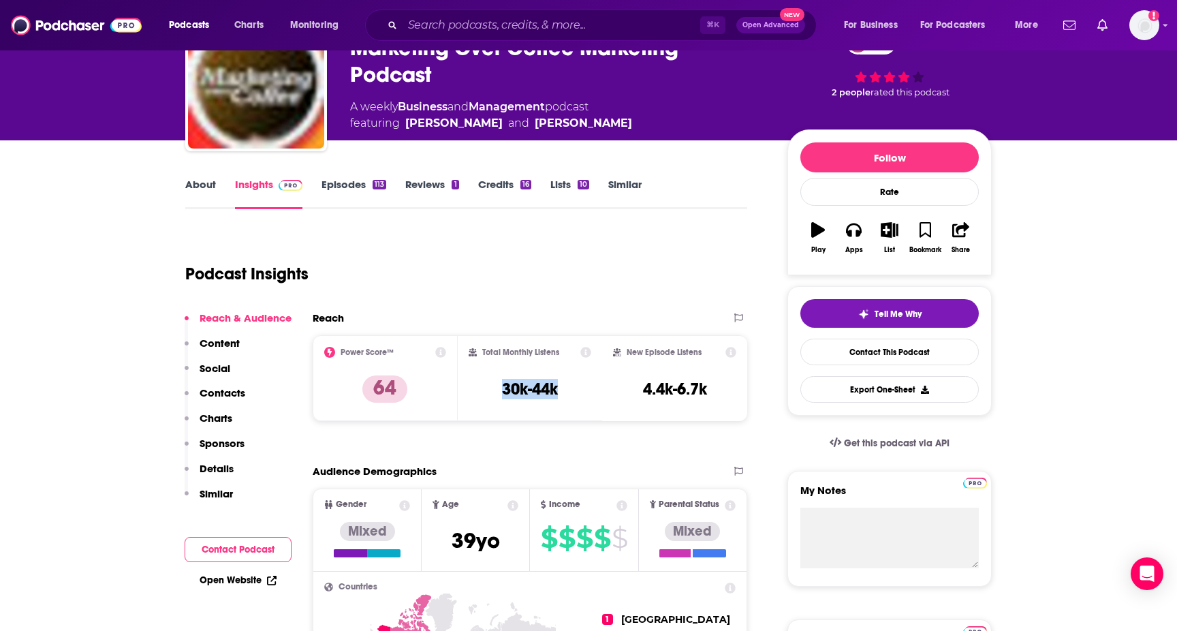
scroll to position [95, 0]
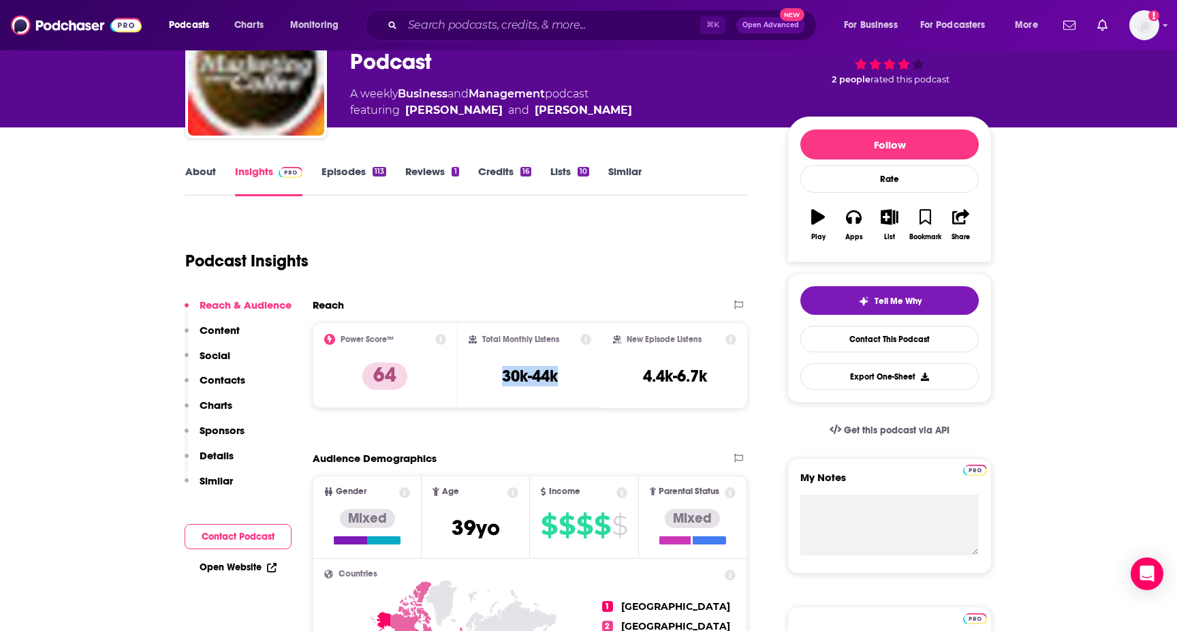
click at [346, 168] on link "Episodes 113" at bounding box center [354, 180] width 65 height 31
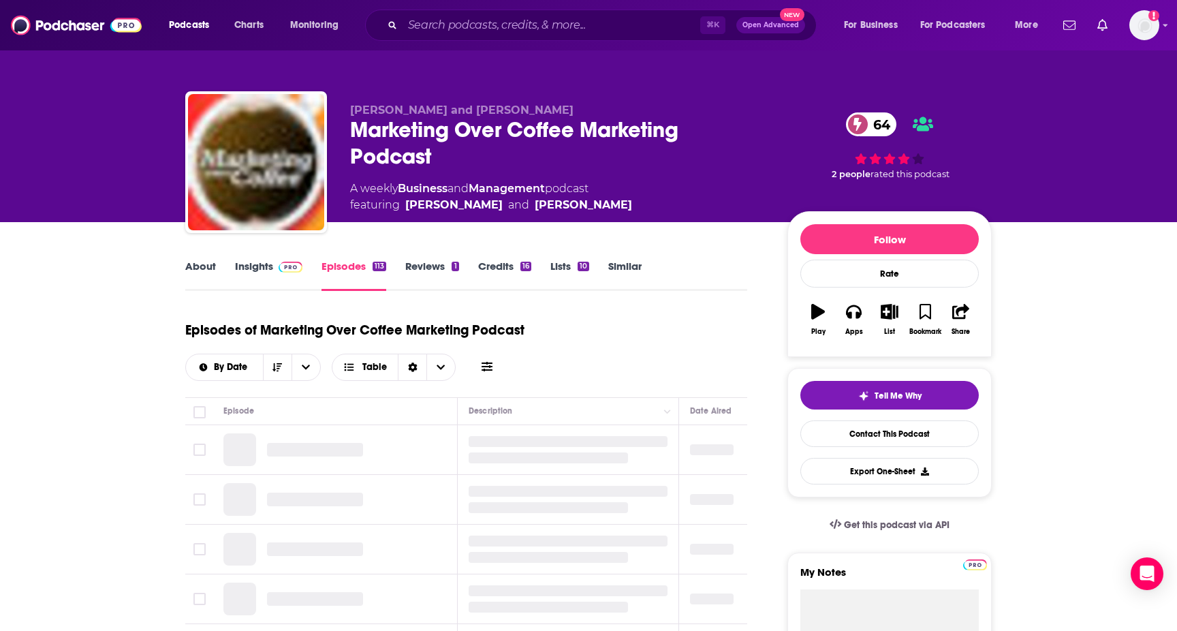
click at [255, 261] on link "Insights" at bounding box center [268, 275] width 67 height 31
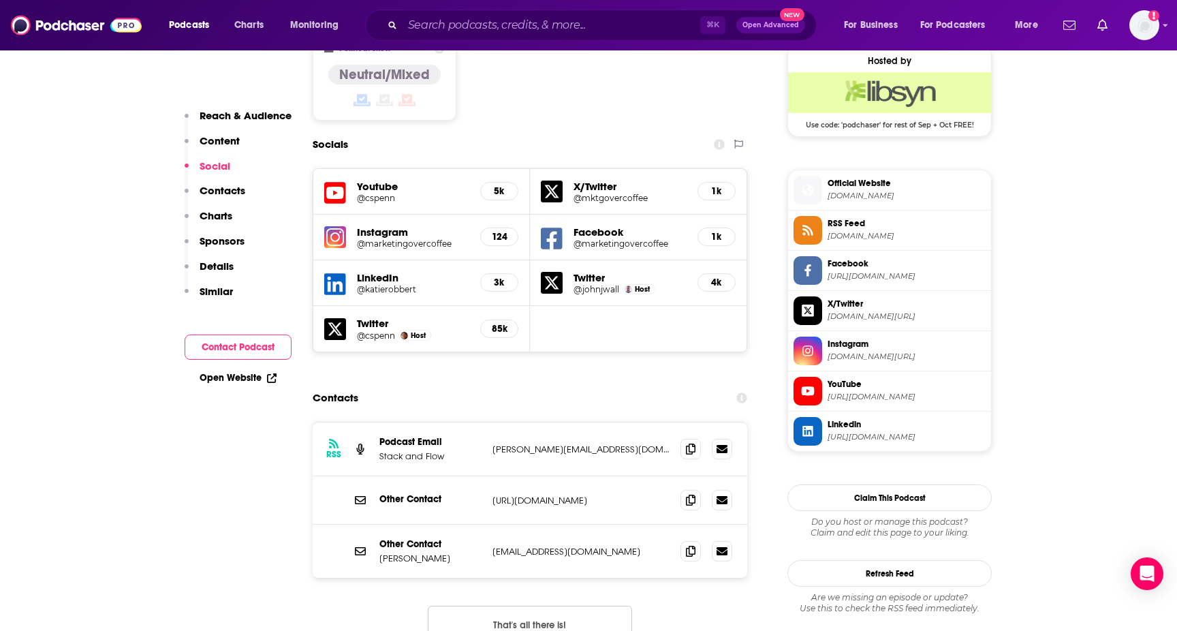
scroll to position [1110, 0]
click at [692, 444] on icon at bounding box center [691, 449] width 10 height 11
click at [531, 33] on input "Search podcasts, credits, & more..." at bounding box center [552, 25] width 298 height 22
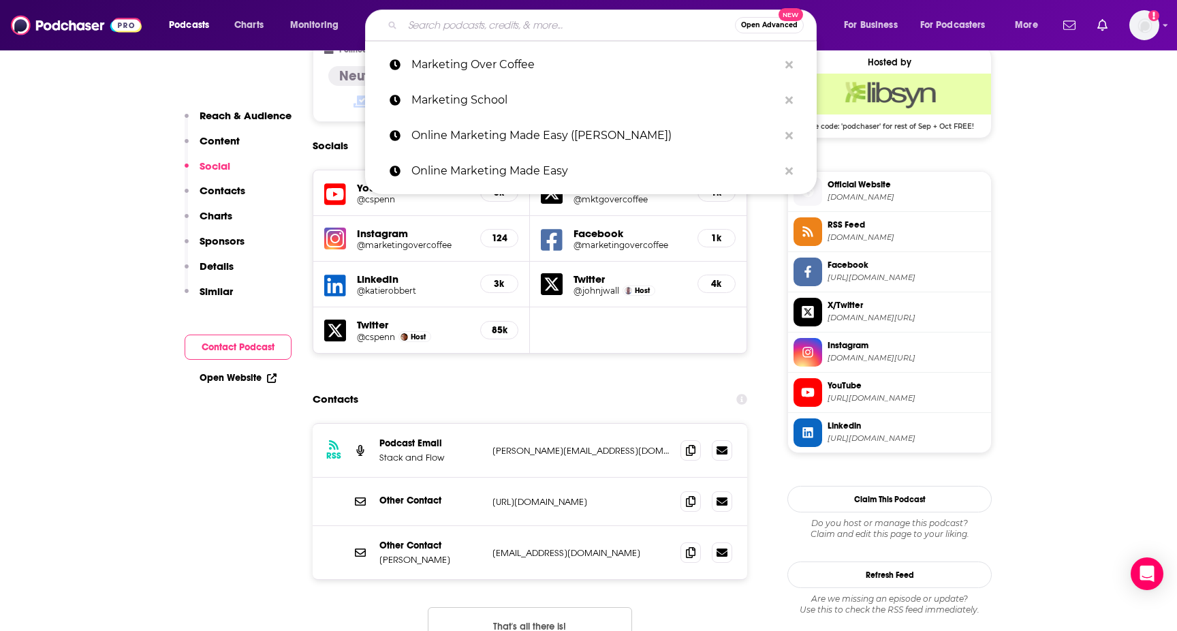
paste input "Briefly"
type input "Briefly"
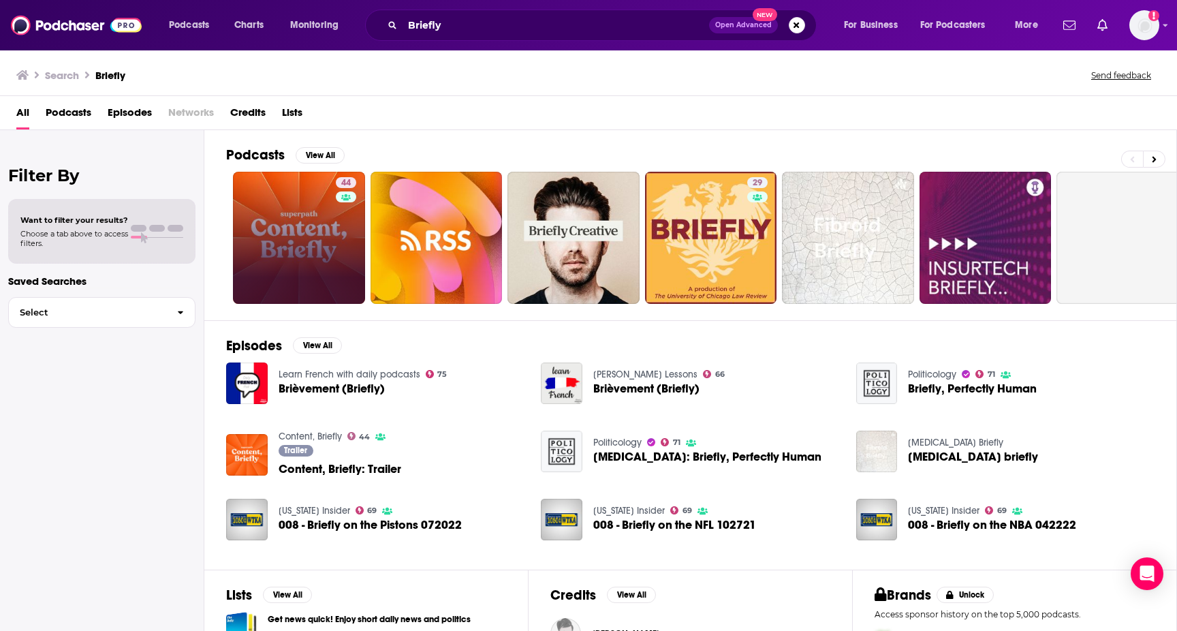
click at [313, 209] on link "44" at bounding box center [299, 238] width 132 height 132
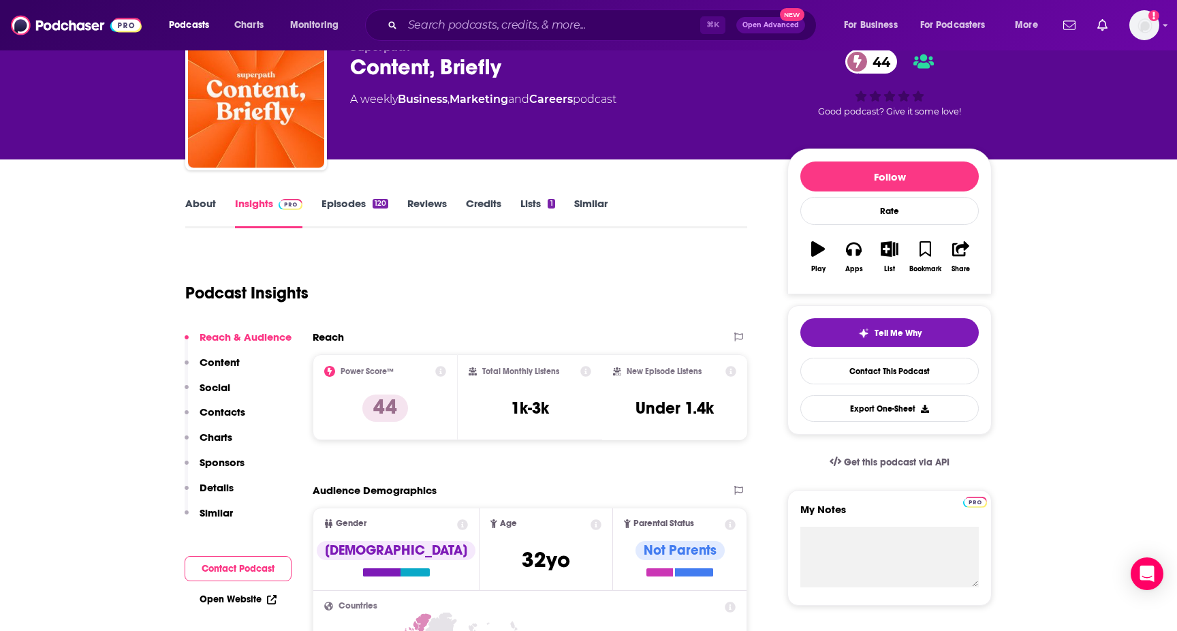
scroll to position [67, 0]
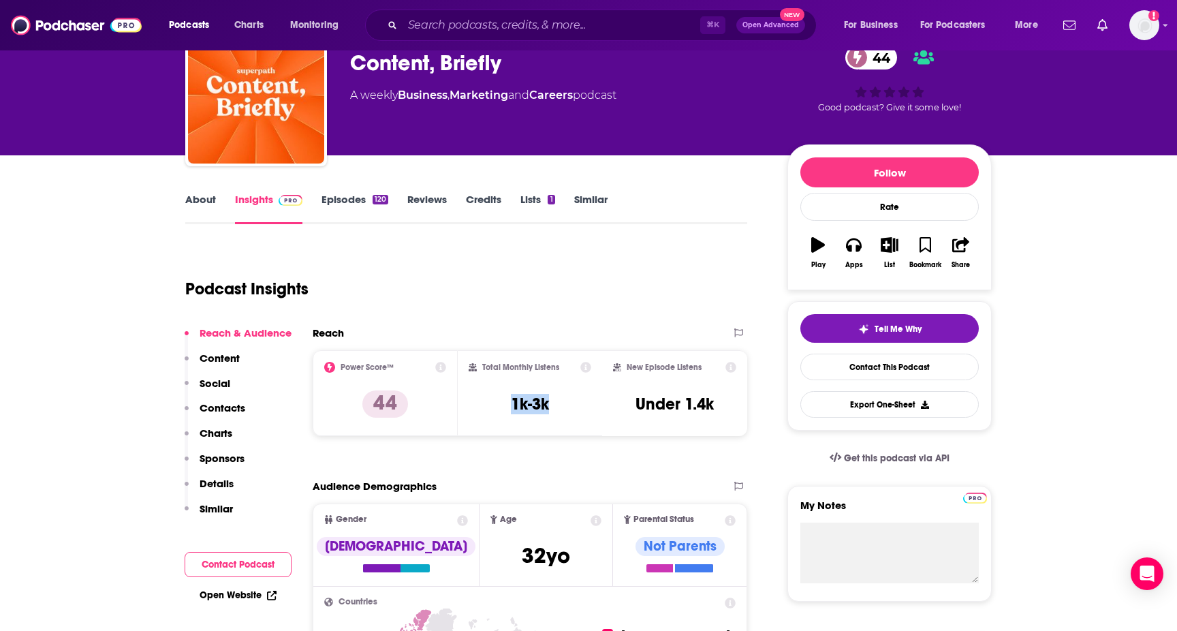
drag, startPoint x: 499, startPoint y: 415, endPoint x: 591, endPoint y: 415, distance: 92.7
click at [592, 415] on div "Total Monthly Listens 1k-3k" at bounding box center [530, 393] width 145 height 86
copy h3 "1k-3k"
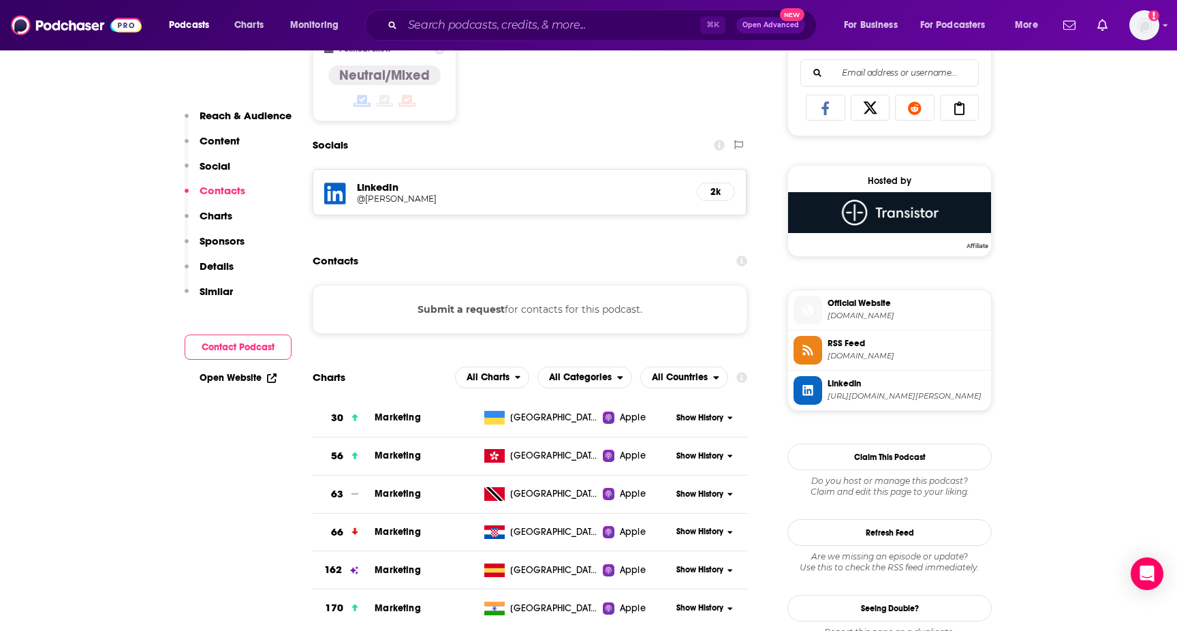
scroll to position [893, 0]
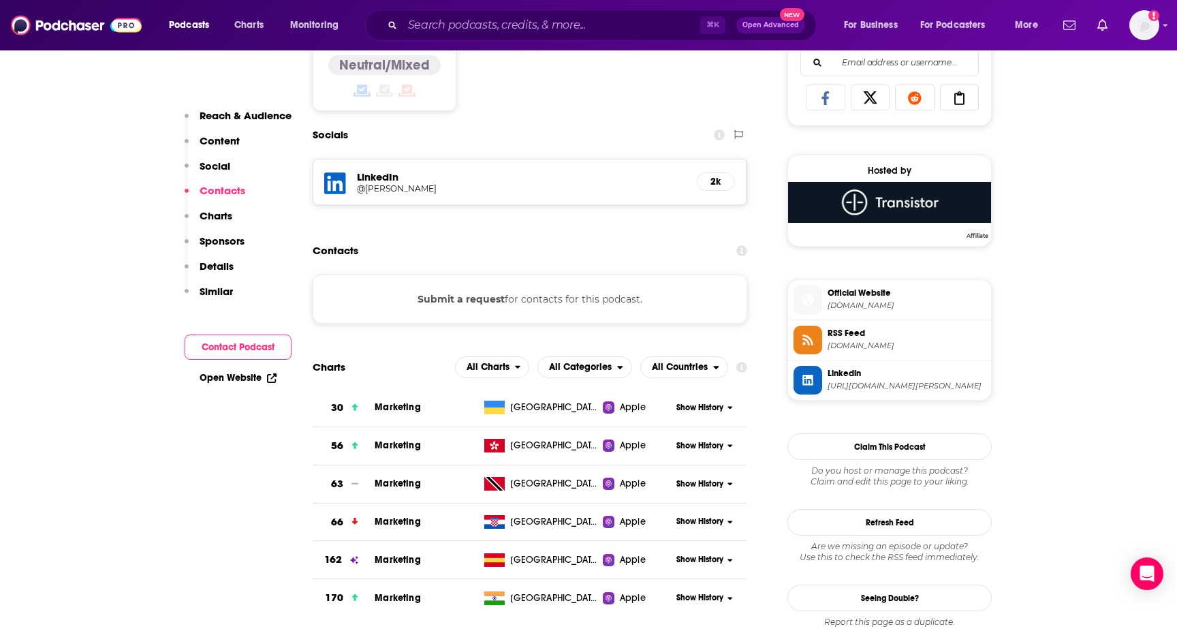
click at [461, 298] on button "Submit a request" at bounding box center [461, 299] width 87 height 15
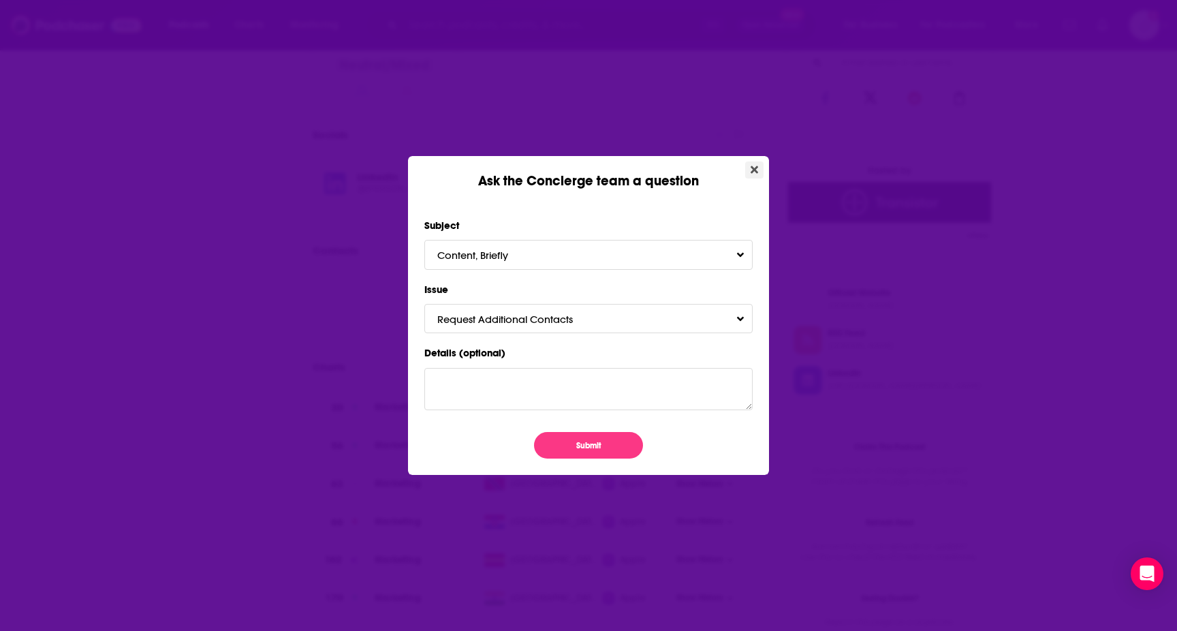
click at [750, 165] on button "Close" at bounding box center [754, 169] width 18 height 17
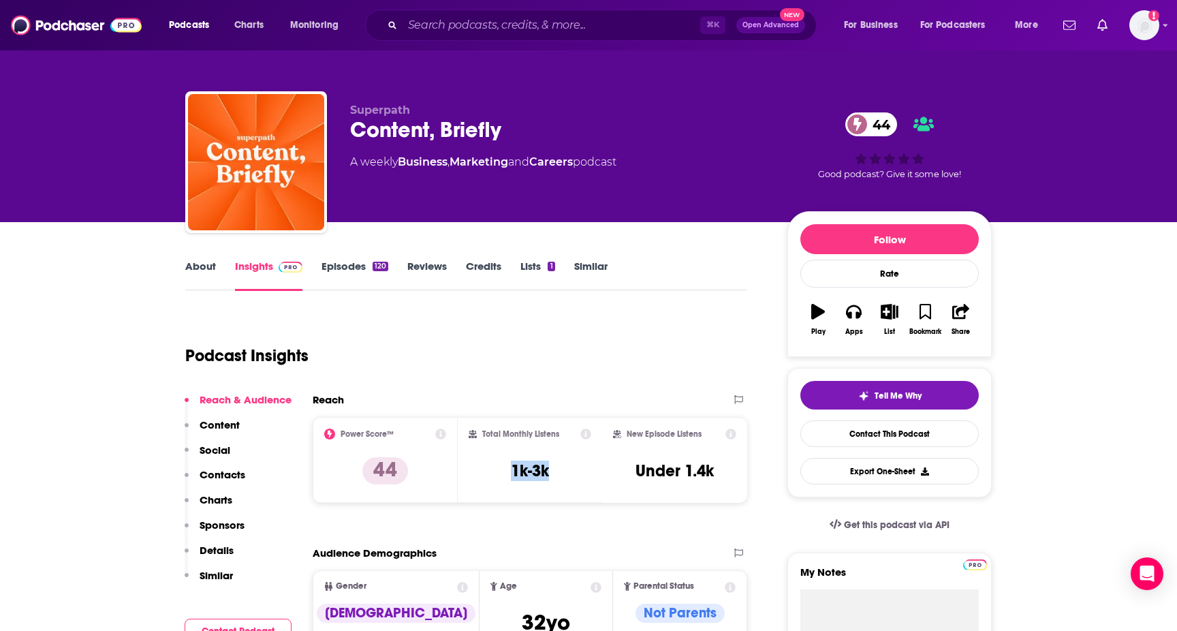
click at [198, 275] on link "About" at bounding box center [200, 275] width 31 height 31
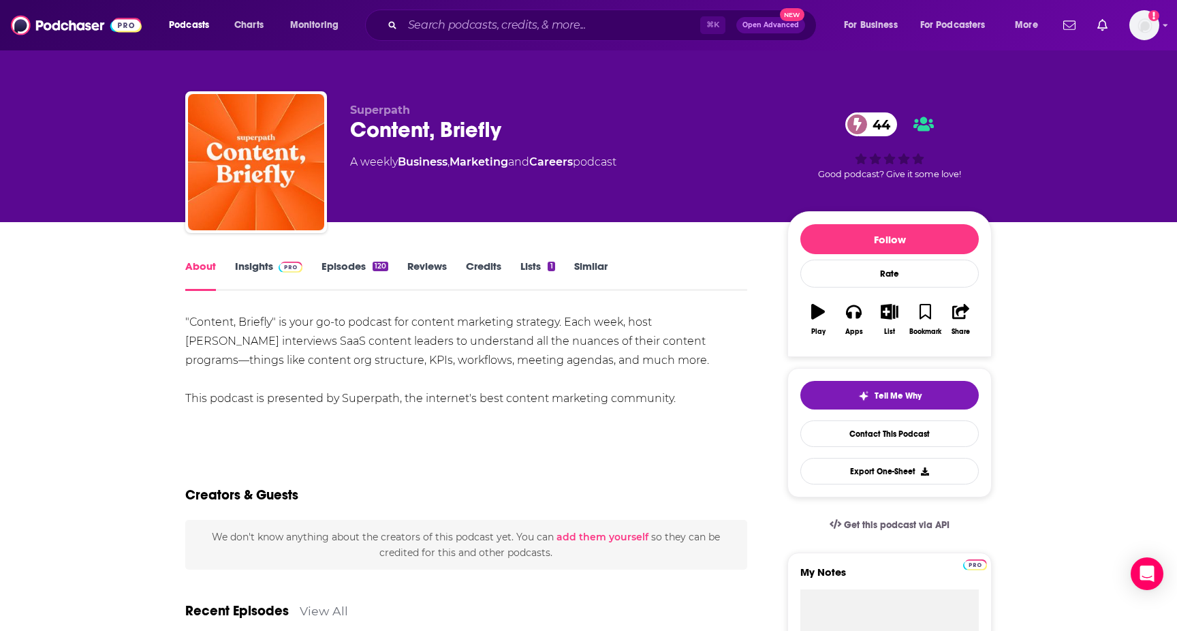
click at [677, 320] on div ""Content, Briefly" is your go-to podcast for content marketing strategy. Each w…" at bounding box center [466, 360] width 562 height 95
copy div "Jimmy"
click at [709, 313] on div ""Content, Briefly" is your go-to podcast for content marketing strategy. Each w…" at bounding box center [466, 360] width 562 height 95
click at [709, 321] on div ""Content, Briefly" is your go-to podcast for content marketing strategy. Each w…" at bounding box center [466, 360] width 562 height 95
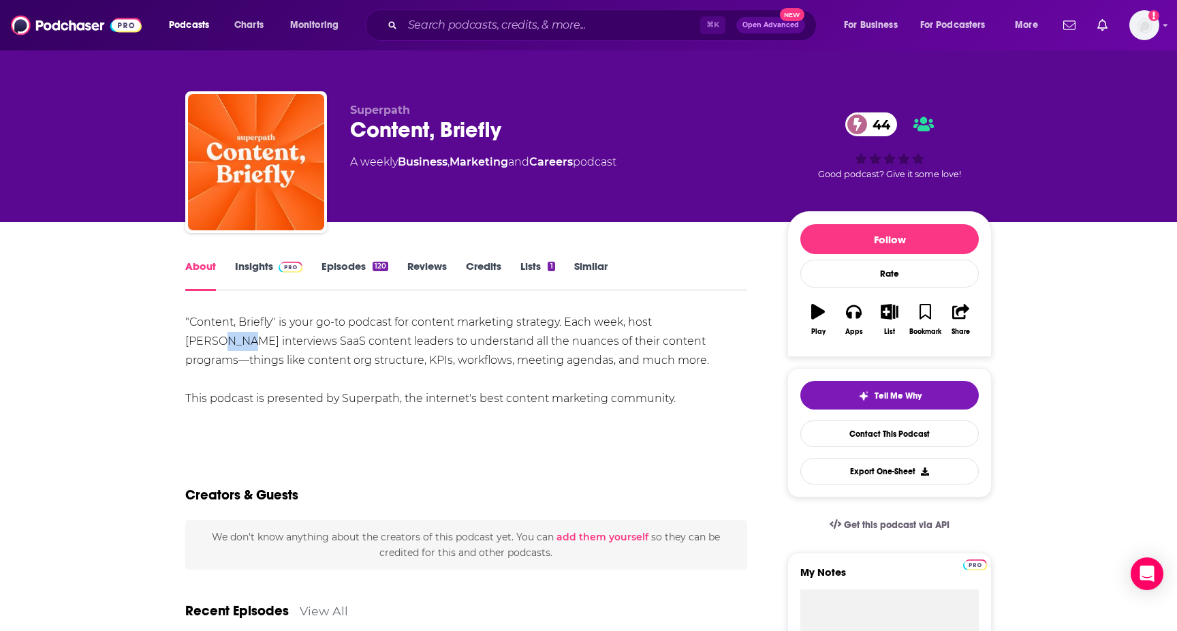
click at [709, 321] on div ""Content, Briefly" is your go-to podcast for content marketing strategy. Each w…" at bounding box center [466, 360] width 562 height 95
copy div "Daly"
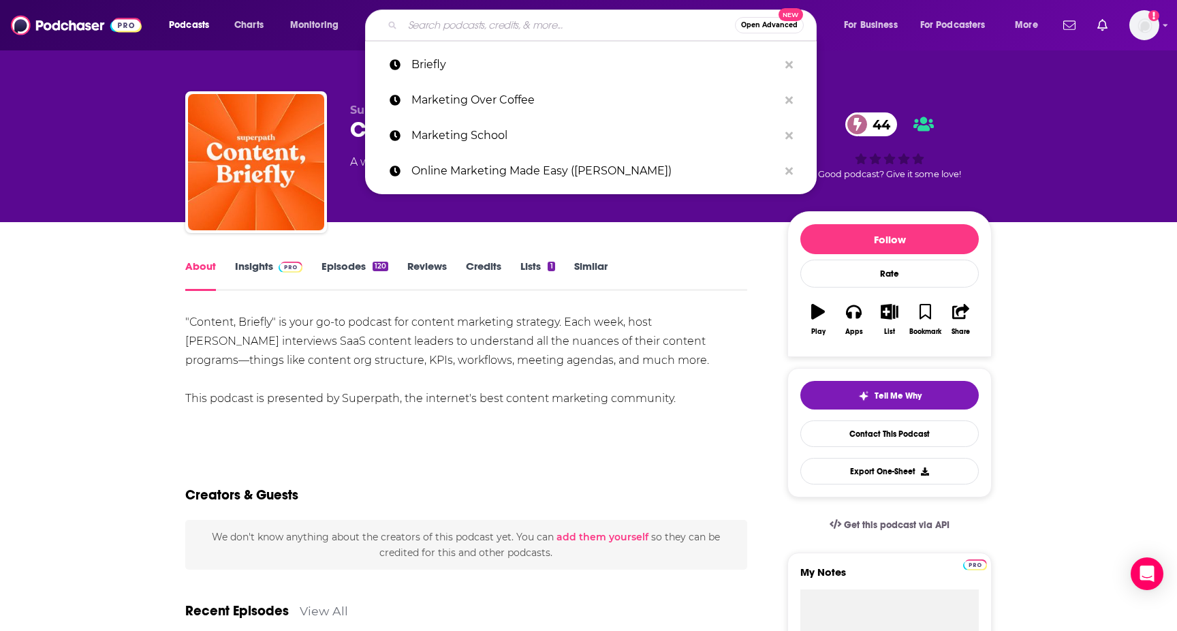
click at [484, 31] on input "Search podcasts, credits, & more..." at bounding box center [569, 25] width 333 height 22
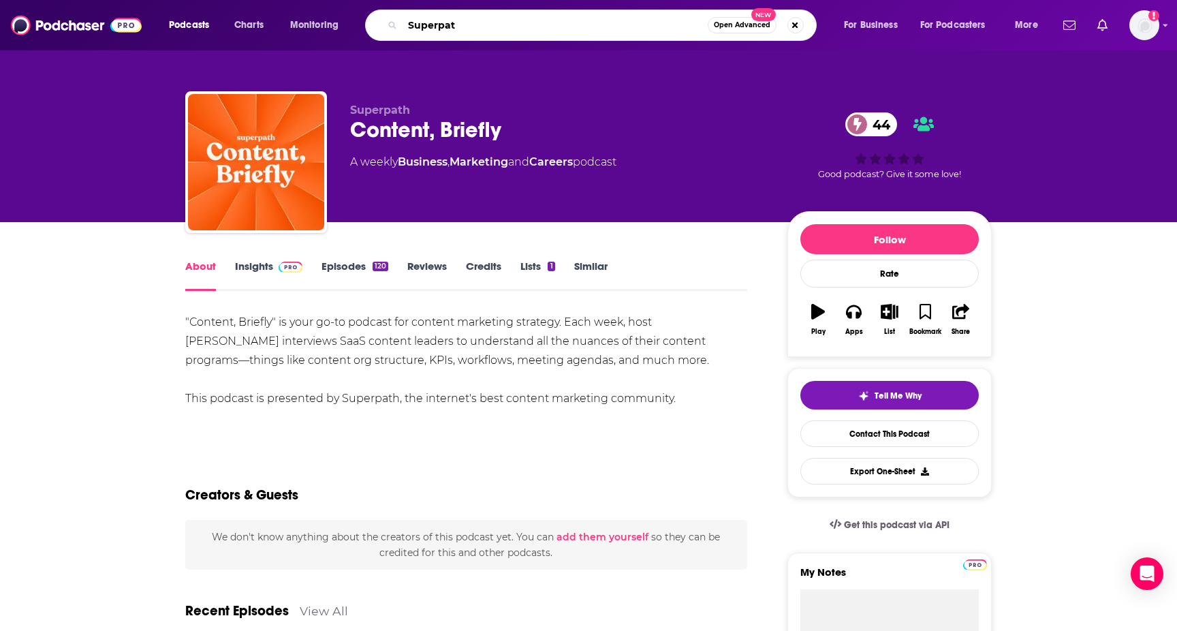
type input "Superpath"
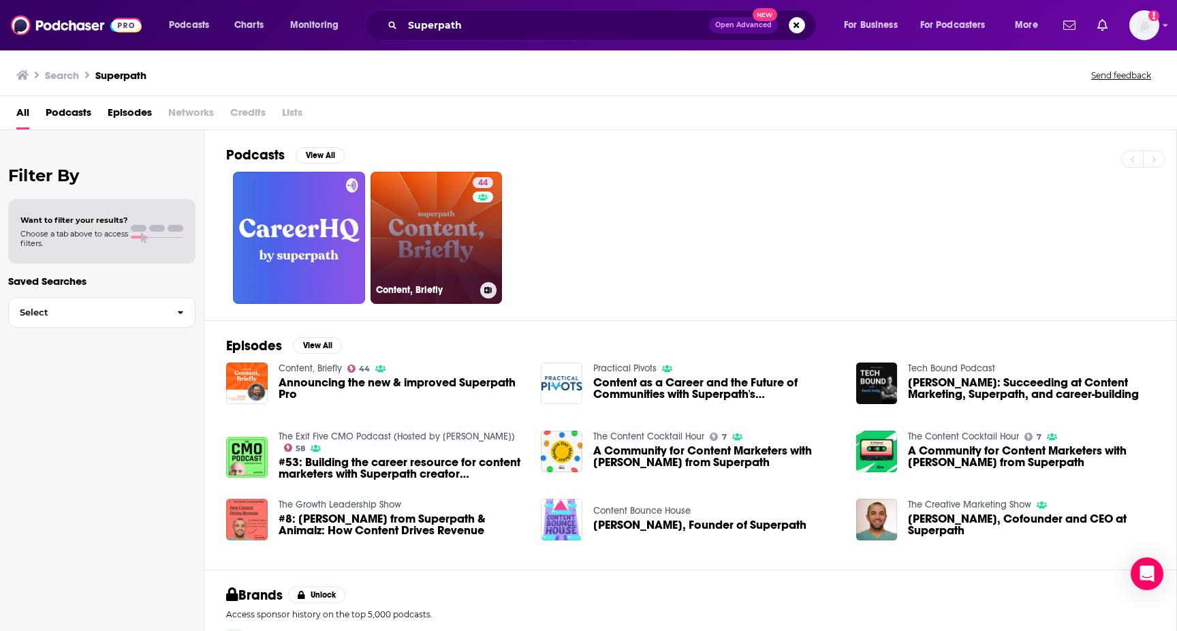
click at [464, 223] on link "44 Content, Briefly" at bounding box center [437, 238] width 132 height 132
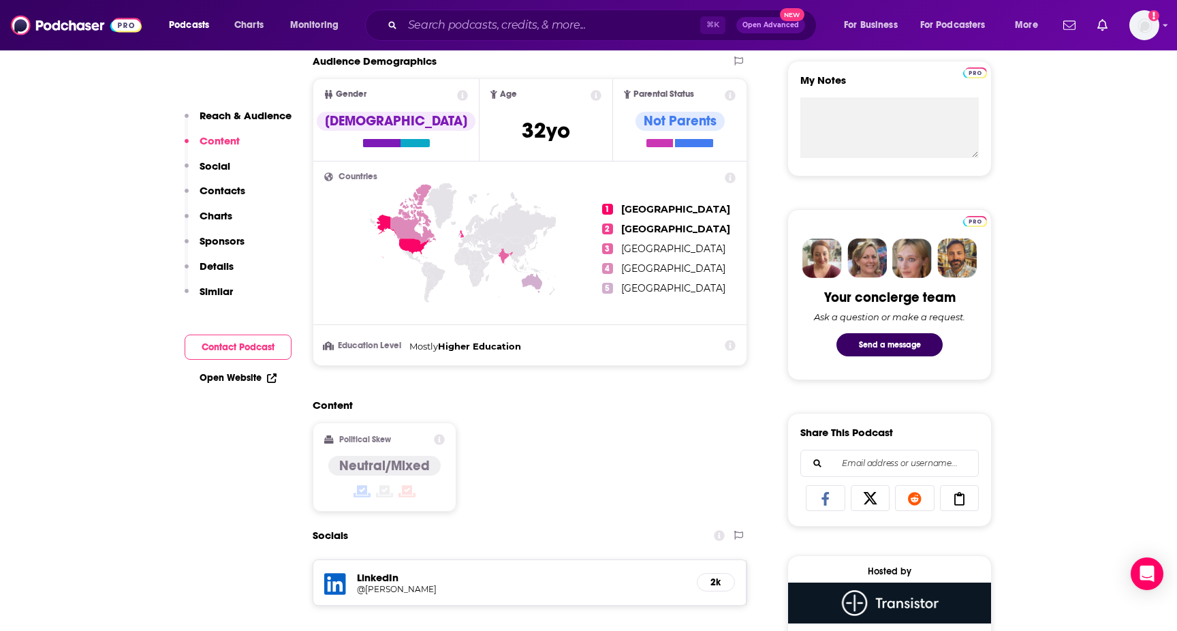
scroll to position [318, 0]
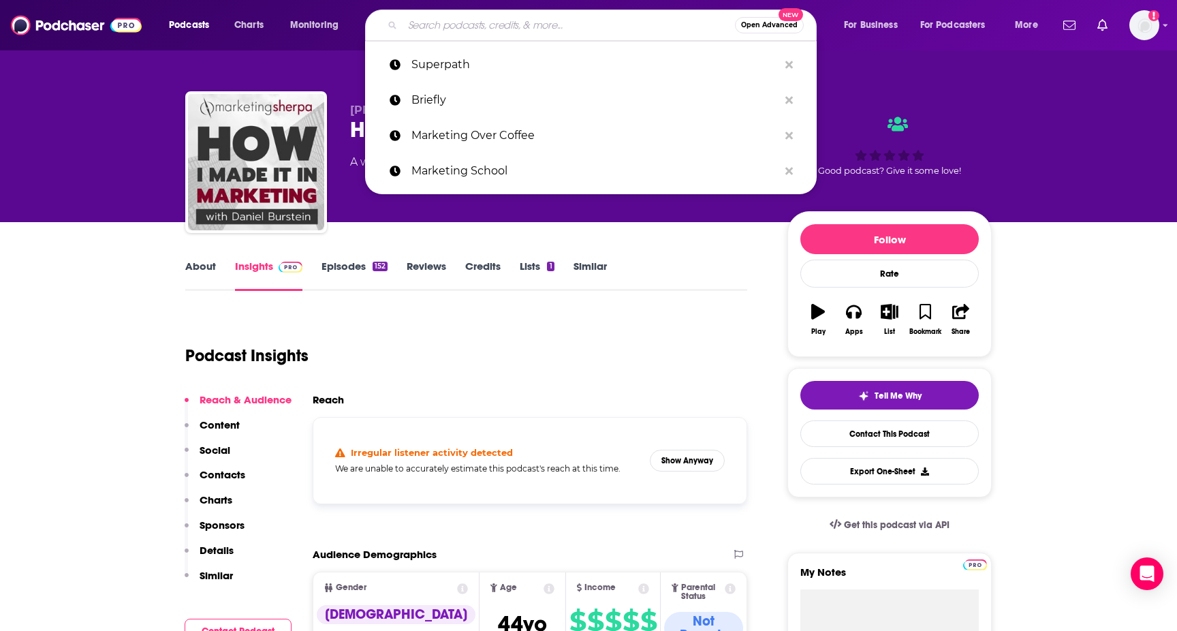
click at [508, 22] on input "Search podcasts, credits, & more..." at bounding box center [569, 25] width 333 height 22
paste input "The Social Pros Podcast"
type input "The Social Pros Podcast"
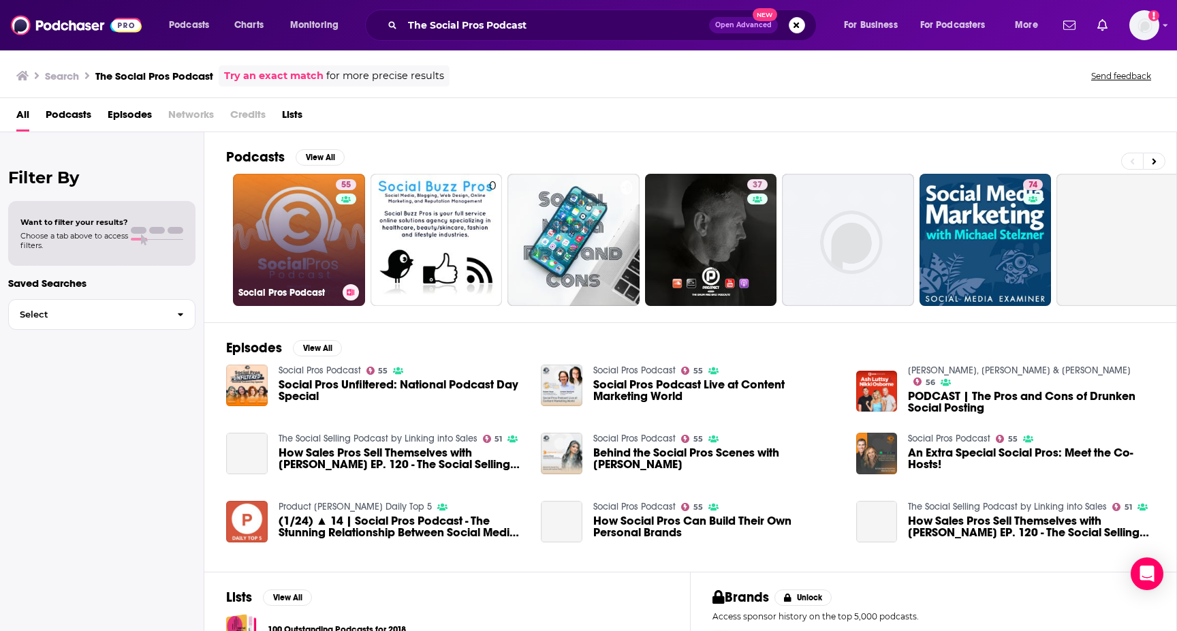
click at [285, 206] on link "55 Social Pros Podcast" at bounding box center [299, 240] width 132 height 132
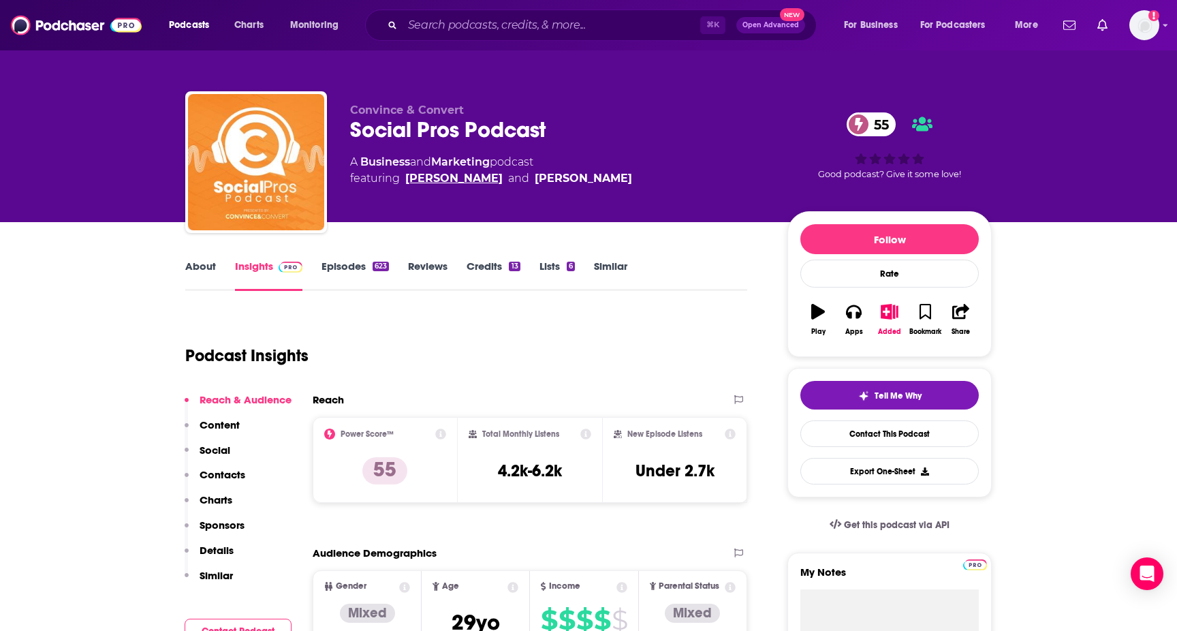
click at [437, 178] on link "[PERSON_NAME]" at bounding box center [453, 178] width 97 height 16
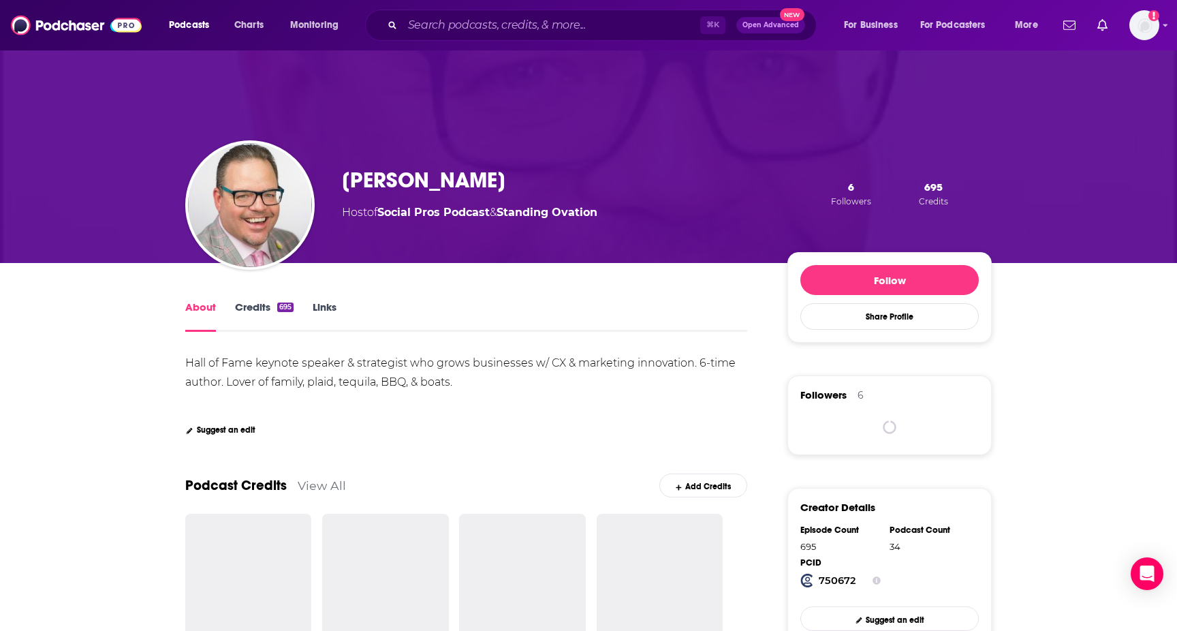
click at [437, 178] on div "[PERSON_NAME]" at bounding box center [470, 180] width 256 height 27
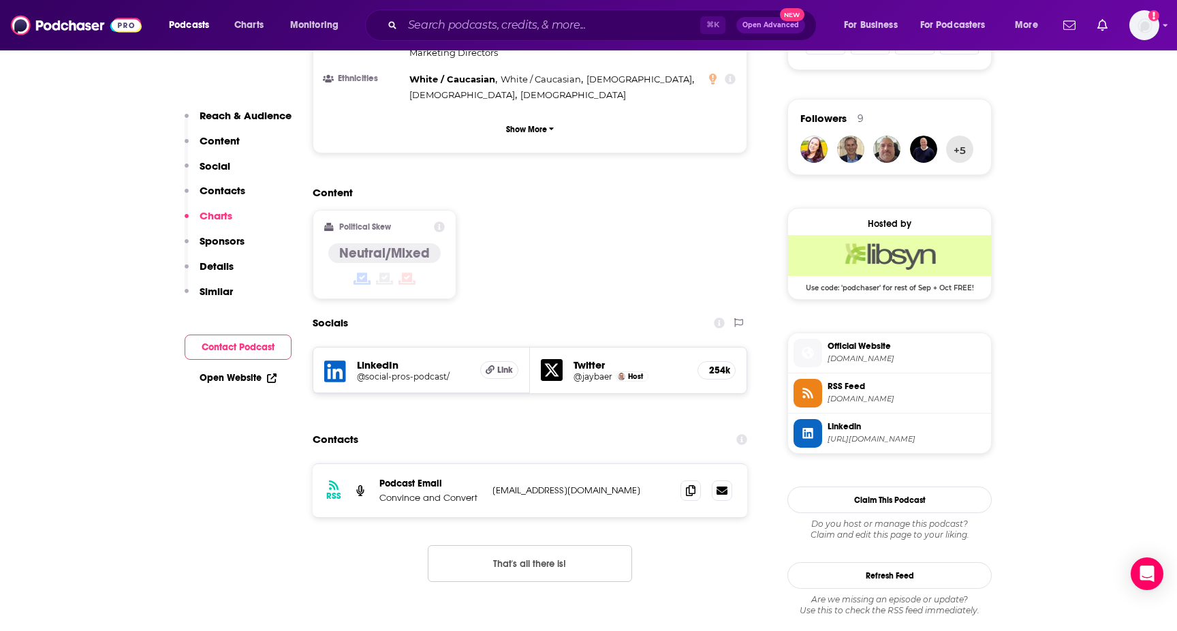
scroll to position [918, 0]
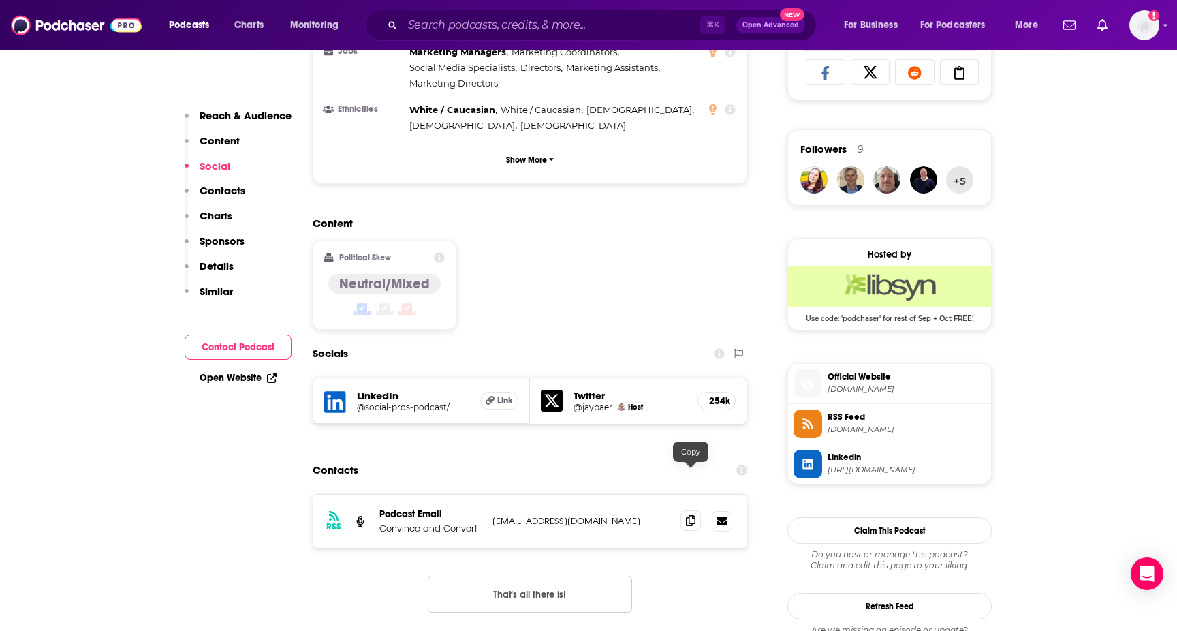
click at [688, 515] on icon at bounding box center [691, 520] width 10 height 11
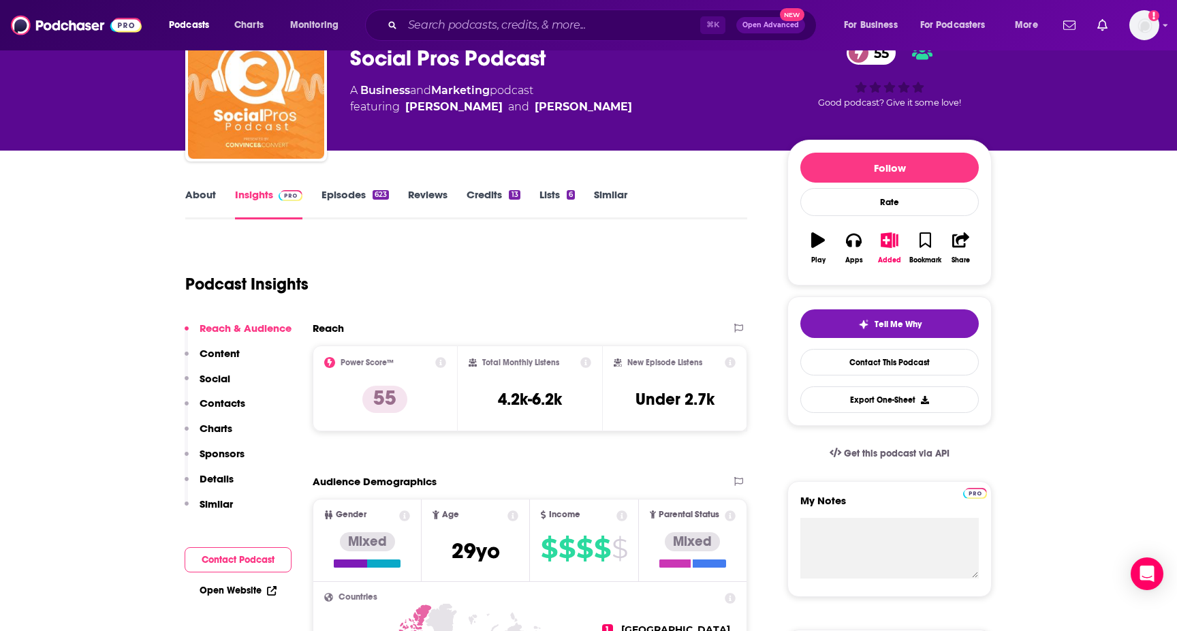
scroll to position [98, 0]
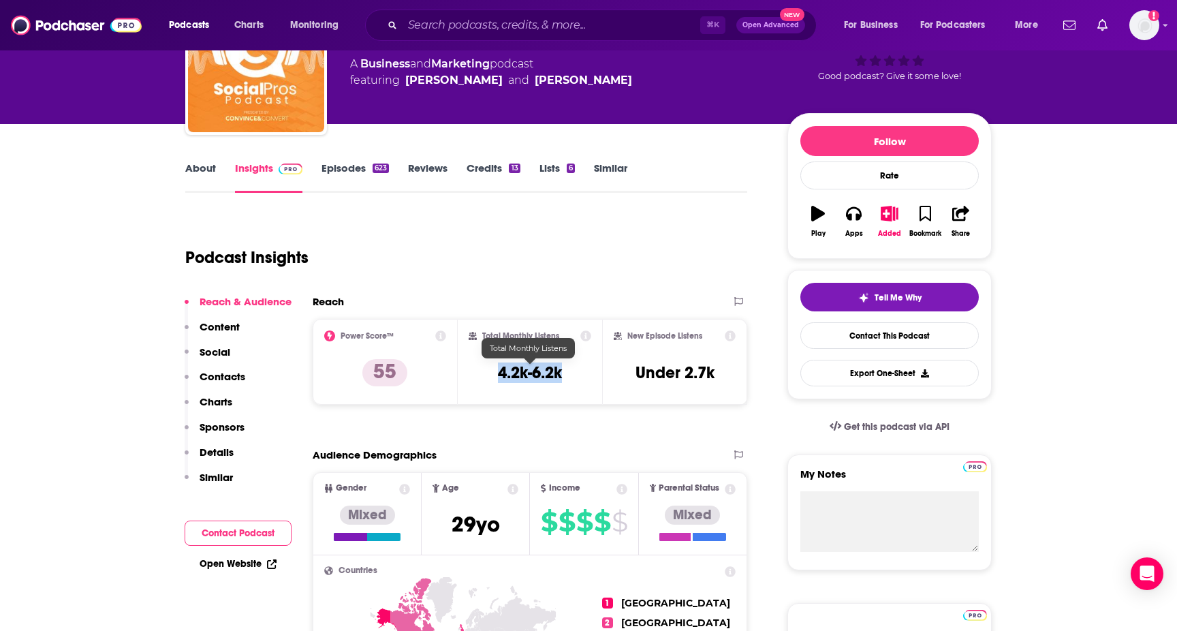
drag, startPoint x: 488, startPoint y: 371, endPoint x: 564, endPoint y: 372, distance: 76.3
click at [564, 372] on div "Total Monthly Listens 4.2k-6.2k" at bounding box center [530, 361] width 123 height 63
copy h3 "4.2k-6.2k"
click at [527, 24] on input "Search podcasts, credits, & more..." at bounding box center [552, 25] width 298 height 22
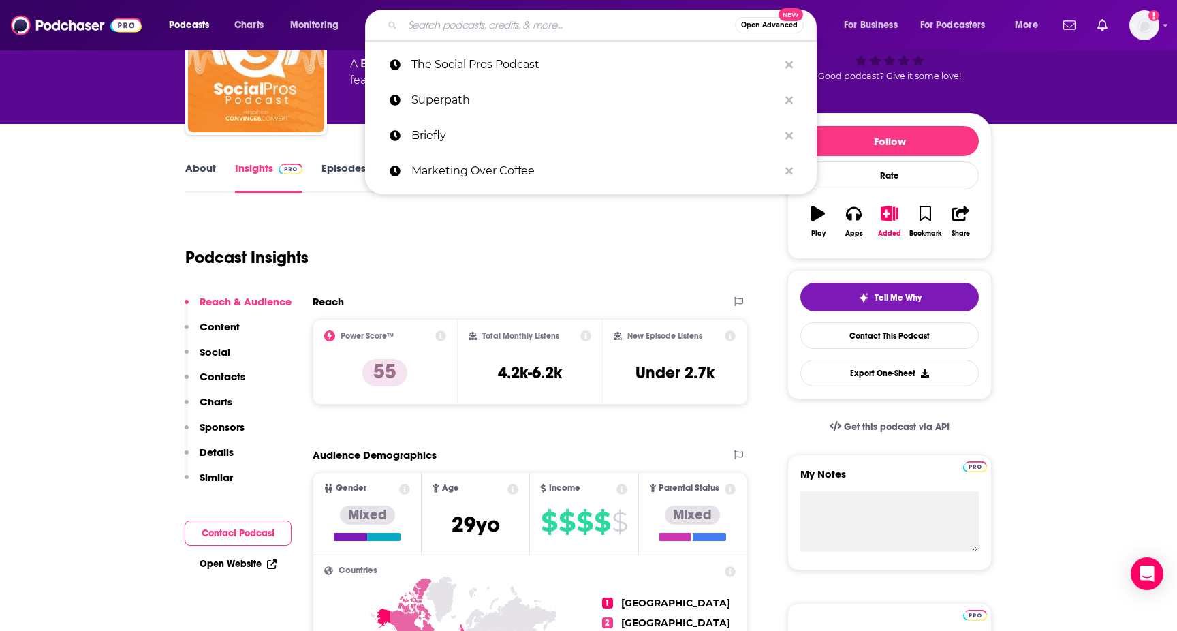
paste input "HubSpot Podcast Network"
type input "HubSpot Podcast Network"
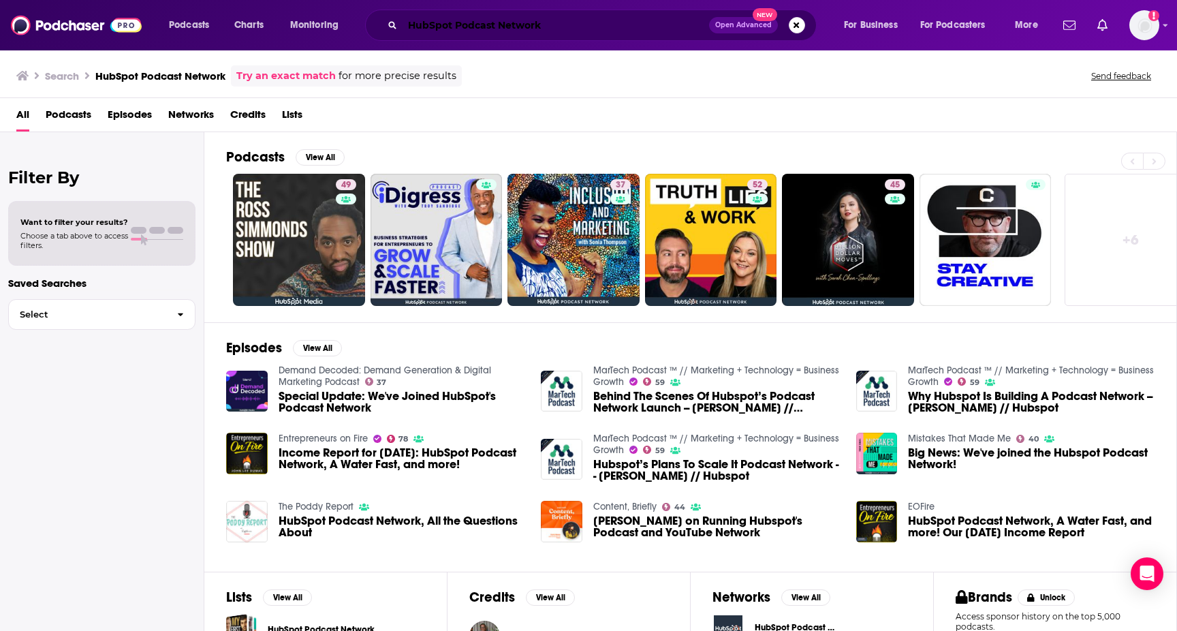
click at [555, 21] on input "HubSpot Podcast Network" at bounding box center [556, 25] width 307 height 22
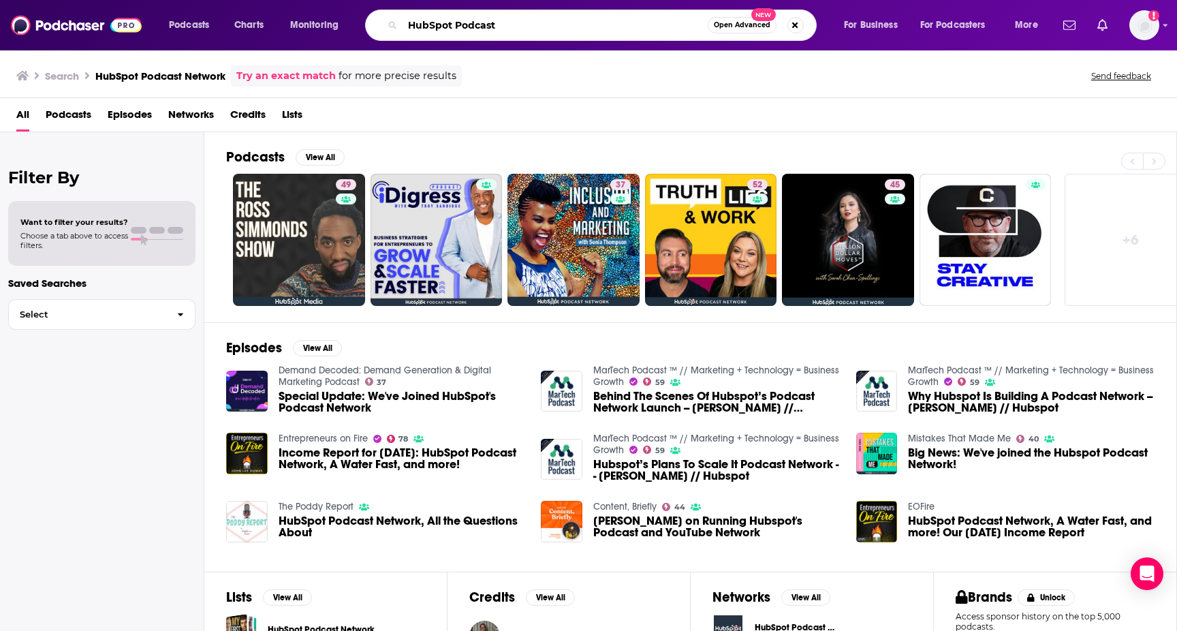
type input "HubSpot Podcast"
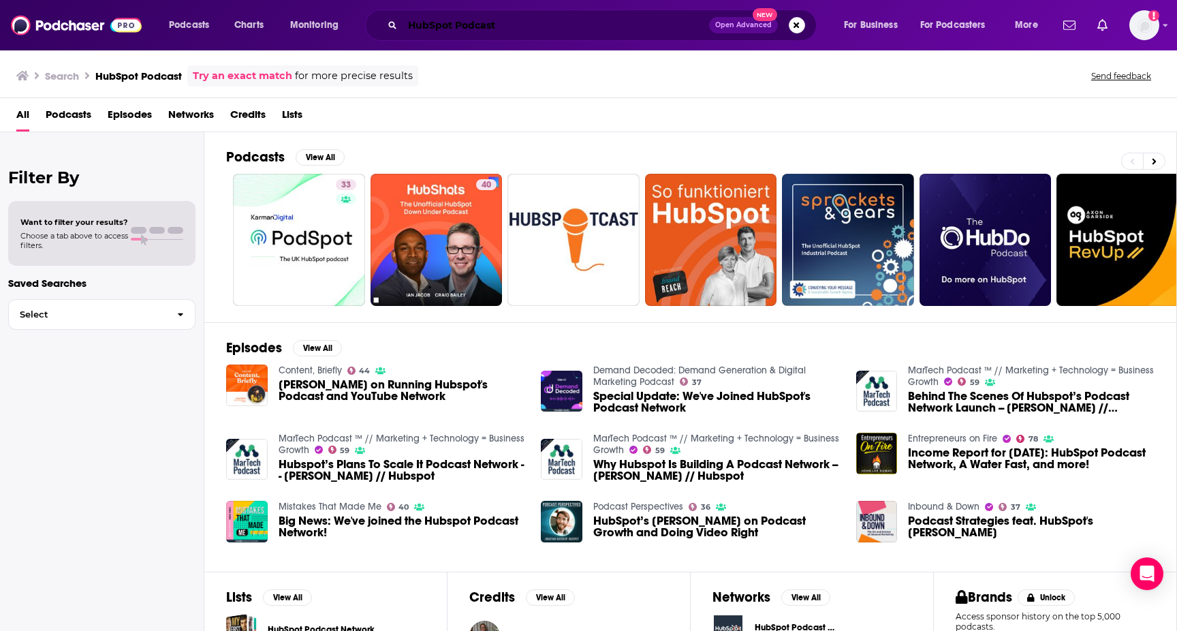
click at [530, 16] on input "HubSpot Podcast" at bounding box center [556, 25] width 307 height 22
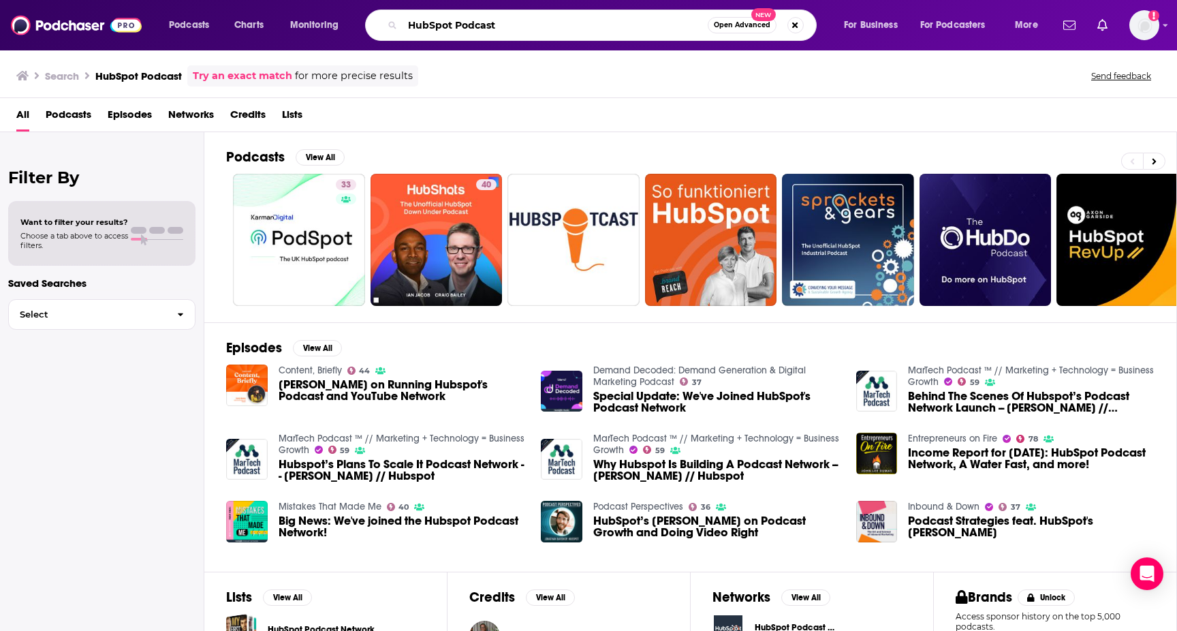
drag, startPoint x: 532, startPoint y: 21, endPoint x: 405, endPoint y: 5, distance: 127.7
click at [405, 5] on div "Podcasts Charts Monitoring HubSpot Podcast Open Advanced New For Business For P…" at bounding box center [588, 25] width 1177 height 50
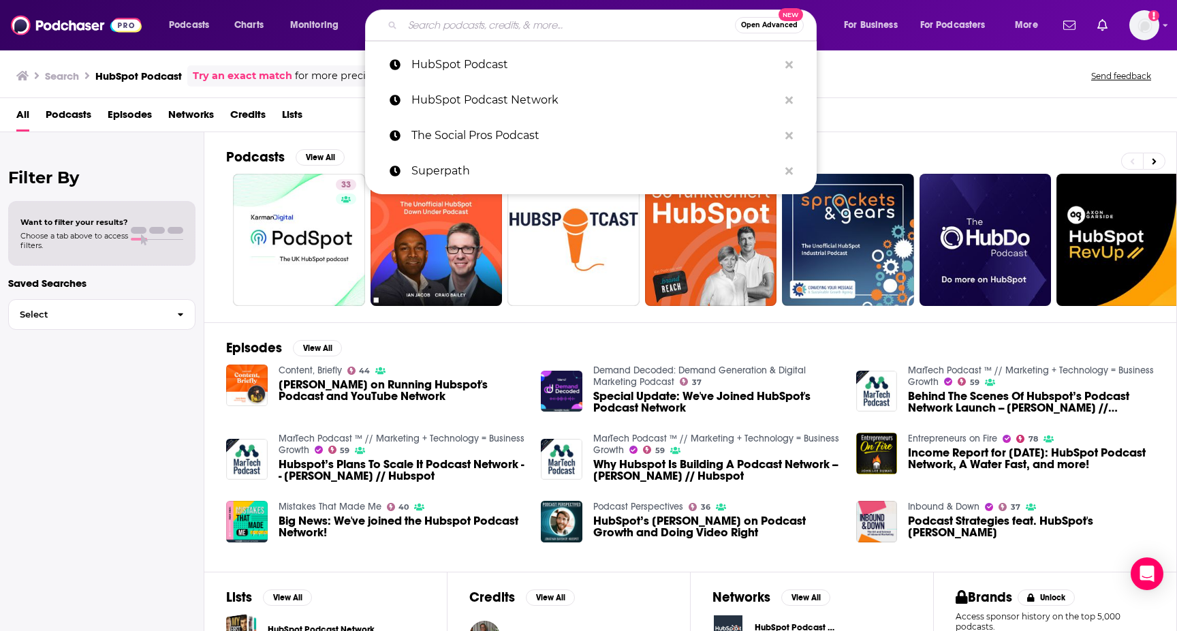
paste input "Perpetual Traffic"
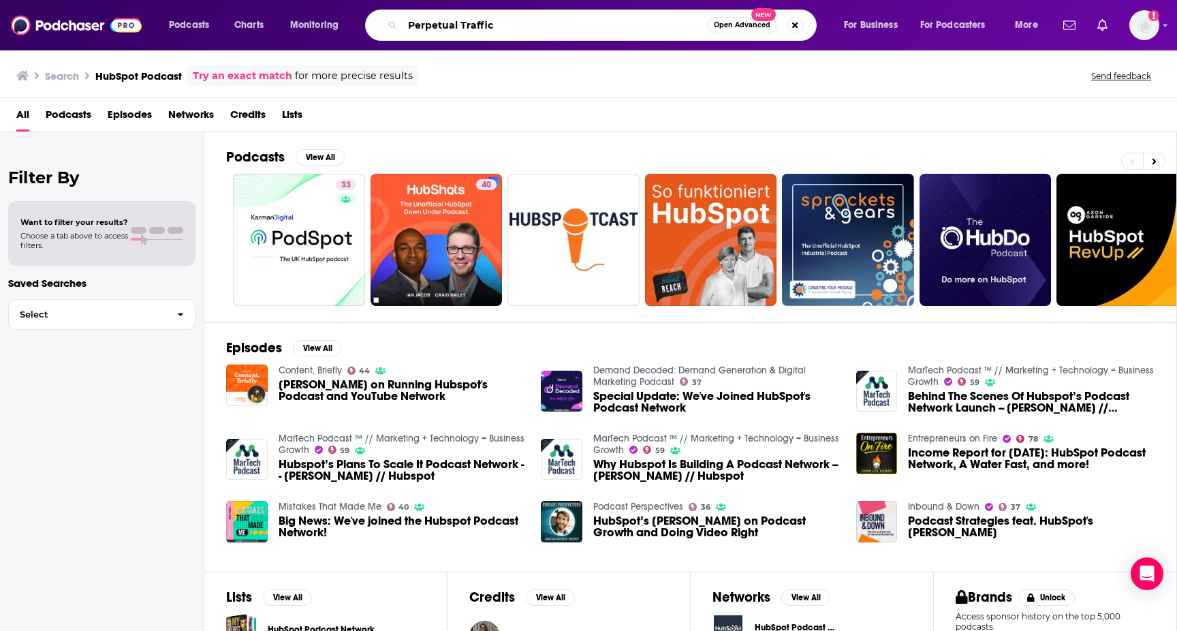
type input "Perpetual Traffic"
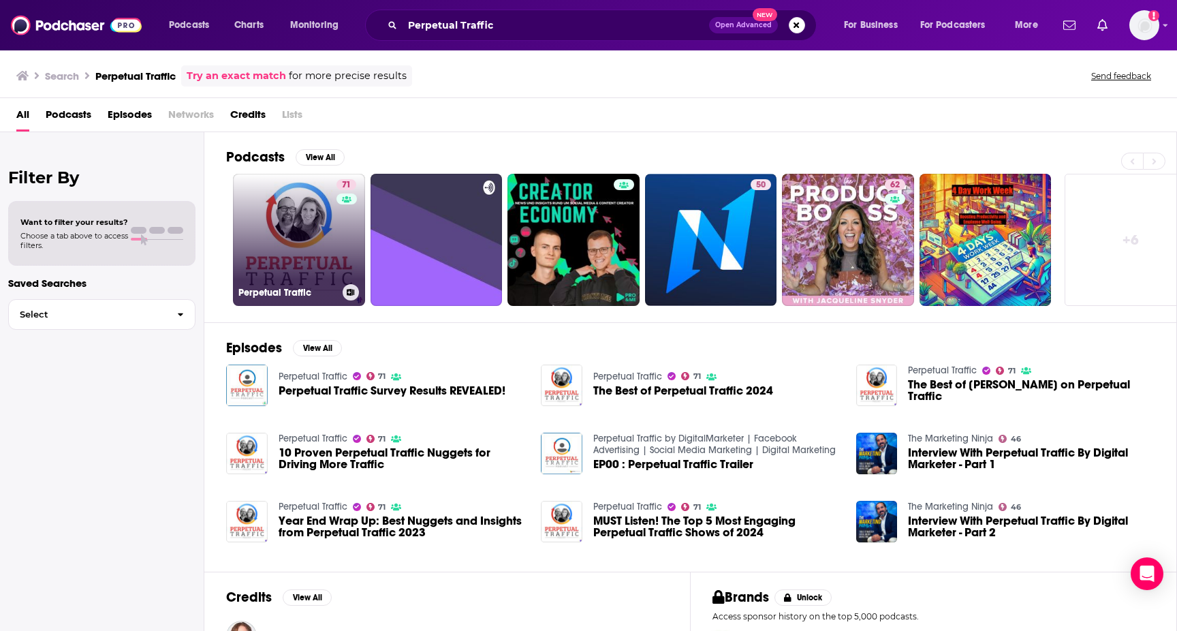
click at [270, 200] on link "71 Perpetual Traffic" at bounding box center [299, 240] width 132 height 132
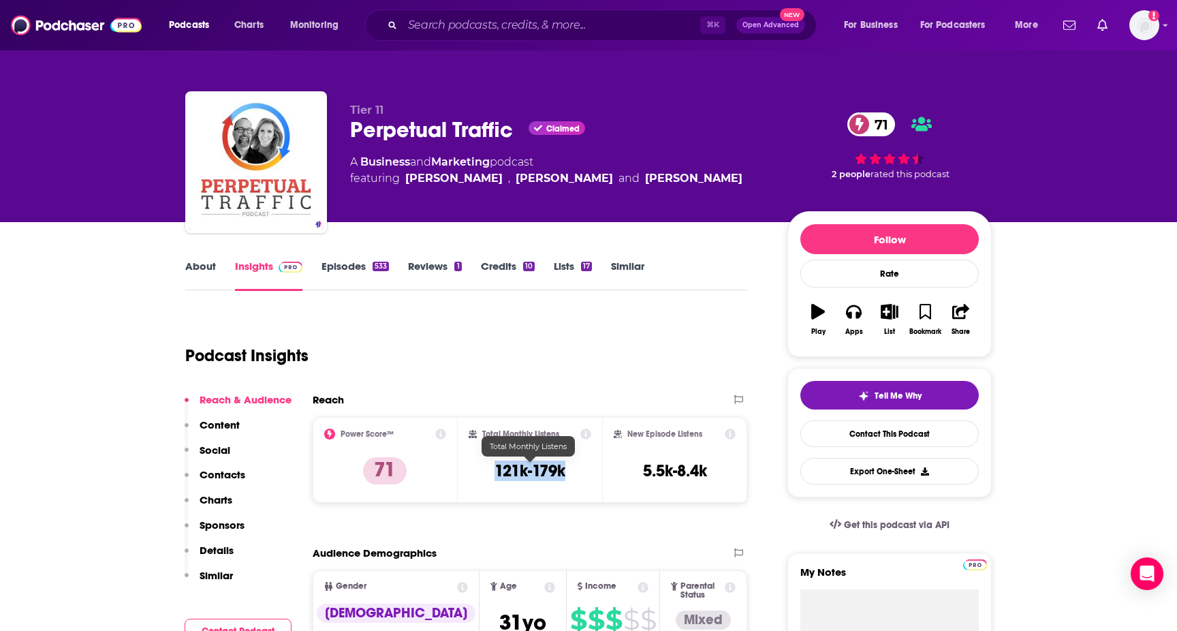
drag, startPoint x: 489, startPoint y: 465, endPoint x: 583, endPoint y: 475, distance: 93.8
click at [583, 475] on div "Total Monthly Listens 121k-179k" at bounding box center [530, 460] width 123 height 63
copy h3 "121k-179k"
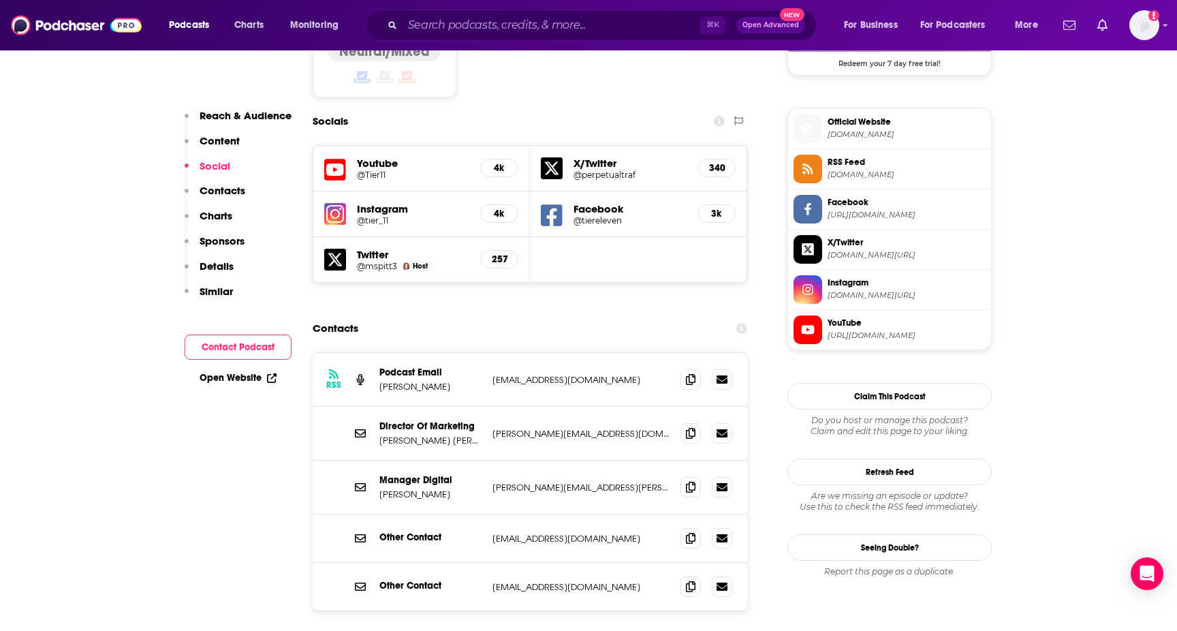
scroll to position [1175, 0]
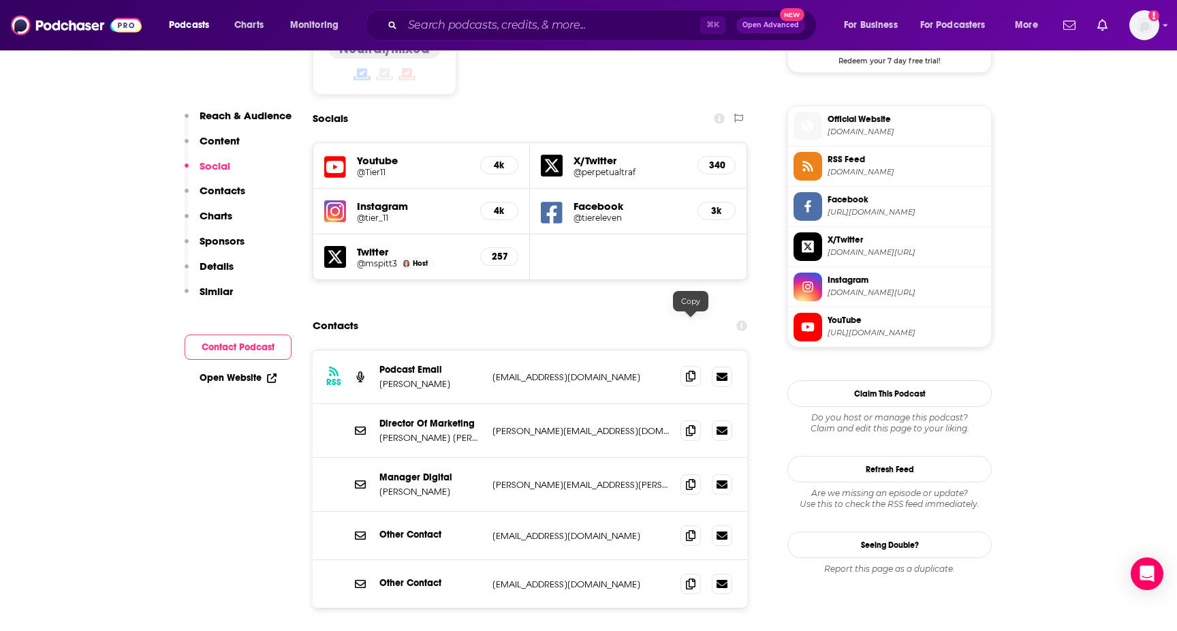
click at [692, 371] on icon at bounding box center [691, 376] width 10 height 11
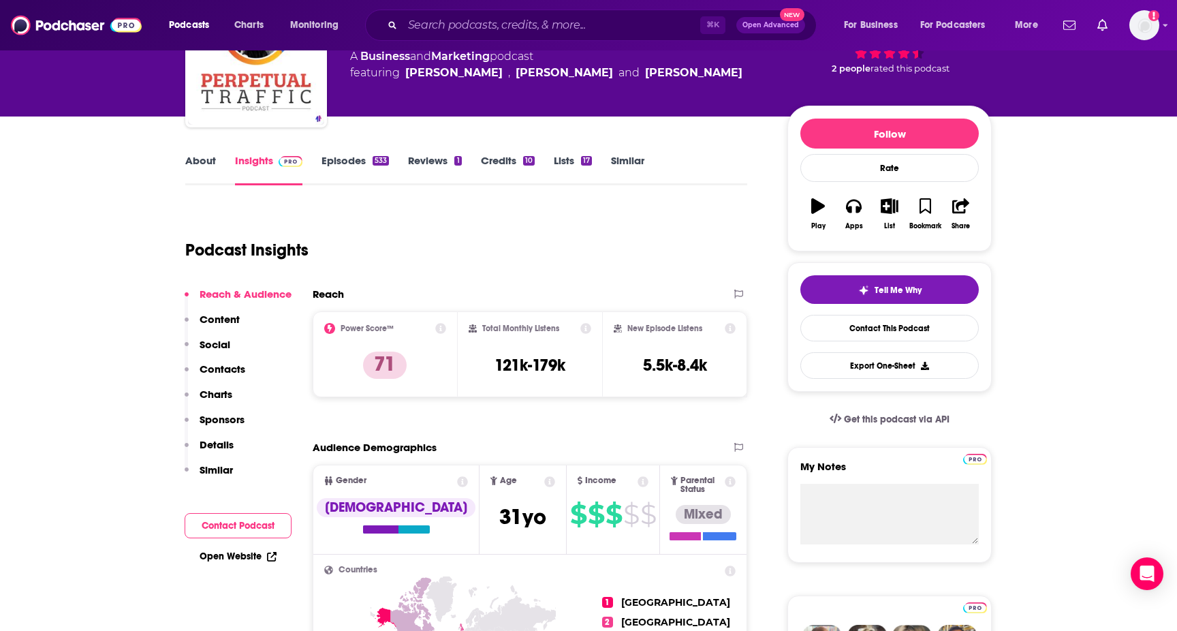
scroll to position [145, 0]
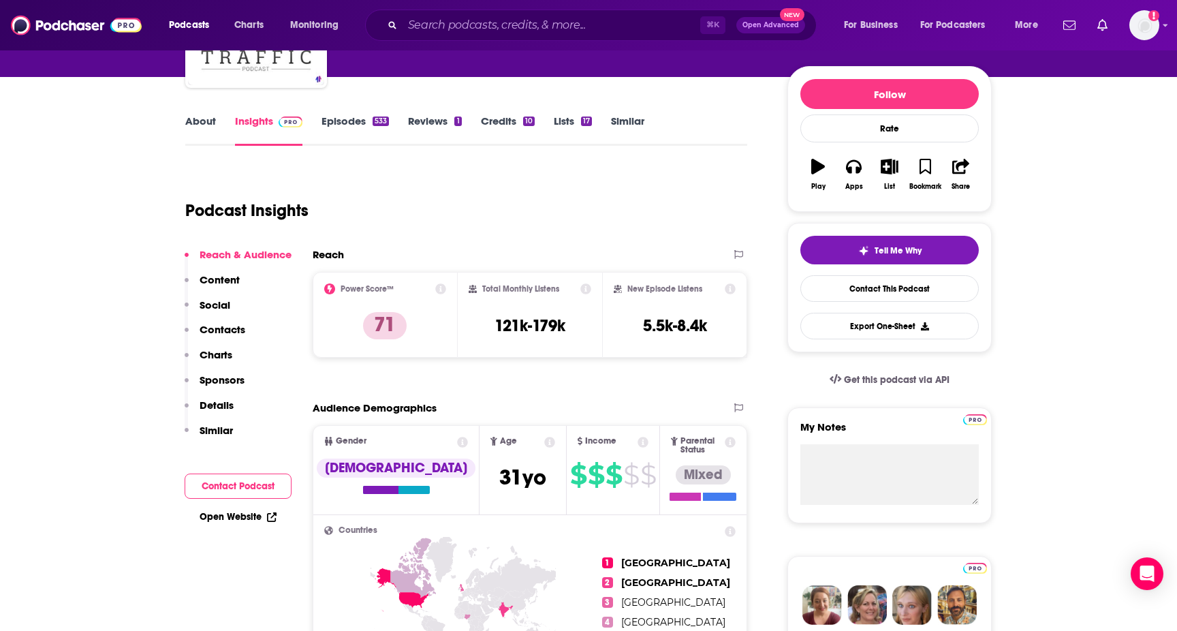
click at [196, 132] on link "About" at bounding box center [200, 129] width 31 height 31
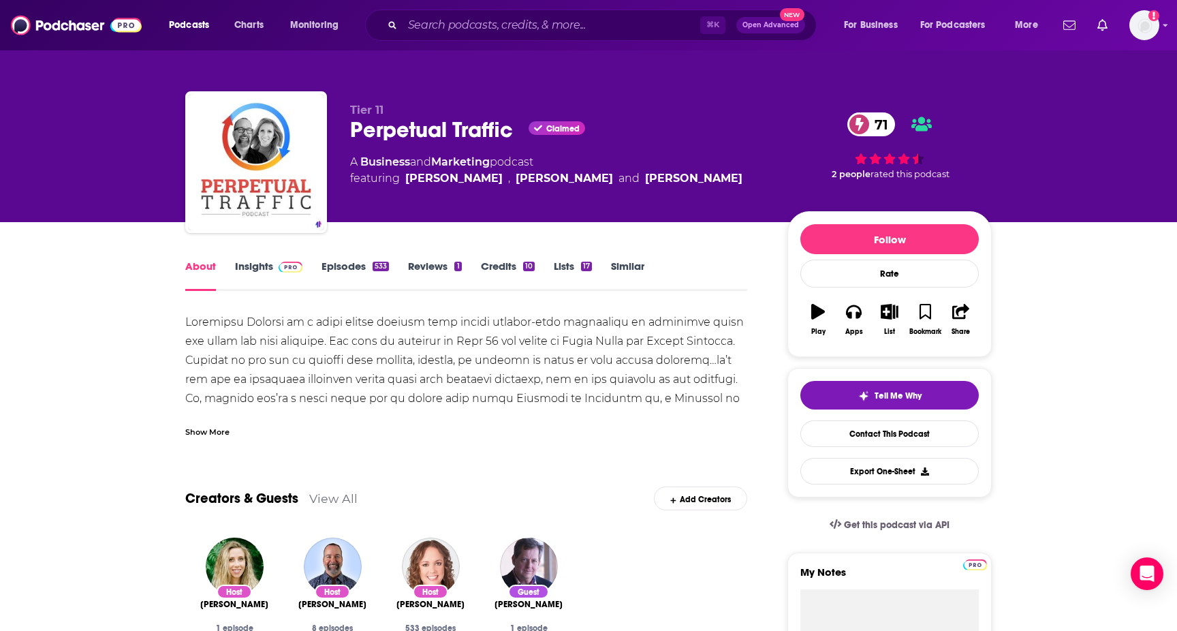
click at [560, 340] on div at bounding box center [466, 427] width 562 height 229
copy div "[PERSON_NAME]"
click at [662, 341] on div at bounding box center [466, 427] width 562 height 229
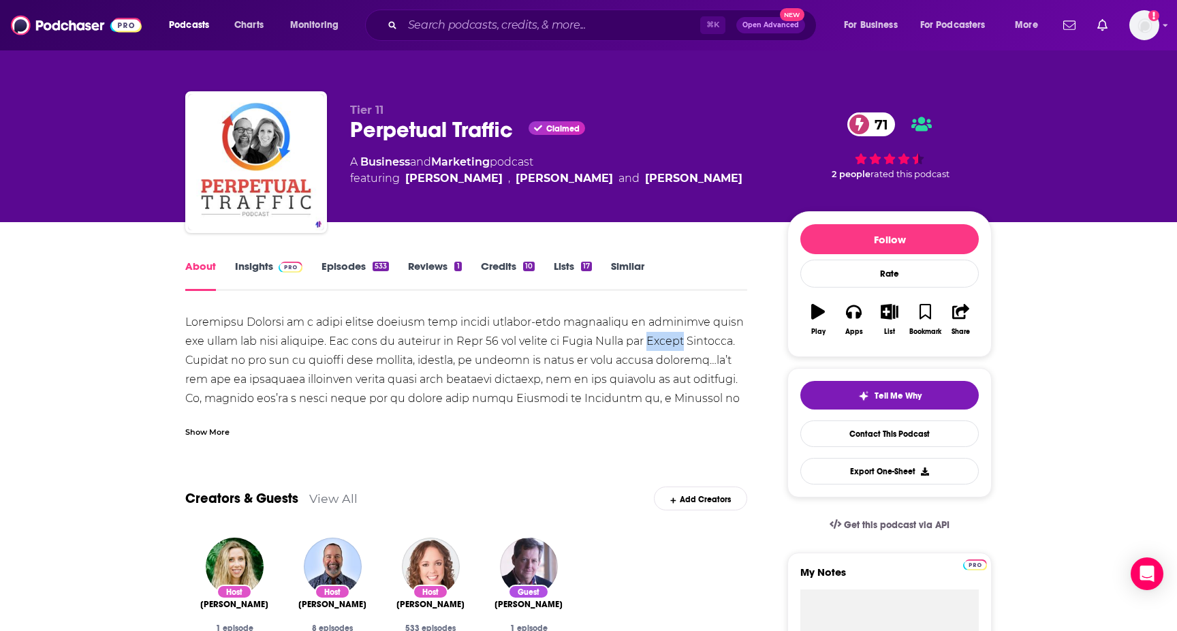
copy div "Lauren"
click at [709, 343] on div at bounding box center [466, 427] width 562 height 229
copy div "[PERSON_NAME]"
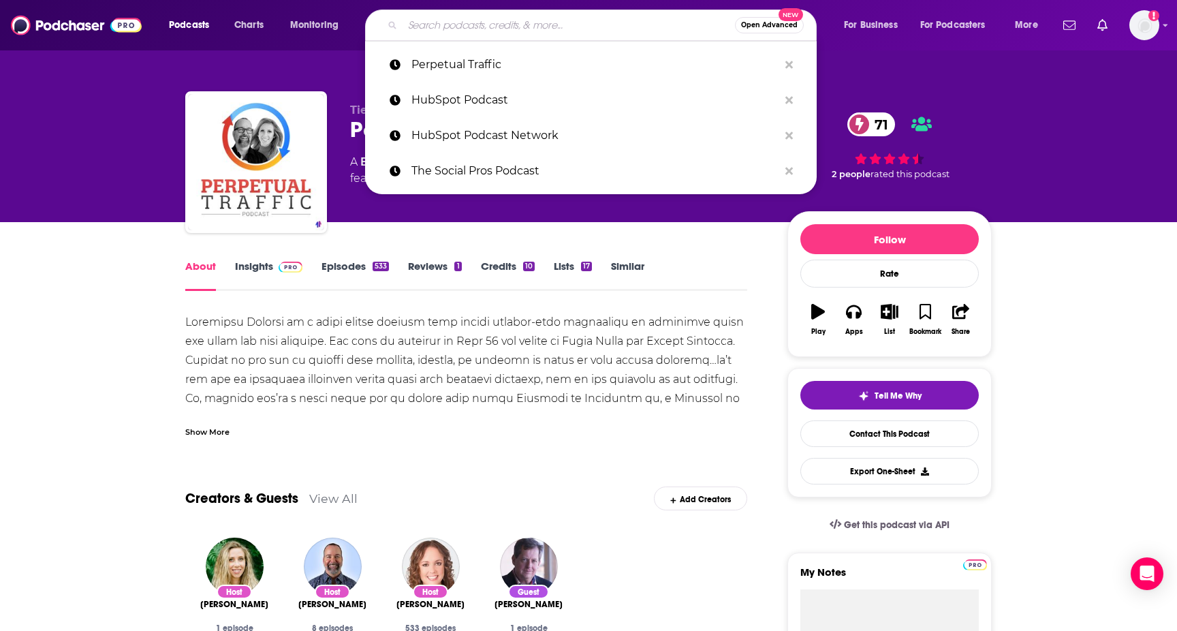
click at [566, 21] on input "Search podcasts, credits, & more..." at bounding box center [569, 25] width 333 height 22
paste input "Social Media Examiner"
type input "Social Media Examiner"
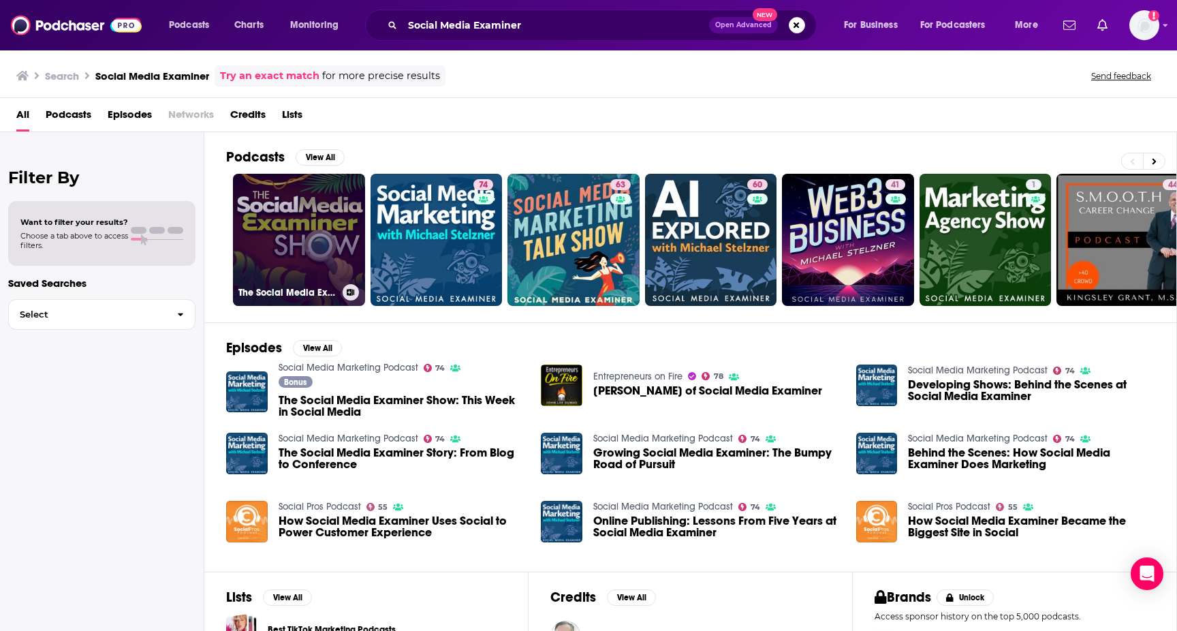
click at [307, 277] on link "The Social Media Examiner Show" at bounding box center [299, 240] width 132 height 132
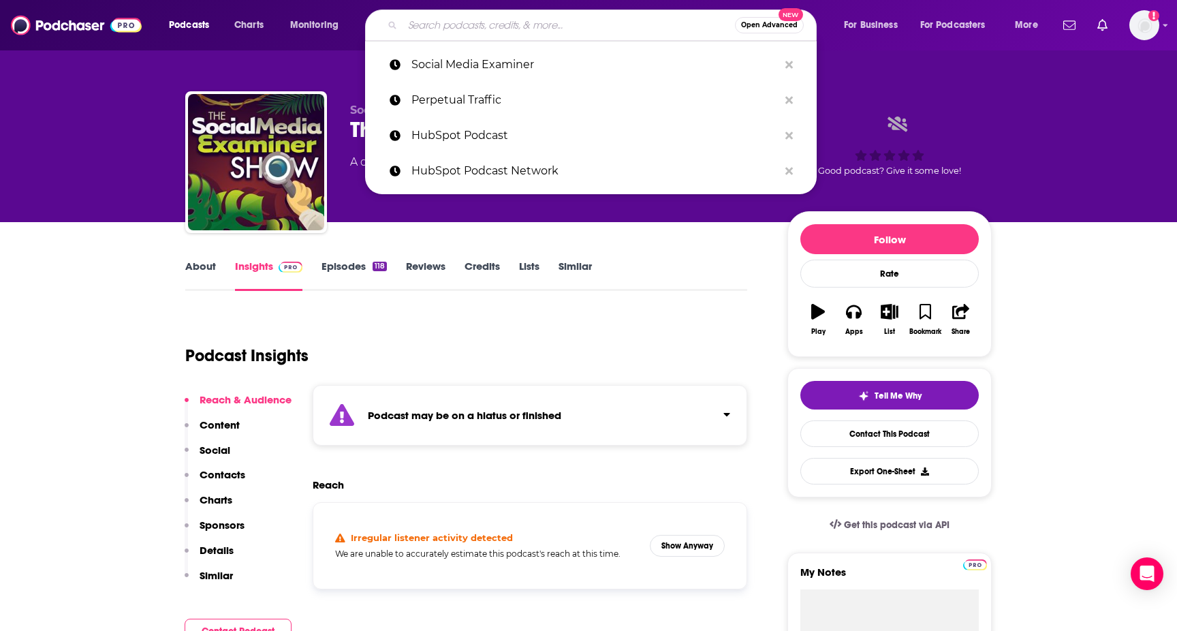
click at [528, 34] on input "Search podcasts, credits, & more..." at bounding box center [569, 25] width 333 height 22
paste input "B2B Marketing with [PERSON_NAME]"
type input "B2B Marketing with [PERSON_NAME]"
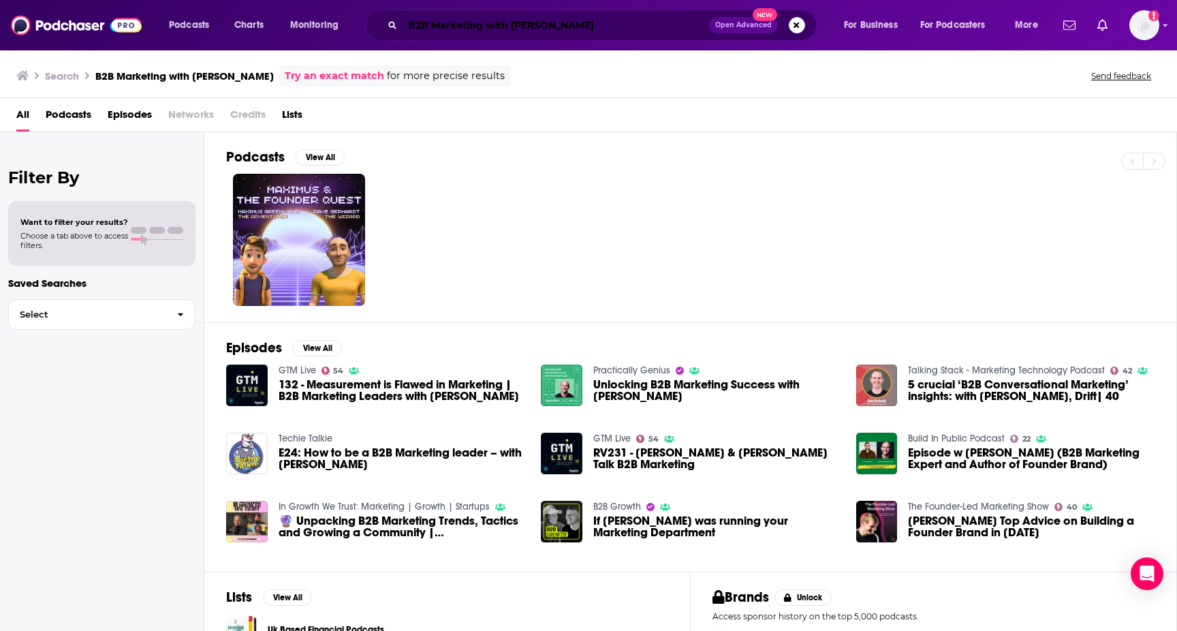
click at [602, 34] on input "B2B Marketing with [PERSON_NAME]" at bounding box center [556, 25] width 307 height 22
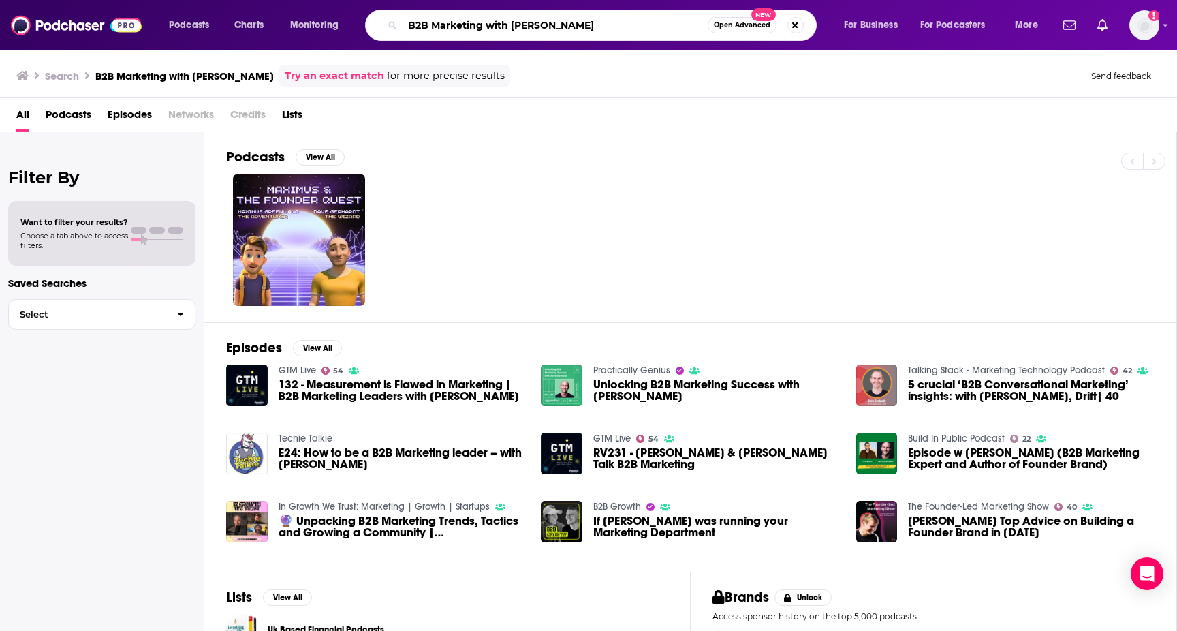
drag, startPoint x: 484, startPoint y: 23, endPoint x: 634, endPoint y: 30, distance: 149.4
click at [634, 30] on input "B2B Marketing with [PERSON_NAME]" at bounding box center [555, 25] width 305 height 22
type input "B2B Marketing"
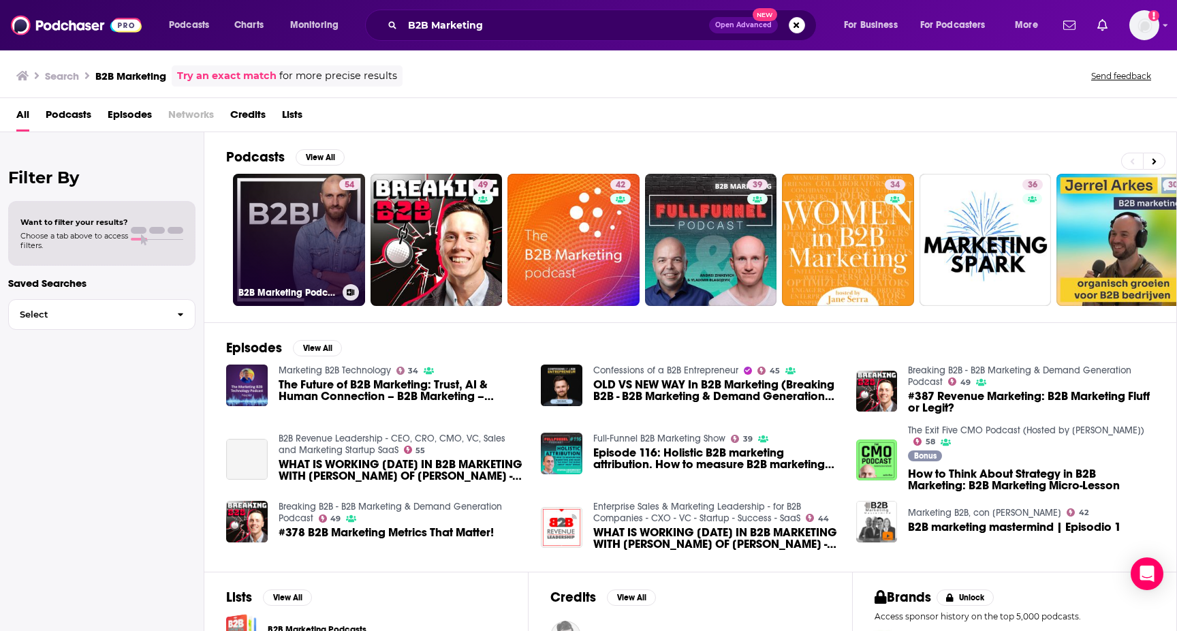
click at [305, 218] on link "54 B2B Marketing Podcast" at bounding box center [299, 240] width 132 height 132
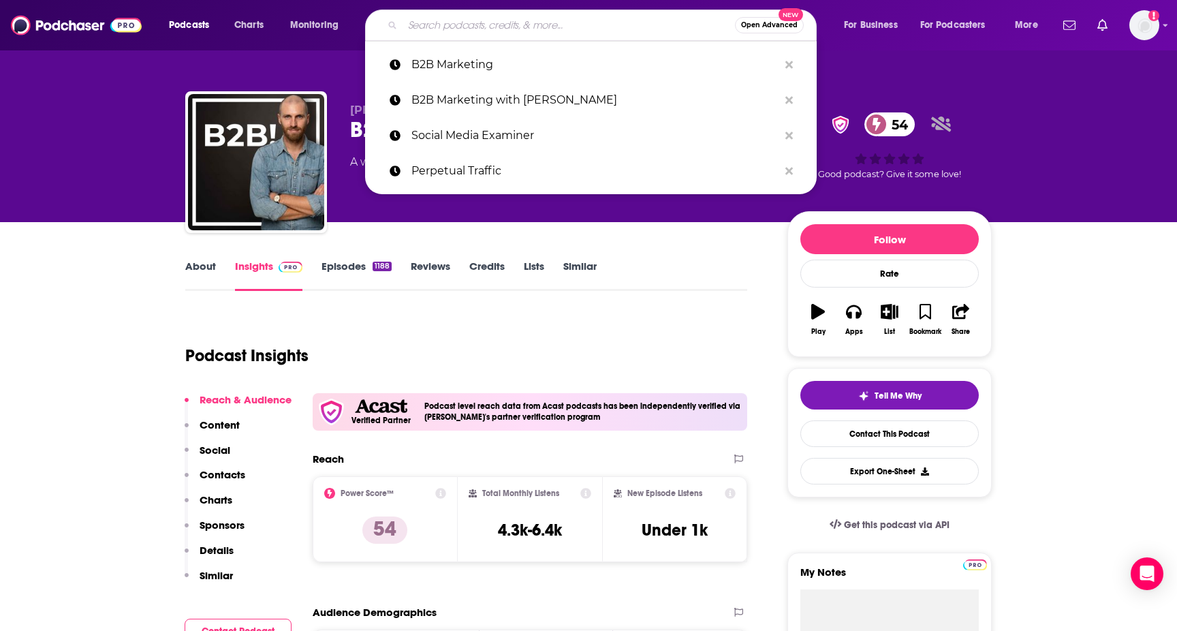
click at [504, 32] on input "Search podcasts, credits, & more..." at bounding box center [569, 25] width 333 height 22
paste input "The Exit Five CMO Podcast (Hosted by [PERSON_NAME])"
type input "The Exit Five CMO Podcast (Hosted by [PERSON_NAME])"
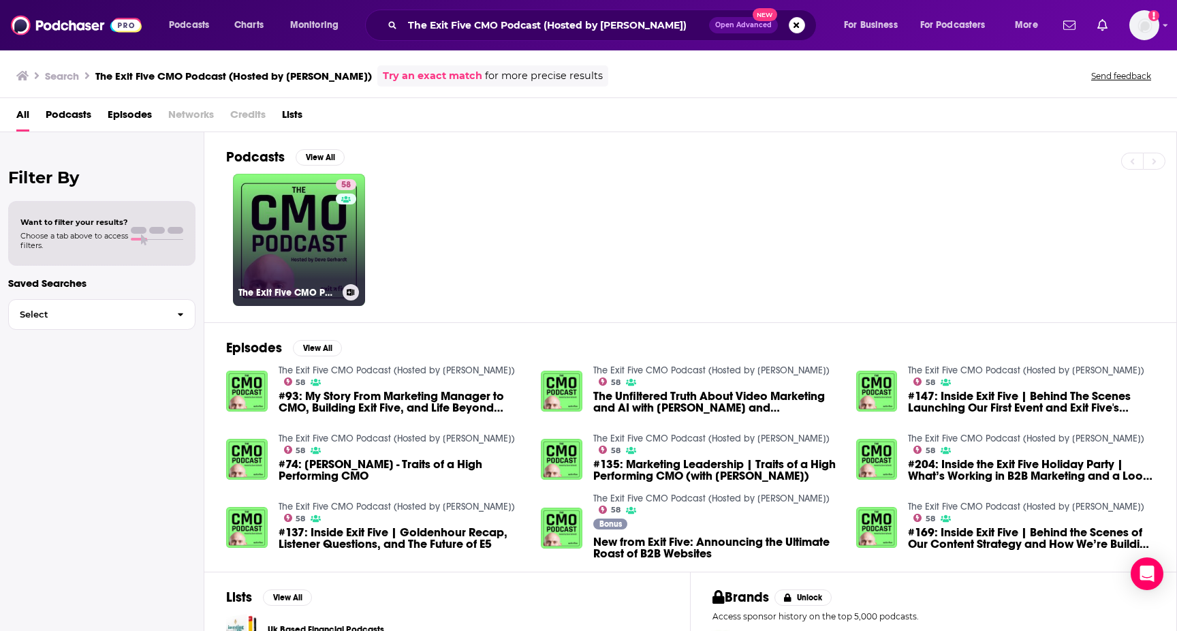
click at [295, 246] on link "58 The Exit Five CMO Podcast (Hosted by [PERSON_NAME])" at bounding box center [299, 240] width 132 height 132
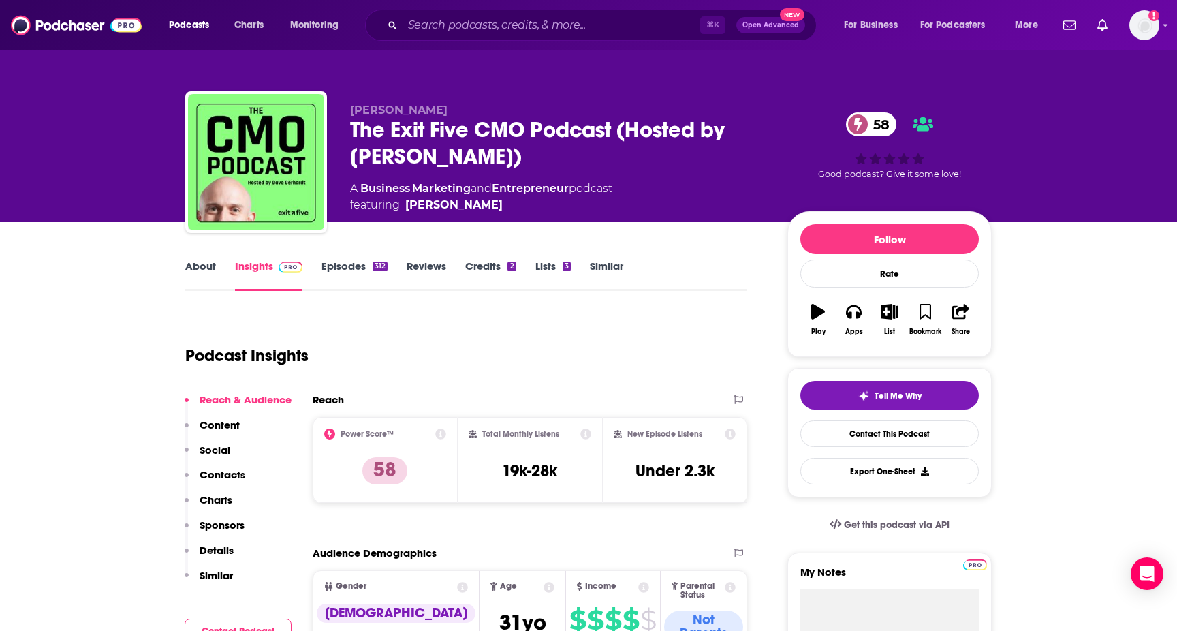
scroll to position [23, 0]
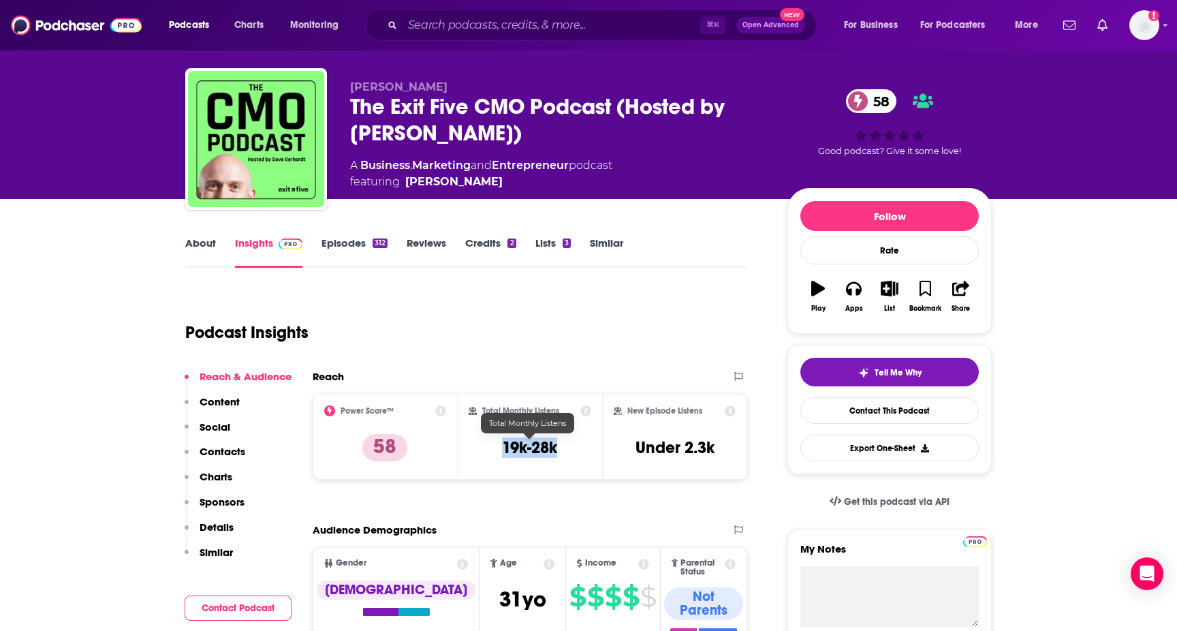
drag, startPoint x: 494, startPoint y: 451, endPoint x: 574, endPoint y: 447, distance: 80.5
click at [574, 447] on div "Total Monthly Listens 19k-28k" at bounding box center [530, 436] width 123 height 63
copy h3 "19k-28k"
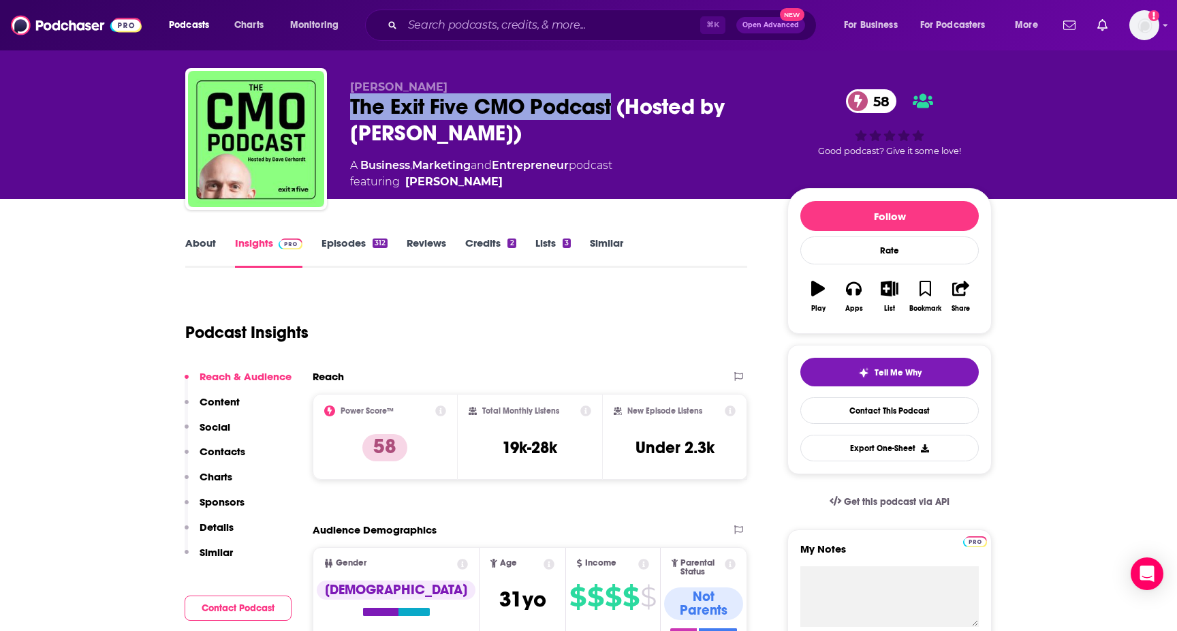
drag, startPoint x: 346, startPoint y: 102, endPoint x: 612, endPoint y: 96, distance: 265.8
click at [612, 96] on div "[PERSON_NAME] The Exit Five CMO Podcast (Hosted by [PERSON_NAME]) 58 A Business…" at bounding box center [588, 141] width 807 height 147
copy h2 "The Exit Five CMO Podcast"
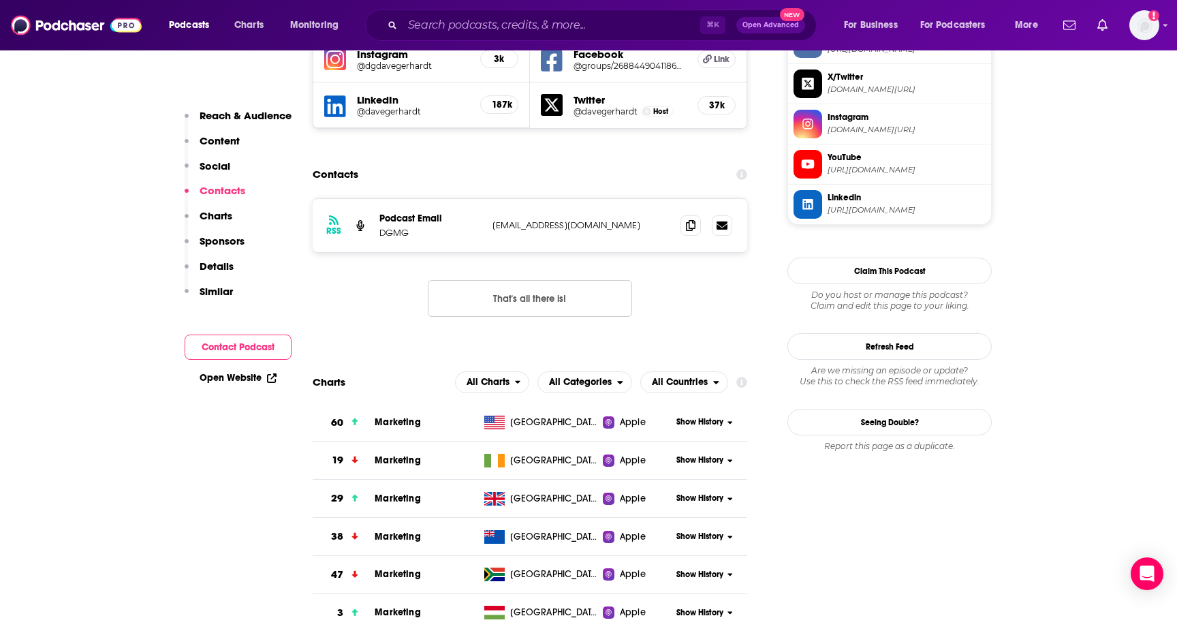
scroll to position [1332, 0]
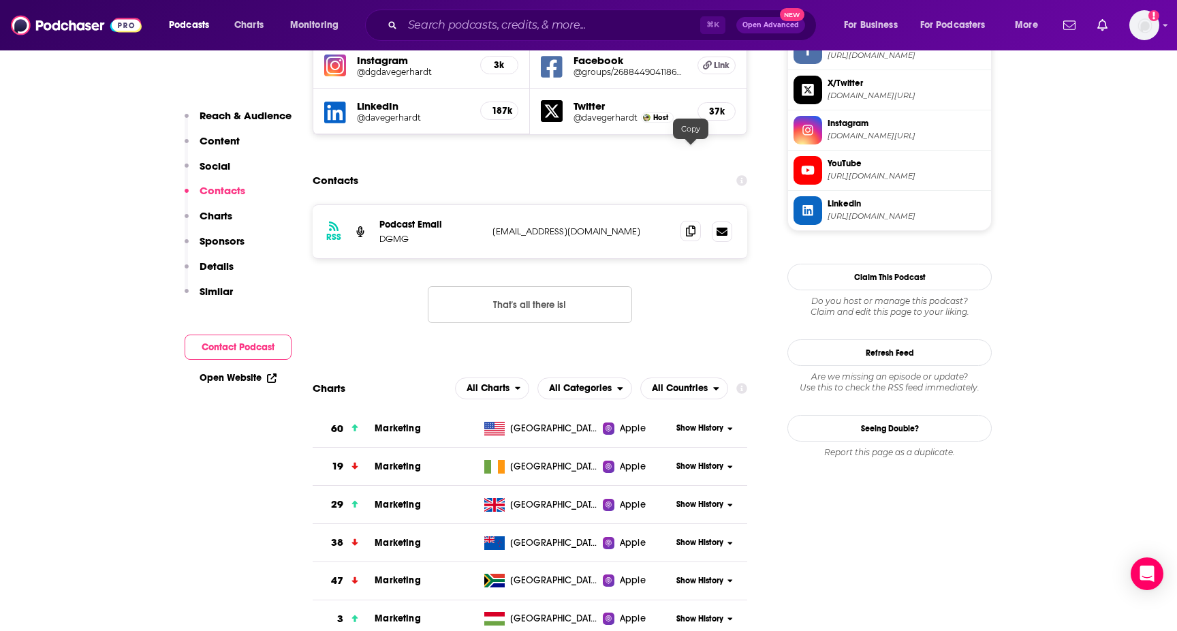
click at [688, 226] on icon at bounding box center [691, 231] width 10 height 11
click at [511, 30] on input "Search podcasts, credits, & more..." at bounding box center [552, 25] width 298 height 22
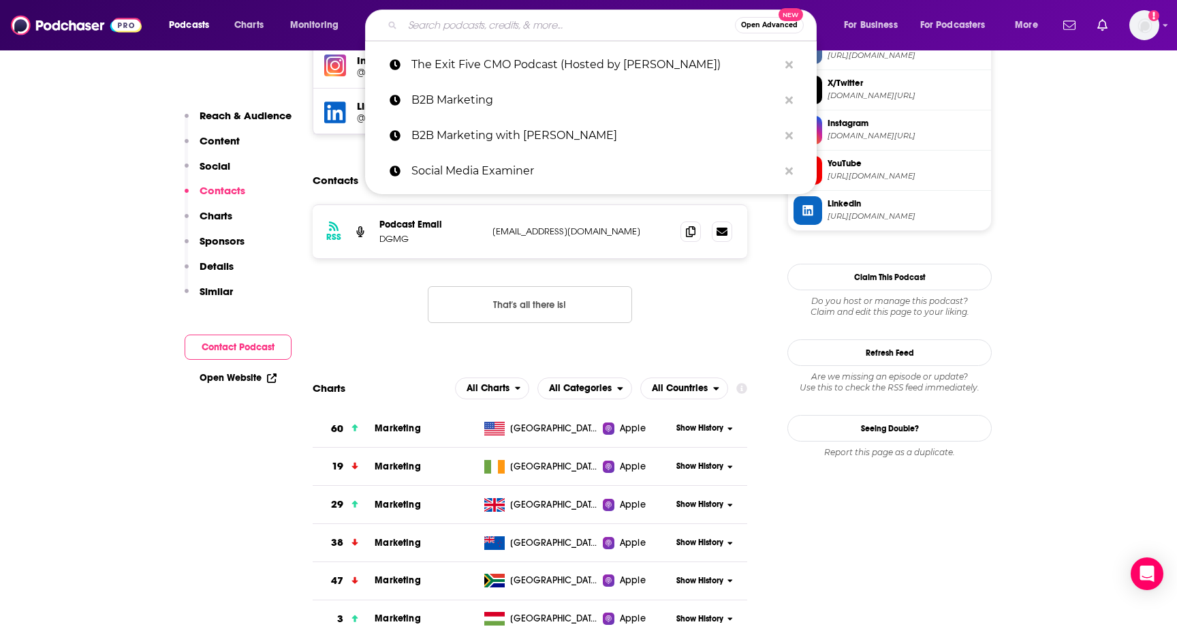
paste input "Duct Tape Marketing"
type input "Duct Tape Marketing"
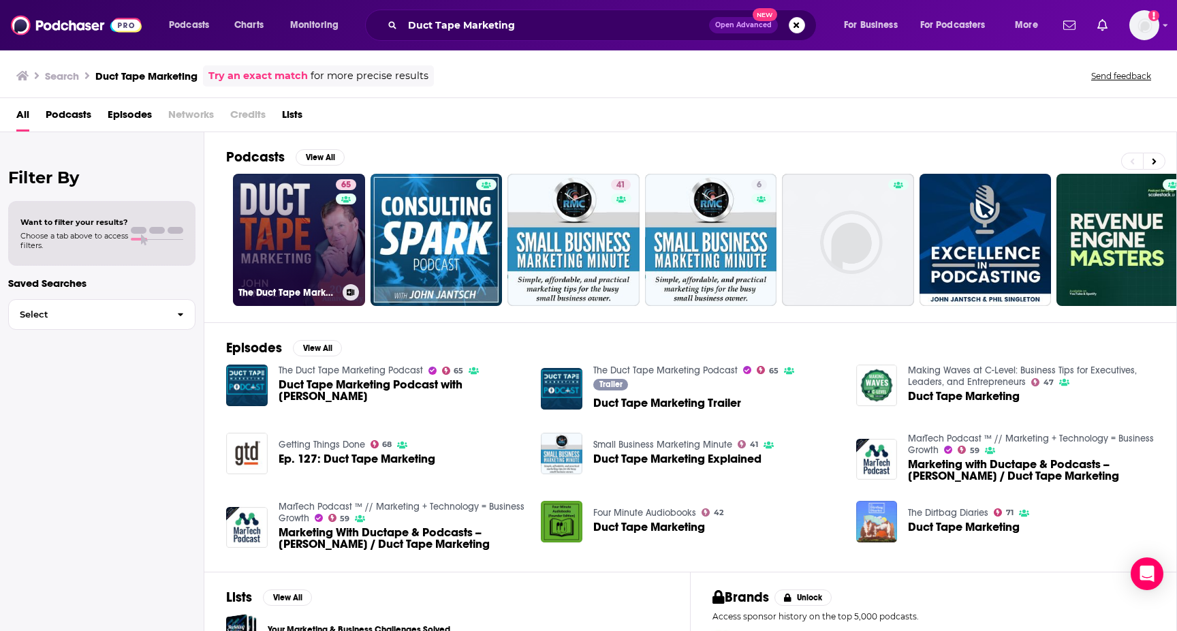
click at [337, 241] on div "65" at bounding box center [348, 231] width 24 height 105
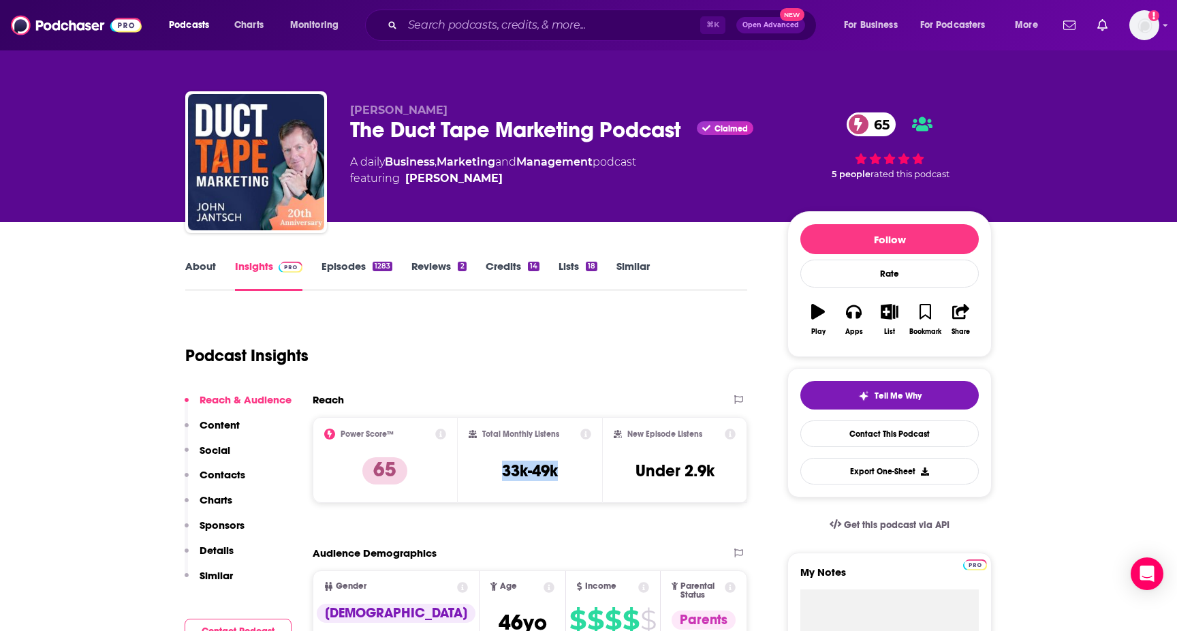
drag, startPoint x: 481, startPoint y: 469, endPoint x: 578, endPoint y: 462, distance: 97.0
click at [578, 462] on div "Total Monthly Listens 33k-49k" at bounding box center [530, 460] width 123 height 63
copy h3 "33k-49k"
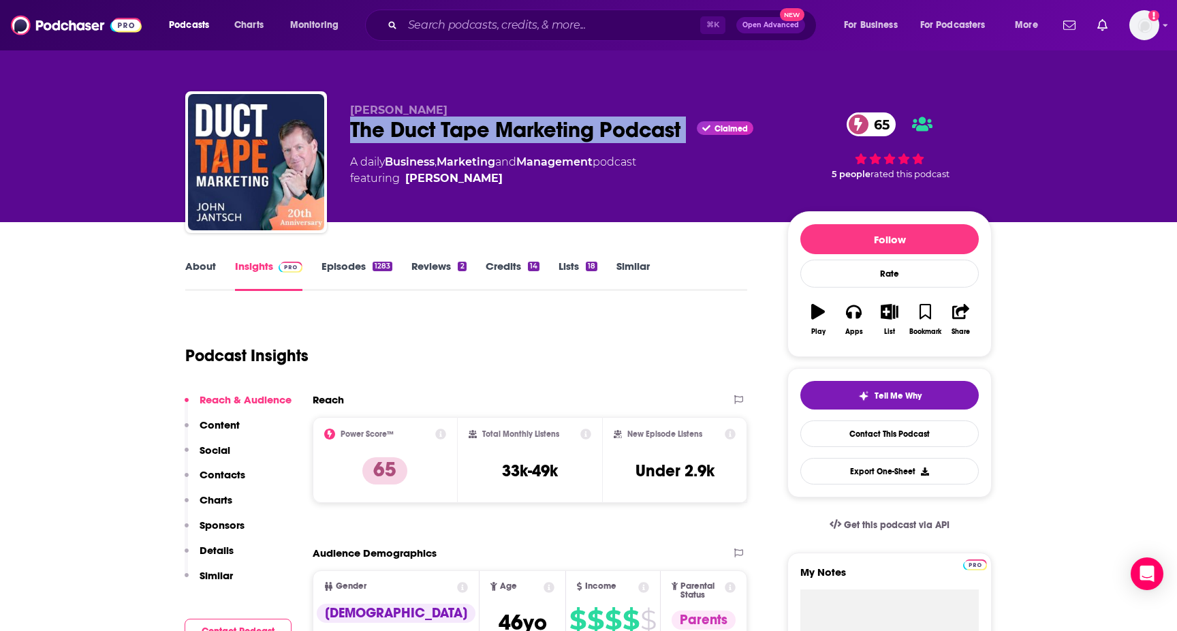
drag, startPoint x: 337, startPoint y: 136, endPoint x: 694, endPoint y: 134, distance: 357.0
click at [694, 134] on div "John Jantsch The Duct Tape Marketing Podcast Claimed 65 A daily Business , Mark…" at bounding box center [588, 164] width 807 height 147
copy div "The Duct Tape Marketing Podcast"
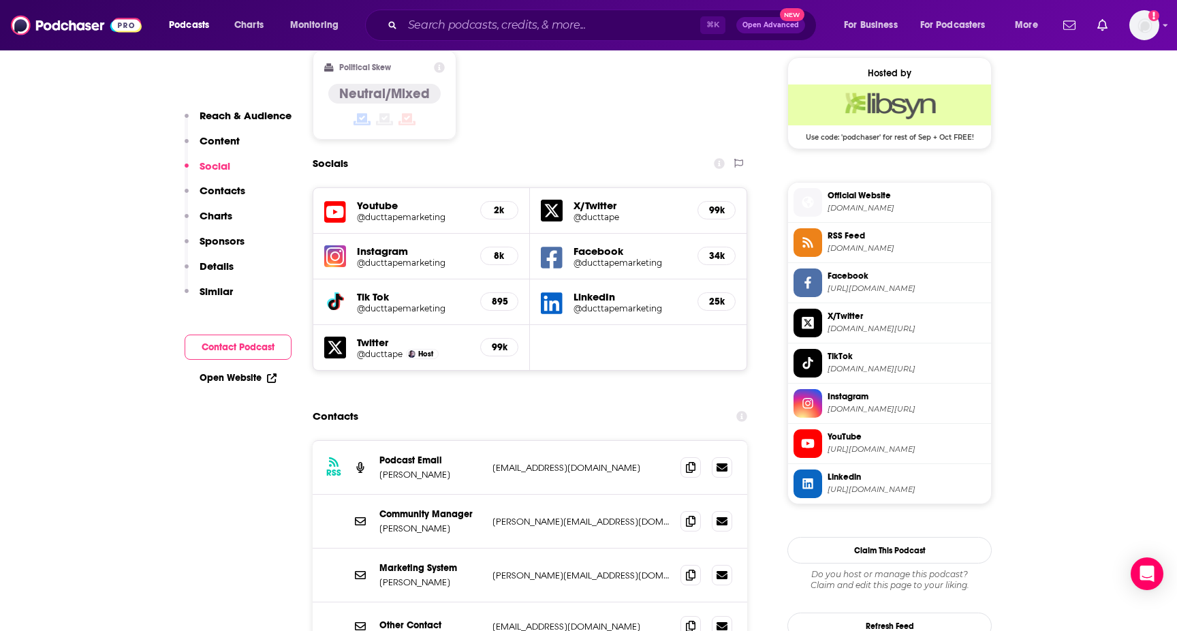
scroll to position [1101, 0]
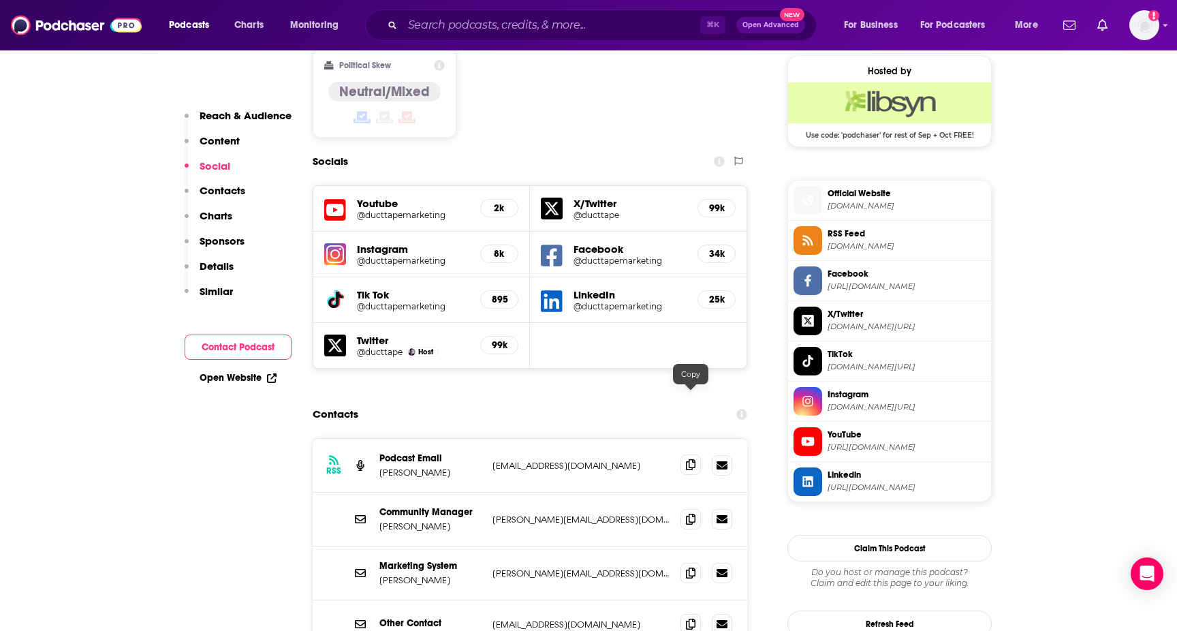
click at [690, 454] on span at bounding box center [691, 464] width 20 height 20
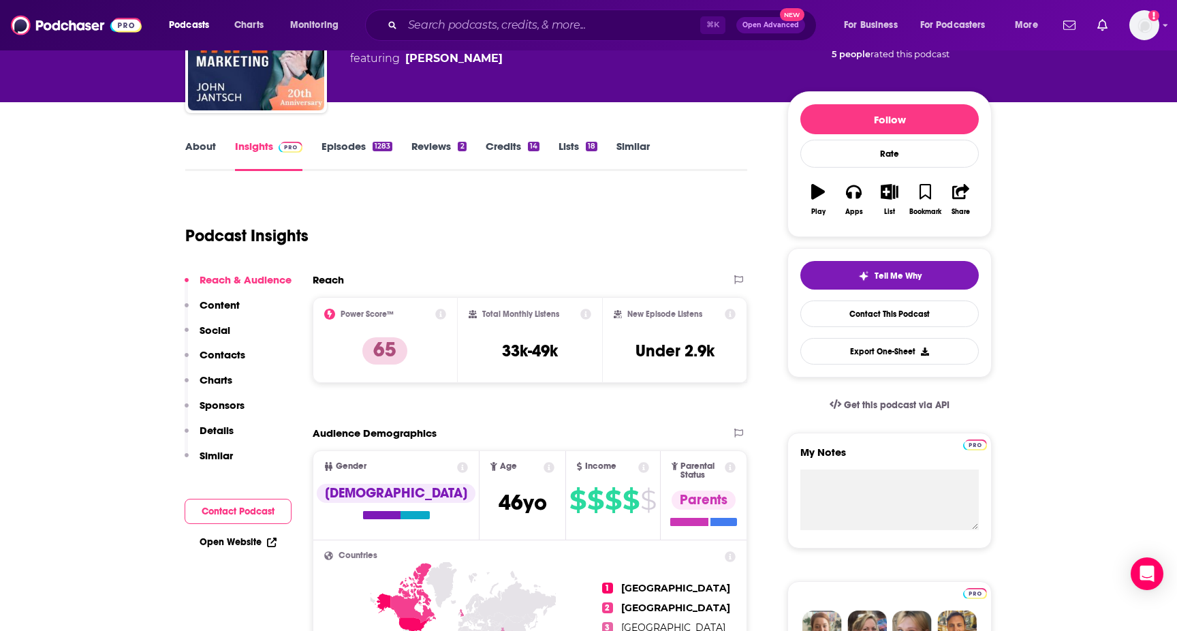
scroll to position [0, 0]
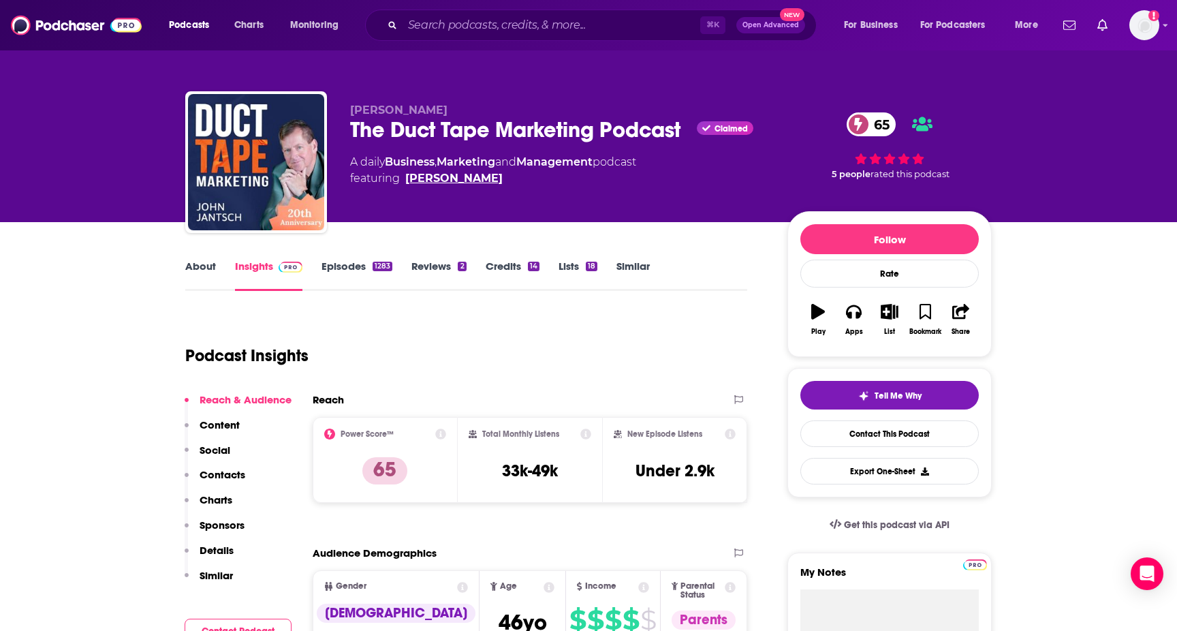
click at [458, 180] on link "John Jantsch" at bounding box center [453, 178] width 97 height 16
click at [588, 37] on div "⌘ K Open Advanced New" at bounding box center [591, 25] width 452 height 31
click at [548, 28] on input "Search podcasts, credits, & more..." at bounding box center [552, 25] width 298 height 22
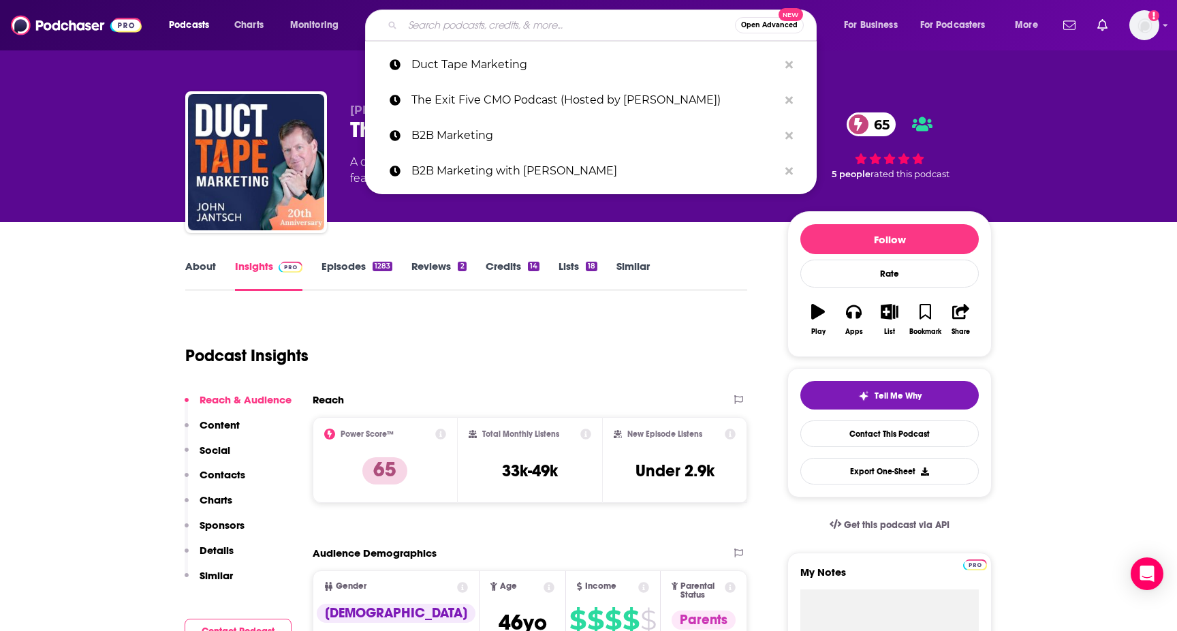
paste input "The Artificial Intelligence Show"
type input "The Artificial Intelligence Show"
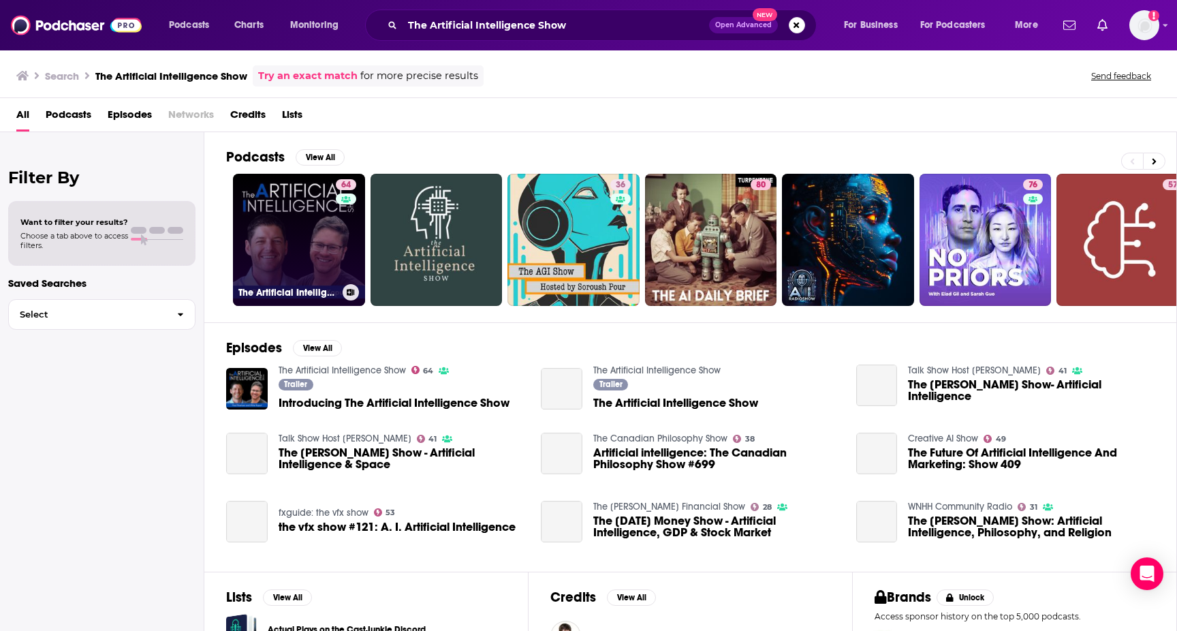
click at [261, 253] on link "64 The Artificial Intelligence Show" at bounding box center [299, 240] width 132 height 132
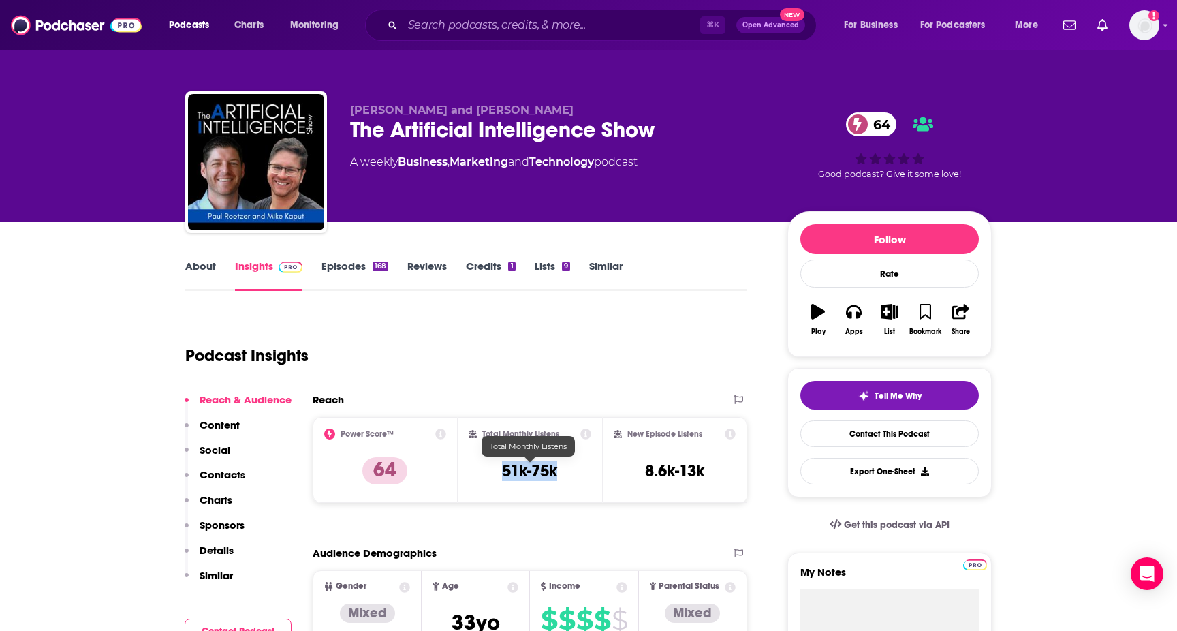
drag, startPoint x: 494, startPoint y: 476, endPoint x: 567, endPoint y: 477, distance: 72.9
click at [567, 477] on div "Total Monthly Listens 51k-75k" at bounding box center [530, 460] width 123 height 63
copy h3 "51k-75k"
click at [203, 268] on link "About" at bounding box center [200, 275] width 31 height 31
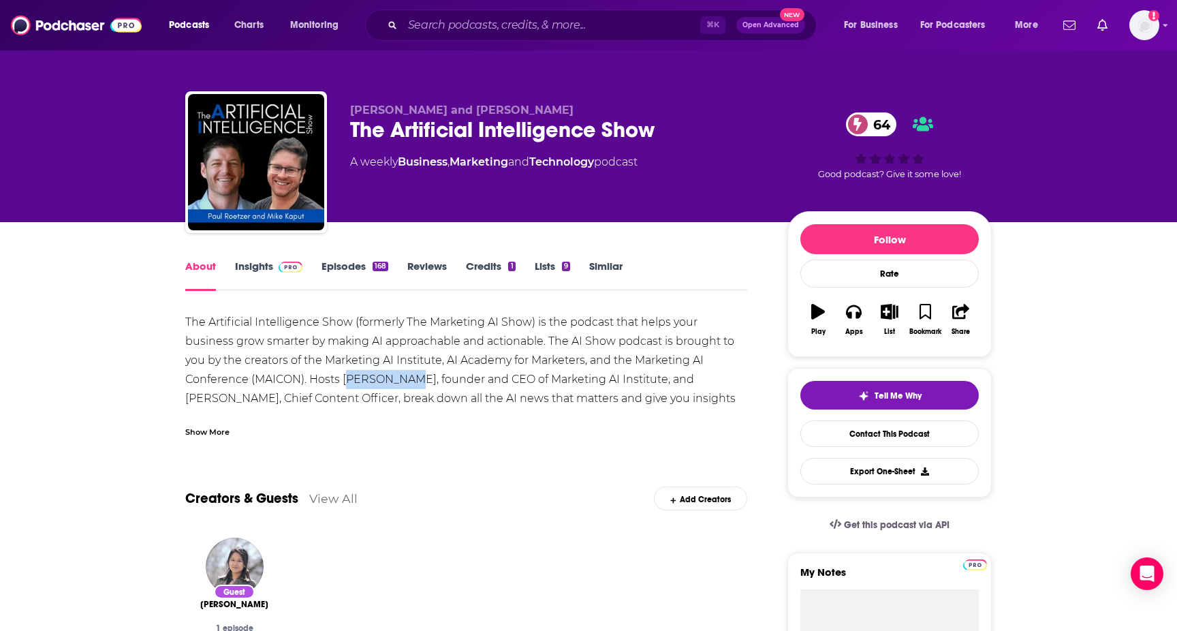
drag, startPoint x: 283, startPoint y: 378, endPoint x: 340, endPoint y: 377, distance: 57.2
click at [340, 377] on div "The Artificial Intelligence Show (formerly The Marketing AI Show) is the podcas…" at bounding box center [466, 380] width 562 height 134
click at [278, 377] on div "The Artificial Intelligence Show (formerly The Marketing AI Show) is the podcas…" at bounding box center [466, 380] width 562 height 134
click at [327, 372] on div "The Artificial Intelligence Show (formerly The Marketing AI Show) is the podcas…" at bounding box center [466, 380] width 562 height 134
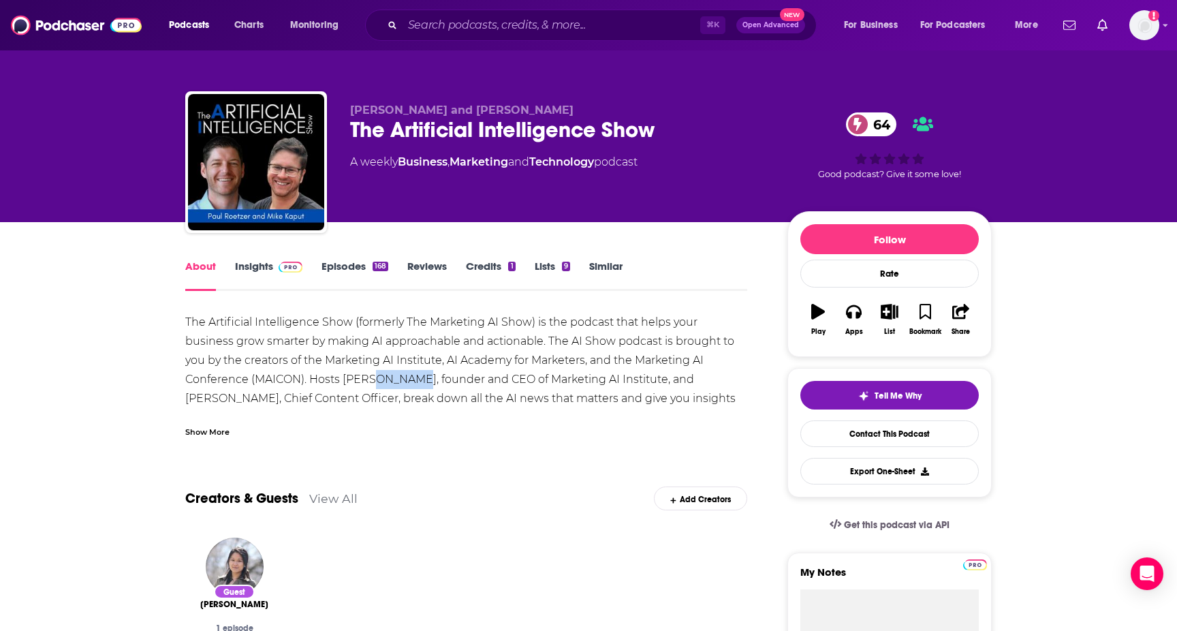
copy div "Roetzer"
click at [414, 330] on div "The Artificial Intelligence Show (formerly The Marketing AI Show) is the podcas…" at bounding box center [466, 380] width 562 height 134
click at [619, 382] on div "The Artificial Intelligence Show (formerly The Marketing AI Show) is the podcas…" at bounding box center [466, 380] width 562 height 134
copy div "Mike"
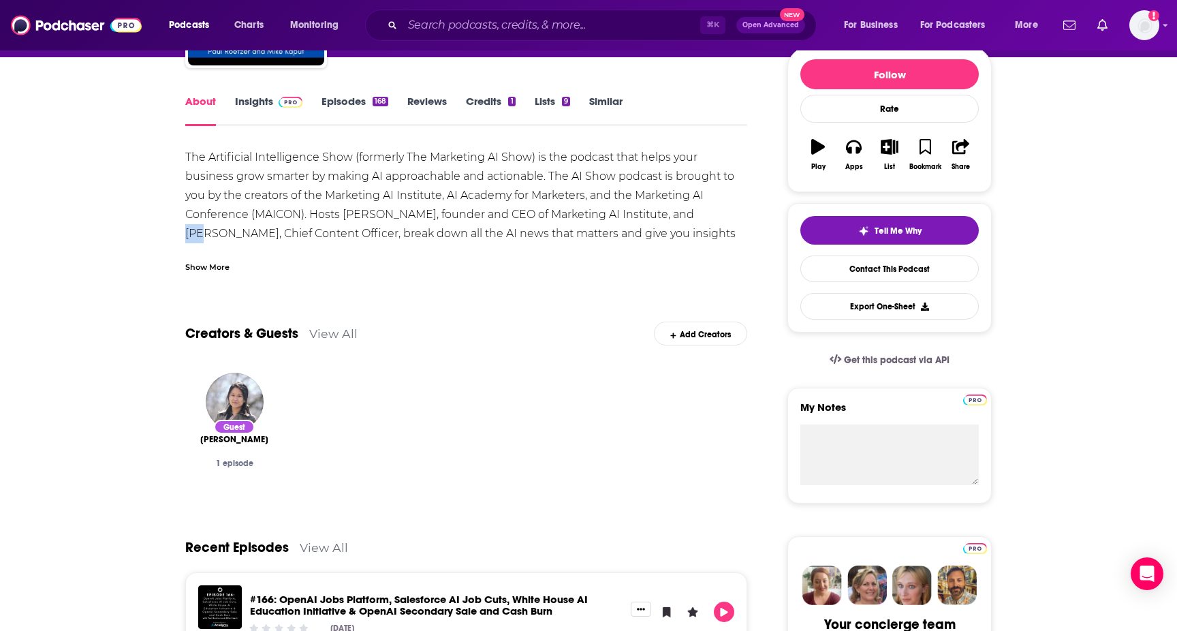
scroll to position [130, 0]
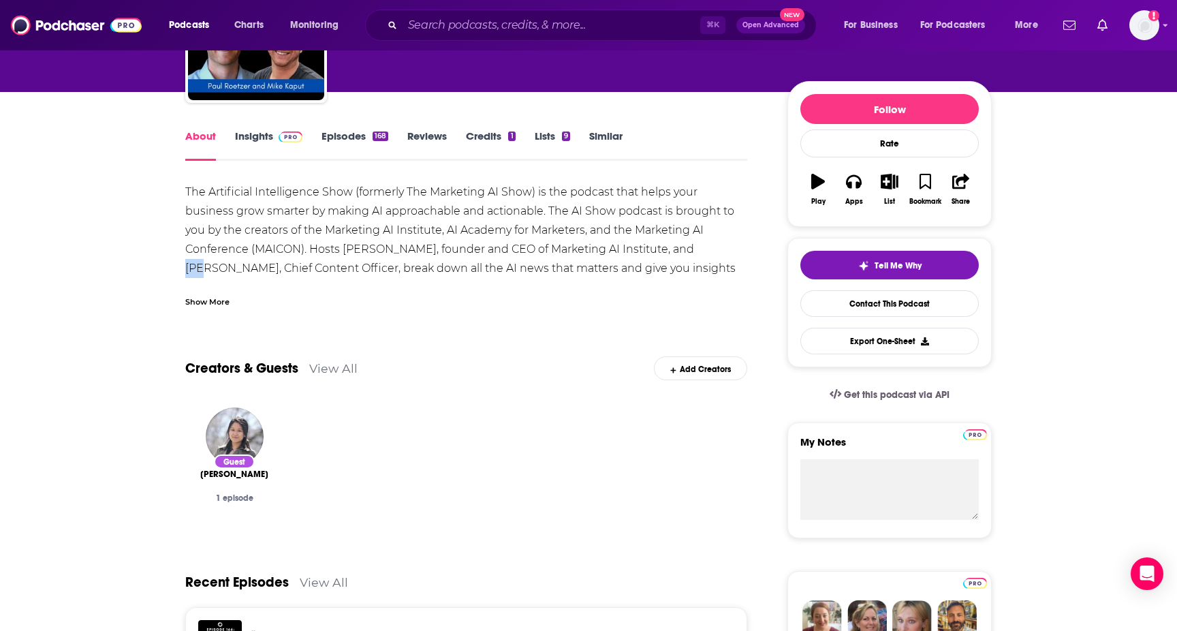
click at [282, 139] on img at bounding box center [291, 137] width 24 height 11
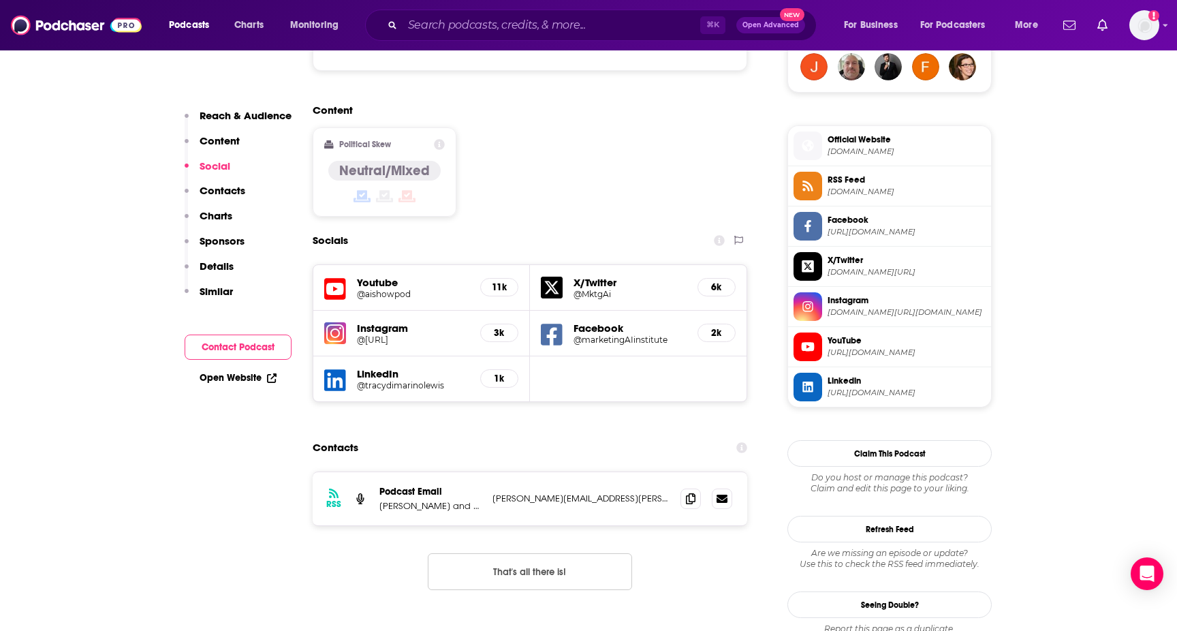
scroll to position [1041, 0]
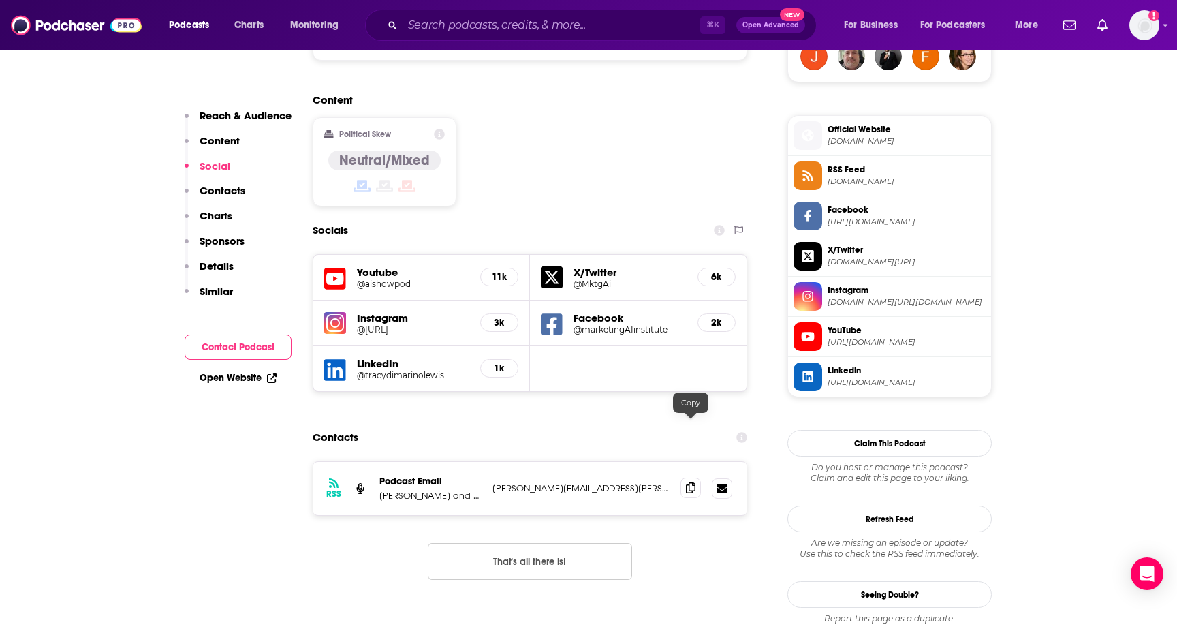
click at [690, 482] on icon at bounding box center [691, 487] width 10 height 11
click at [526, 33] on input "Search podcasts, credits, & more..." at bounding box center [552, 25] width 298 height 22
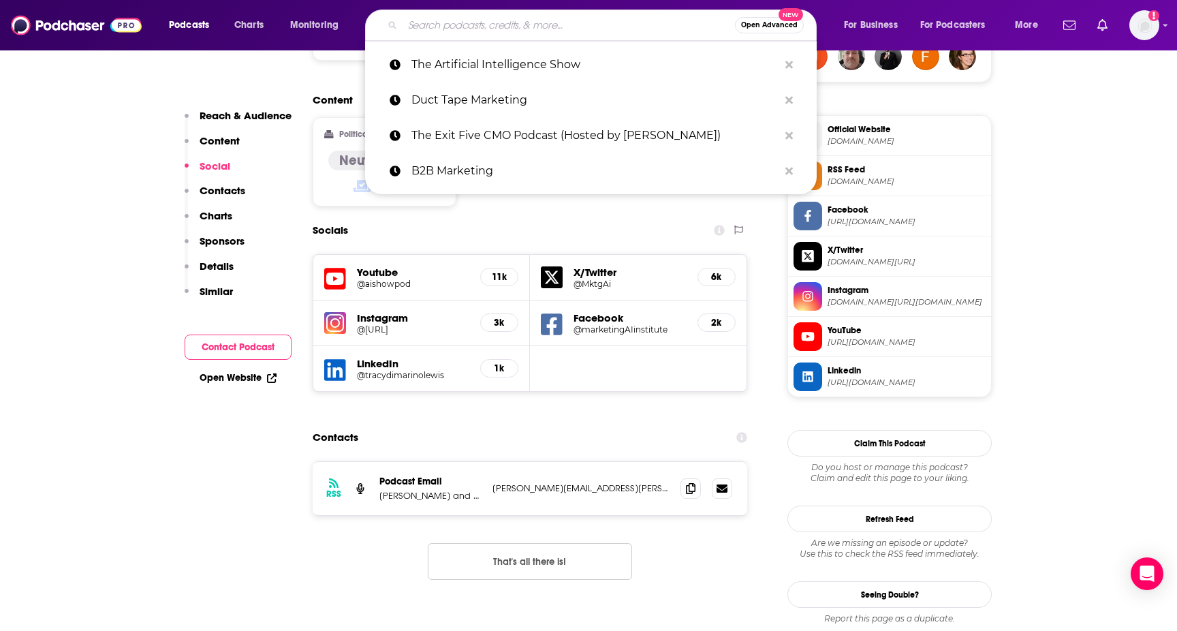
paste input "Serps Up"
type input "Serps Up"
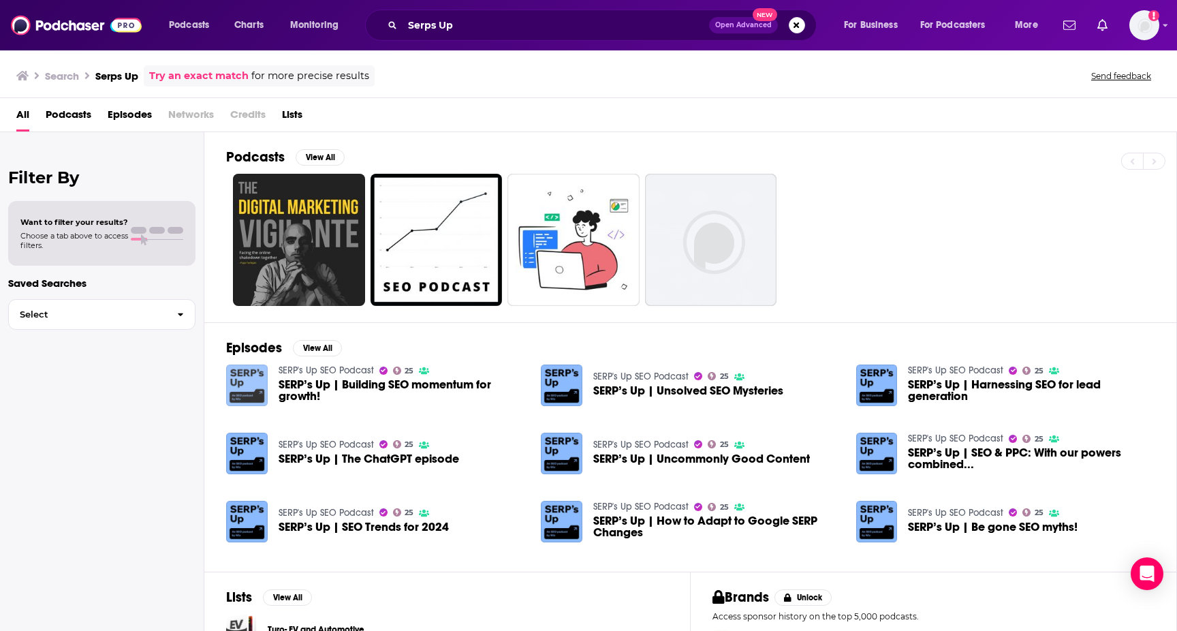
click at [249, 377] on img "SERP’s Up | Building SEO momentum for growth!" at bounding box center [247, 386] width 42 height 42
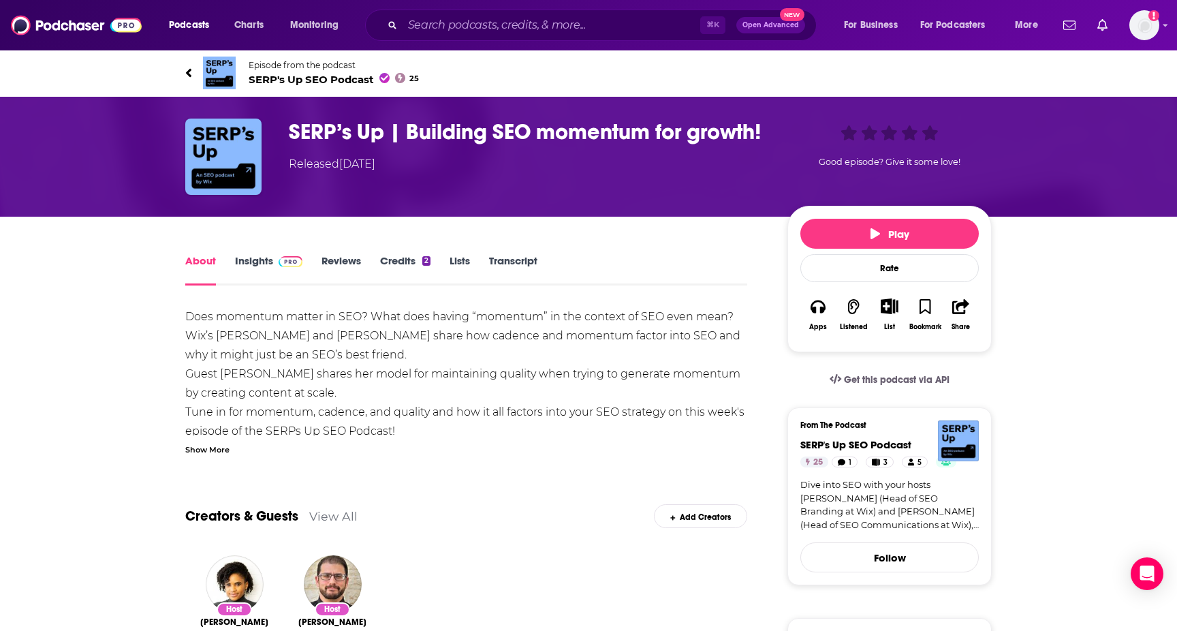
click at [226, 63] on img at bounding box center [219, 73] width 33 height 33
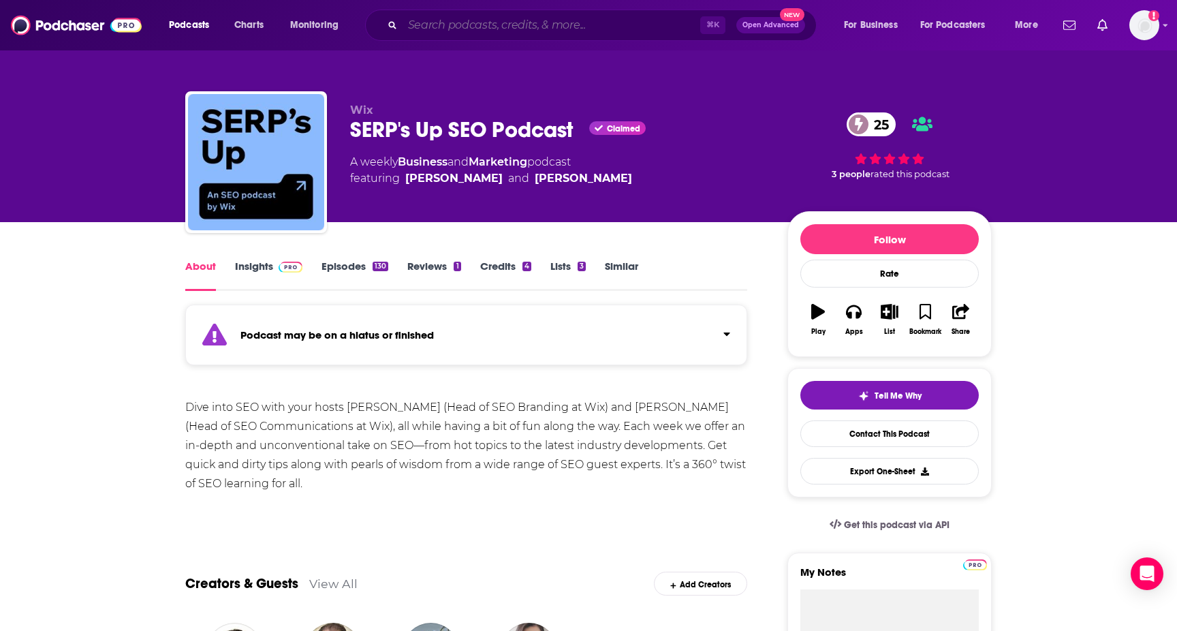
click at [515, 29] on input "Search podcasts, credits, & more..." at bounding box center [552, 25] width 298 height 22
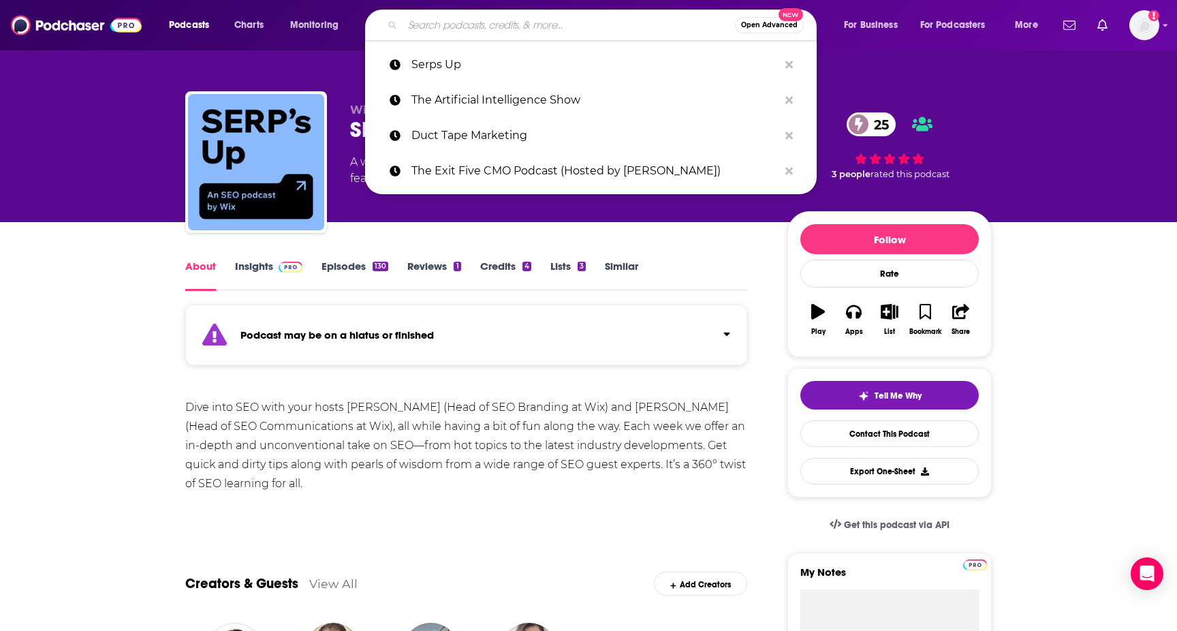
paste input "Creator Science"
type input "Creator Science"
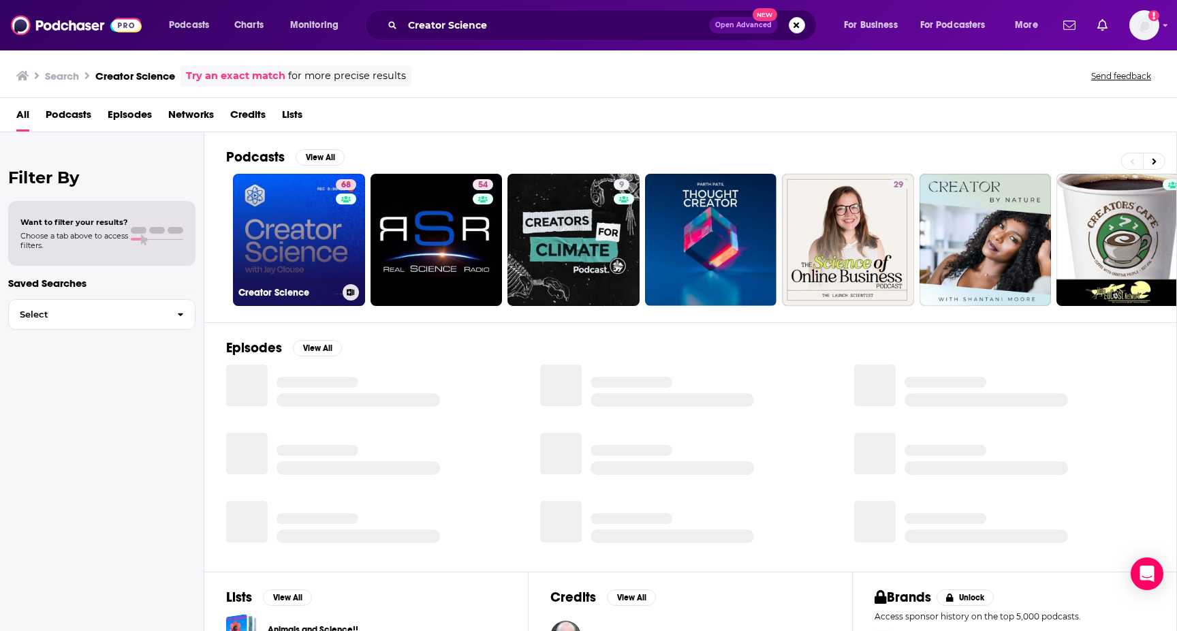
click at [306, 223] on link "68 Creator Science" at bounding box center [299, 240] width 132 height 132
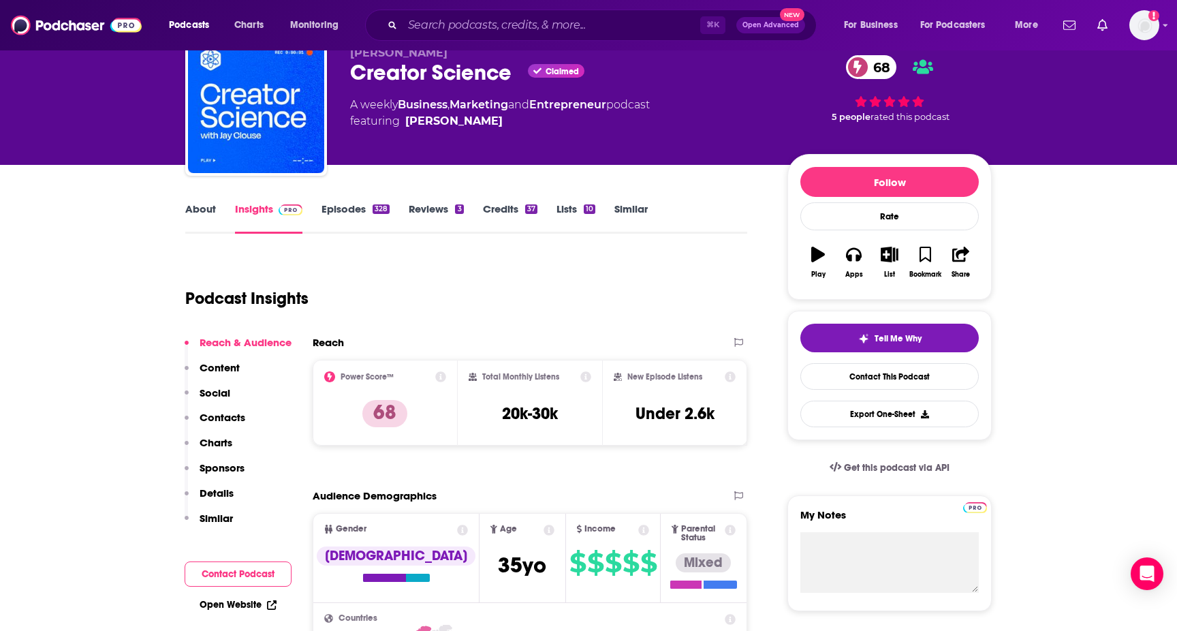
scroll to position [78, 0]
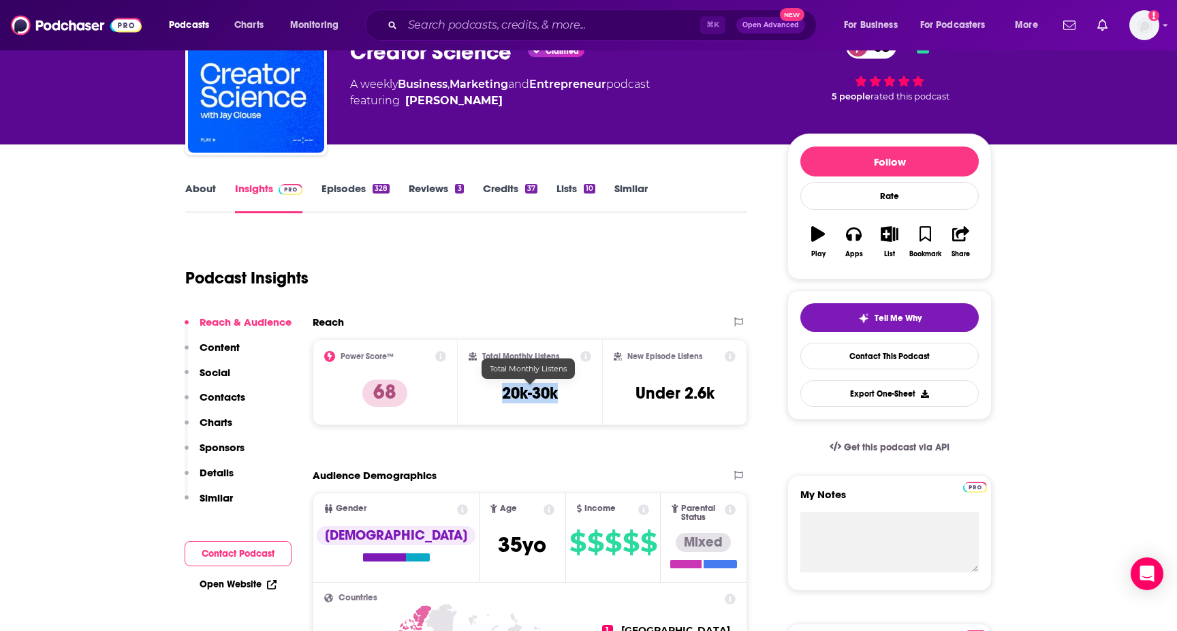
drag, startPoint x: 501, startPoint y: 384, endPoint x: 574, endPoint y: 391, distance: 72.5
click at [574, 391] on div "Total Monthly Listens 20k-30k" at bounding box center [530, 382] width 123 height 63
copy h3 "20k-30k"
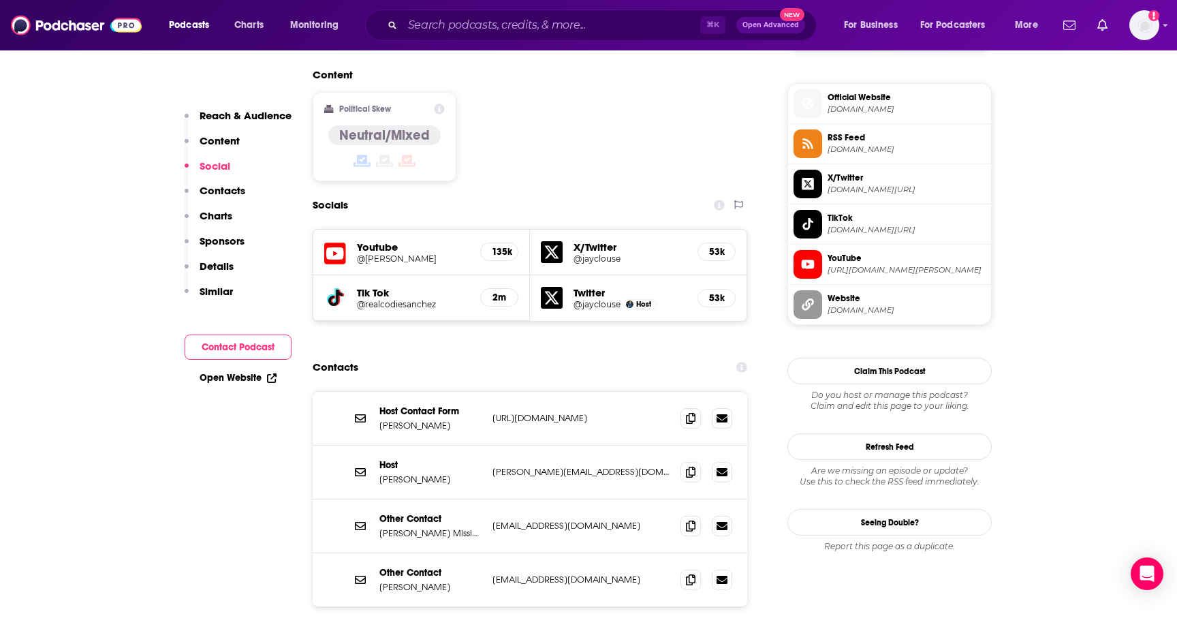
scroll to position [1075, 0]
click at [691, 411] on icon at bounding box center [691, 416] width 10 height 11
click at [693, 460] on span at bounding box center [691, 470] width 20 height 20
click at [404, 472] on p "Jay Clouse" at bounding box center [431, 478] width 102 height 12
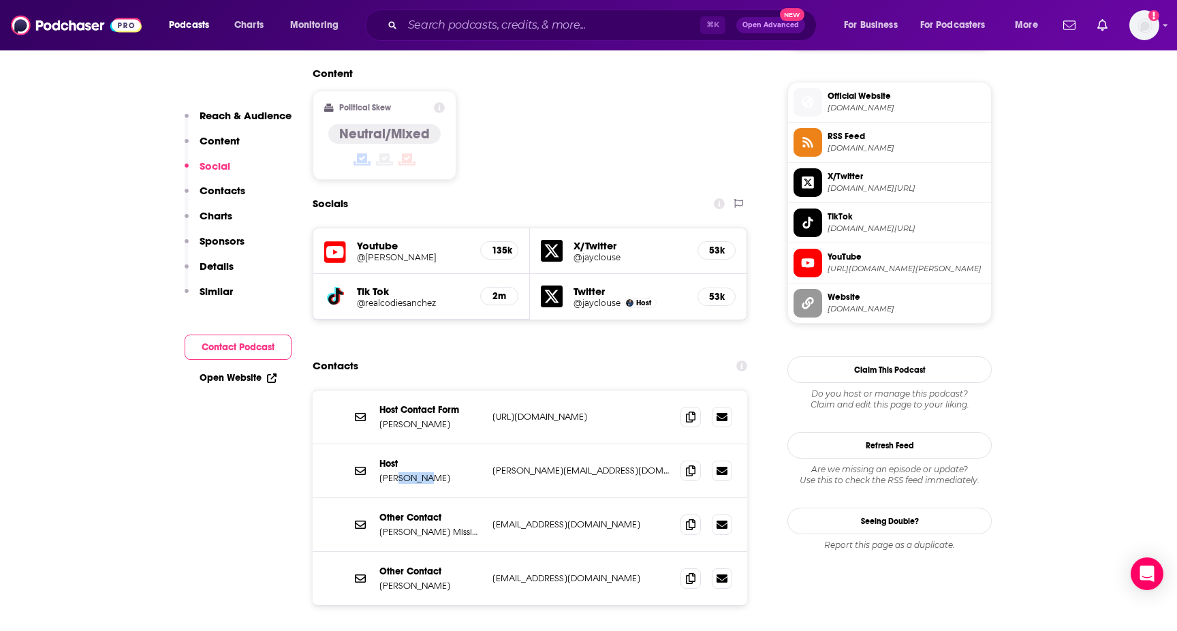
copy p "Clouse"
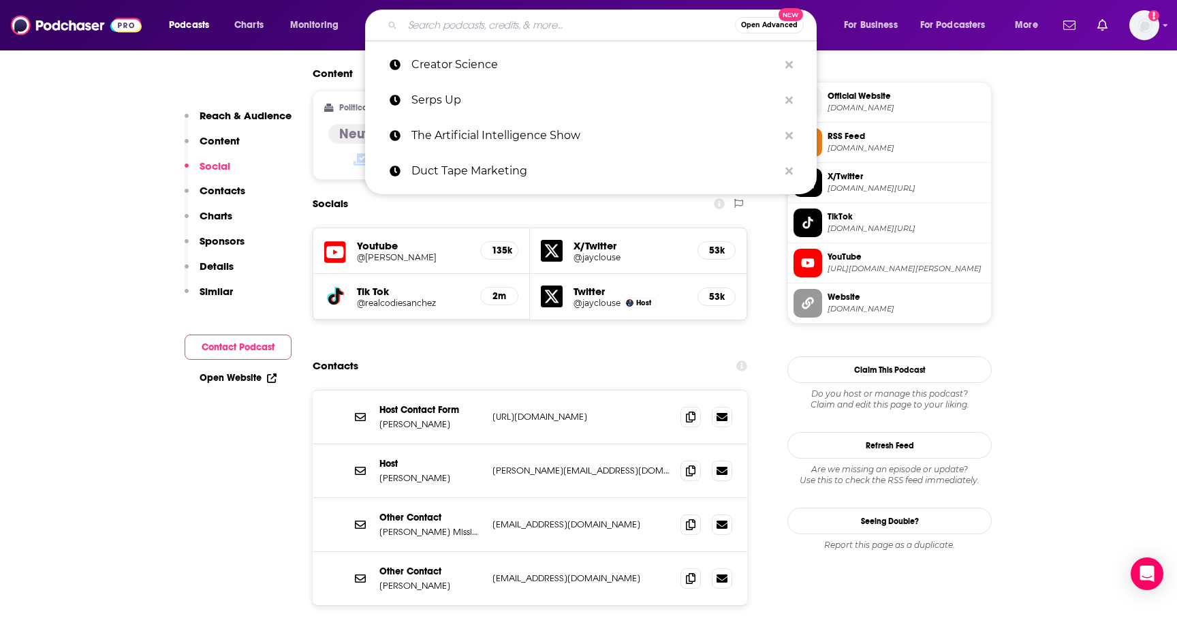
click at [412, 33] on input "Search podcasts, credits, & more..." at bounding box center [569, 25] width 333 height 22
paste input "The Art of Sway"
type input "The Art of Sway"
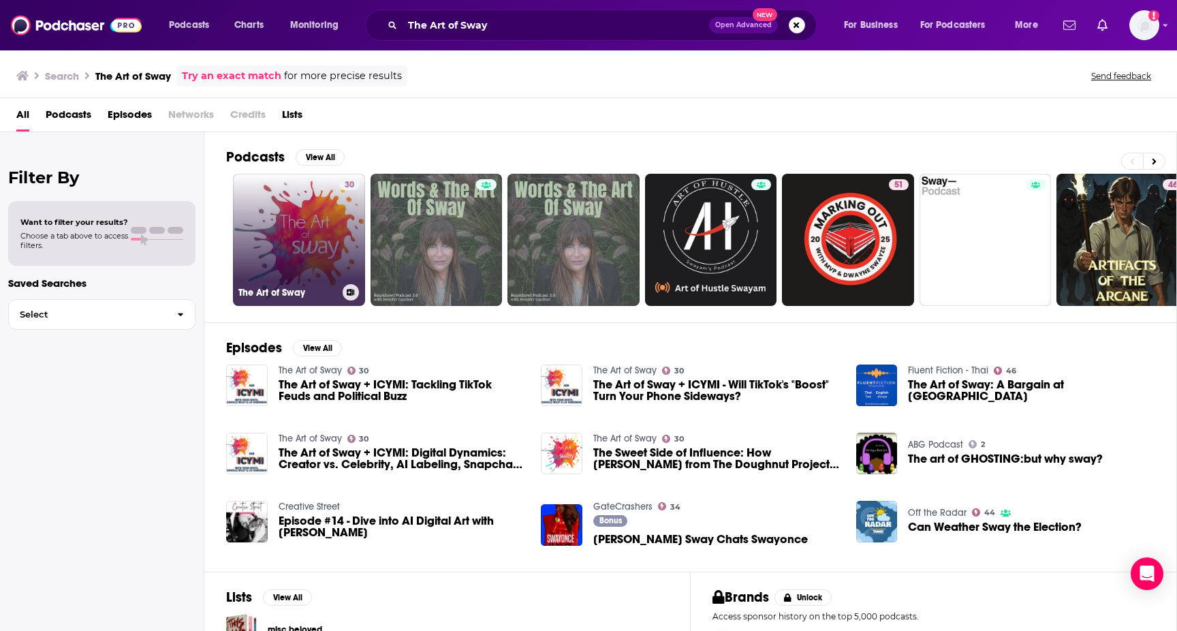
click at [279, 225] on link "30 The Art of Sway" at bounding box center [299, 240] width 132 height 132
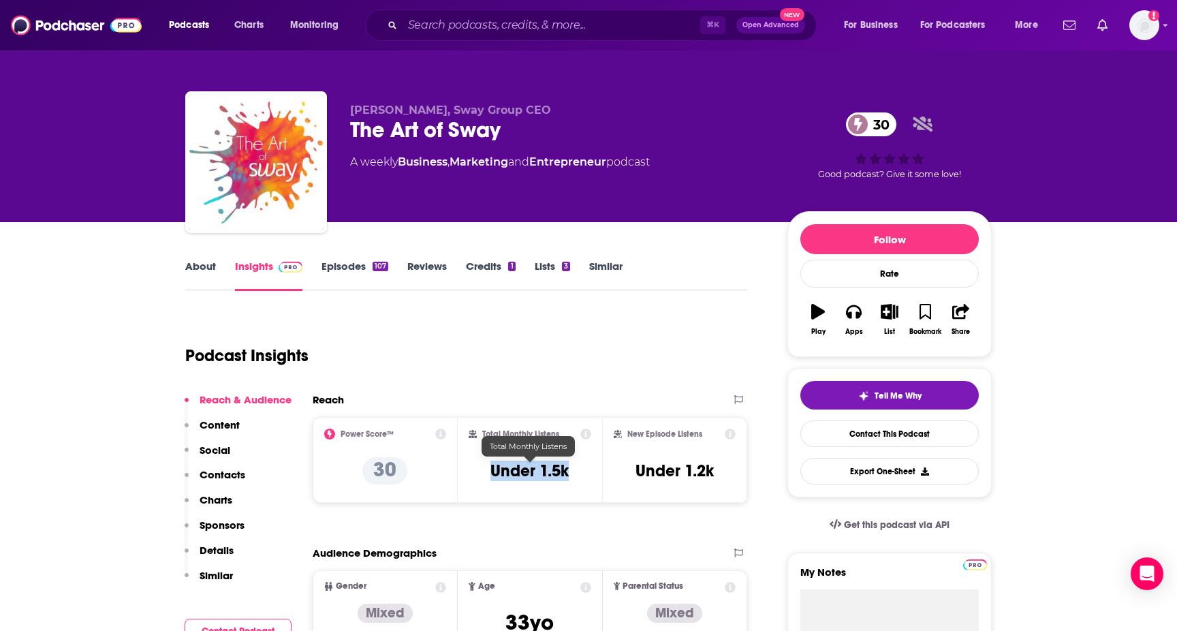
drag, startPoint x: 481, startPoint y: 462, endPoint x: 574, endPoint y: 475, distance: 93.6
click at [574, 475] on div "Total Monthly Listens Under 1.5k" at bounding box center [530, 460] width 123 height 63
copy h3 "Under 1.5k"
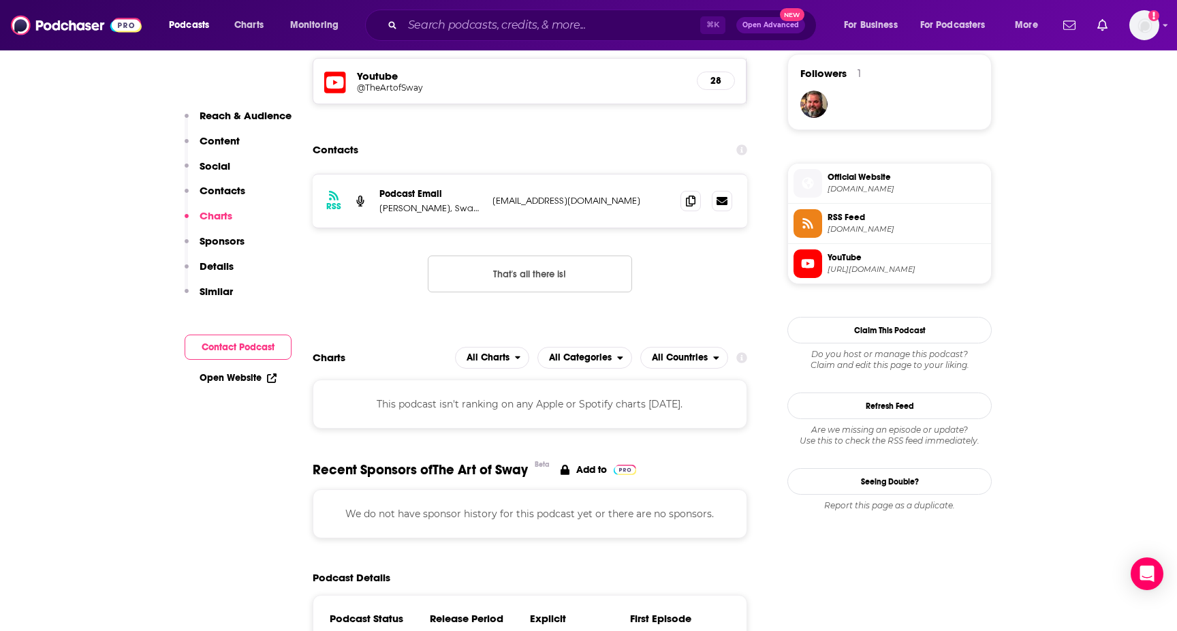
scroll to position [966, 0]
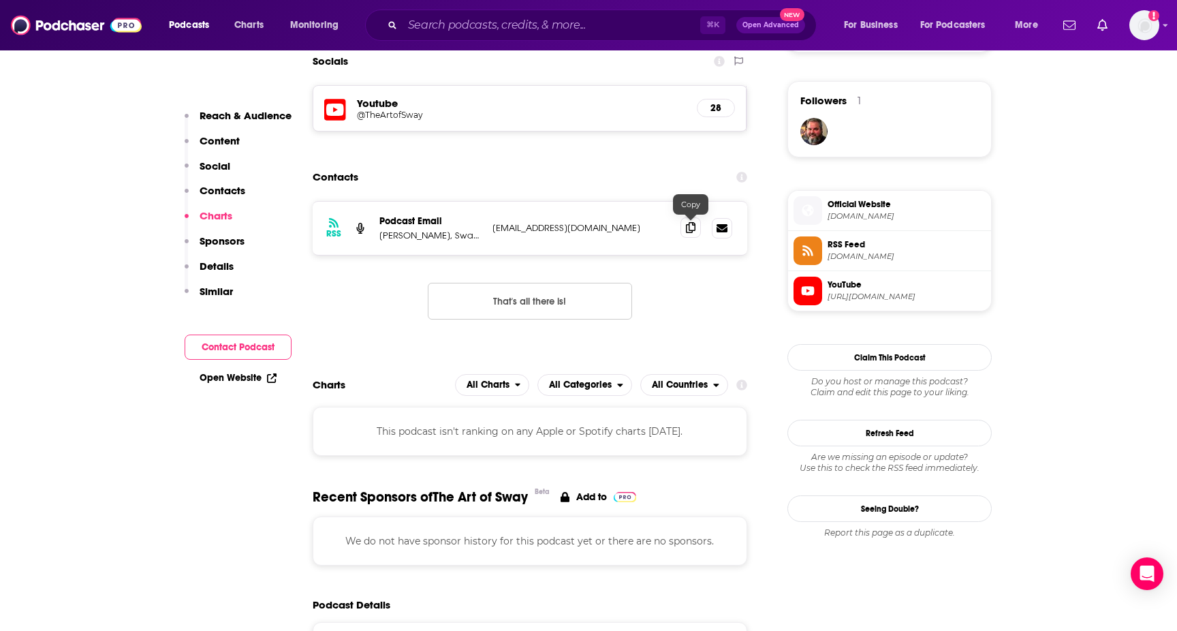
click at [692, 229] on icon at bounding box center [691, 227] width 10 height 11
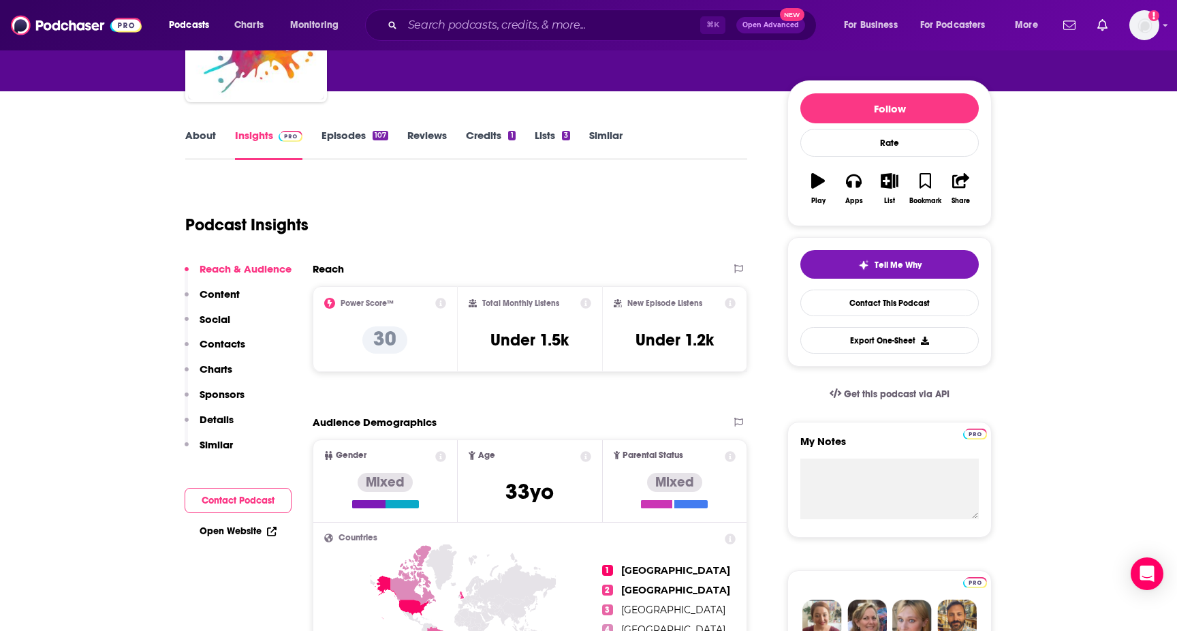
scroll to position [0, 0]
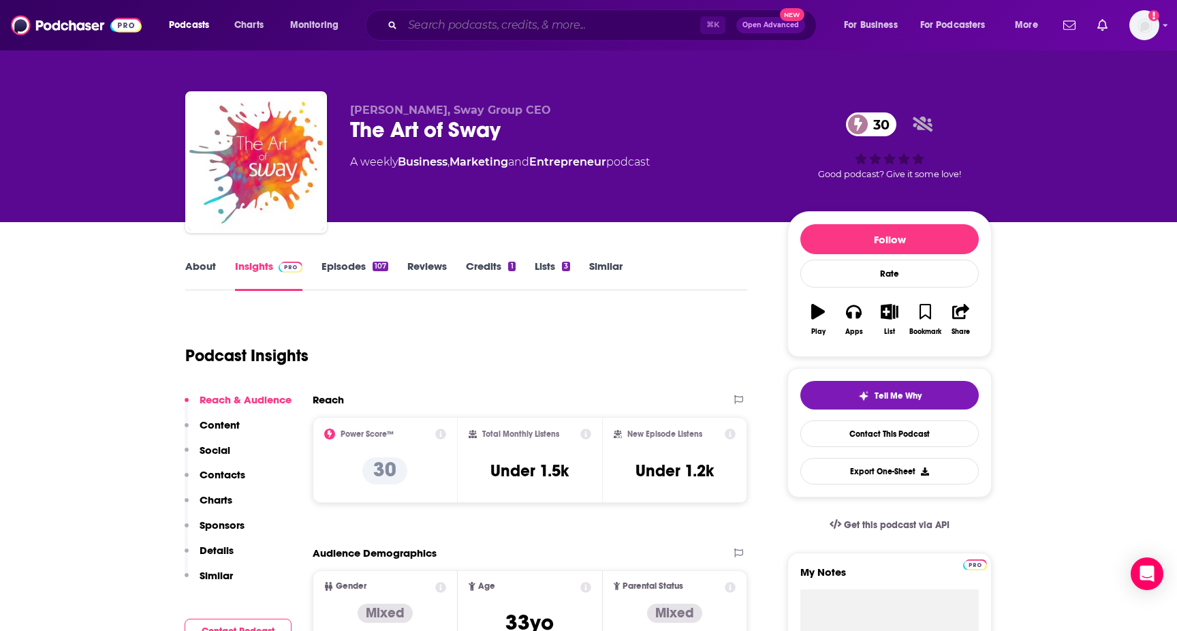
click at [472, 35] on input "Search podcasts, credits, & more..." at bounding box center [552, 25] width 298 height 22
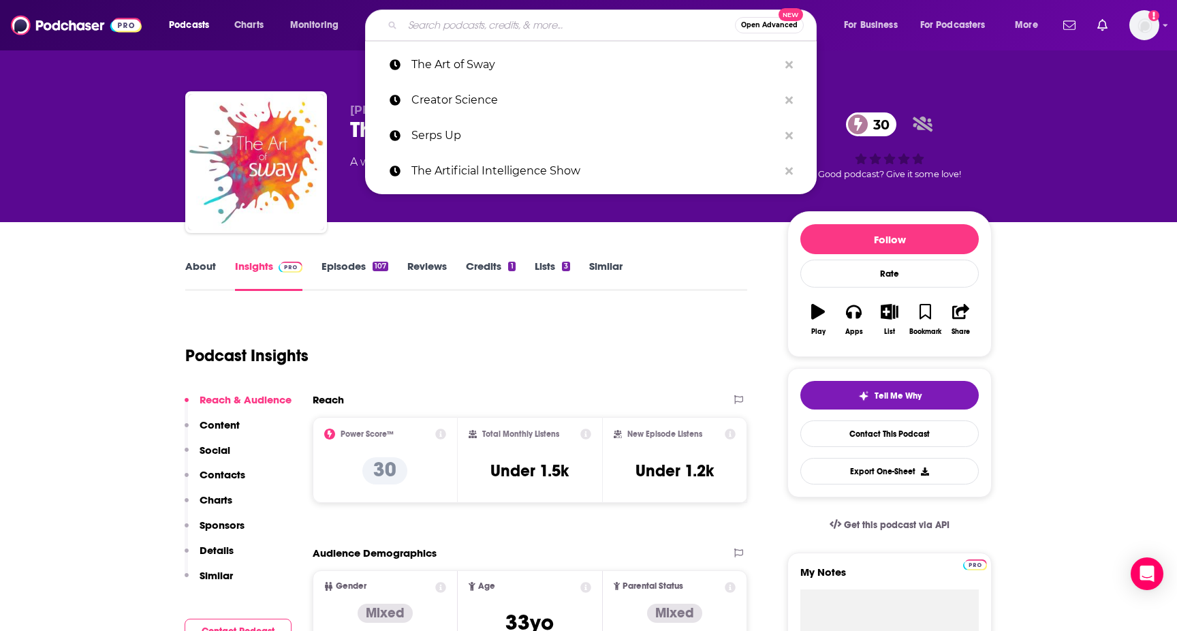
paste input "The Copywriter Club"
type input "The Copywriter Club"
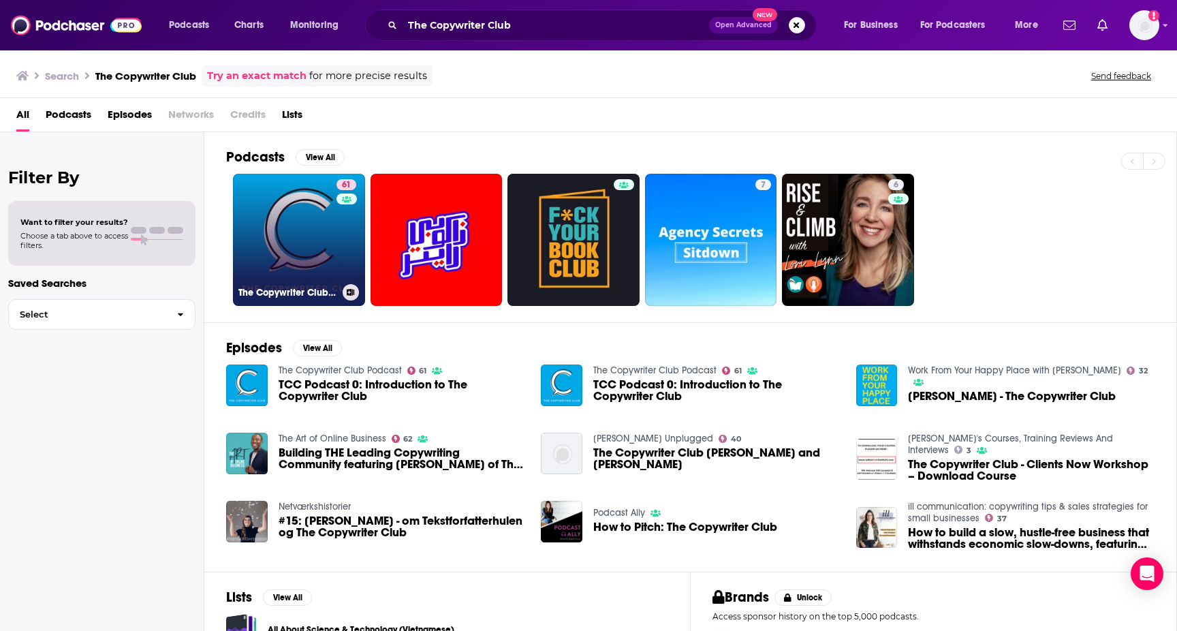
click at [342, 214] on div "61" at bounding box center [348, 231] width 23 height 105
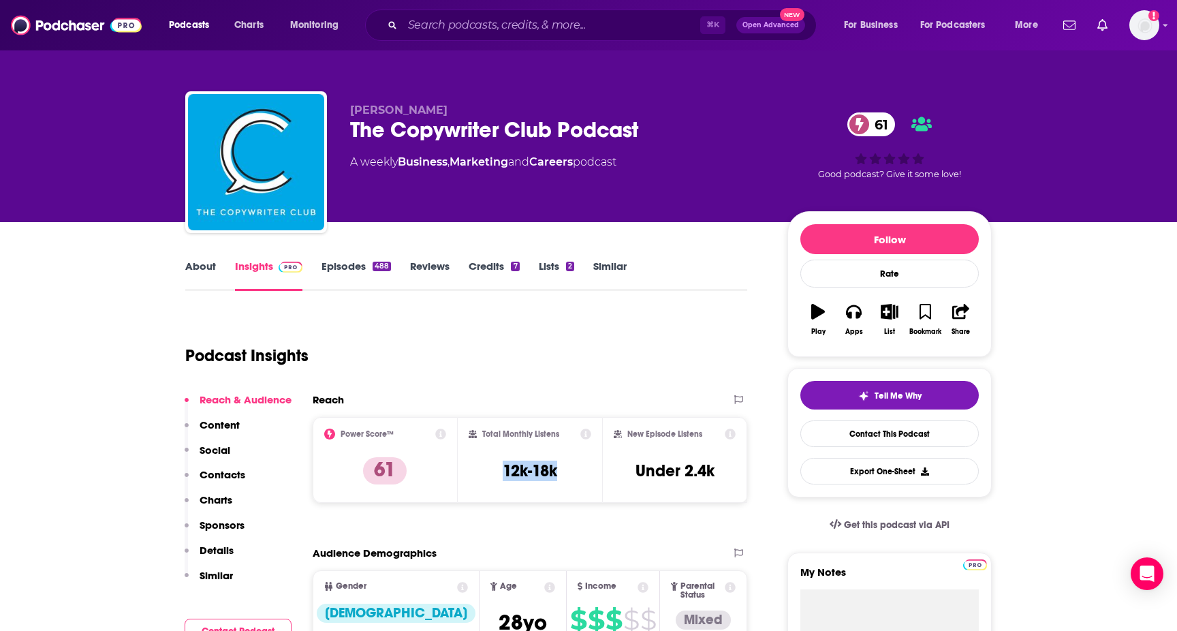
drag, startPoint x: 511, startPoint y: 458, endPoint x: 566, endPoint y: 462, distance: 54.7
click at [566, 462] on div "Total Monthly Listens 12k-18k" at bounding box center [530, 460] width 123 height 63
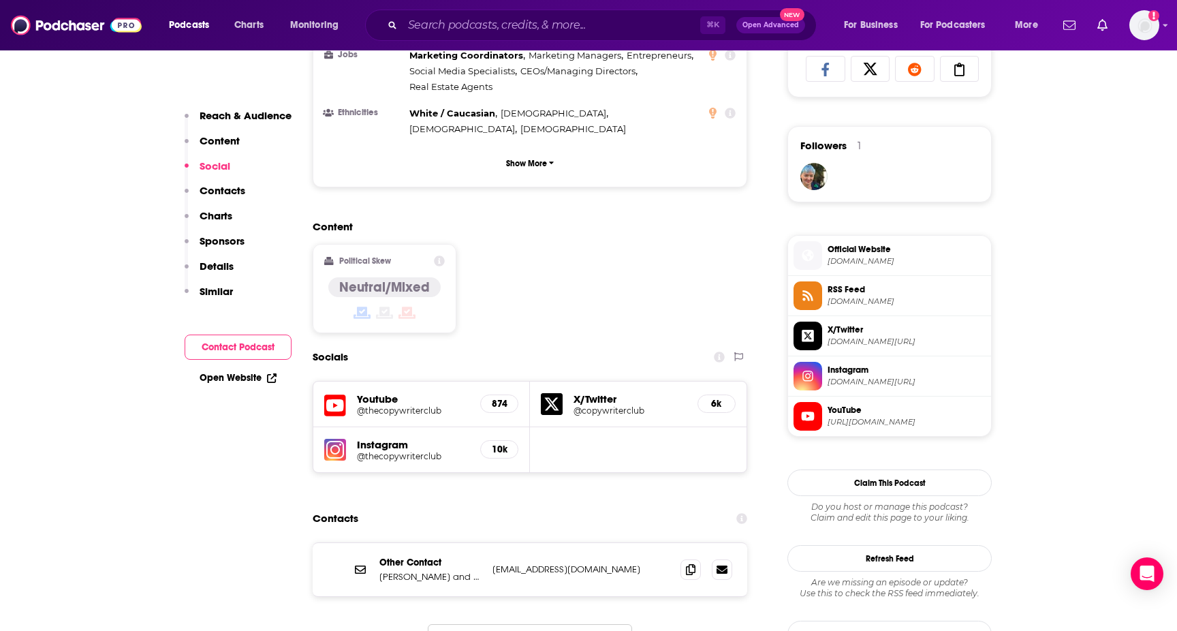
scroll to position [940, 0]
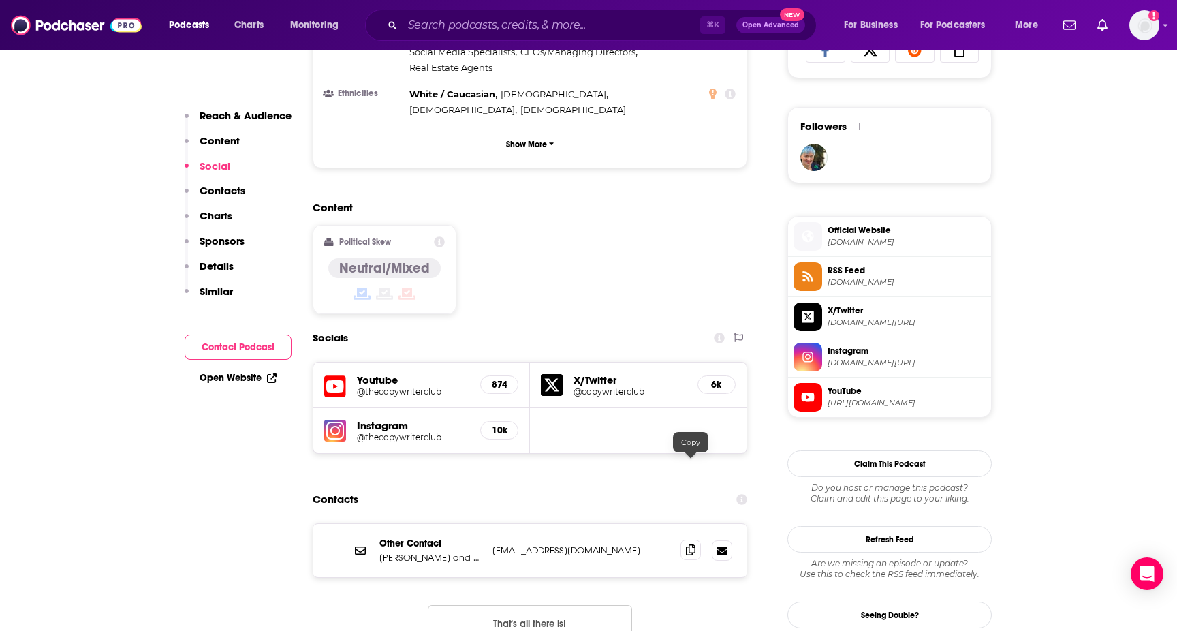
click at [691, 544] on icon at bounding box center [691, 549] width 10 height 11
click at [467, 27] on input "Search podcasts, credits, & more..." at bounding box center [552, 25] width 298 height 22
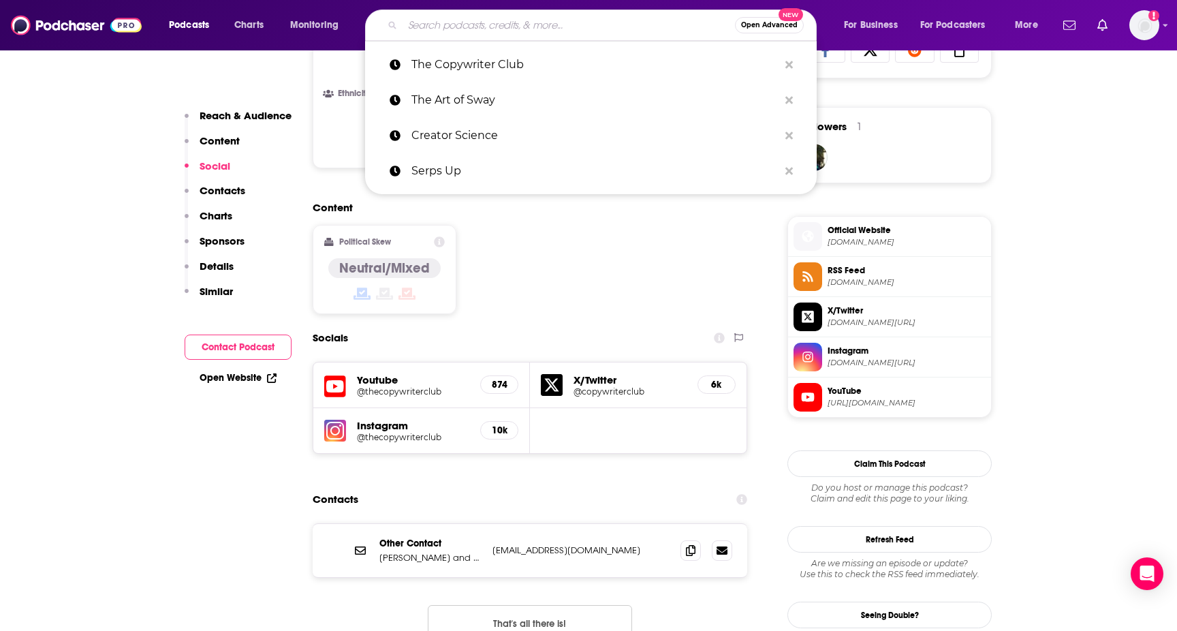
paste input "Marketing Happy Hour"
type input "Marketing Happy Hour"
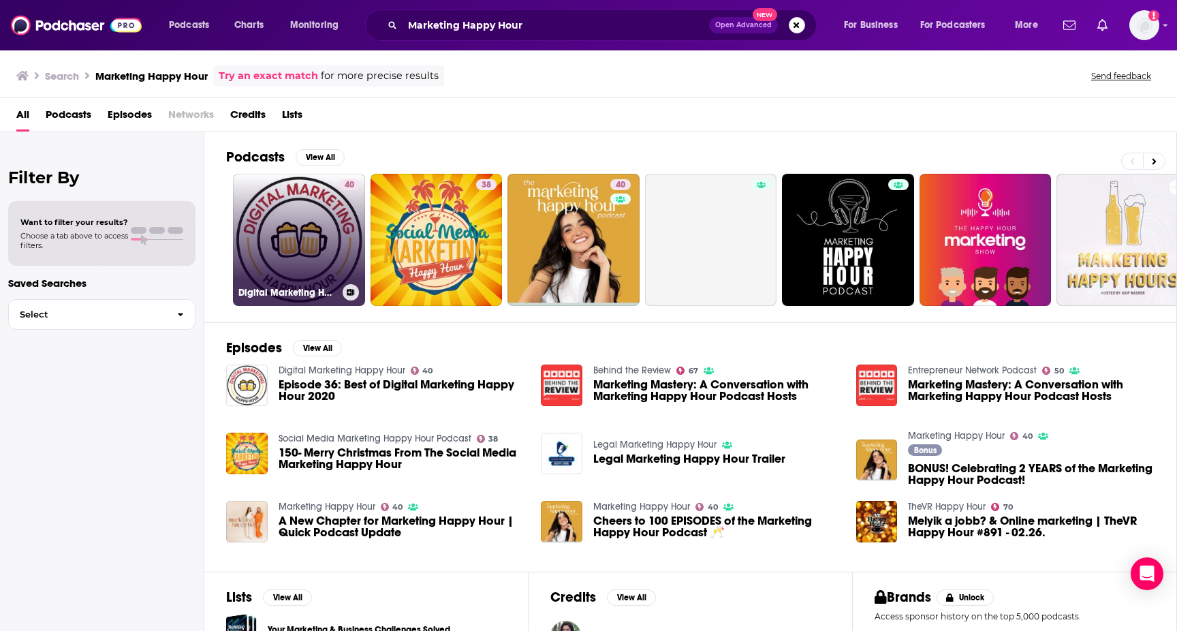
click at [278, 222] on link "40 Digital Marketing Happy Hour" at bounding box center [299, 240] width 132 height 132
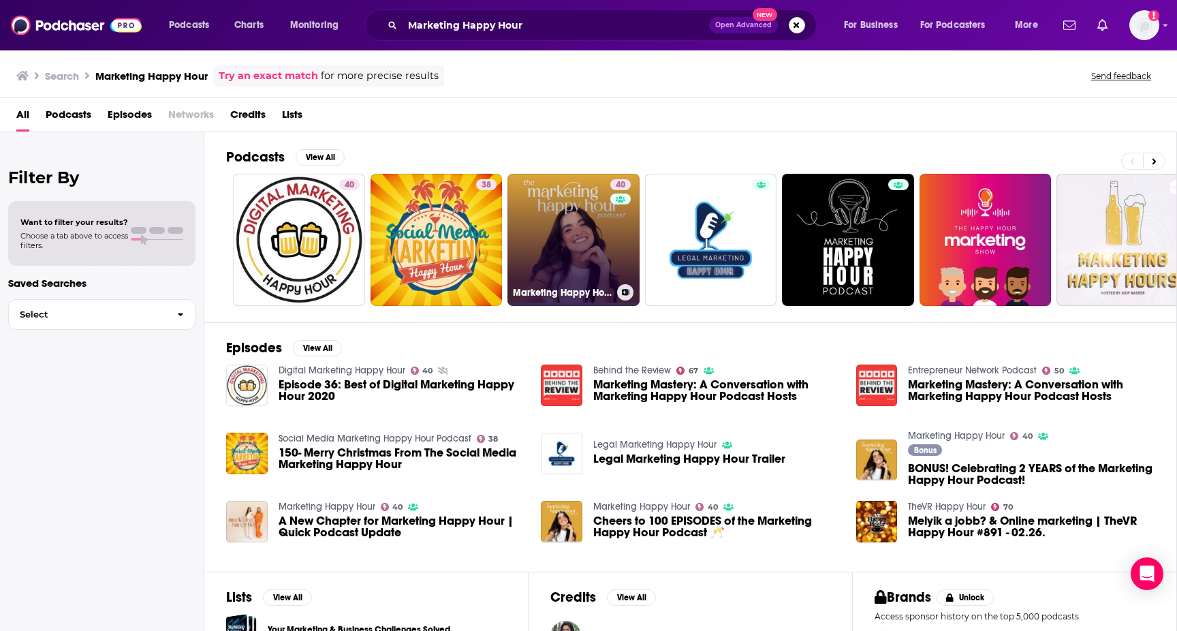
click at [585, 240] on link "40 Marketing Happy Hour" at bounding box center [574, 240] width 132 height 132
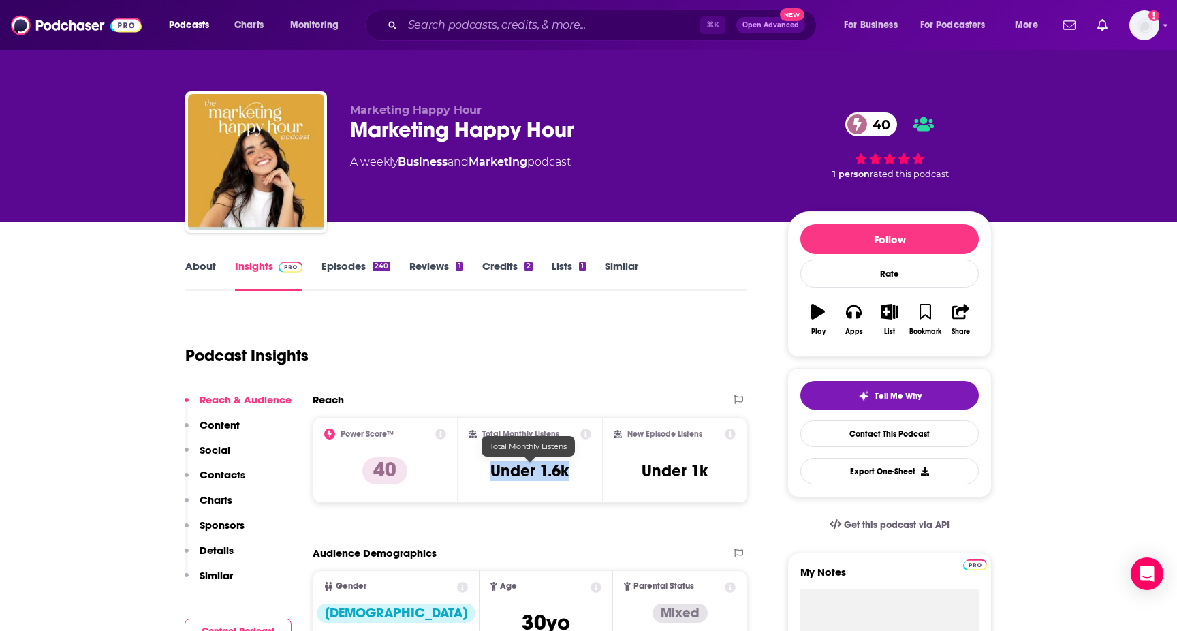
drag, startPoint x: 476, startPoint y: 475, endPoint x: 576, endPoint y: 468, distance: 100.4
click at [576, 468] on div "Total Monthly Listens Under 1.6k" at bounding box center [530, 460] width 123 height 63
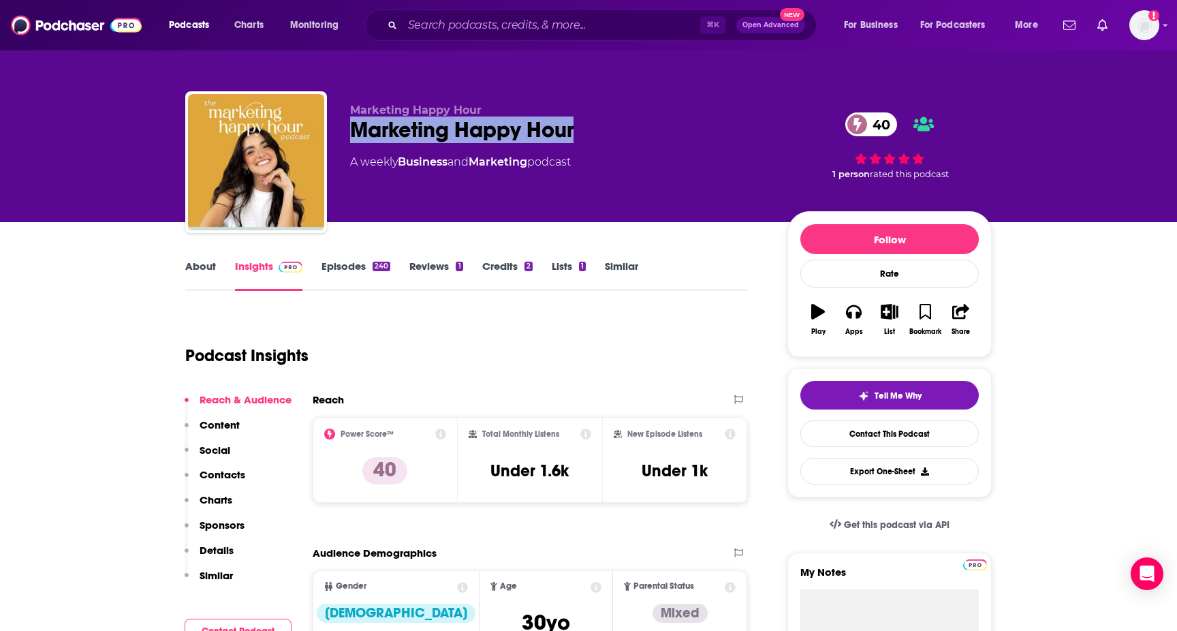
drag, startPoint x: 340, startPoint y: 124, endPoint x: 587, endPoint y: 140, distance: 247.9
click at [587, 140] on div "Marketing Happy Hour Marketing Happy Hour 40 A weekly Business and Marketing po…" at bounding box center [588, 164] width 807 height 147
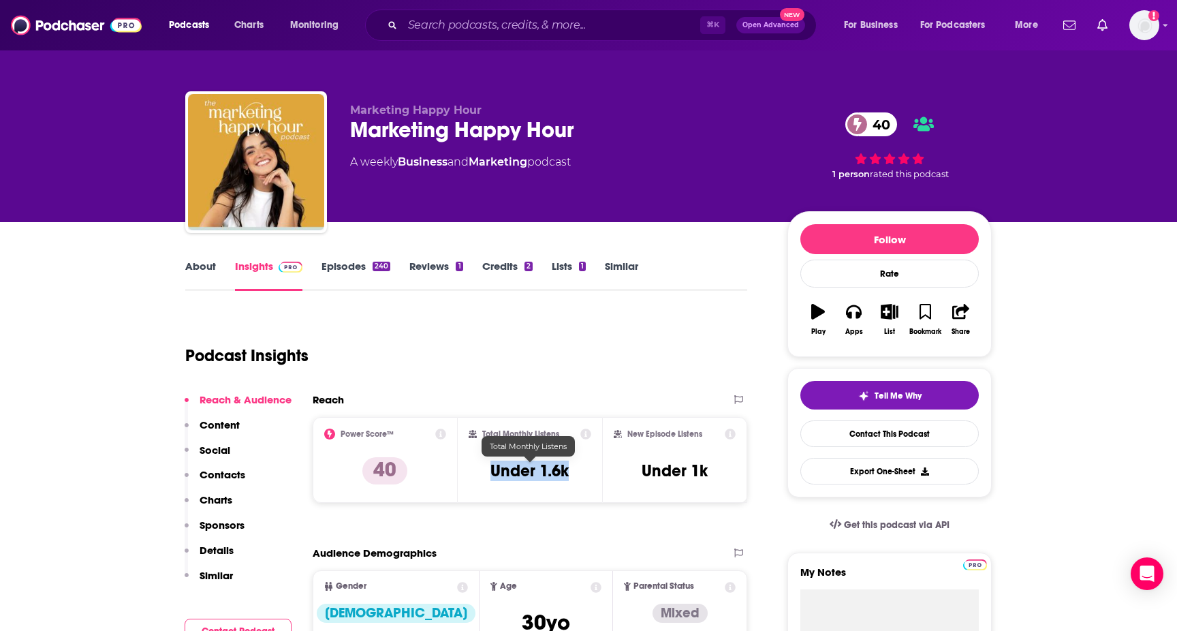
drag, startPoint x: 484, startPoint y: 465, endPoint x: 573, endPoint y: 468, distance: 88.6
click at [573, 468] on div "Total Monthly Listens Under 1.6k" at bounding box center [530, 460] width 123 height 63
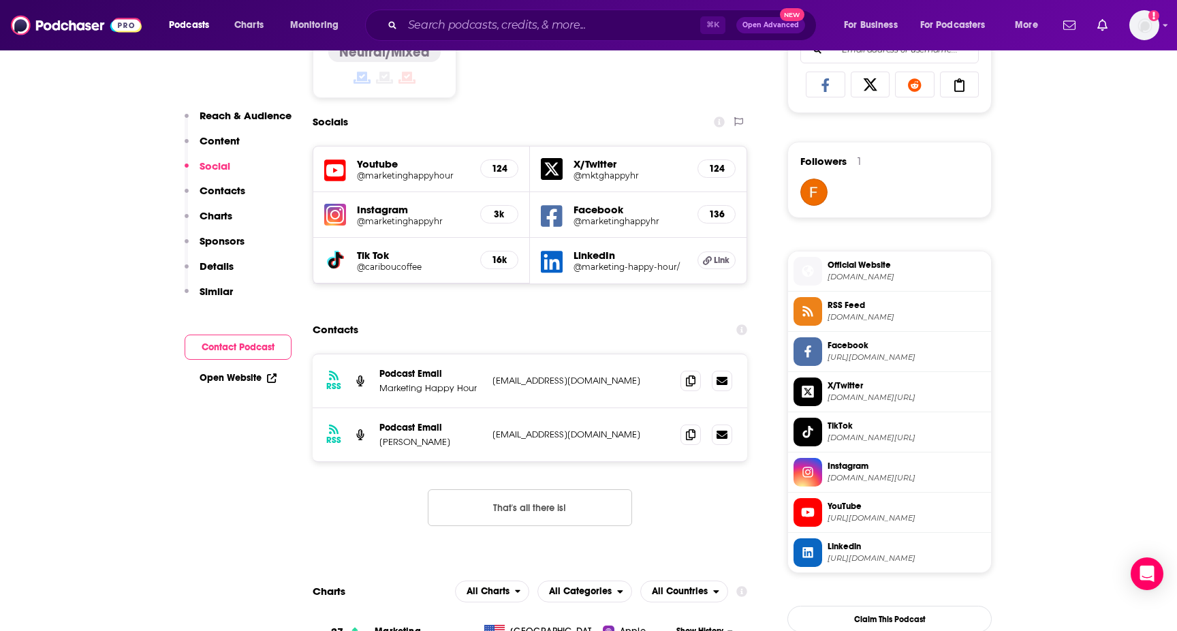
scroll to position [927, 0]
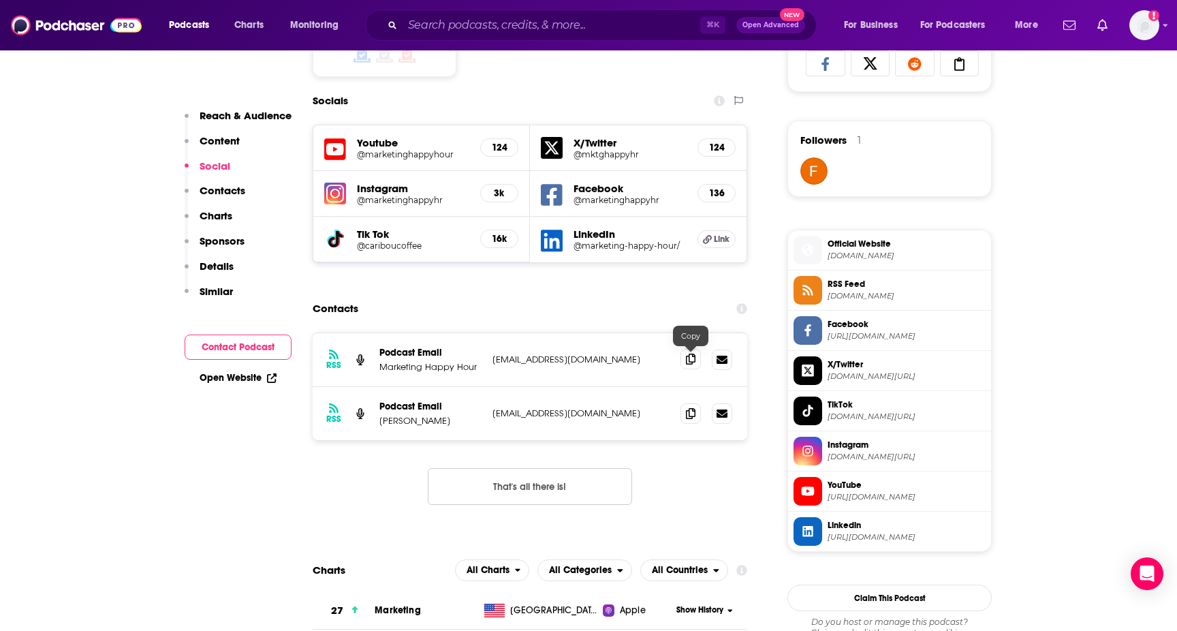
click at [692, 358] on icon at bounding box center [691, 359] width 10 height 11
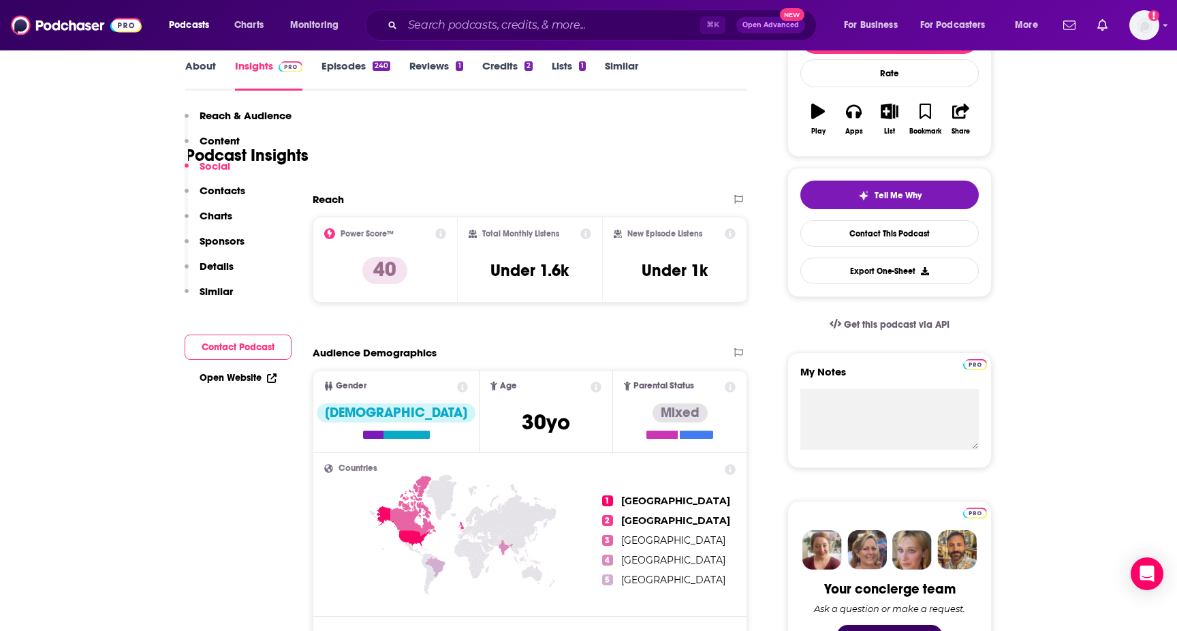
scroll to position [0, 0]
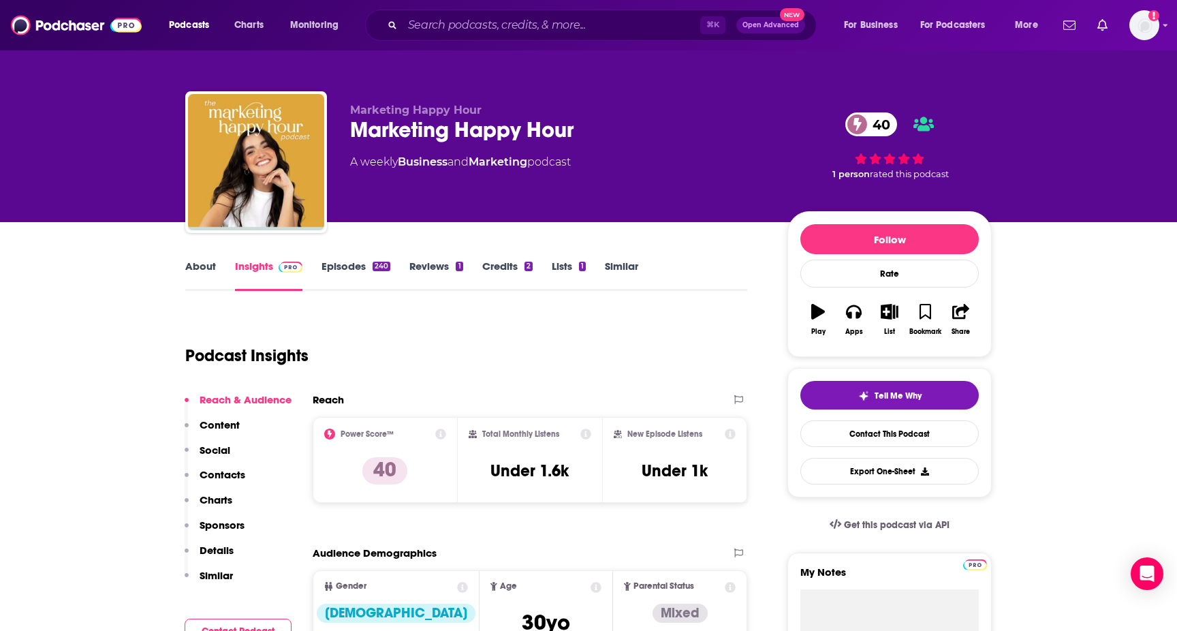
click at [201, 275] on link "About" at bounding box center [200, 275] width 31 height 31
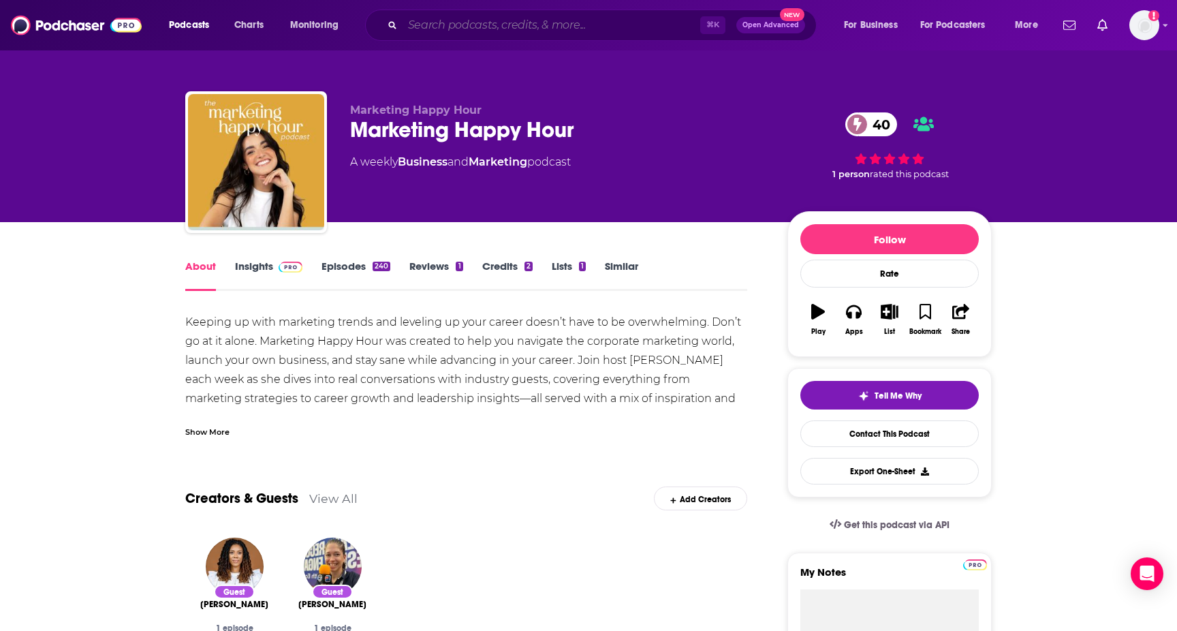
click at [520, 23] on input "Search podcasts, credits, & more..." at bounding box center [552, 25] width 298 height 22
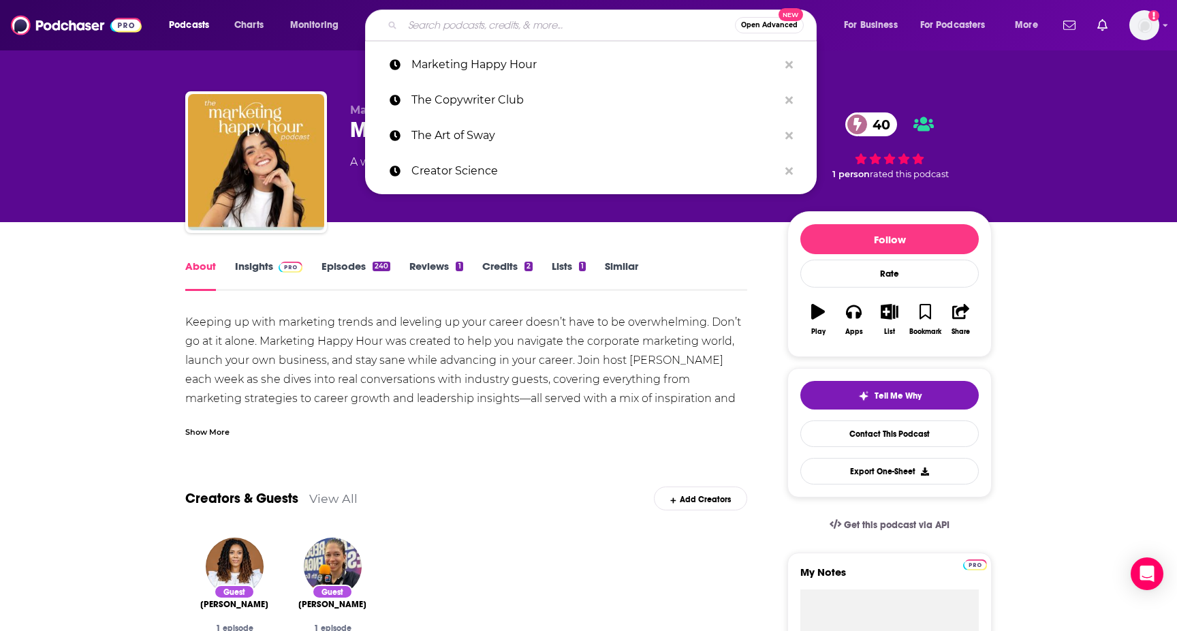
paste input "HBR IdeaCast"
type input "HBR IdeaCast"
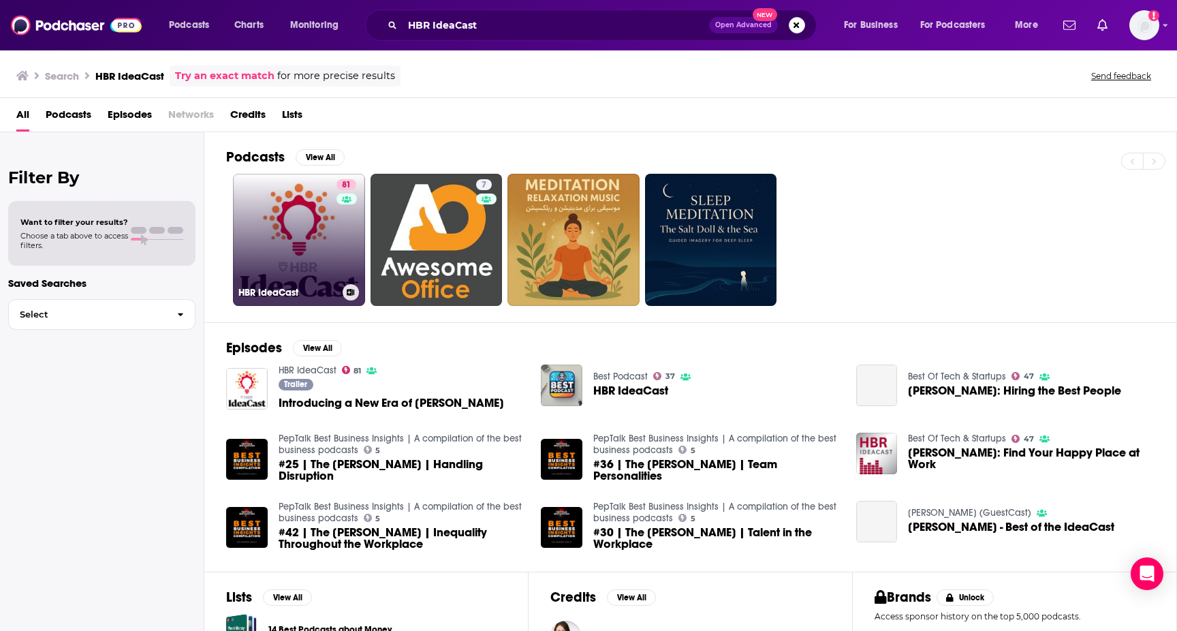
click at [296, 215] on link "81 HBR IdeaCast" at bounding box center [299, 240] width 132 height 132
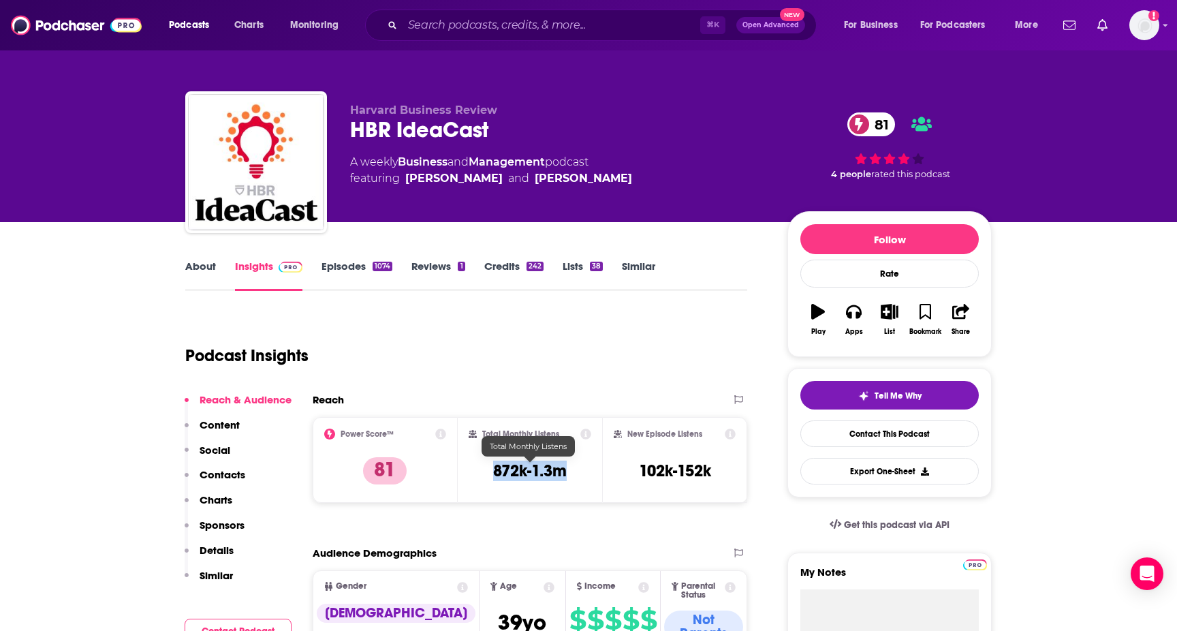
drag, startPoint x: 484, startPoint y: 465, endPoint x: 580, endPoint y: 469, distance: 96.2
click at [580, 469] on div "Total Monthly Listens 872k-1.3m" at bounding box center [530, 460] width 123 height 63
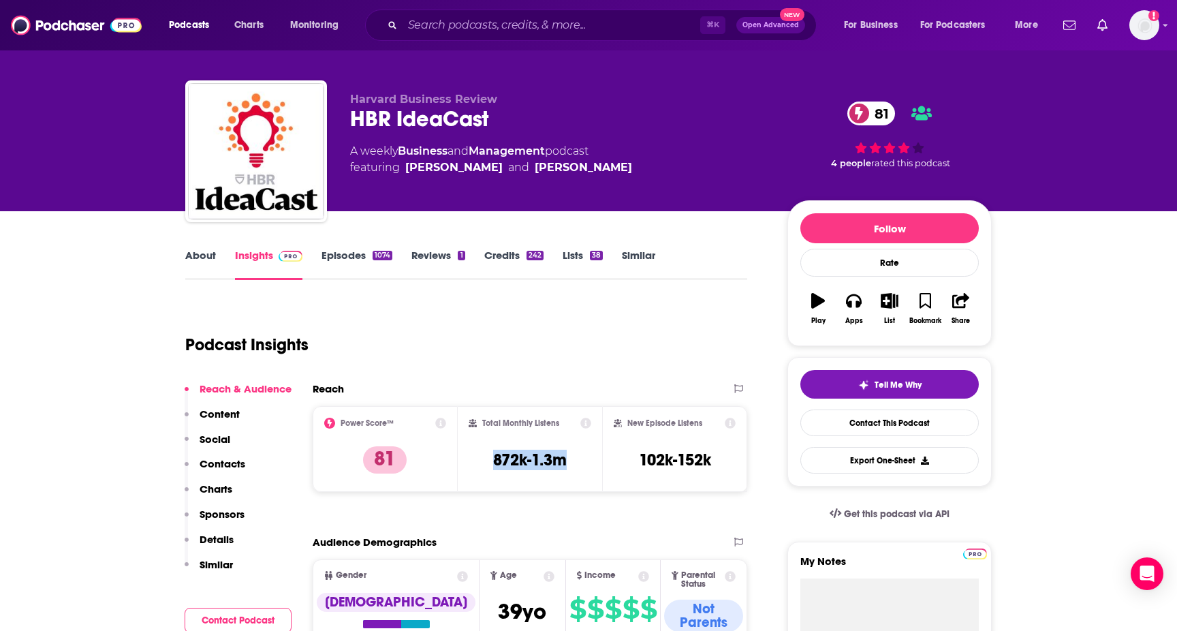
click at [202, 260] on link "About" at bounding box center [200, 264] width 31 height 31
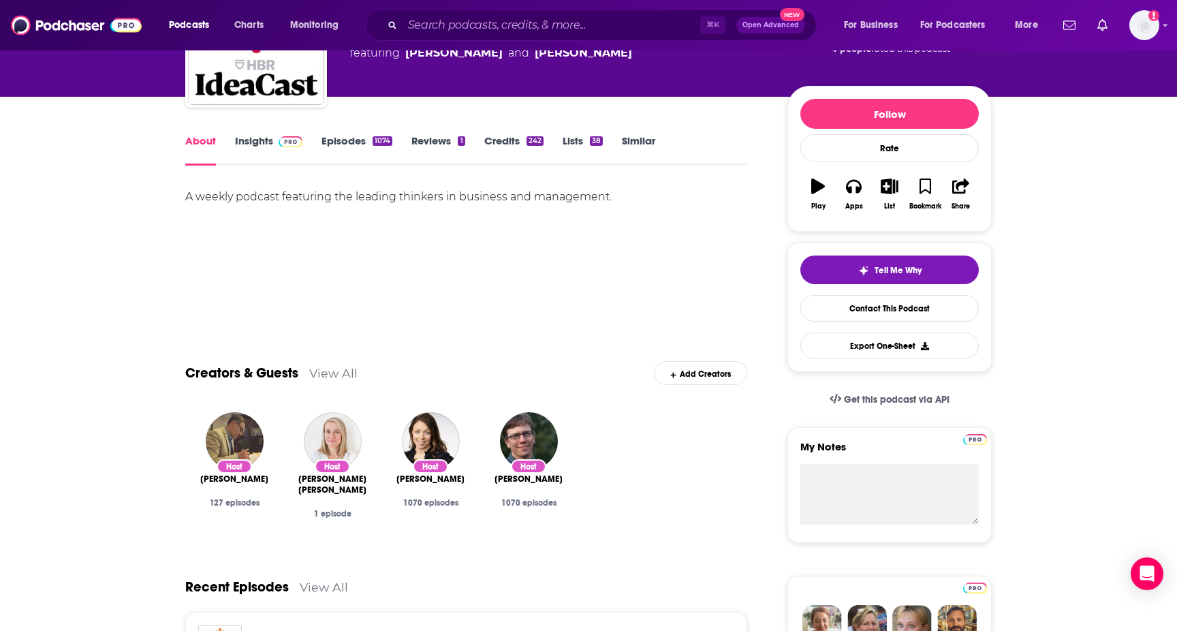
scroll to position [138, 0]
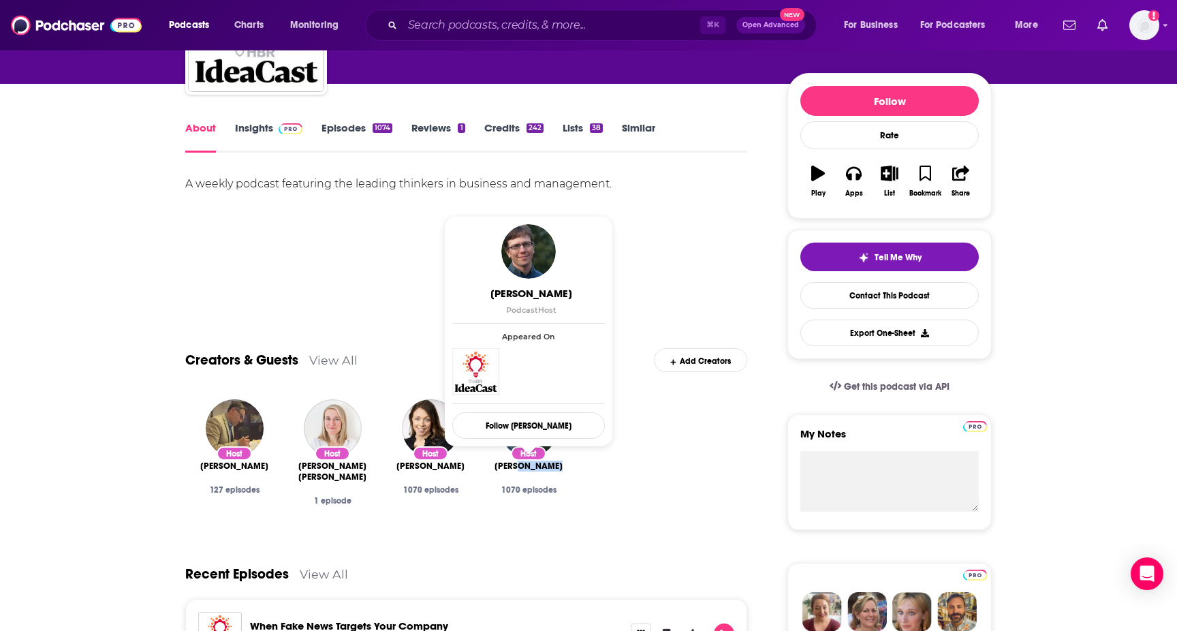
drag, startPoint x: 560, startPoint y: 467, endPoint x: 523, endPoint y: 469, distance: 37.5
click at [523, 469] on div "Curt Nickisch" at bounding box center [529, 466] width 76 height 11
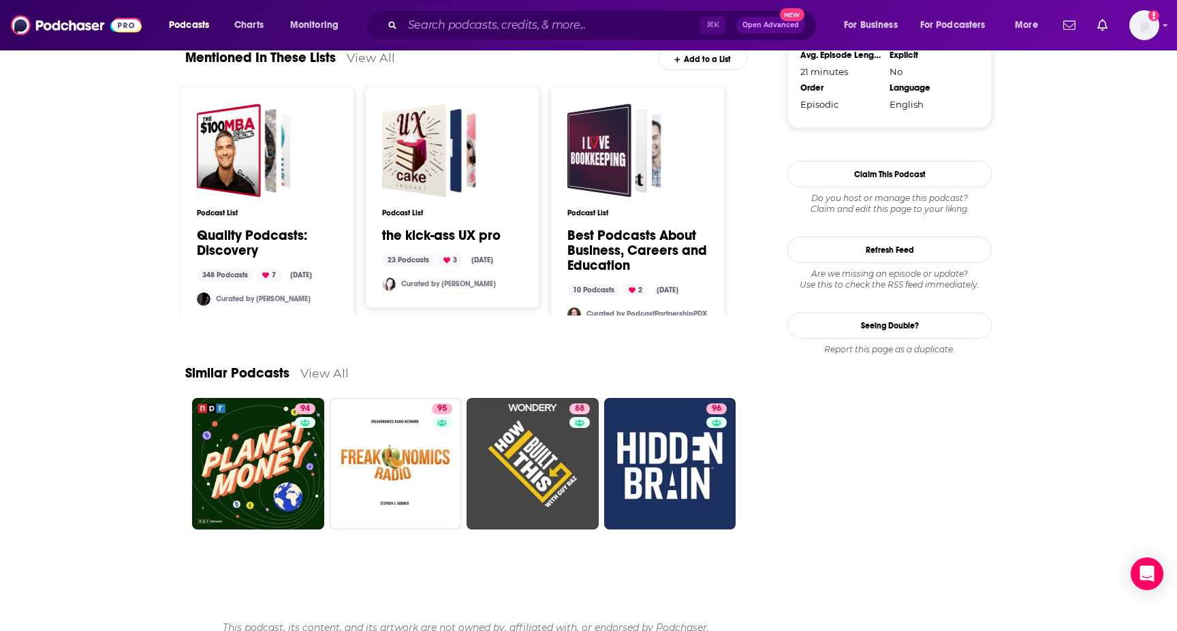
scroll to position [0, 0]
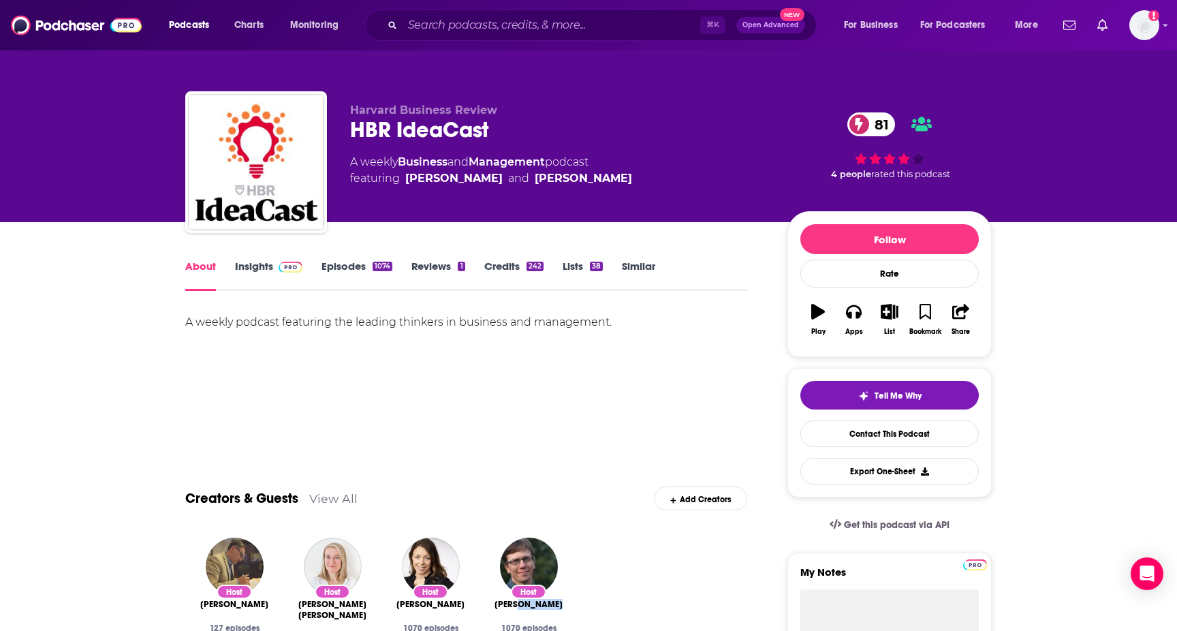
click at [279, 264] on img at bounding box center [291, 267] width 24 height 11
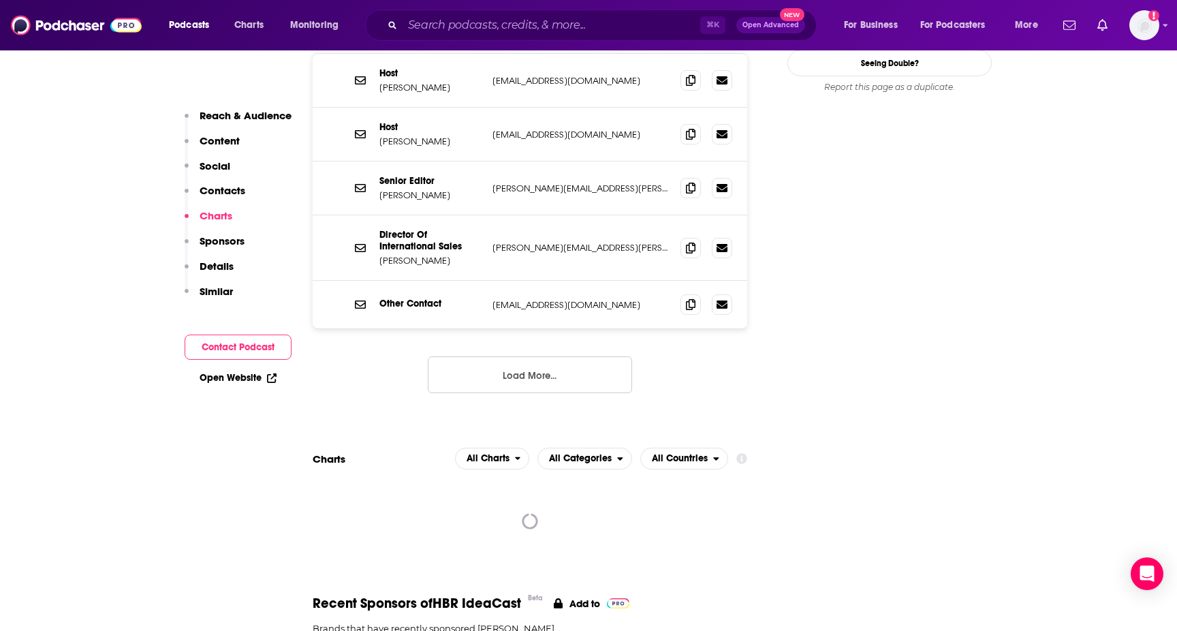
scroll to position [1156, 0]
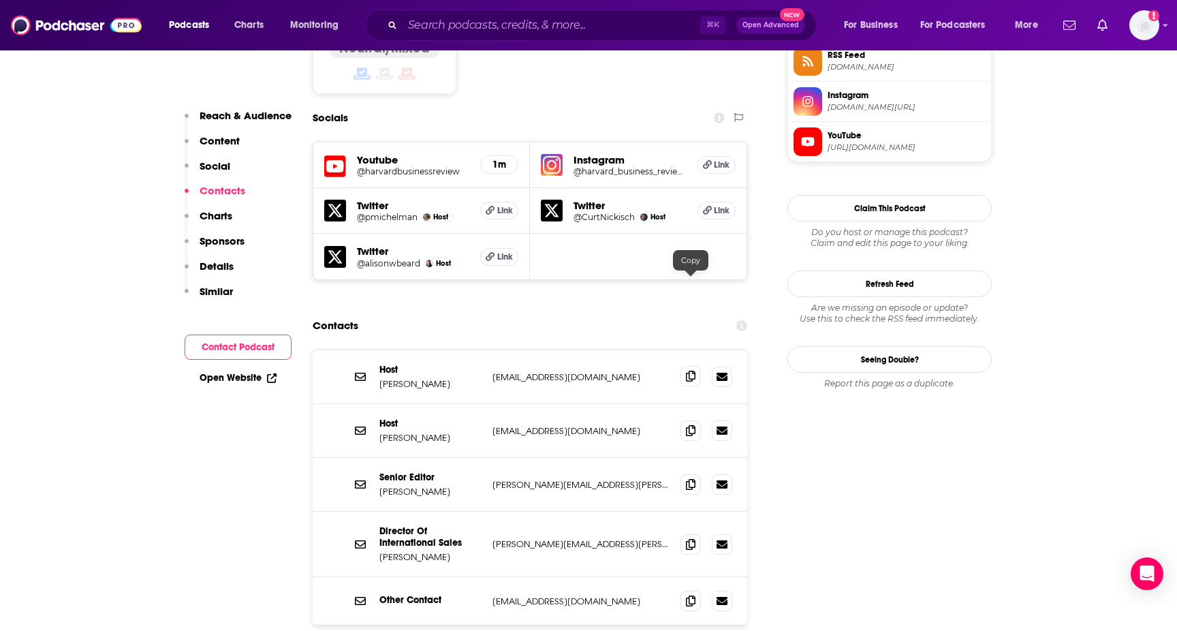
click at [692, 371] on icon at bounding box center [691, 376] width 10 height 11
click at [690, 424] on icon at bounding box center [691, 429] width 10 height 11
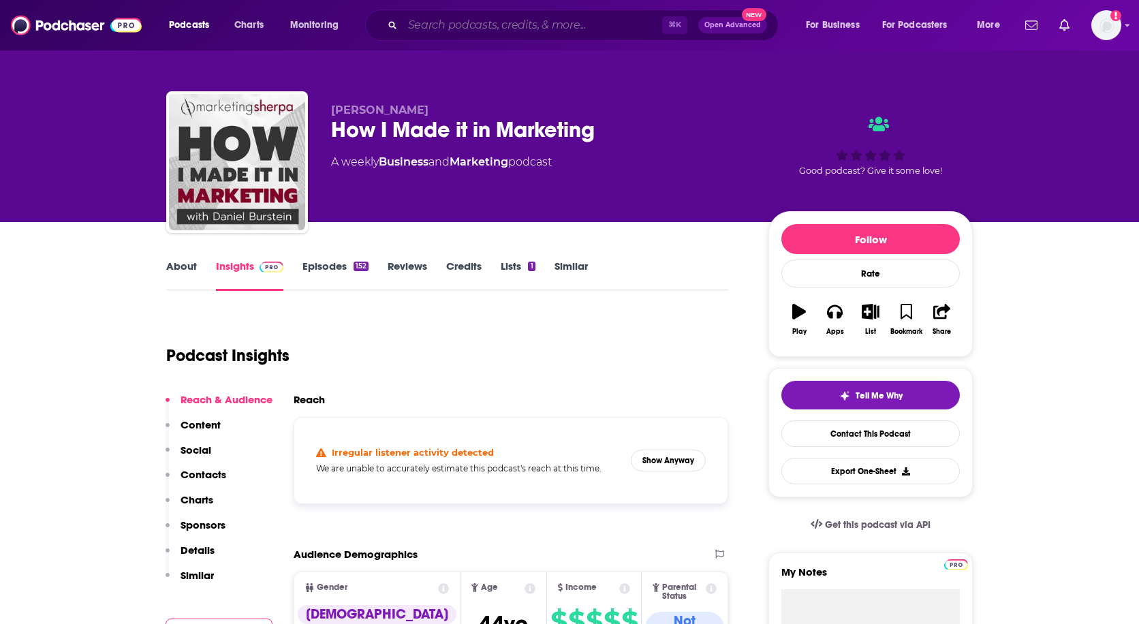
click at [475, 25] on input "Search podcasts, credits, & more..." at bounding box center [533, 25] width 260 height 22
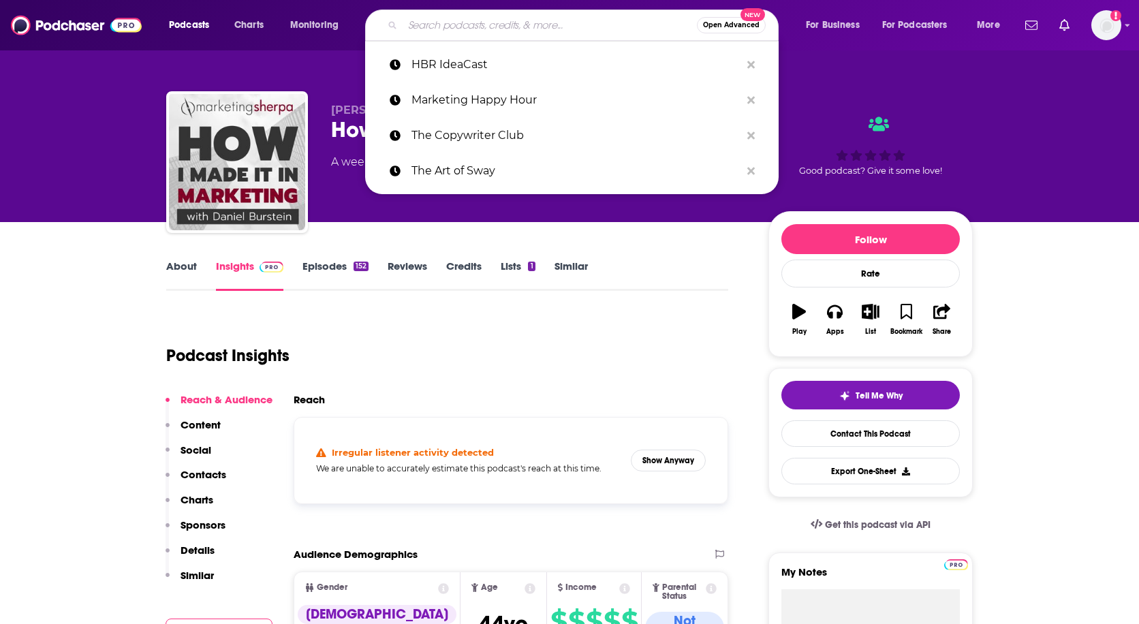
paste input "Fintech Snark Tank"
type input "Fintech Snark Tank"
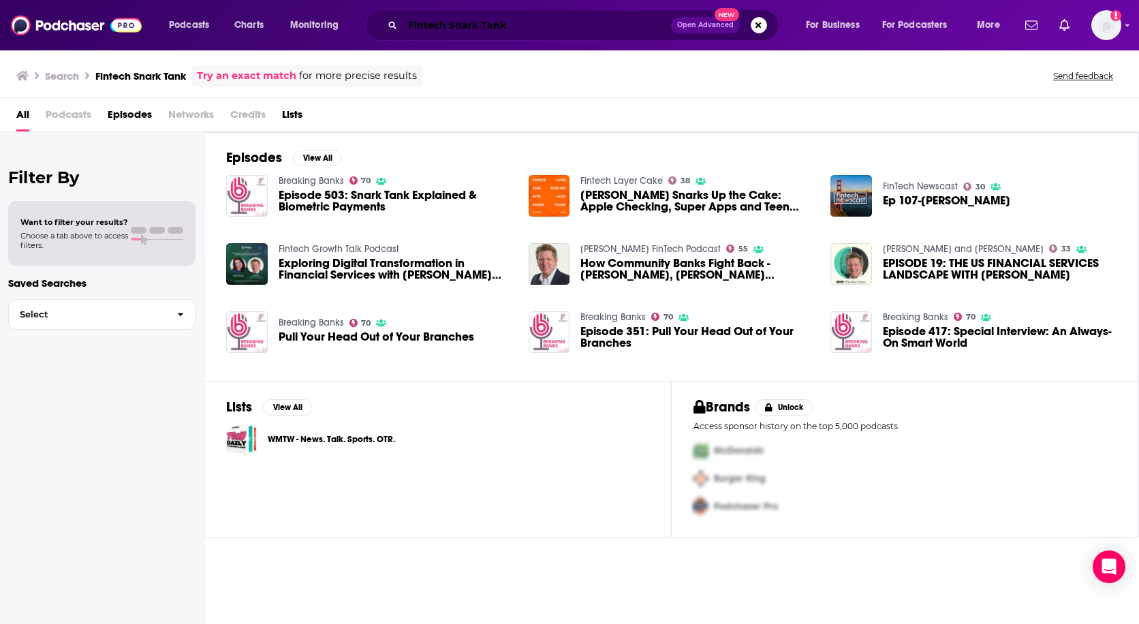
click at [496, 20] on input "Fintech Snark Tank" at bounding box center [537, 25] width 268 height 22
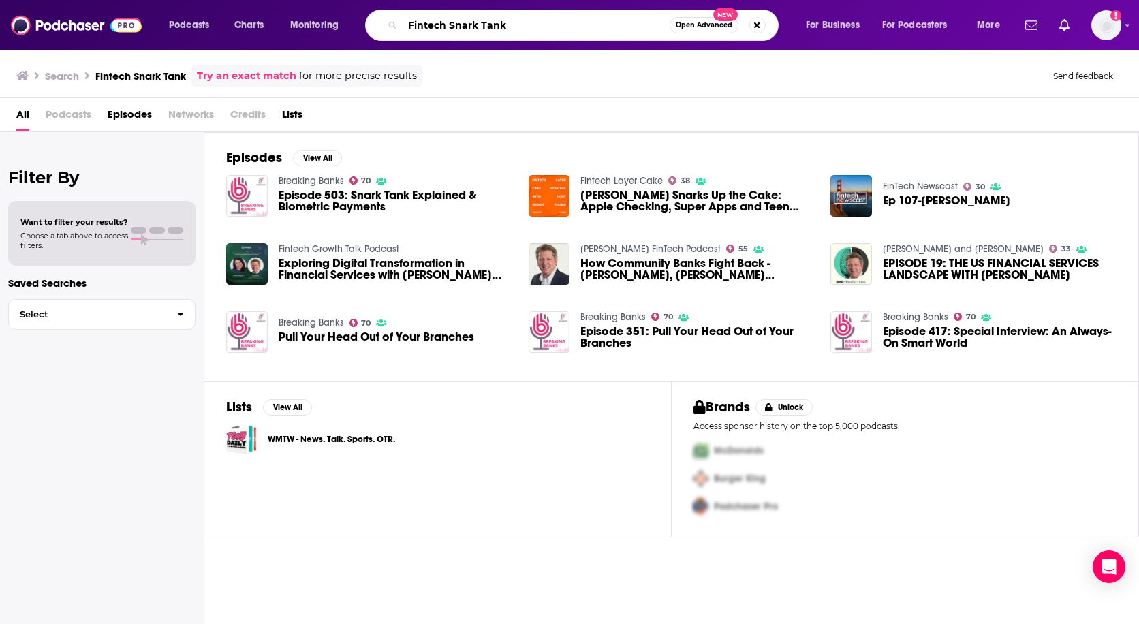
click at [496, 20] on input "Fintech Snark Tank" at bounding box center [536, 25] width 267 height 22
click at [526, 30] on input "Fintech Snark Tank" at bounding box center [536, 25] width 267 height 22
drag, startPoint x: 518, startPoint y: 22, endPoint x: 394, endPoint y: -1, distance: 126.0
click at [394, 0] on html "Podcasts Charts Monitoring Fintech Snark Tank Open Advanced New For Business Fo…" at bounding box center [569, 312] width 1139 height 624
type input "what's going on in bankin"
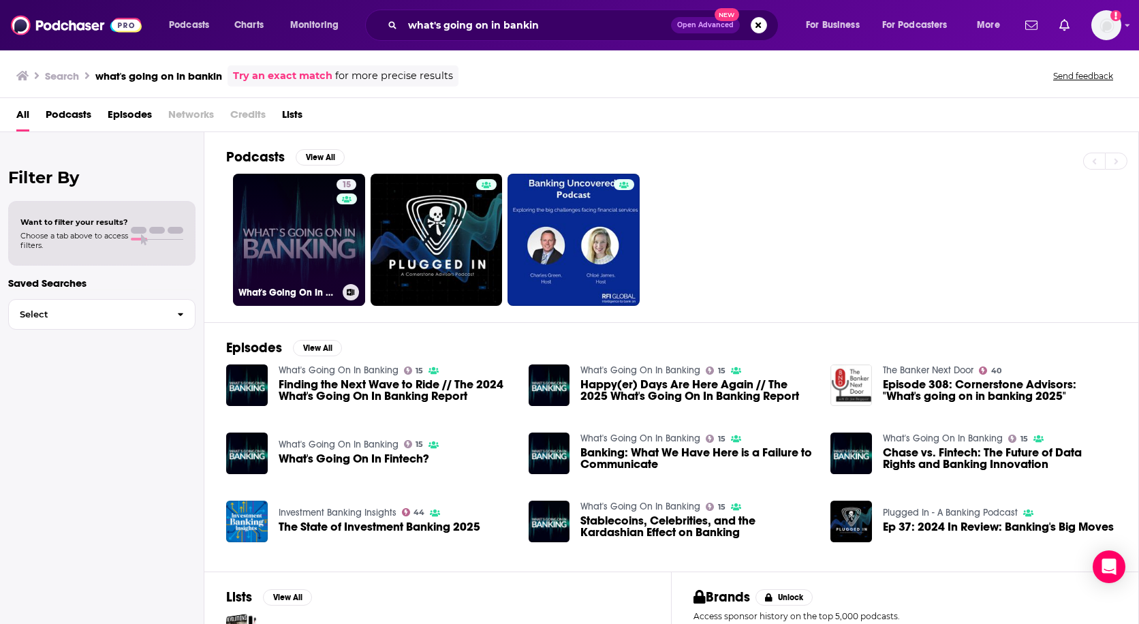
click at [292, 206] on link "15 What's Going On In Banking" at bounding box center [299, 240] width 132 height 132
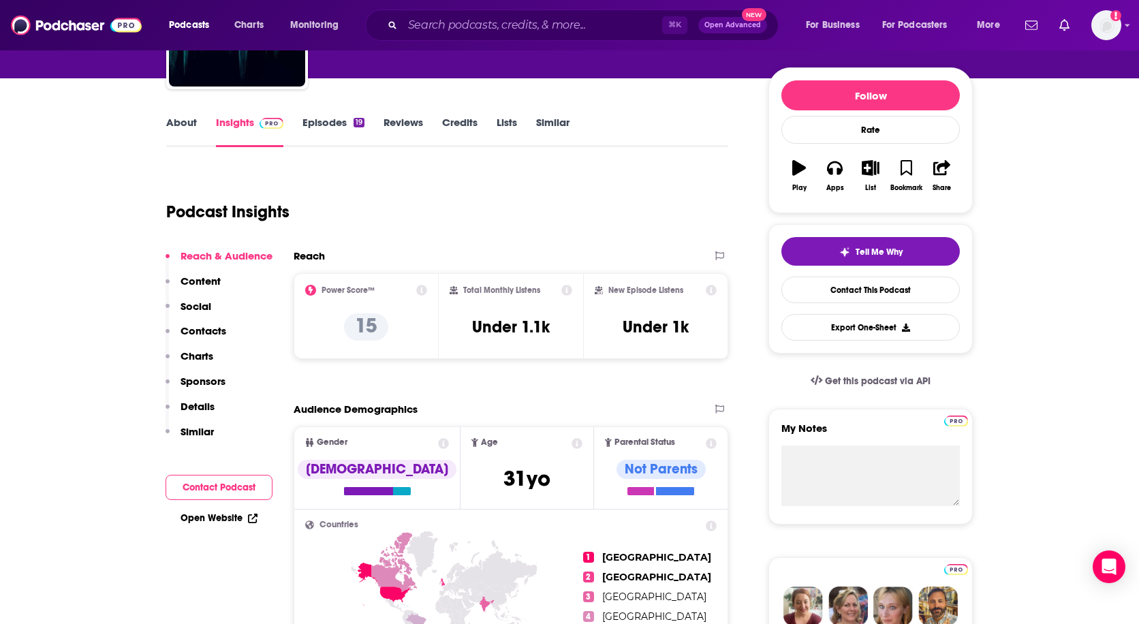
scroll to position [179, 0]
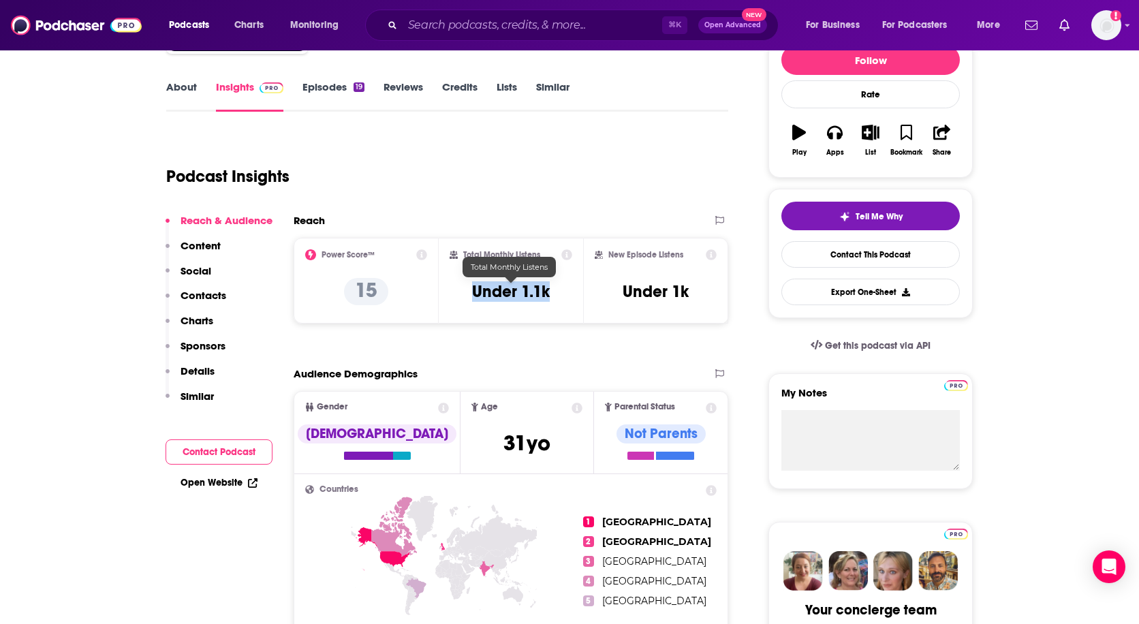
drag, startPoint x: 467, startPoint y: 290, endPoint x: 554, endPoint y: 291, distance: 87.2
click at [554, 291] on div "Total Monthly Listens Under 1.1k" at bounding box center [511, 280] width 123 height 63
copy h3 "Under 1.1k"
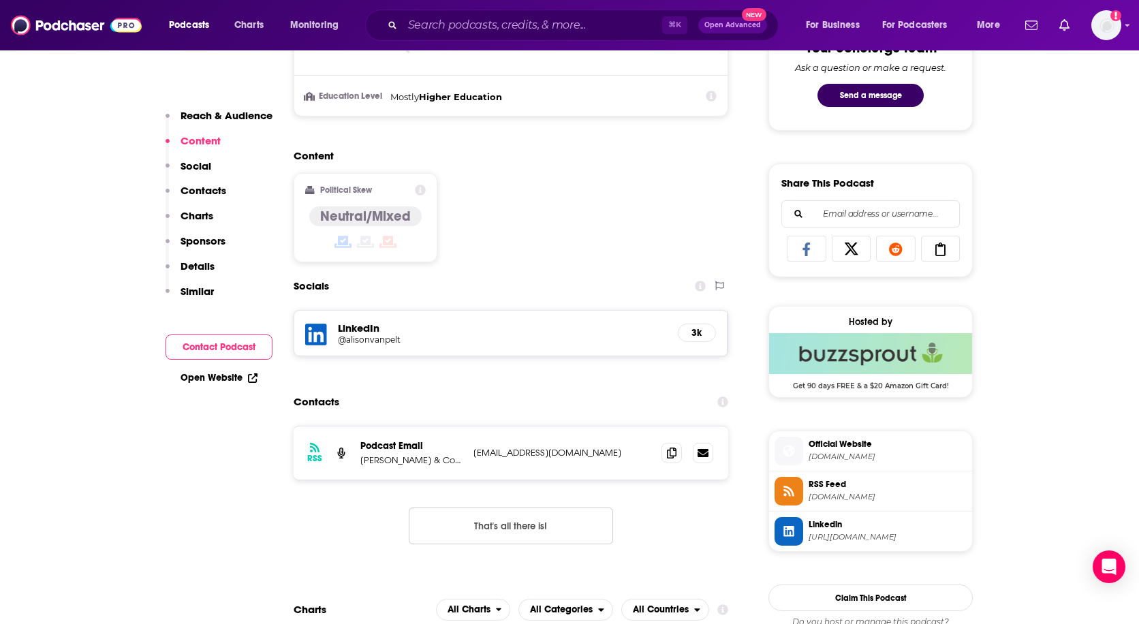
scroll to position [884, 0]
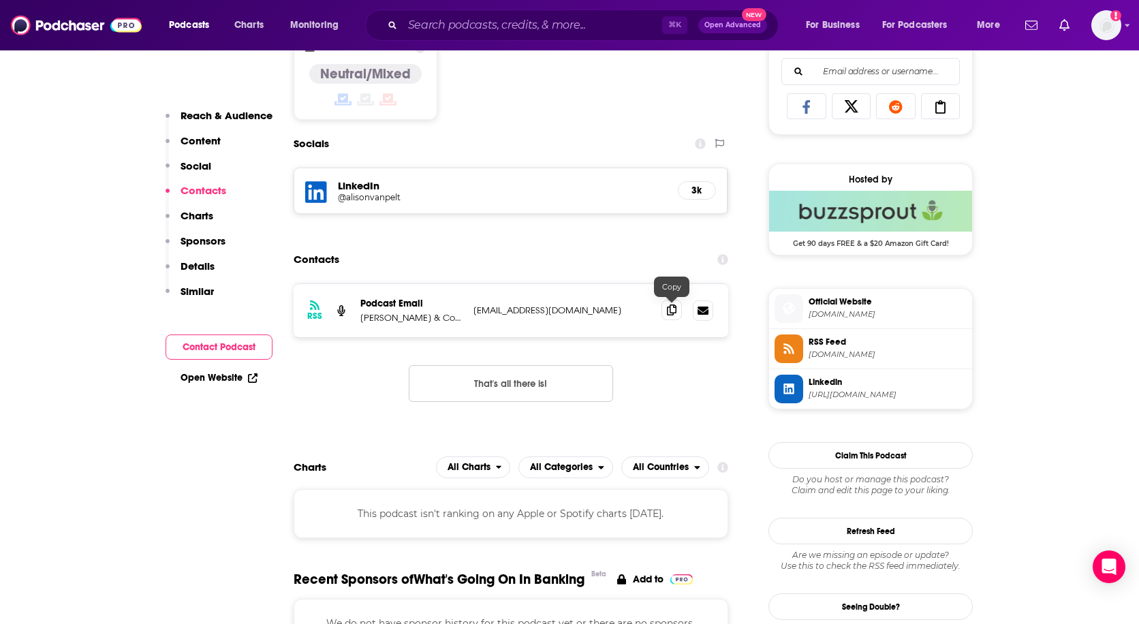
click at [673, 307] on icon at bounding box center [672, 310] width 10 height 11
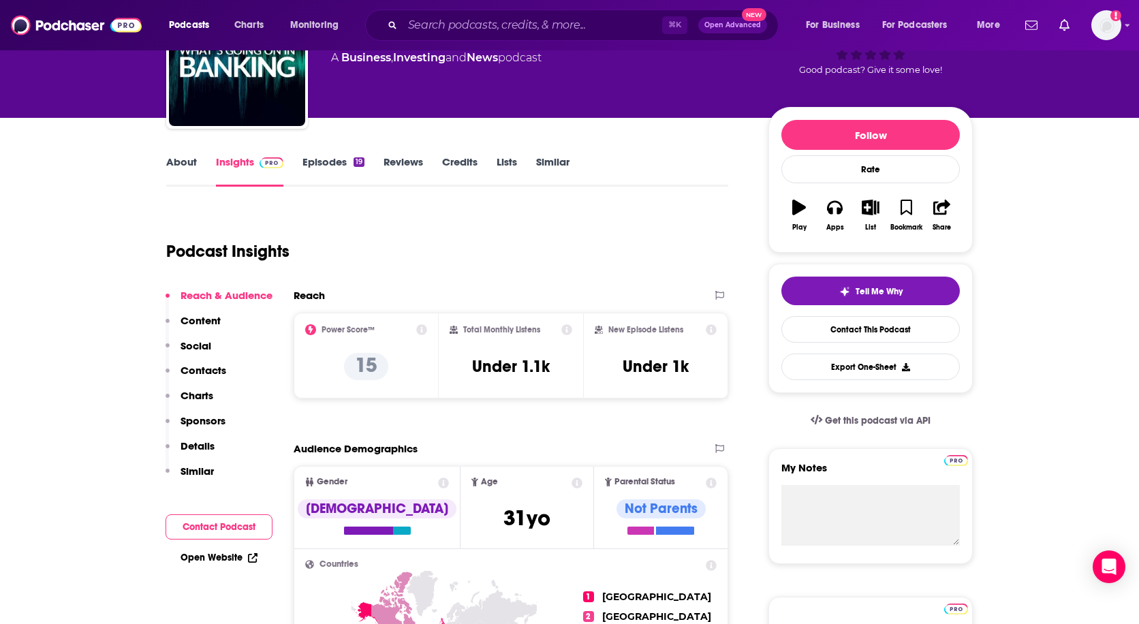
scroll to position [0, 0]
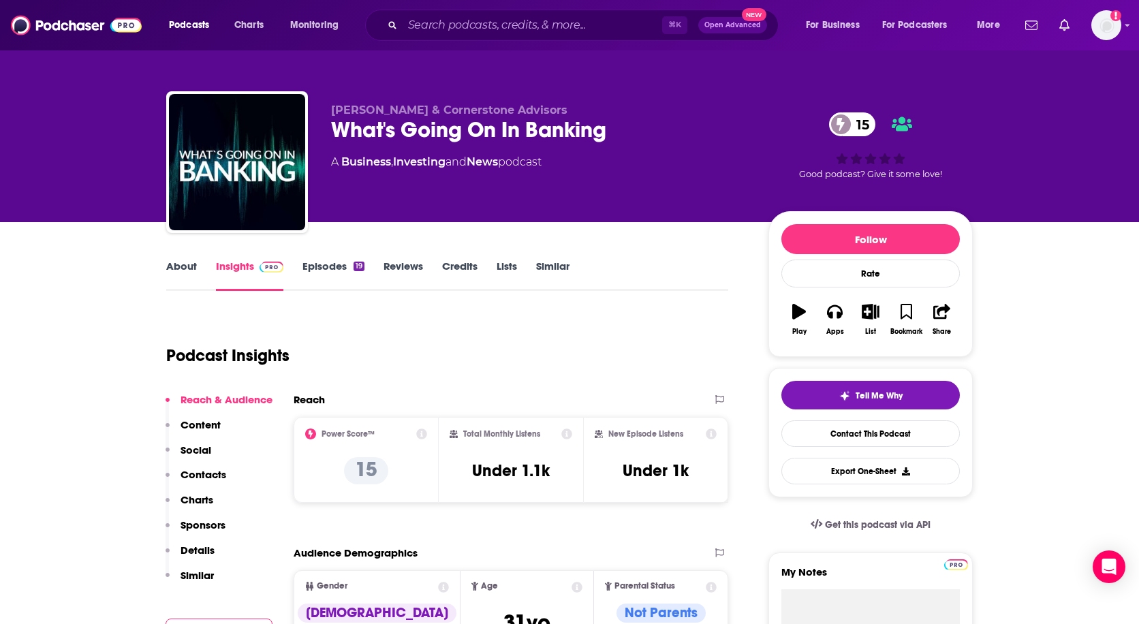
click at [190, 266] on link "About" at bounding box center [181, 275] width 31 height 31
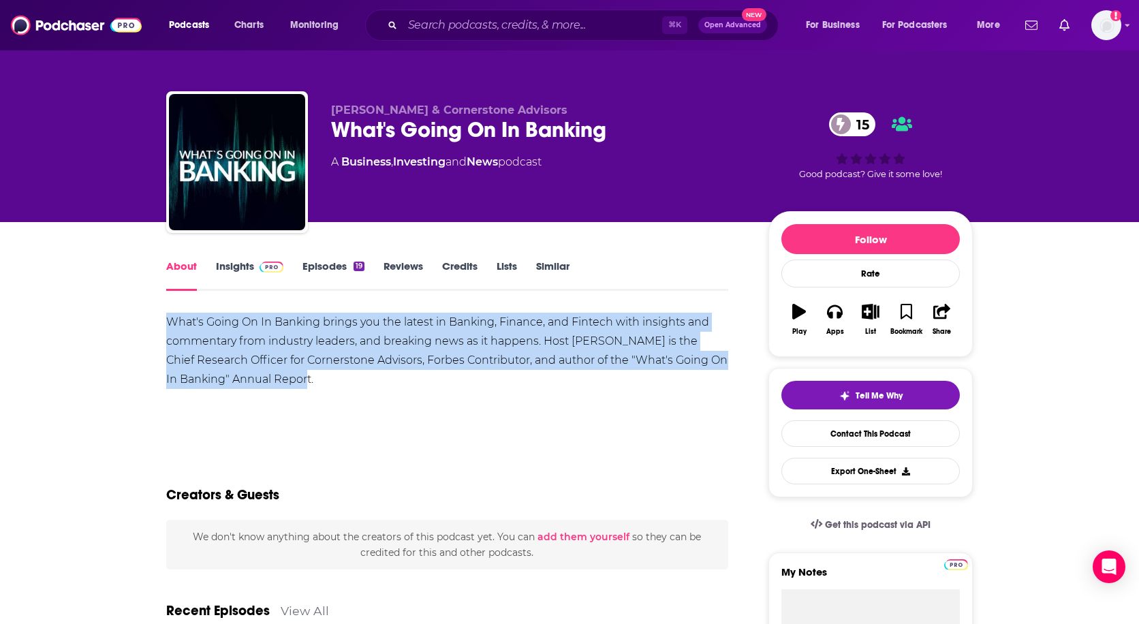
drag, startPoint x: 161, startPoint y: 314, endPoint x: 334, endPoint y: 397, distance: 191.7
copy div "What's Going On In Banking brings you the latest in Banking, Finance, and Finte…"
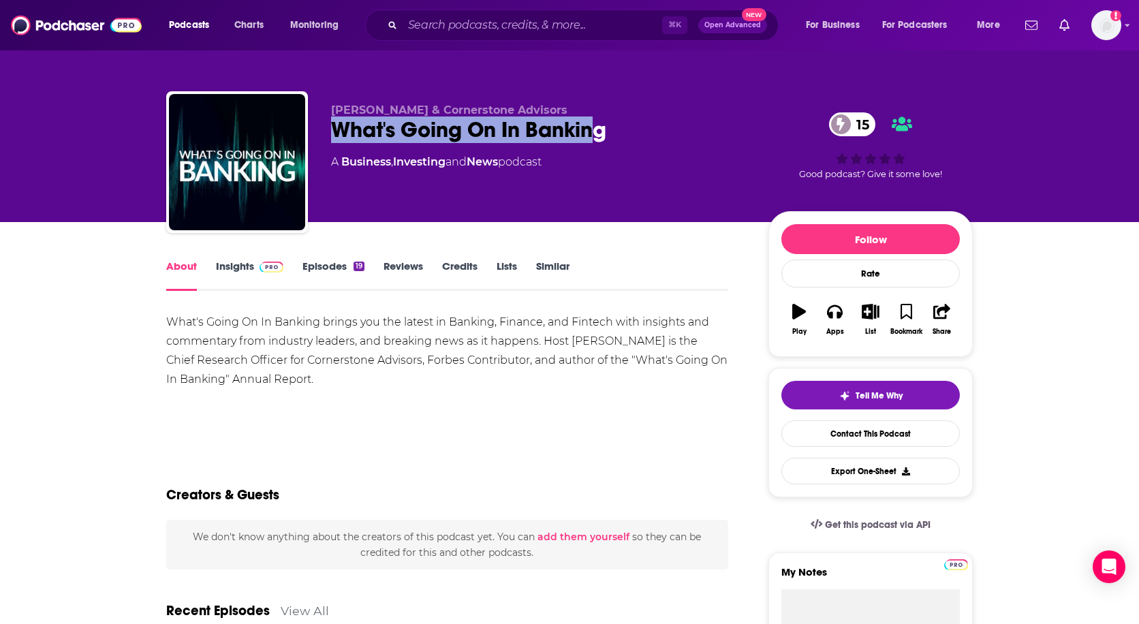
drag, startPoint x: 321, startPoint y: 129, endPoint x: 593, endPoint y: 125, distance: 272.6
click at [593, 125] on div "[PERSON_NAME] & Cornerstone Advisors What's Going On In Banking 15 A Business ,…" at bounding box center [569, 164] width 807 height 147
click at [495, 128] on div "What's Going On In Banking 15" at bounding box center [539, 130] width 416 height 27
drag, startPoint x: 333, startPoint y: 122, endPoint x: 620, endPoint y: 142, distance: 287.5
click at [620, 142] on div "What's Going On In Banking 15" at bounding box center [539, 130] width 416 height 27
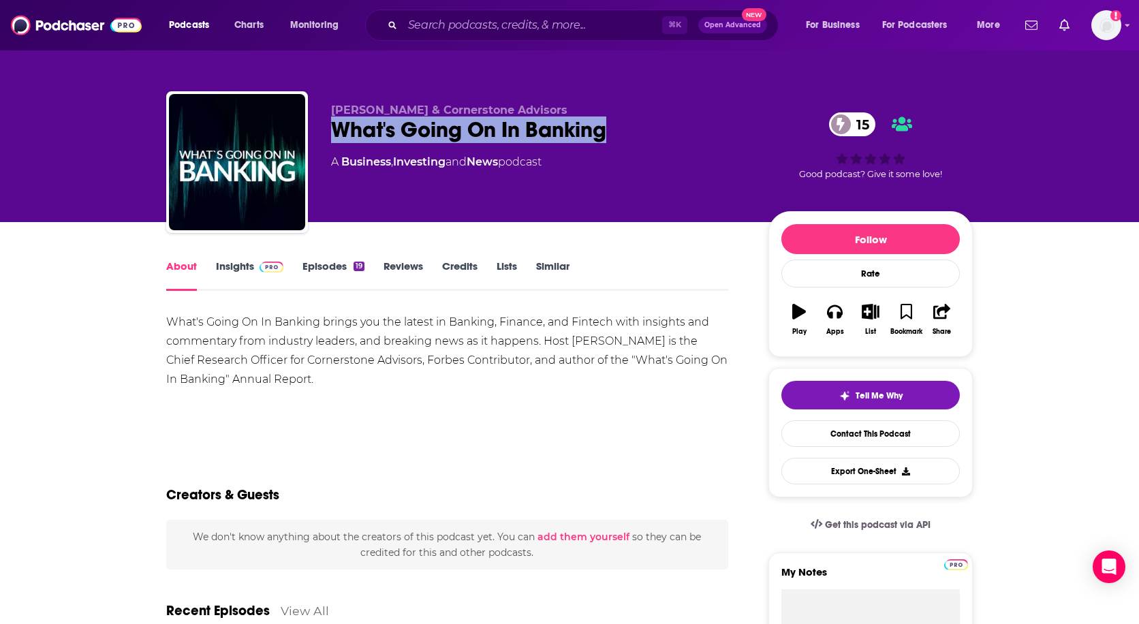
copy h1 "What's Going On In Banking"
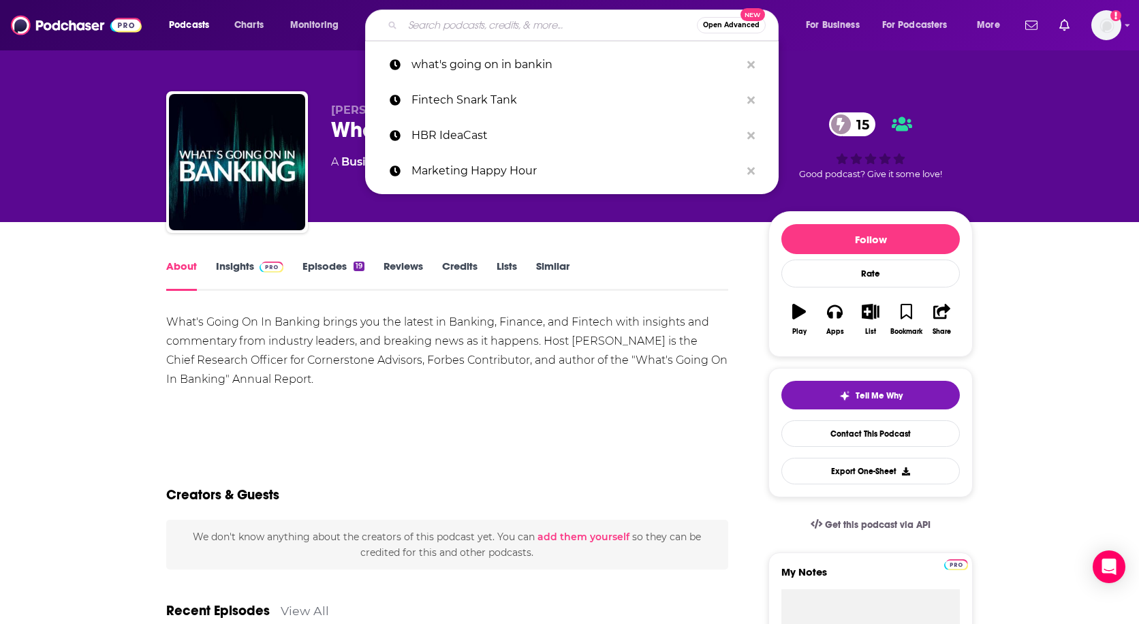
click at [506, 31] on input "Search podcasts, credits, & more..." at bounding box center [550, 25] width 294 height 22
paste input "Fintech Business Weekly"
type input "Fintech Business Weekly"
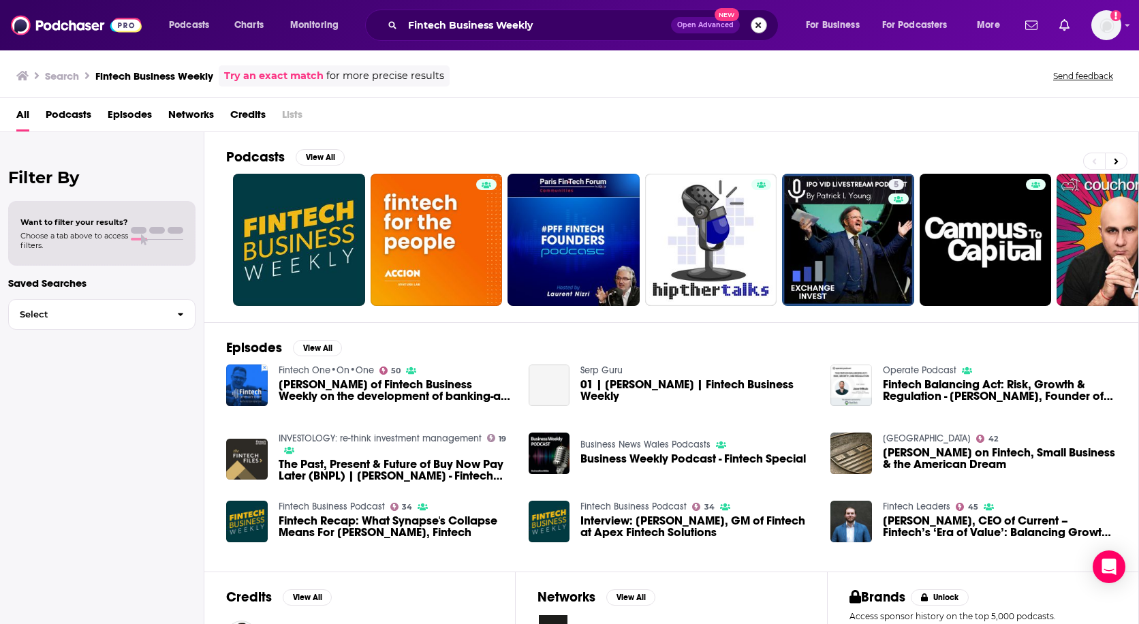
scroll to position [28, 0]
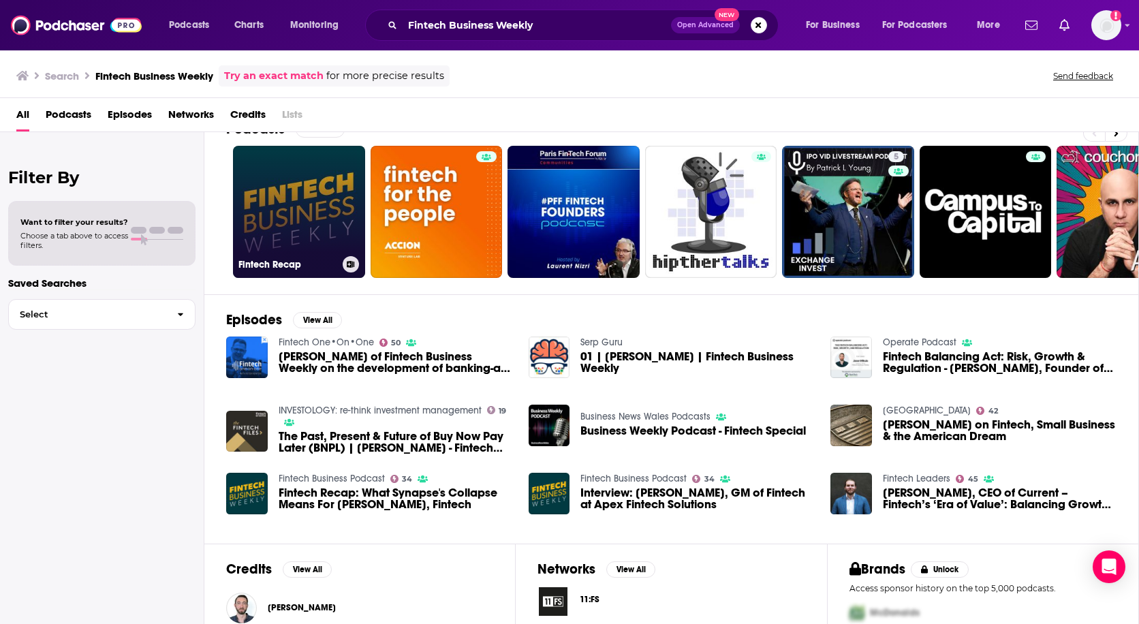
click at [339, 213] on link "Fintech Recap" at bounding box center [299, 212] width 132 height 132
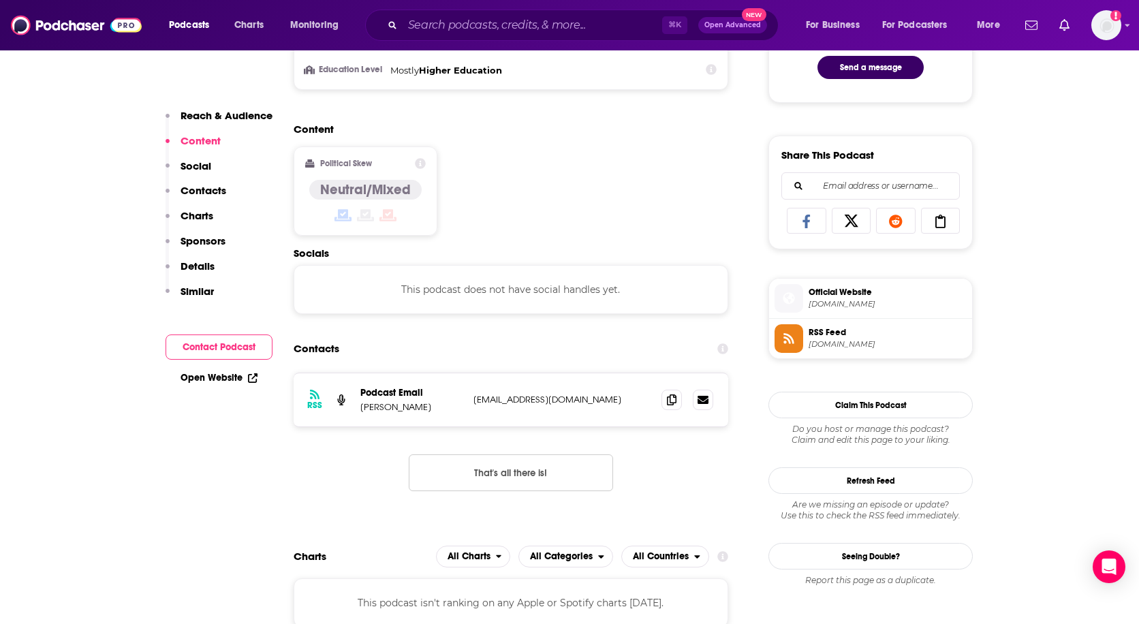
scroll to position [768, 0]
click at [673, 410] on span at bounding box center [672, 400] width 20 height 20
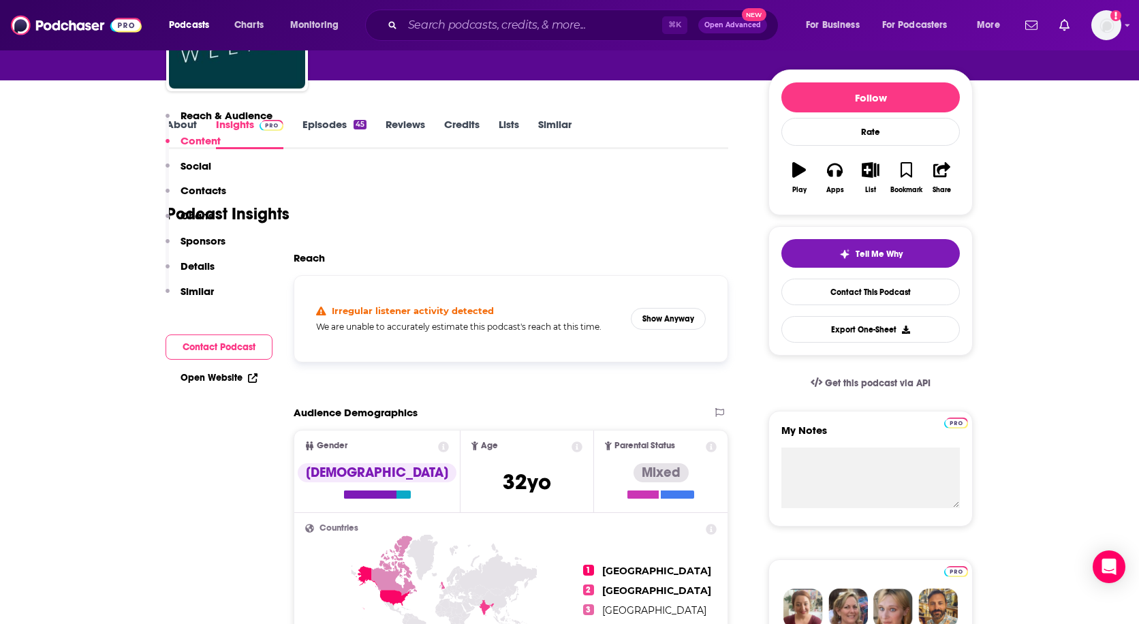
scroll to position [0, 0]
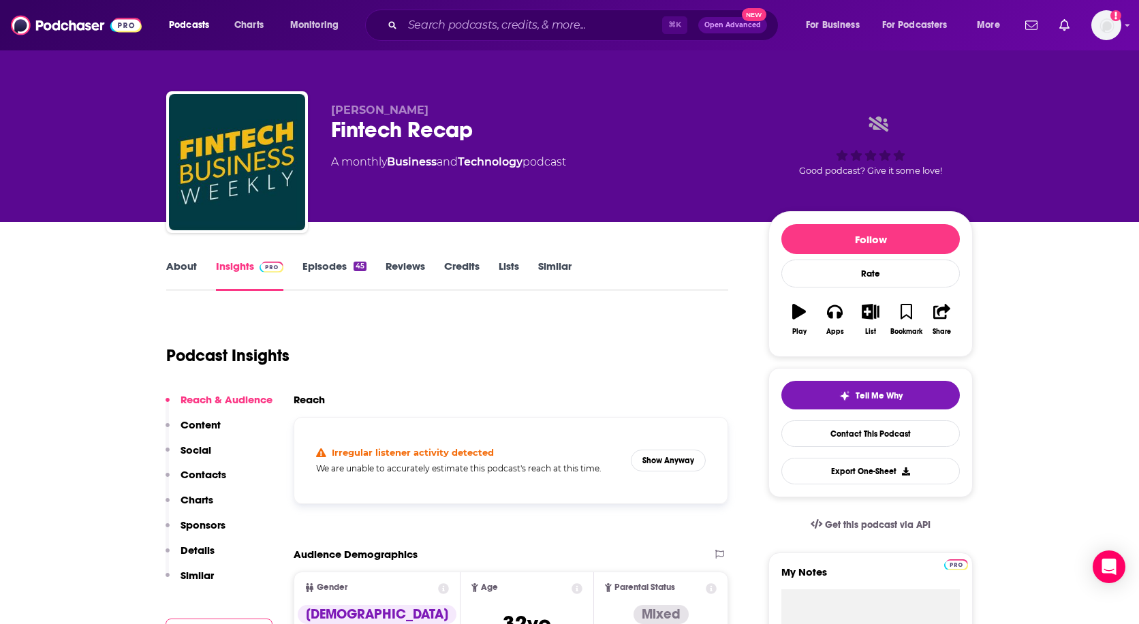
click at [381, 112] on span "[PERSON_NAME]" at bounding box center [379, 110] width 97 height 13
copy span "[PERSON_NAME]"
click at [182, 264] on link "About" at bounding box center [181, 275] width 31 height 31
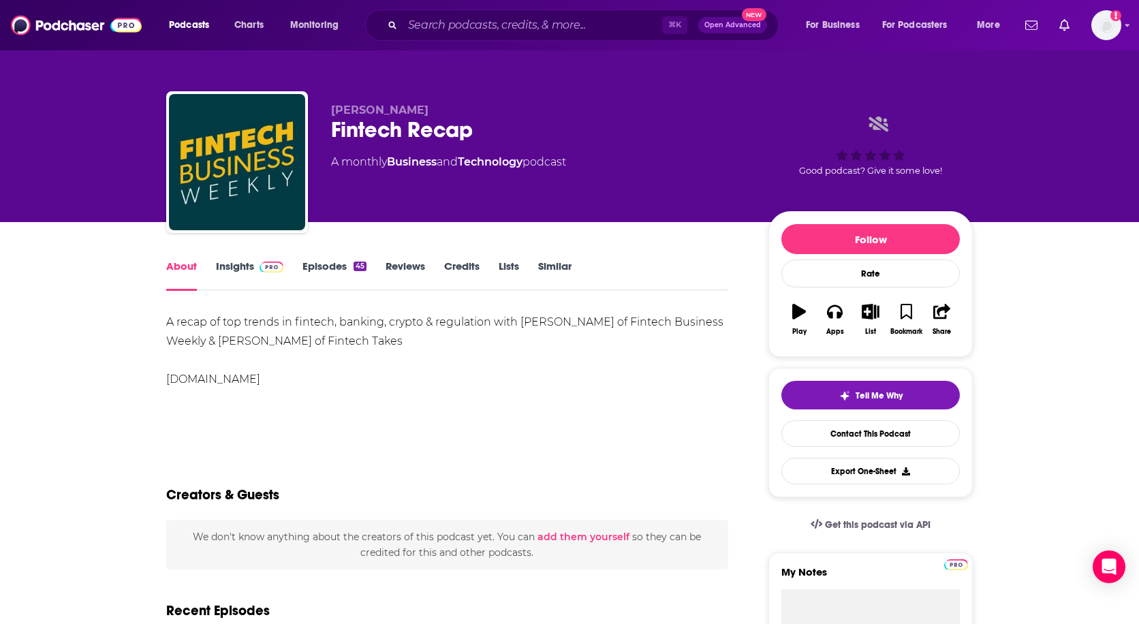
scroll to position [42, 0]
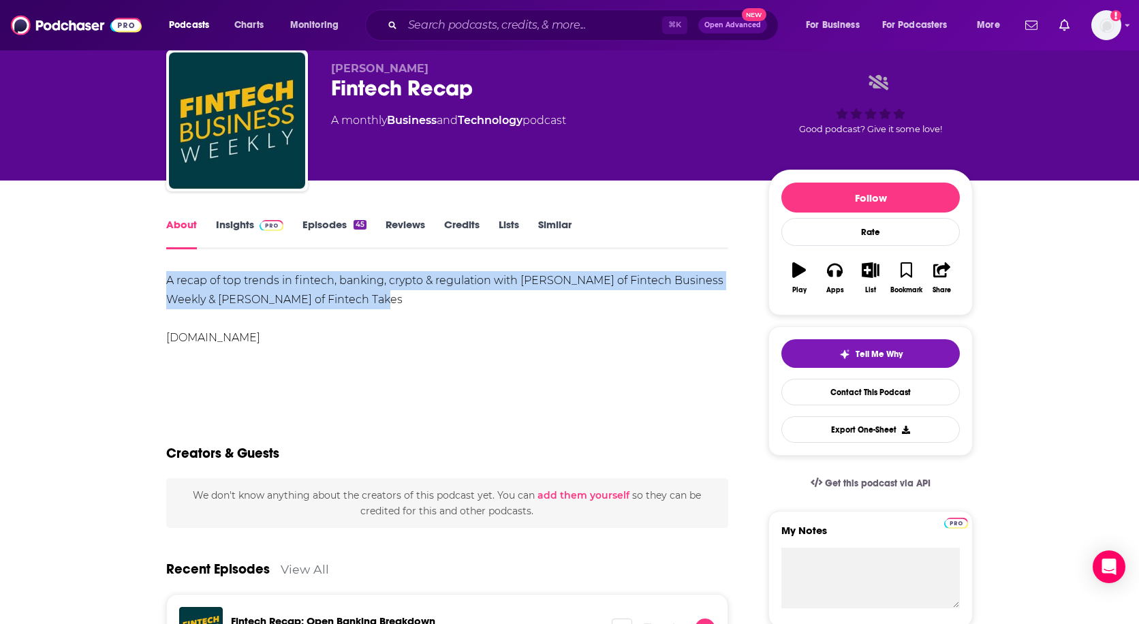
drag, startPoint x: 159, startPoint y: 282, endPoint x: 439, endPoint y: 301, distance: 280.0
copy div "A recap of top trends in fintech, banking, crypto & regulation with [PERSON_NAM…"
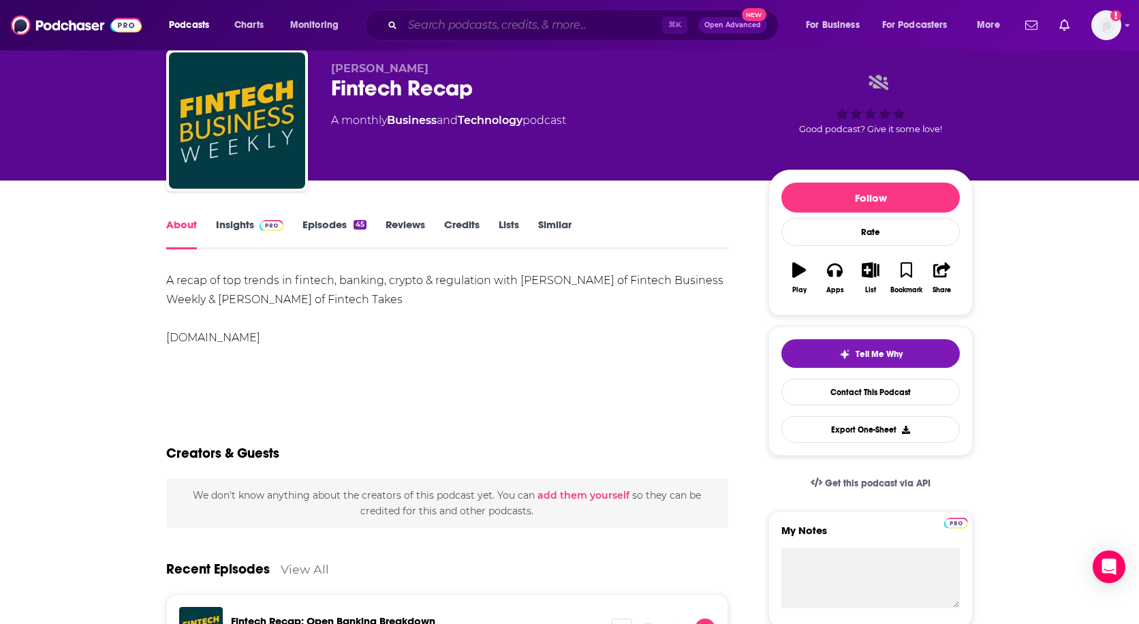
click at [523, 17] on input "Search podcasts, credits, & more..." at bounding box center [533, 25] width 260 height 22
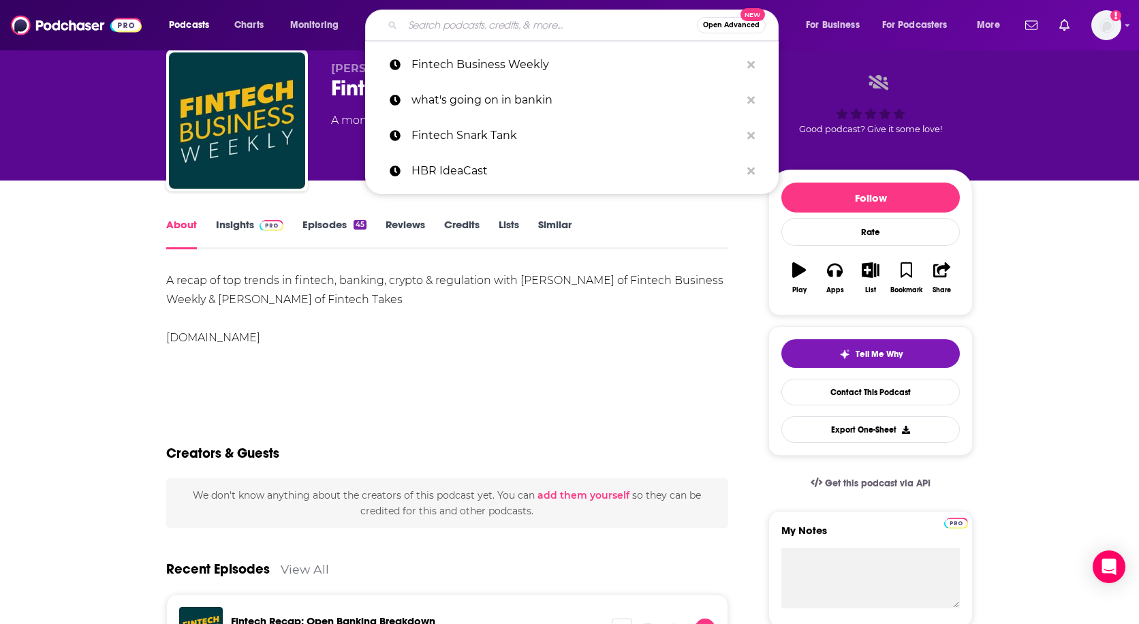
paste input "LendIt Fintech Podcast"
type input "LendIt Fintech Podcast"
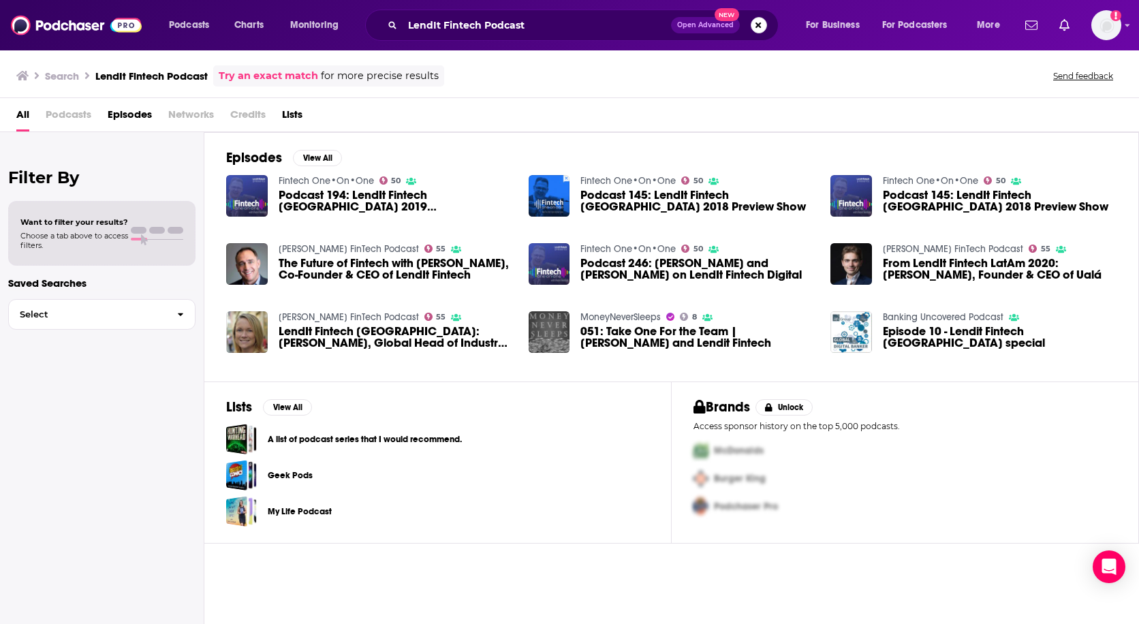
click at [755, 19] on button "Search podcasts, credits, & more..." at bounding box center [759, 25] width 16 height 16
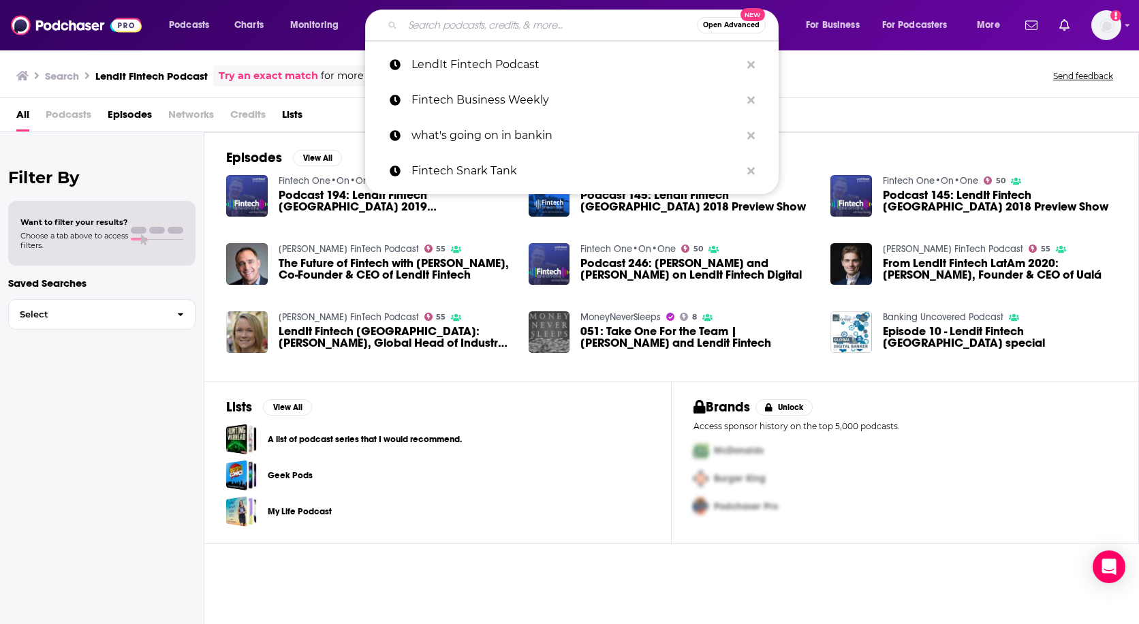
paste input "The Finanser"
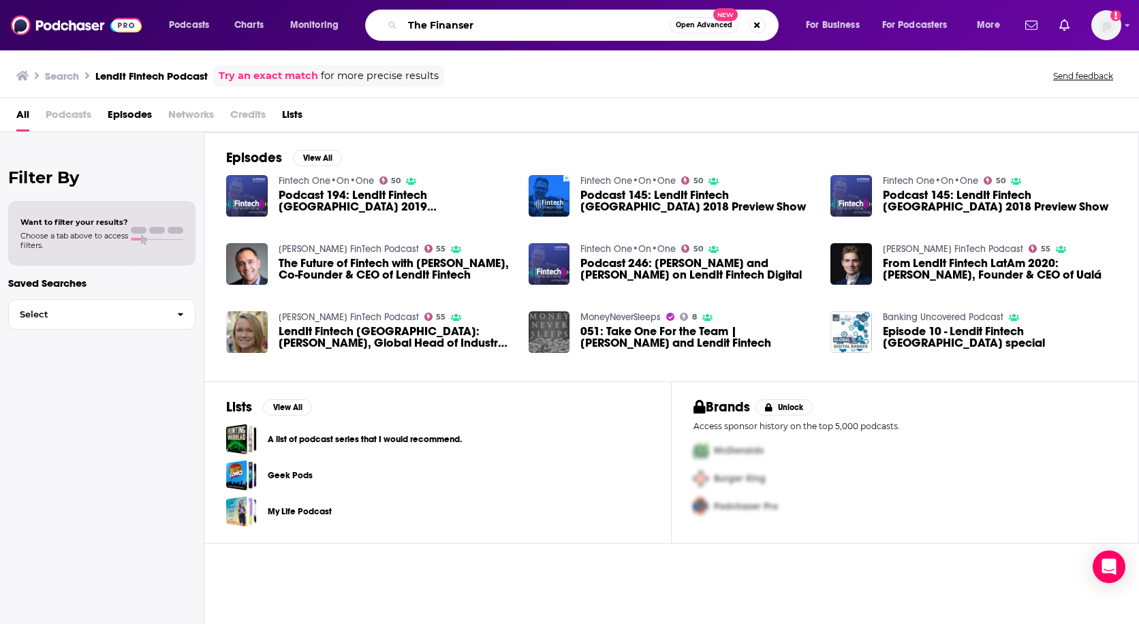
type input "The Finanser"
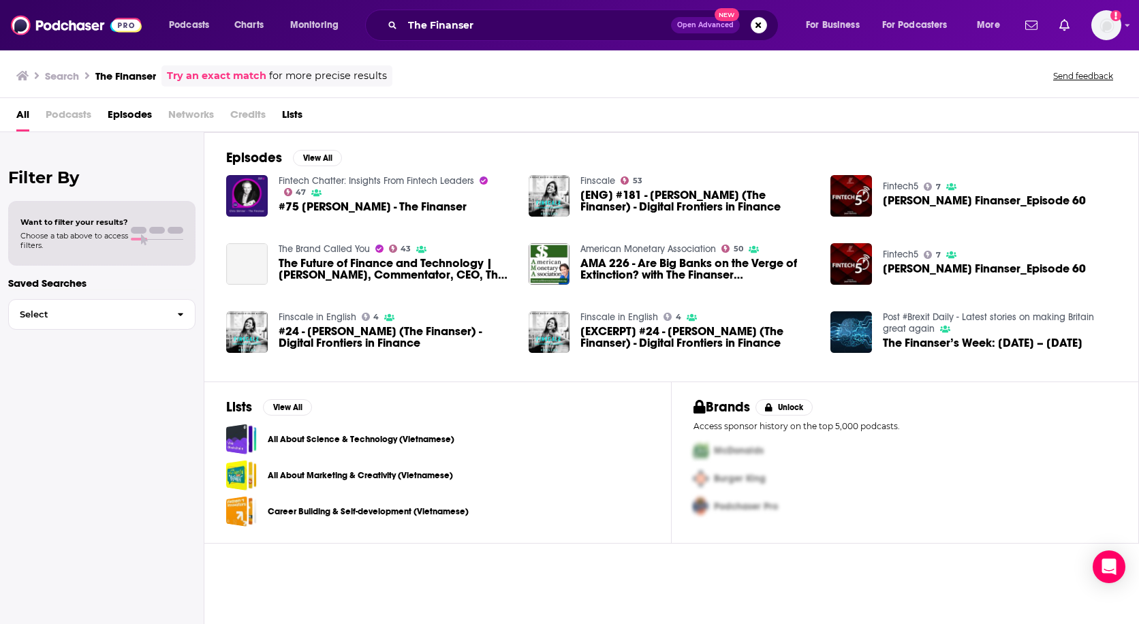
click at [384, 206] on span "#75 [PERSON_NAME] - The Finanser" at bounding box center [373, 207] width 188 height 12
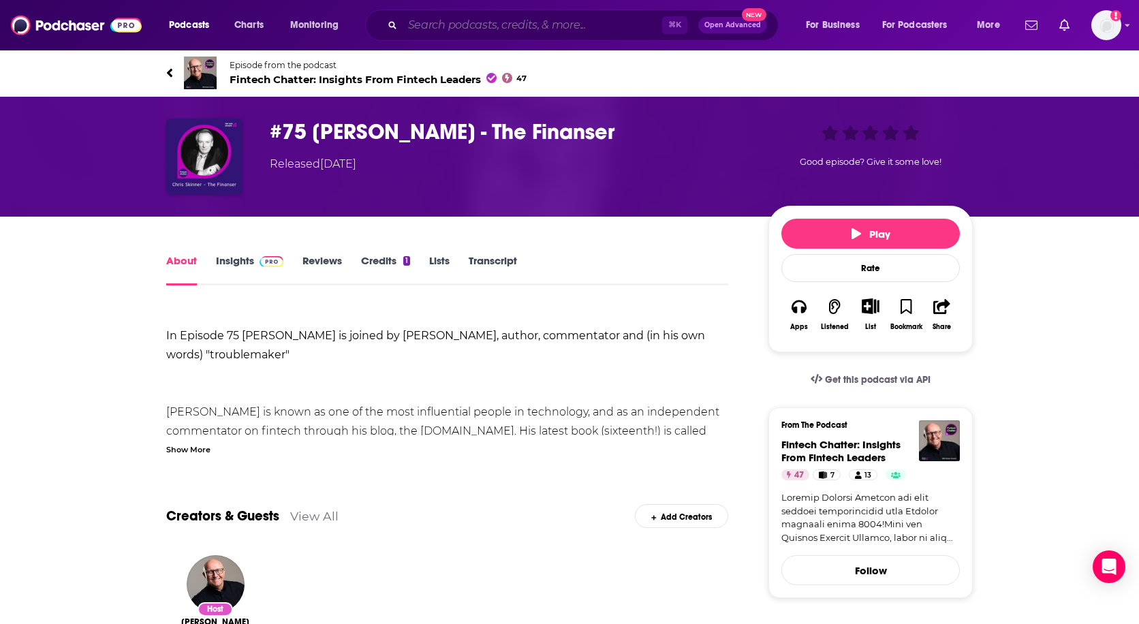
click at [497, 25] on input "Search podcasts, credits, & more..." at bounding box center [533, 25] width 260 height 22
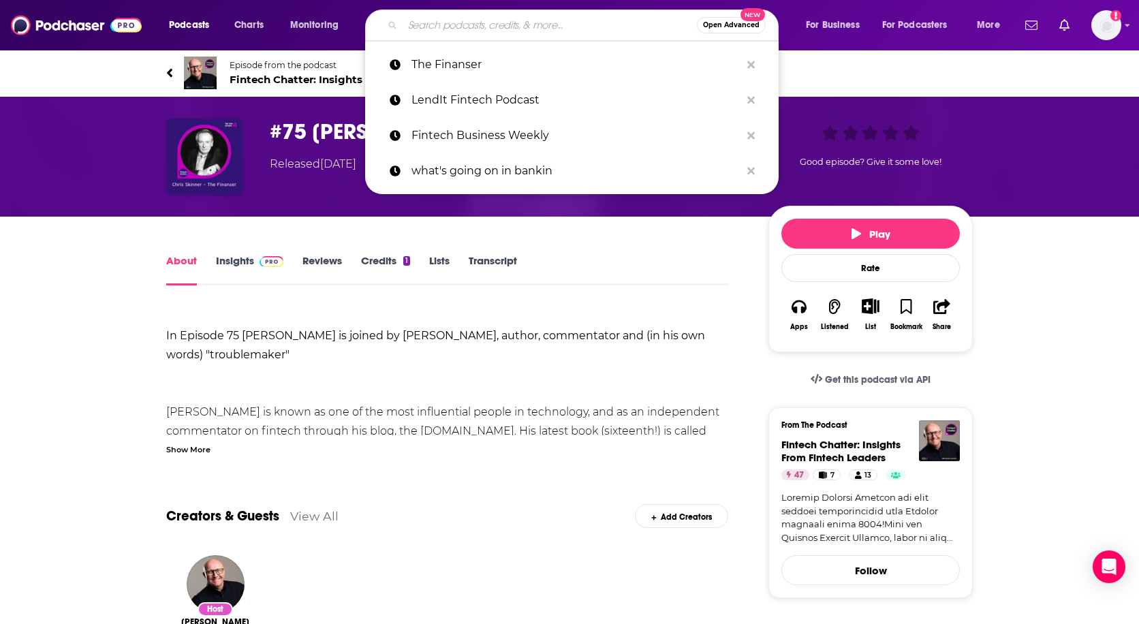
paste input "Fintech Family Hour"
type input "Fintech Family Hour"
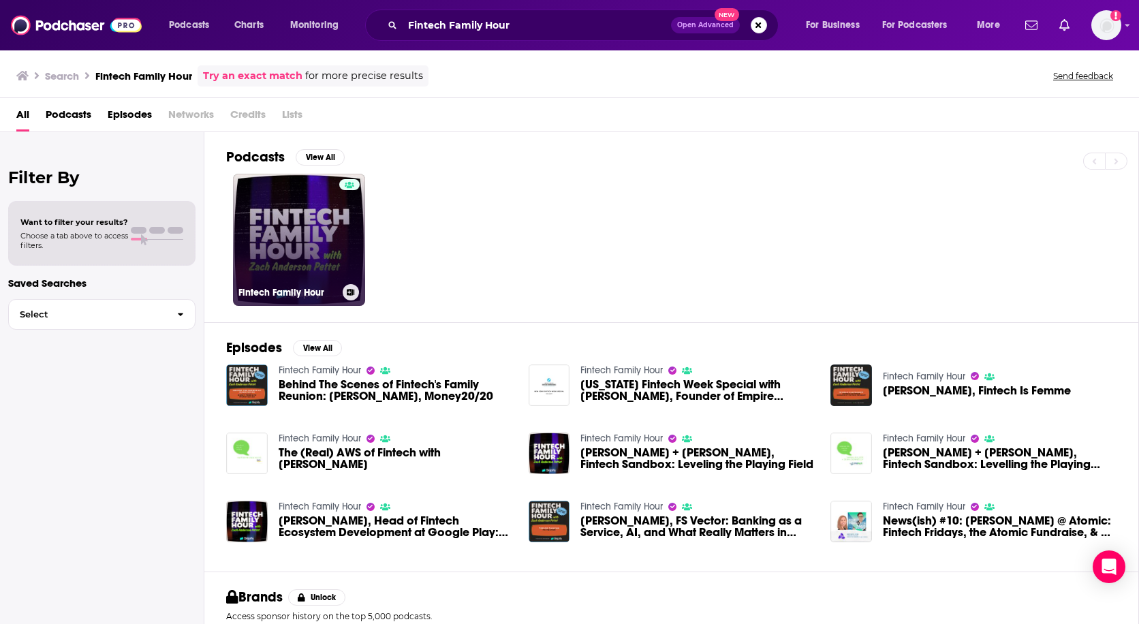
click at [287, 225] on link "Fintech Family Hour" at bounding box center [299, 240] width 132 height 132
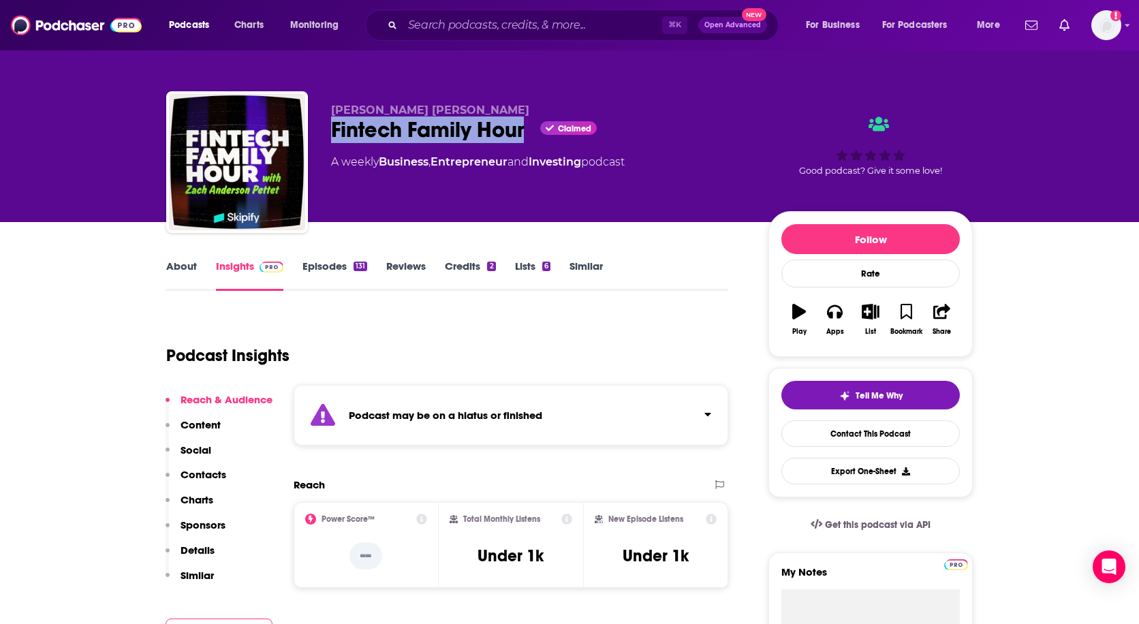
drag, startPoint x: 332, startPoint y: 133, endPoint x: 526, endPoint y: 138, distance: 194.3
click at [526, 138] on div "Fintech Family Hour Claimed" at bounding box center [539, 130] width 416 height 27
copy h2 "Fintech Family Hour"
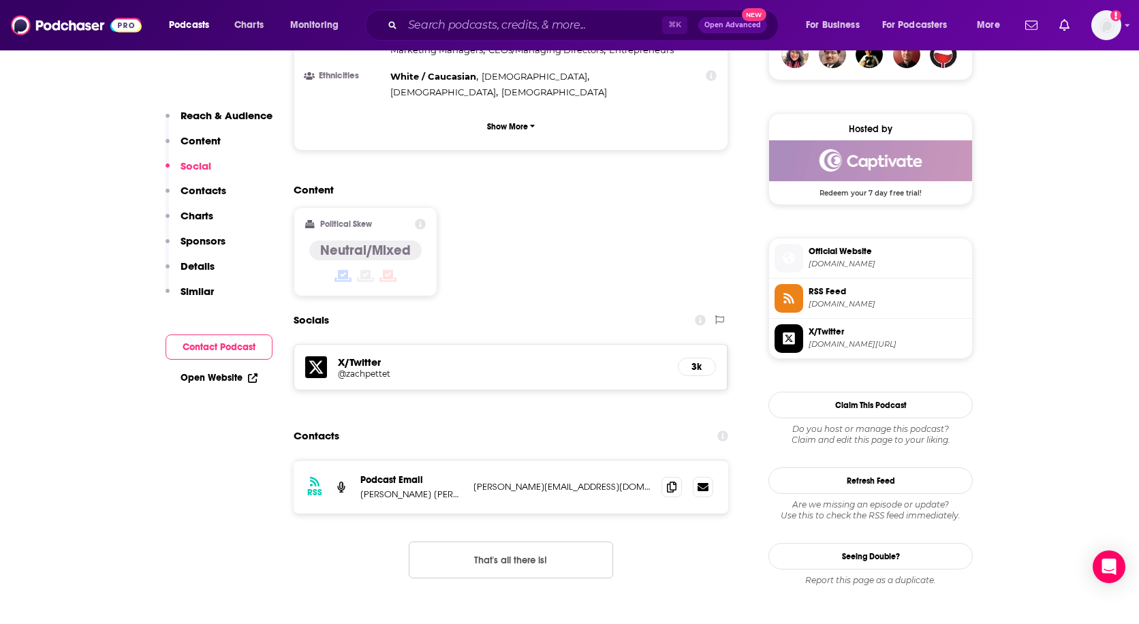
scroll to position [1064, 0]
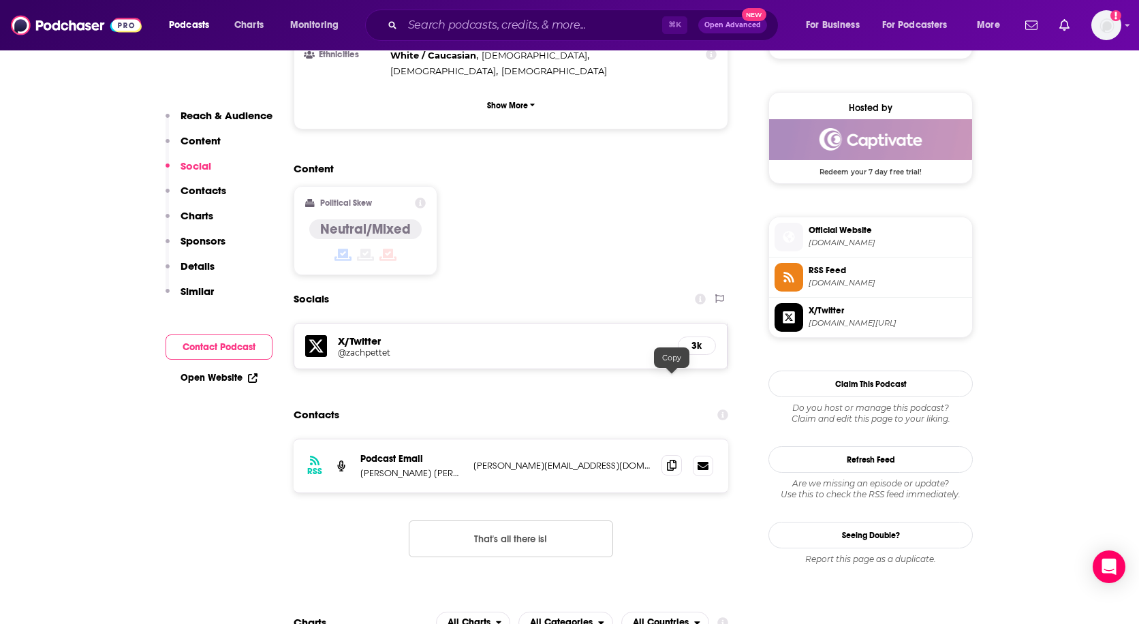
click at [671, 460] on icon at bounding box center [672, 465] width 10 height 11
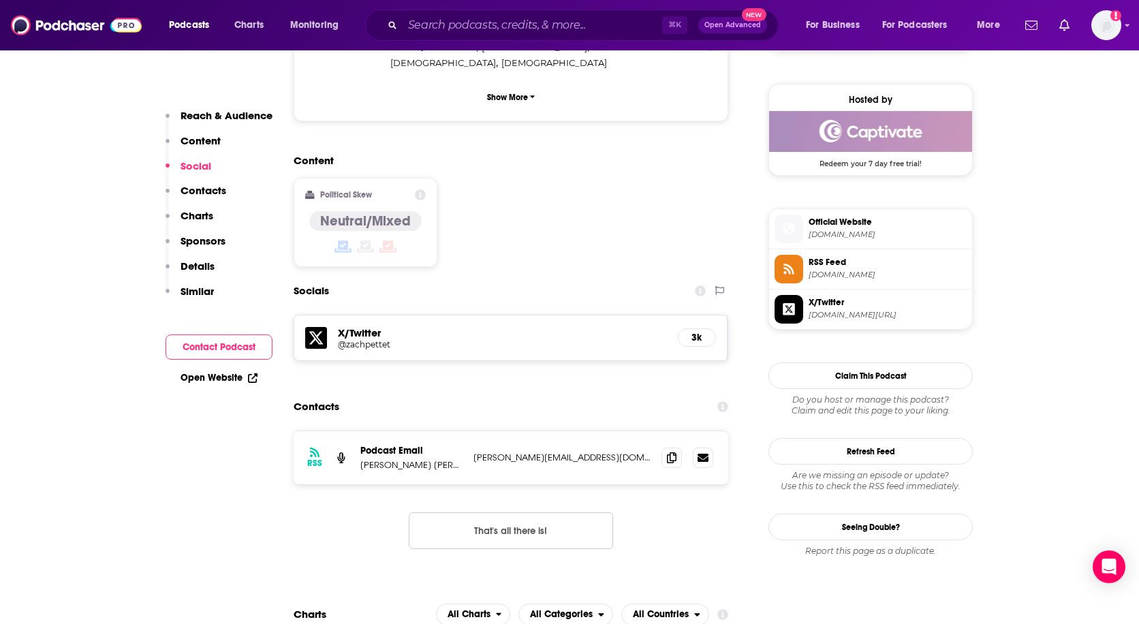
scroll to position [1087, 0]
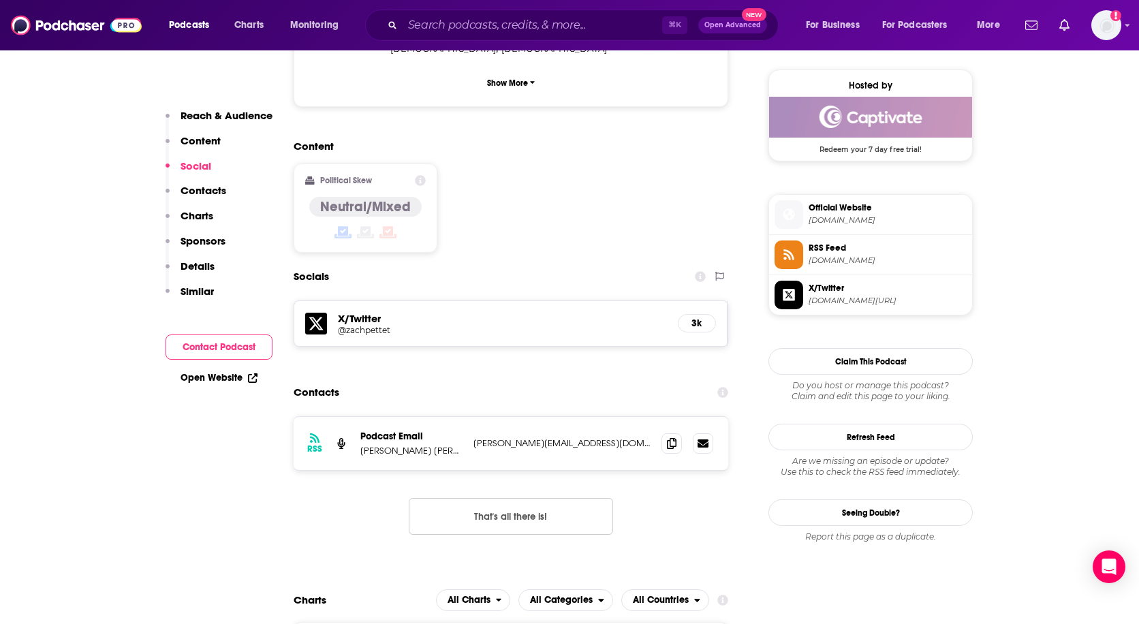
click at [467, 417] on div "RSS Podcast Email [PERSON_NAME] Pettet [EMAIL_ADDRESS][DOMAIN_NAME] [PERSON_NAM…" at bounding box center [511, 443] width 435 height 53
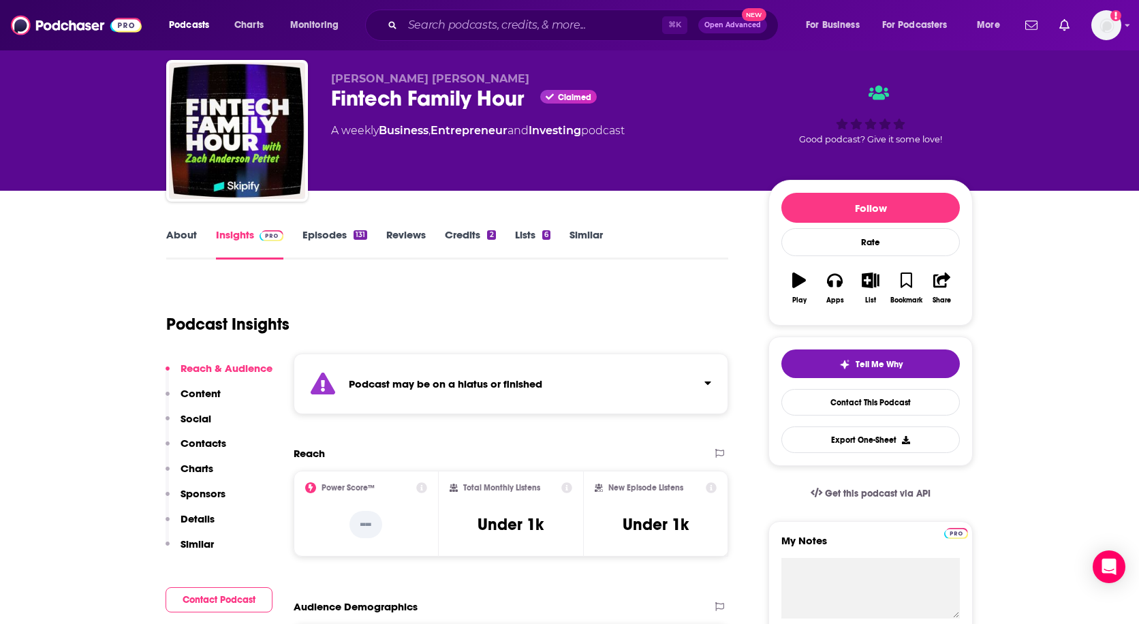
scroll to position [56, 0]
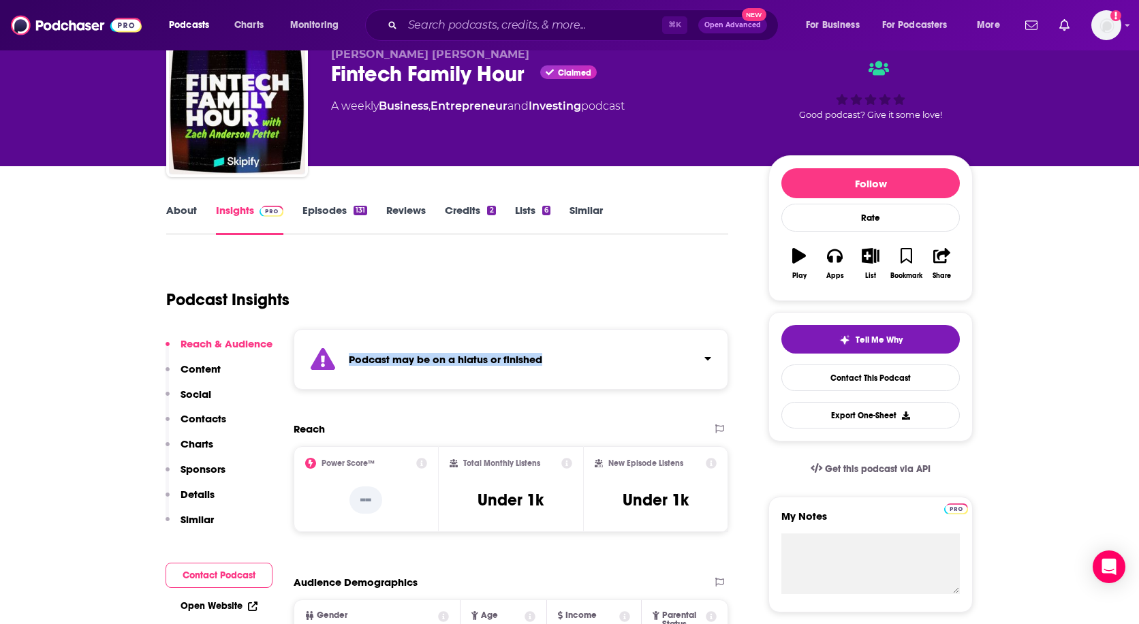
drag, startPoint x: 564, startPoint y: 357, endPoint x: 348, endPoint y: 358, distance: 216.0
click at [348, 358] on div "Podcast may be on a hiatus or finished" at bounding box center [511, 359] width 435 height 61
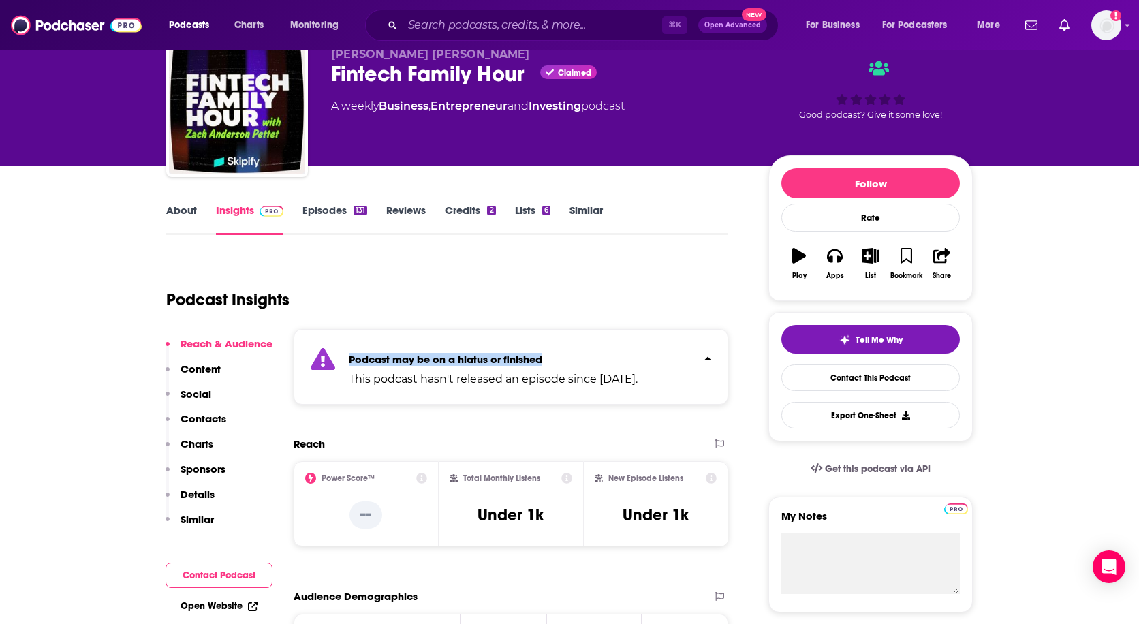
copy strong "Podcast may be on a hiatus or finished"
